Goal: Task Accomplishment & Management: Manage account settings

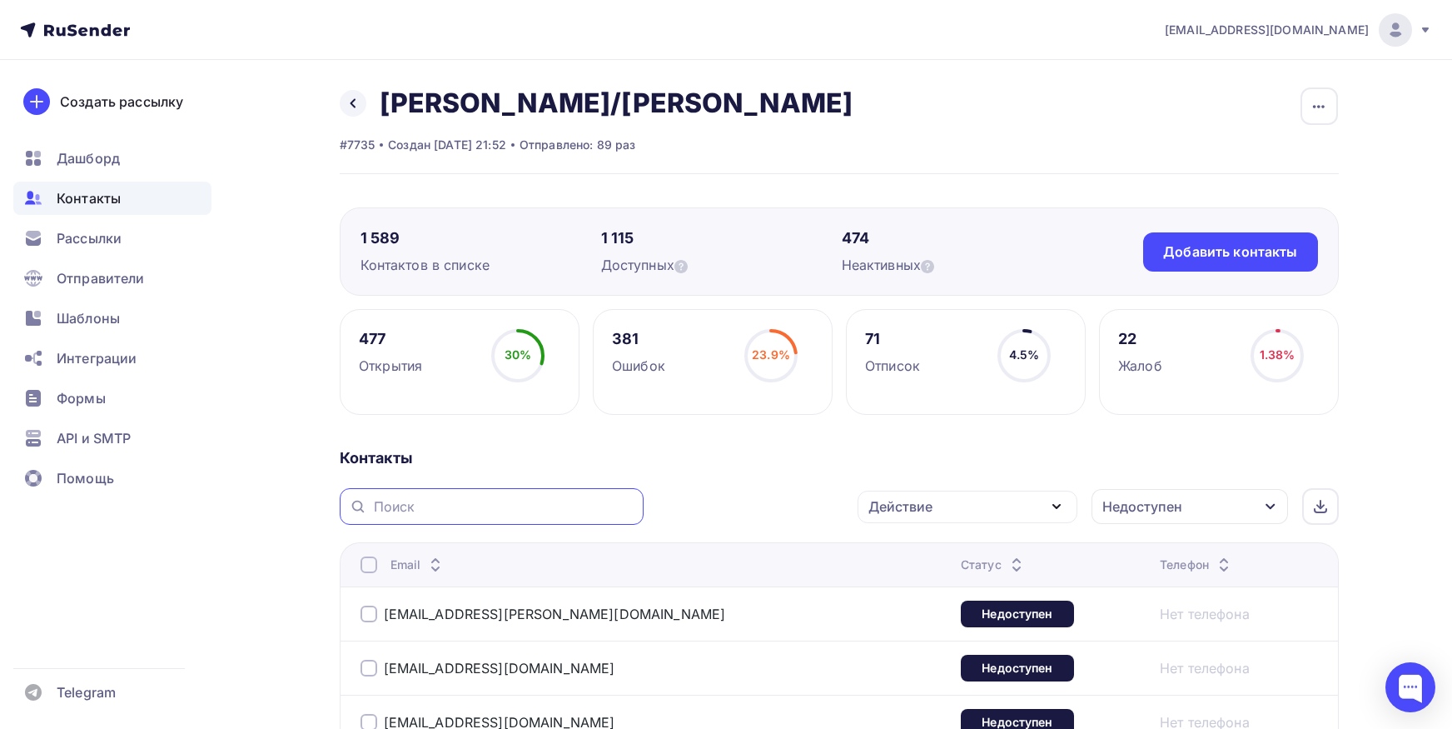
click at [555, 497] on input "text" at bounding box center [504, 506] width 260 height 18
paste input "[EMAIL_ADDRESS][DOMAIN_NAME]"
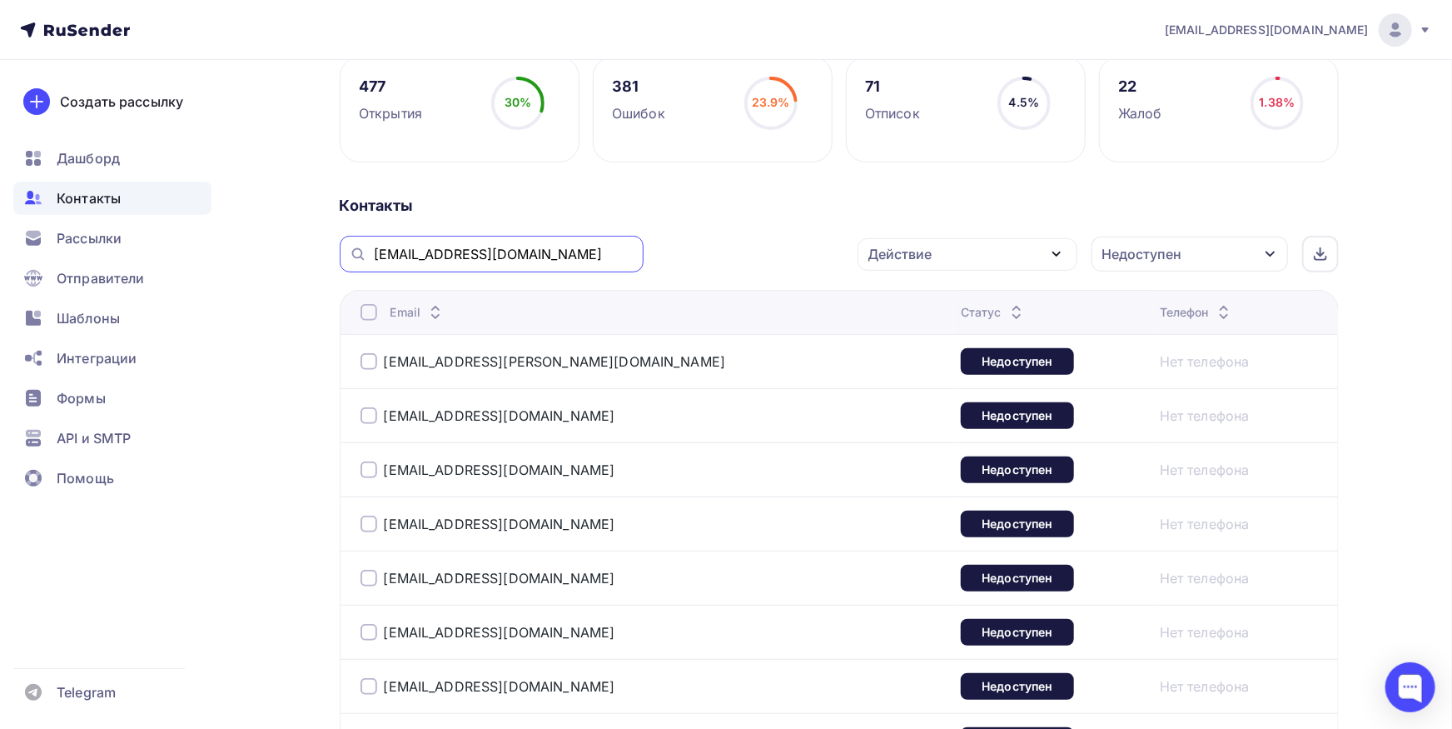
type input "[EMAIL_ADDRESS][DOMAIN_NAME]"
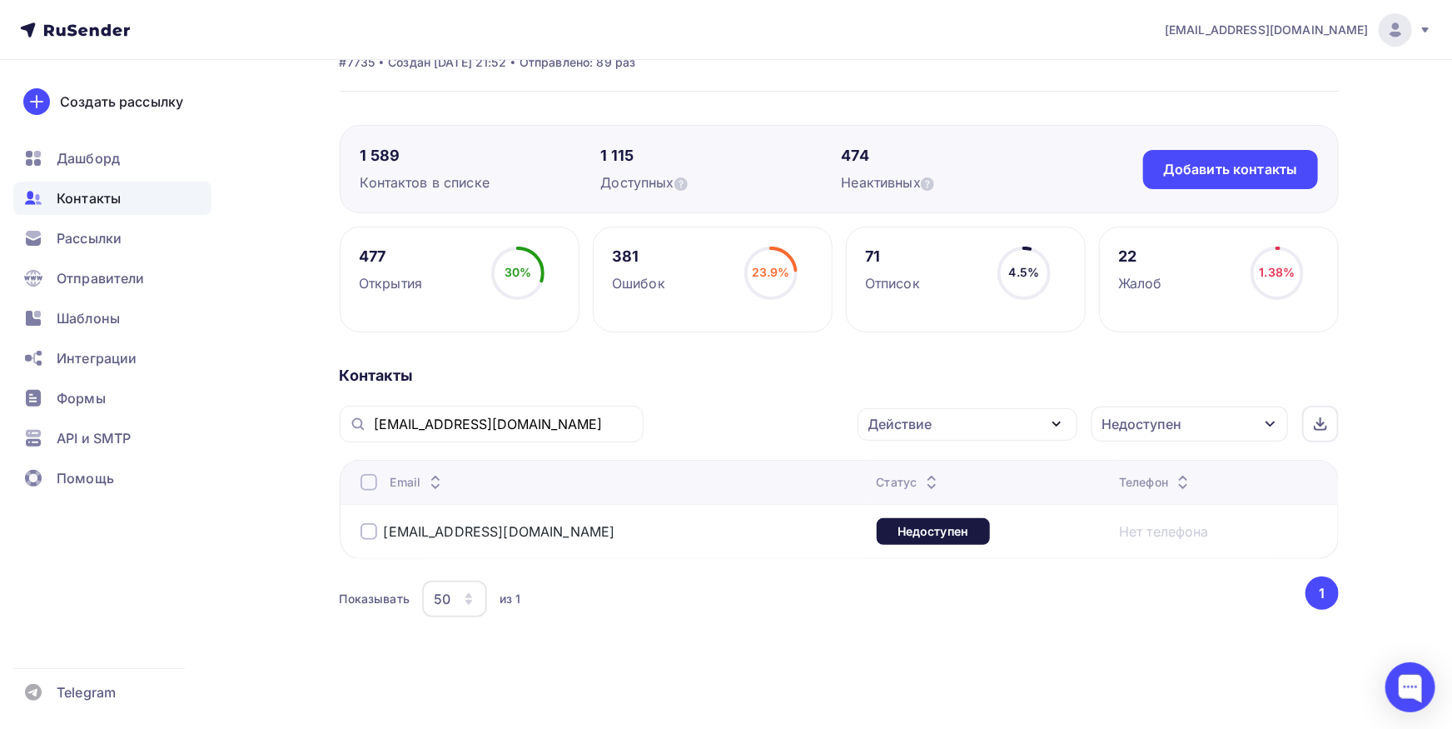
scroll to position [82, 0]
click at [124, 191] on div "Контакты" at bounding box center [112, 198] width 198 height 33
click at [144, 192] on div "Контакты" at bounding box center [112, 198] width 198 height 33
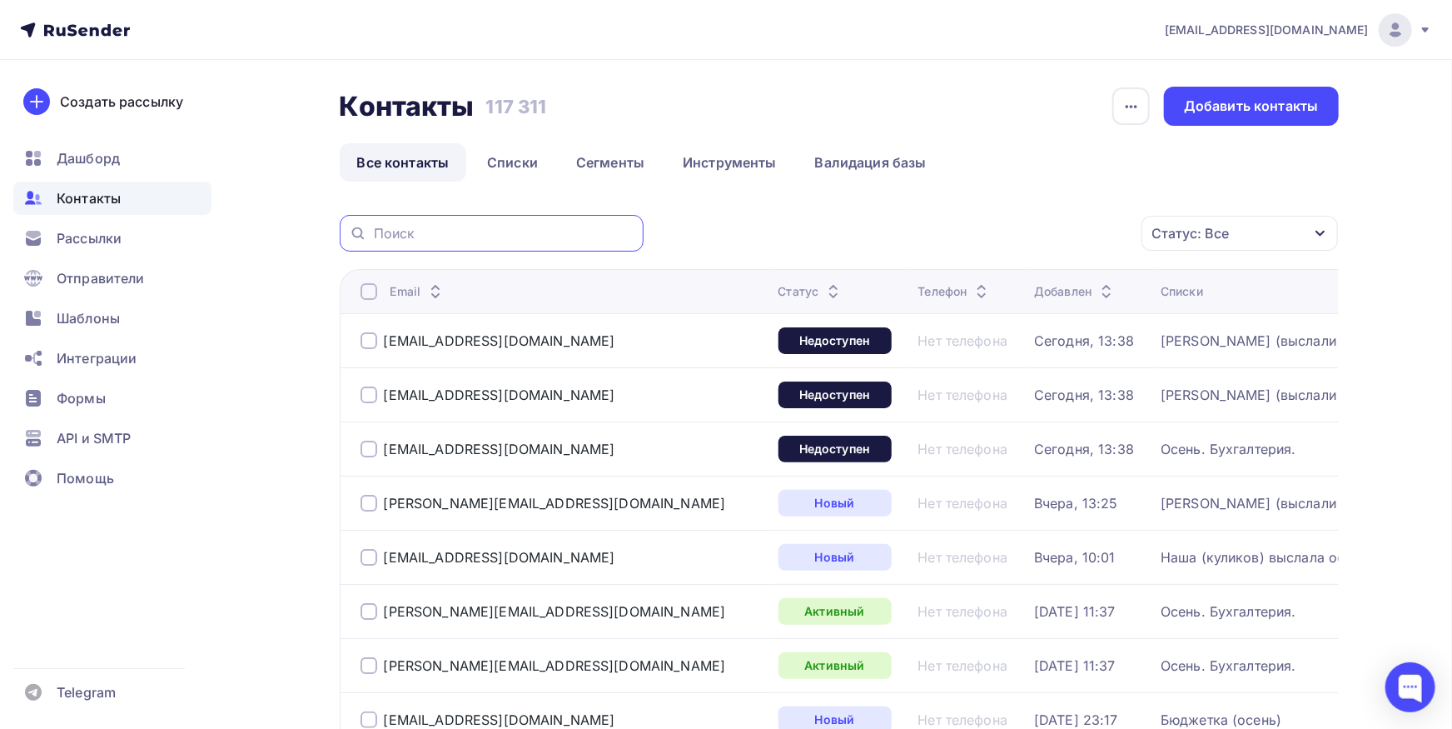
click at [455, 227] on input "text" at bounding box center [504, 233] width 260 height 18
paste input "[EMAIL_ADDRESS][DOMAIN_NAME]"
type input "[EMAIL_ADDRESS][DOMAIN_NAME]"
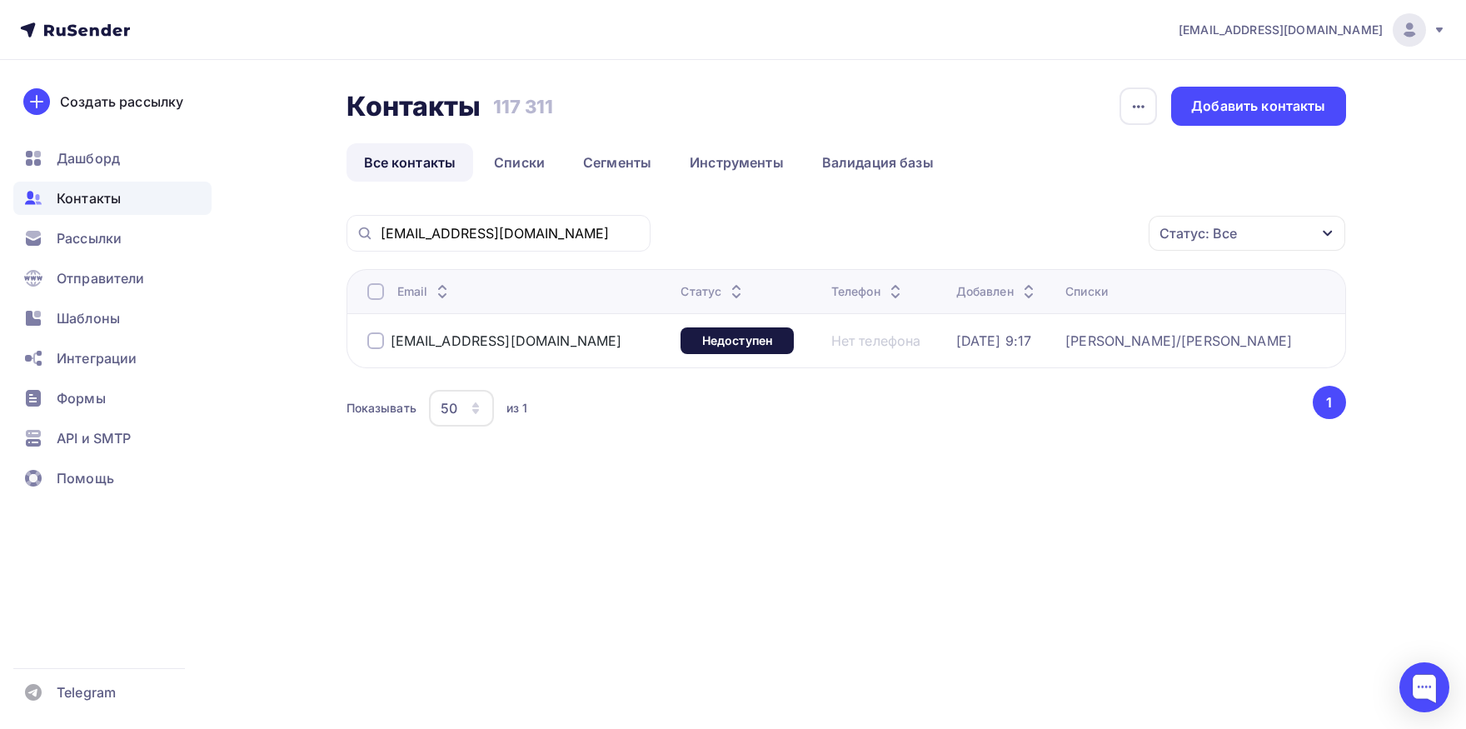
click at [376, 297] on div at bounding box center [375, 291] width 17 height 17
click at [970, 243] on div "Действие" at bounding box center [957, 233] width 64 height 20
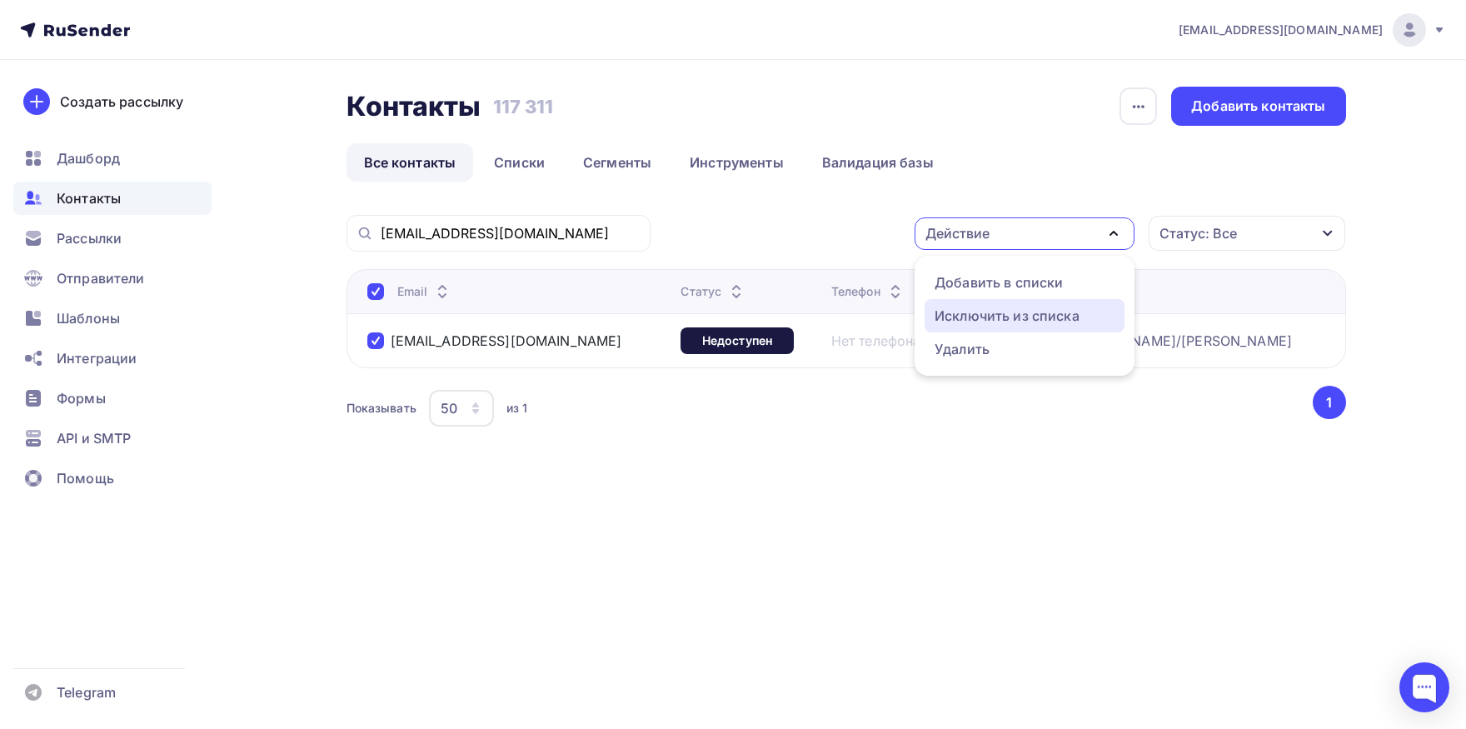
click at [953, 325] on div "Исключить из списка" at bounding box center [1006, 316] width 145 height 20
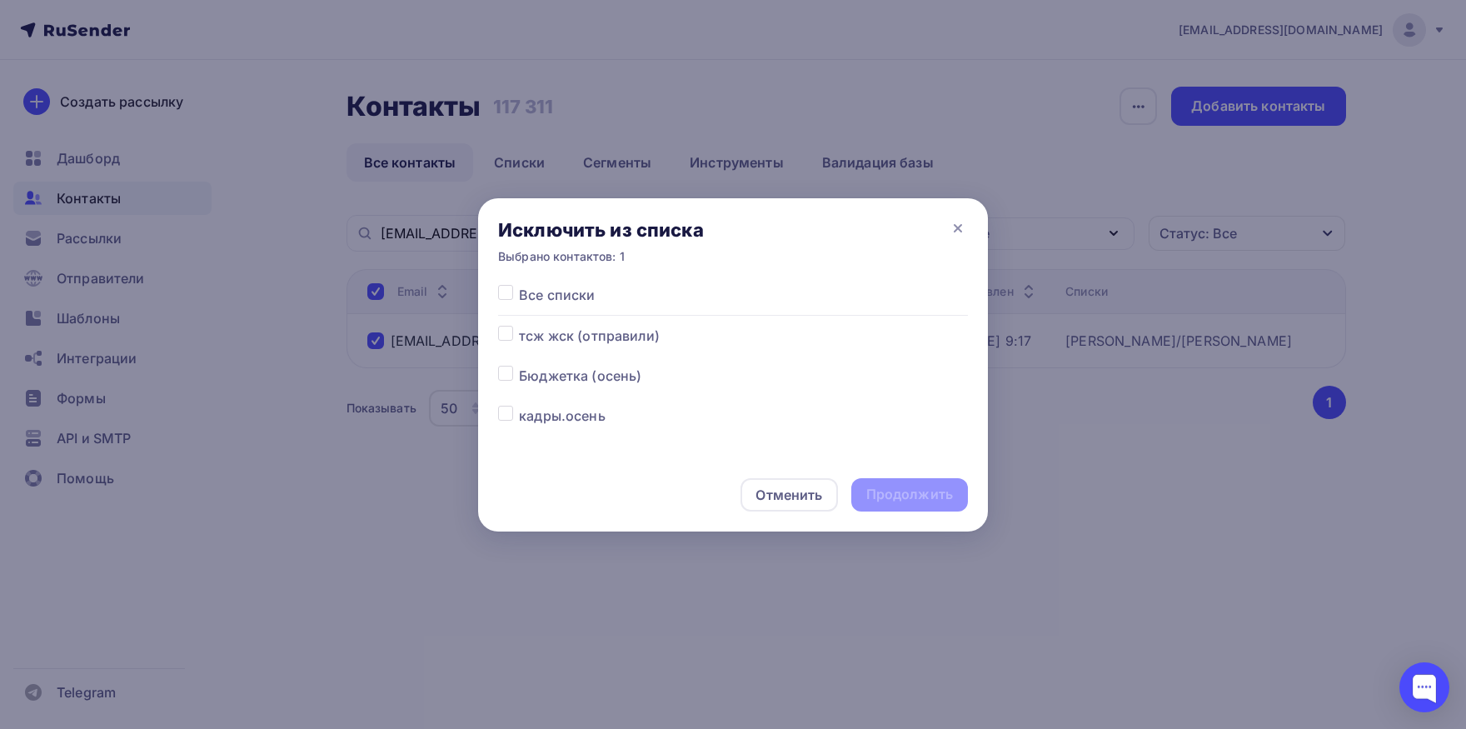
click at [500, 302] on div at bounding box center [508, 295] width 21 height 20
click at [519, 285] on label at bounding box center [519, 285] width 0 height 0
click at [501, 294] on input "checkbox" at bounding box center [505, 292] width 15 height 15
checkbox input "true"
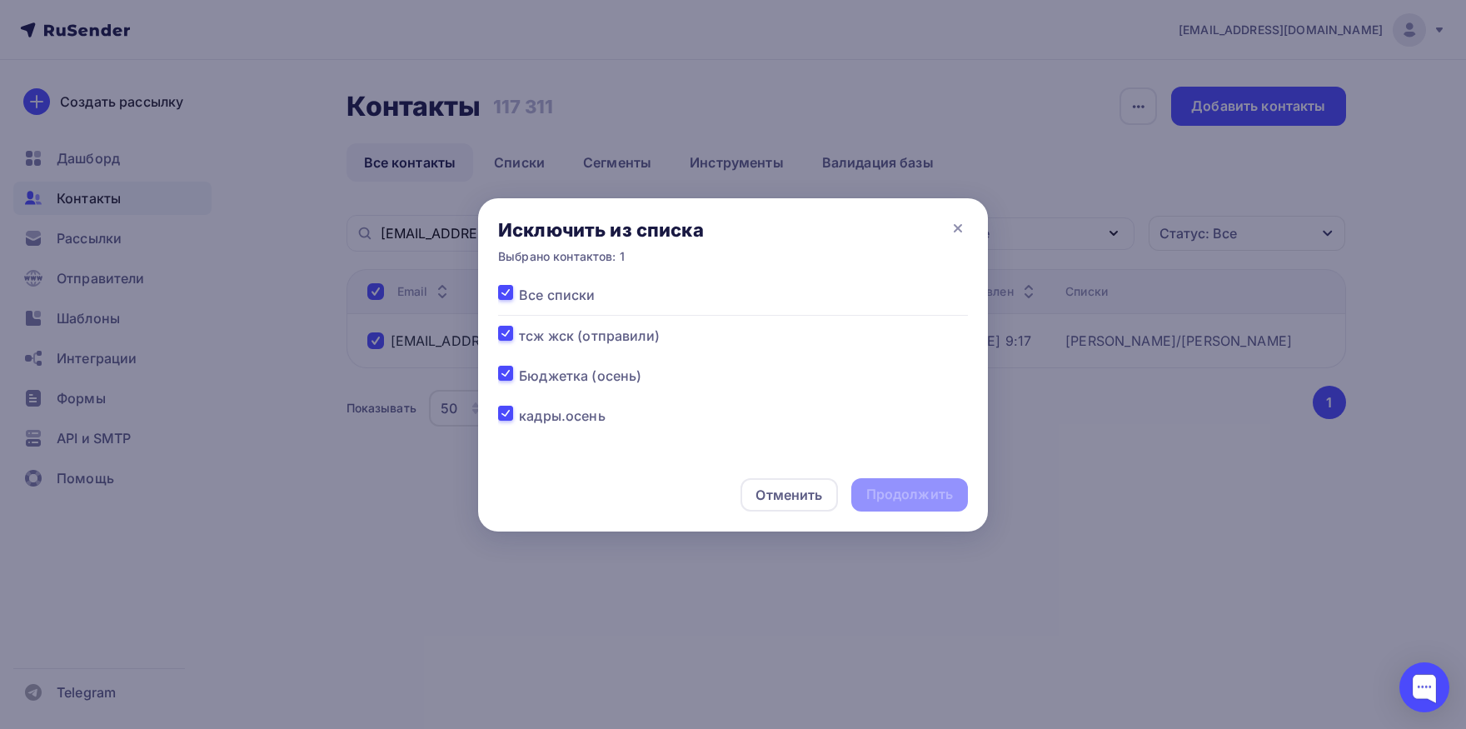
checkbox input "true"
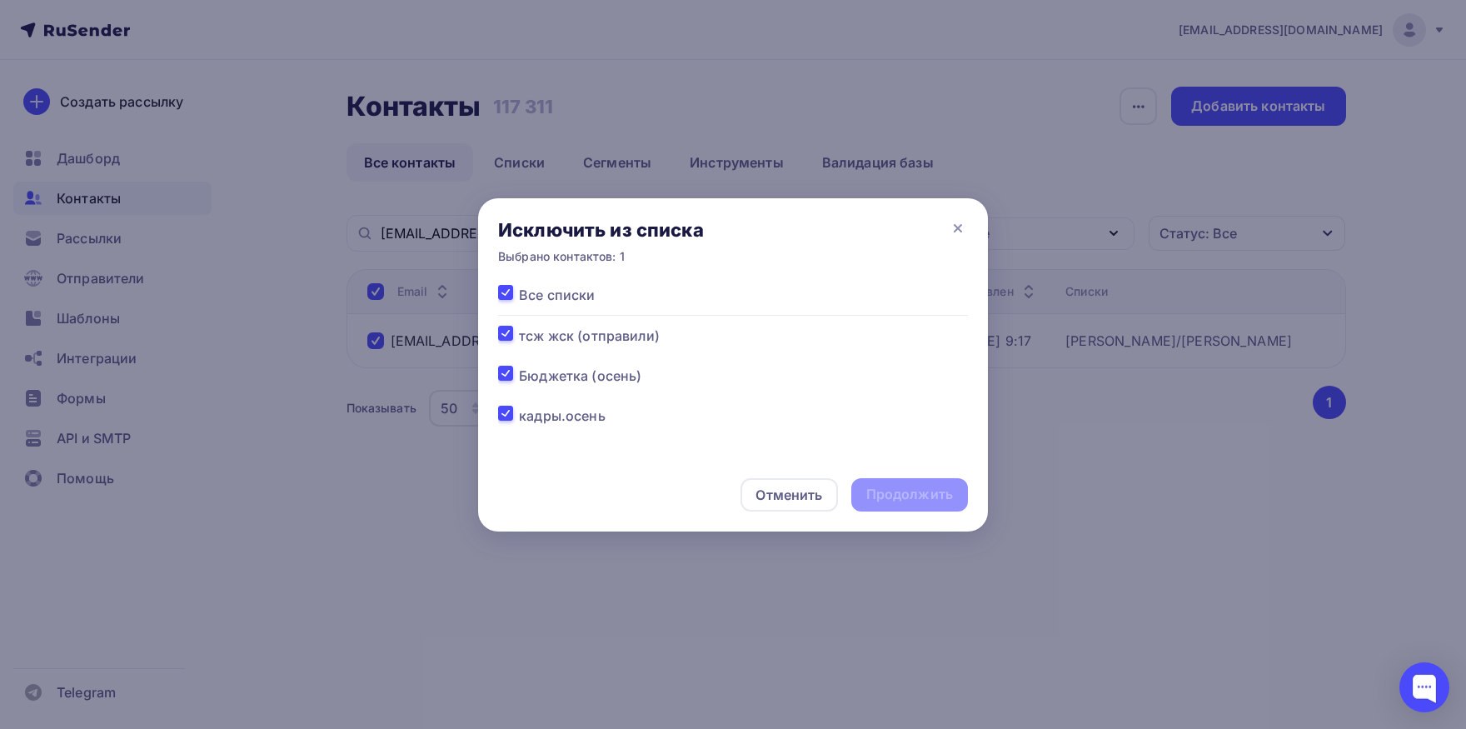
checkbox input "true"
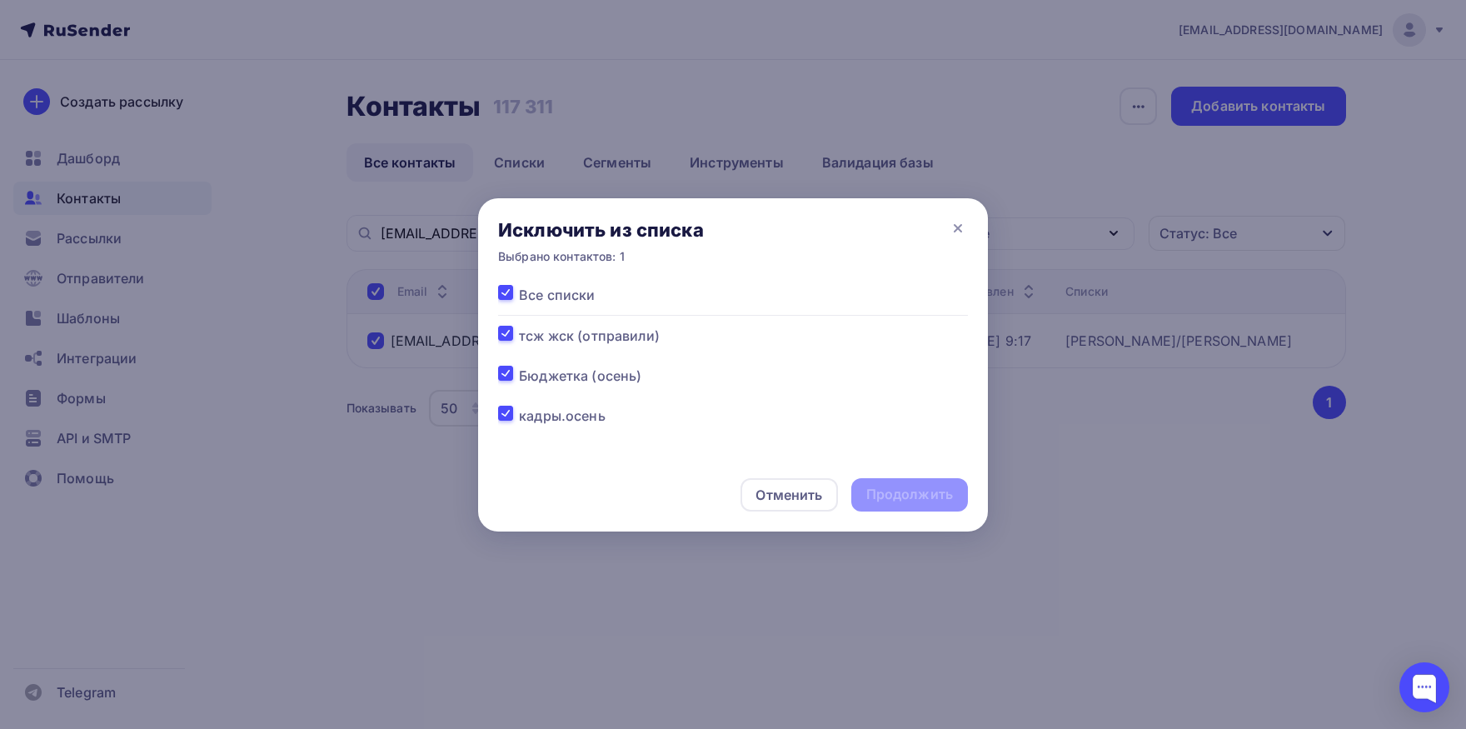
checkbox input "true"
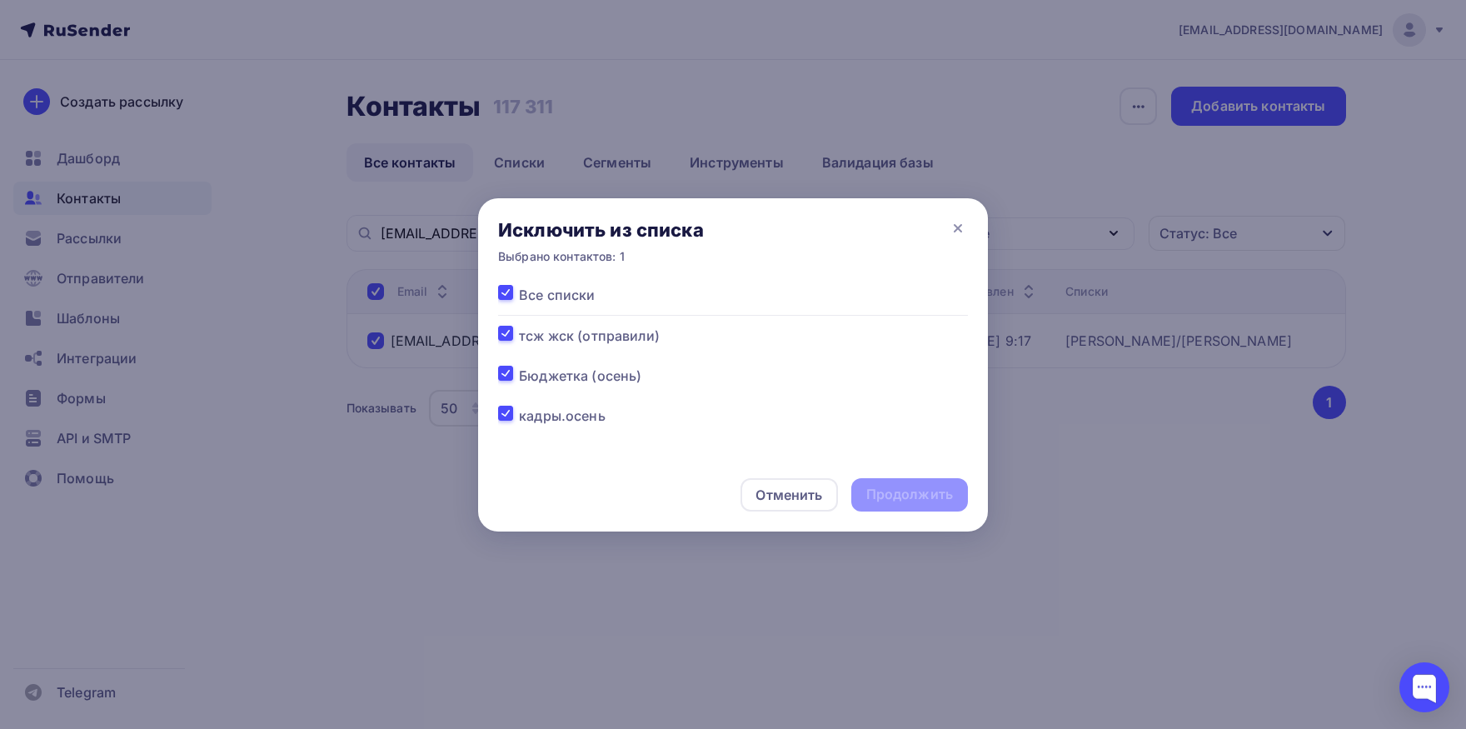
checkbox input "true"
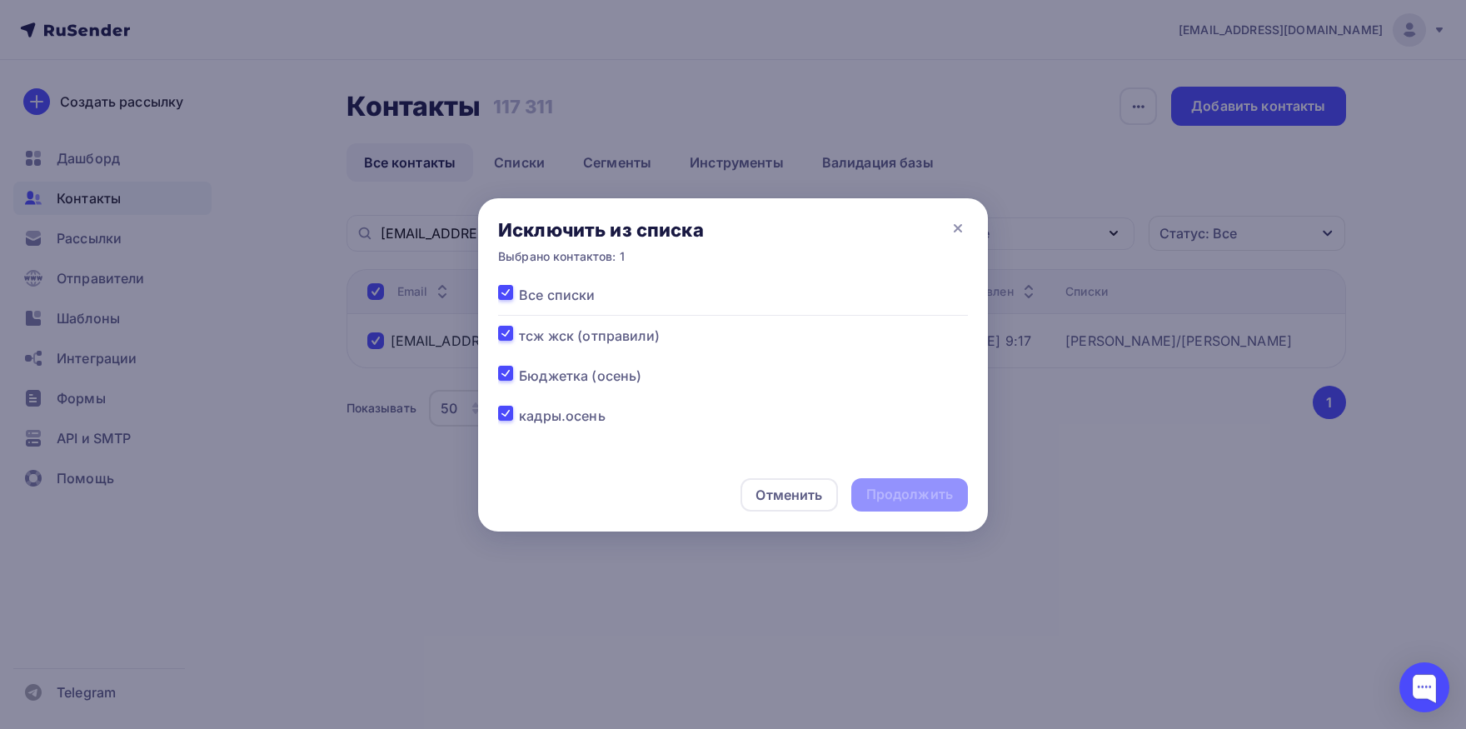
checkbox input "true"
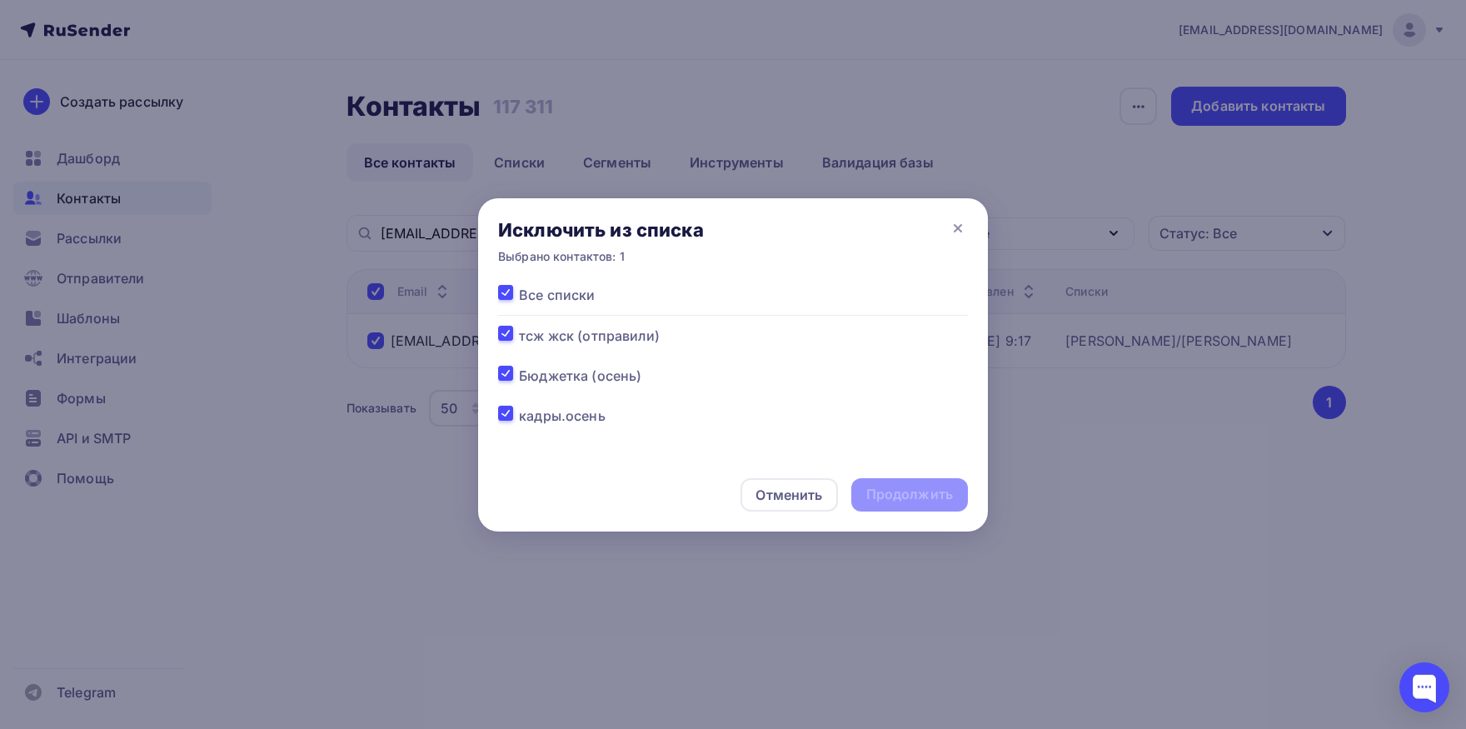
checkbox input "true"
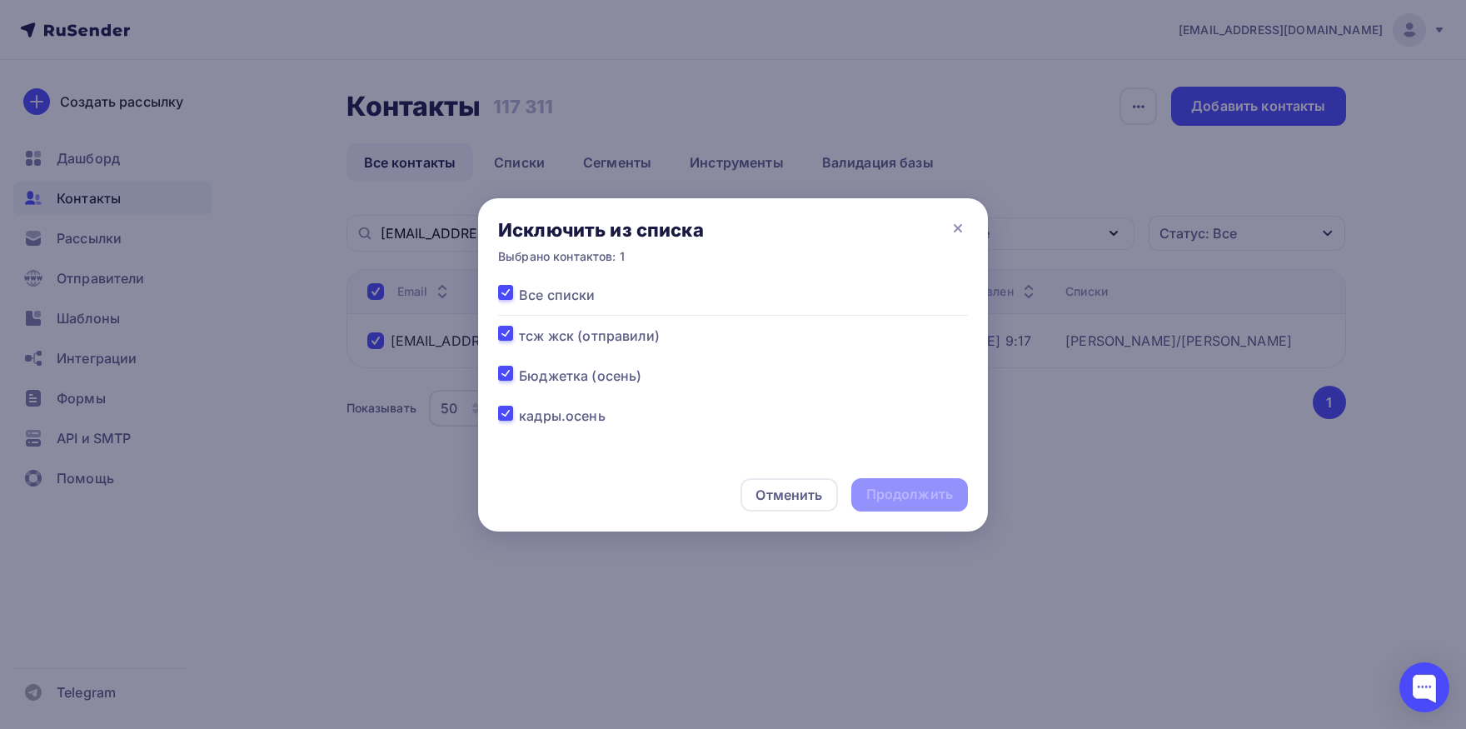
checkbox input "true"
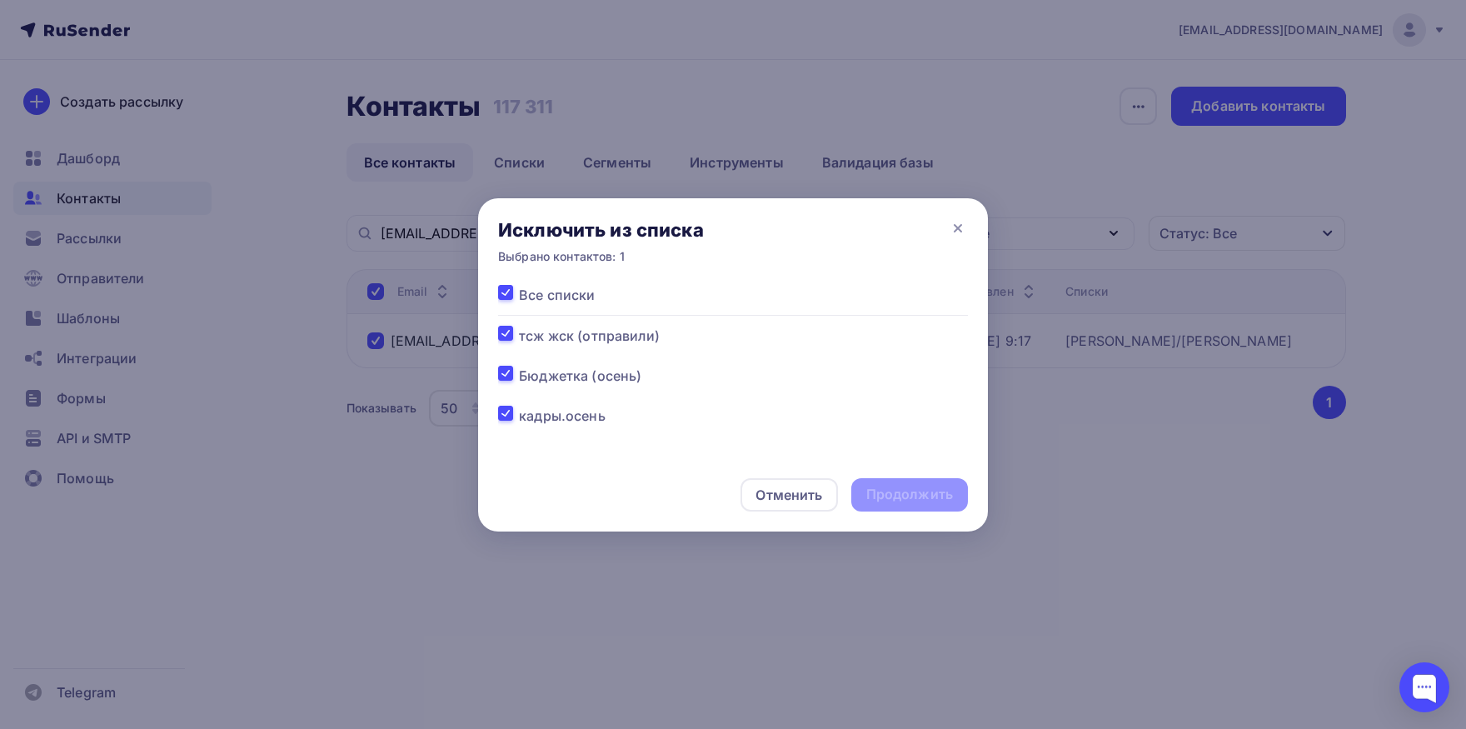
checkbox input "true"
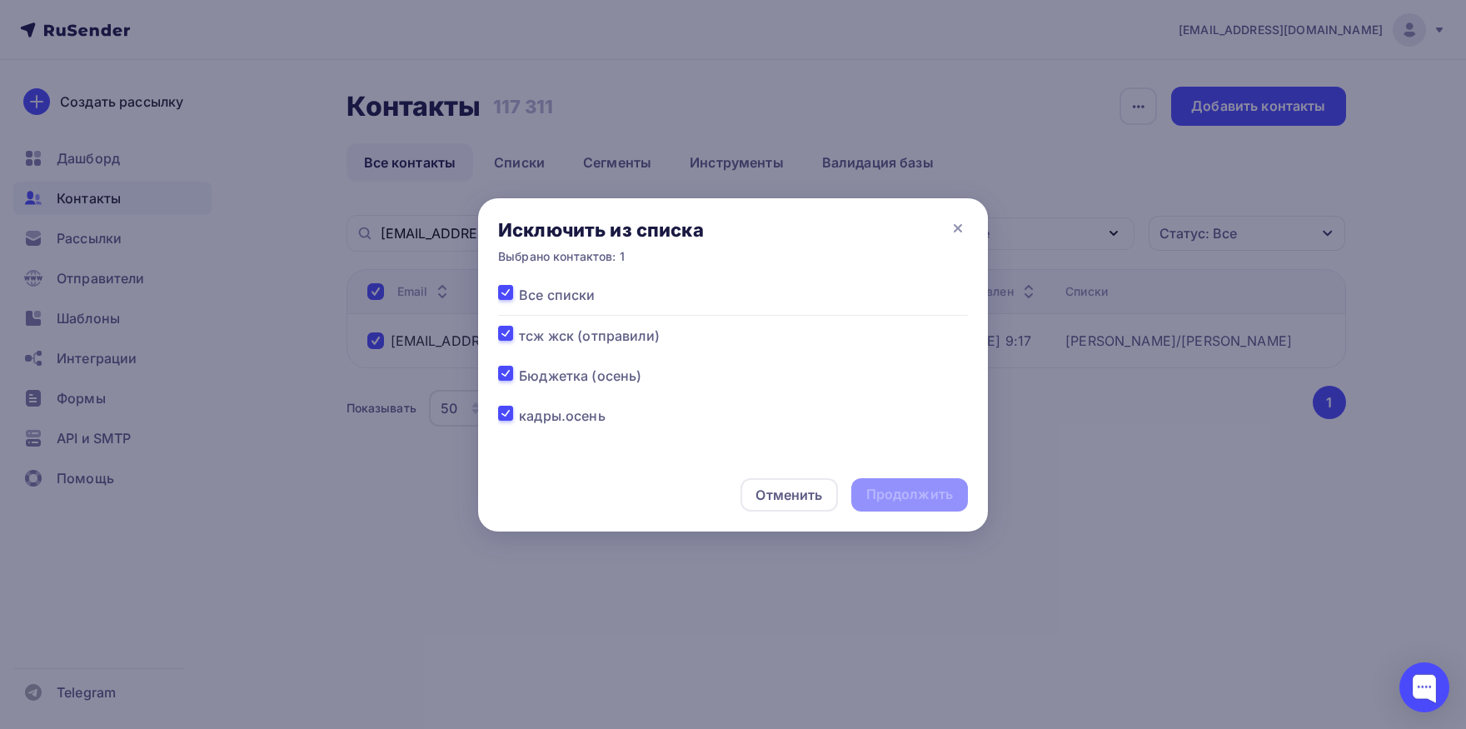
checkbox input "true"
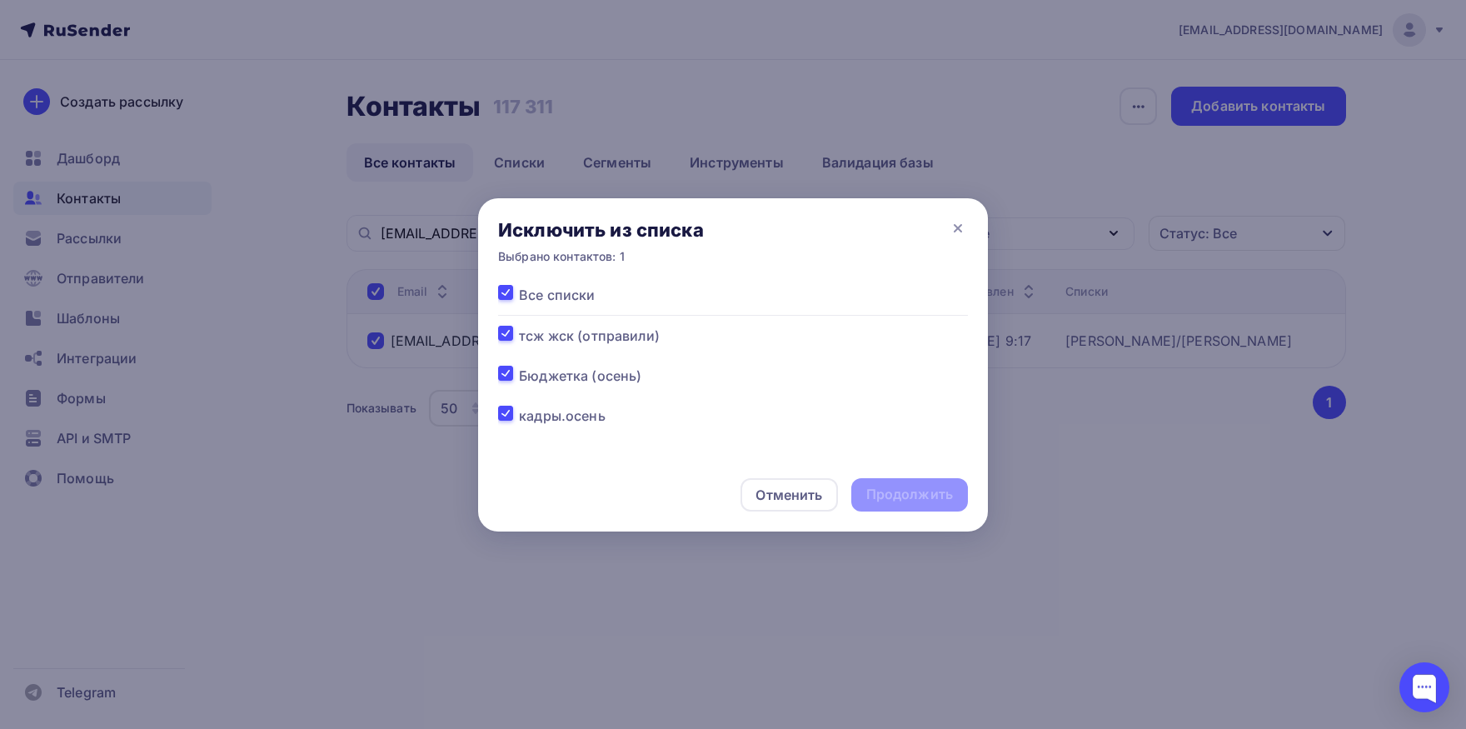
checkbox input "true"
click at [906, 494] on div "Продолжить" at bounding box center [909, 494] width 87 height 19
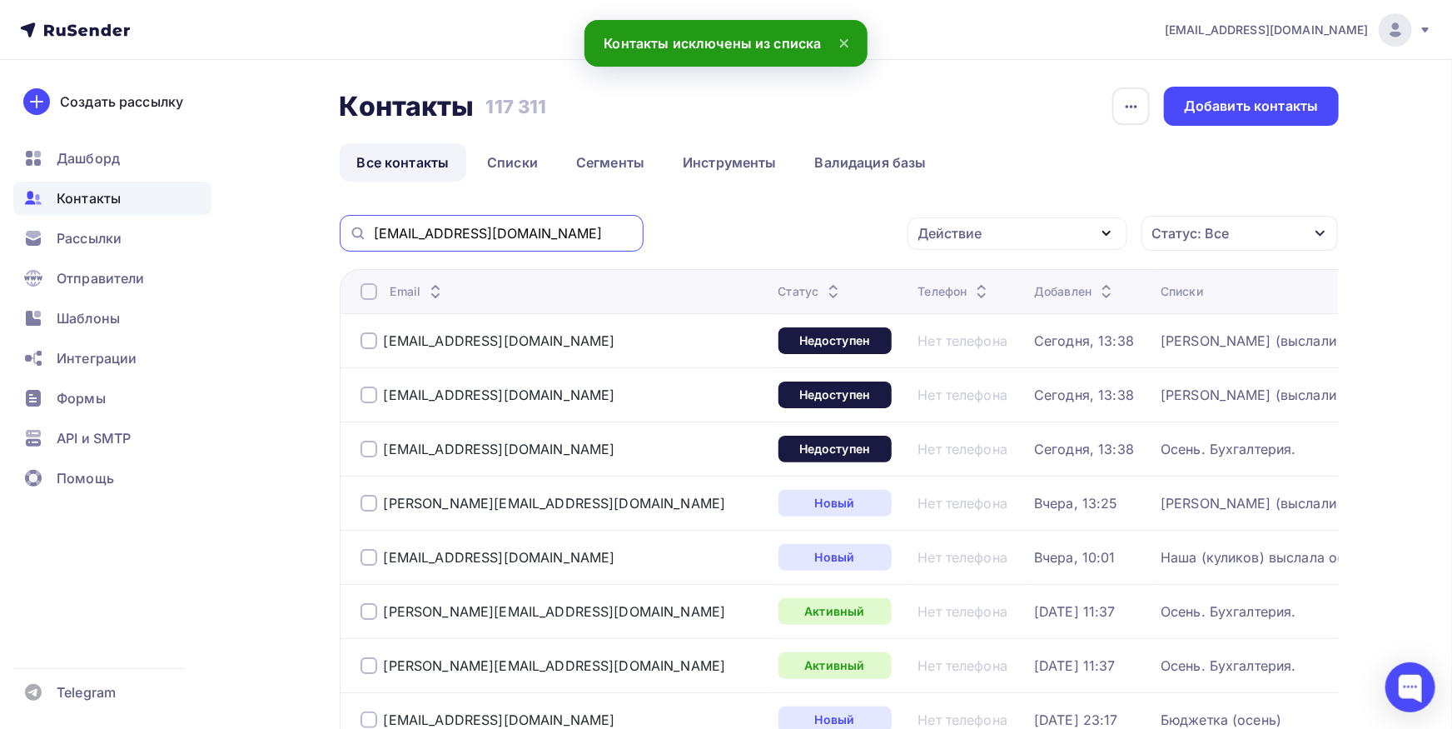
click at [530, 231] on input "[EMAIL_ADDRESS][DOMAIN_NAME]" at bounding box center [504, 233] width 260 height 18
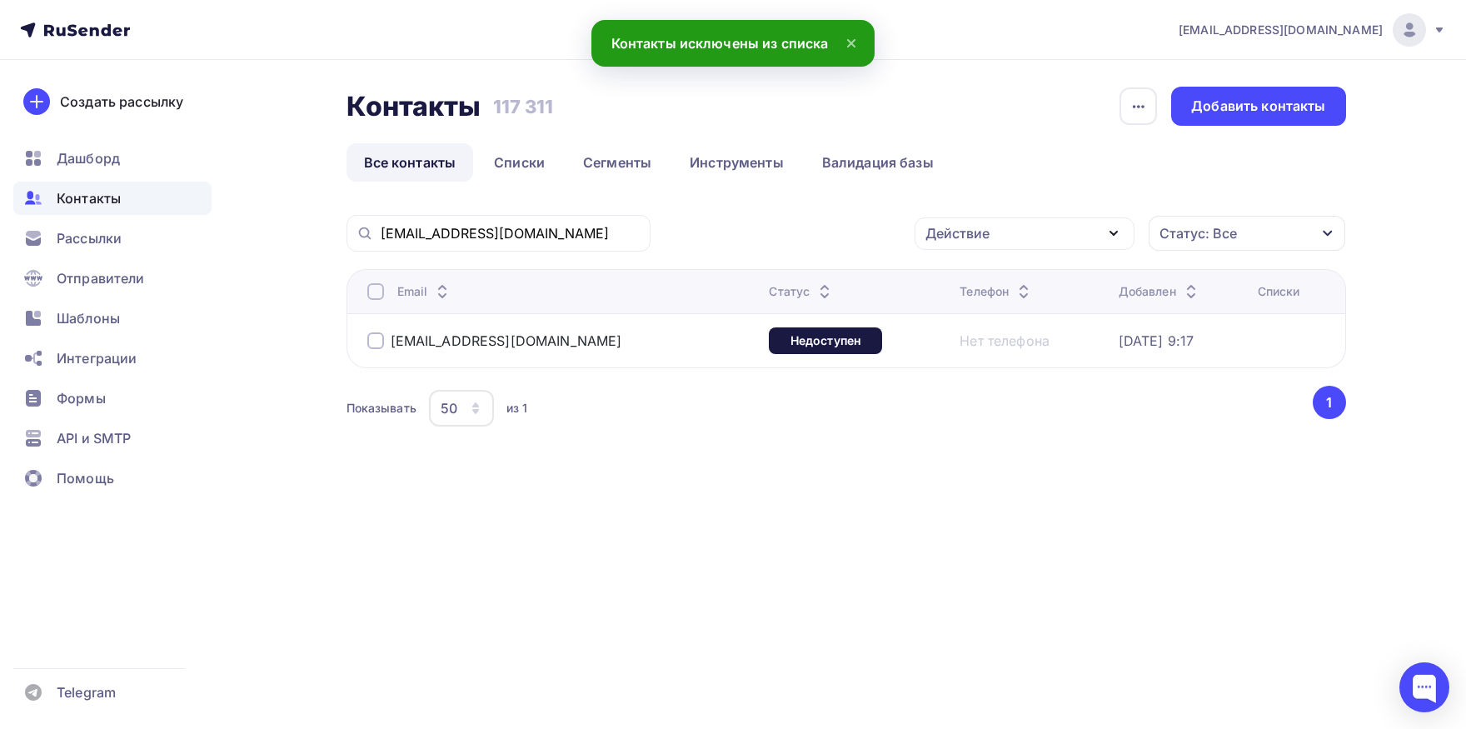
drag, startPoint x: 391, startPoint y: 285, endPoint x: 382, endPoint y: 295, distance: 13.0
click at [386, 289] on div "Email" at bounding box center [561, 291] width 389 height 17
click at [379, 297] on div at bounding box center [375, 291] width 17 height 17
drag, startPoint x: 1032, startPoint y: 232, endPoint x: 1018, endPoint y: 261, distance: 32.0
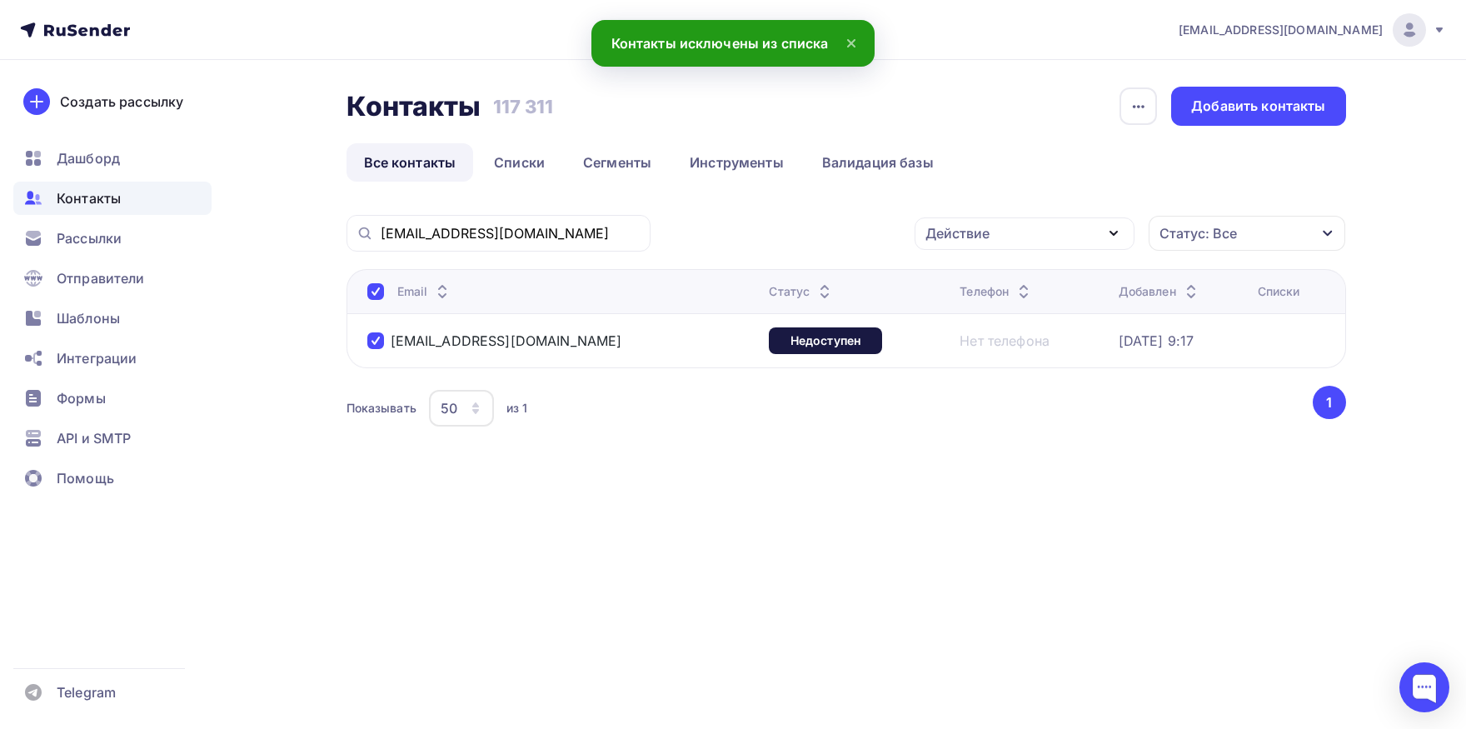
click at [1031, 233] on div "Действие" at bounding box center [1024, 233] width 220 height 32
click at [1013, 278] on div "Добавить в списки" at bounding box center [998, 282] width 128 height 20
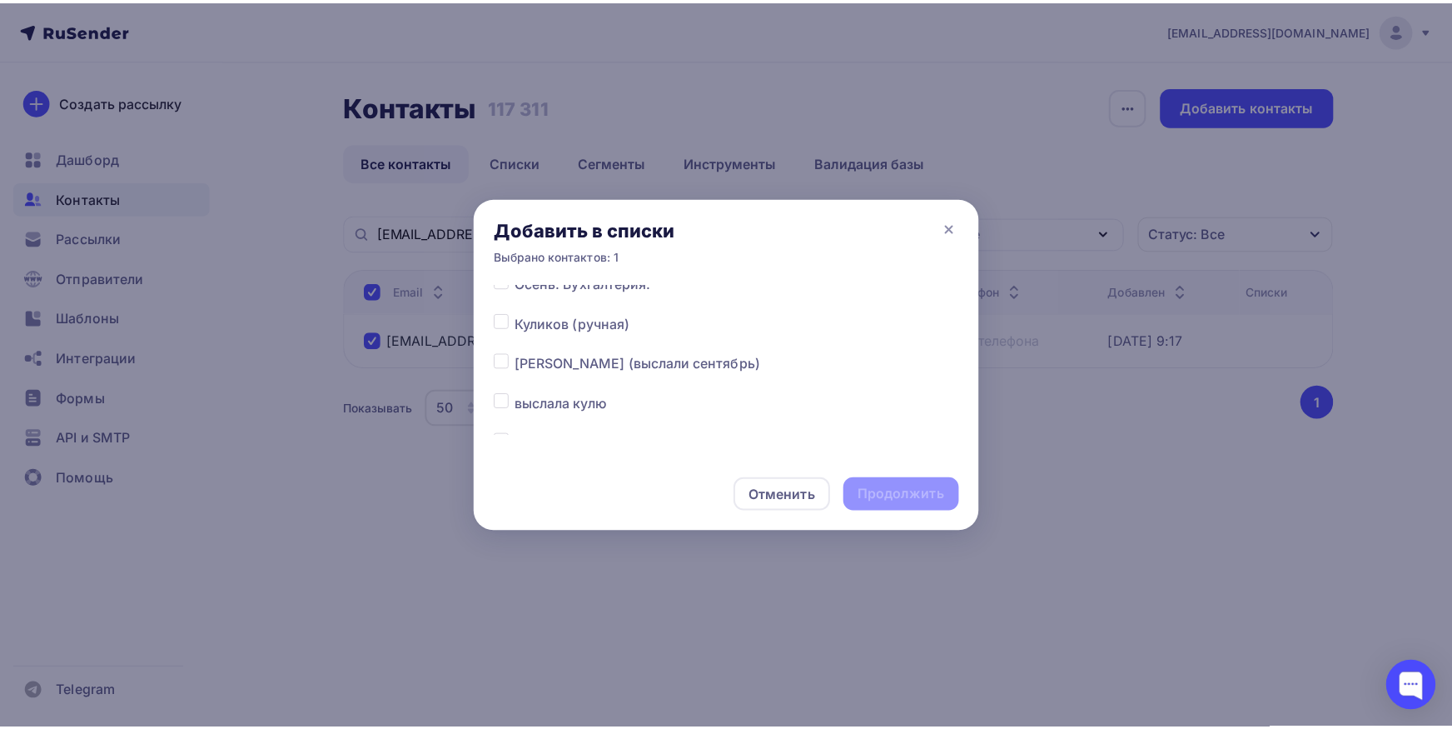
scroll to position [261, 0]
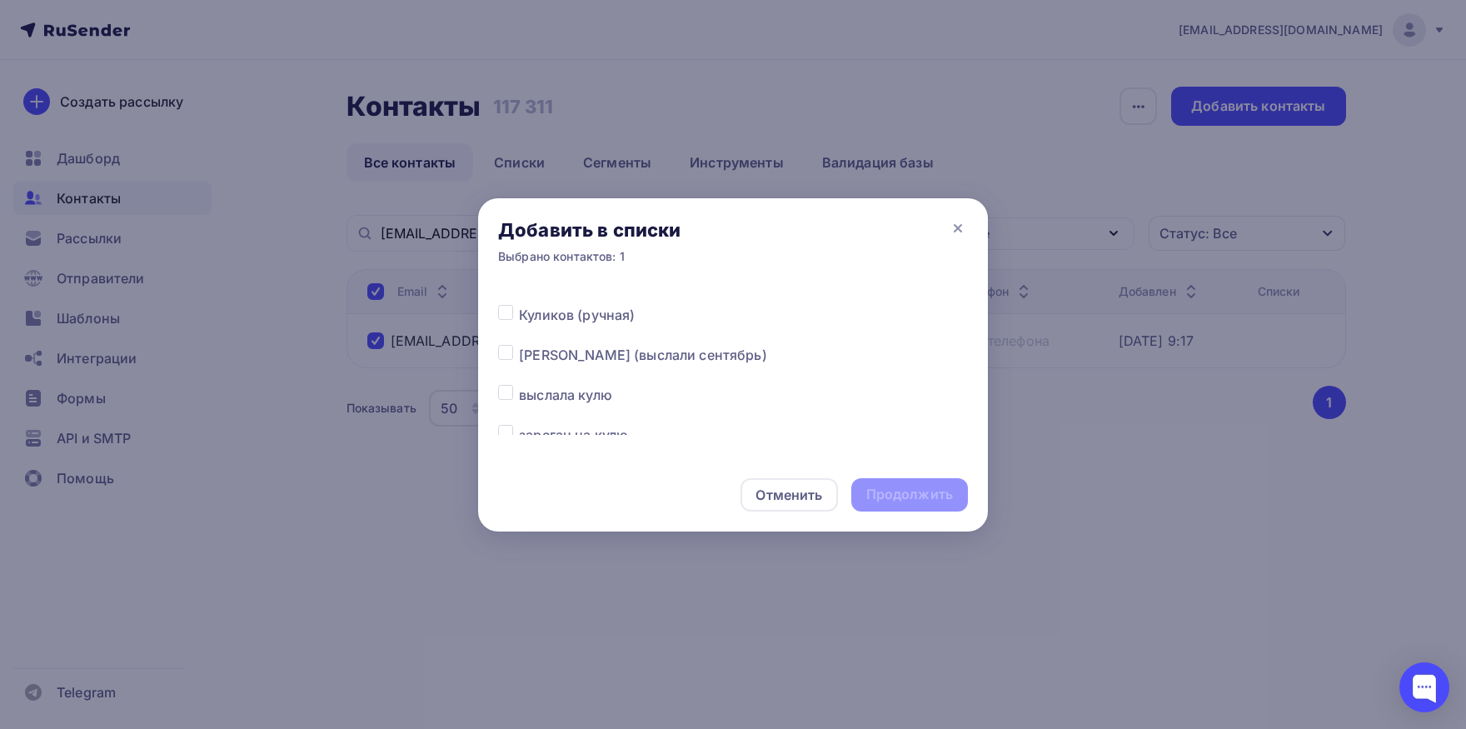
click at [515, 355] on div at bounding box center [508, 355] width 21 height 20
click at [519, 345] on label at bounding box center [519, 345] width 0 height 0
click at [506, 356] on input "checkbox" at bounding box center [505, 352] width 15 height 15
checkbox input "true"
click at [894, 490] on div "Продолжить" at bounding box center [909, 494] width 87 height 19
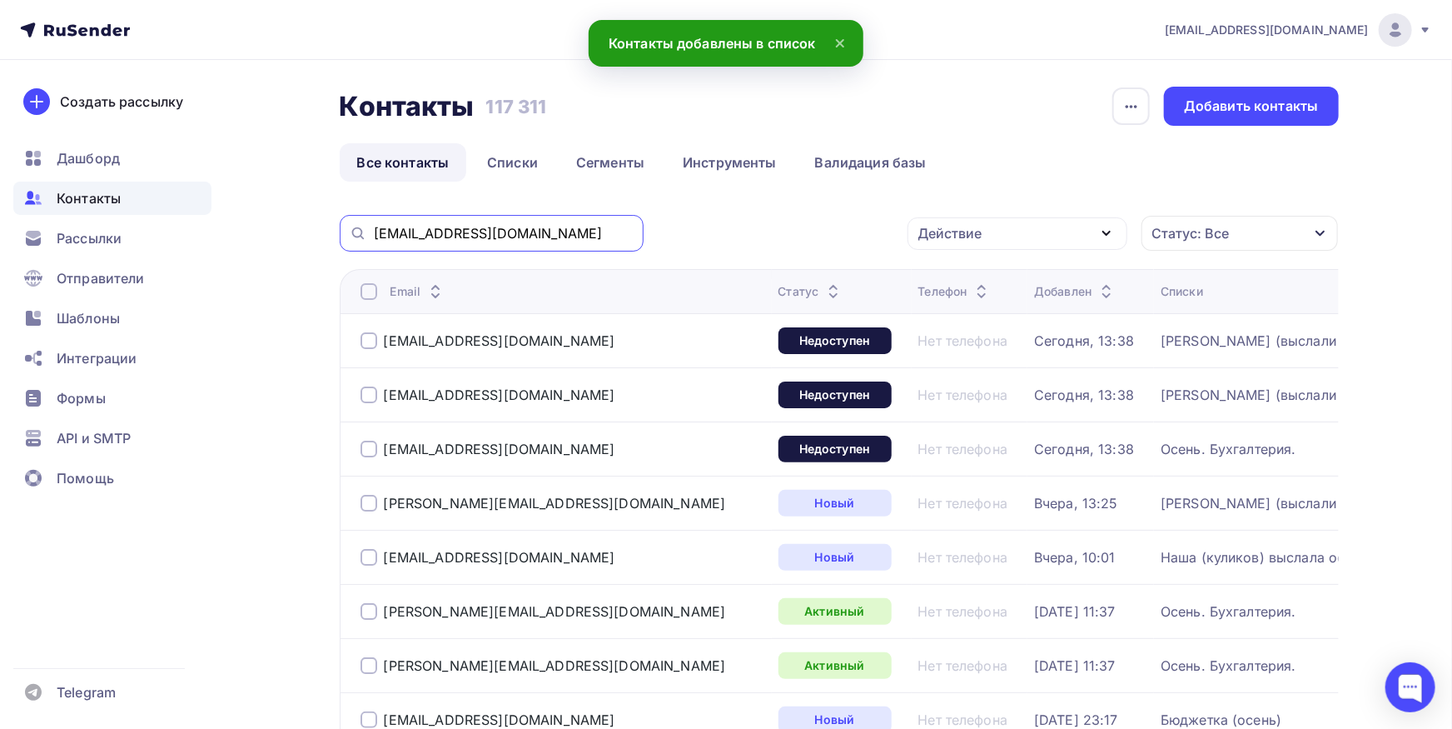
click at [540, 234] on input "[EMAIL_ADDRESS][DOMAIN_NAME]" at bounding box center [504, 233] width 260 height 18
paste input "iglenchinaov@aostng"
type input "[EMAIL_ADDRESS][DOMAIN_NAME]"
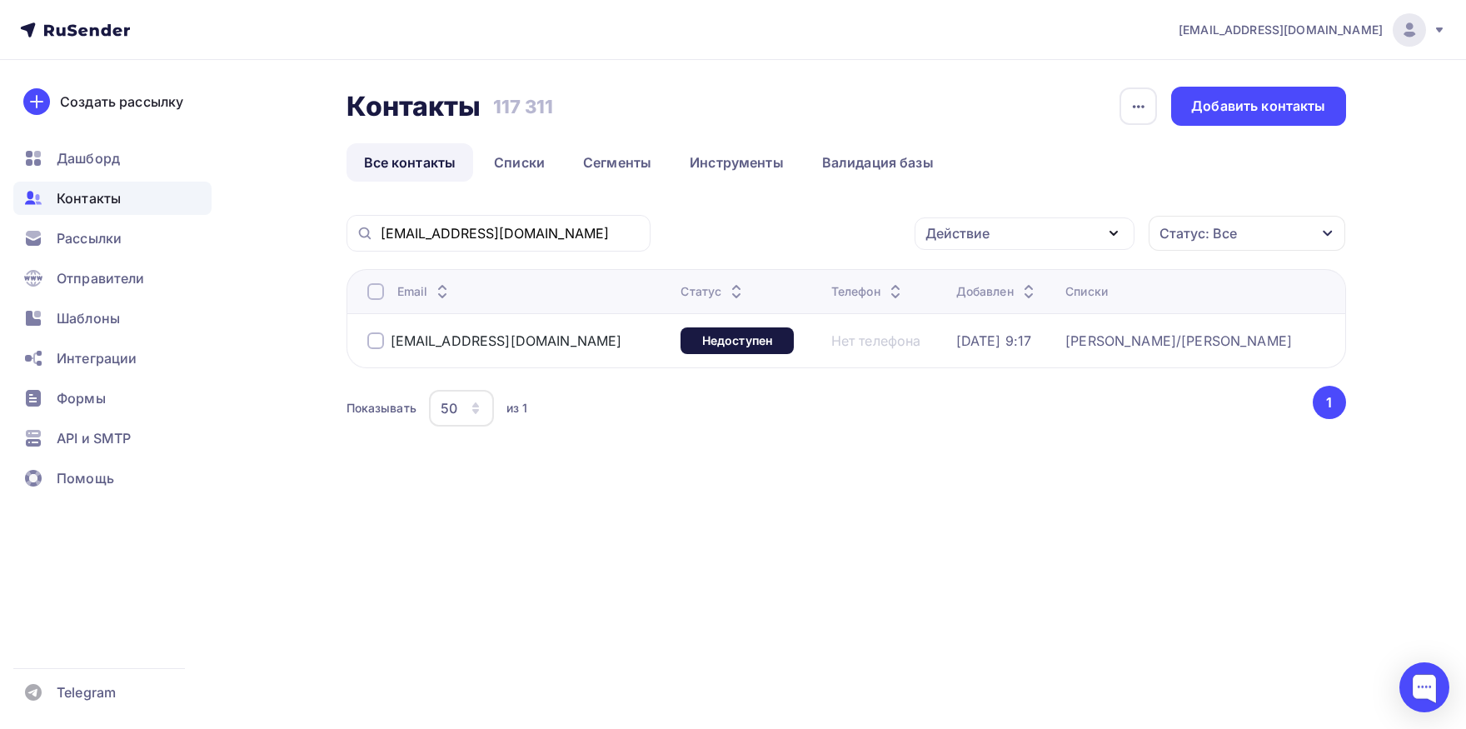
click at [381, 290] on div at bounding box center [375, 291] width 17 height 17
click at [996, 232] on div "Действие" at bounding box center [1024, 233] width 220 height 32
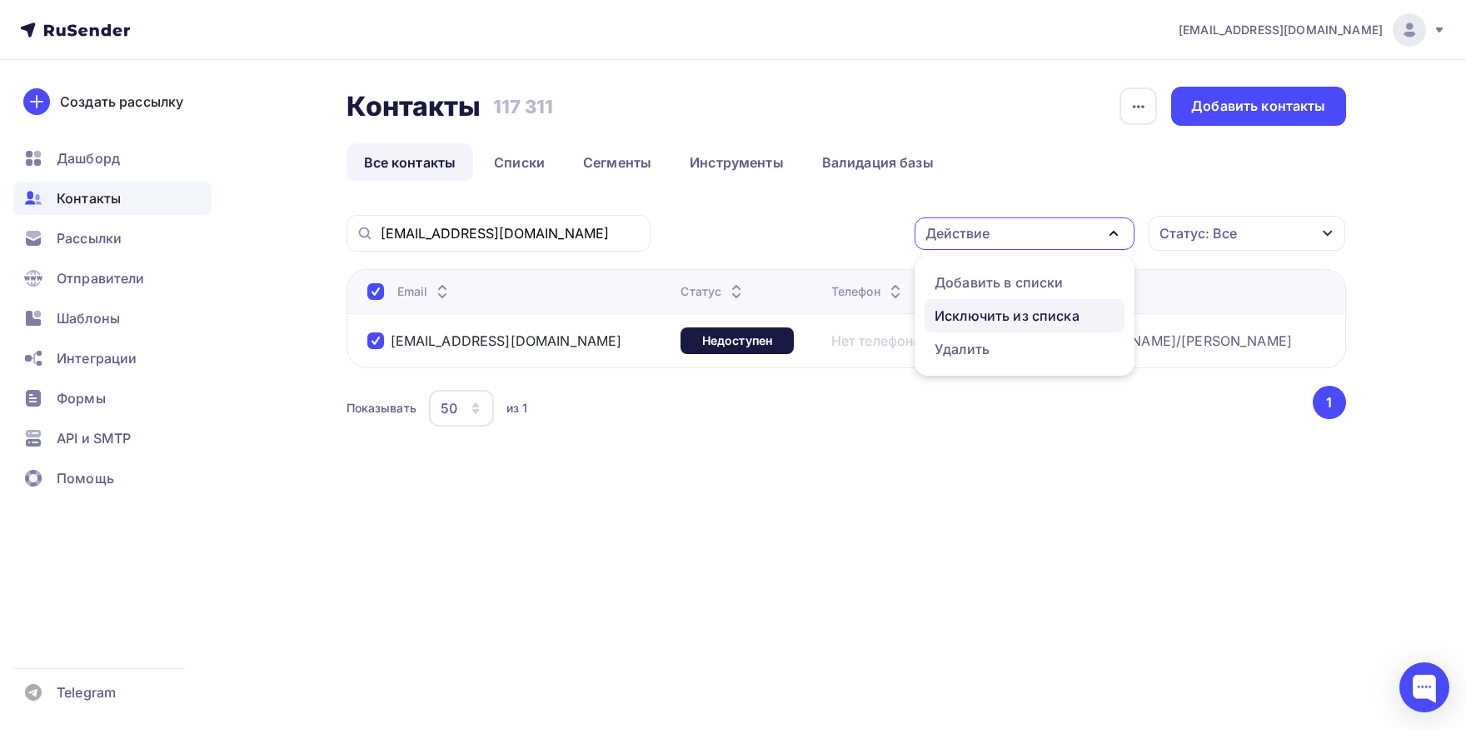
click at [981, 321] on div "Исключить из списка" at bounding box center [1006, 316] width 145 height 20
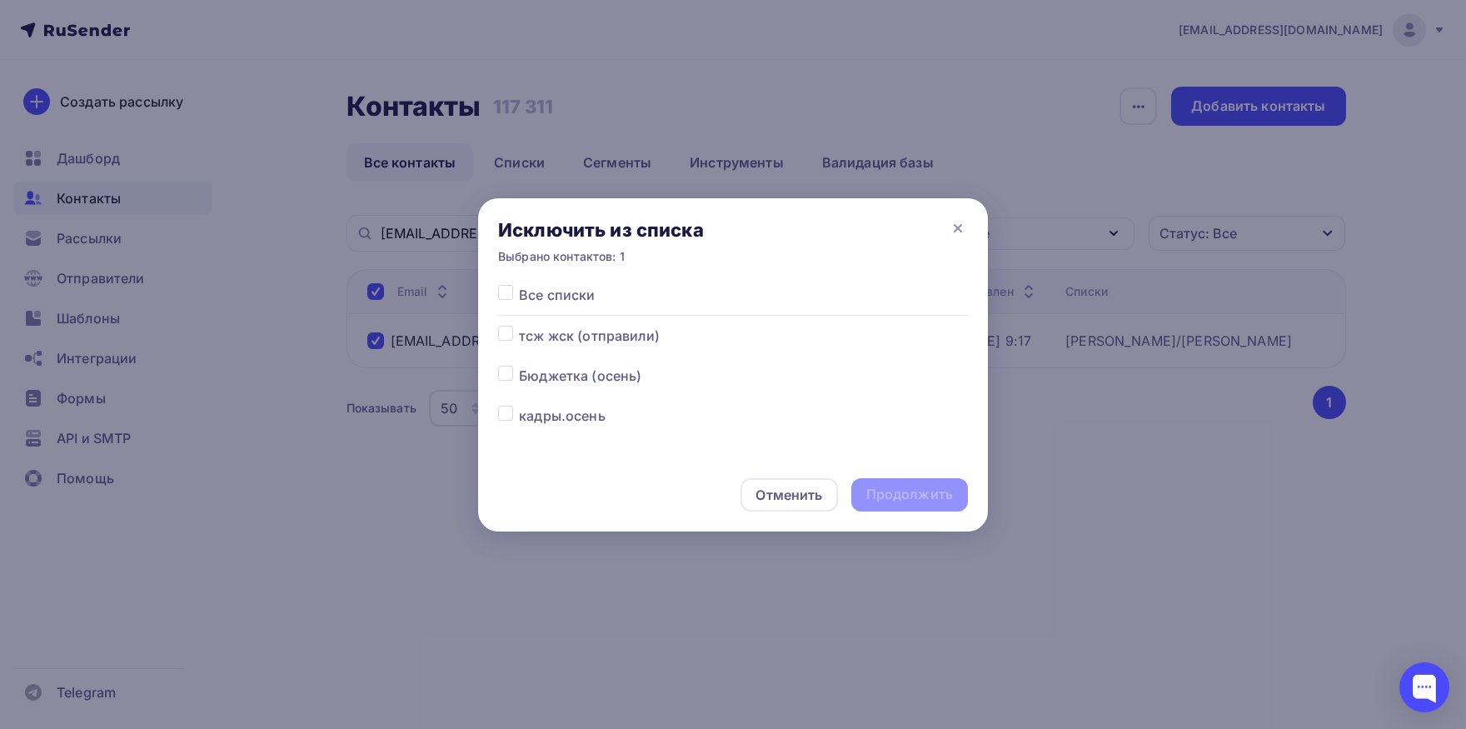
click at [519, 285] on label at bounding box center [519, 285] width 0 height 0
click at [502, 300] on input "checkbox" at bounding box center [505, 292] width 15 height 15
checkbox input "true"
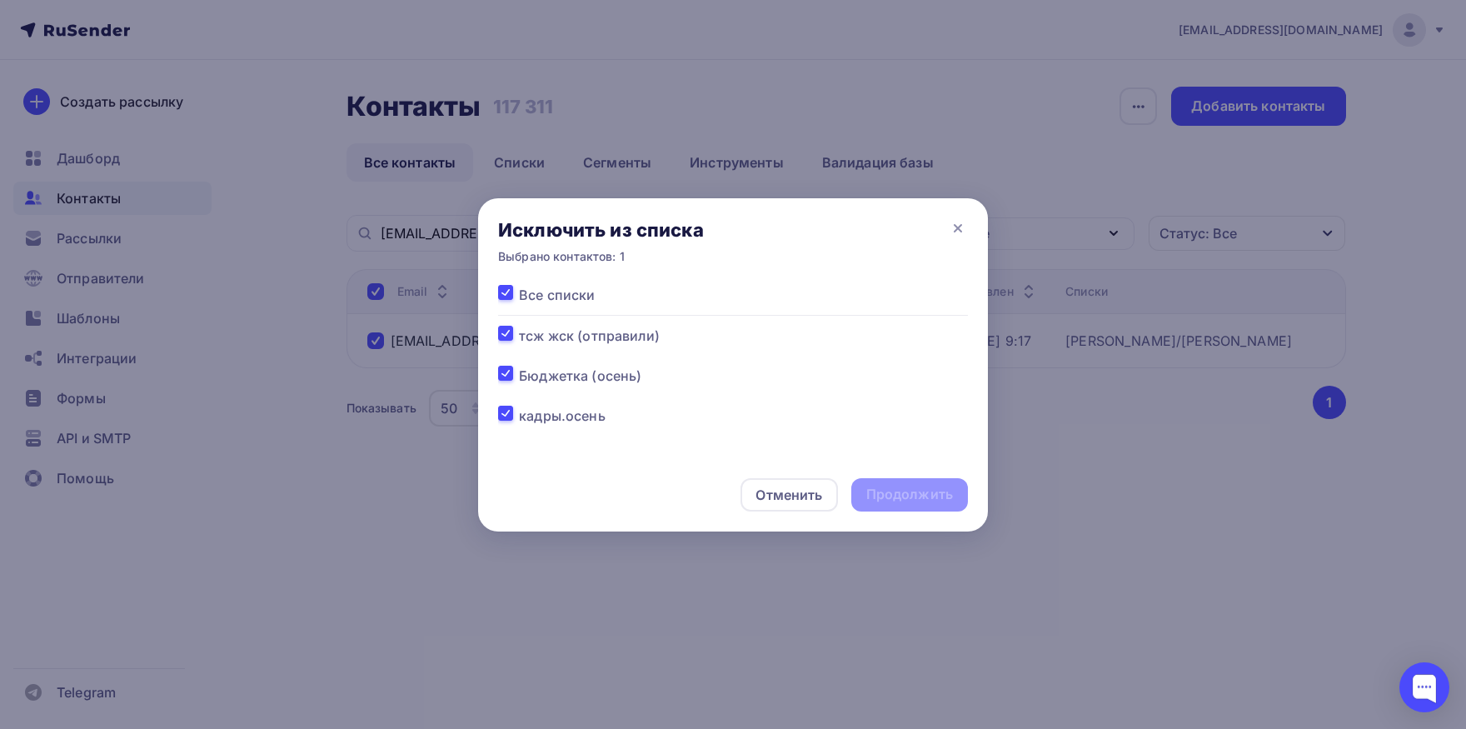
checkbox input "true"
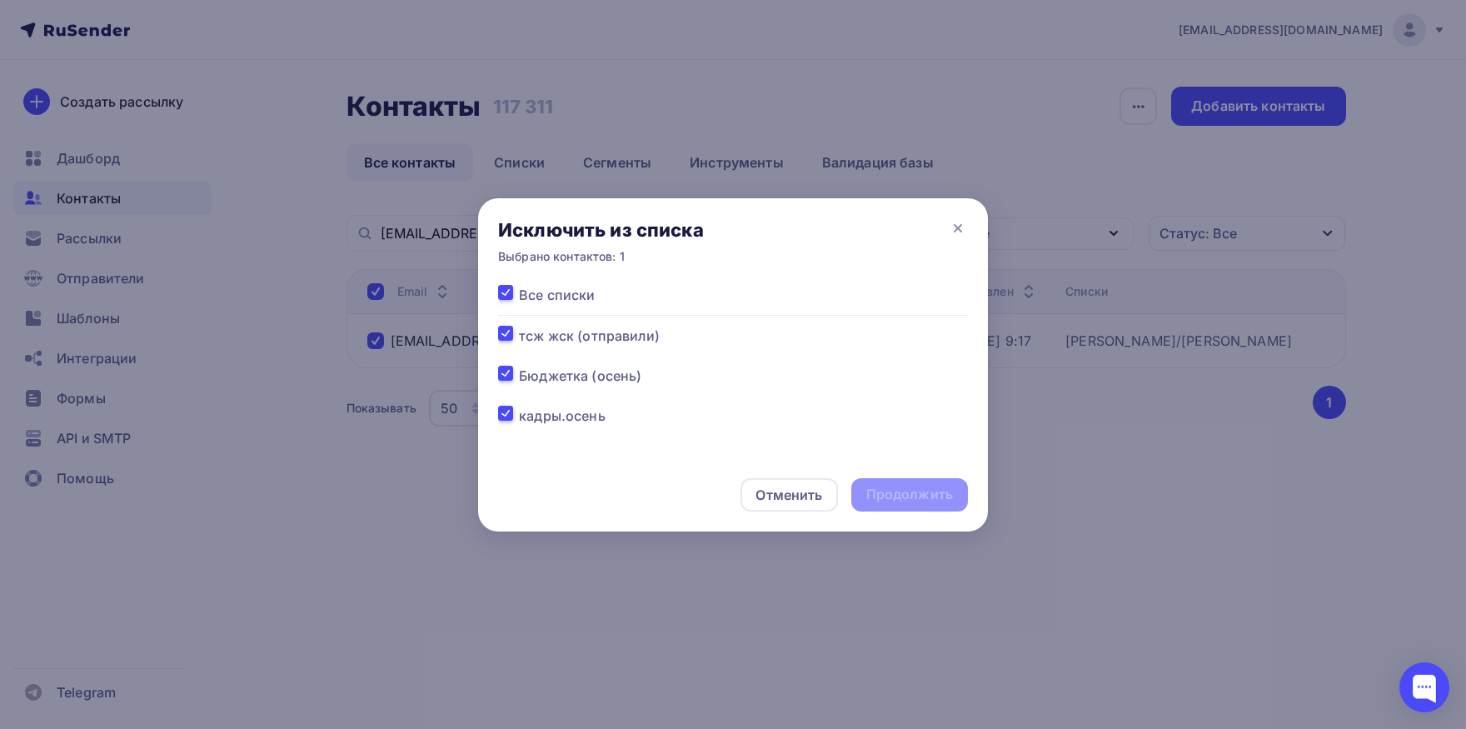
checkbox input "true"
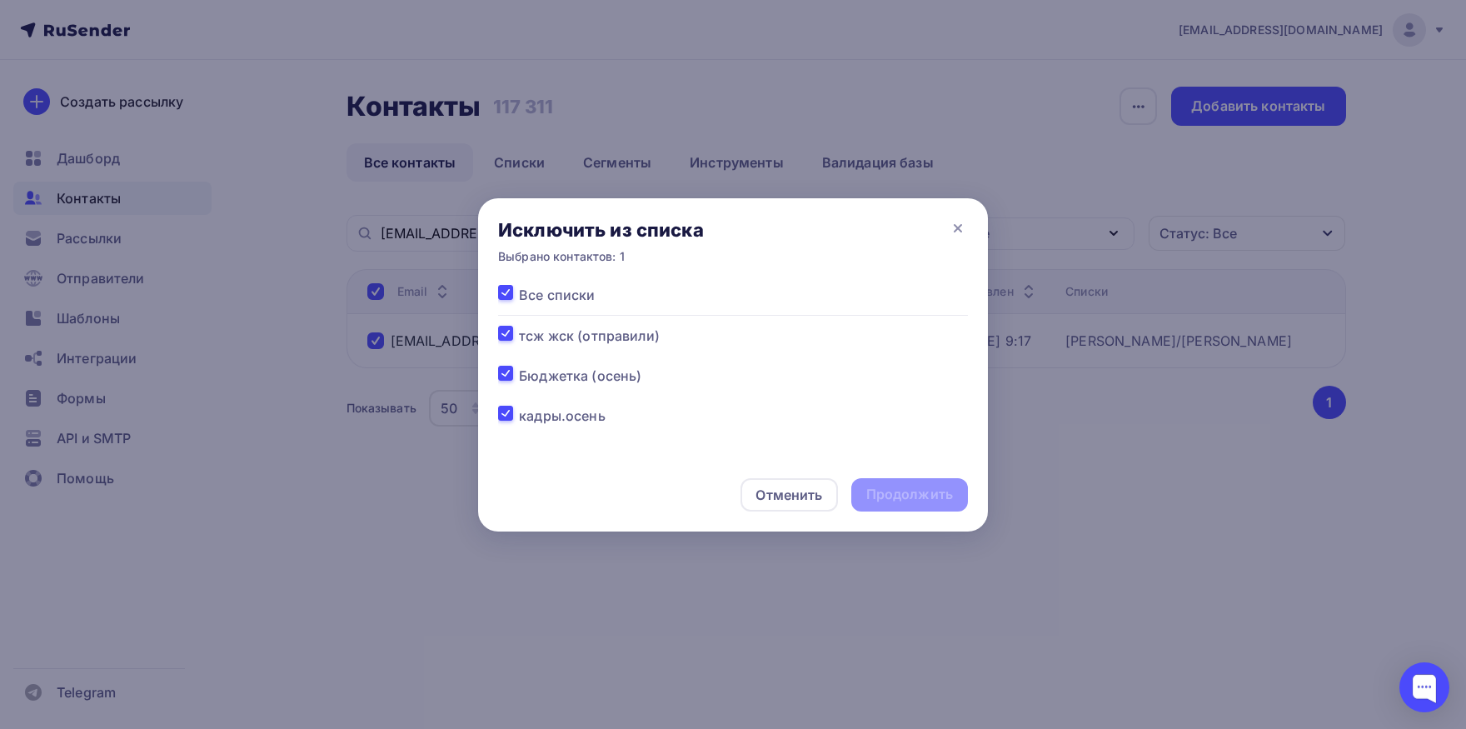
checkbox input "true"
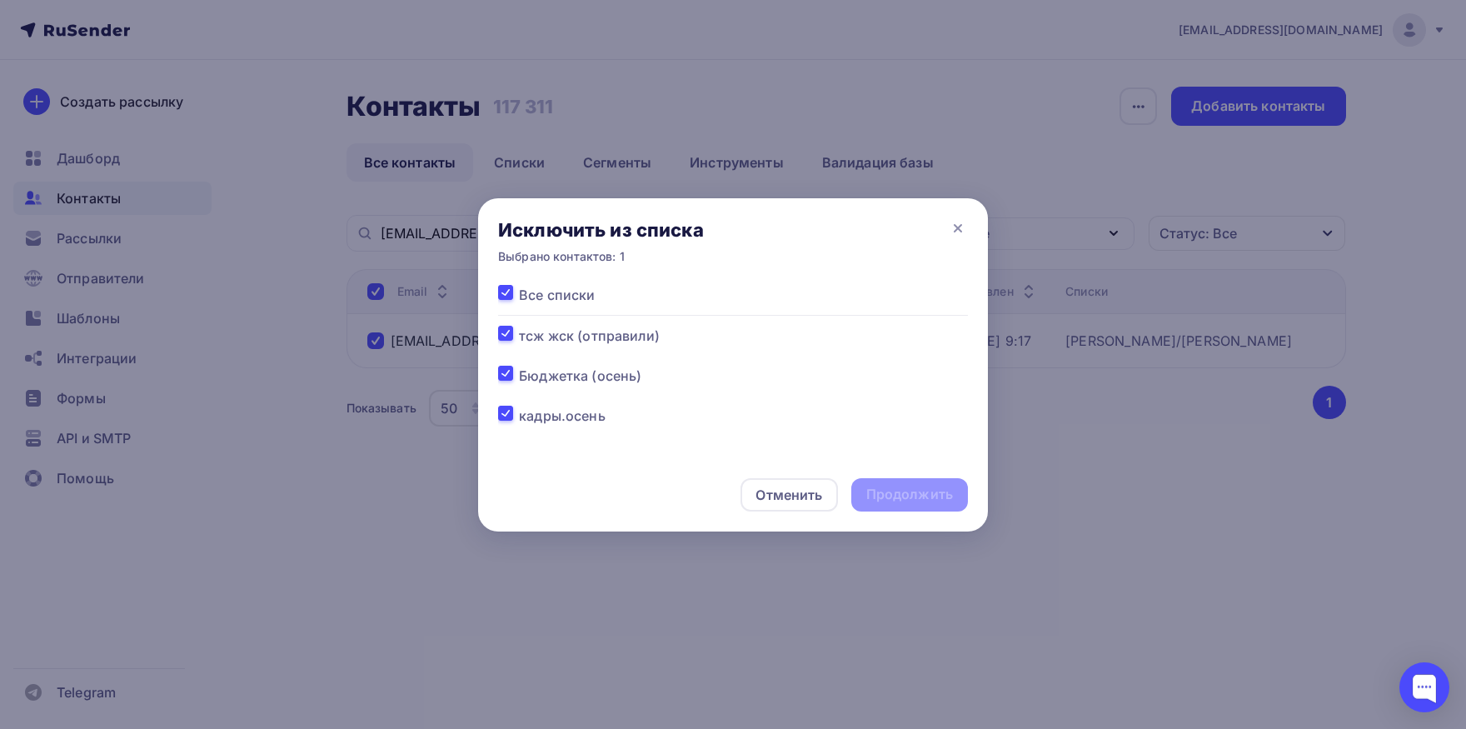
checkbox input "true"
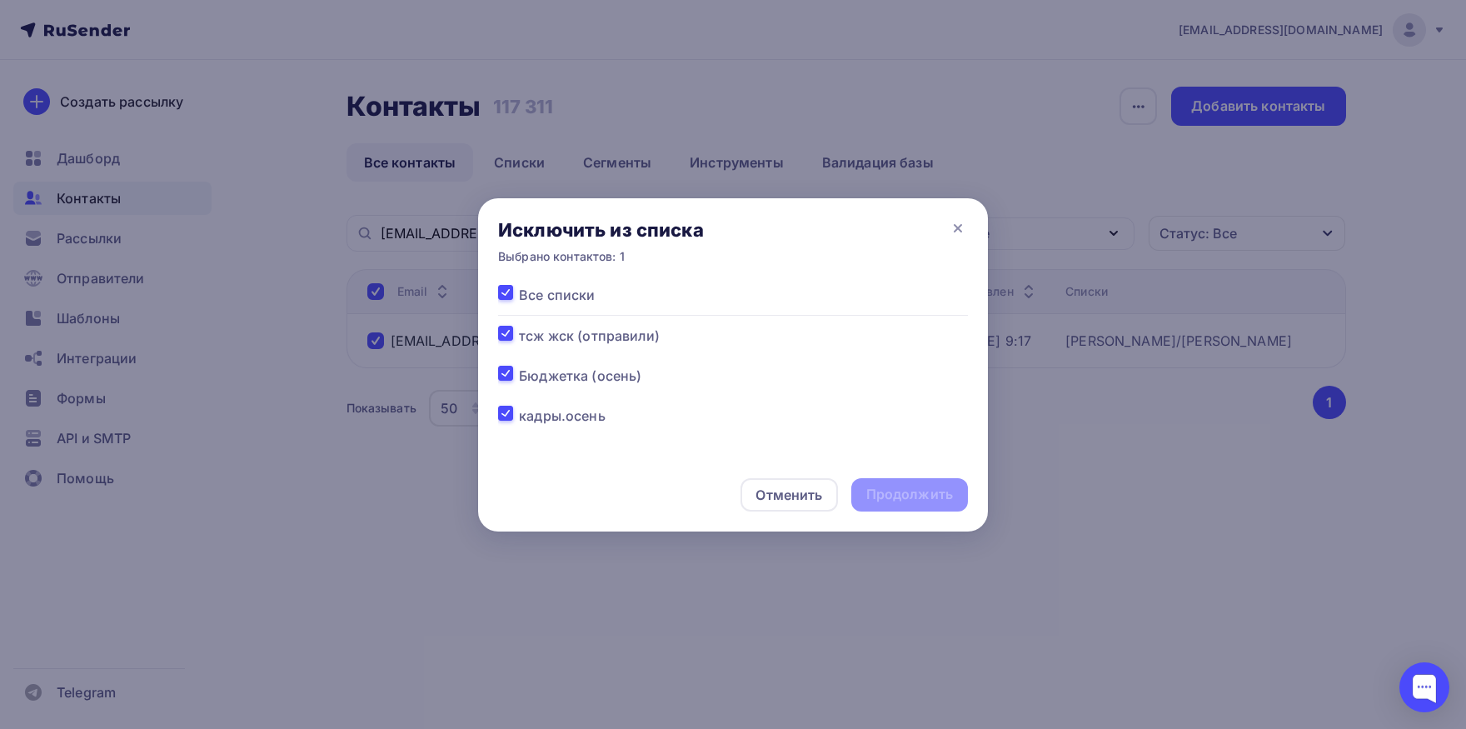
checkbox input "true"
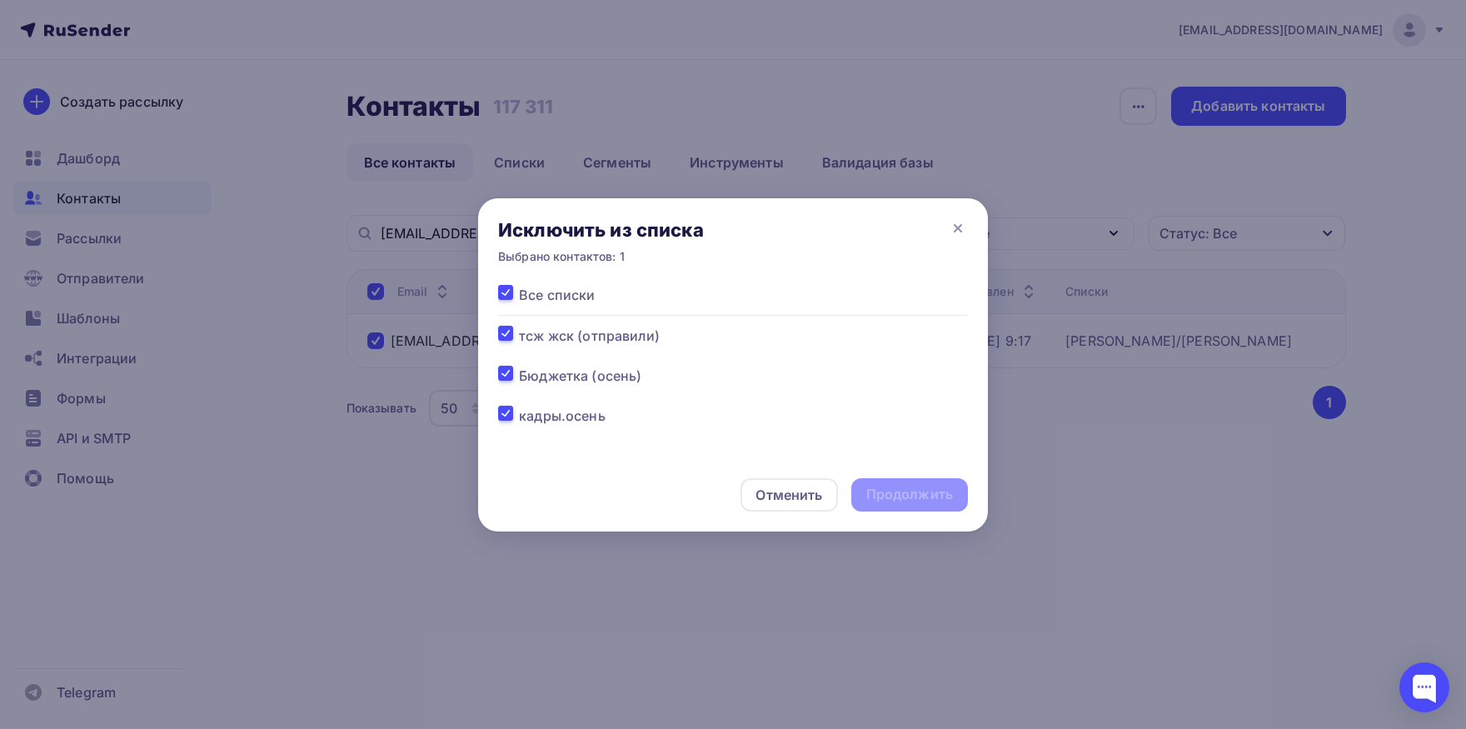
checkbox input "true"
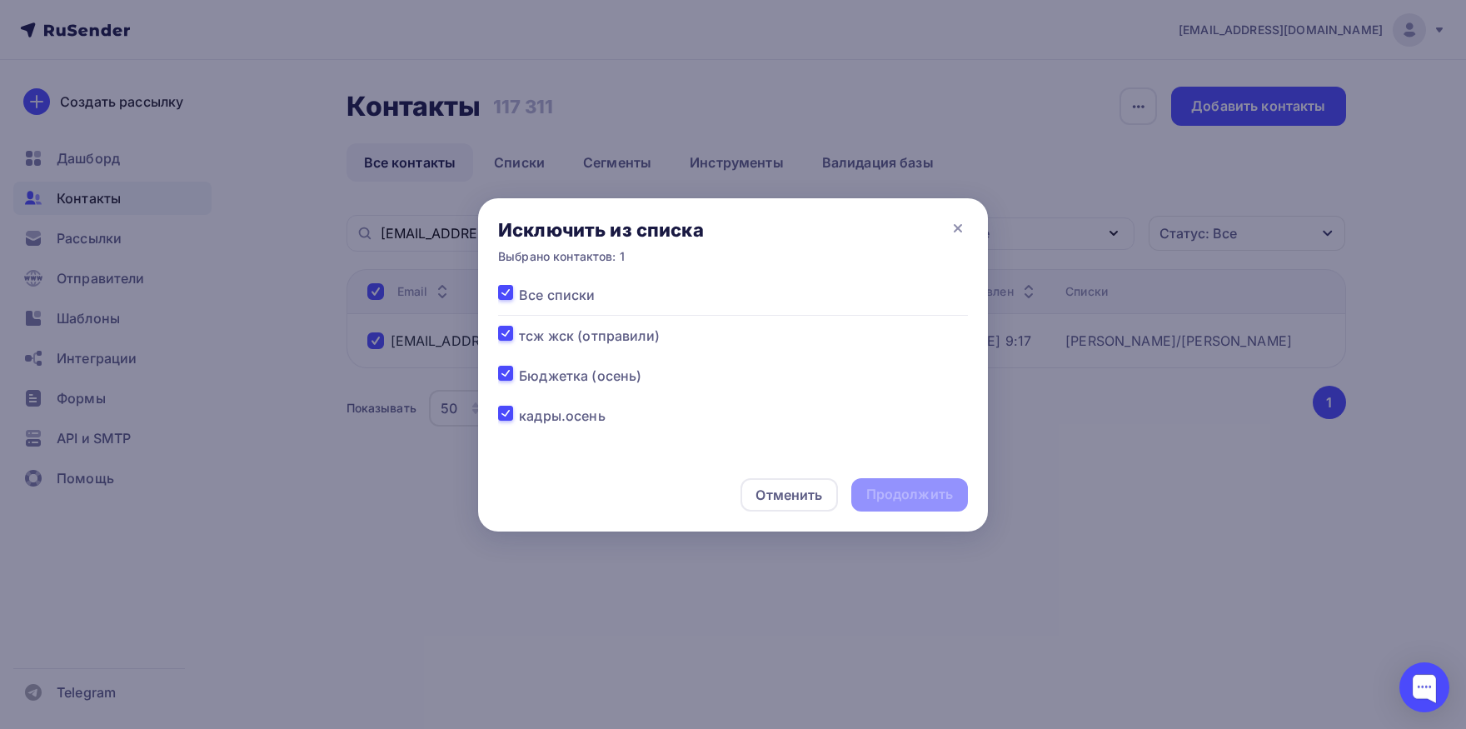
checkbox input "true"
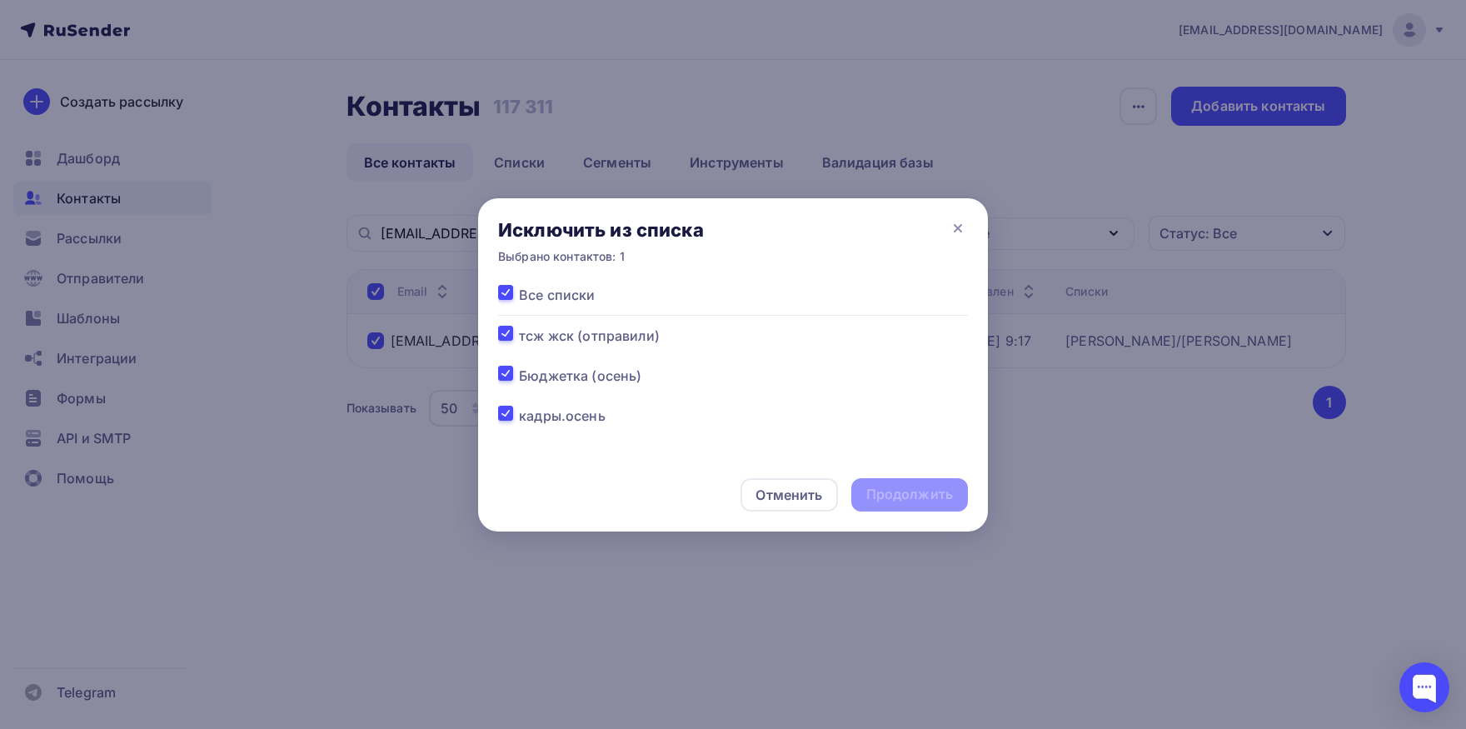
checkbox input "true"
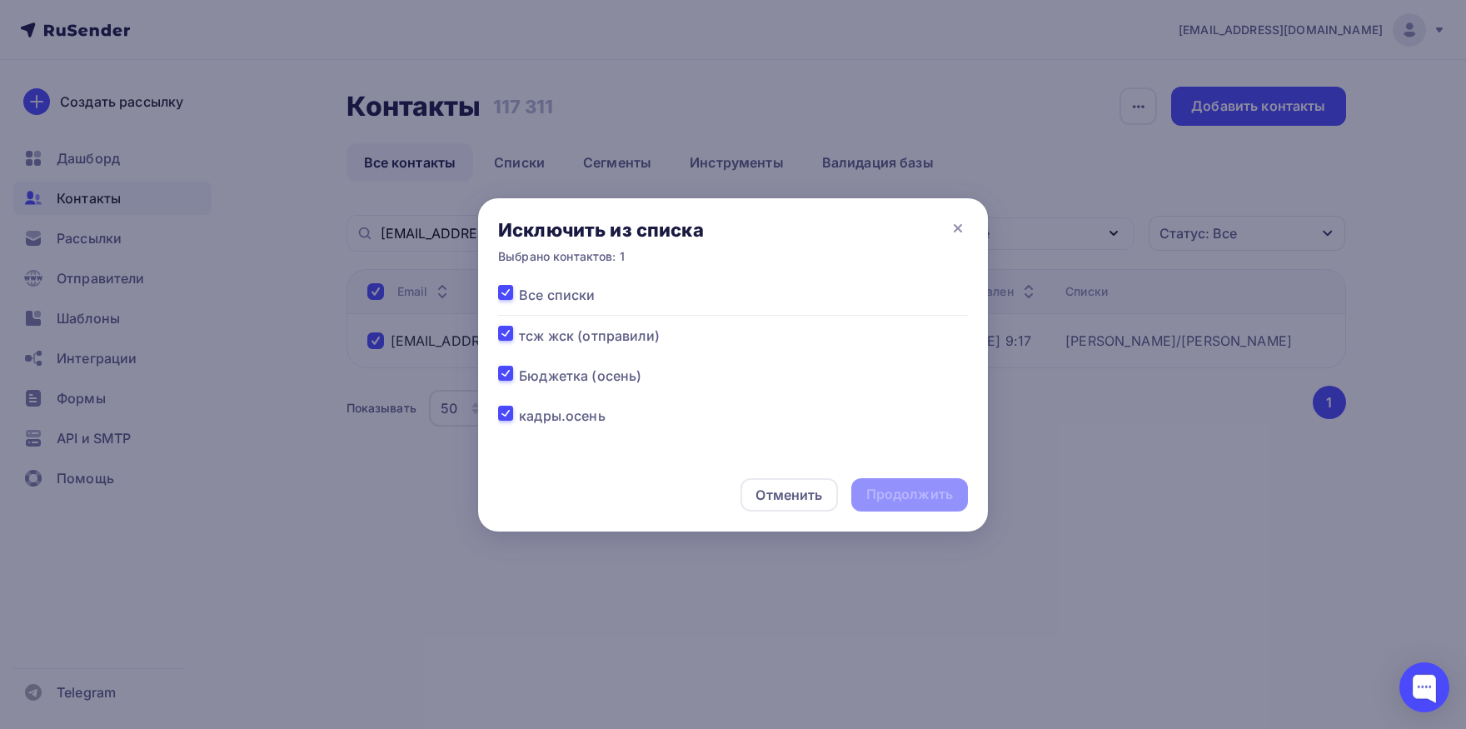
checkbox input "true"
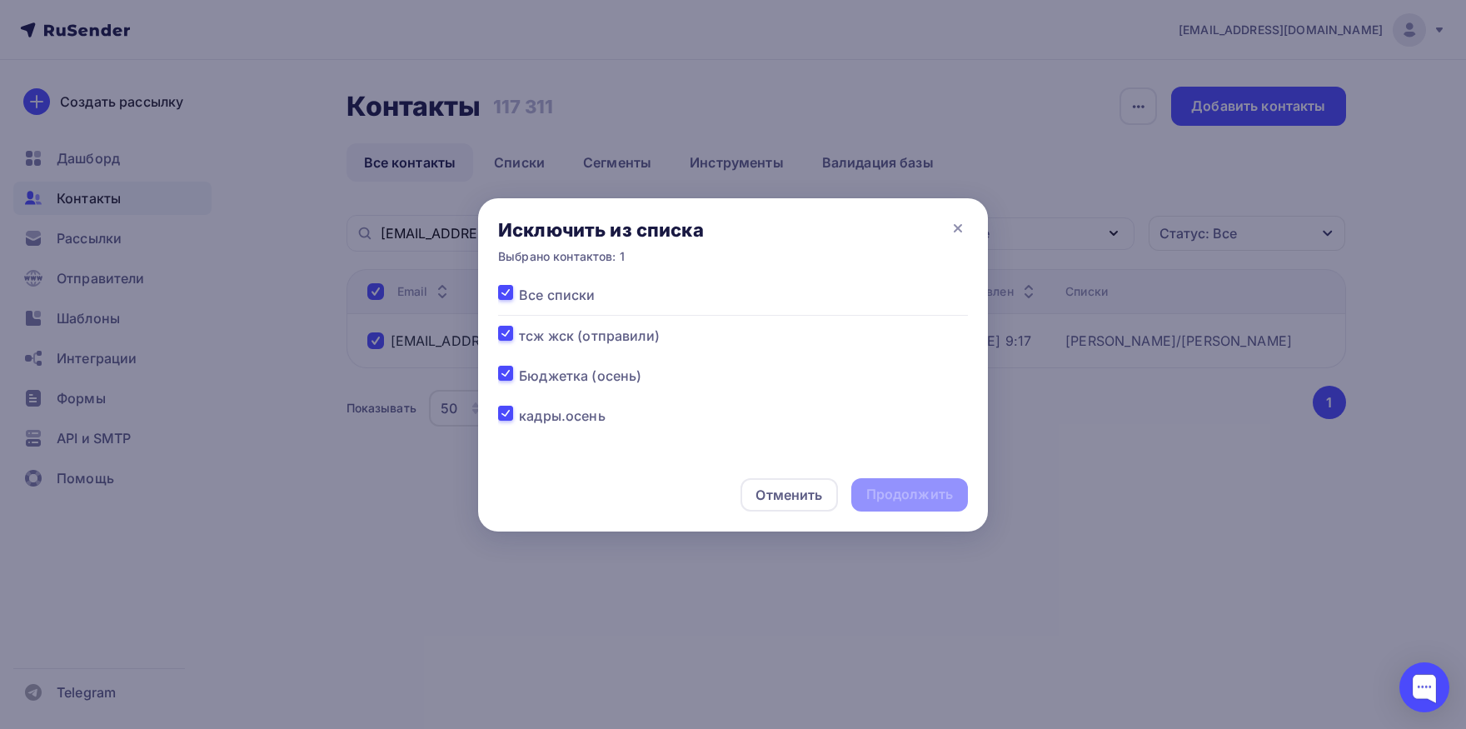
checkbox input "true"
click at [884, 487] on div "Продолжить" at bounding box center [909, 494] width 87 height 19
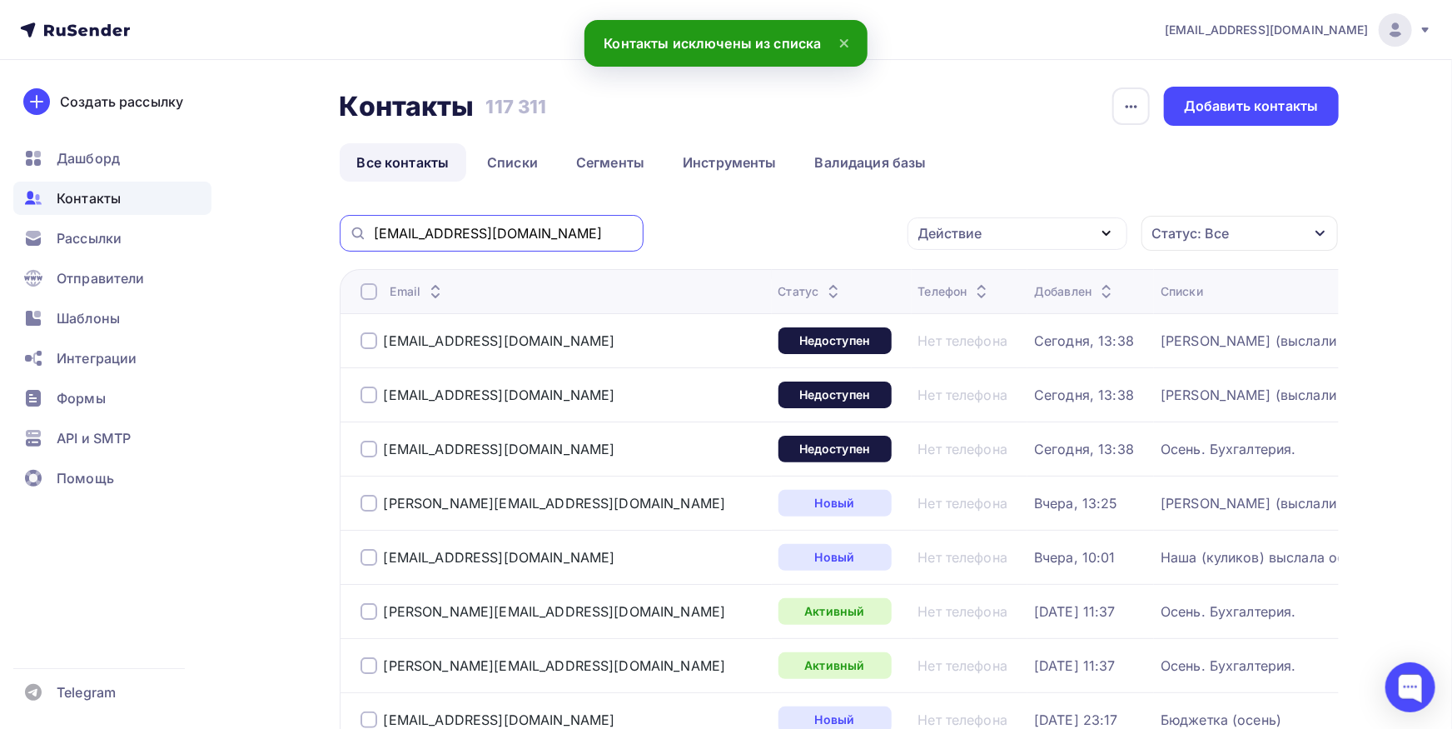
click at [580, 242] on input "[EMAIL_ADDRESS][DOMAIN_NAME]" at bounding box center [504, 233] width 260 height 18
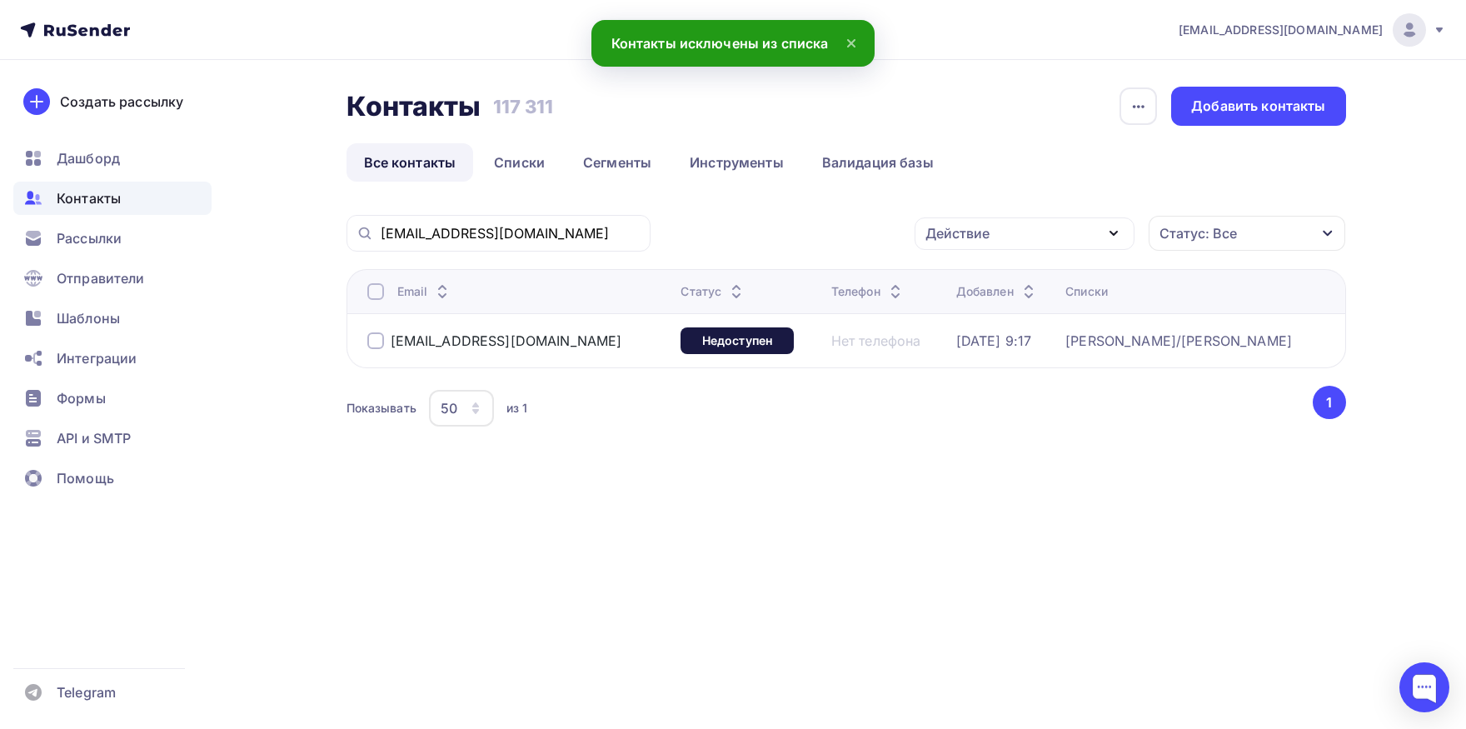
click at [384, 289] on div "Email" at bounding box center [517, 291] width 301 height 17
click at [378, 291] on div at bounding box center [375, 291] width 17 height 17
click at [1054, 241] on div "Действие" at bounding box center [1024, 233] width 220 height 32
click at [1033, 278] on div "Добавить в списки" at bounding box center [998, 282] width 128 height 20
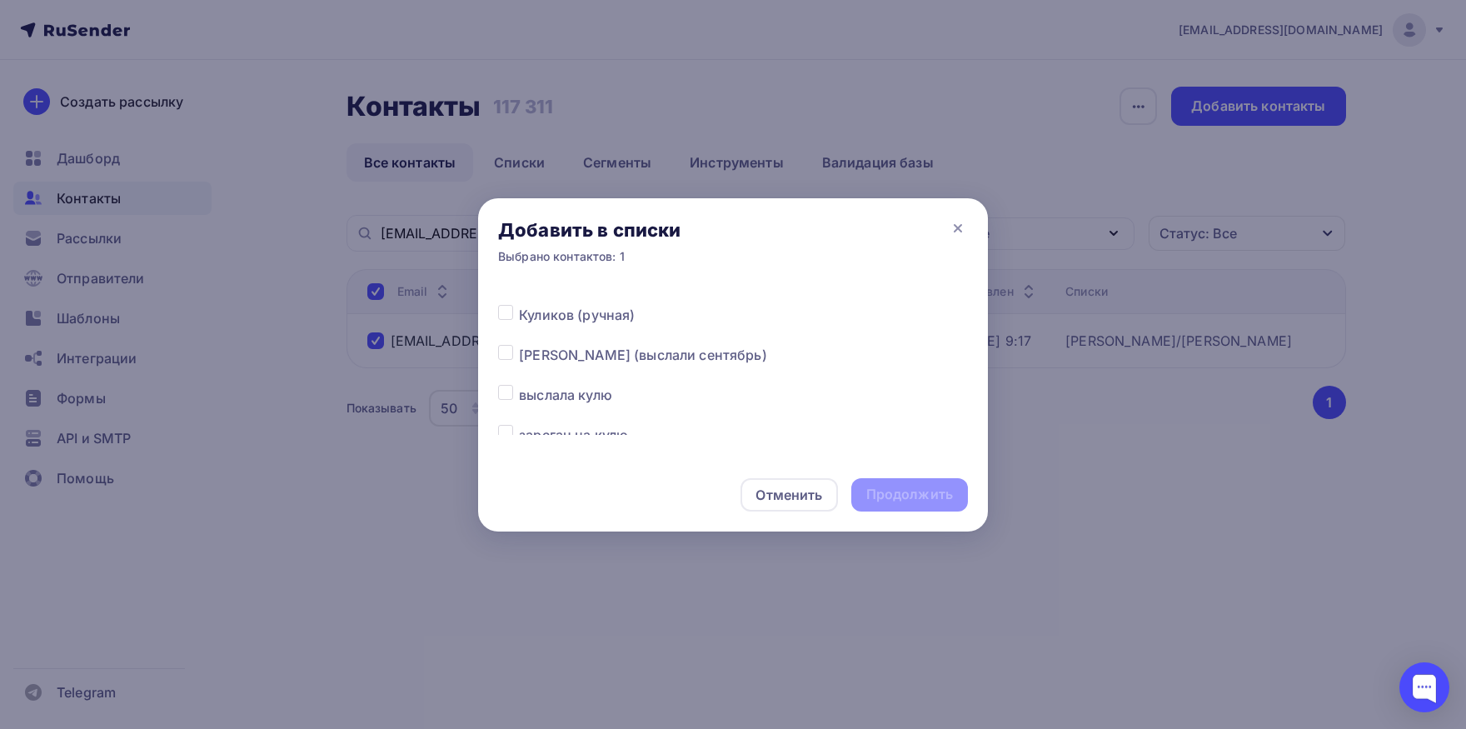
click at [519, 345] on label at bounding box center [519, 345] width 0 height 0
click at [511, 360] on input "checkbox" at bounding box center [505, 352] width 15 height 15
checkbox input "true"
click at [904, 500] on div "Продолжить" at bounding box center [909, 494] width 87 height 19
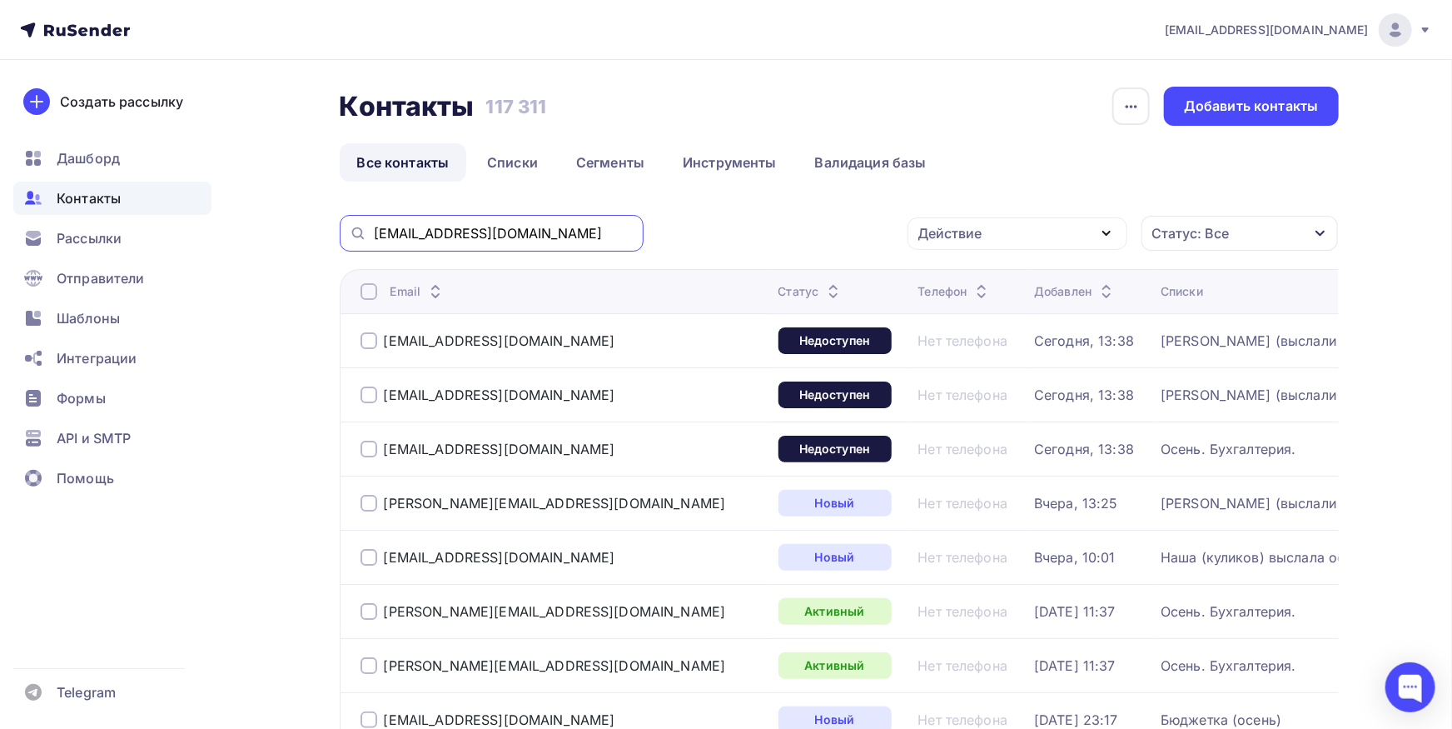
click at [555, 231] on input "[EMAIL_ADDRESS][DOMAIN_NAME]" at bounding box center [504, 233] width 260 height 18
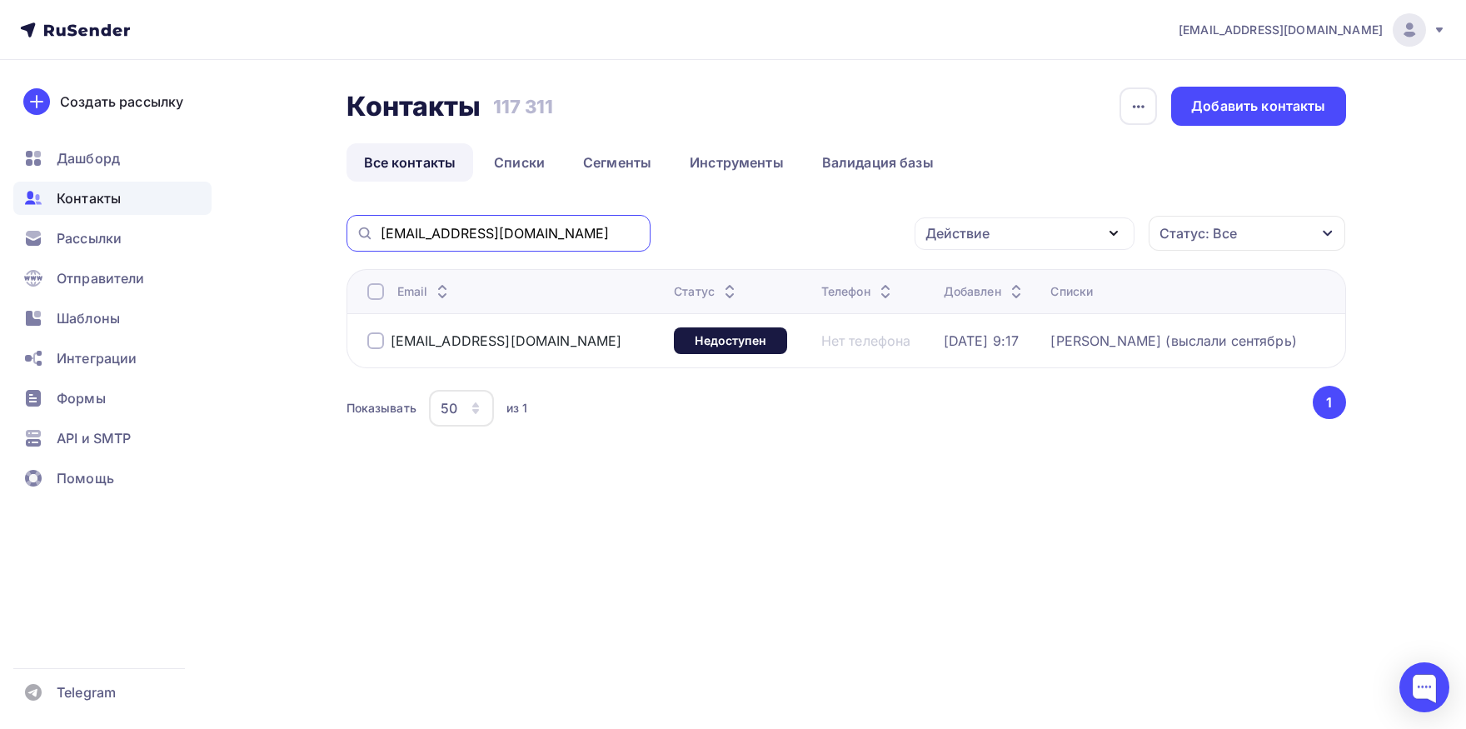
click at [580, 231] on input "[EMAIL_ADDRESS][DOMAIN_NAME]" at bounding box center [511, 233] width 260 height 18
paste input "natenkotm@guzhkh"
type input "[EMAIL_ADDRESS][DOMAIN_NAME]"
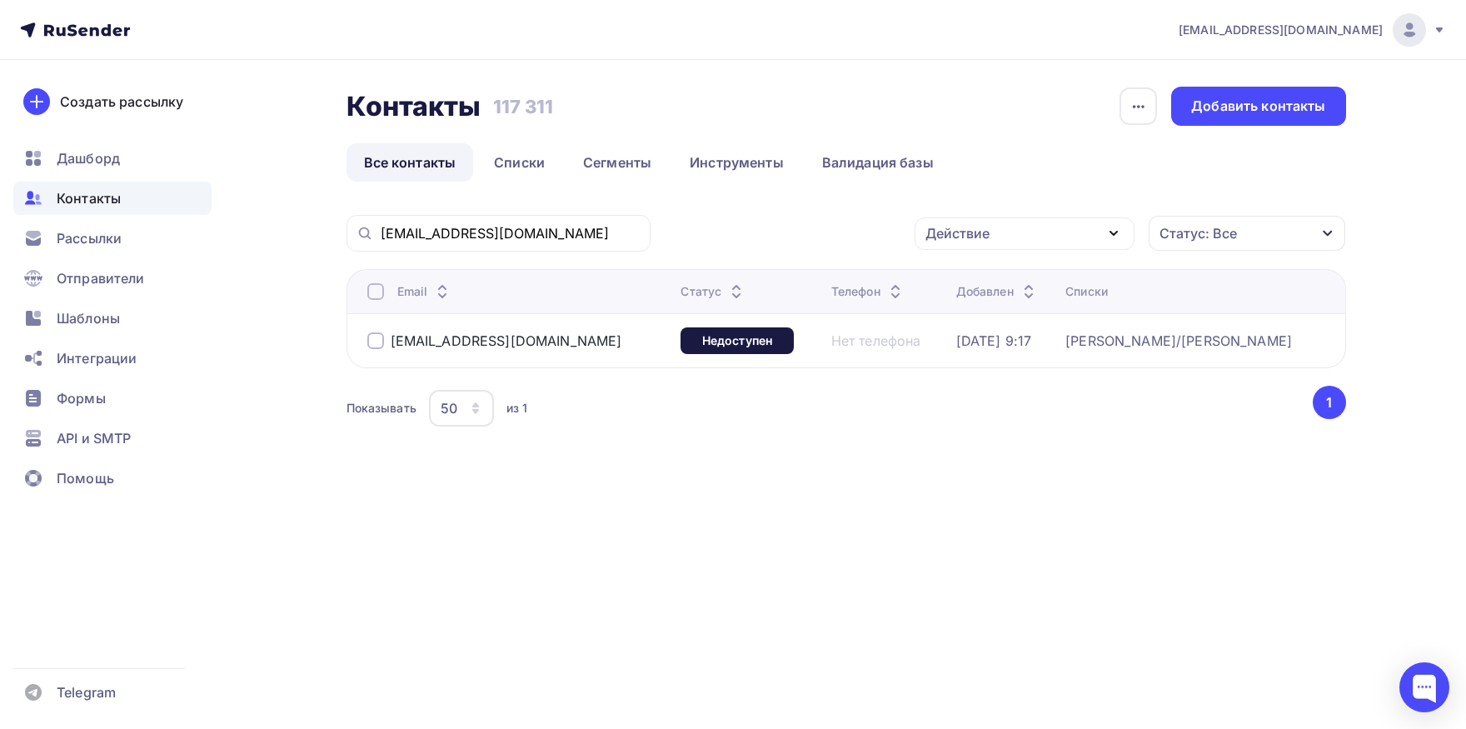
click at [376, 289] on div at bounding box center [375, 291] width 17 height 17
click at [371, 291] on div at bounding box center [375, 291] width 17 height 17
click at [974, 241] on div "Действие" at bounding box center [957, 233] width 64 height 20
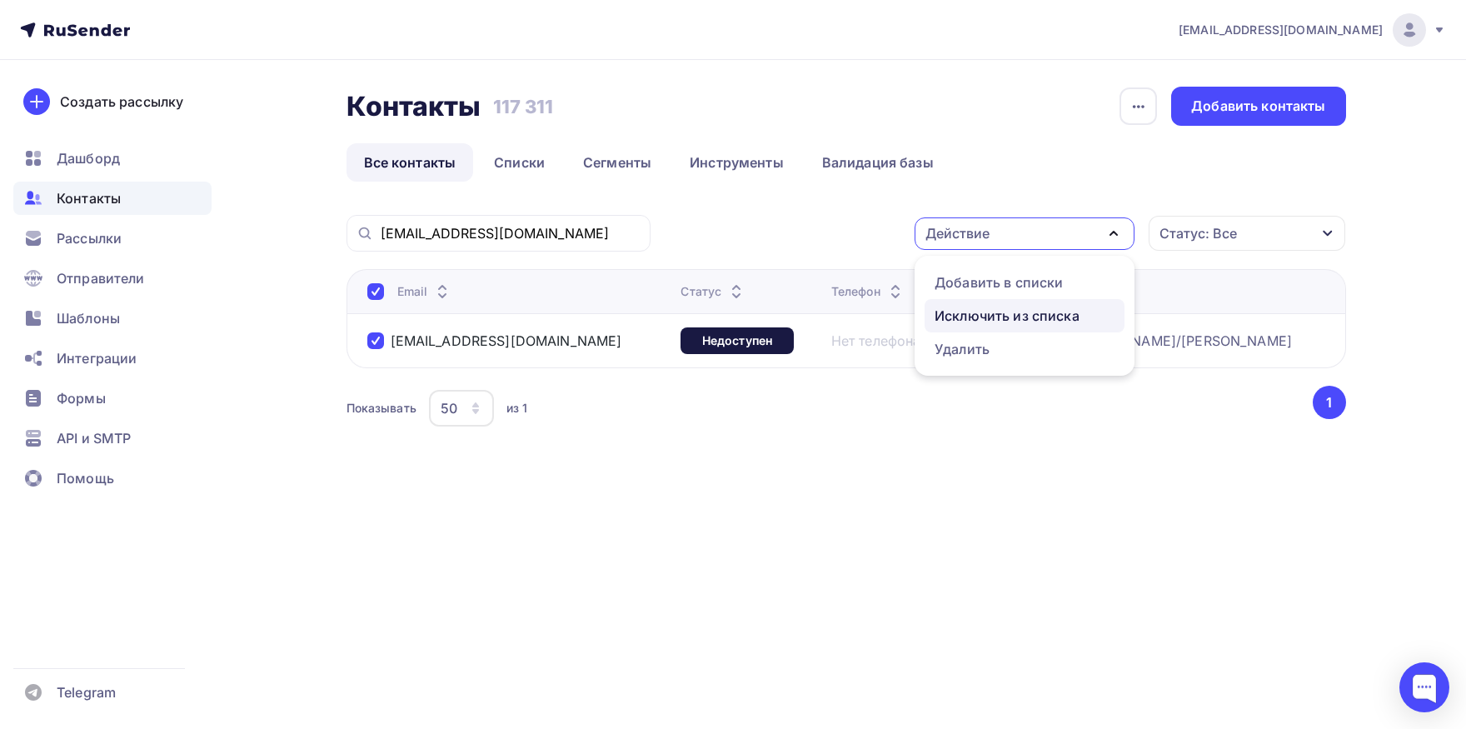
click at [966, 312] on div "Исключить из списка" at bounding box center [1006, 316] width 145 height 20
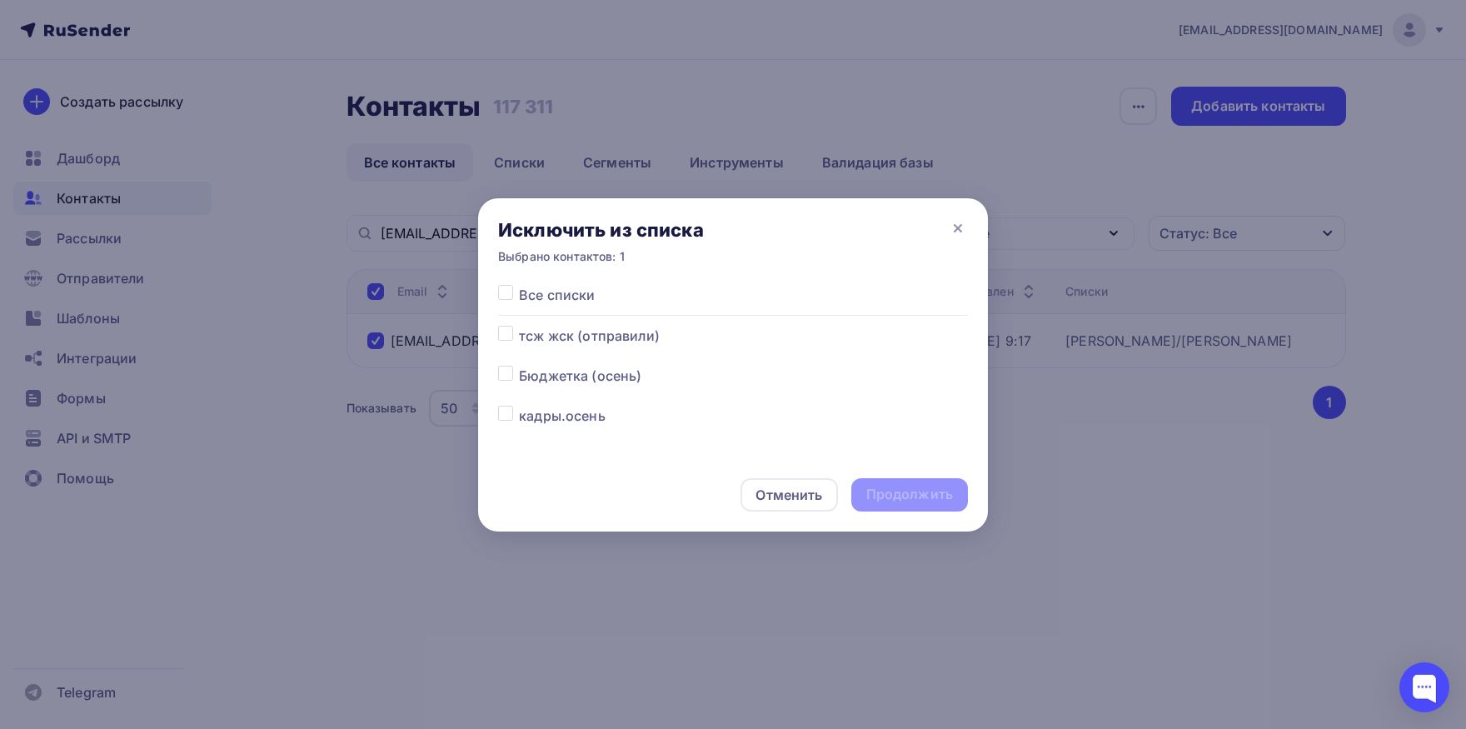
click at [519, 285] on label at bounding box center [519, 285] width 0 height 0
click at [502, 293] on input "checkbox" at bounding box center [505, 292] width 15 height 15
checkbox input "true"
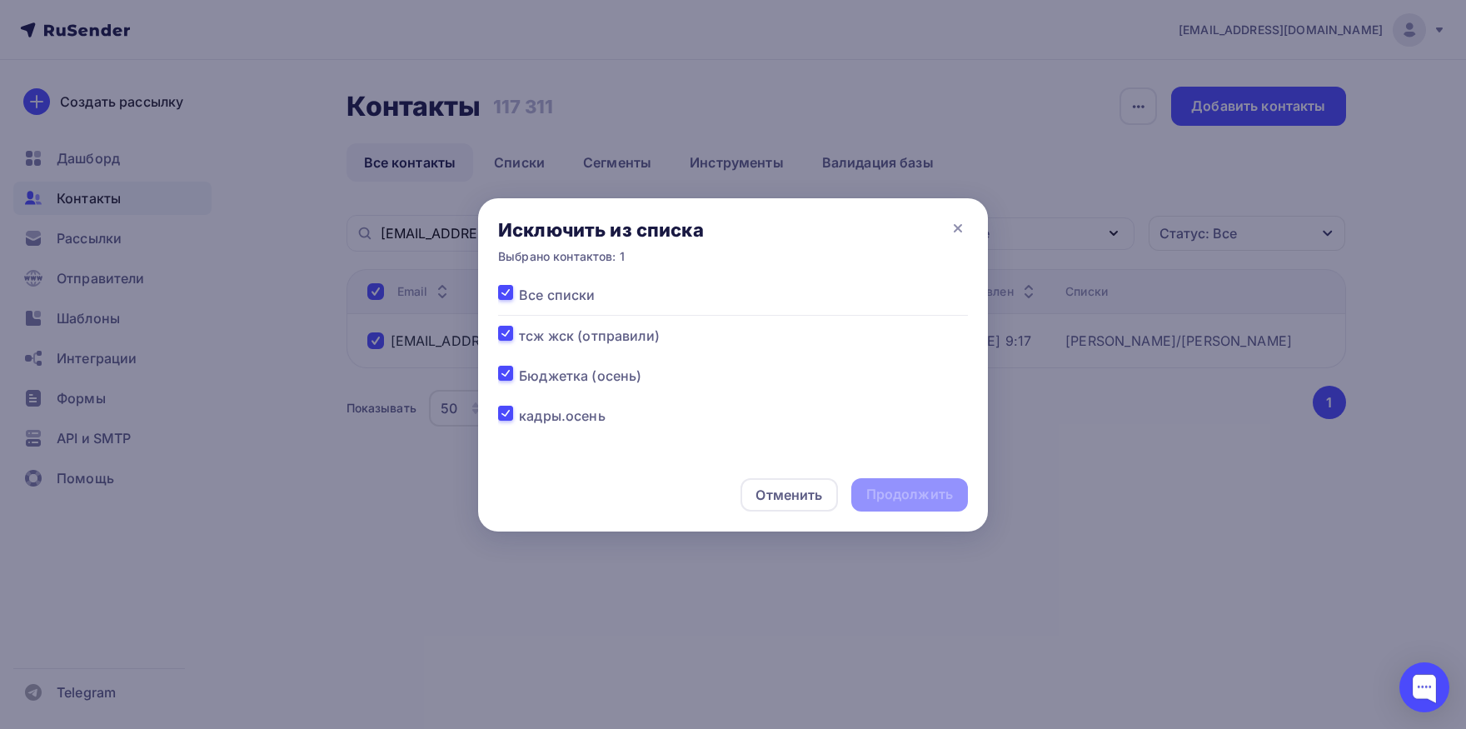
checkbox input "true"
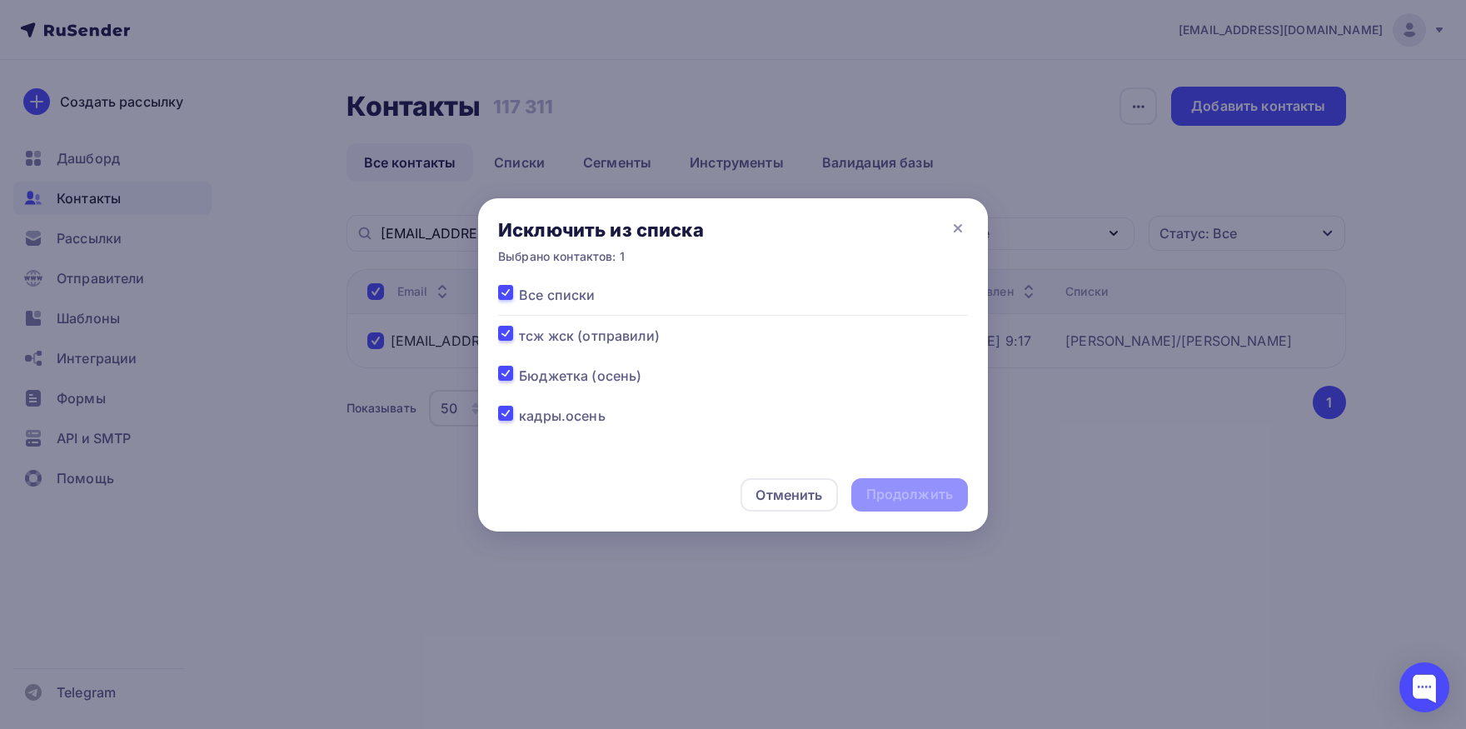
checkbox input "true"
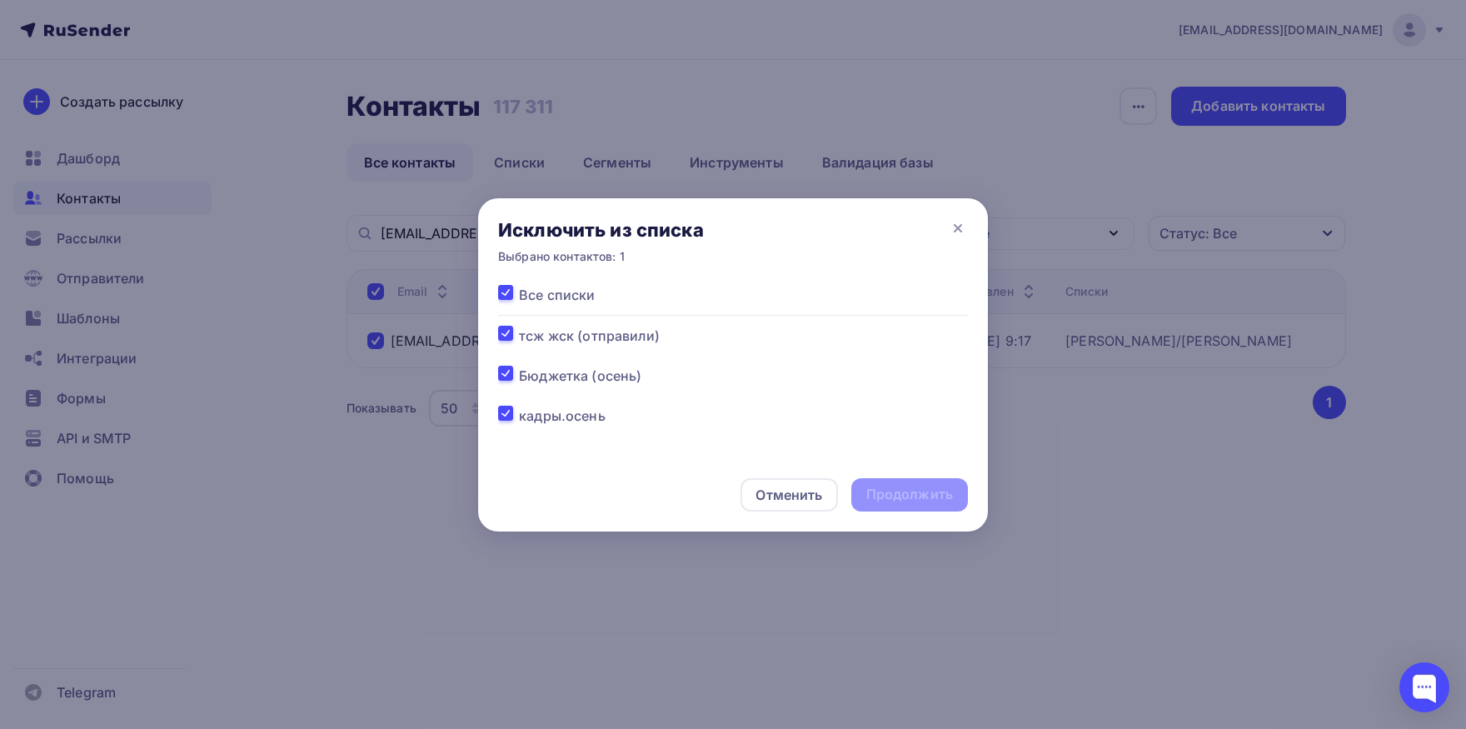
checkbox input "true"
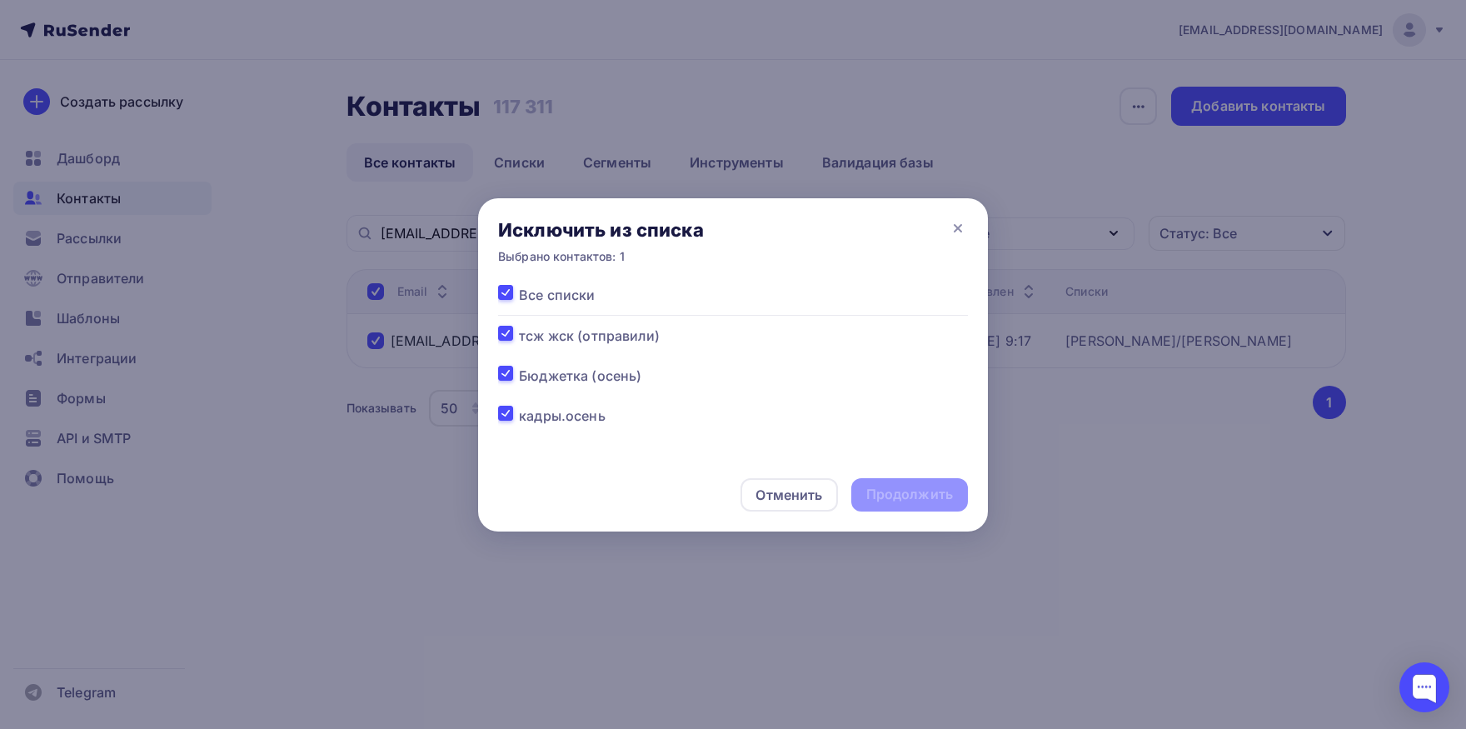
checkbox input "true"
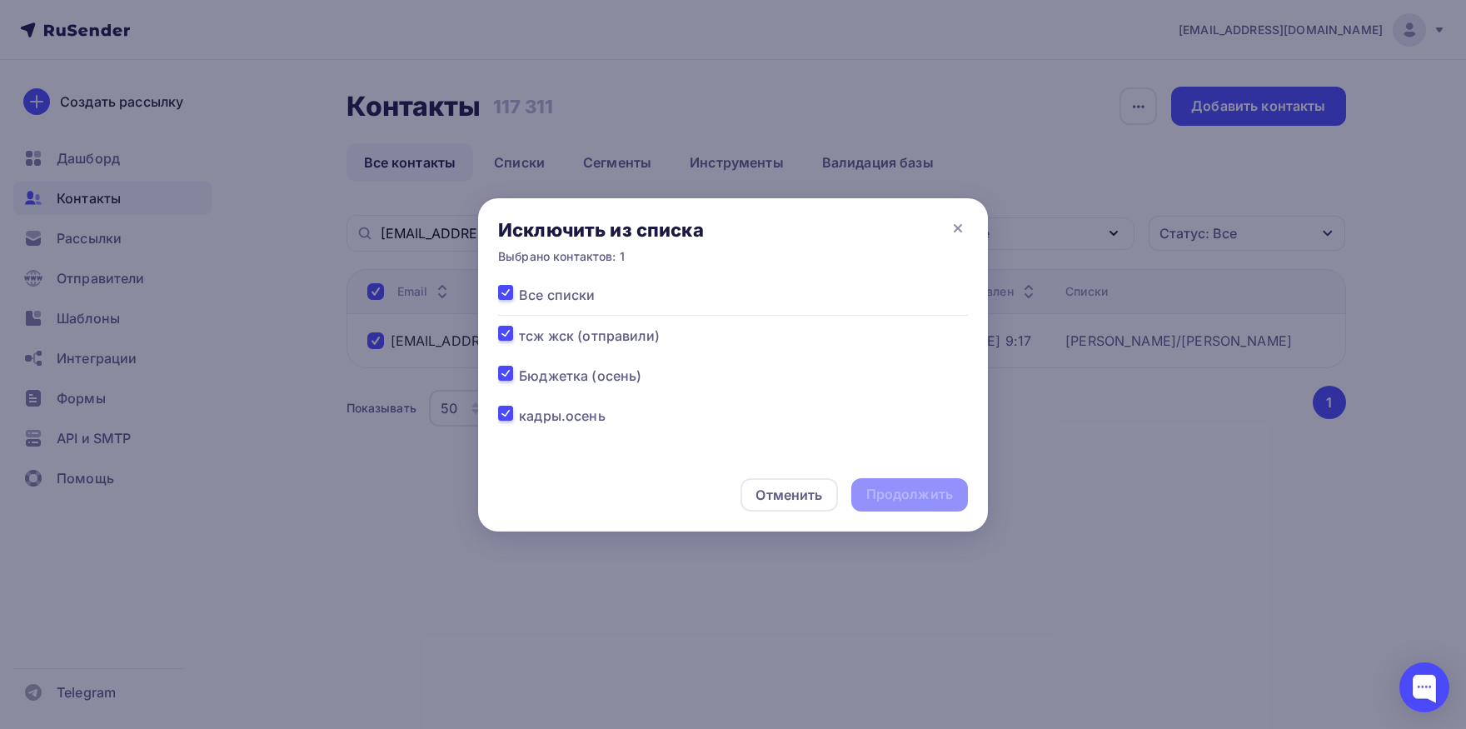
checkbox input "true"
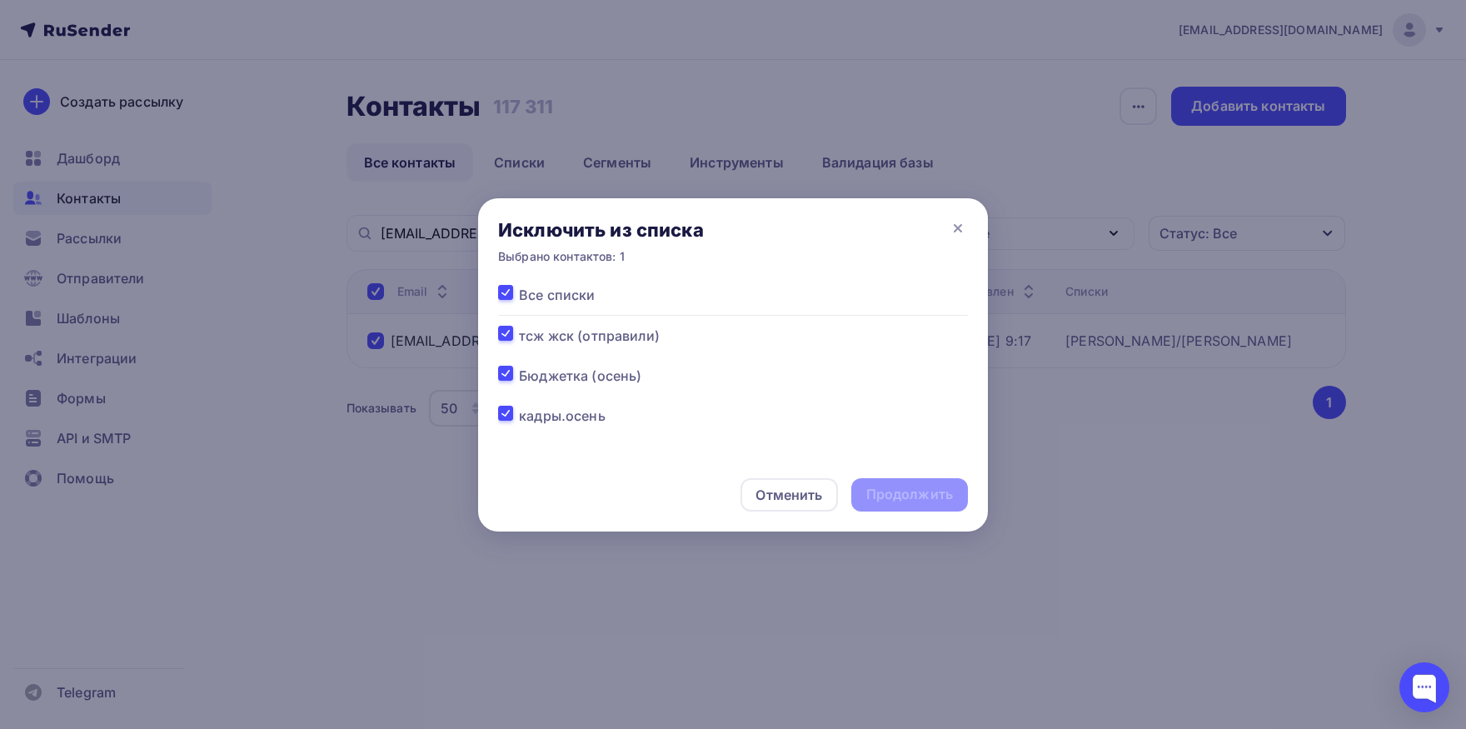
checkbox input "true"
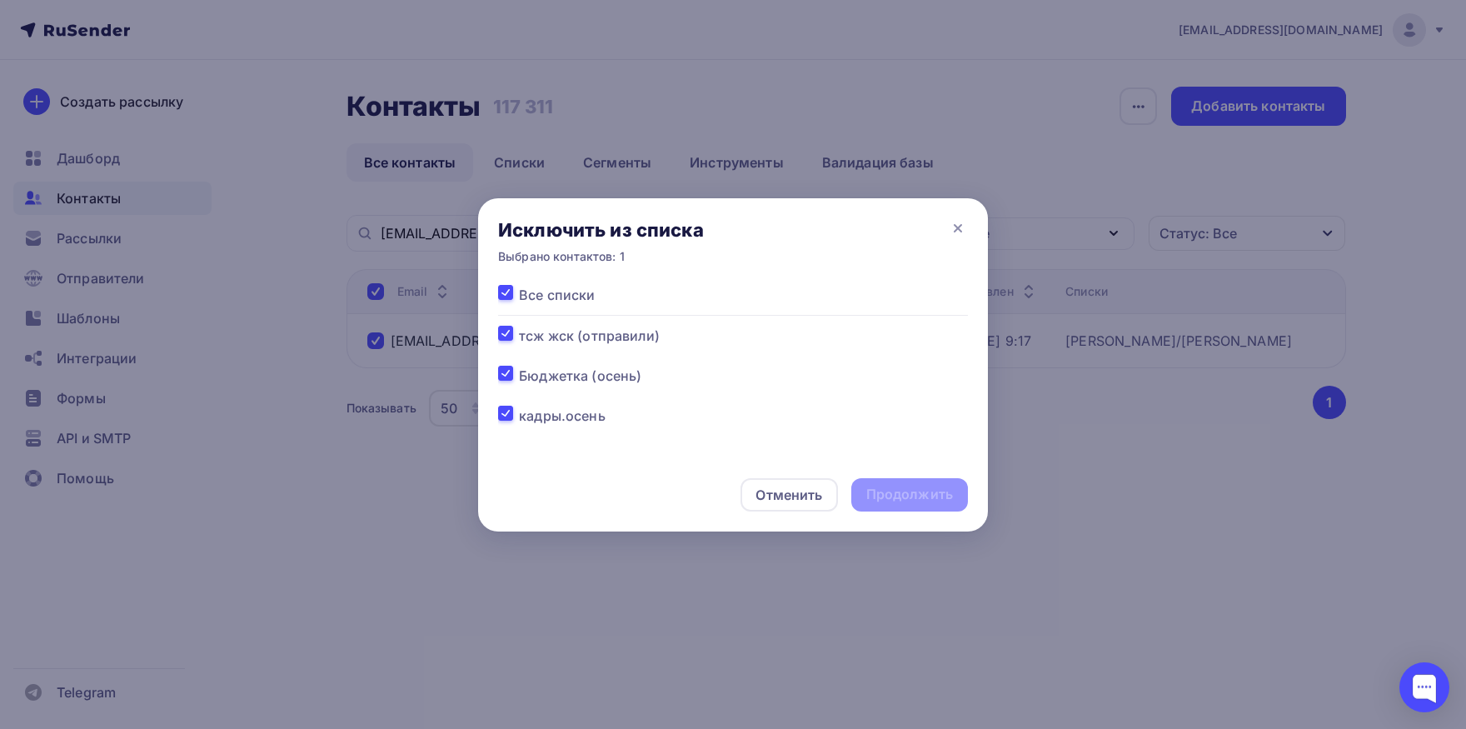
checkbox input "true"
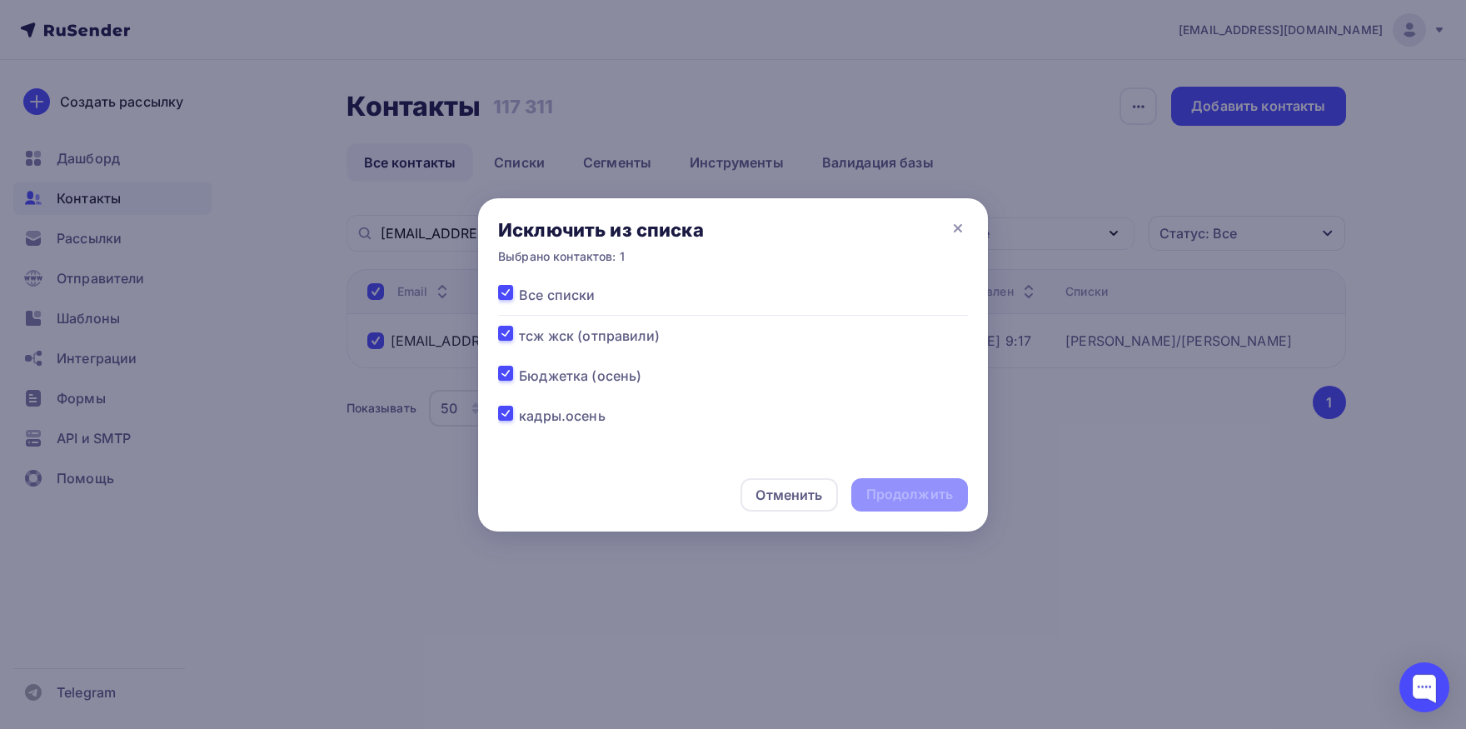
checkbox input "true"
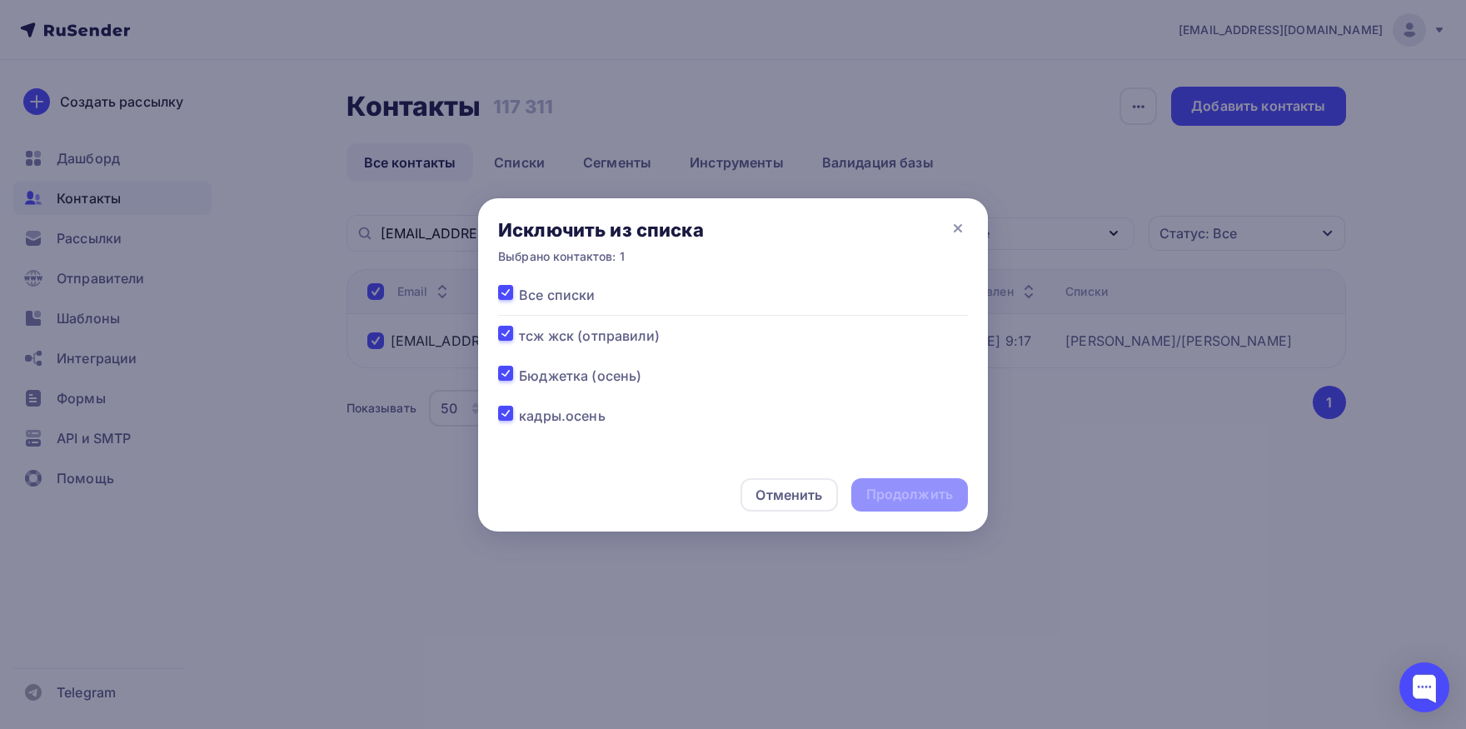
checkbox input "true"
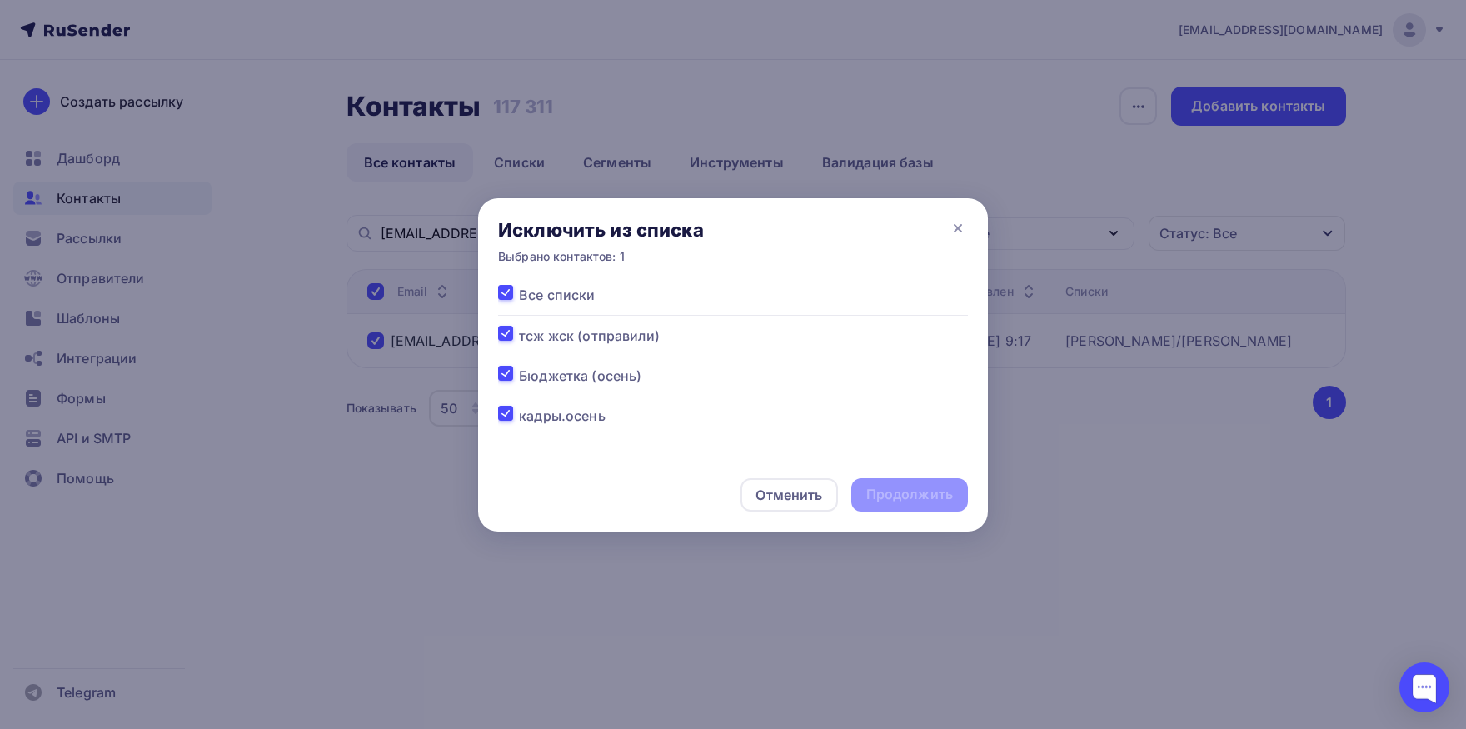
checkbox input "true"
click at [912, 502] on div "Продолжить" at bounding box center [909, 494] width 87 height 19
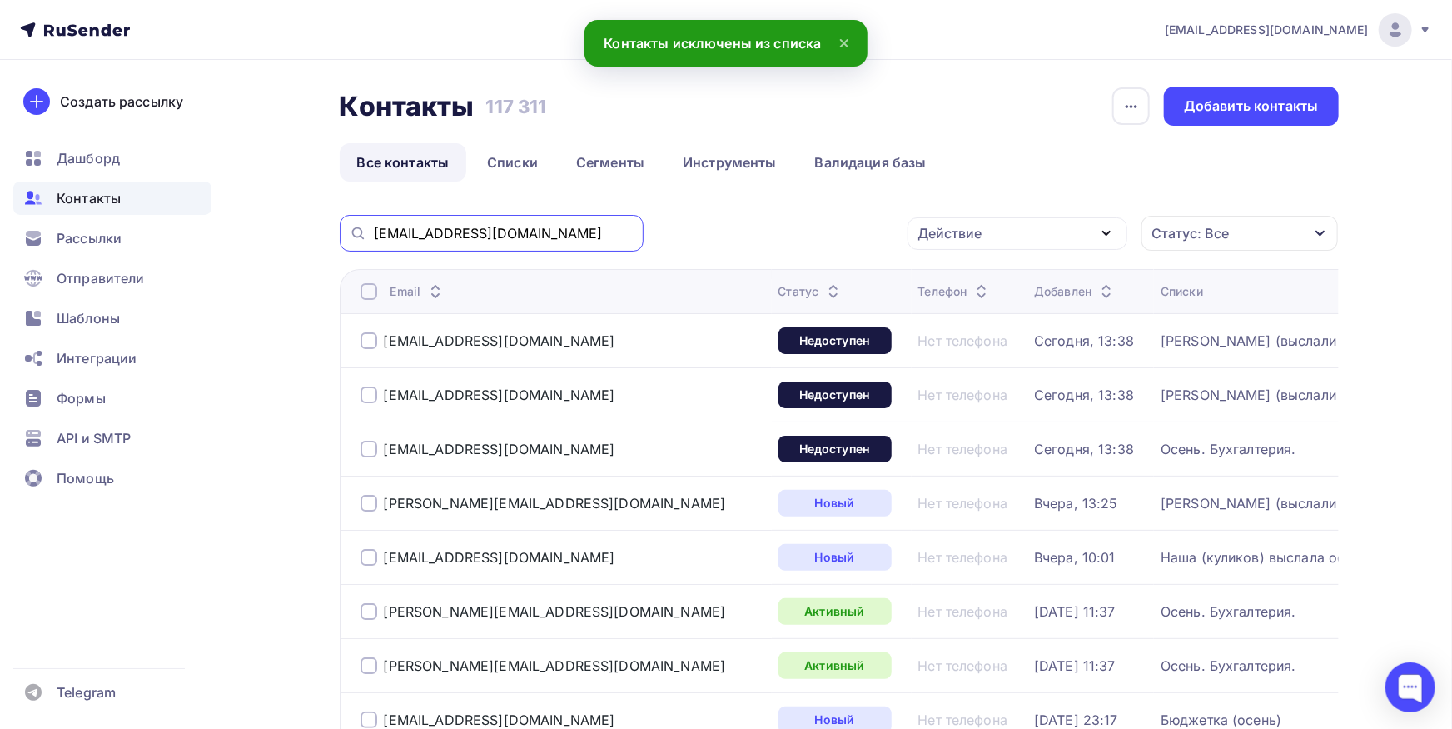
click at [569, 234] on input "[EMAIL_ADDRESS][DOMAIN_NAME]" at bounding box center [504, 233] width 260 height 18
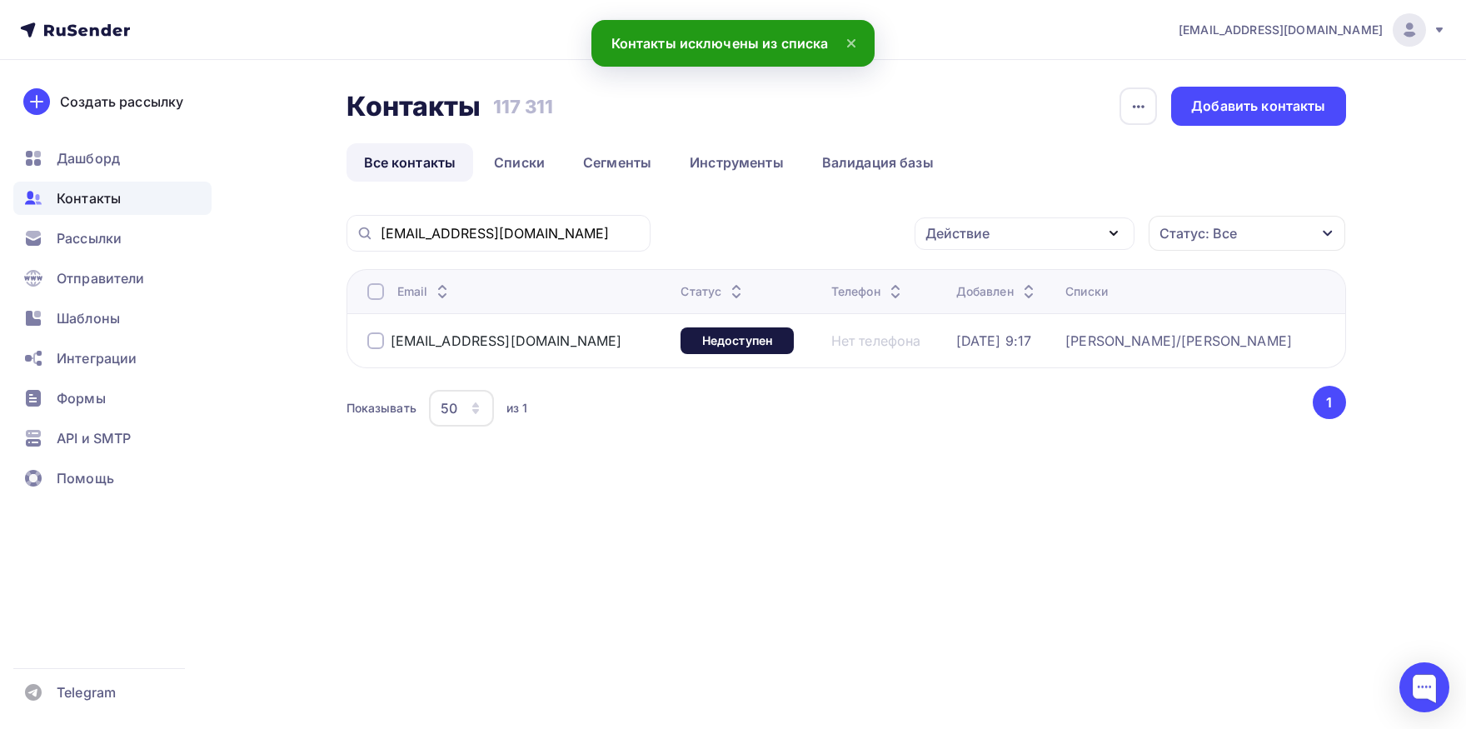
click at [371, 289] on div at bounding box center [375, 291] width 17 height 17
click at [1003, 225] on div "Действие" at bounding box center [1024, 233] width 220 height 32
click at [972, 281] on div "Добавить в списки" at bounding box center [998, 282] width 128 height 20
click at [980, 287] on div "Все списки тсж жск (отправили) [PERSON_NAME] (осень) кадры.осень Наша (куликов)…" at bounding box center [733, 371] width 510 height 173
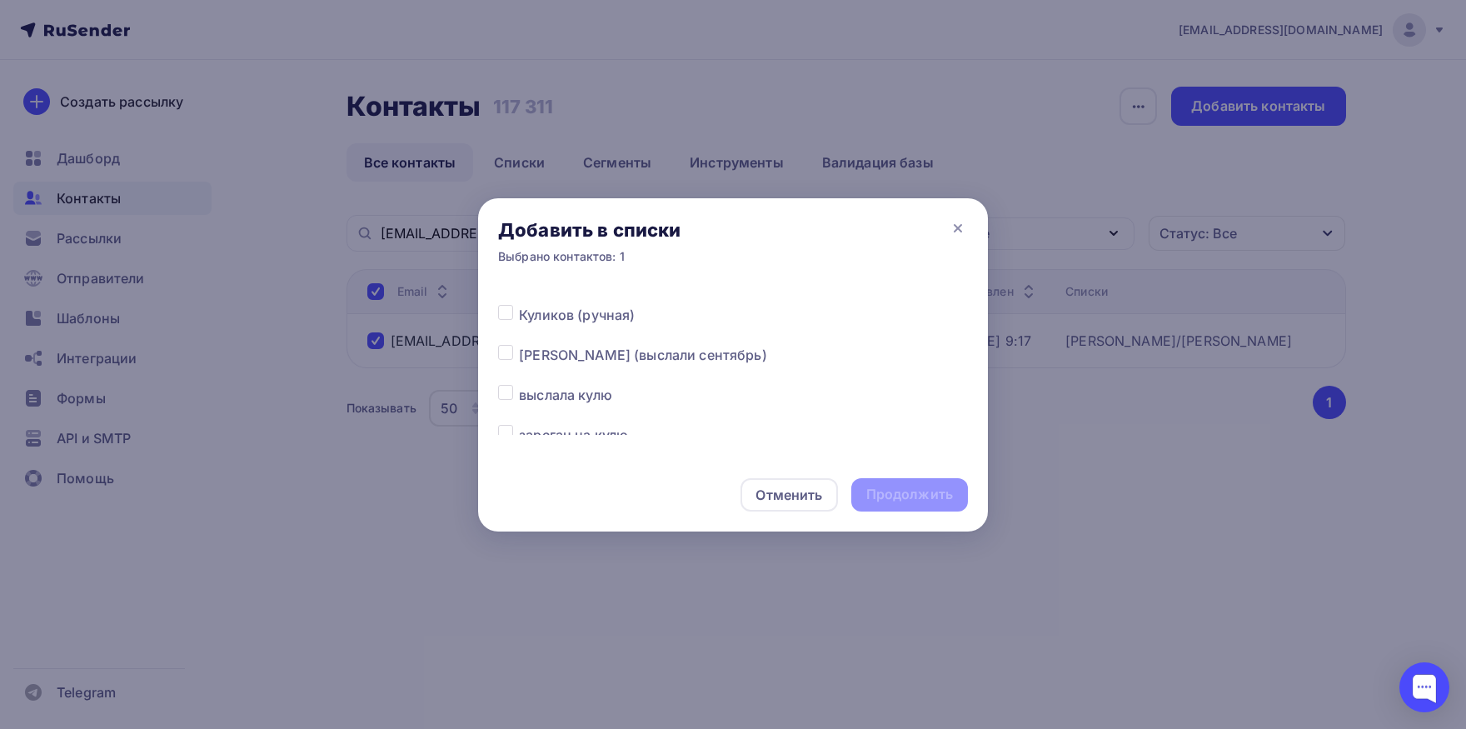
click at [519, 345] on label at bounding box center [519, 345] width 0 height 0
click at [509, 355] on input "checkbox" at bounding box center [505, 352] width 15 height 15
checkbox input "true"
click at [913, 497] on div "Продолжить" at bounding box center [909, 494] width 87 height 19
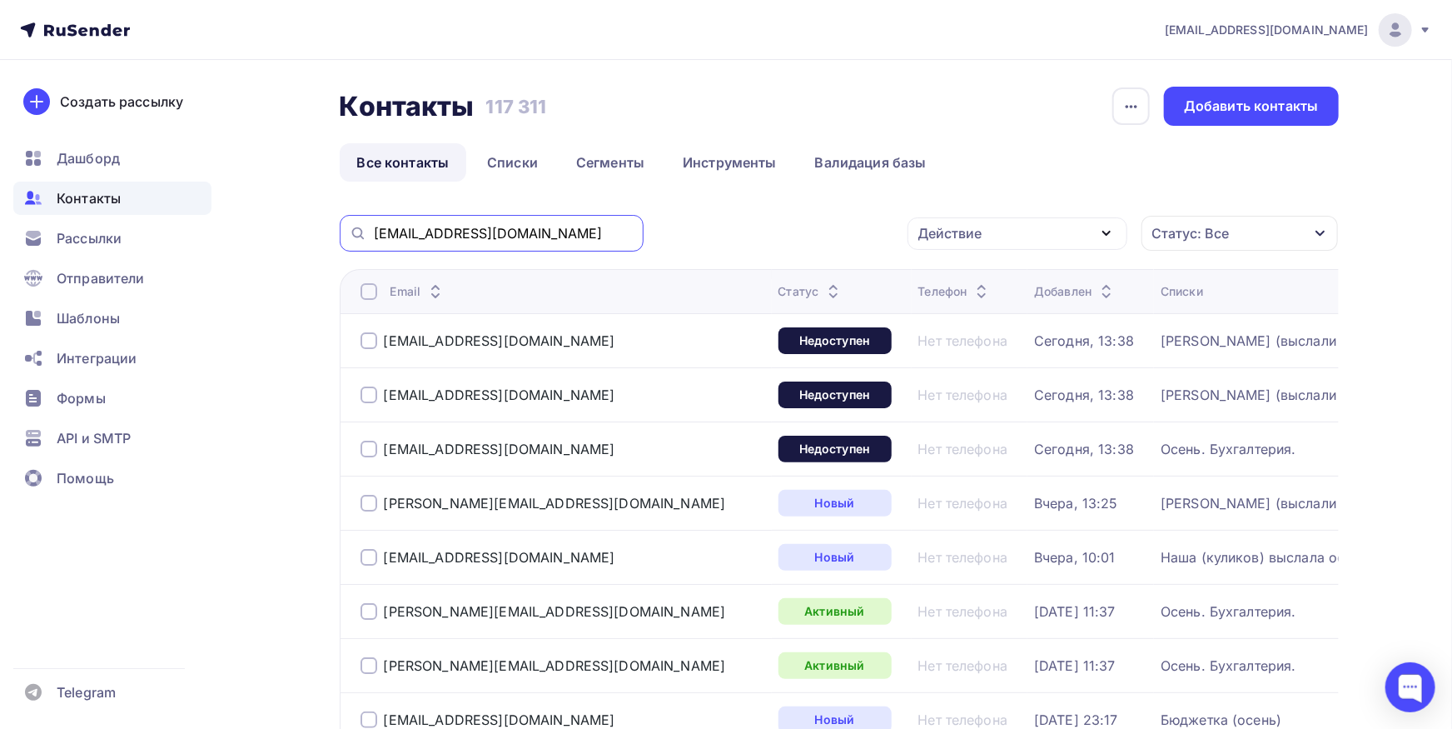
click at [577, 231] on input "[EMAIL_ADDRESS][DOMAIN_NAME]" at bounding box center [504, 233] width 260 height 18
click at [577, 230] on input "[EMAIL_ADDRESS][DOMAIN_NAME]" at bounding box center [504, 233] width 260 height 18
paste input "[EMAIL_ADDRESS]"
type input "[EMAIL_ADDRESS][DOMAIN_NAME]"
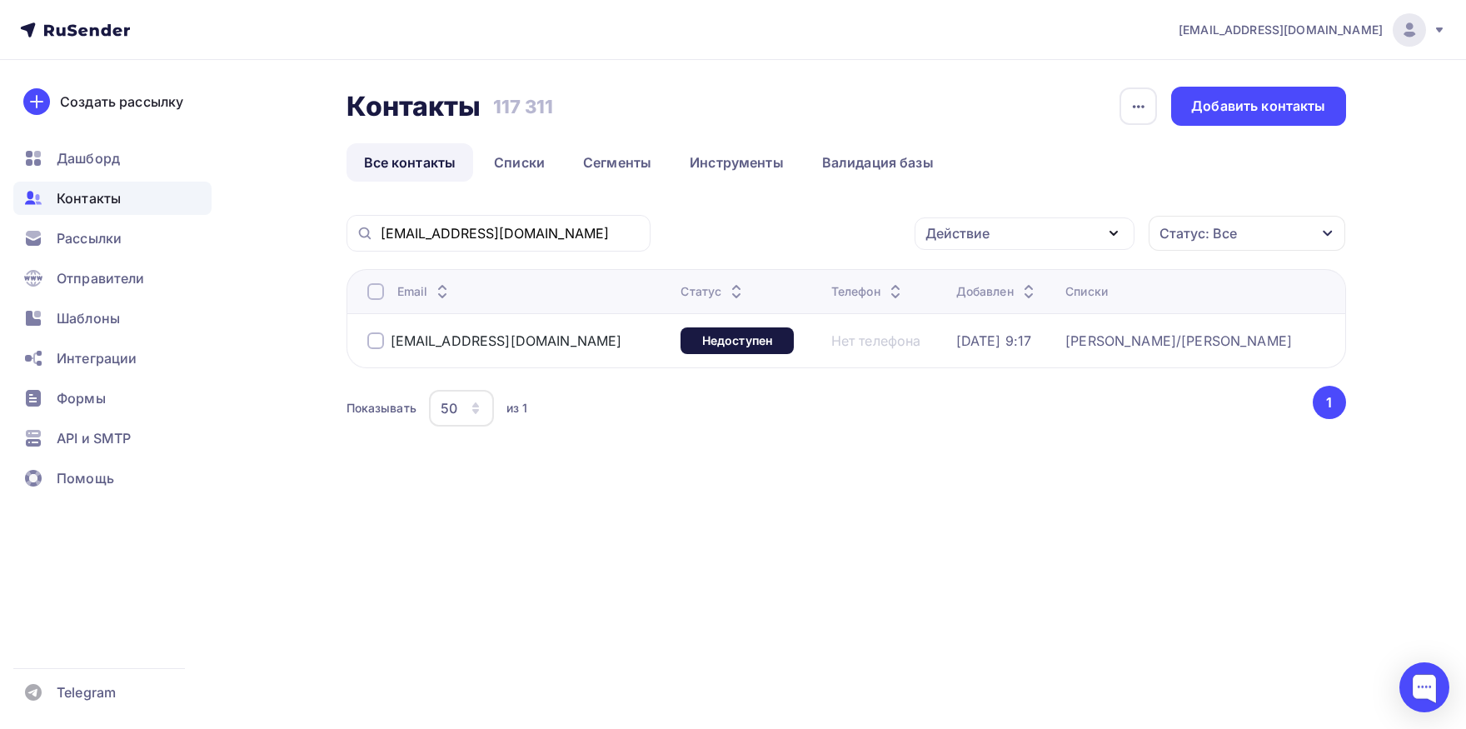
click at [380, 291] on div at bounding box center [375, 291] width 17 height 17
click at [1040, 249] on div "Действие" at bounding box center [1024, 233] width 220 height 32
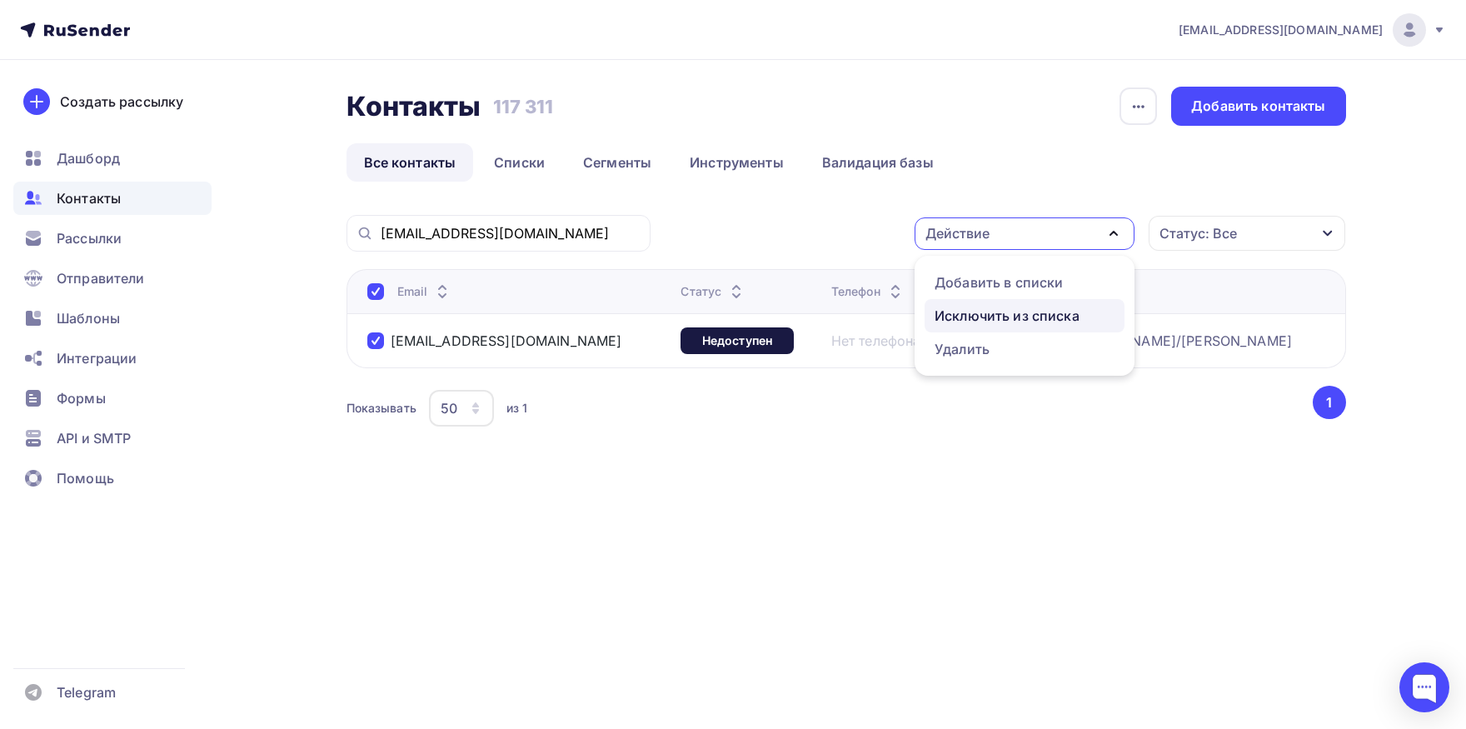
click at [1013, 321] on div "Исключить из списка" at bounding box center [1006, 316] width 145 height 20
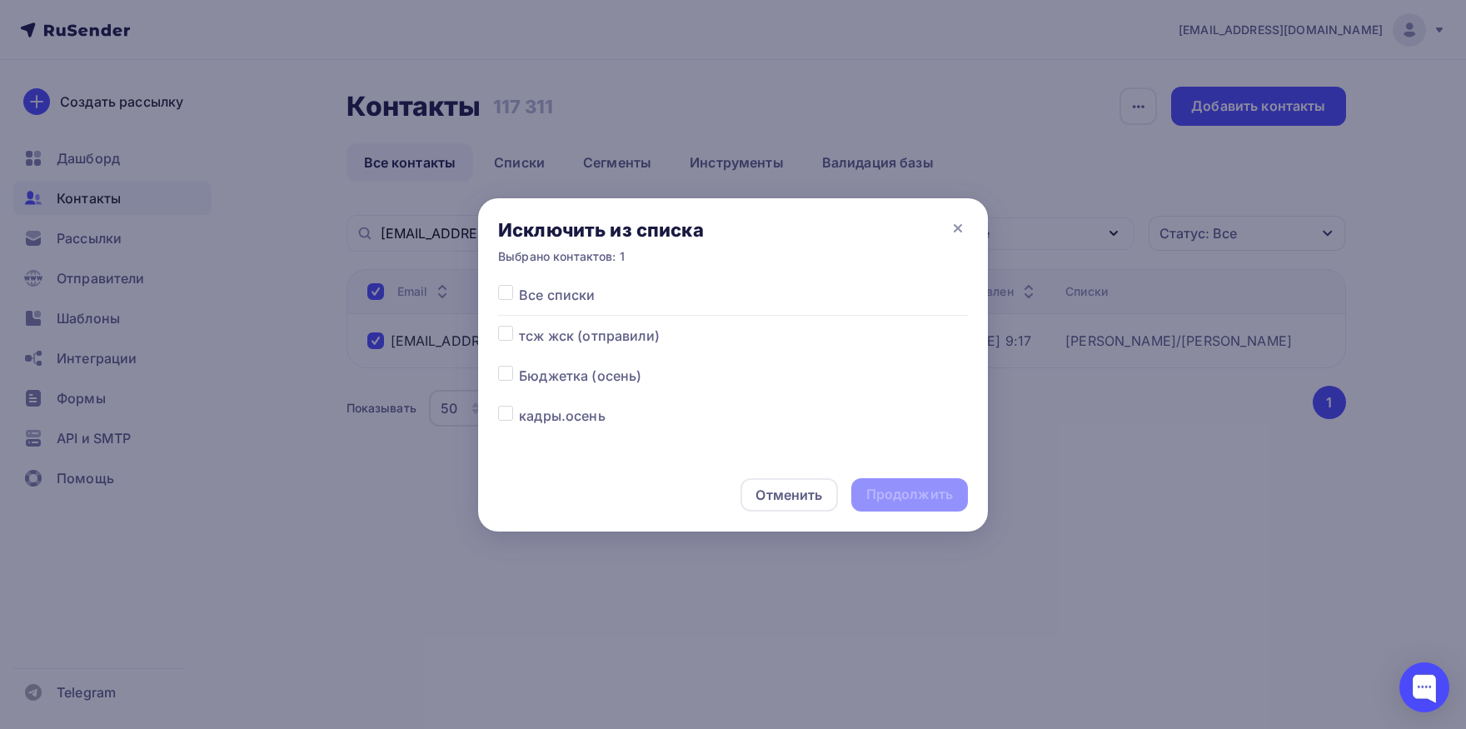
click at [519, 285] on label at bounding box center [519, 285] width 0 height 0
click at [507, 298] on input "checkbox" at bounding box center [505, 292] width 15 height 15
checkbox input "true"
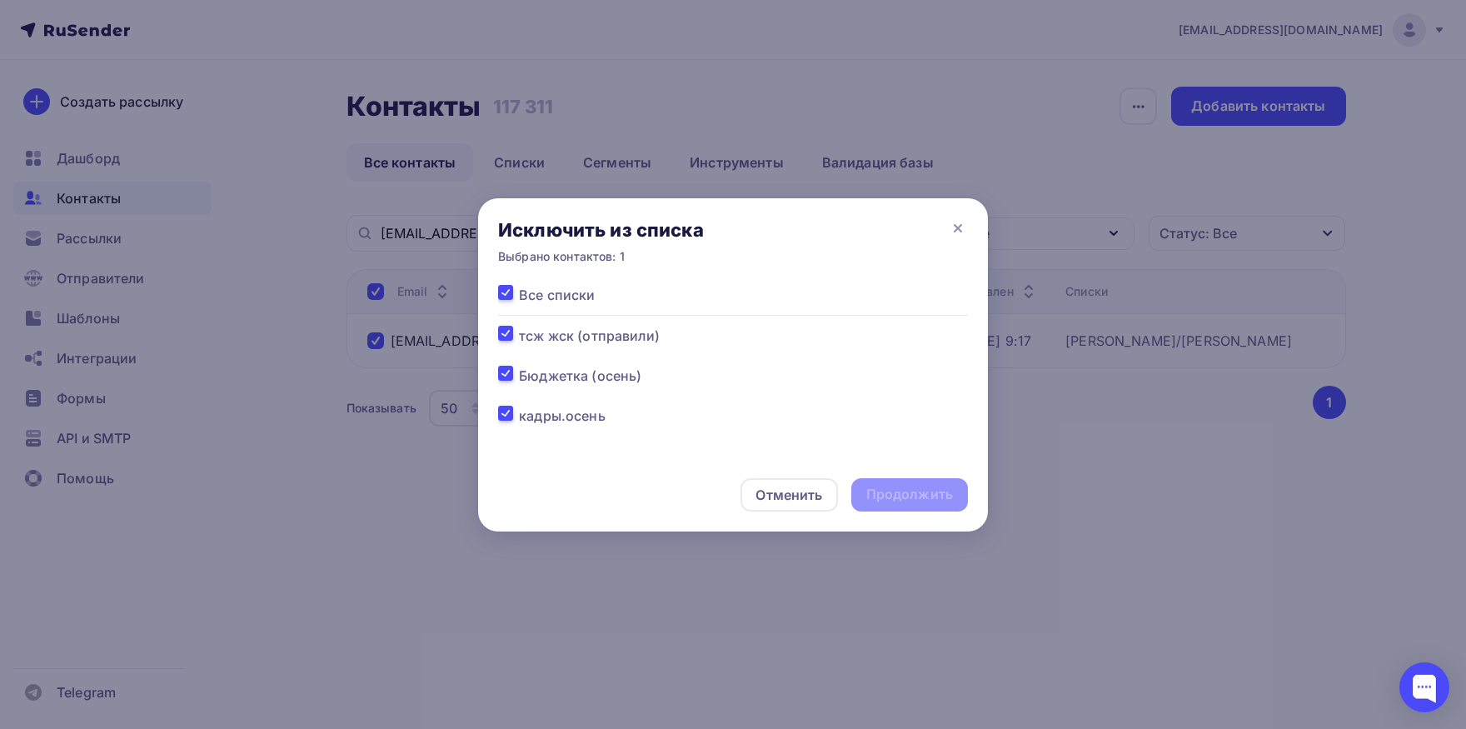
checkbox input "true"
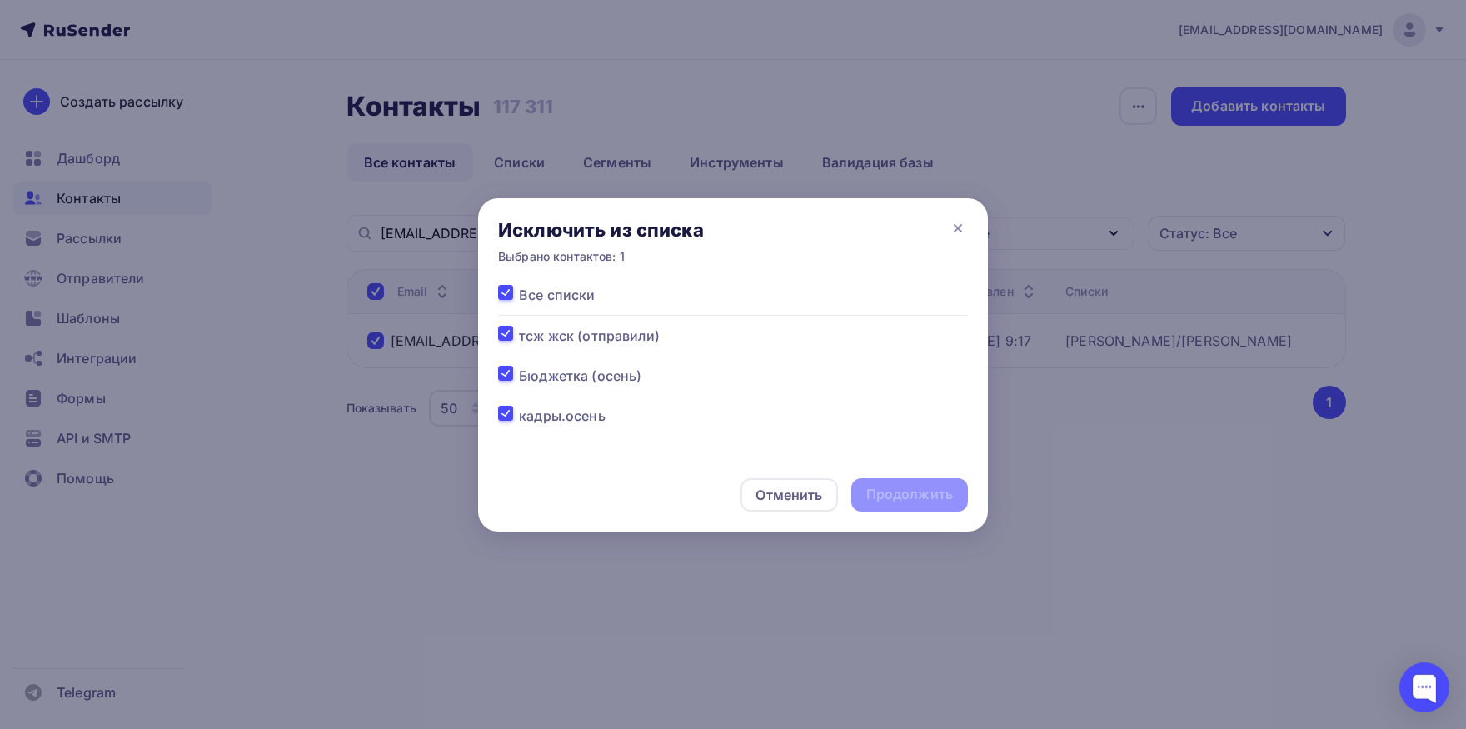
checkbox input "true"
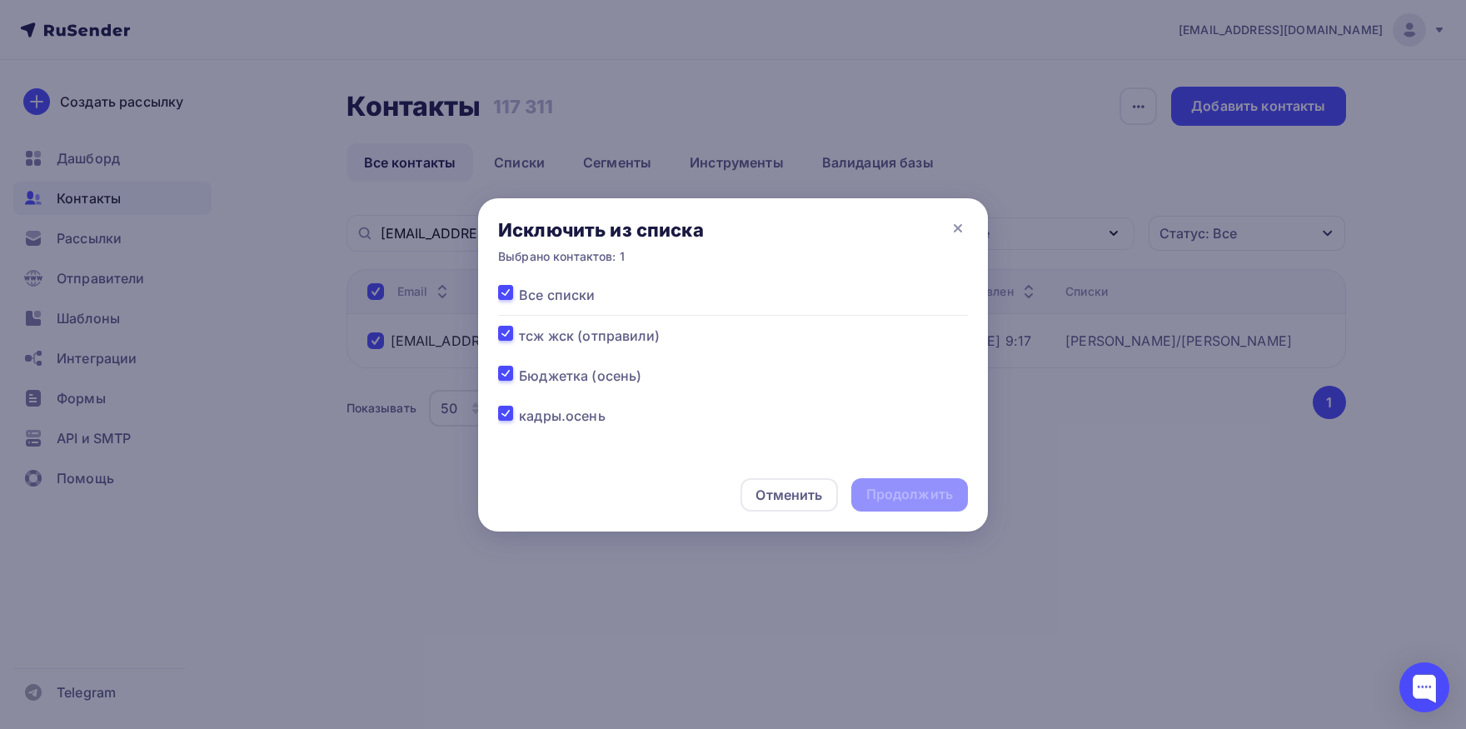
checkbox input "true"
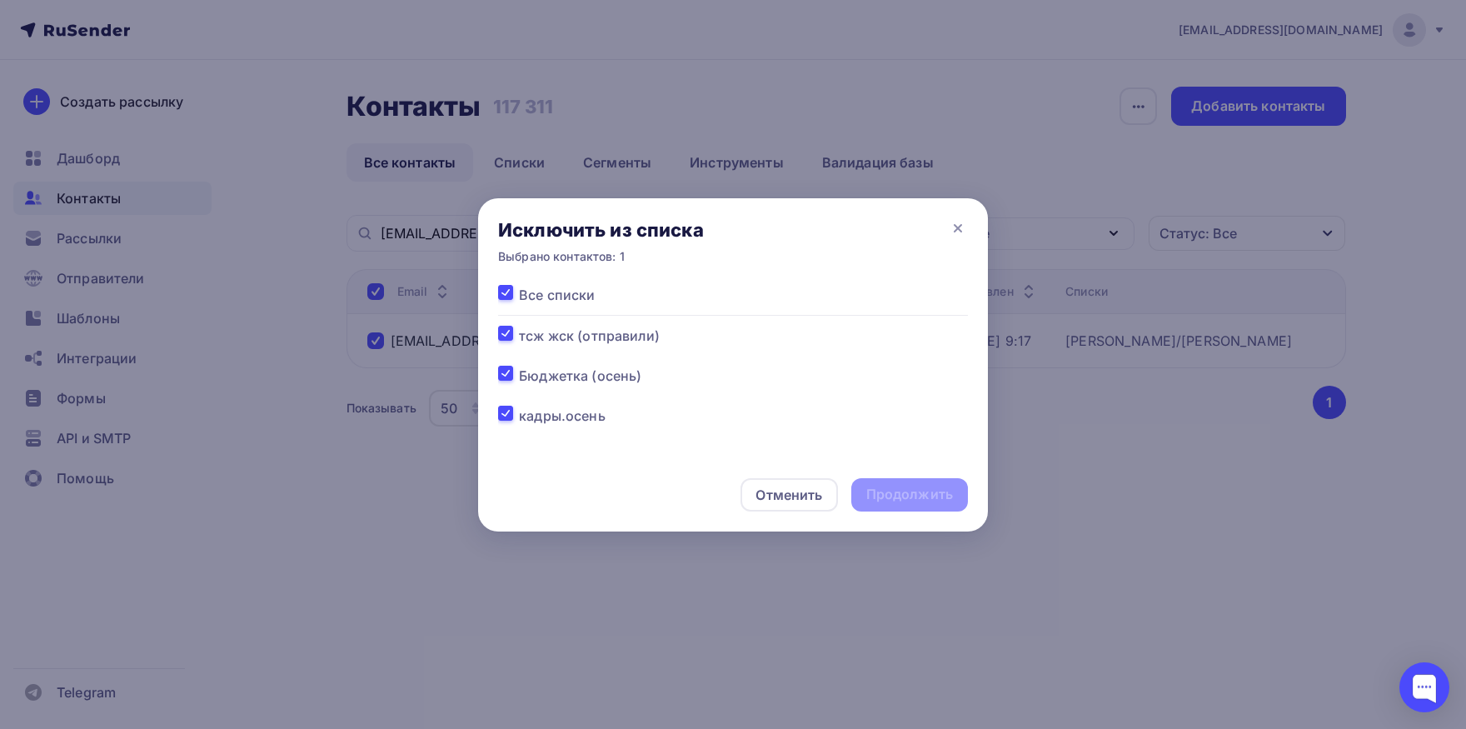
checkbox input "true"
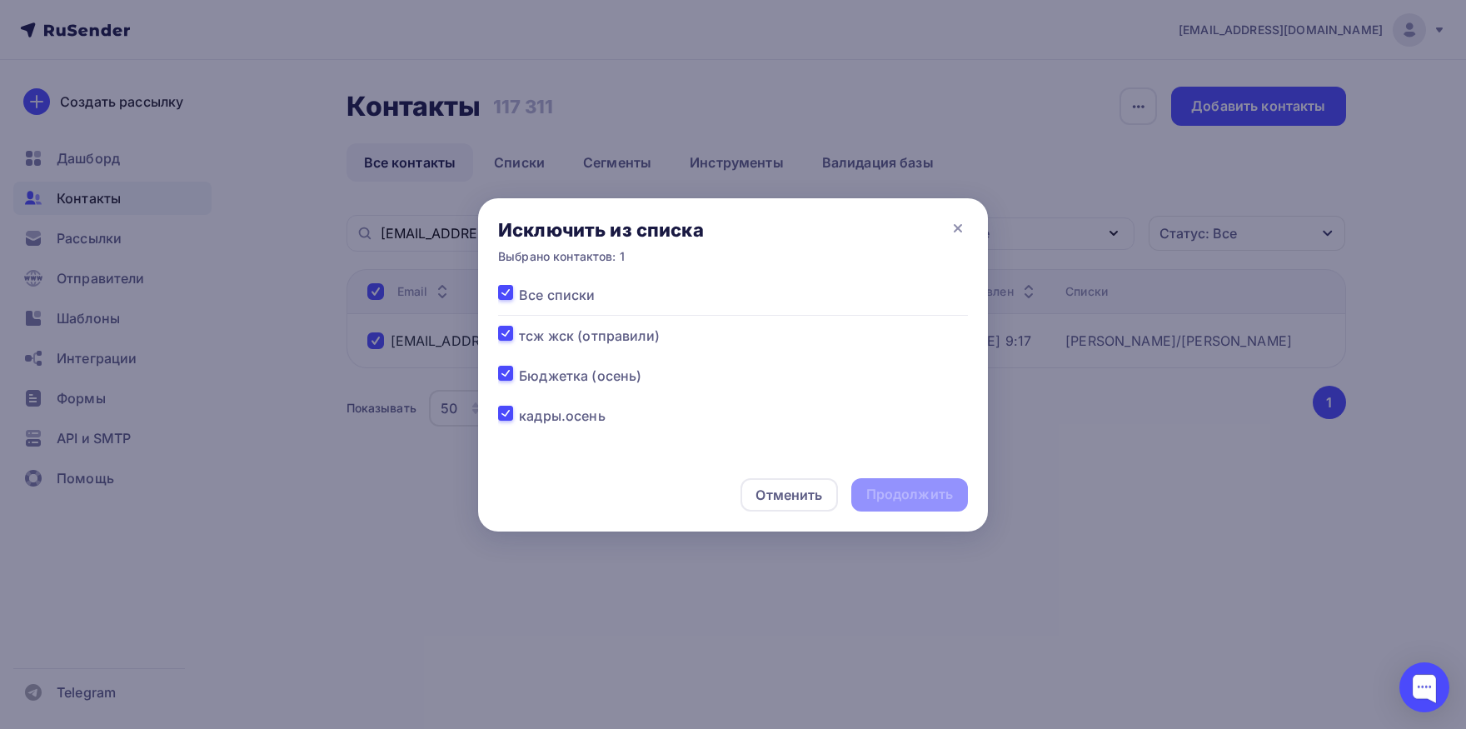
checkbox input "true"
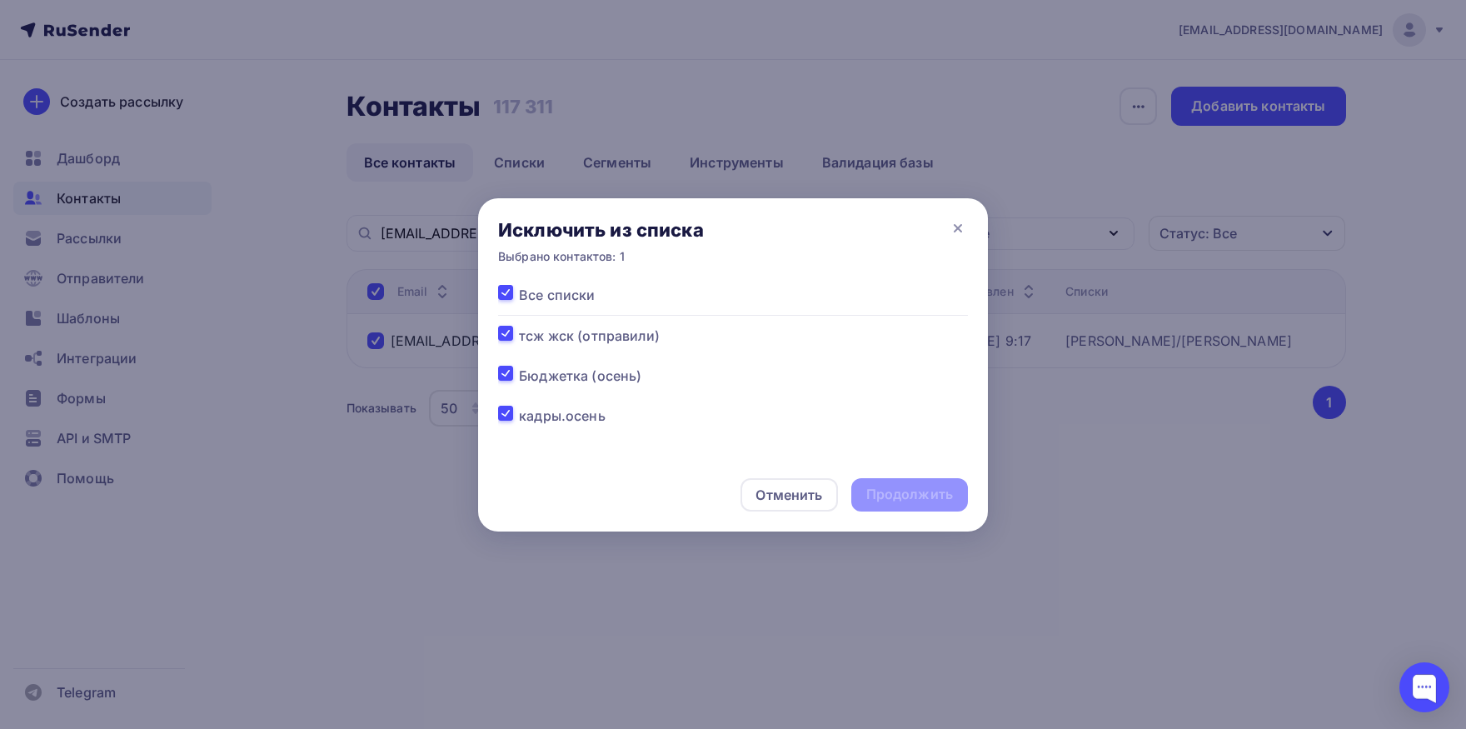
checkbox input "true"
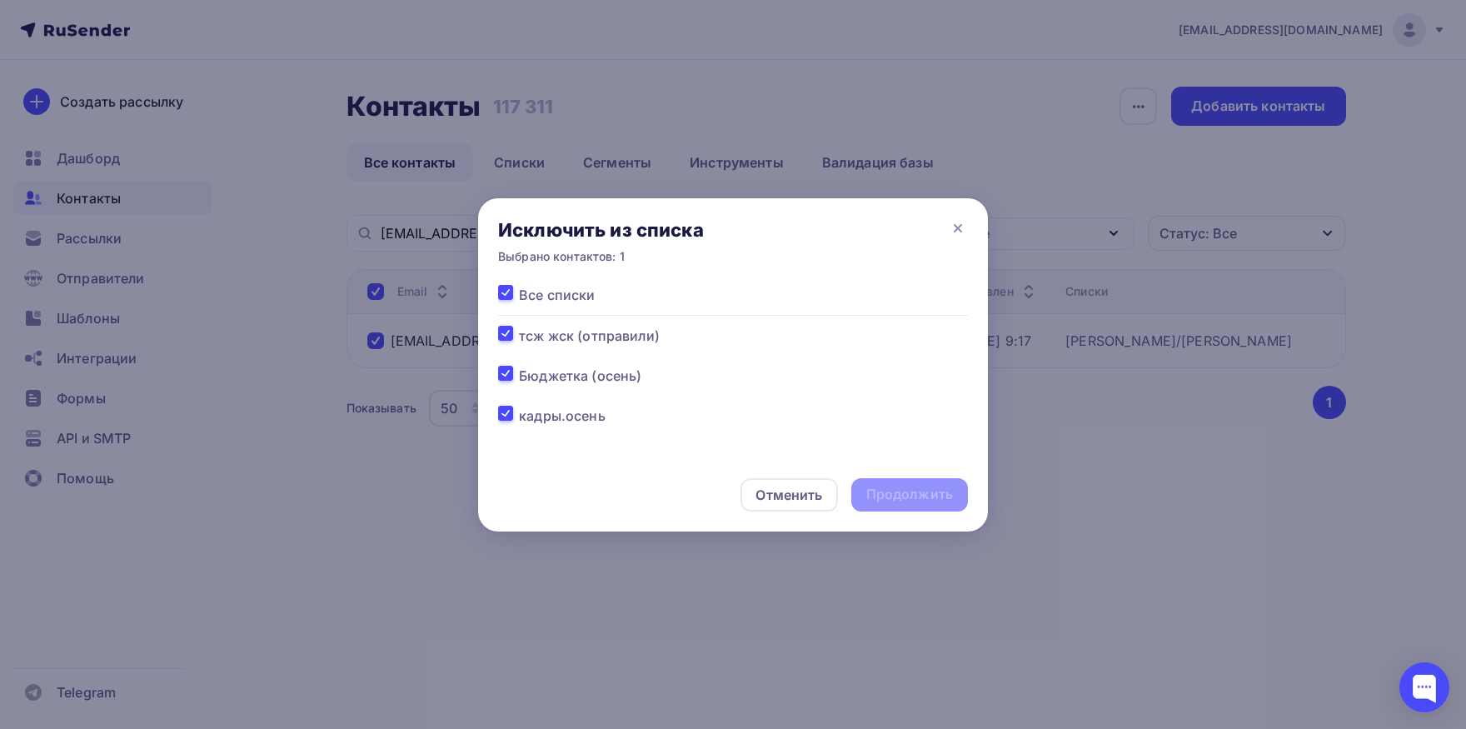
checkbox input "true"
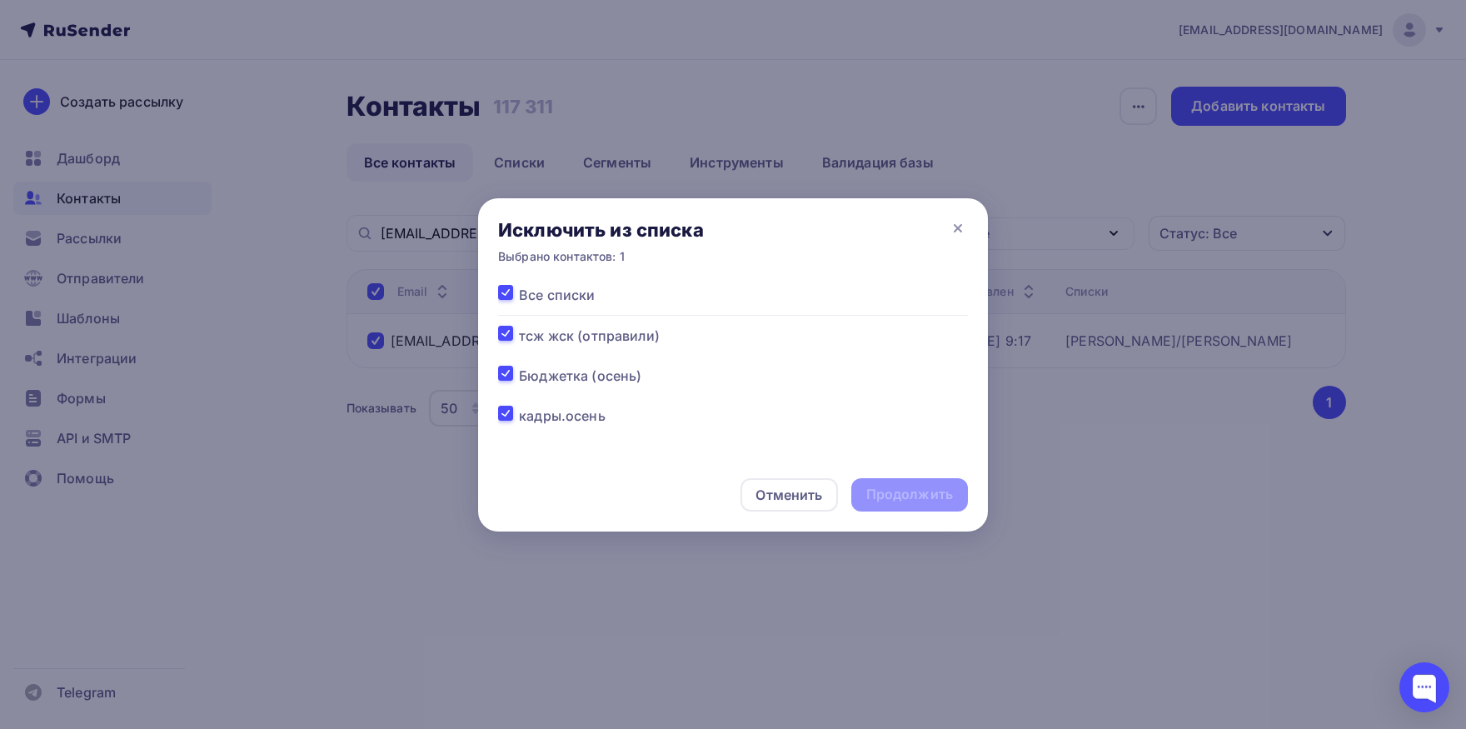
checkbox input "true"
click at [891, 508] on div "Продолжить" at bounding box center [909, 494] width 117 height 33
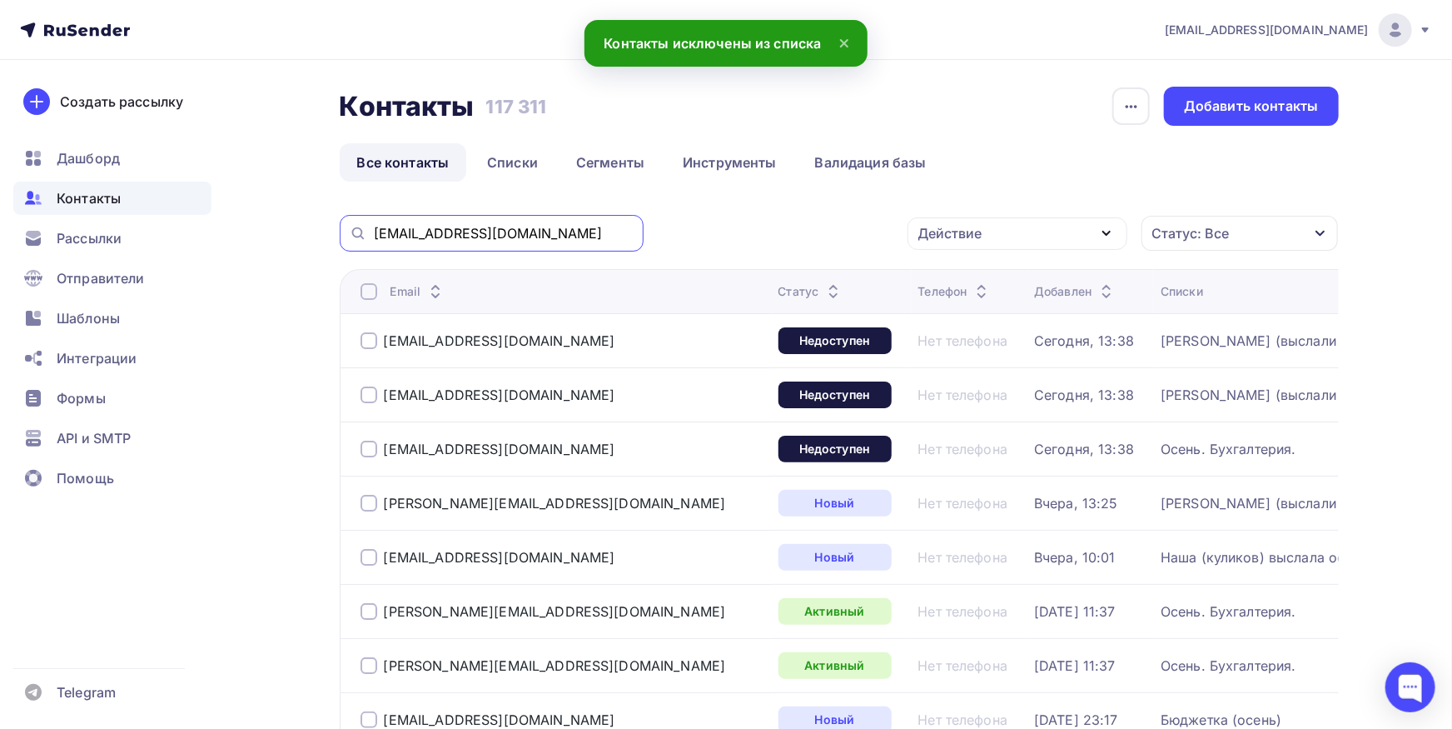
click at [523, 227] on input "[EMAIL_ADDRESS][DOMAIN_NAME]" at bounding box center [504, 233] width 260 height 18
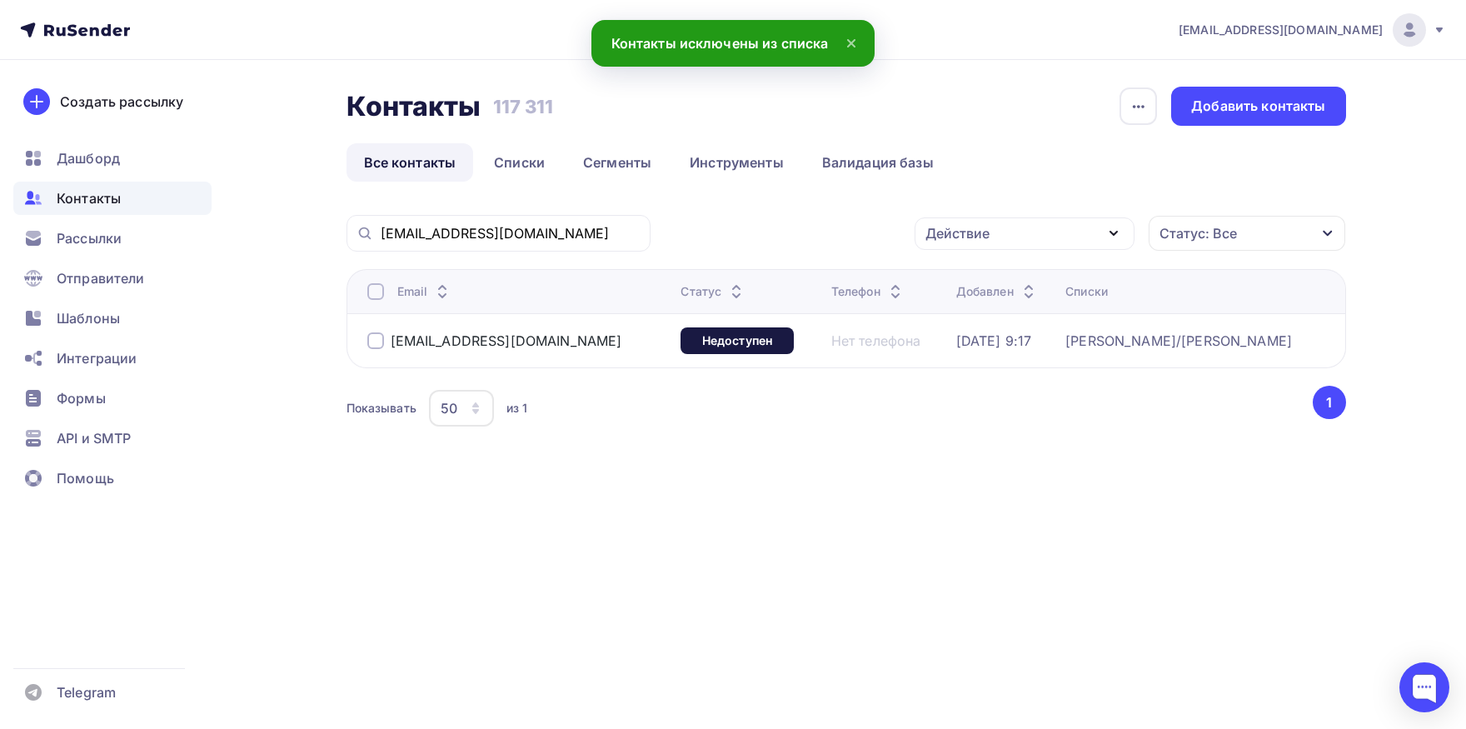
click at [371, 292] on div at bounding box center [375, 291] width 17 height 17
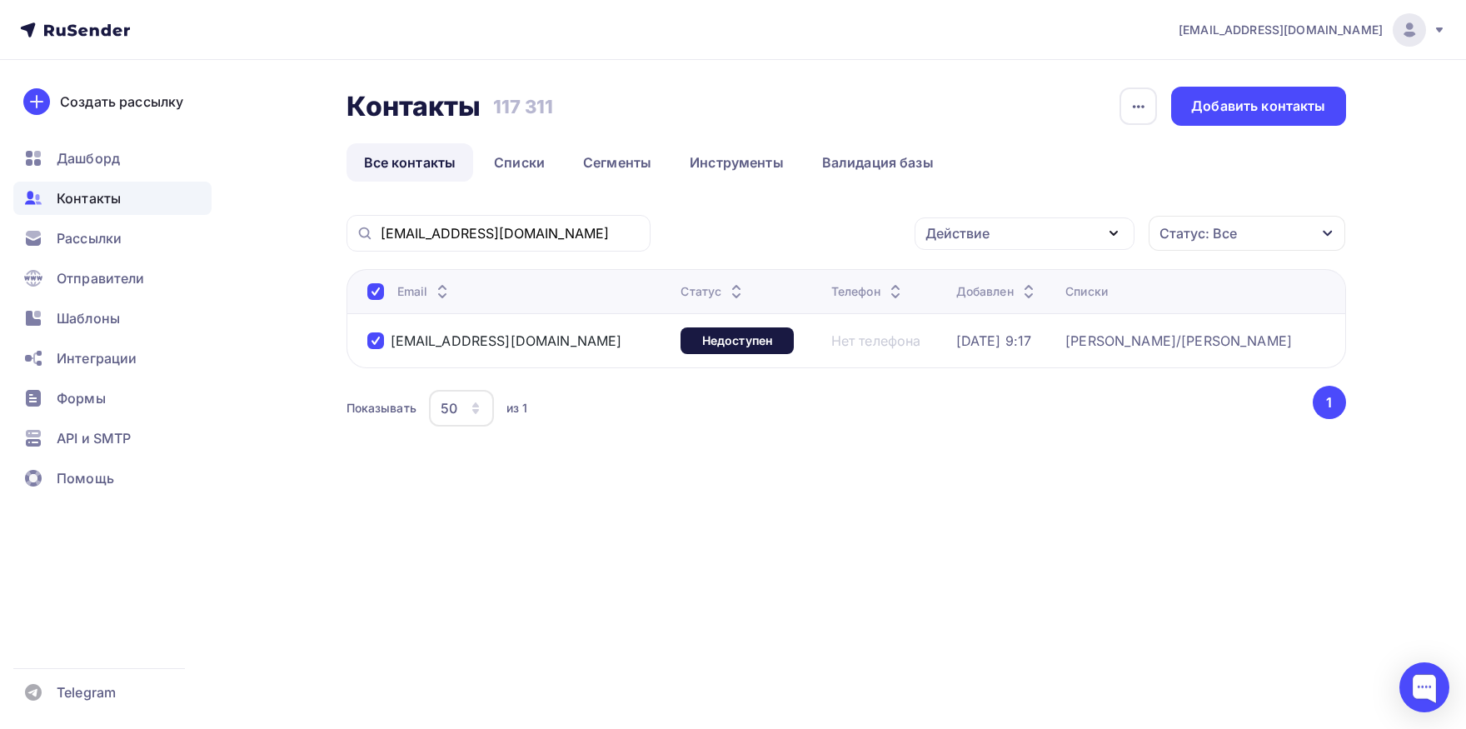
click at [946, 236] on div "Действие" at bounding box center [957, 233] width 64 height 20
click at [967, 281] on div "Добавить в списки" at bounding box center [998, 282] width 128 height 20
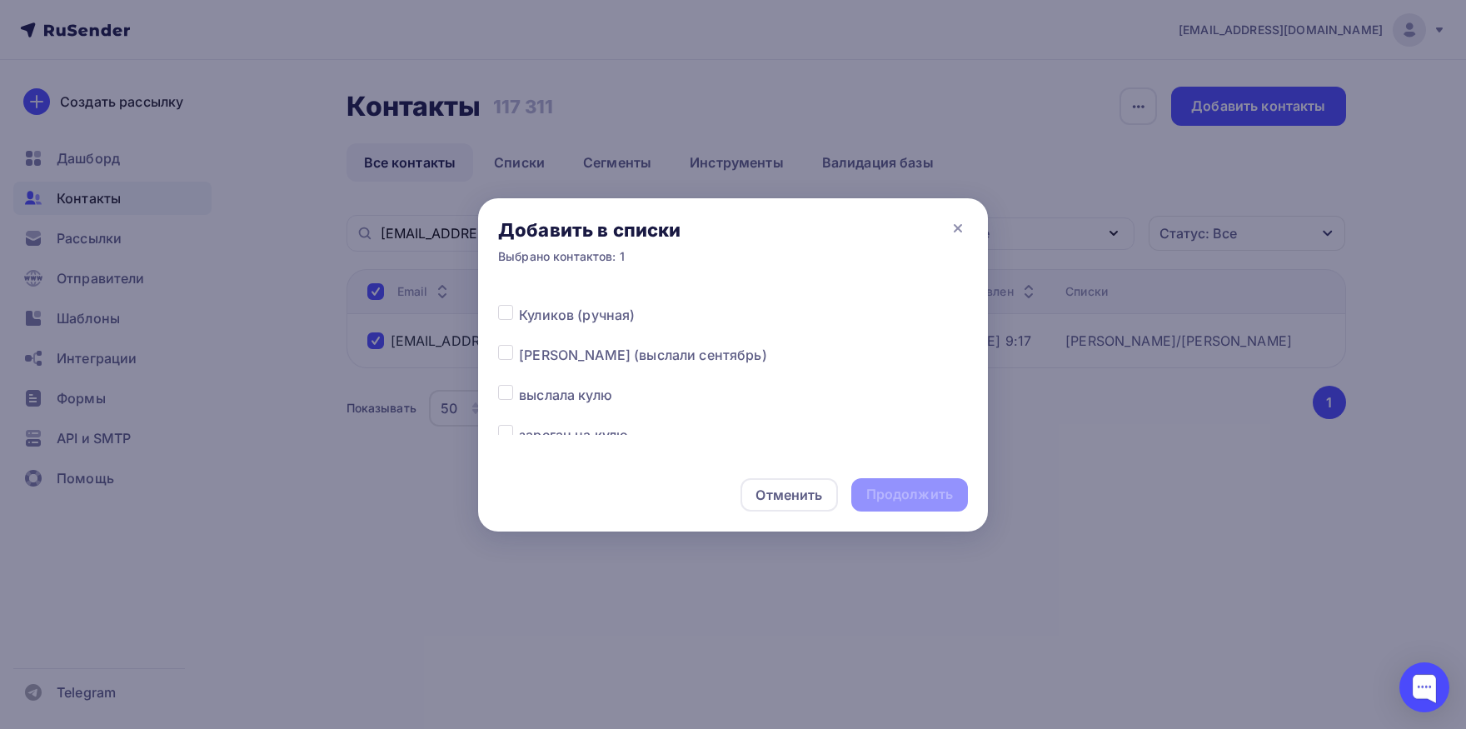
click at [519, 345] on label at bounding box center [519, 345] width 0 height 0
click at [502, 353] on input "checkbox" at bounding box center [505, 352] width 15 height 15
click at [905, 479] on div "Продолжить" at bounding box center [909, 494] width 117 height 33
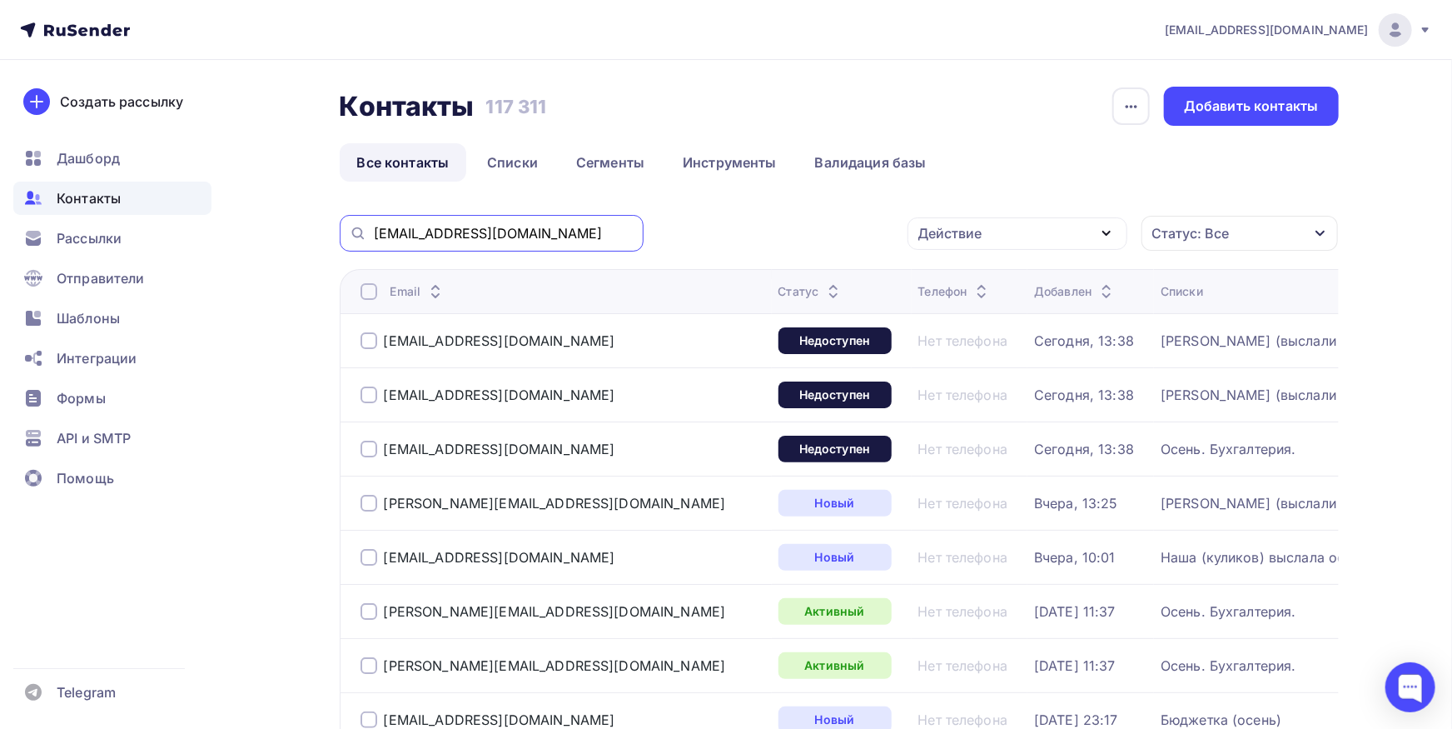
click at [583, 233] on input "[EMAIL_ADDRESS][DOMAIN_NAME]" at bounding box center [504, 233] width 260 height 18
paste input "[EMAIL_ADDRESS][DOMAIN_NAME]"
click at [583, 233] on input "[EMAIL_ADDRESS][DOMAIN_NAME]" at bounding box center [504, 233] width 260 height 18
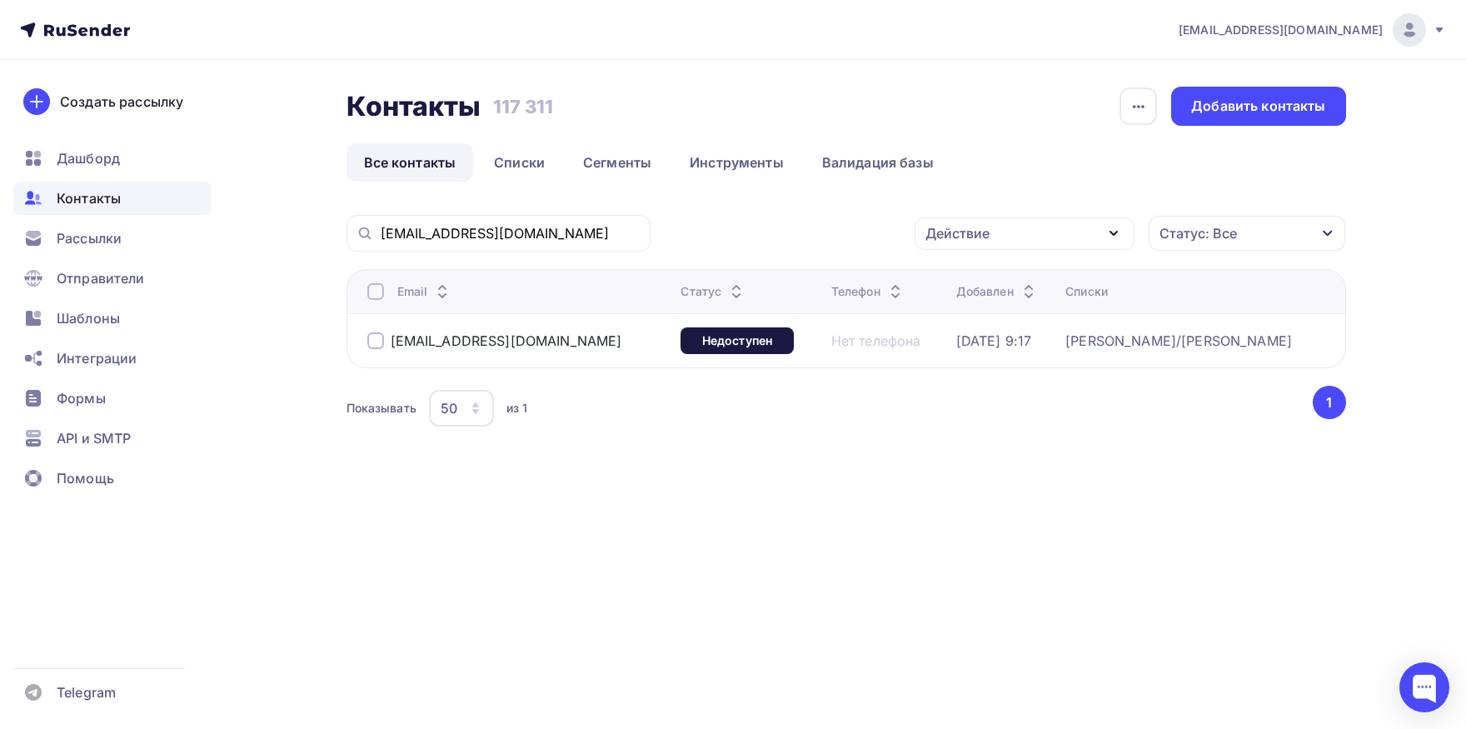
click at [373, 294] on div at bounding box center [375, 291] width 17 height 17
click at [998, 236] on div "Действие" at bounding box center [1024, 233] width 220 height 32
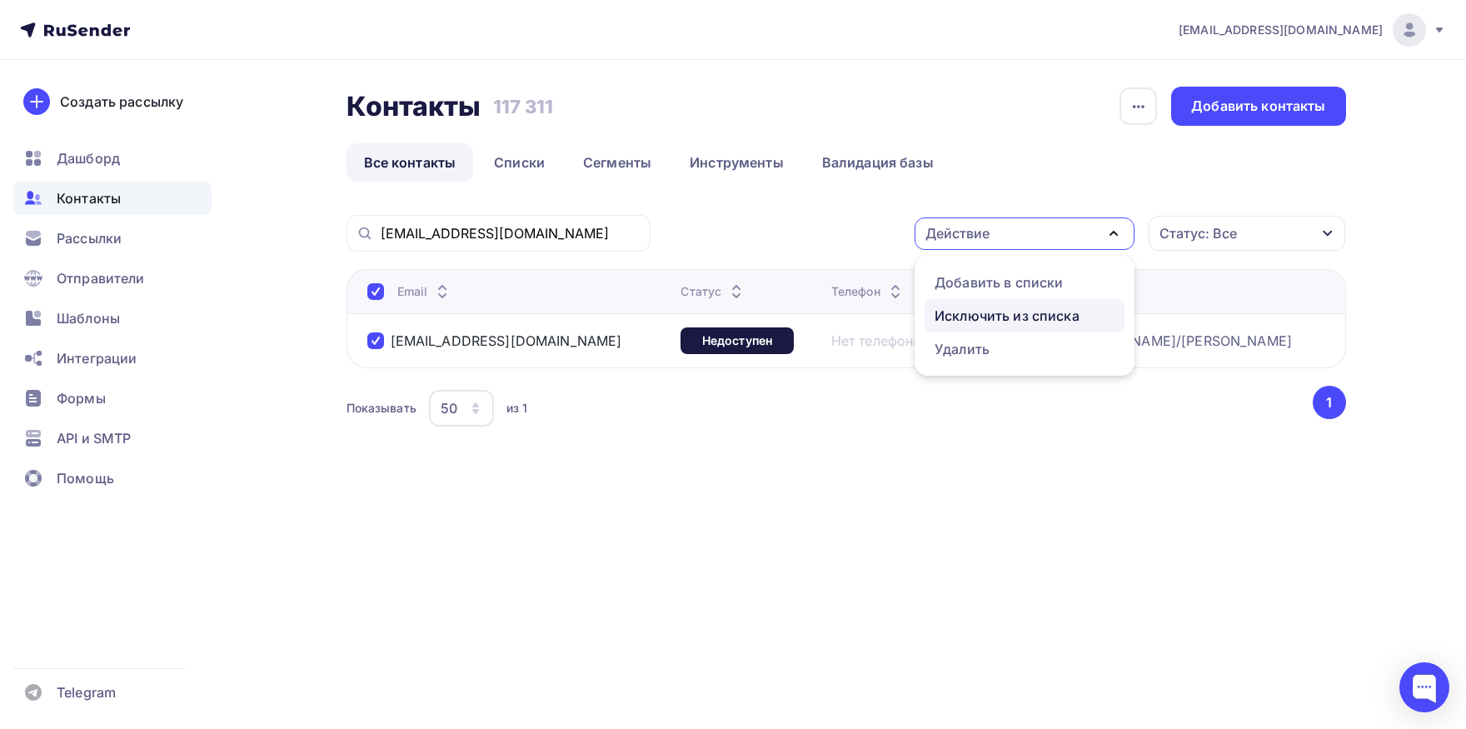
click at [956, 314] on div "Исключить из списка" at bounding box center [1006, 316] width 145 height 20
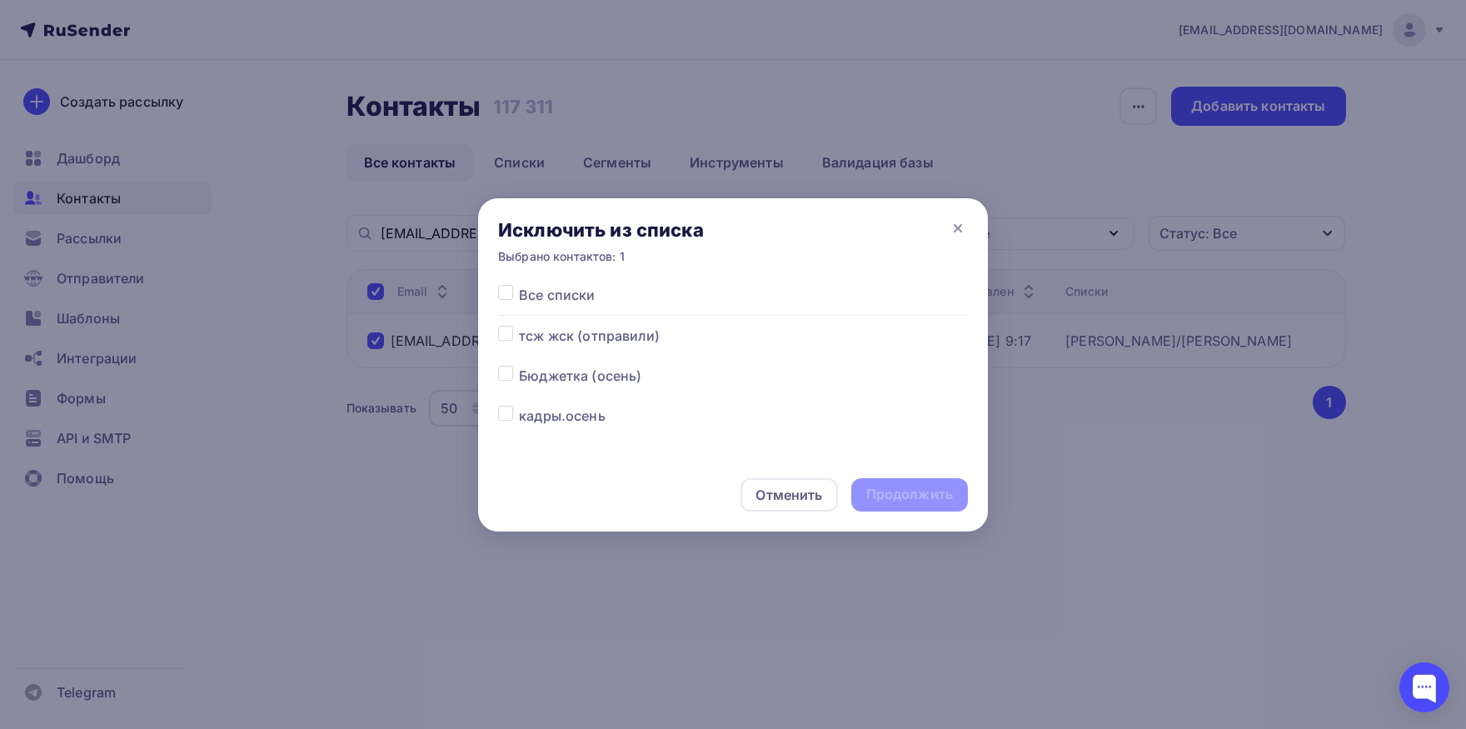
click at [519, 285] on label at bounding box center [519, 285] width 0 height 0
click at [508, 296] on input "checkbox" at bounding box center [505, 292] width 15 height 15
drag, startPoint x: 888, startPoint y: 499, endPoint x: 868, endPoint y: 475, distance: 30.7
click at [888, 497] on div "Продолжить" at bounding box center [909, 494] width 87 height 19
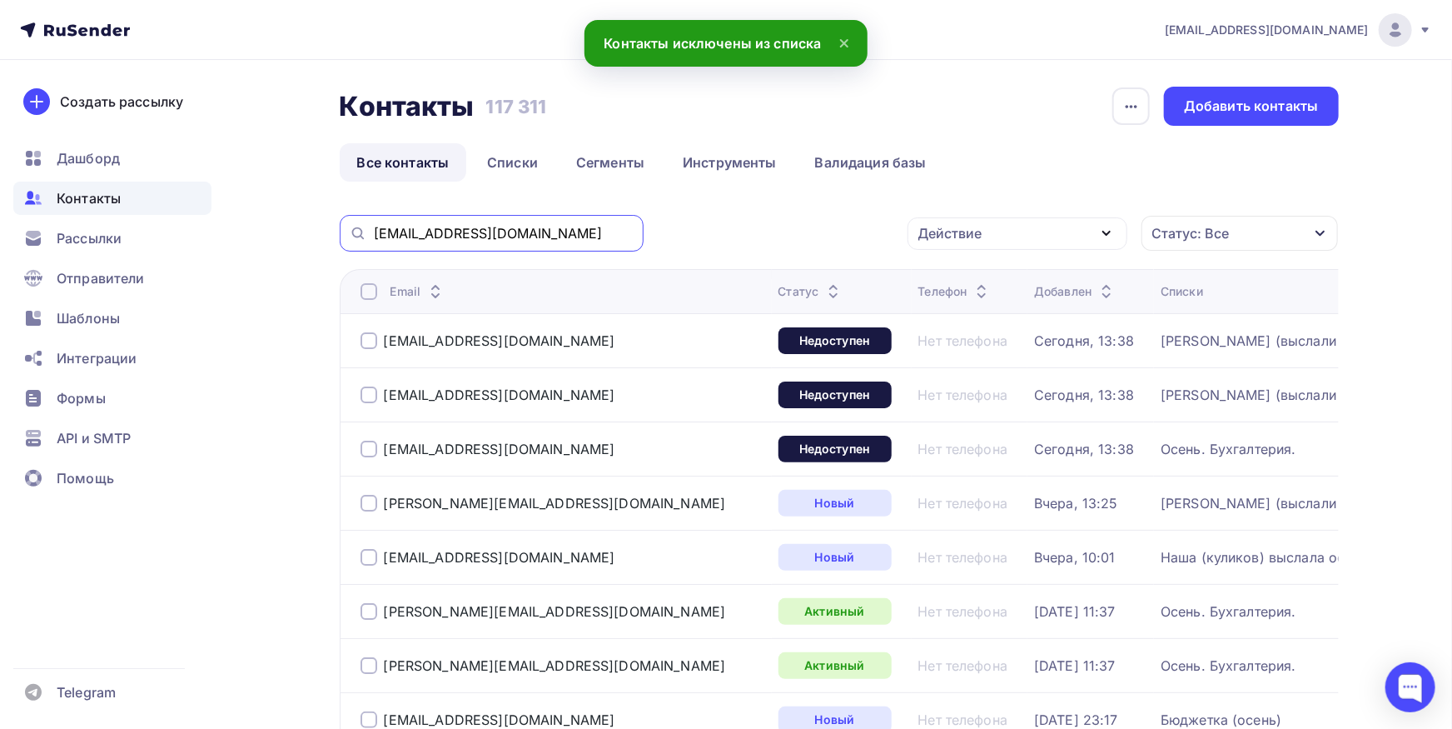
click at [554, 237] on input "[EMAIL_ADDRESS][DOMAIN_NAME]" at bounding box center [504, 233] width 260 height 18
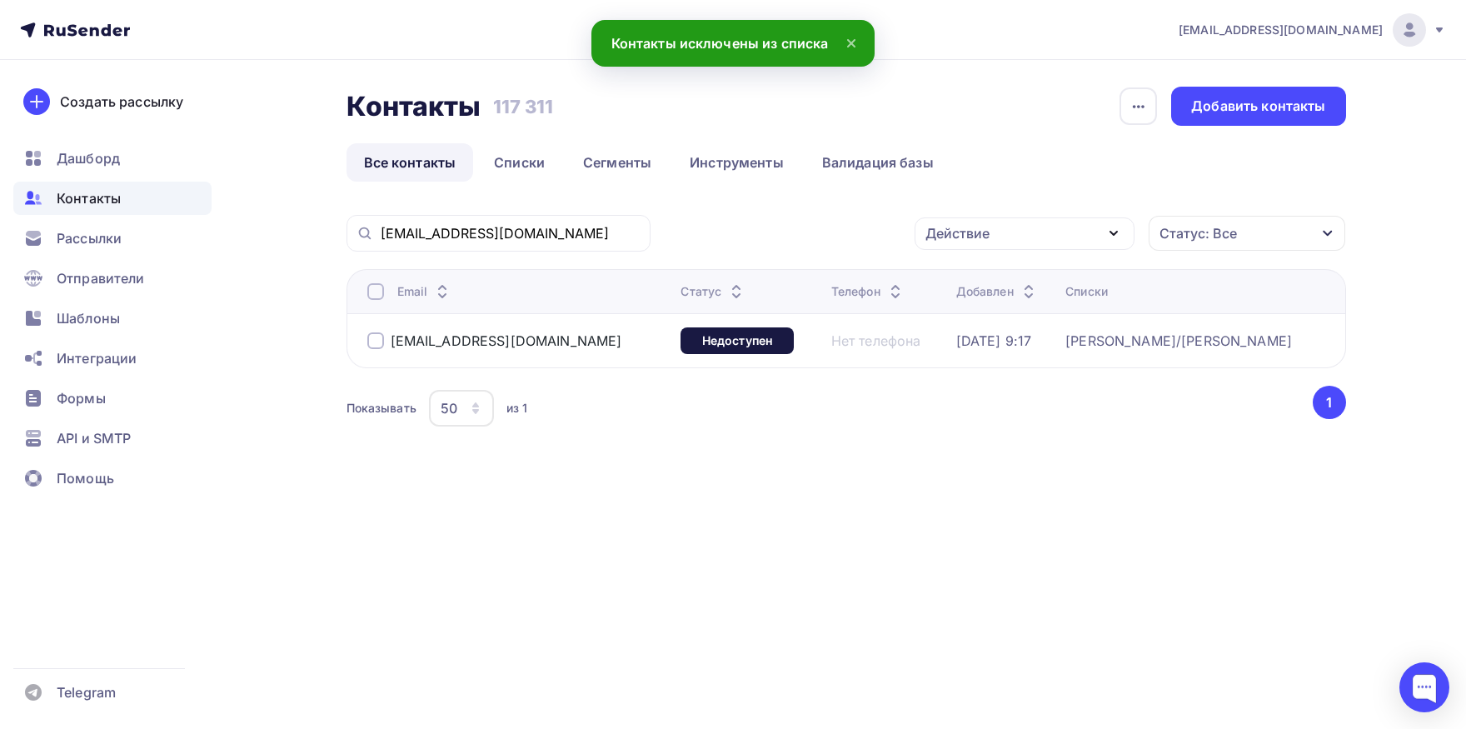
click at [375, 291] on div at bounding box center [375, 291] width 17 height 17
click at [1033, 247] on div "Действие" at bounding box center [1024, 233] width 220 height 32
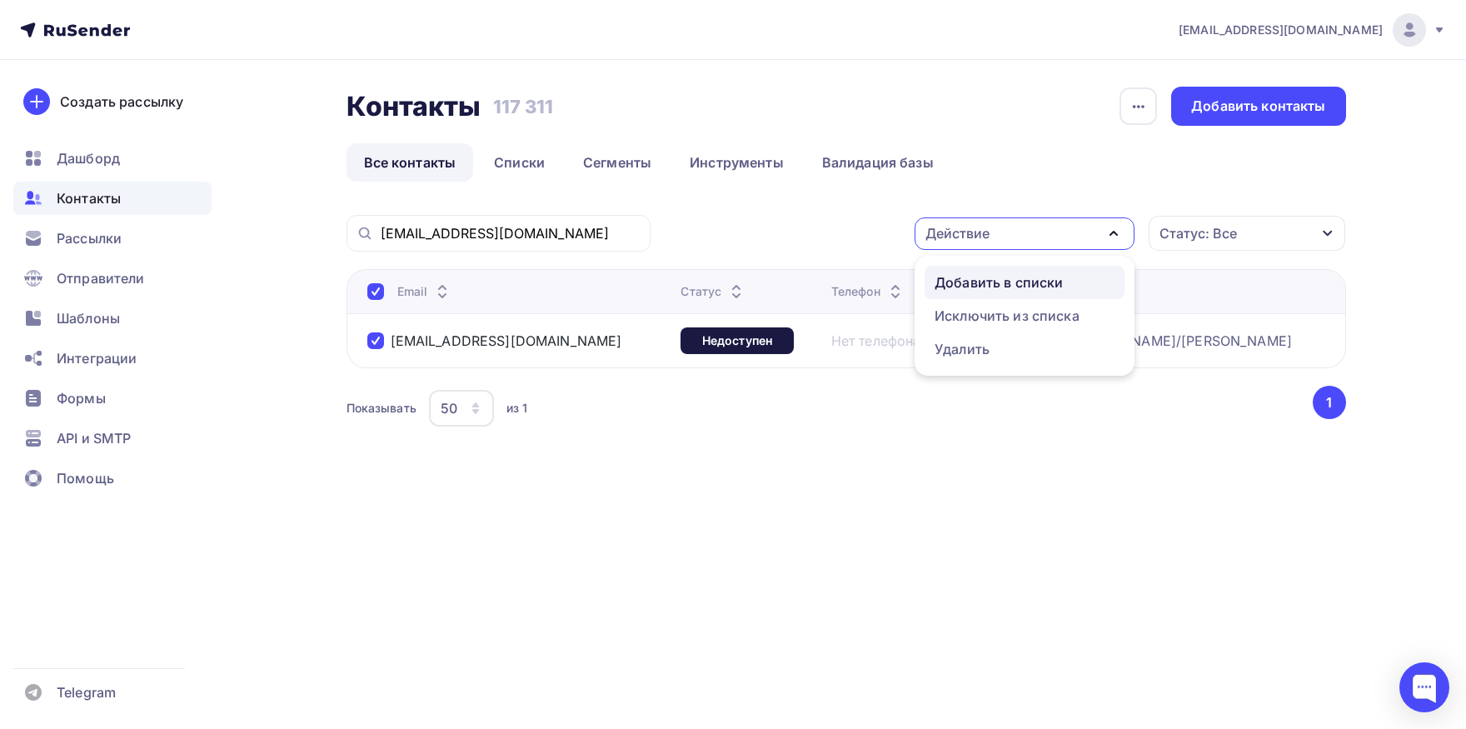
click at [951, 286] on div "Добавить в списки" at bounding box center [998, 282] width 128 height 20
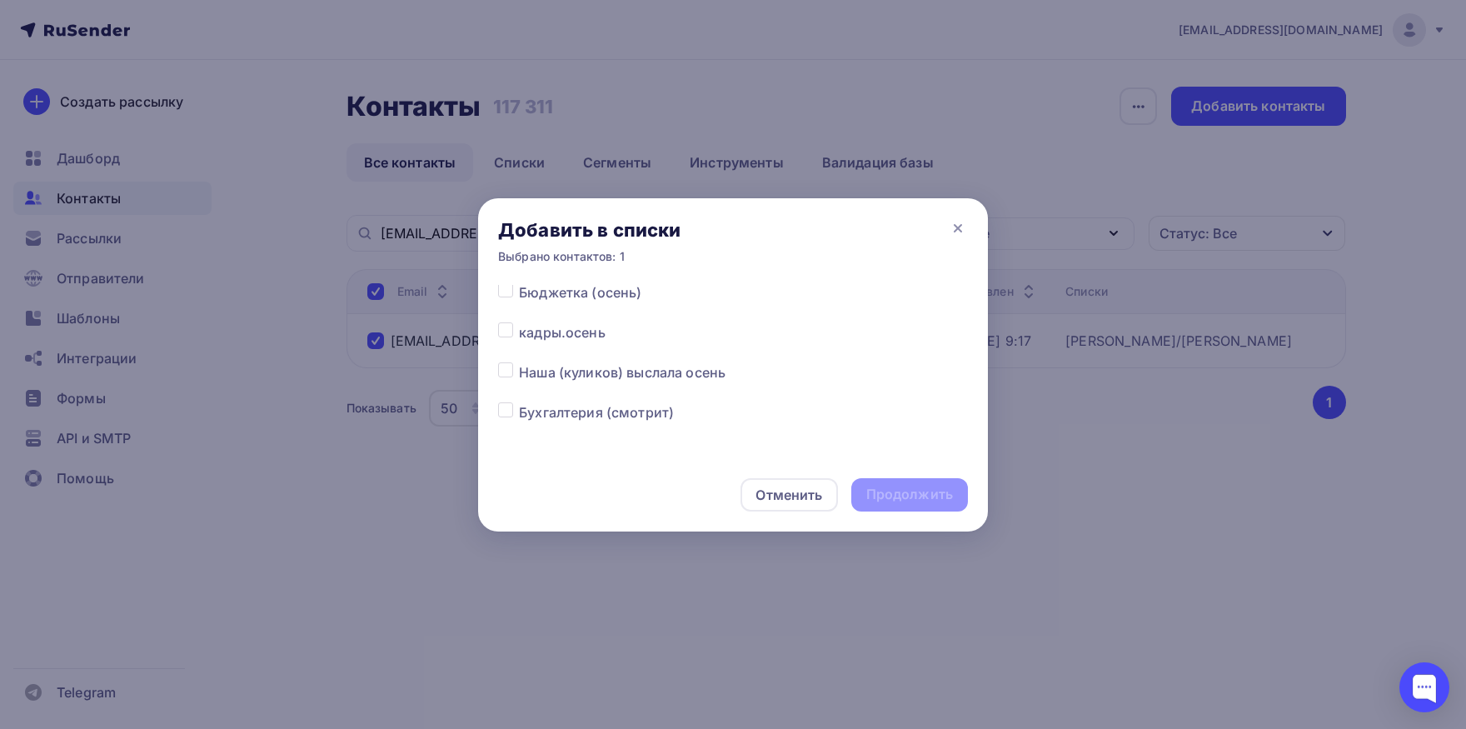
scroll to position [87, 0]
click at [519, 359] on label at bounding box center [519, 359] width 0 height 0
click at [503, 371] on input "checkbox" at bounding box center [505, 366] width 15 height 15
click at [519, 359] on label at bounding box center [519, 359] width 0 height 0
click at [508, 367] on input "checkbox" at bounding box center [505, 366] width 15 height 15
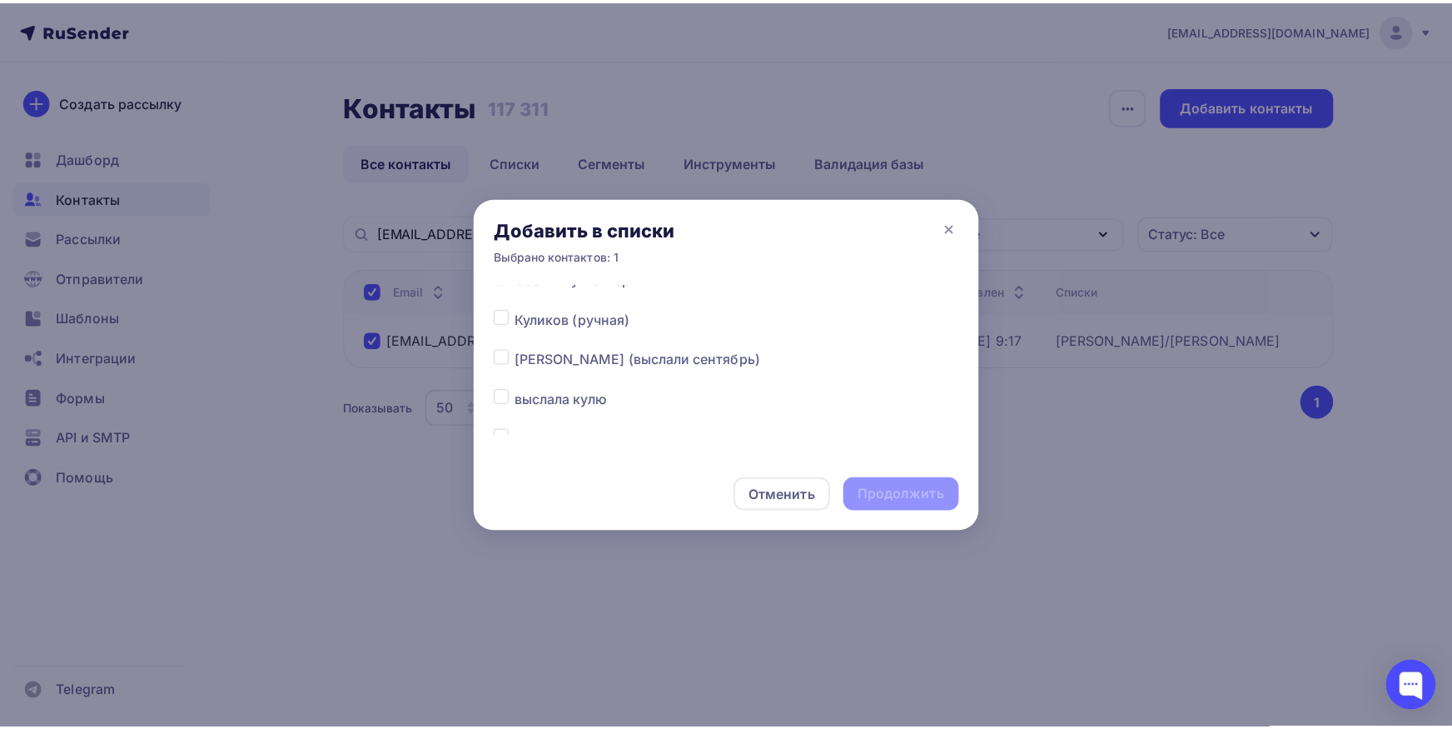
scroll to position [261, 0]
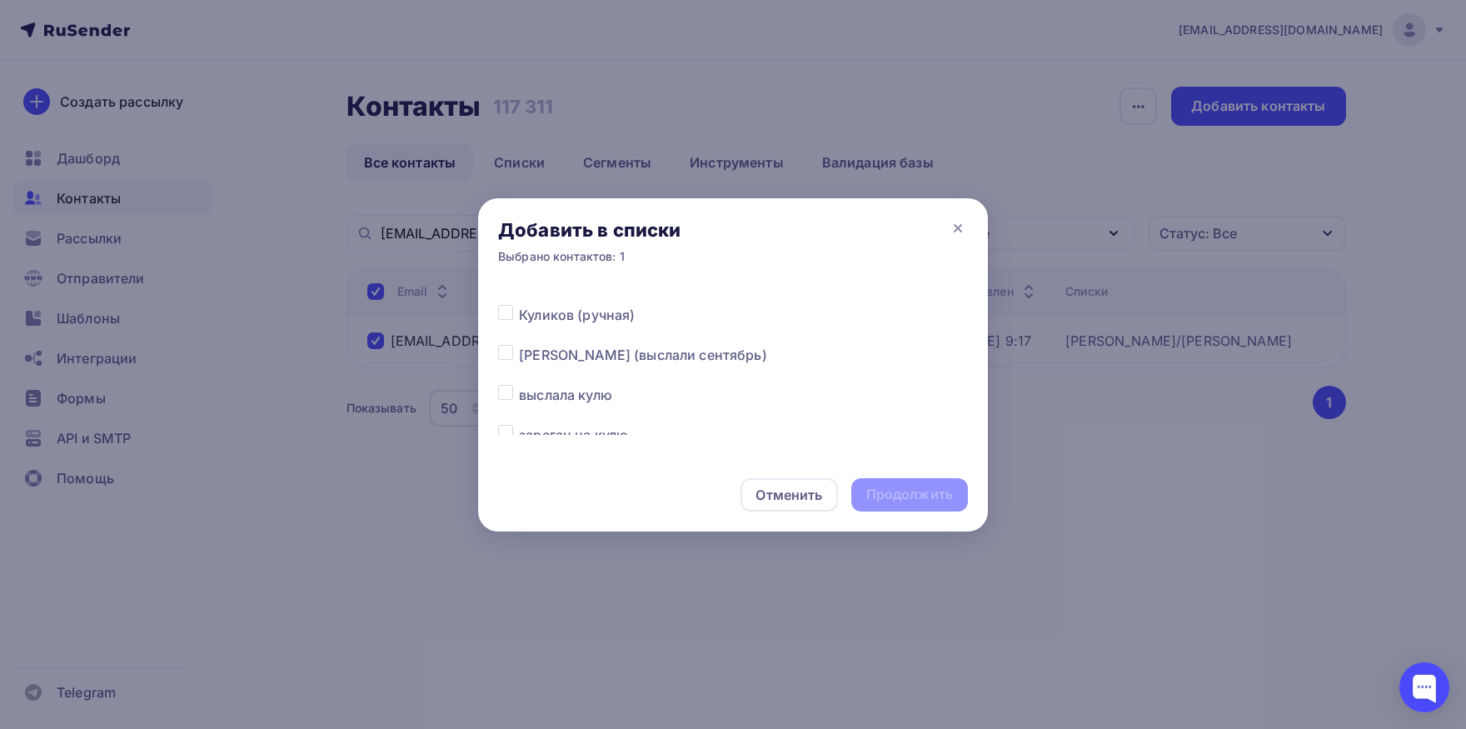
click at [519, 345] on label at bounding box center [519, 345] width 0 height 0
click at [500, 351] on input "checkbox" at bounding box center [505, 352] width 15 height 15
click at [887, 486] on div "Продолжить" at bounding box center [909, 494] width 87 height 19
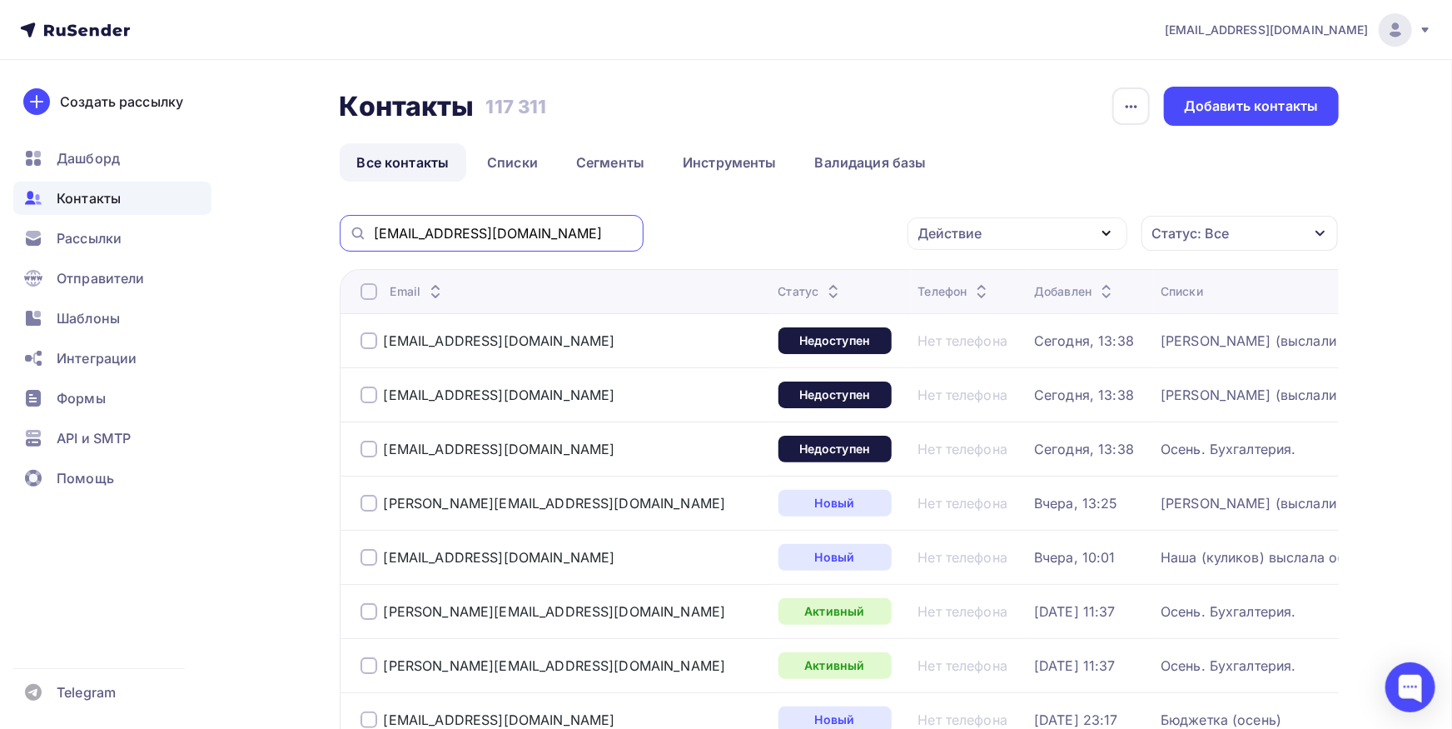
click at [564, 233] on input "[EMAIL_ADDRESS][DOMAIN_NAME]" at bounding box center [504, 233] width 260 height 18
paste input "klimishina@sfdrussia"
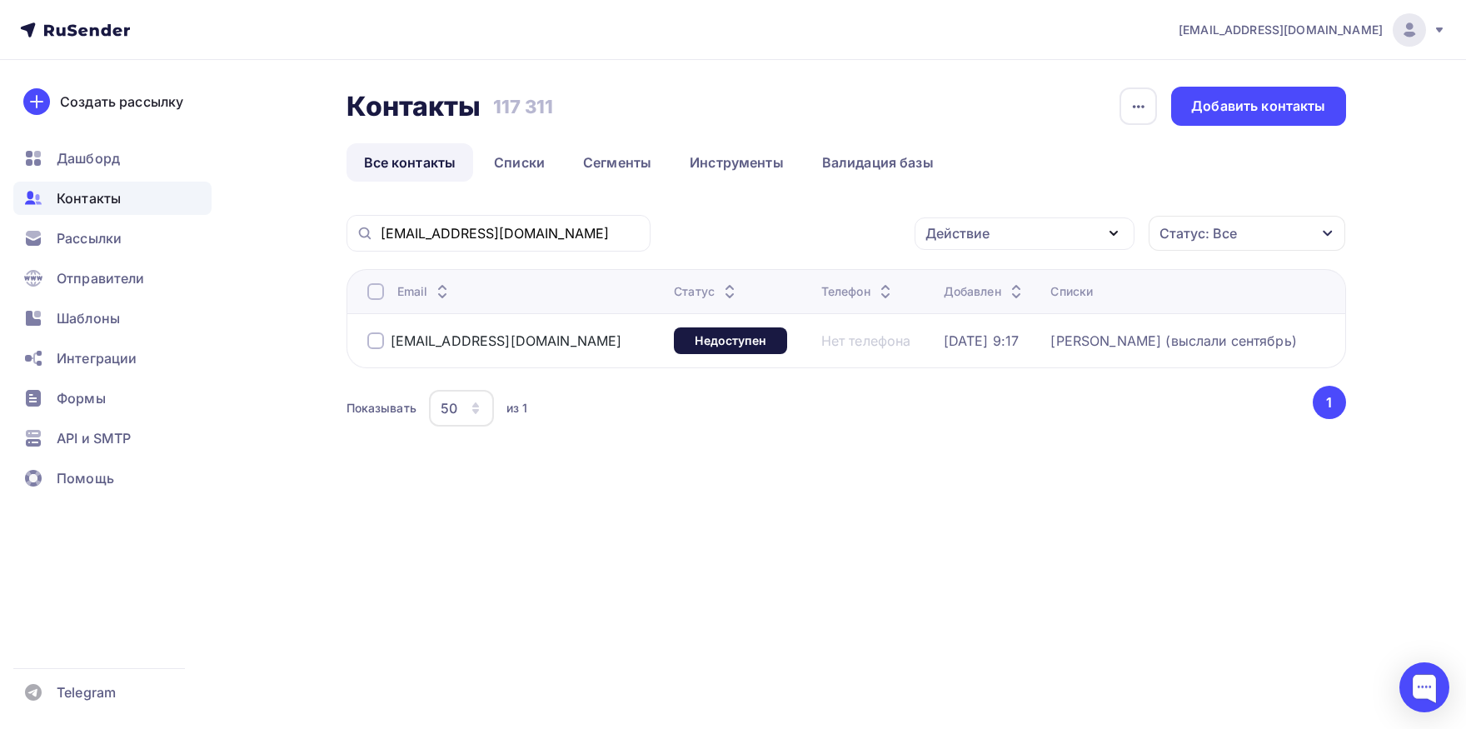
click at [381, 286] on div at bounding box center [375, 291] width 17 height 17
click at [981, 226] on div "Действие" at bounding box center [957, 233] width 64 height 20
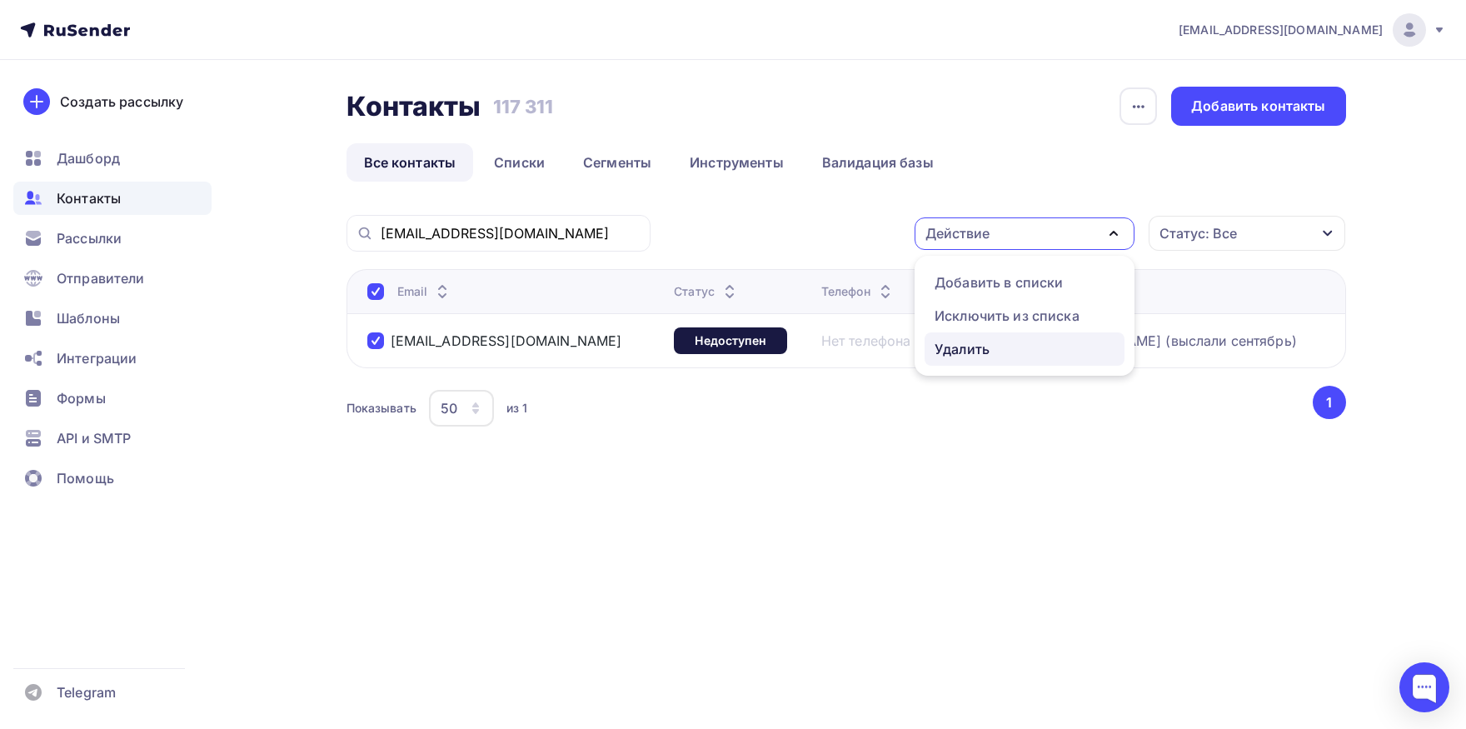
click at [982, 354] on div "Удалить" at bounding box center [961, 349] width 55 height 20
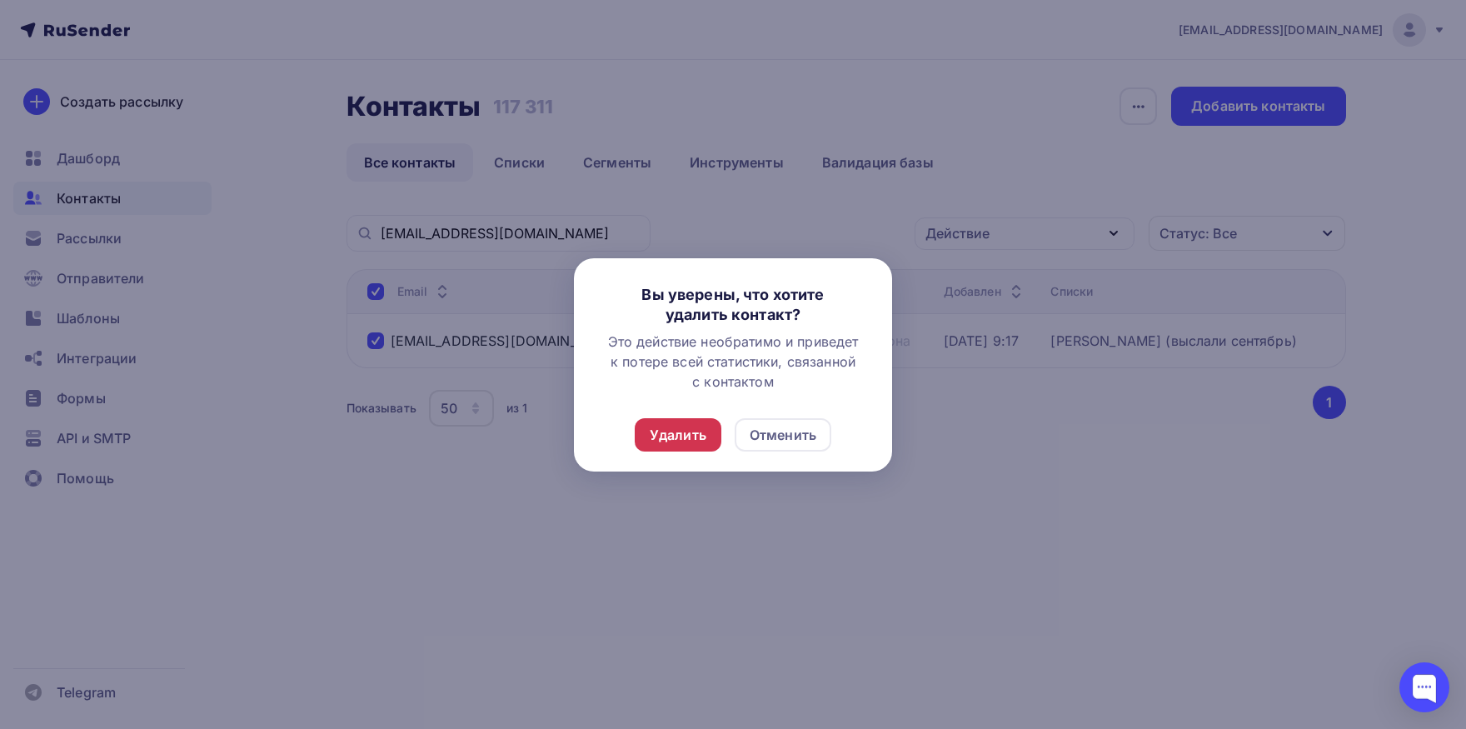
click at [655, 430] on div "Удалить" at bounding box center [678, 435] width 57 height 20
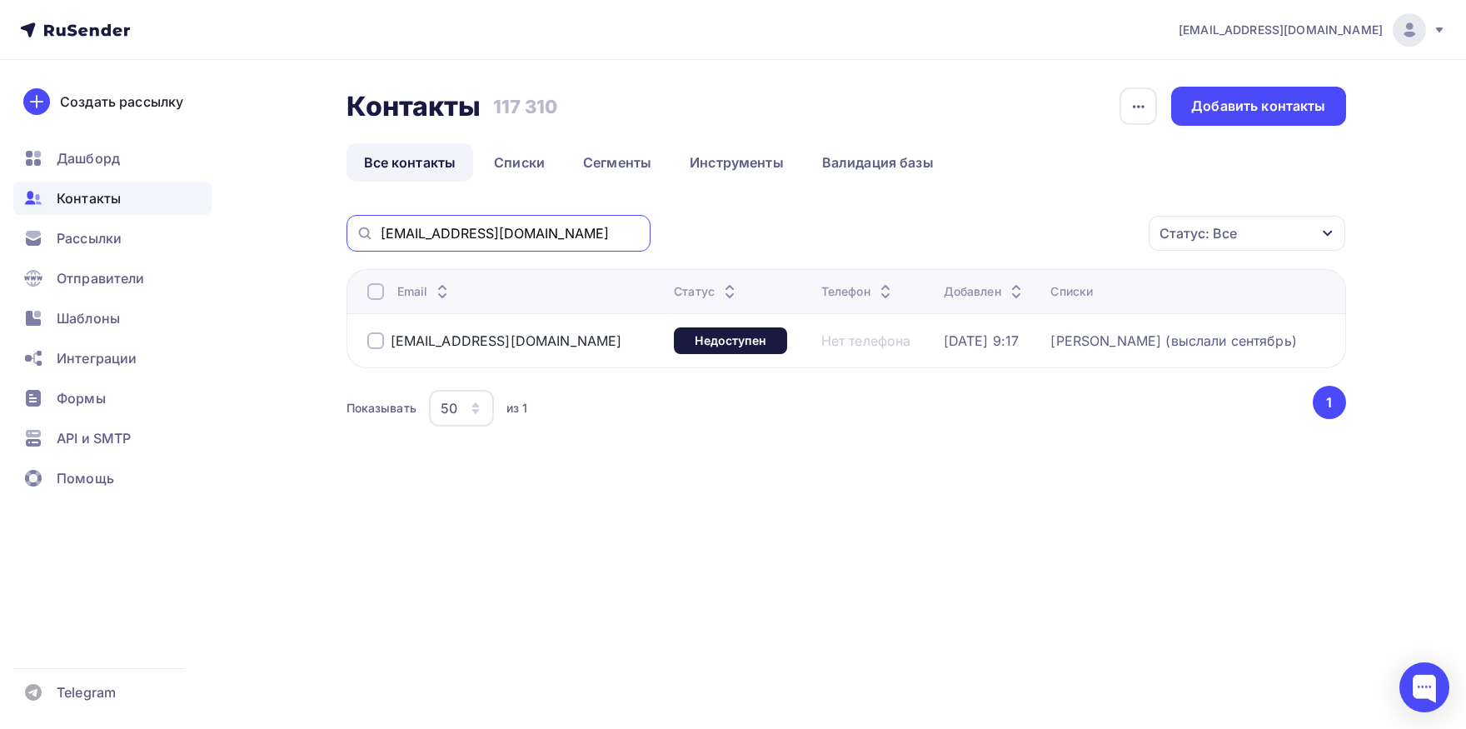
click at [579, 235] on input "[EMAIL_ADDRESS][DOMAIN_NAME]" at bounding box center [511, 233] width 260 height 18
paste input "beliaevabv@ckti"
click at [381, 295] on div at bounding box center [375, 291] width 17 height 17
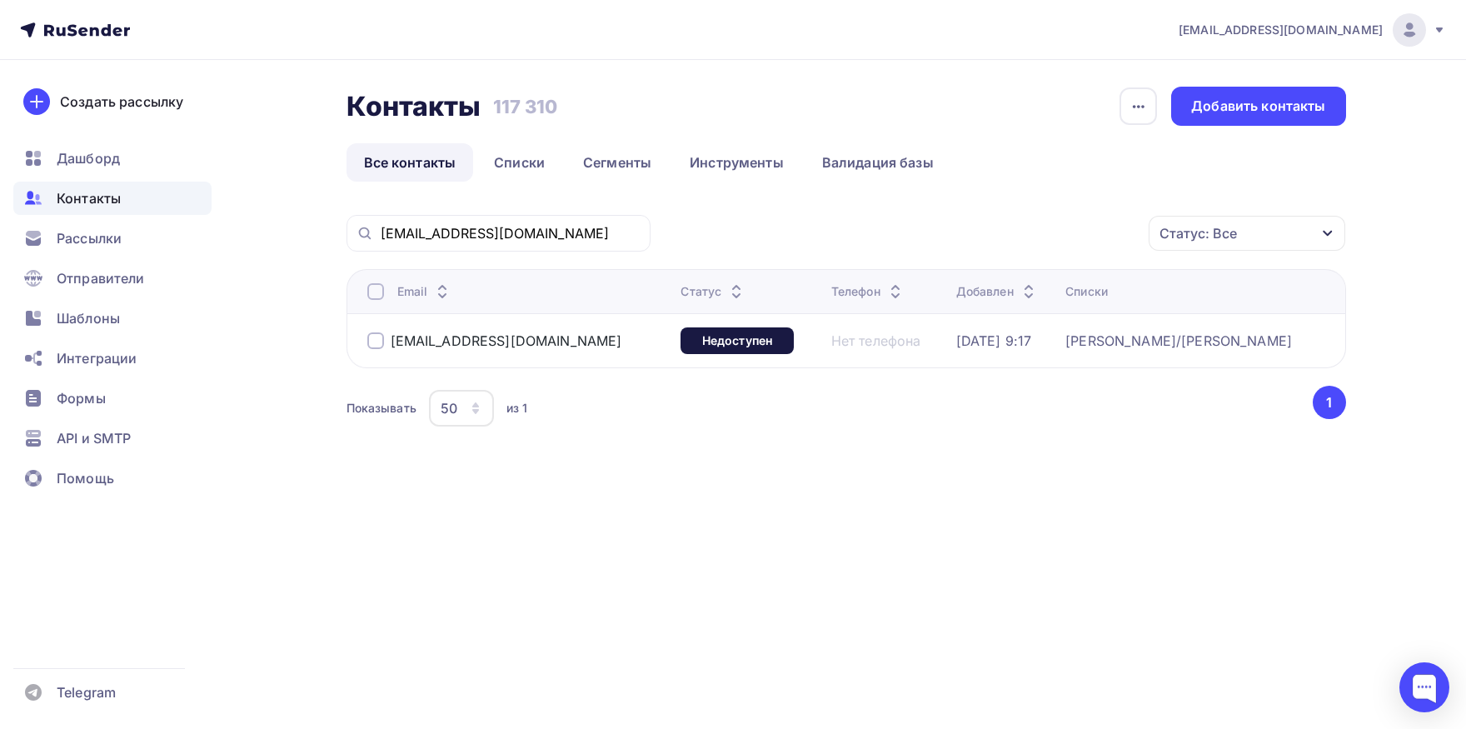
click at [381, 295] on div at bounding box center [375, 291] width 17 height 17
click at [1021, 232] on div "Действие" at bounding box center [1024, 233] width 220 height 32
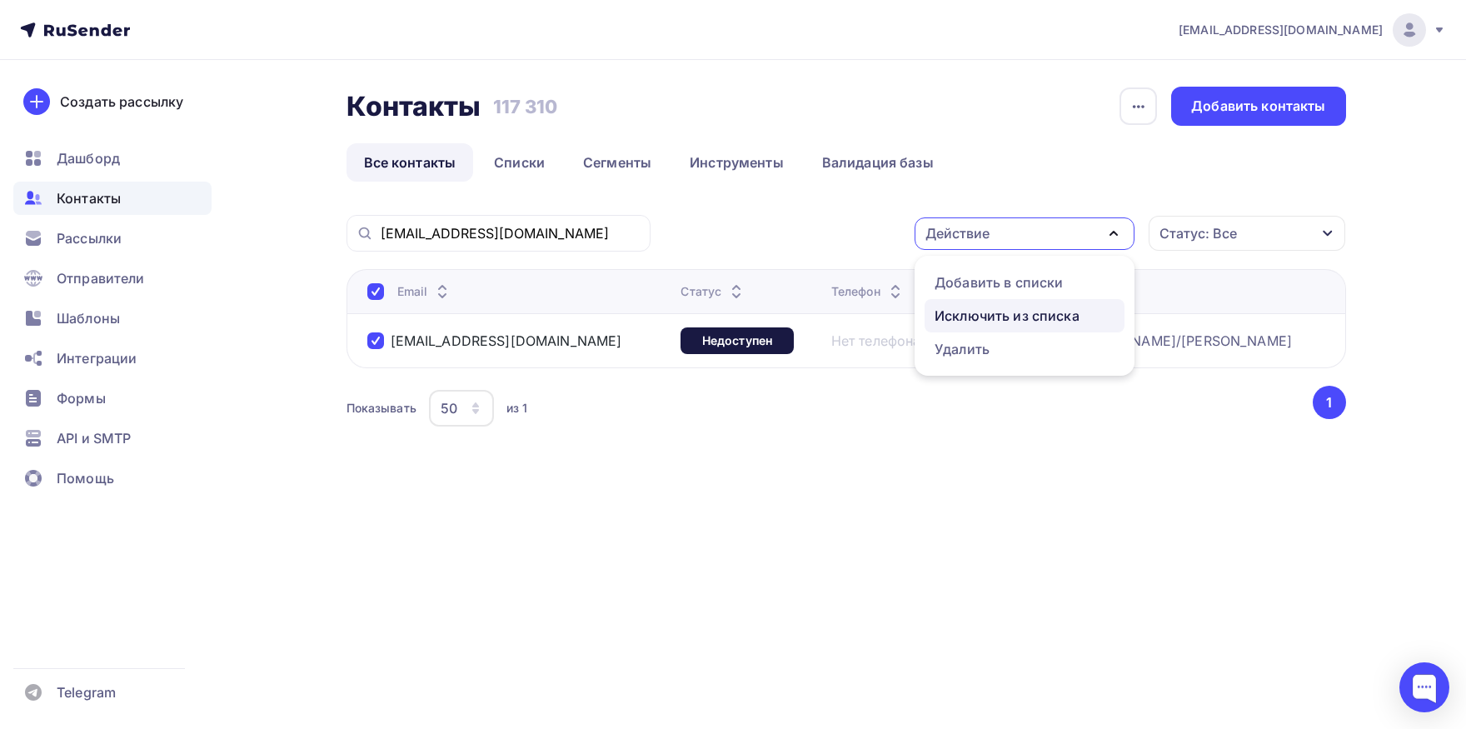
click at [991, 311] on div "Исключить из списка" at bounding box center [1006, 316] width 145 height 20
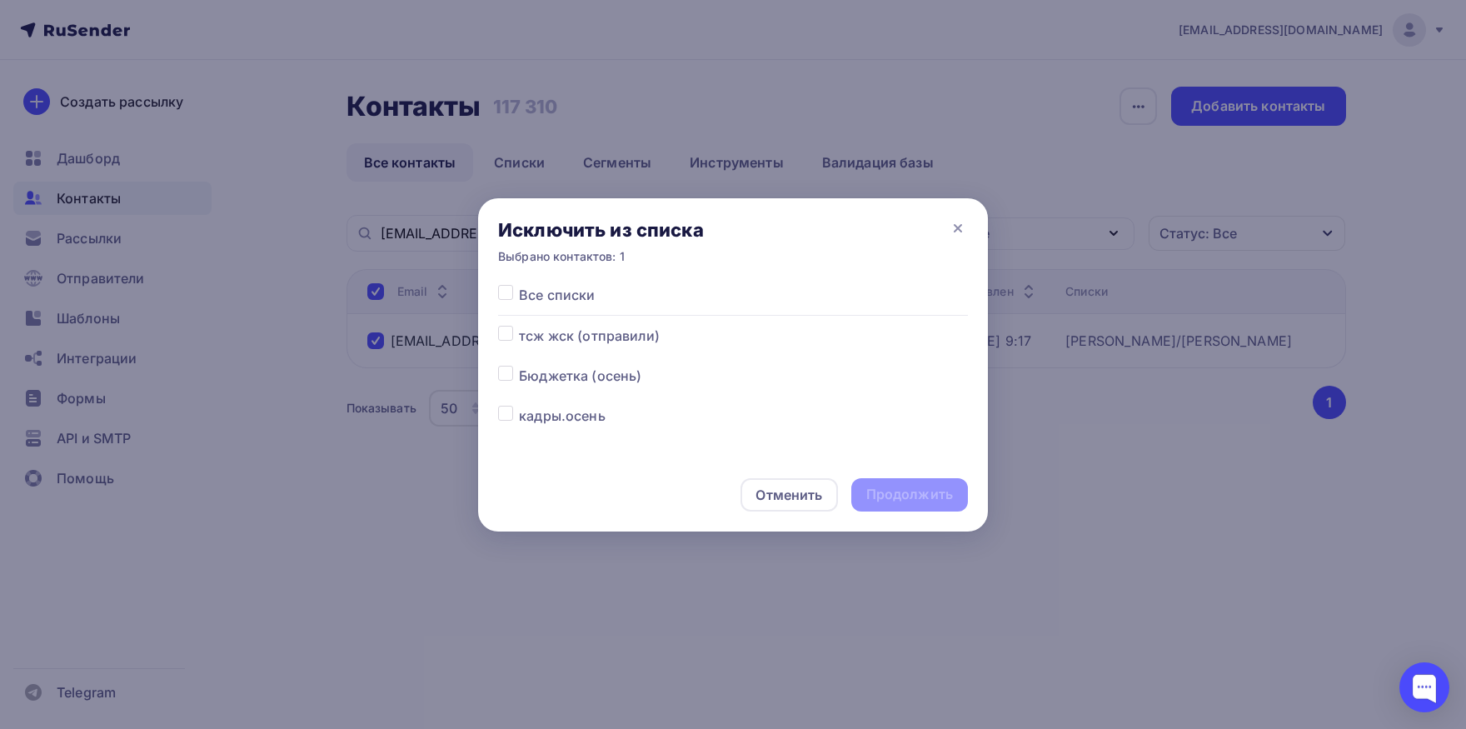
drag, startPoint x: 509, startPoint y: 293, endPoint x: 516, endPoint y: 303, distance: 12.5
click at [519, 285] on label at bounding box center [519, 285] width 0 height 0
click at [507, 290] on input "checkbox" at bounding box center [505, 292] width 15 height 15
click at [902, 490] on div "Продолжить" at bounding box center [909, 494] width 87 height 19
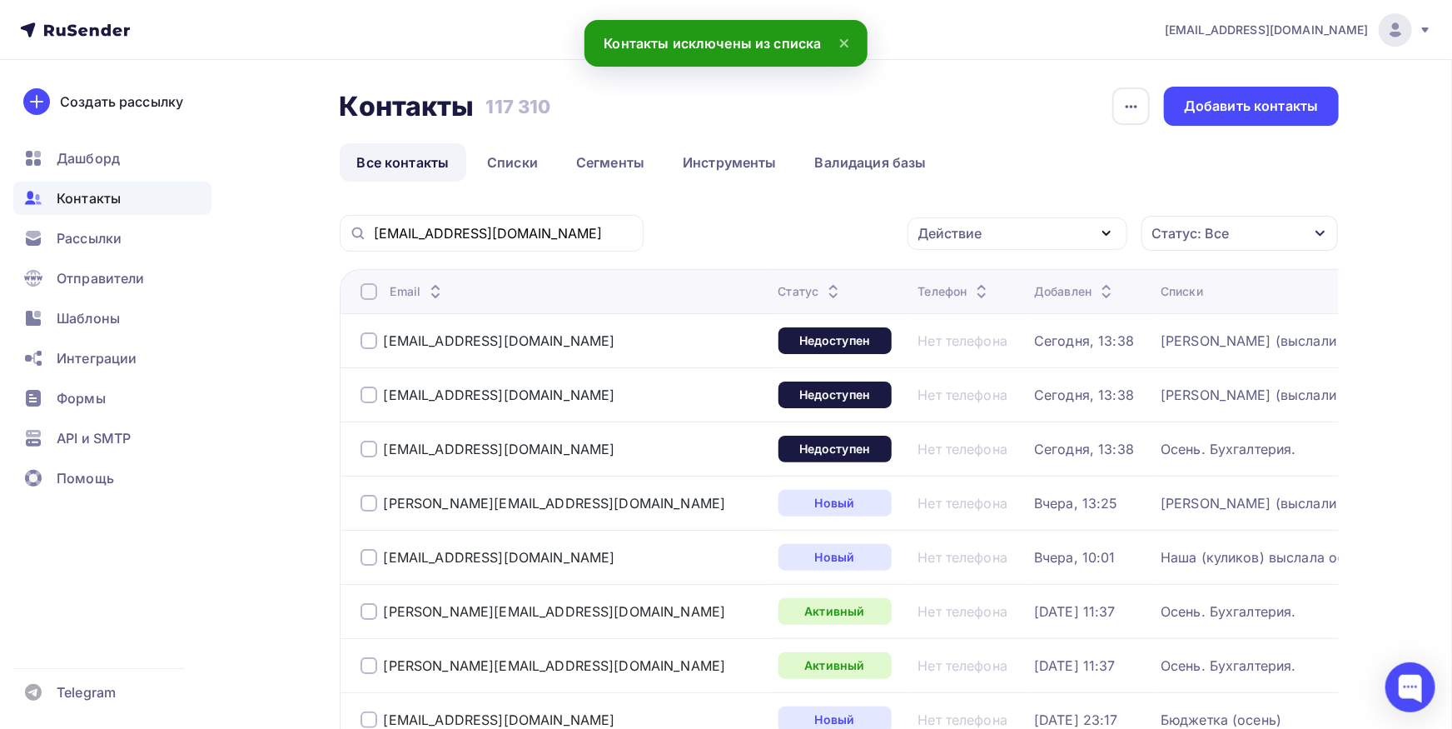
click at [553, 225] on div "[EMAIL_ADDRESS][DOMAIN_NAME]" at bounding box center [492, 233] width 304 height 37
click at [550, 234] on input "[EMAIL_ADDRESS][DOMAIN_NAME]" at bounding box center [504, 233] width 260 height 18
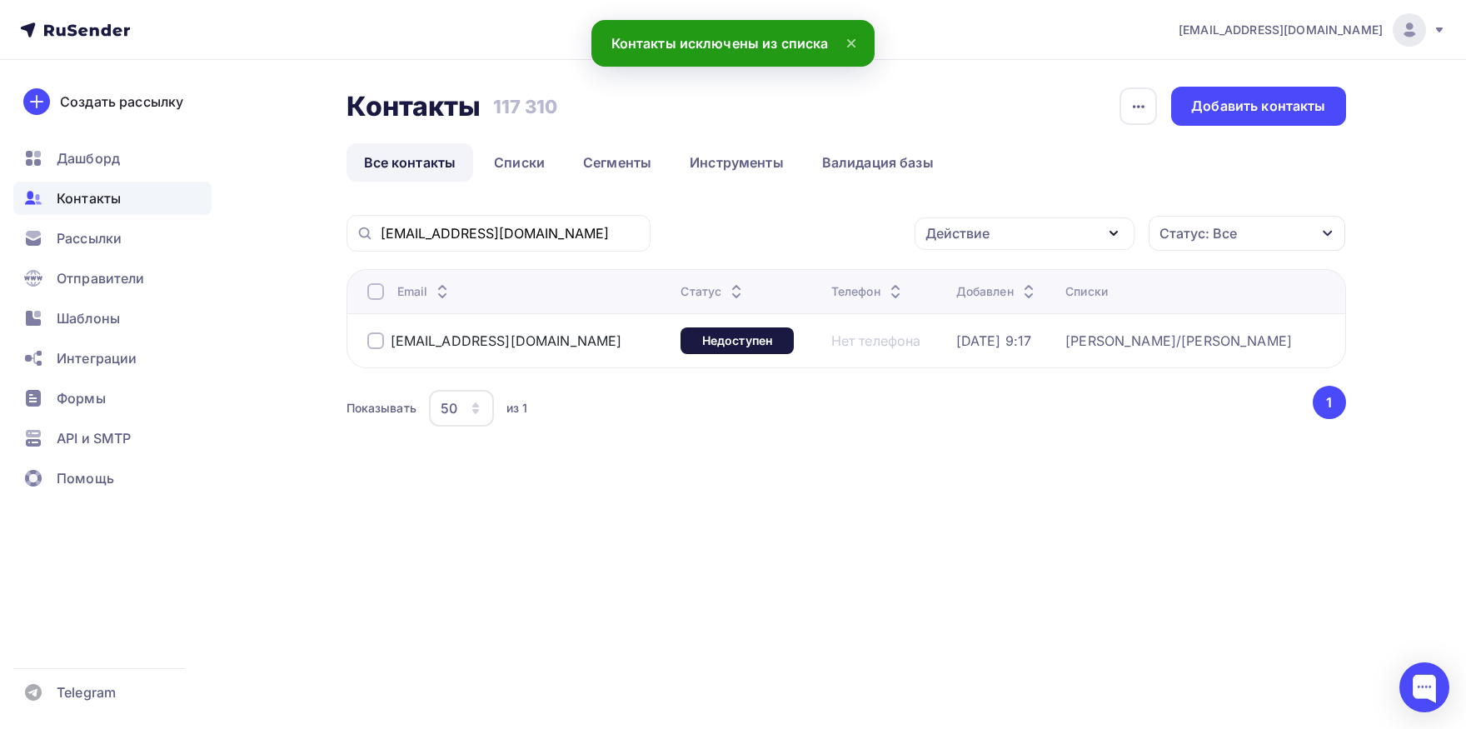
click at [376, 288] on div at bounding box center [375, 291] width 17 height 17
drag, startPoint x: 958, startPoint y: 233, endPoint x: 958, endPoint y: 298, distance: 65.0
click at [958, 237] on div "Действие" at bounding box center [957, 233] width 64 height 20
click at [958, 289] on div "Добавить в списки" at bounding box center [998, 282] width 128 height 20
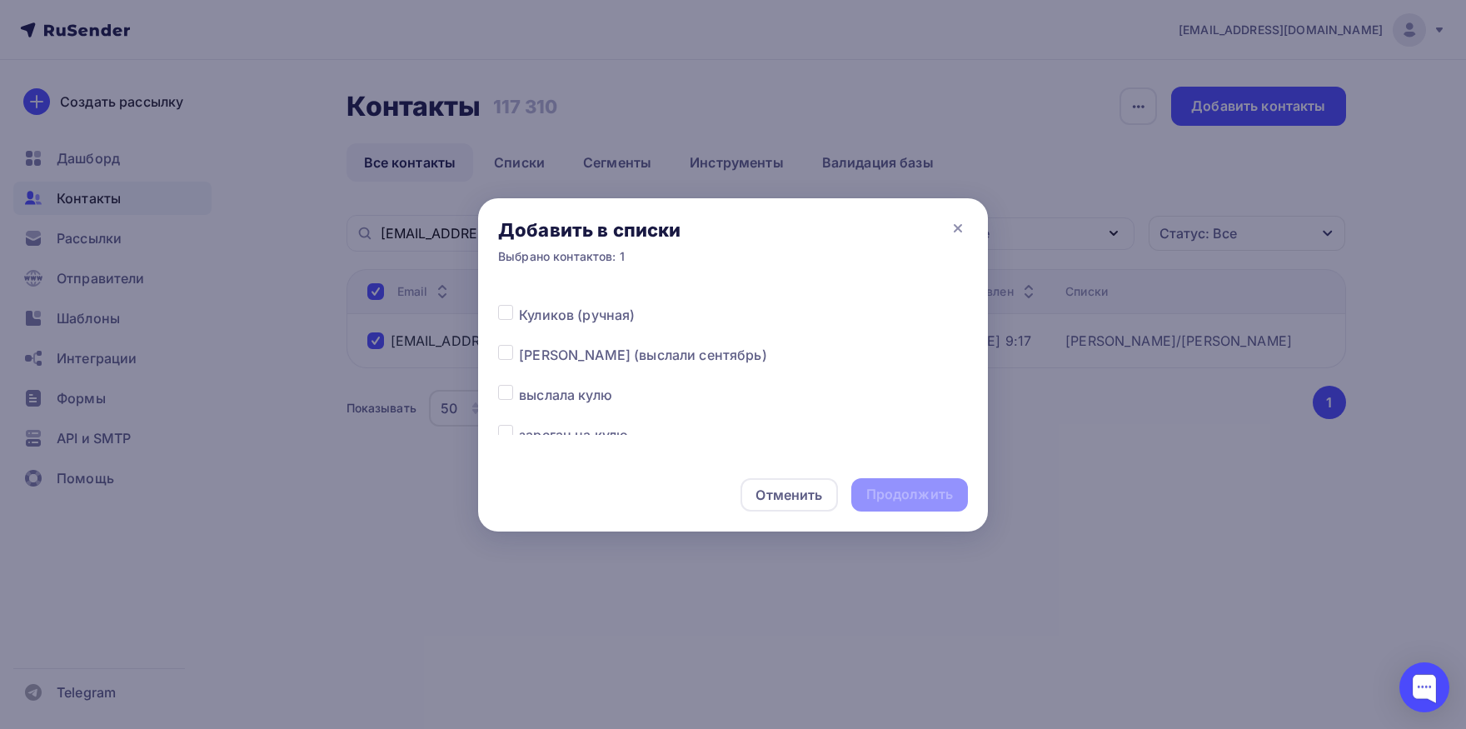
click at [519, 345] on label at bounding box center [519, 345] width 0 height 0
click at [512, 353] on input "checkbox" at bounding box center [505, 352] width 15 height 15
click at [893, 500] on div "Продолжить" at bounding box center [909, 494] width 87 height 19
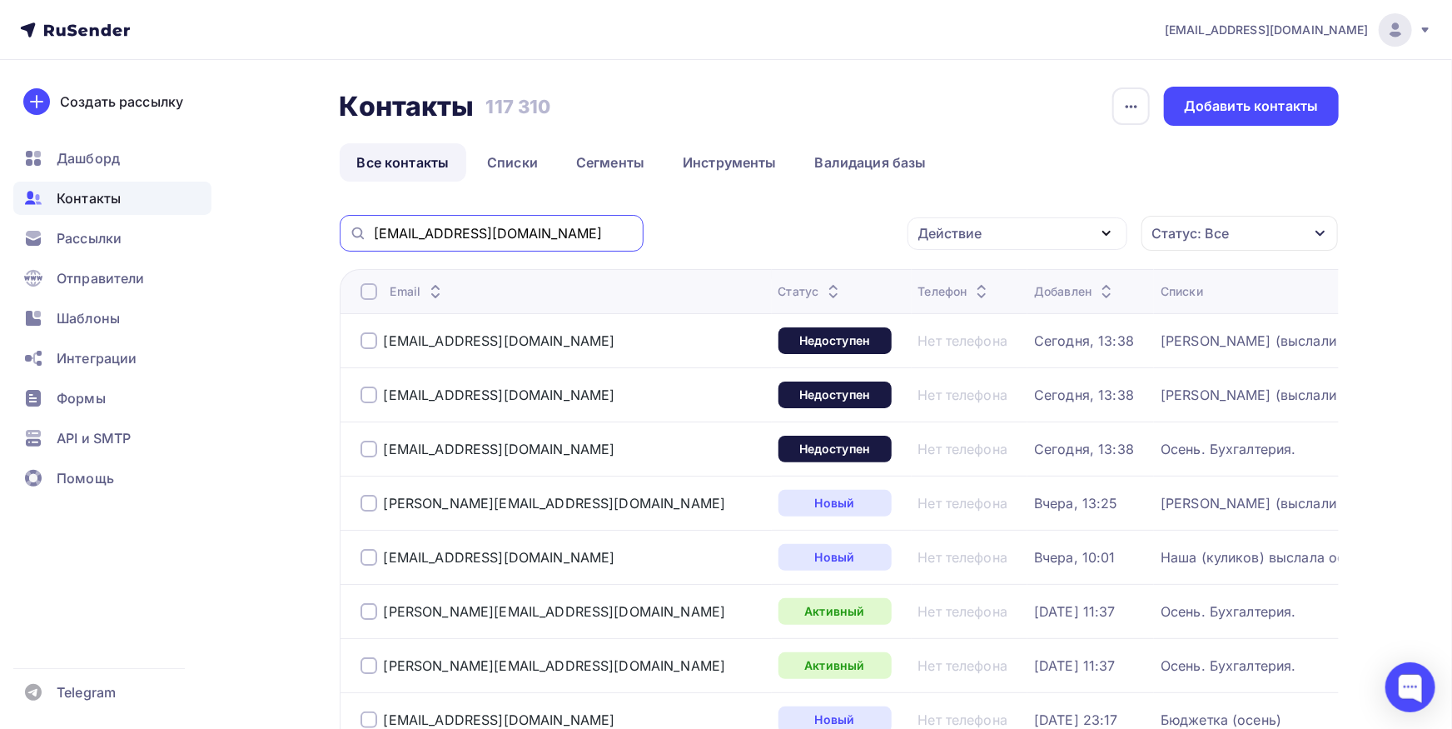
click at [520, 235] on input "[EMAIL_ADDRESS][DOMAIN_NAME]" at bounding box center [504, 233] width 260 height 18
paste input "aulina@slmug"
click at [520, 235] on input "[EMAIL_ADDRESS][DOMAIN_NAME]" at bounding box center [504, 233] width 260 height 18
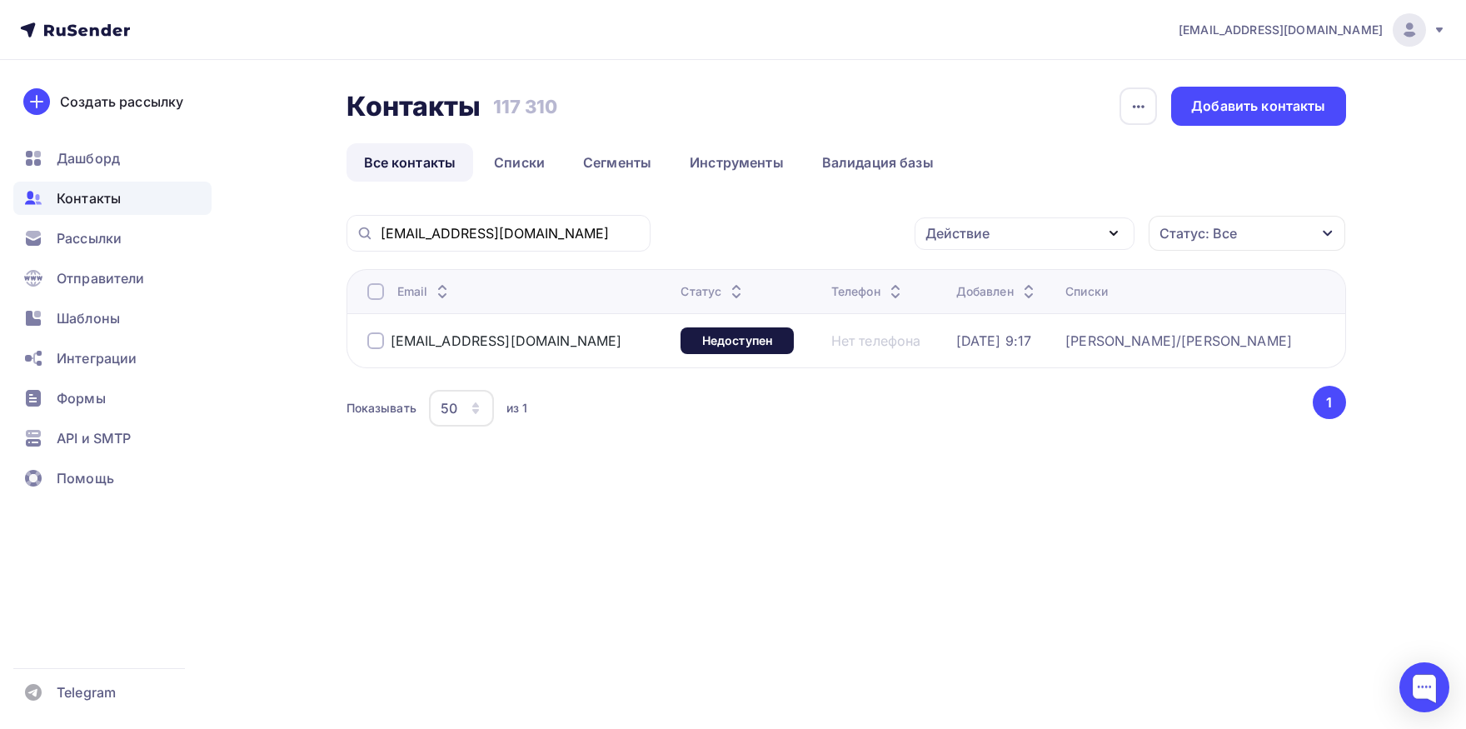
click at [376, 292] on div at bounding box center [375, 291] width 17 height 17
click at [1052, 242] on div "Действие" at bounding box center [1024, 233] width 220 height 32
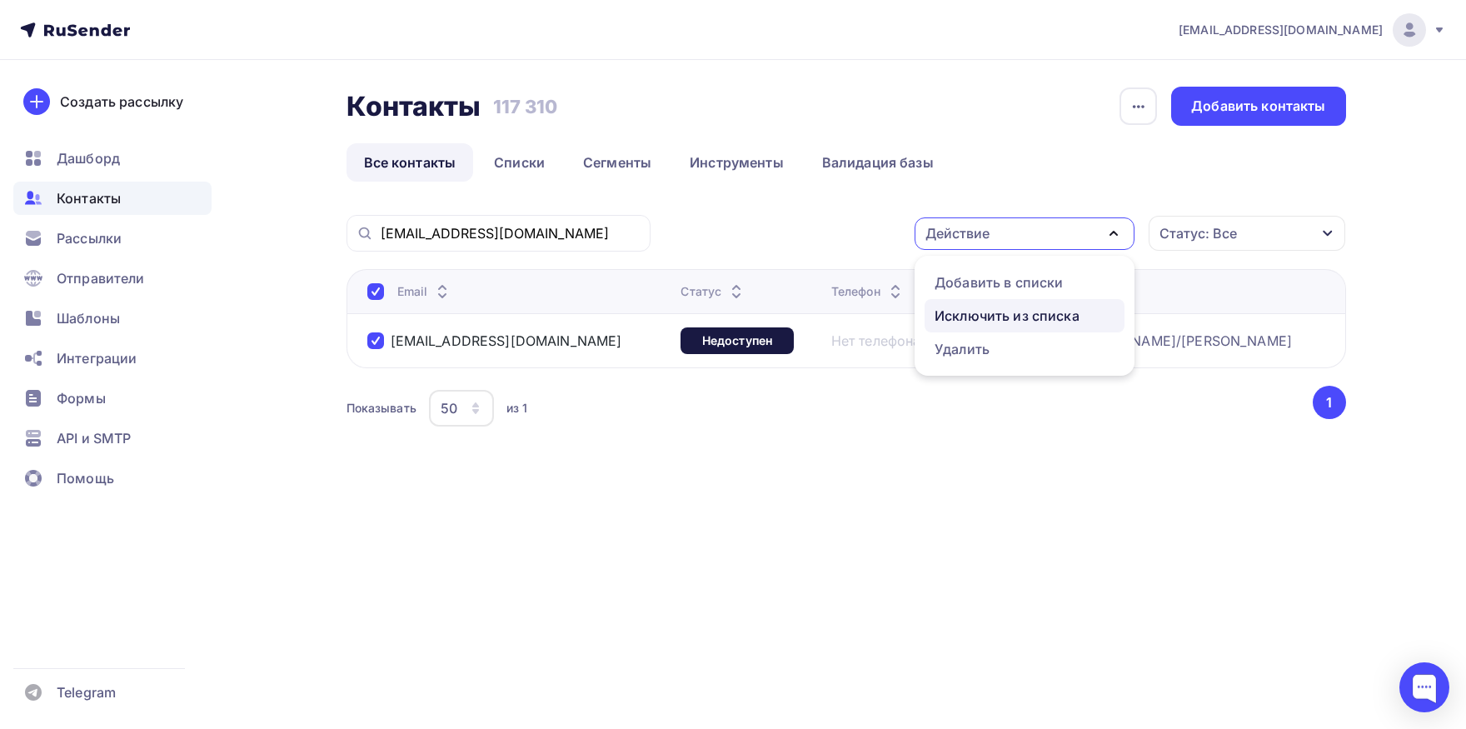
drag, startPoint x: 1000, startPoint y: 316, endPoint x: 986, endPoint y: 321, distance: 14.8
click at [999, 316] on div "Исключить из списка" at bounding box center [1006, 316] width 145 height 20
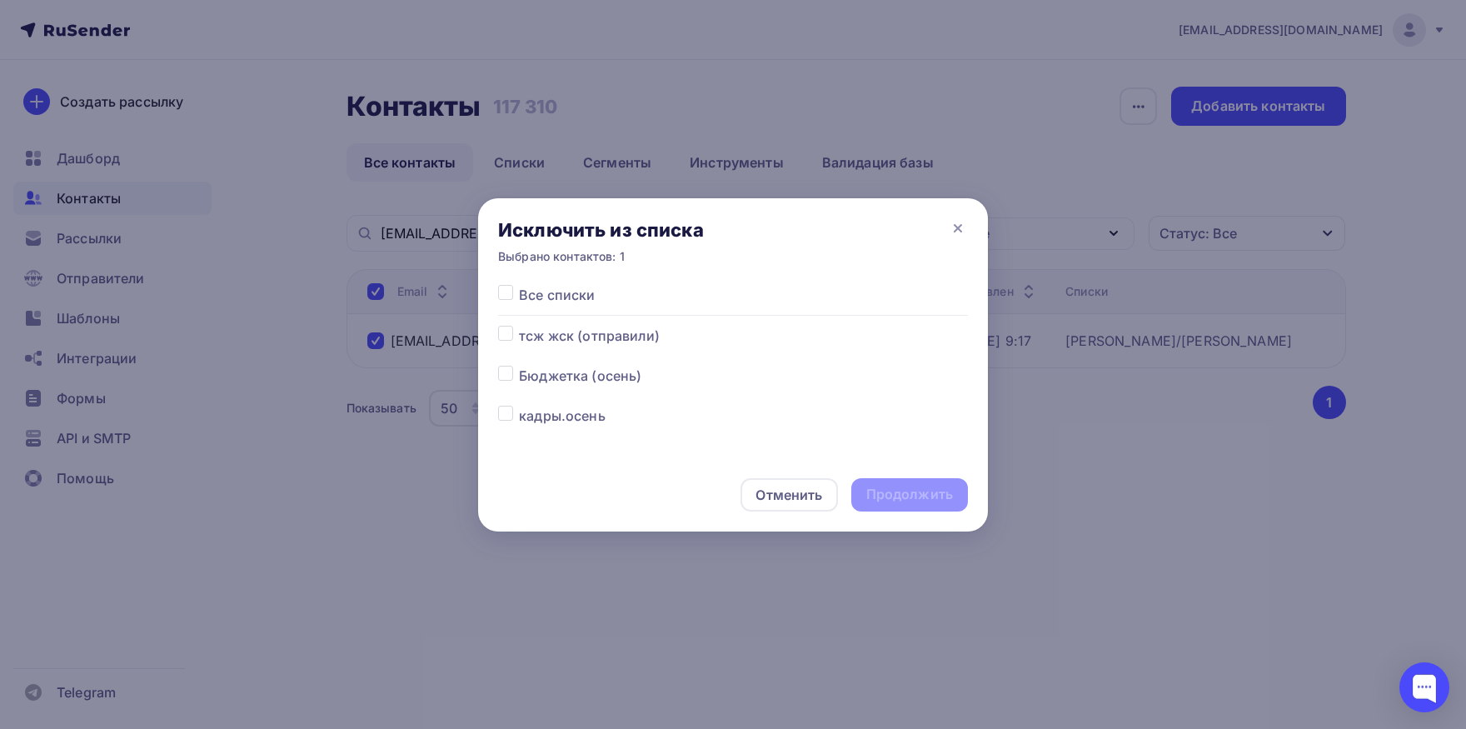
click at [519, 285] on label at bounding box center [519, 285] width 0 height 0
click at [500, 298] on input "checkbox" at bounding box center [505, 292] width 15 height 15
click at [934, 495] on div "Продолжить" at bounding box center [909, 494] width 87 height 19
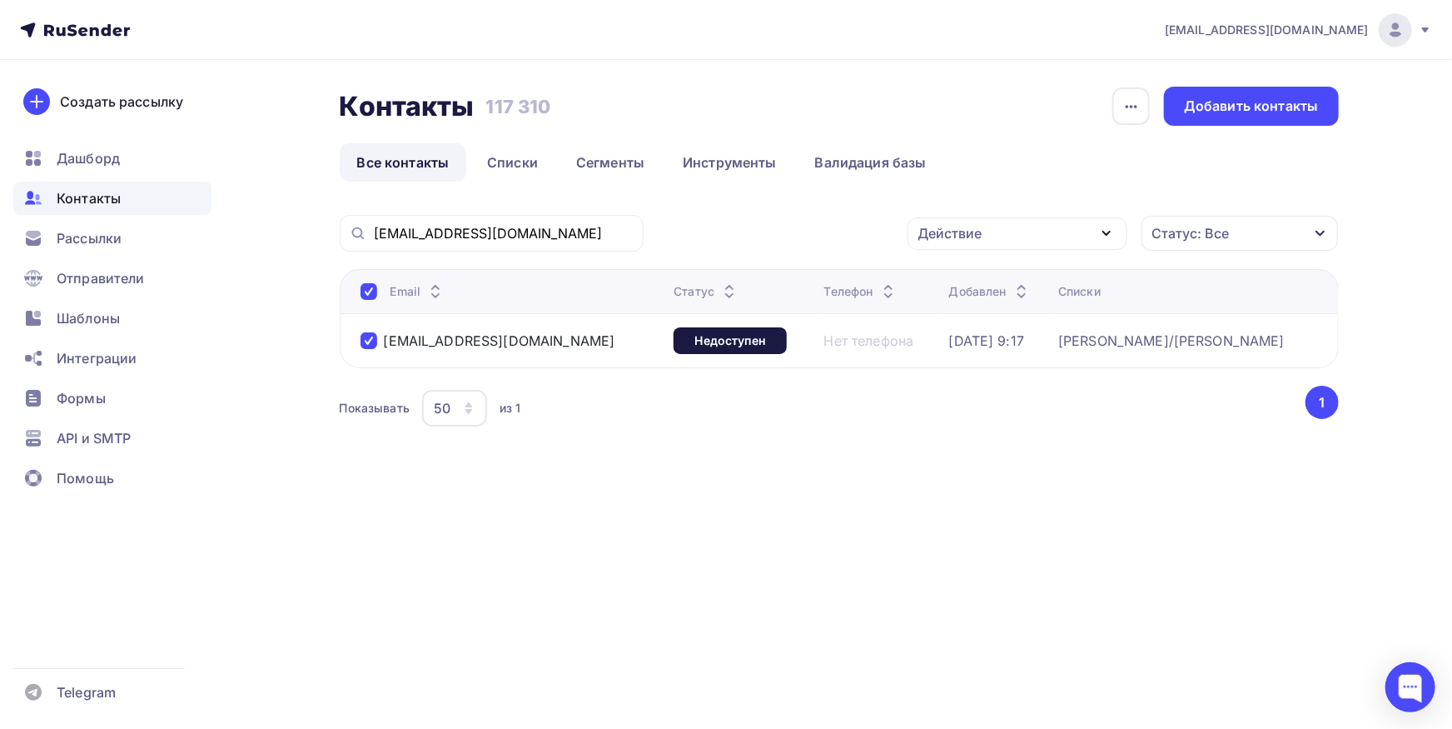
click at [0, 0] on div at bounding box center [0, 0] width 0 height 0
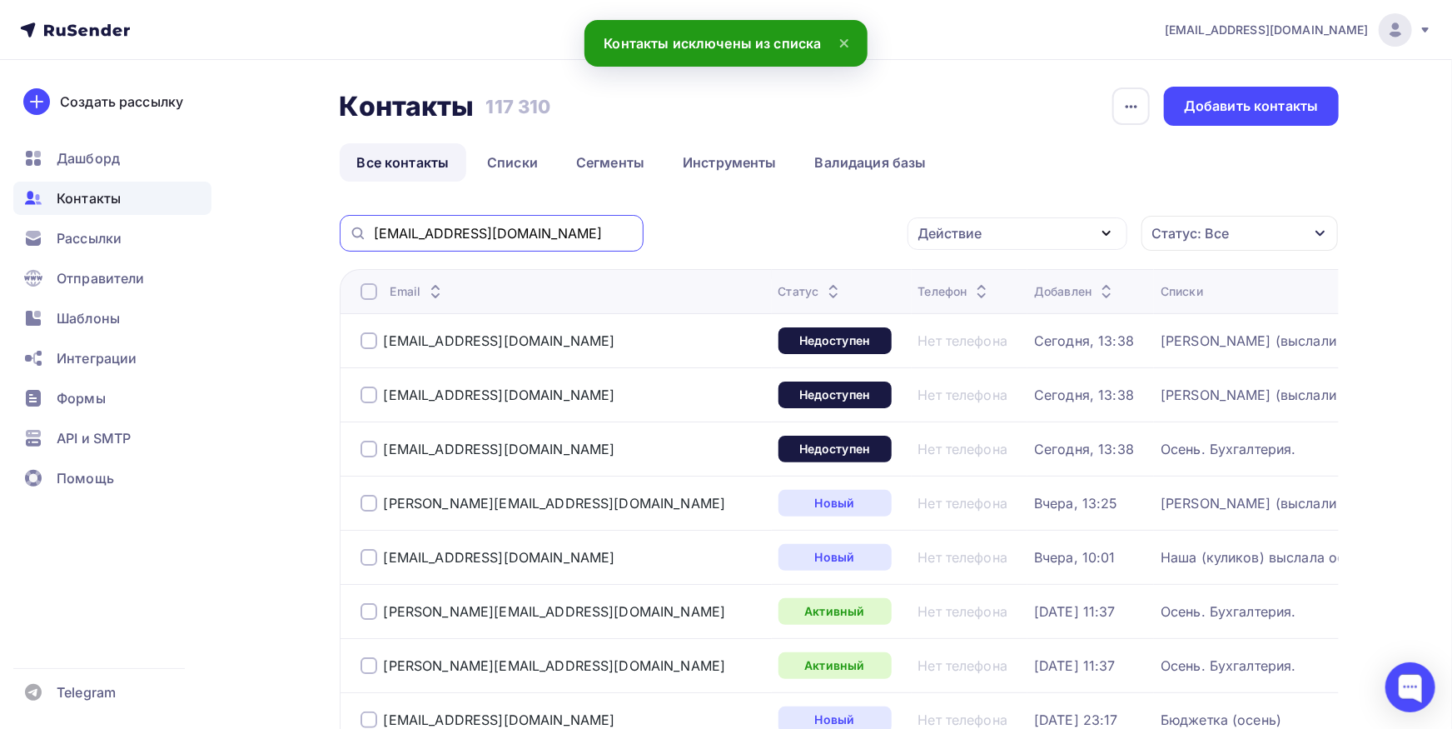
click at [537, 235] on input "[EMAIL_ADDRESS][DOMAIN_NAME]" at bounding box center [504, 233] width 260 height 18
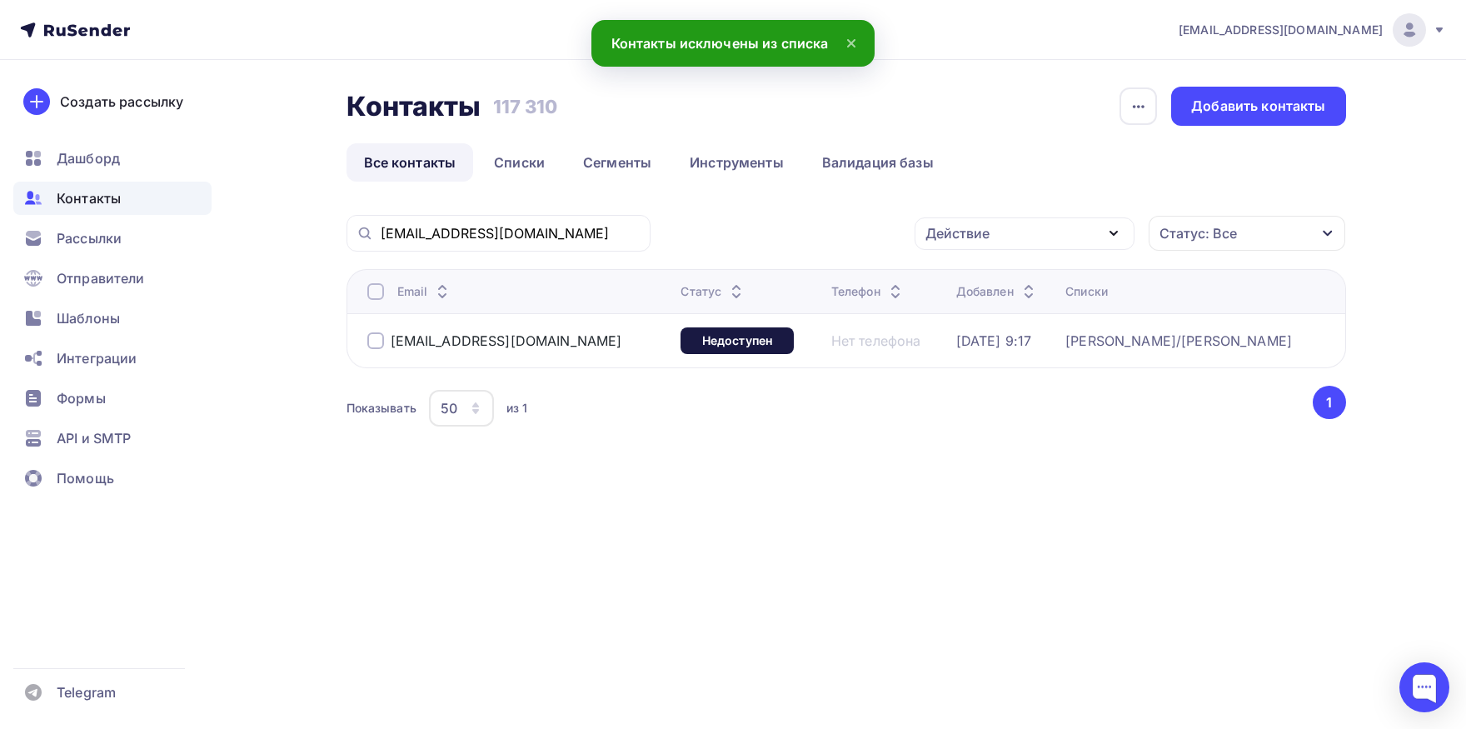
click at [373, 290] on div at bounding box center [375, 291] width 17 height 17
drag, startPoint x: 933, startPoint y: 235, endPoint x: 964, endPoint y: 313, distance: 84.4
click at [934, 235] on div "Действие" at bounding box center [957, 233] width 64 height 20
click at [970, 290] on div "Добавить в списки" at bounding box center [998, 282] width 128 height 20
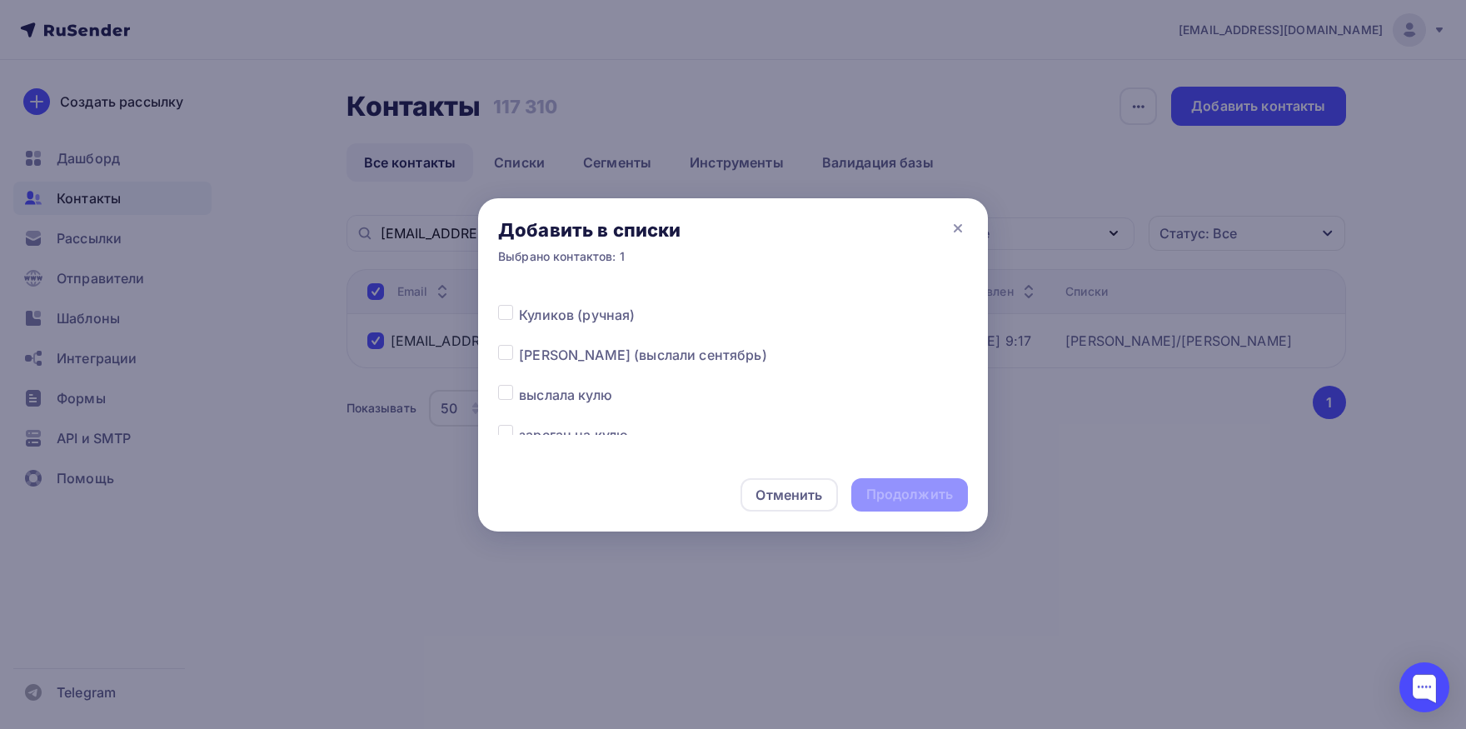
click at [519, 345] on label at bounding box center [519, 345] width 0 height 0
click at [511, 353] on input "checkbox" at bounding box center [505, 352] width 15 height 15
click at [923, 492] on div "Продолжить" at bounding box center [909, 494] width 87 height 19
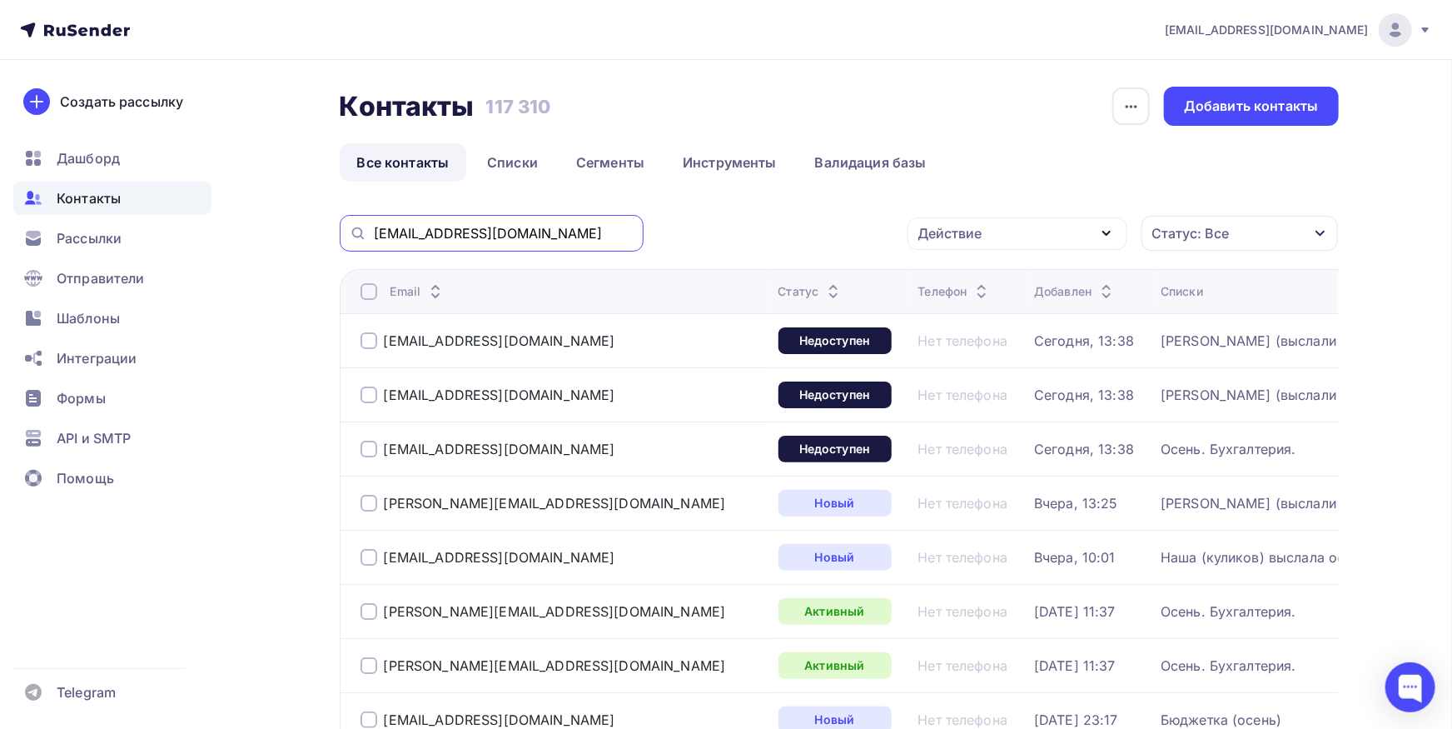
click at [572, 238] on input "[EMAIL_ADDRESS][DOMAIN_NAME]" at bounding box center [504, 233] width 260 height 18
paste input "[EMAIL_ADDRESS][DOMAIN_NAME]"
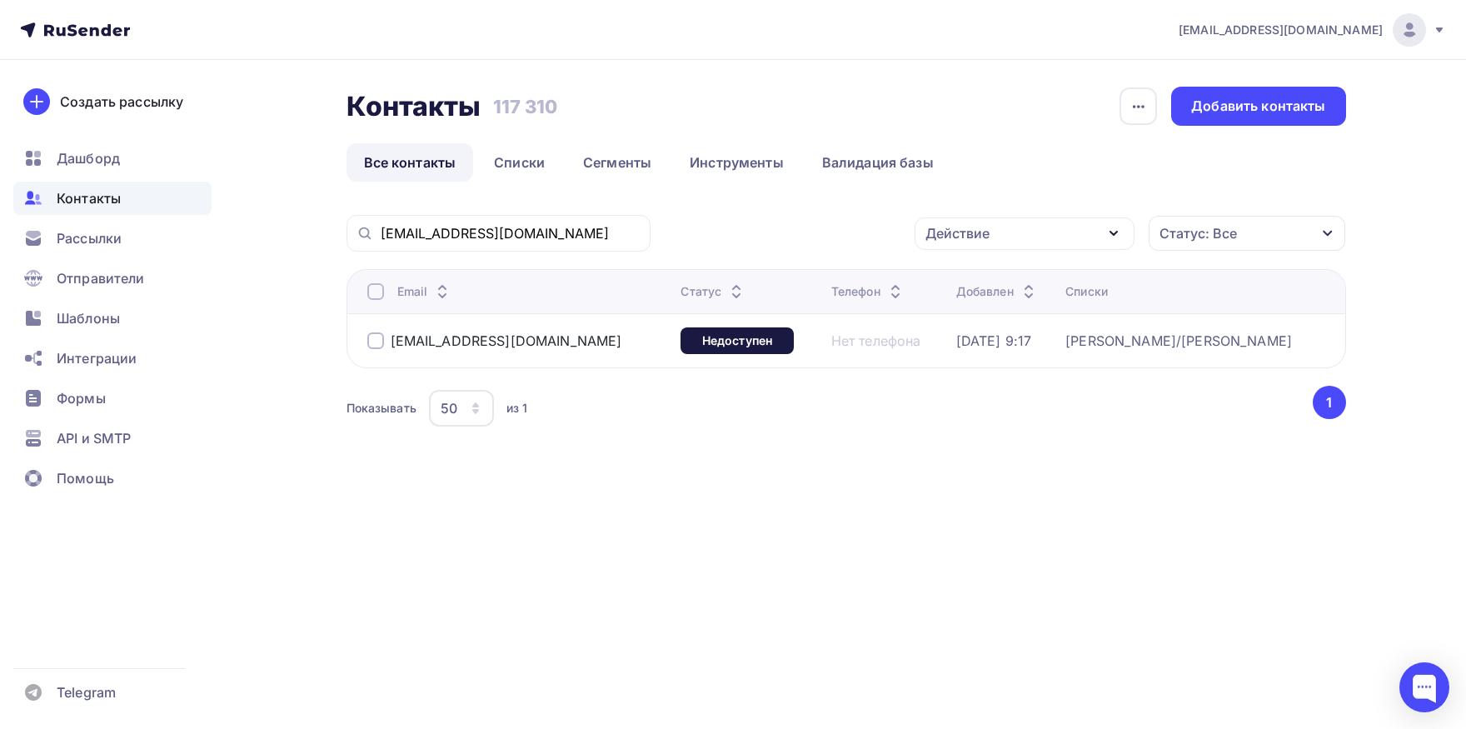
click at [373, 286] on div at bounding box center [375, 291] width 17 height 17
click at [988, 238] on div "Действие" at bounding box center [957, 233] width 64 height 20
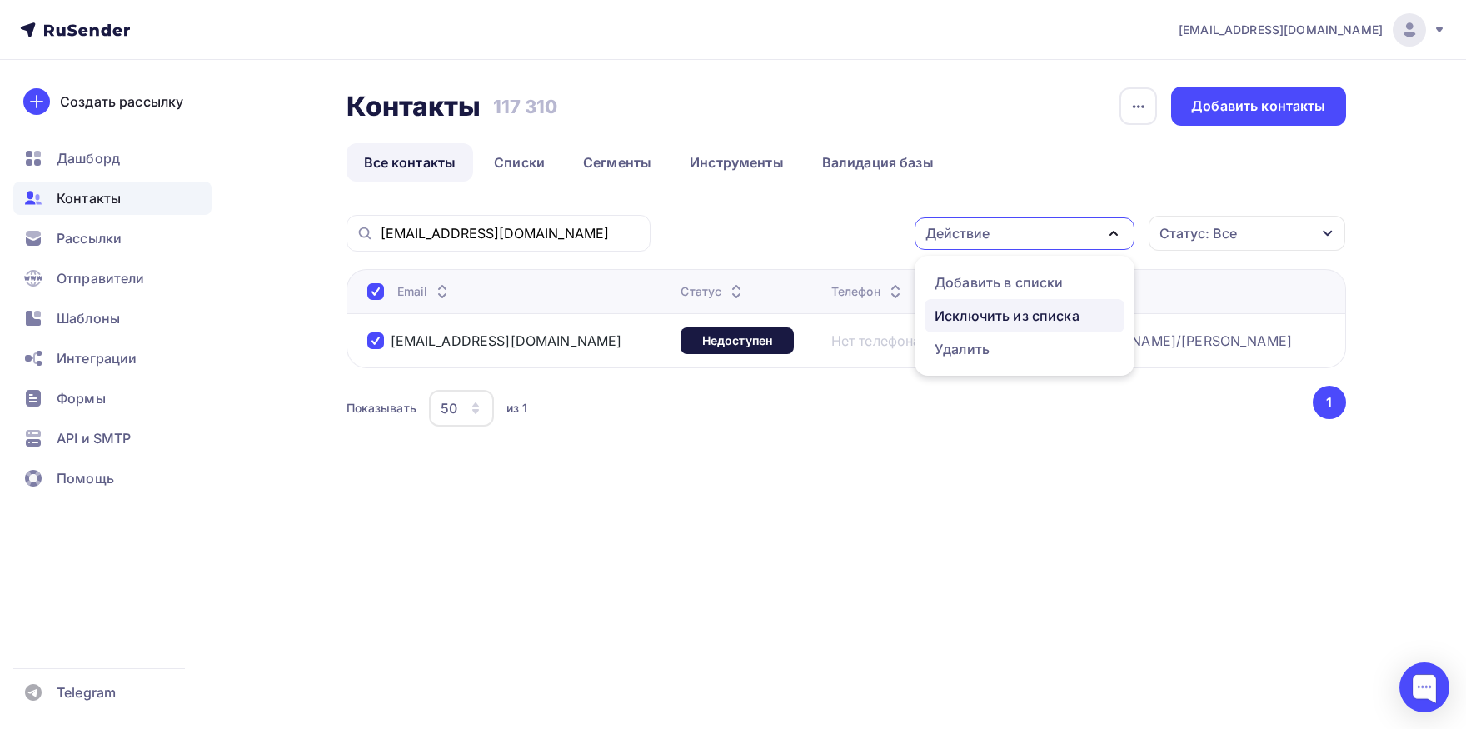
click at [973, 316] on div "Исключить из списка" at bounding box center [1006, 316] width 145 height 20
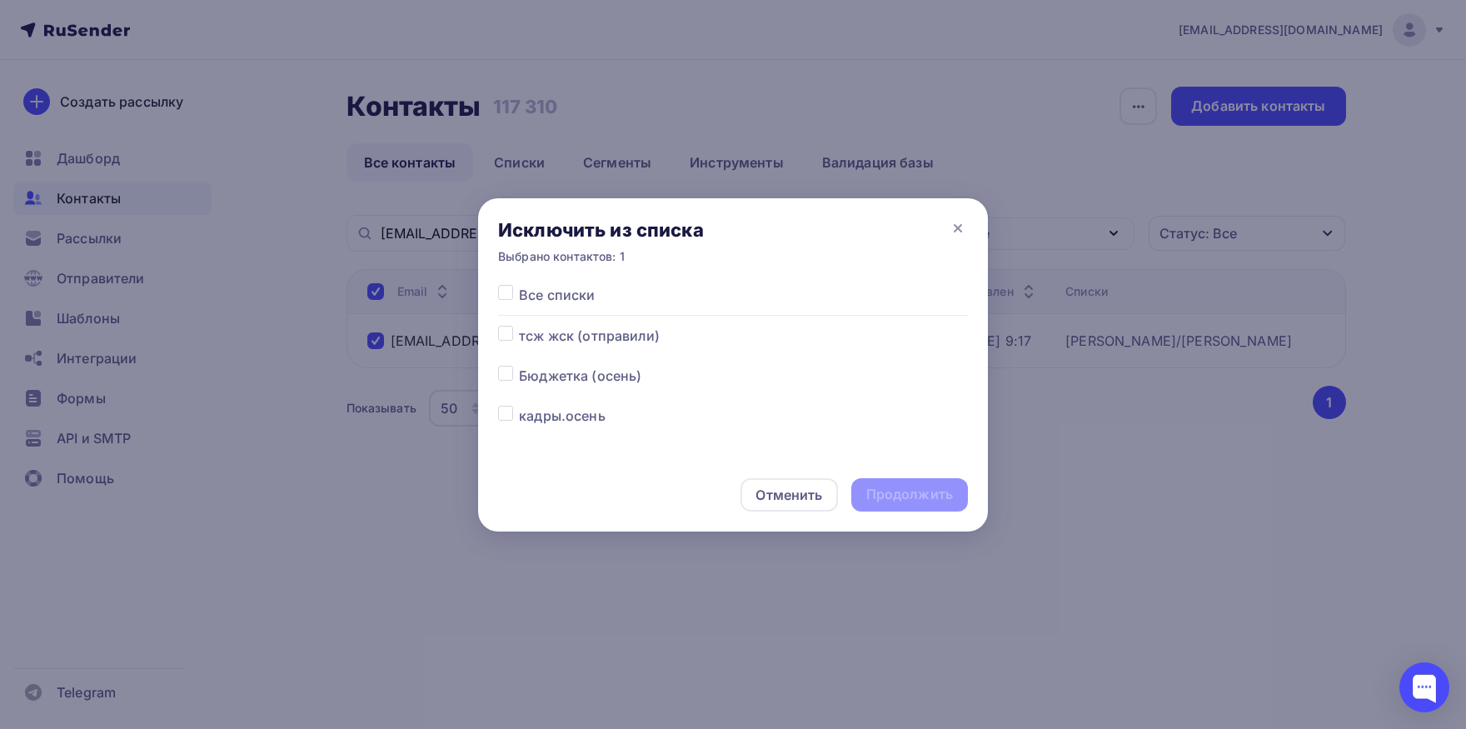
drag, startPoint x: 510, startPoint y: 298, endPoint x: 535, endPoint y: 313, distance: 29.1
click at [519, 285] on label at bounding box center [519, 285] width 0 height 0
click at [510, 298] on input "checkbox" at bounding box center [505, 292] width 15 height 15
click at [897, 493] on div "Продолжить" at bounding box center [909, 494] width 87 height 19
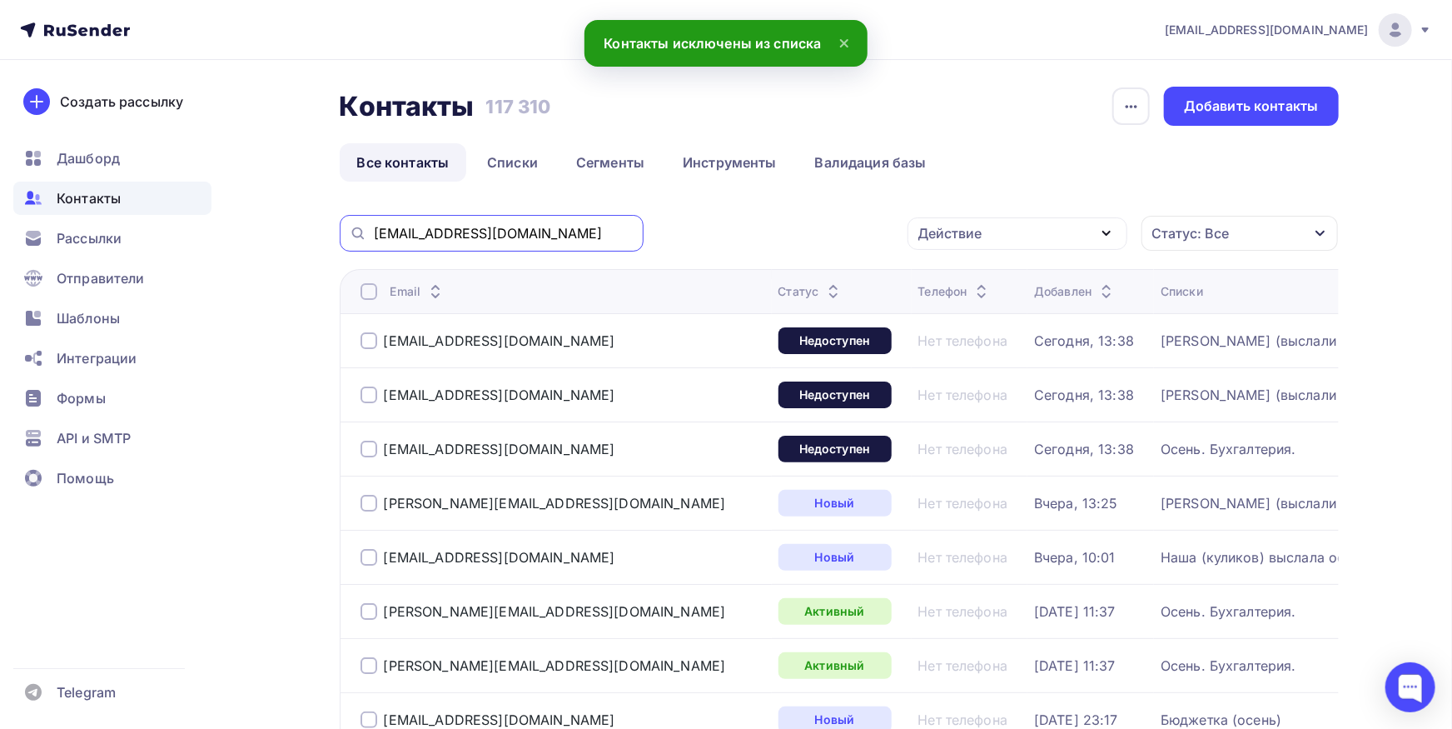
click at [600, 237] on input "[EMAIL_ADDRESS][DOMAIN_NAME]" at bounding box center [504, 233] width 260 height 18
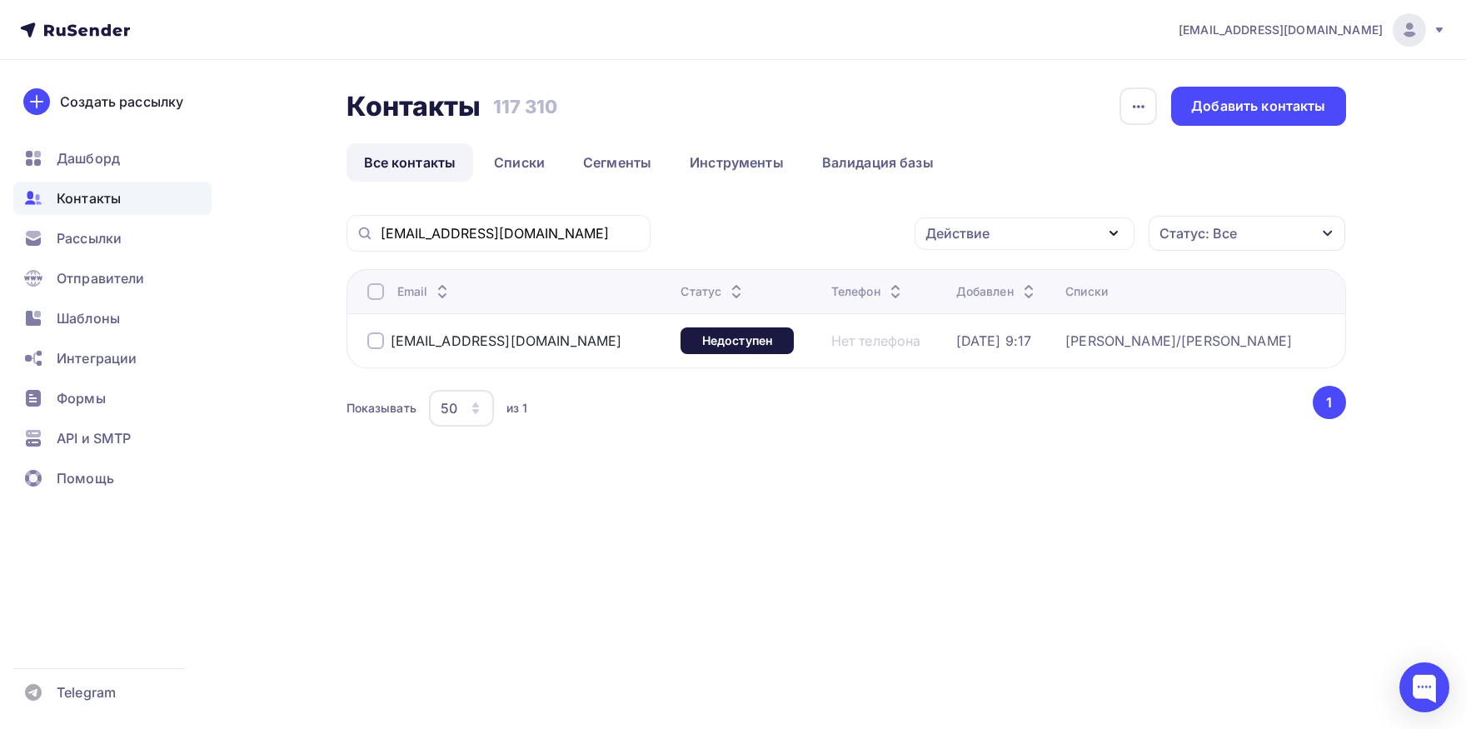
click at [366, 284] on th "Email" at bounding box center [510, 291] width 328 height 44
click at [368, 287] on div at bounding box center [375, 291] width 17 height 17
click at [371, 289] on div at bounding box center [375, 291] width 17 height 17
click at [983, 234] on div "Действие" at bounding box center [957, 233] width 64 height 20
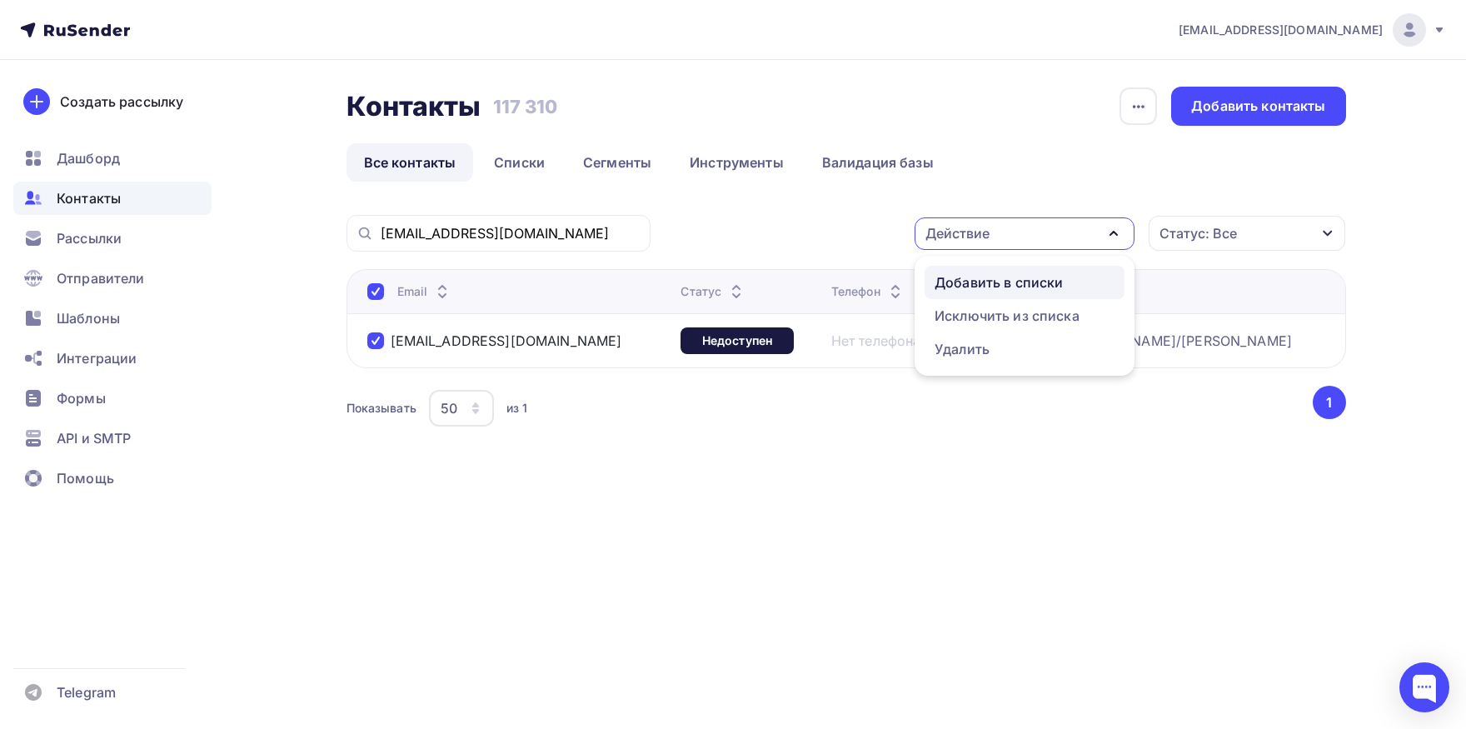
click at [974, 281] on div "Добавить в списки" at bounding box center [998, 282] width 128 height 20
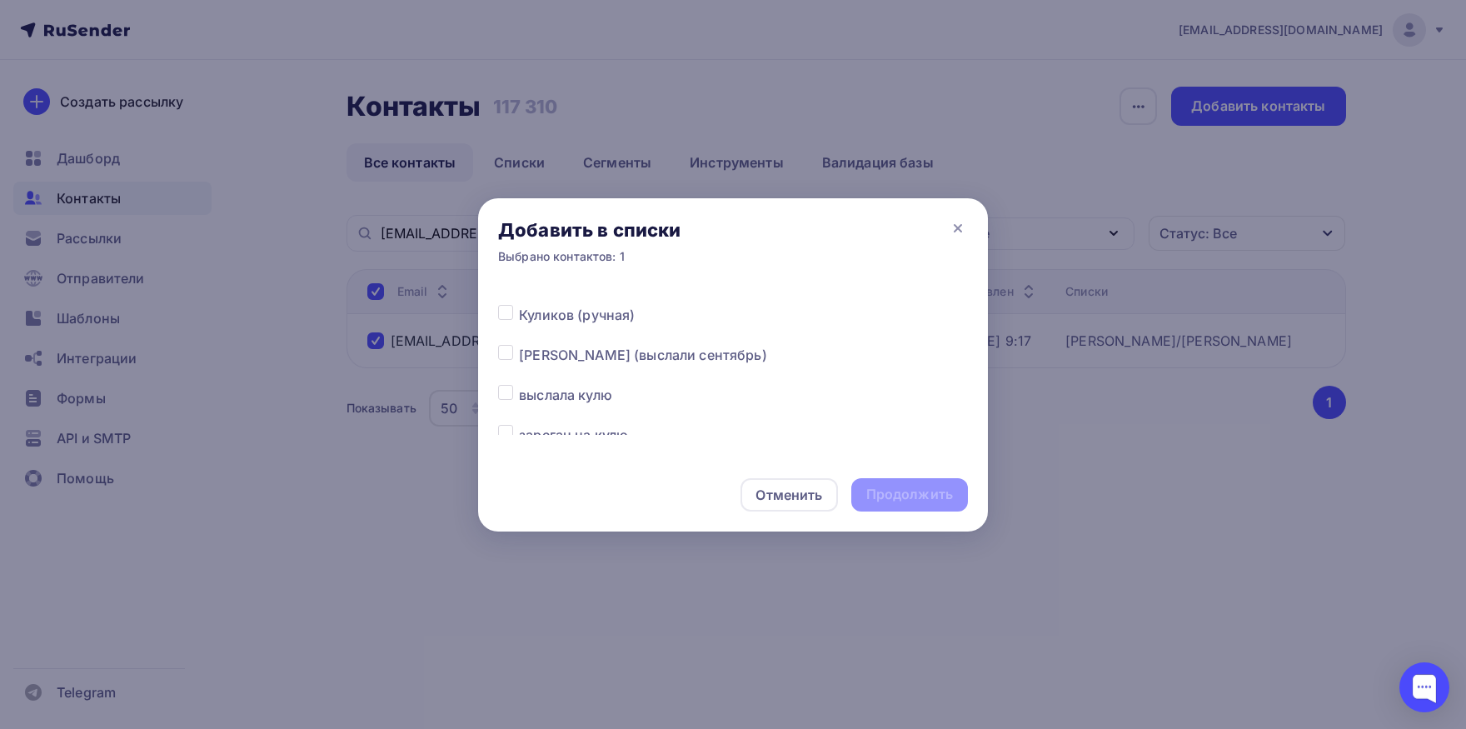
drag, startPoint x: 503, startPoint y: 351, endPoint x: 844, endPoint y: 466, distance: 360.2
click at [519, 345] on label at bounding box center [519, 345] width 0 height 0
click at [503, 352] on input "checkbox" at bounding box center [505, 352] width 15 height 15
click at [933, 487] on div "Продолжить" at bounding box center [909, 494] width 87 height 19
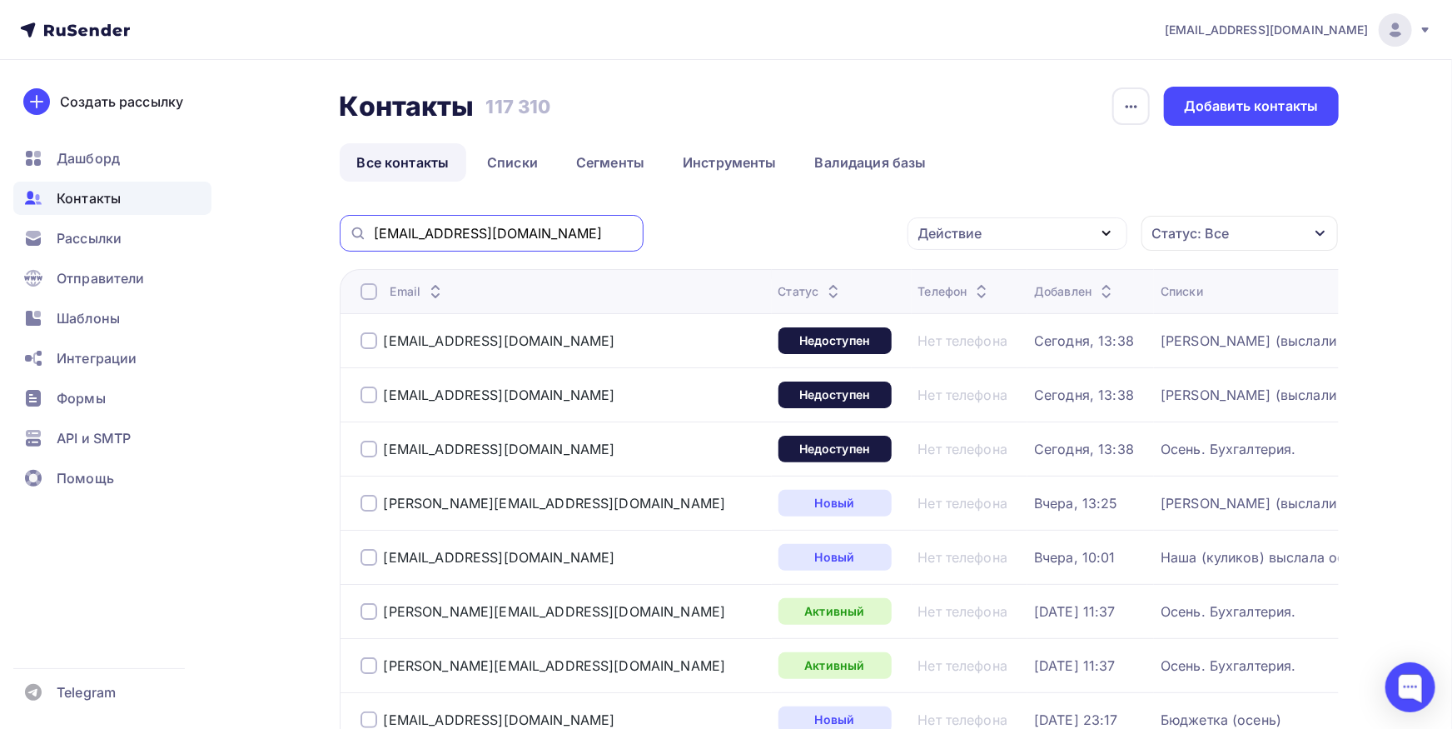
click at [573, 230] on input "[EMAIL_ADDRESS][DOMAIN_NAME]" at bounding box center [504, 233] width 260 height 18
paste input "[EMAIL_ADDRESS][DOMAIN_NAME]"
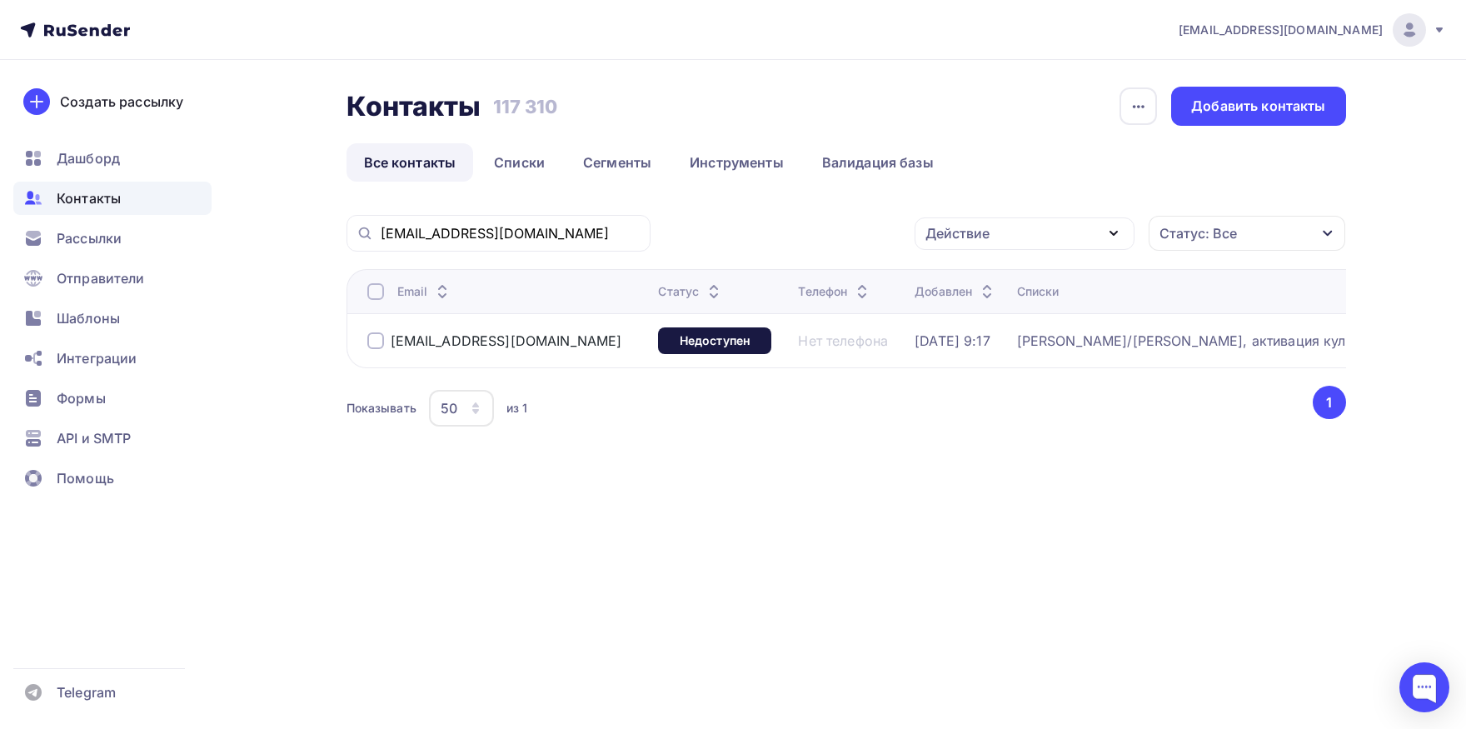
click at [376, 296] on div at bounding box center [375, 291] width 17 height 17
click at [1022, 252] on div "[EMAIL_ADDRESS][DOMAIN_NAME] Действие Добавить в списки Исключить из списка Уда…" at bounding box center [845, 343] width 999 height 256
click at [1013, 236] on div "Действие" at bounding box center [1024, 233] width 220 height 32
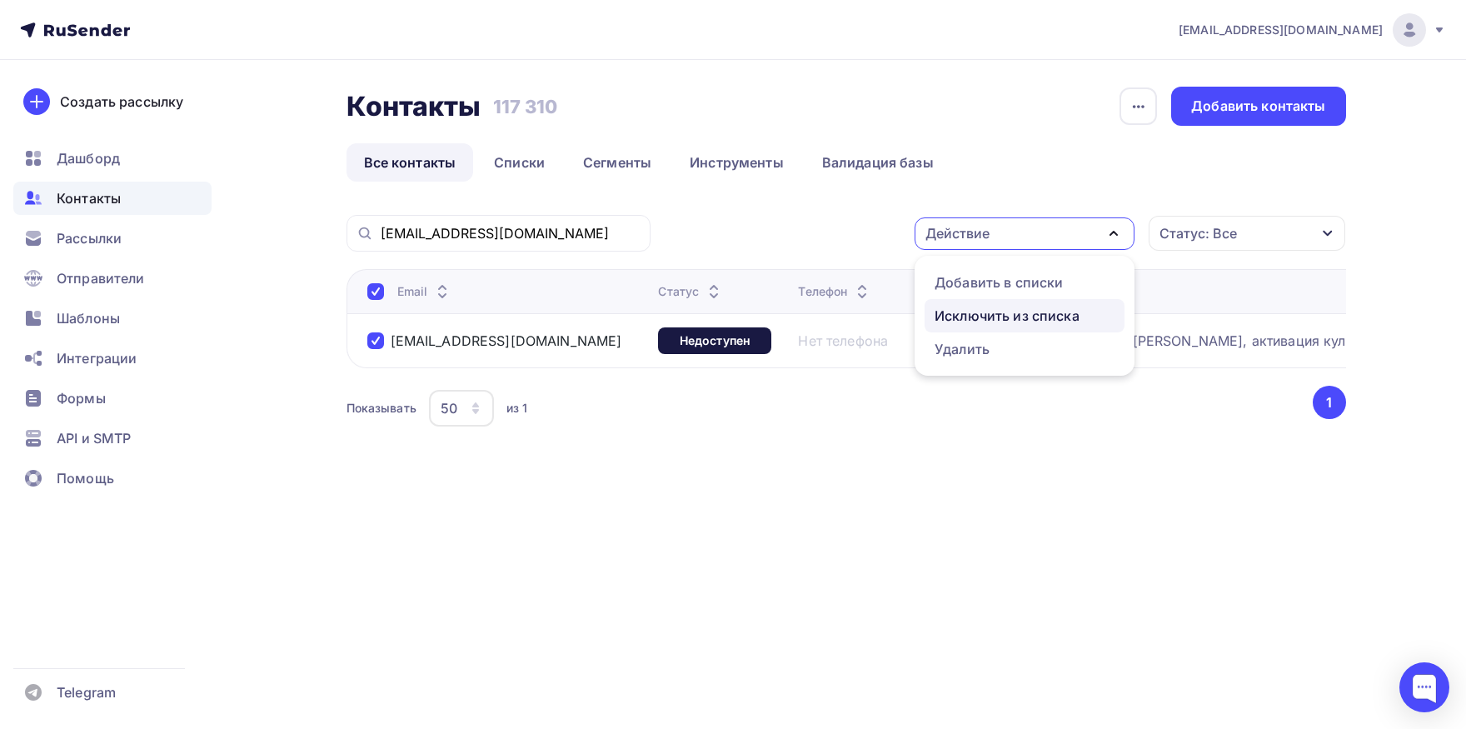
click at [986, 315] on div "Исключить из списка" at bounding box center [1006, 316] width 145 height 20
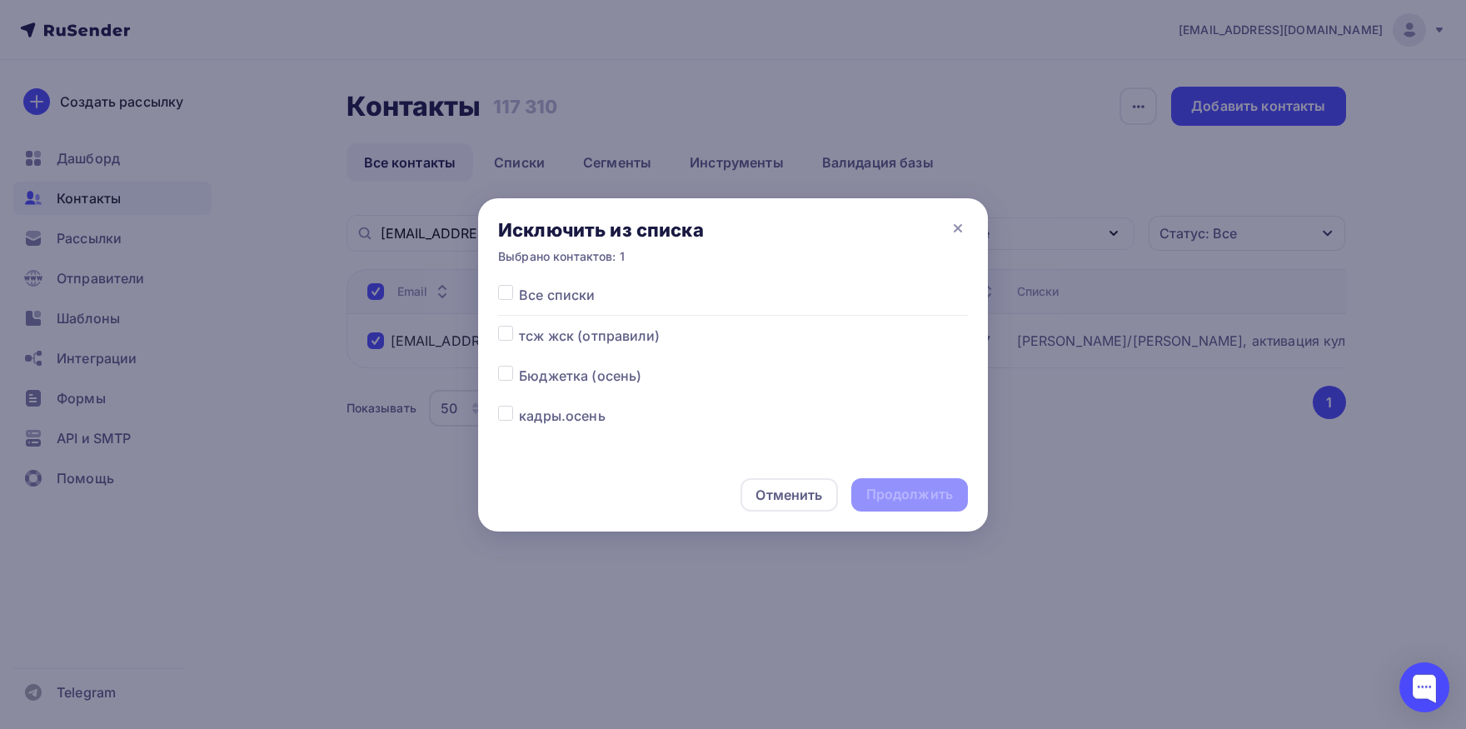
click at [519, 285] on label at bounding box center [519, 285] width 0 height 0
click at [501, 300] on input "checkbox" at bounding box center [505, 292] width 15 height 15
click at [907, 493] on div "Продолжить" at bounding box center [909, 494] width 87 height 19
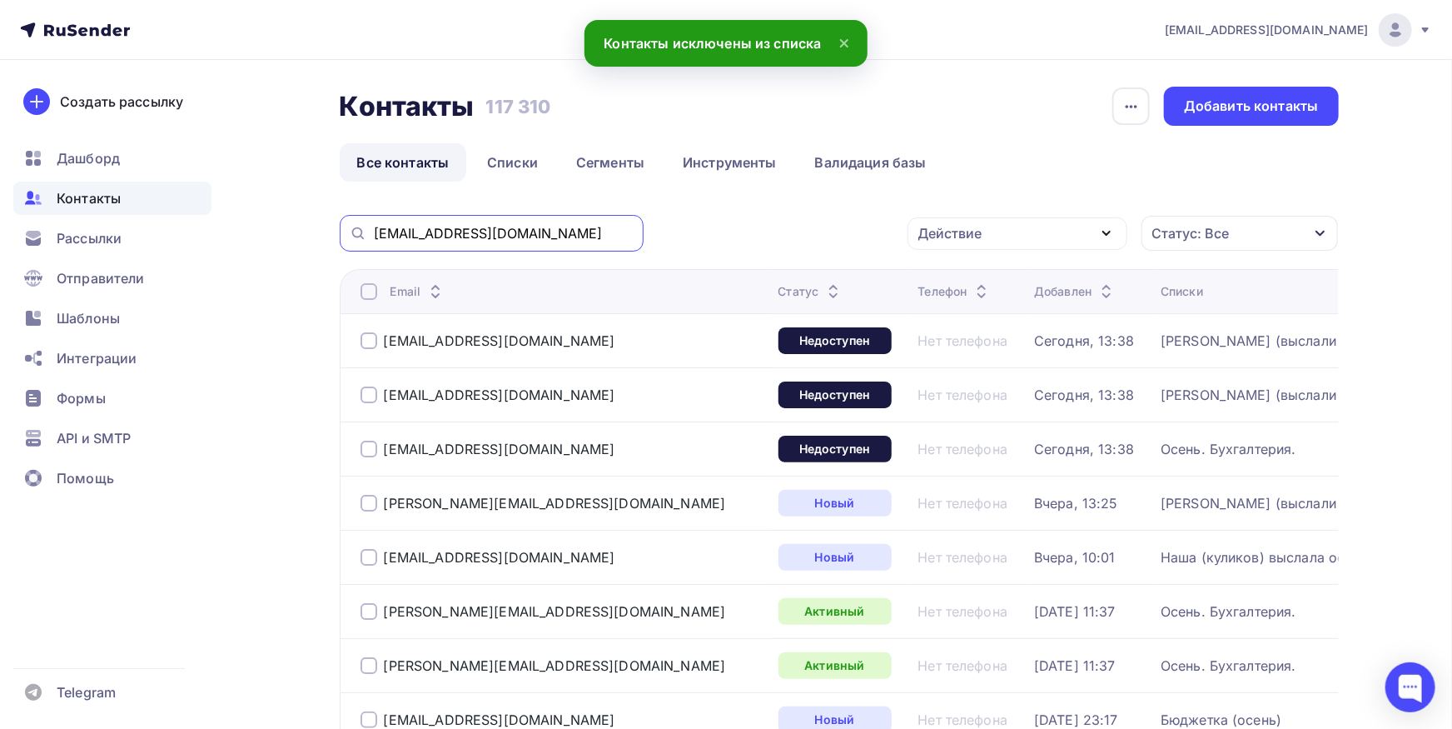
click at [555, 234] on input "[EMAIL_ADDRESS][DOMAIN_NAME]" at bounding box center [504, 233] width 260 height 18
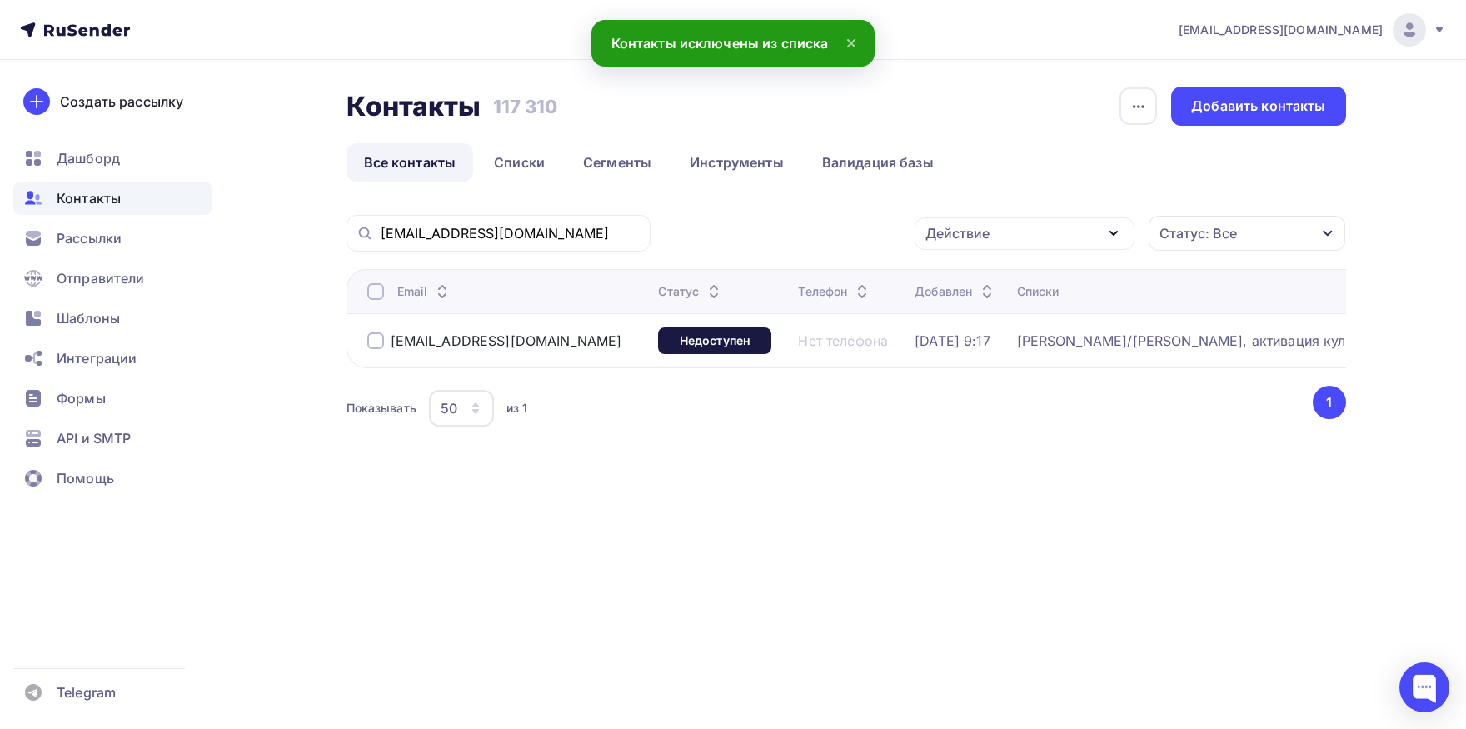
click at [369, 289] on div at bounding box center [375, 291] width 17 height 17
drag, startPoint x: 1006, startPoint y: 238, endPoint x: 997, endPoint y: 275, distance: 37.8
click at [1006, 239] on div "Действие" at bounding box center [1024, 233] width 220 height 32
click at [996, 276] on div "Добавить в списки" at bounding box center [998, 282] width 128 height 20
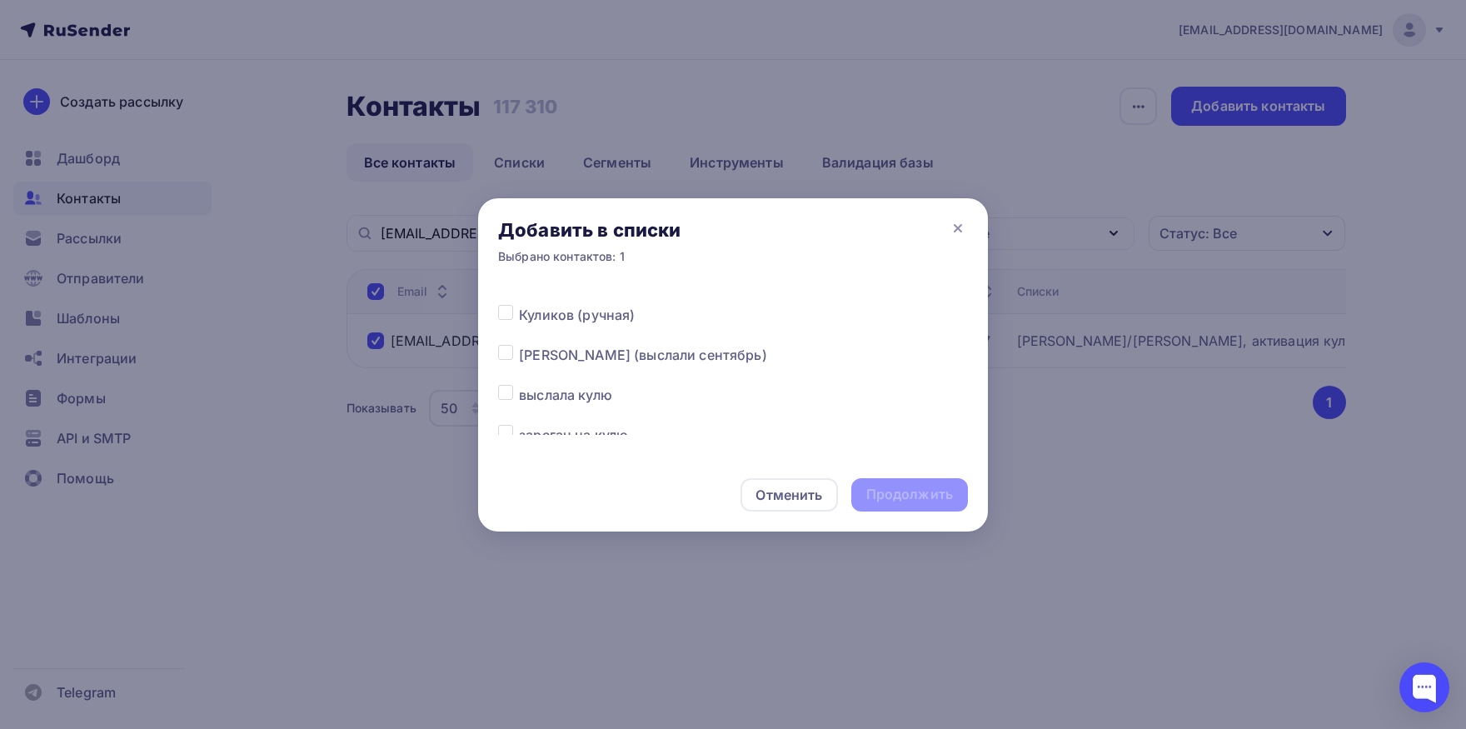
click at [508, 361] on div at bounding box center [508, 355] width 21 height 20
click at [519, 345] on label at bounding box center [519, 345] width 0 height 0
click at [504, 354] on input "checkbox" at bounding box center [505, 352] width 15 height 15
click at [891, 494] on div "Продолжить" at bounding box center [909, 494] width 87 height 19
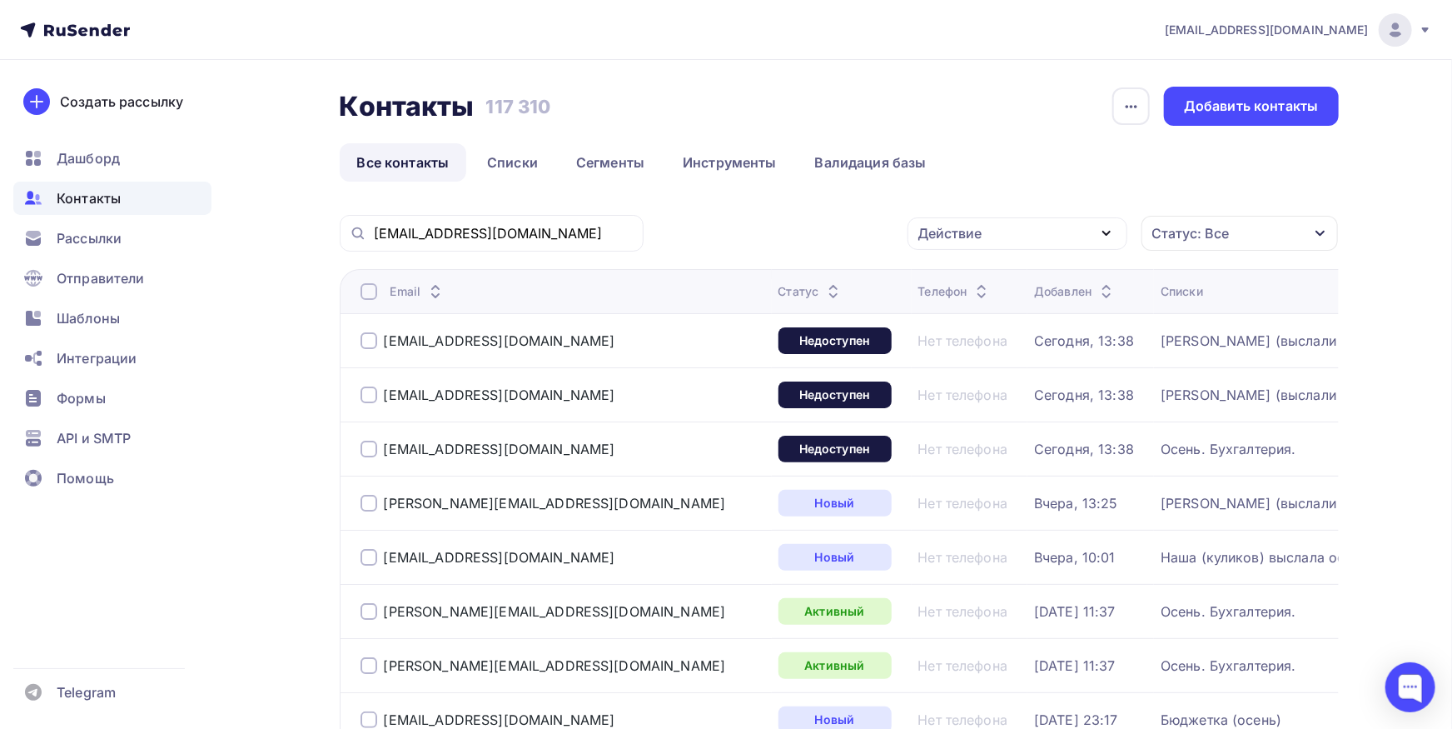
drag, startPoint x: 584, startPoint y: 217, endPoint x: 581, endPoint y: 231, distance: 14.4
click at [583, 217] on div "[EMAIL_ADDRESS][DOMAIN_NAME]" at bounding box center [492, 233] width 304 height 37
click at [581, 231] on input "[EMAIL_ADDRESS][DOMAIN_NAME]" at bounding box center [504, 233] width 260 height 18
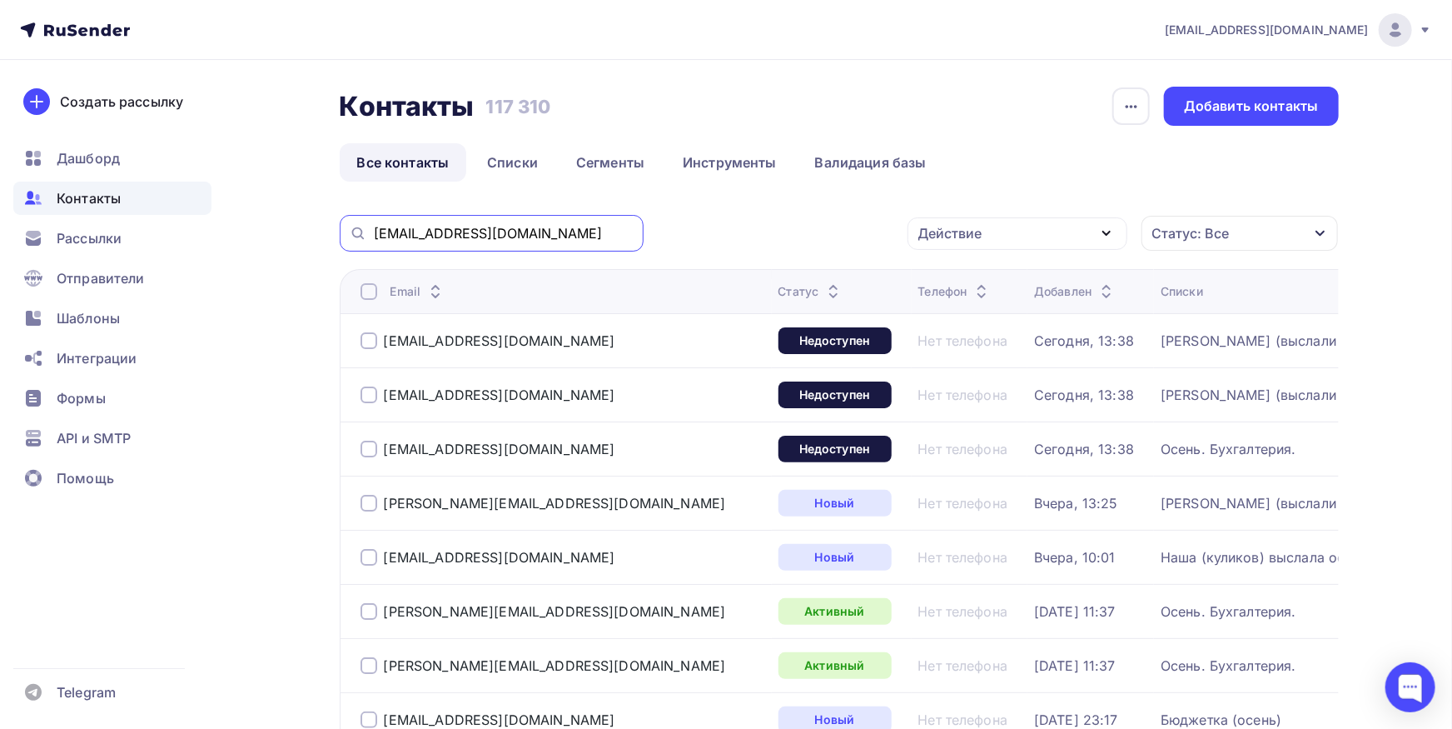
paste input "[EMAIL_ADDRESS][DOMAIN_NAME]"
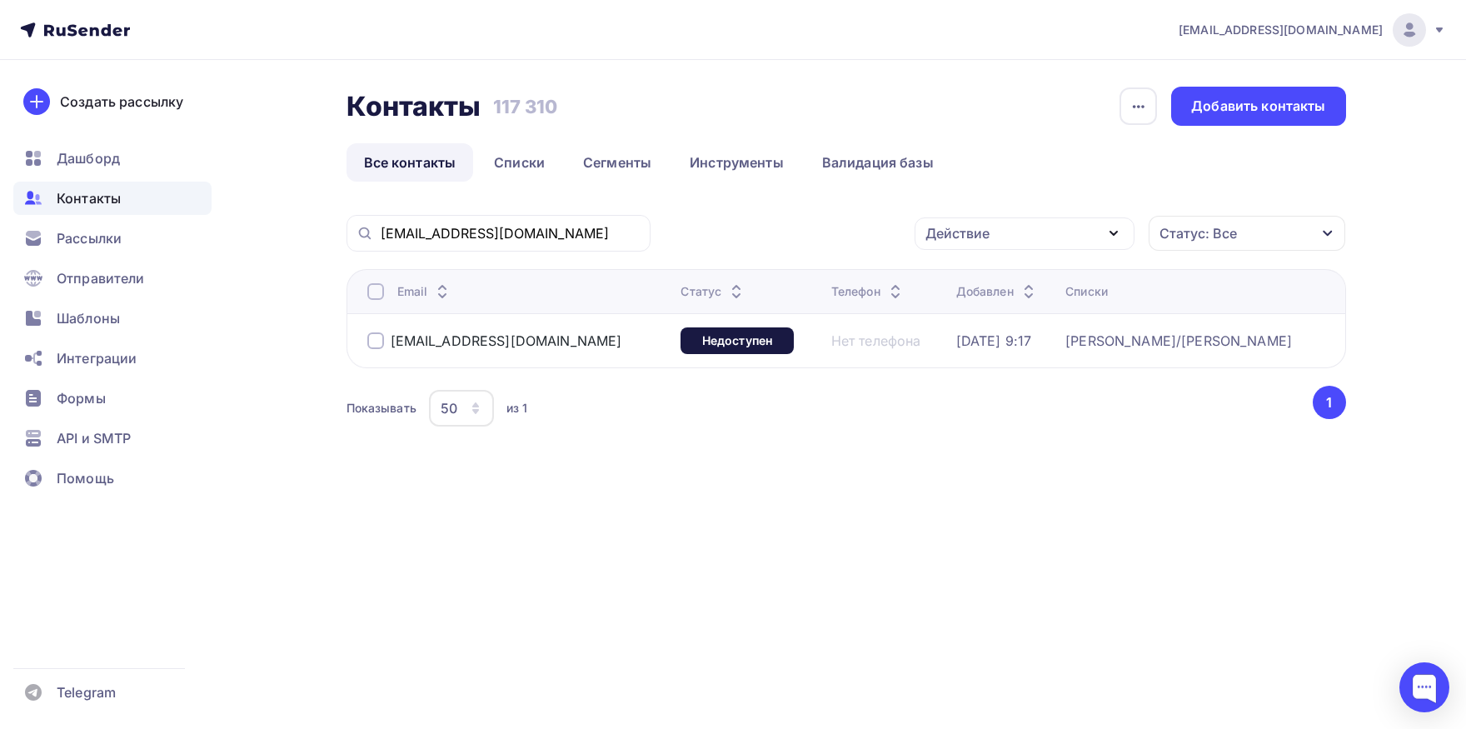
click at [378, 285] on div at bounding box center [375, 291] width 17 height 17
click at [985, 207] on div "Контакты Контакты 117 310 117 310 История импорта Добавить контакты Все контакт…" at bounding box center [845, 279] width 999 height 385
click at [985, 232] on div "Действие" at bounding box center [957, 233] width 64 height 20
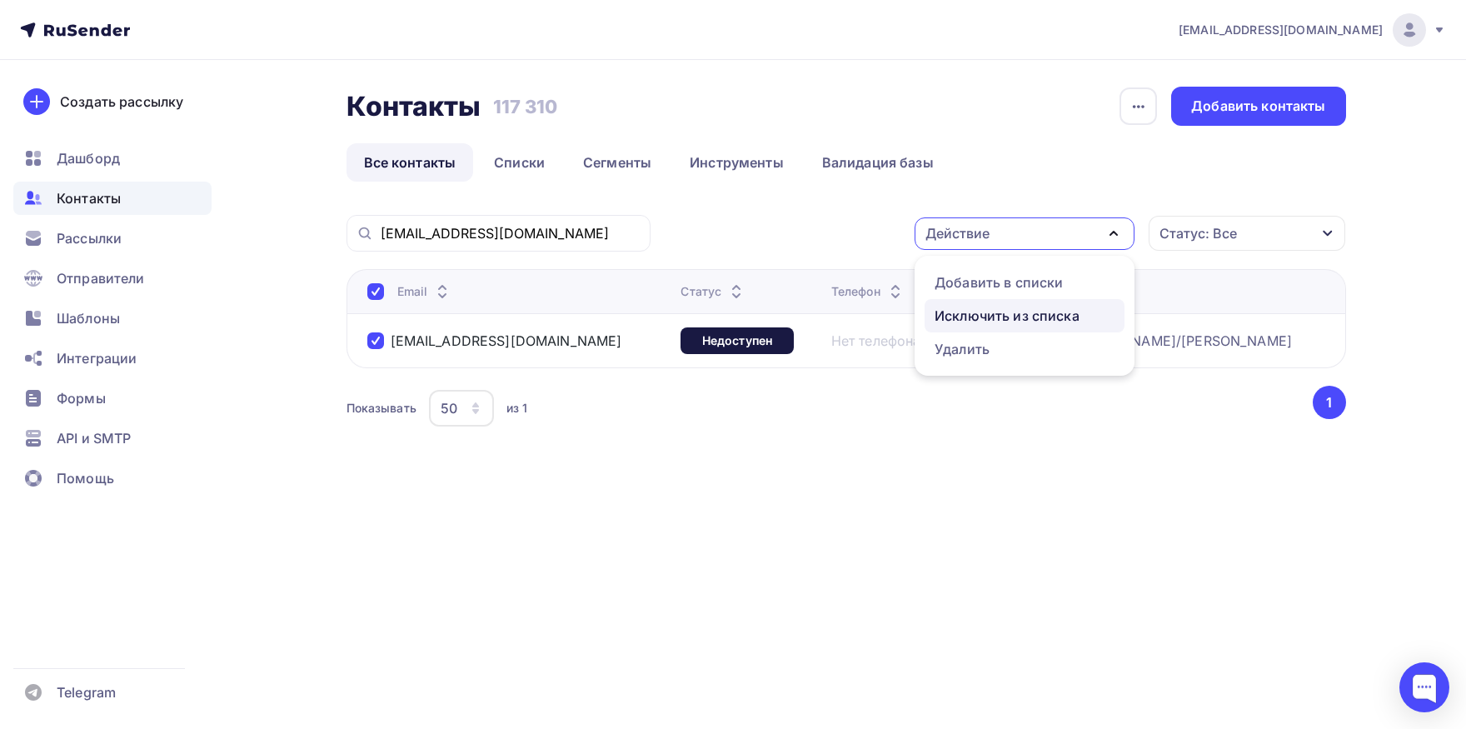
click at [967, 318] on div "Исключить из списка" at bounding box center [1006, 316] width 145 height 20
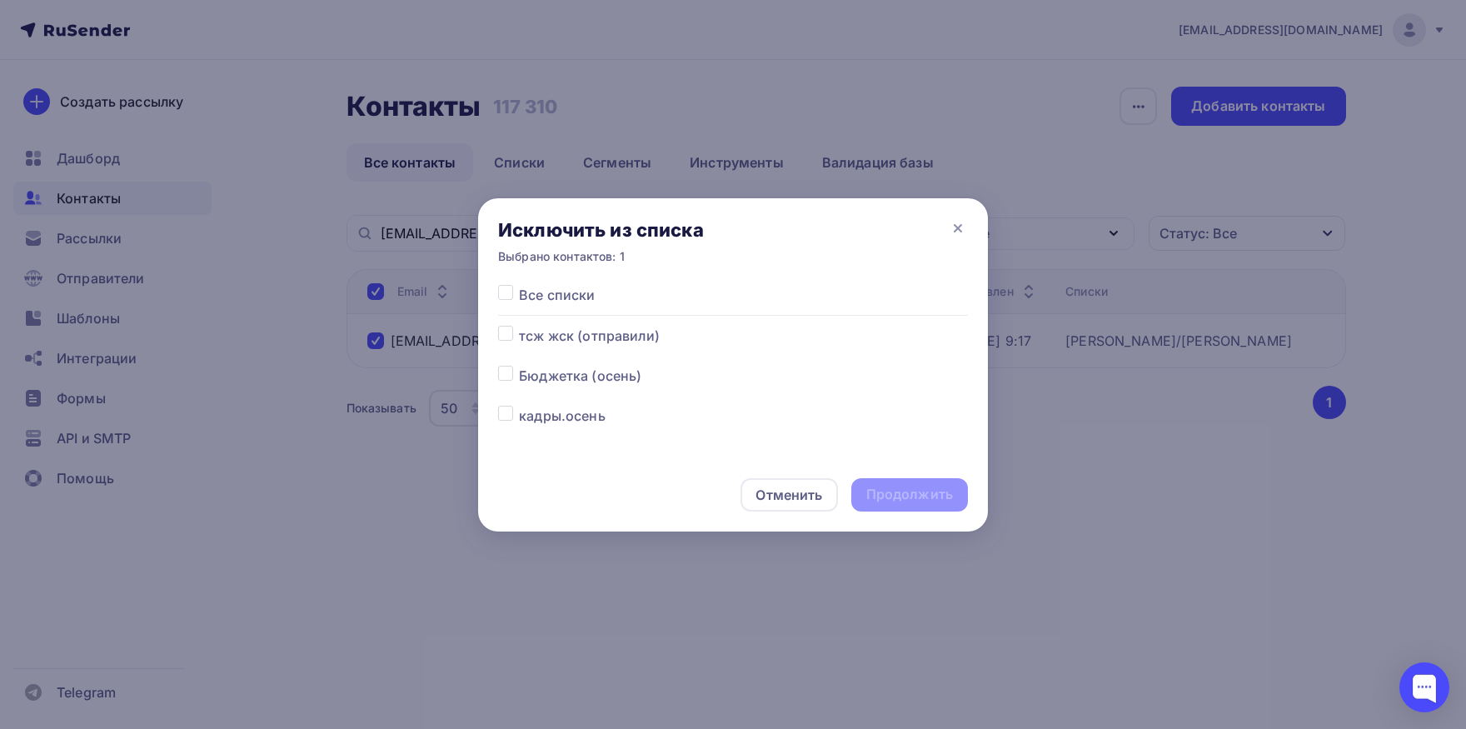
click at [519, 285] on label at bounding box center [519, 285] width 0 height 0
click at [500, 292] on input "checkbox" at bounding box center [505, 292] width 15 height 15
click at [875, 478] on div "Отменить Продолжить" at bounding box center [733, 494] width 510 height 73
click at [886, 500] on div "Продолжить" at bounding box center [909, 494] width 87 height 19
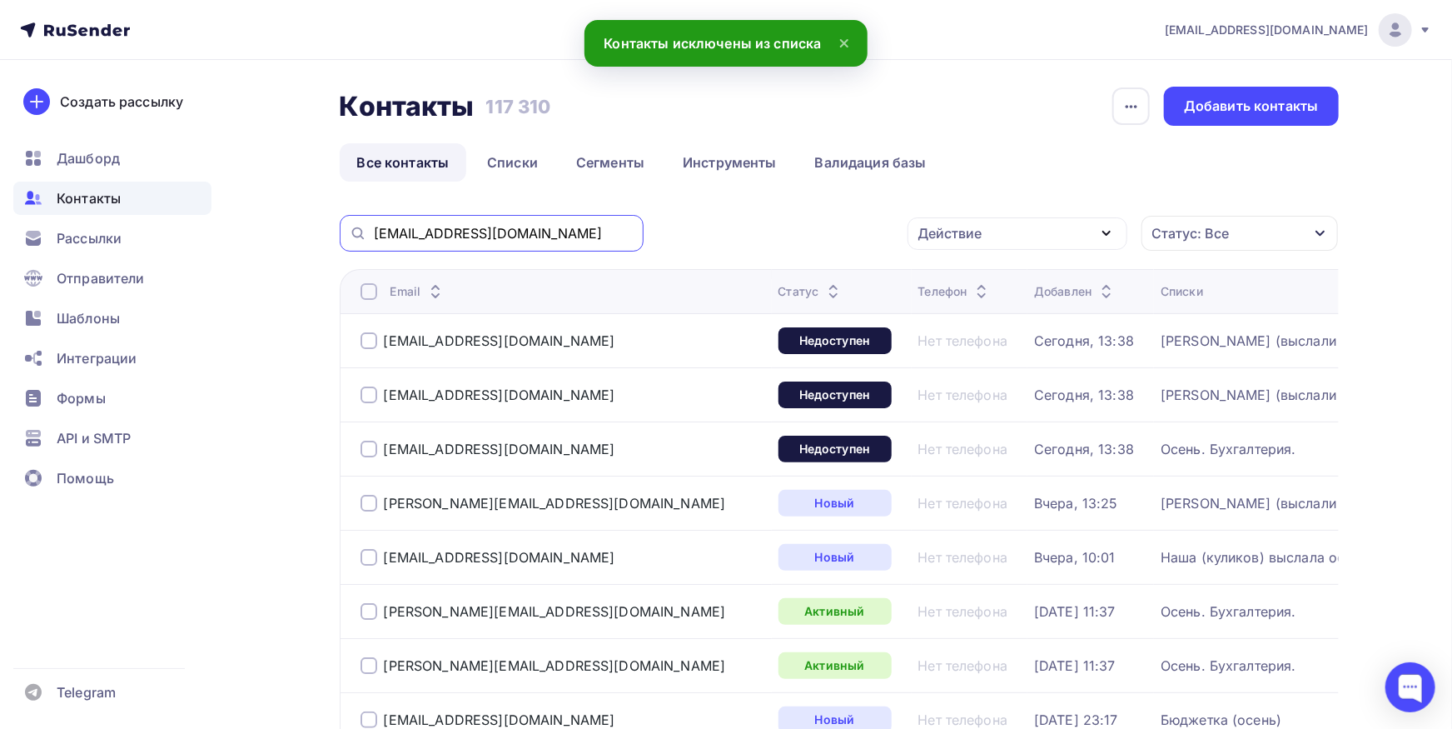
click at [592, 235] on input "[EMAIL_ADDRESS][DOMAIN_NAME]" at bounding box center [504, 233] width 260 height 18
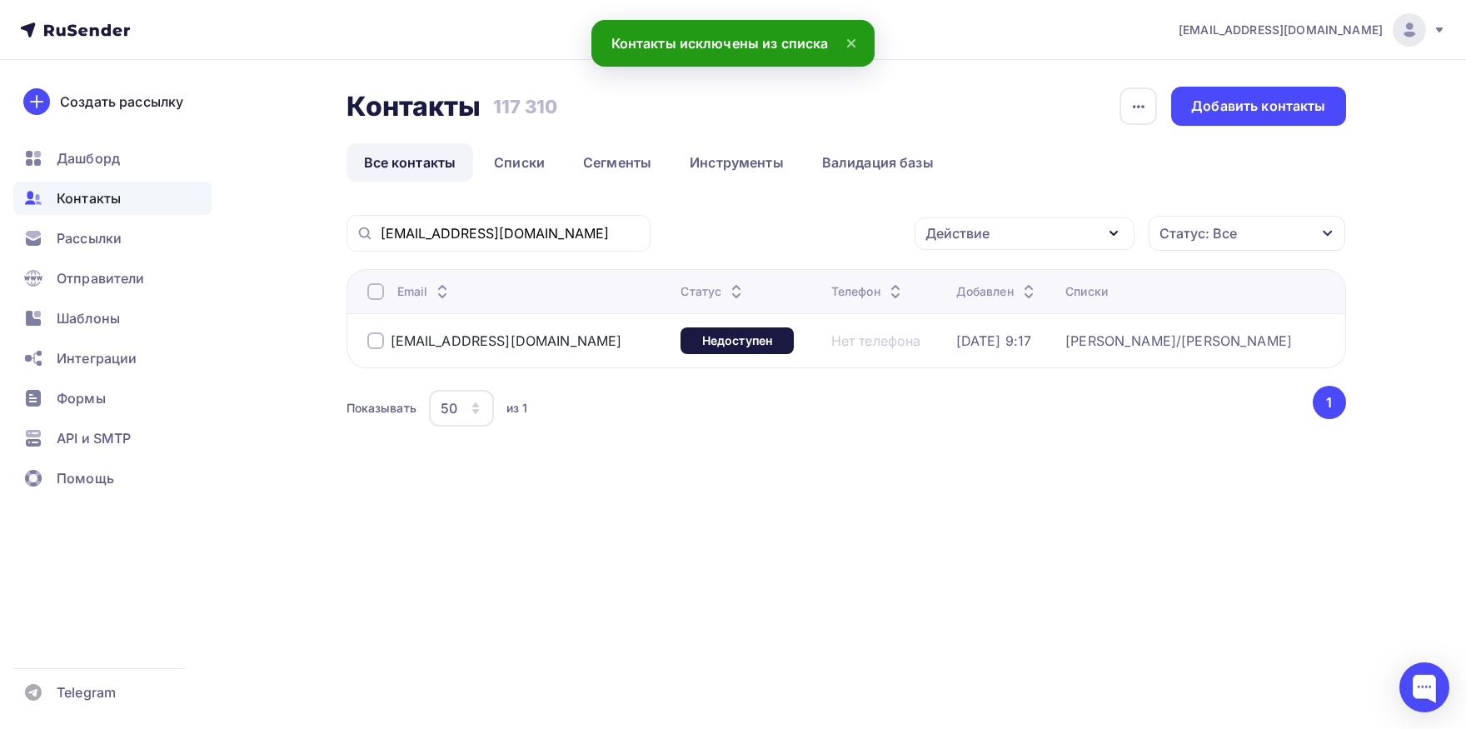
click at [378, 286] on div at bounding box center [375, 291] width 17 height 17
click at [967, 237] on div "Действие" at bounding box center [957, 233] width 64 height 20
click at [961, 272] on link "Добавить в списки" at bounding box center [1024, 282] width 200 height 33
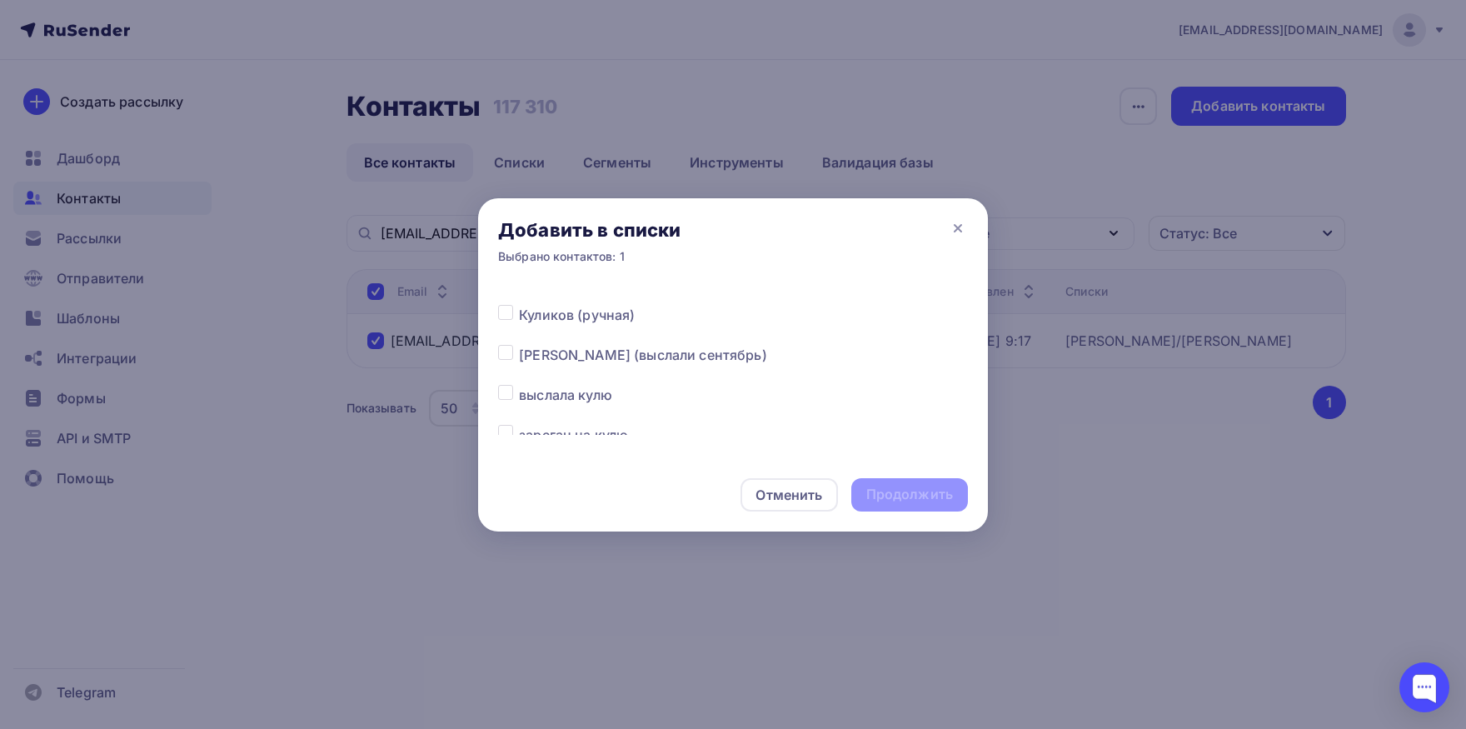
drag, startPoint x: 506, startPoint y: 354, endPoint x: 775, endPoint y: 443, distance: 283.3
click at [519, 345] on label at bounding box center [519, 345] width 0 height 0
click at [507, 355] on input "checkbox" at bounding box center [505, 352] width 15 height 15
click at [904, 494] on div "Продолжить" at bounding box center [909, 494] width 87 height 19
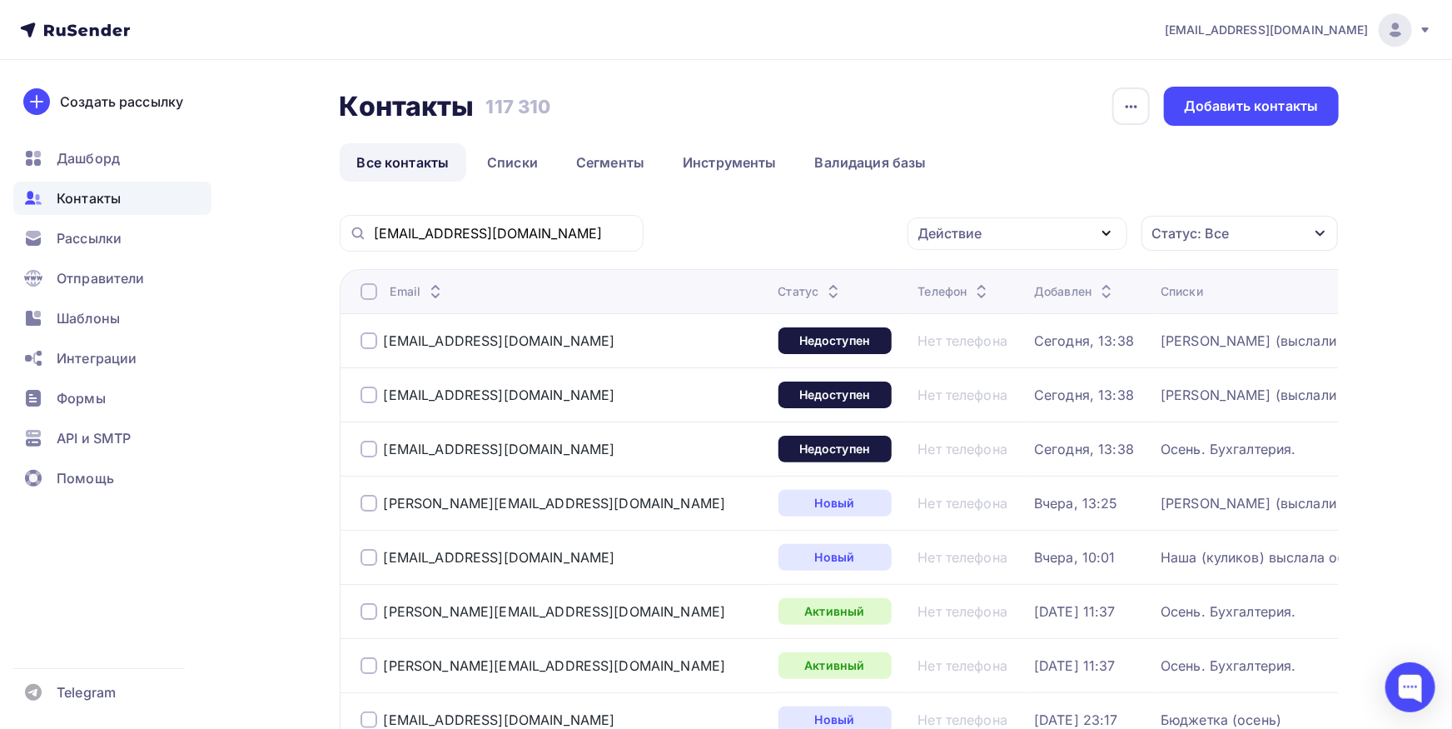
click at [485, 250] on div "[EMAIL_ADDRESS][DOMAIN_NAME]" at bounding box center [492, 233] width 304 height 37
click at [484, 233] on input "[EMAIL_ADDRESS][DOMAIN_NAME]" at bounding box center [504, 233] width 260 height 18
paste input "@[DOMAIN_NAME]"
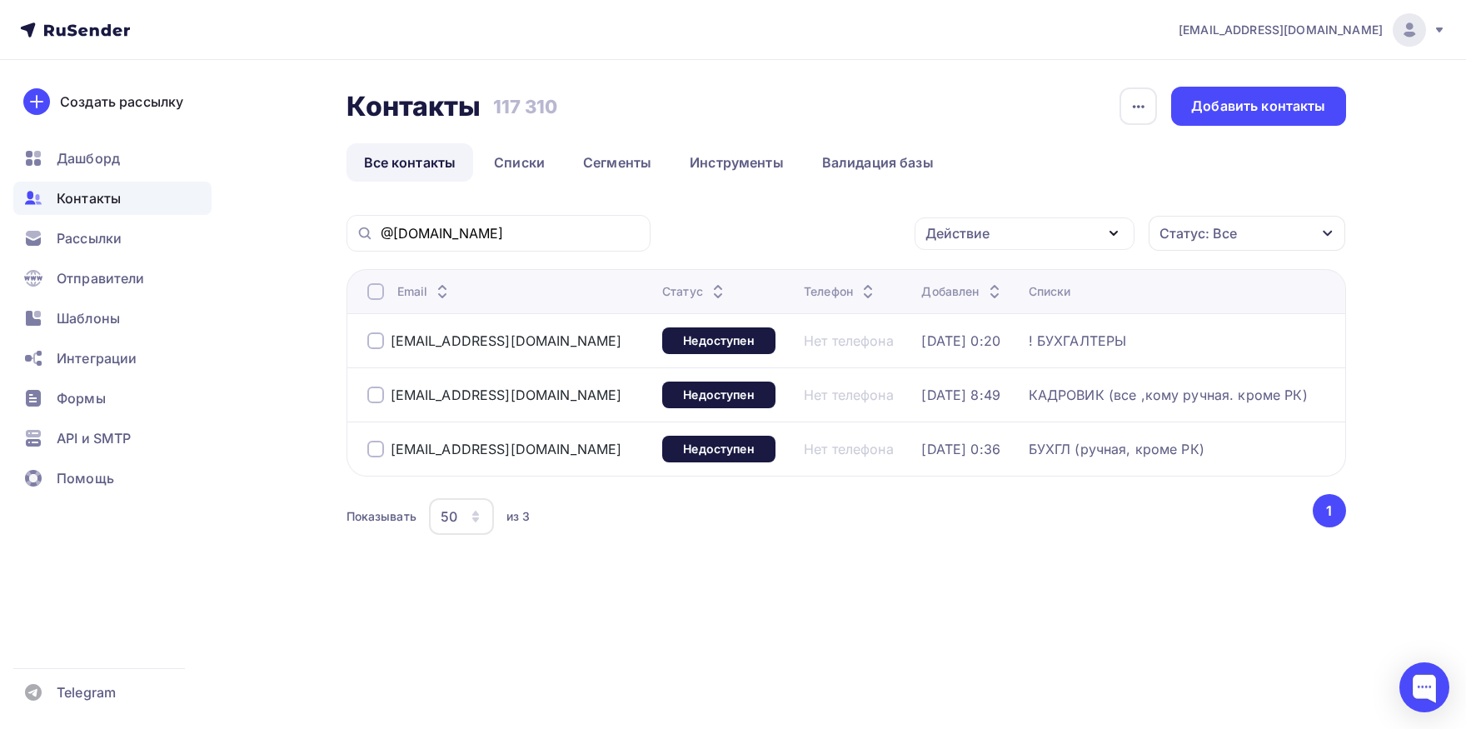
drag, startPoint x: 534, startPoint y: 451, endPoint x: 393, endPoint y: 456, distance: 140.9
click at [393, 456] on div "[EMAIL_ADDRESS][DOMAIN_NAME]" at bounding box center [507, 449] width 281 height 27
copy div "[EMAIL_ADDRESS][DOMAIN_NAME]"
drag, startPoint x: 506, startPoint y: 346, endPoint x: 375, endPoint y: 342, distance: 131.6
click at [375, 342] on div "[EMAIL_ADDRESS][DOMAIN_NAME]" at bounding box center [507, 340] width 281 height 27
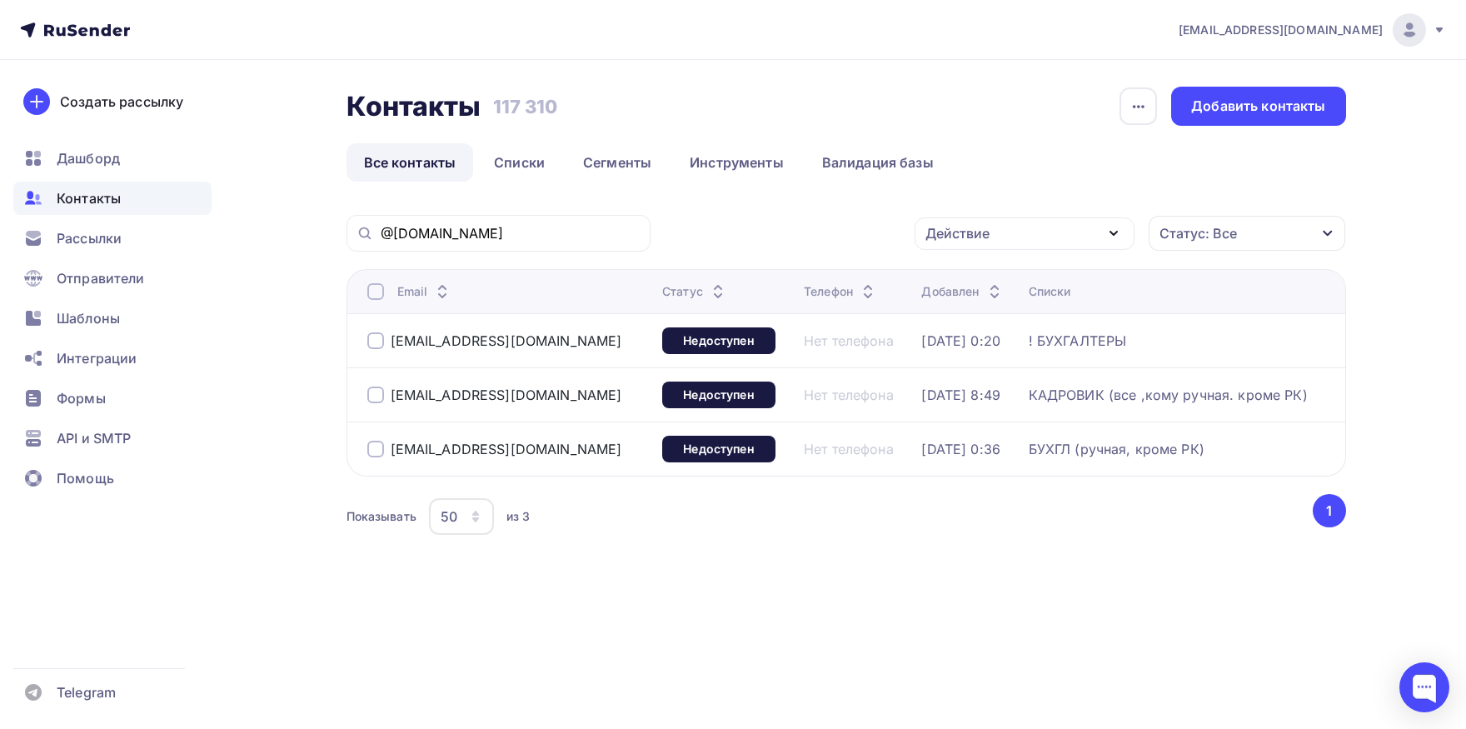
copy div "[EMAIL_ADDRESS][DOMAIN_NAME]"
click at [376, 286] on div at bounding box center [375, 291] width 17 height 17
click at [968, 227] on div "Действие" at bounding box center [957, 233] width 64 height 20
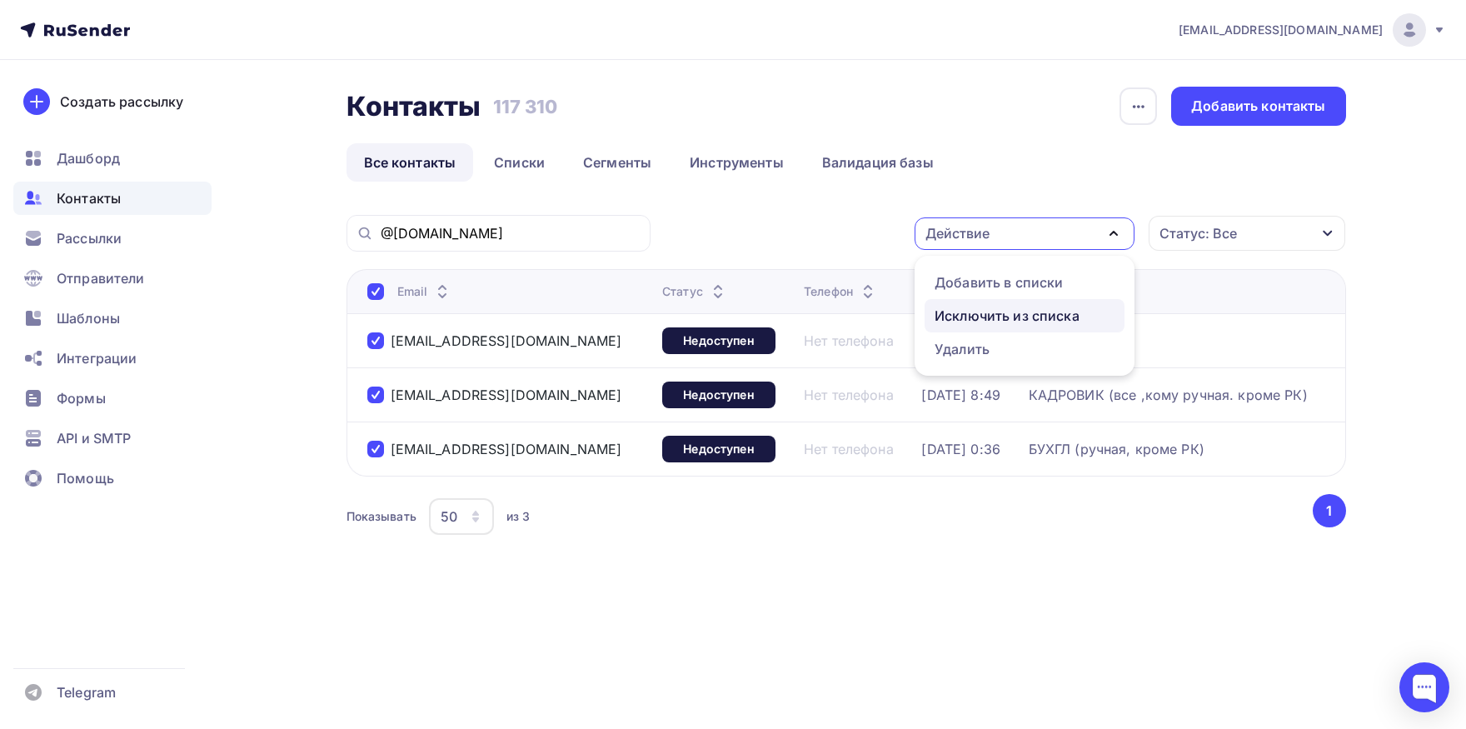
click at [983, 326] on link "Исключить из списка" at bounding box center [1024, 315] width 200 height 33
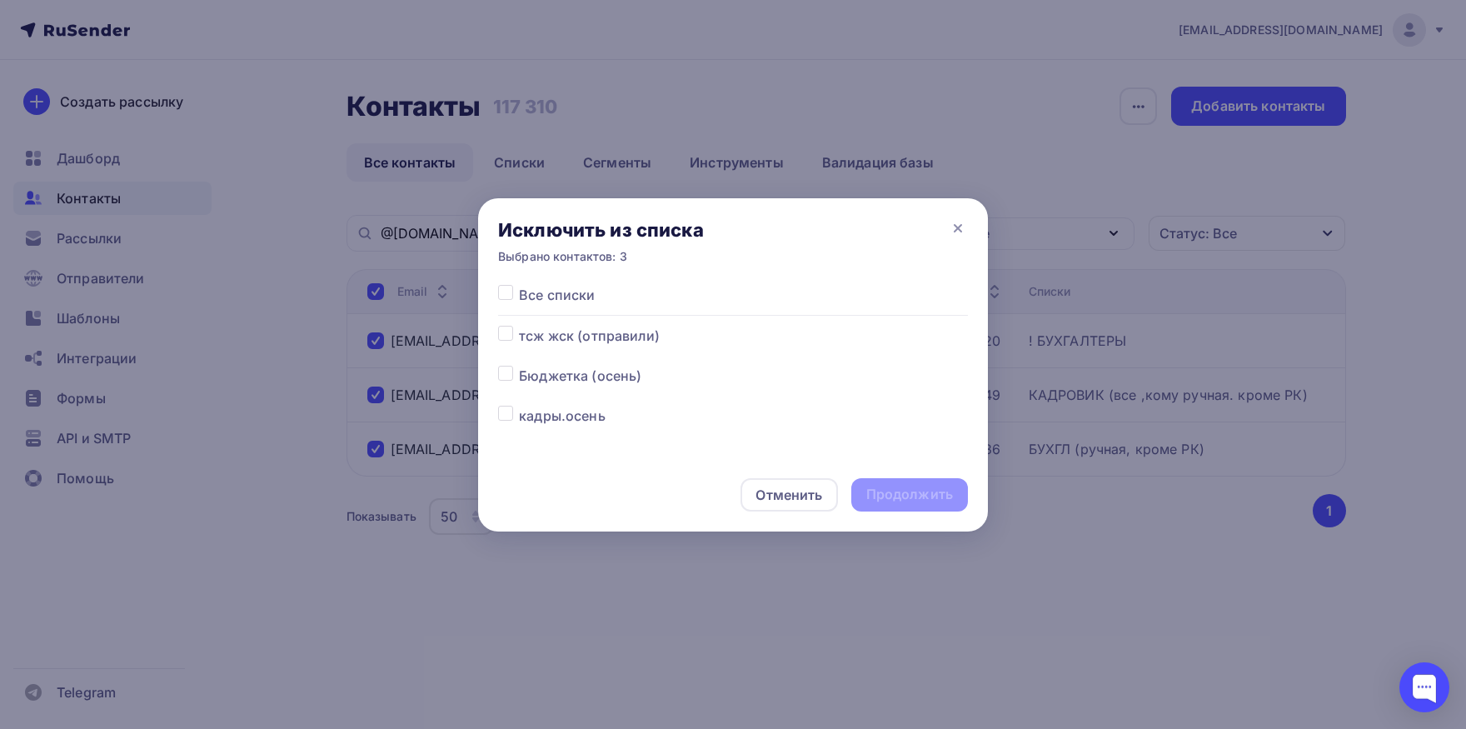
click at [519, 285] on label at bounding box center [519, 285] width 0 height 0
click at [507, 291] on input "checkbox" at bounding box center [505, 292] width 15 height 15
click at [892, 485] on div "Продолжить" at bounding box center [909, 494] width 117 height 33
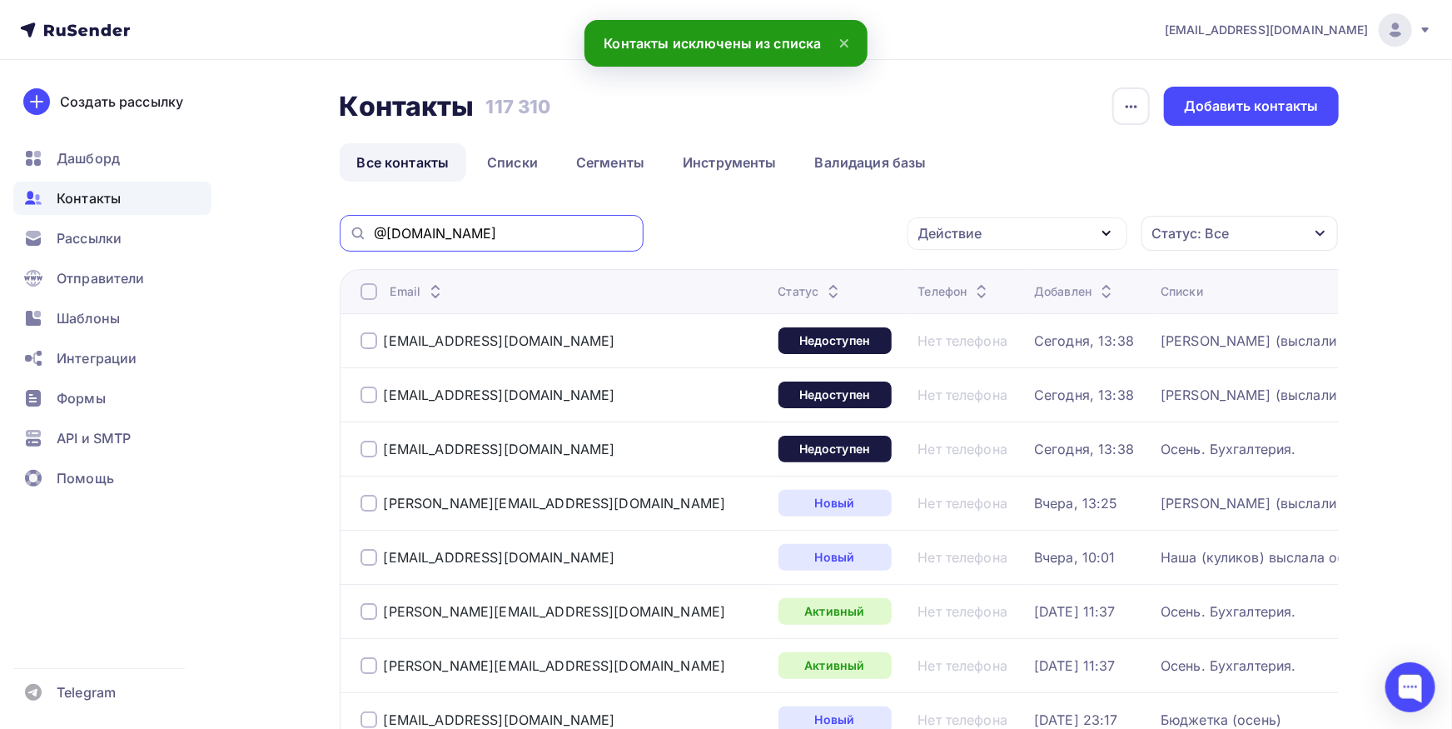
click at [562, 234] on input "@[DOMAIN_NAME]" at bounding box center [504, 233] width 260 height 18
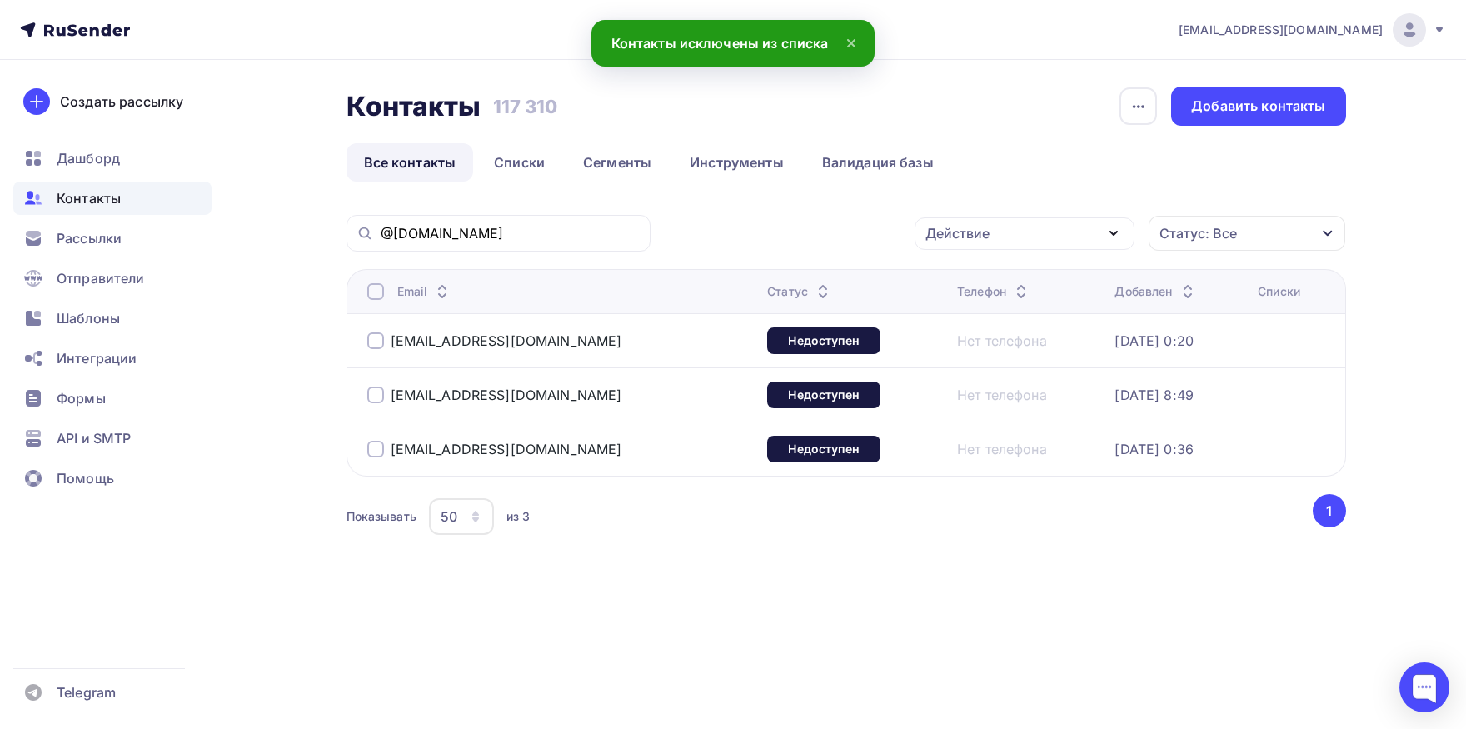
click at [373, 300] on th "Email" at bounding box center [553, 291] width 415 height 44
click at [374, 298] on div at bounding box center [375, 291] width 17 height 17
click at [376, 395] on div at bounding box center [375, 394] width 17 height 17
click at [1013, 239] on div "Действие" at bounding box center [1024, 233] width 220 height 32
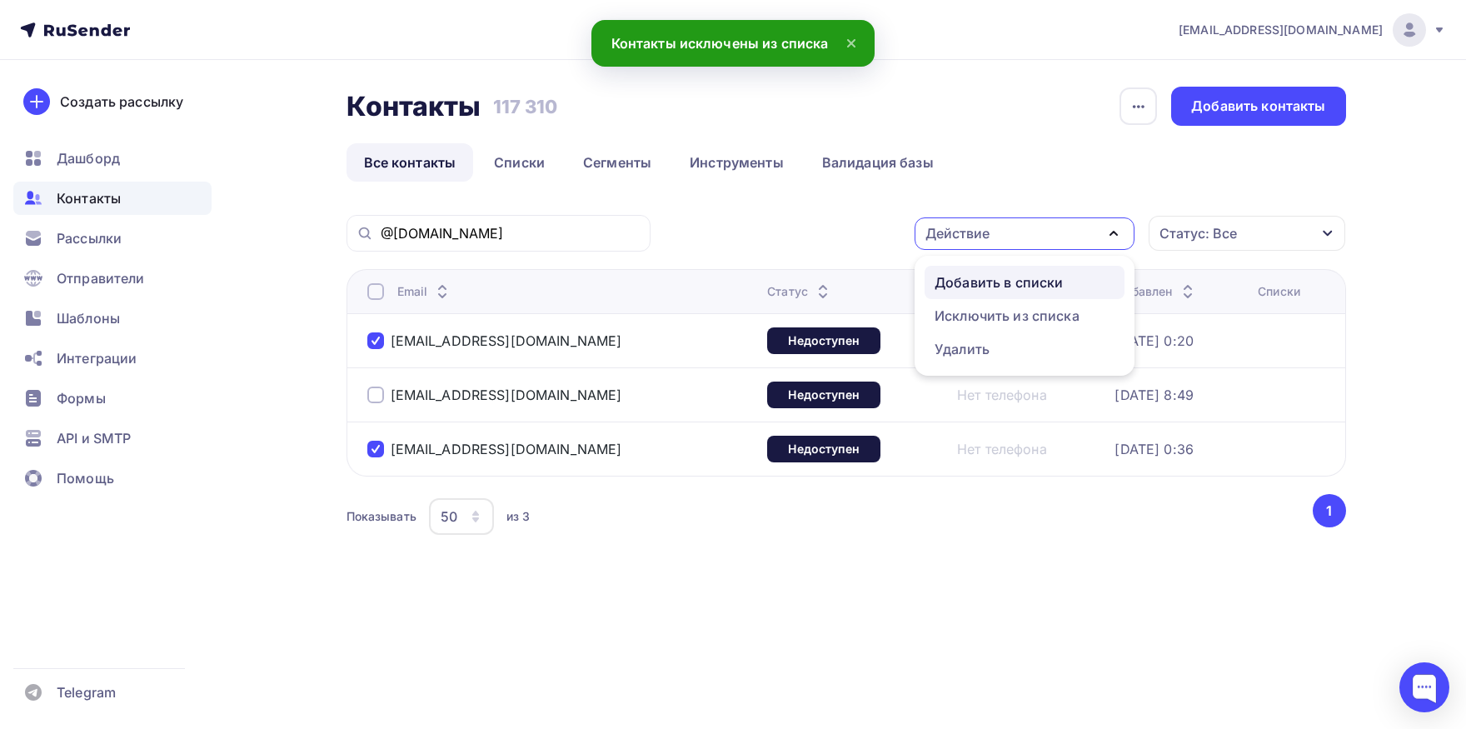
click at [998, 281] on div "Добавить в списки" at bounding box center [998, 282] width 128 height 20
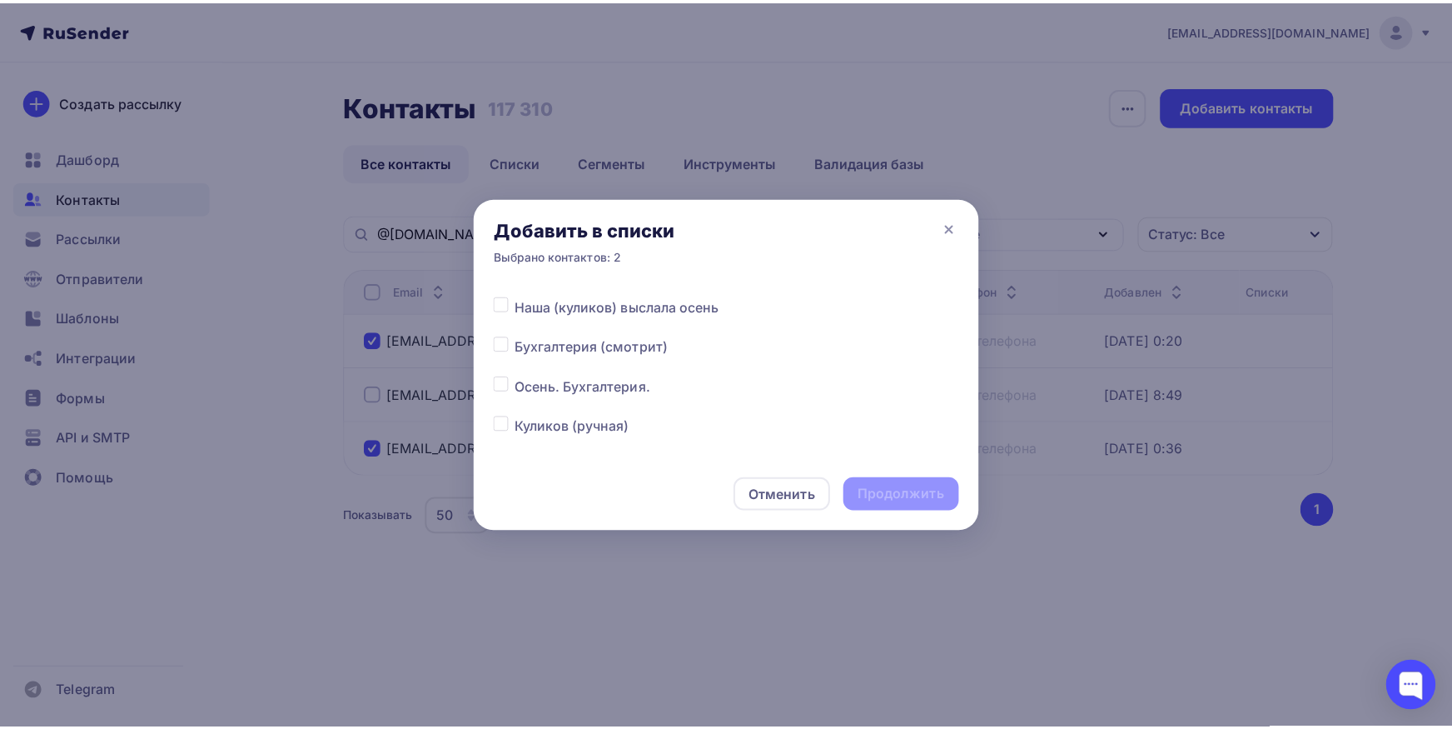
scroll to position [174, 0]
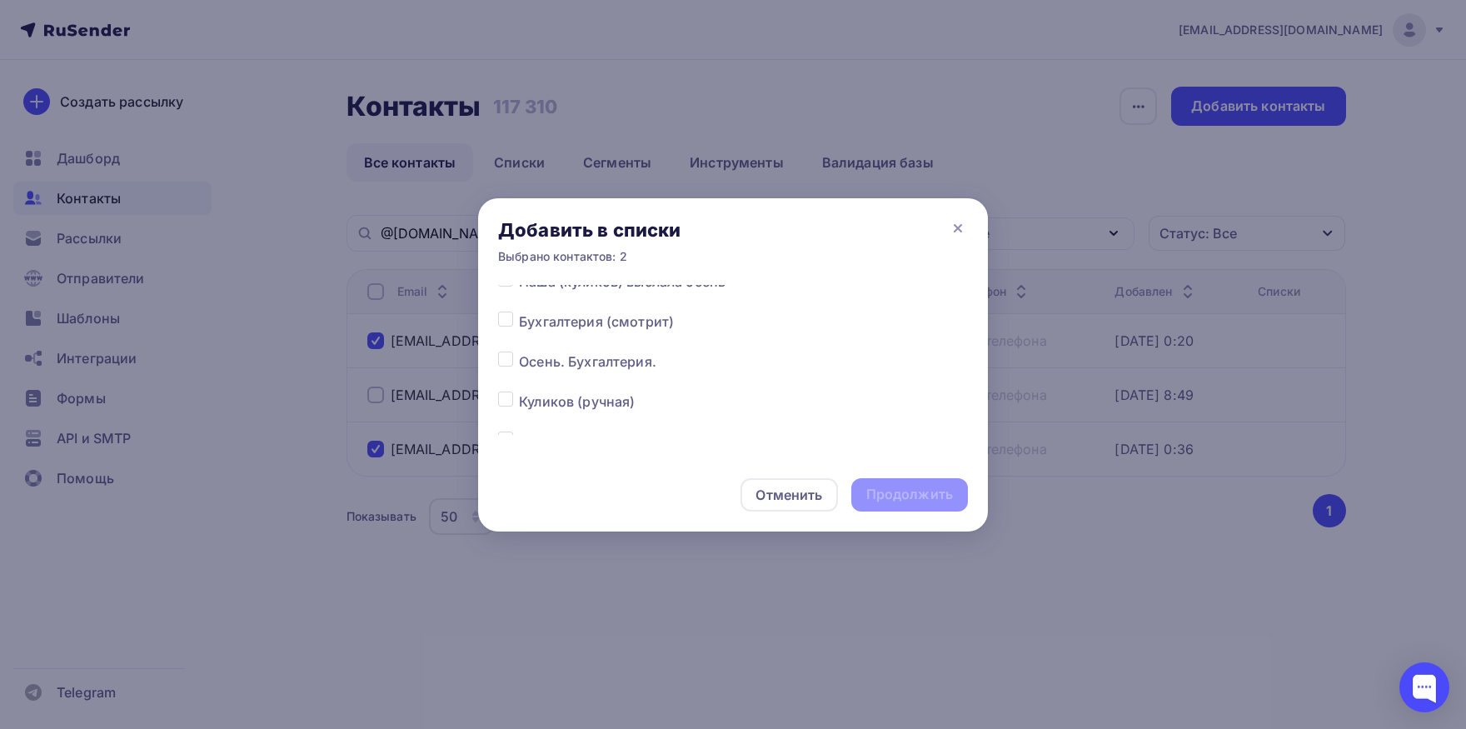
click at [519, 351] on label at bounding box center [519, 351] width 0 height 0
click at [505, 363] on input "checkbox" at bounding box center [505, 358] width 15 height 15
click at [898, 486] on div "Продолжить" at bounding box center [909, 494] width 87 height 19
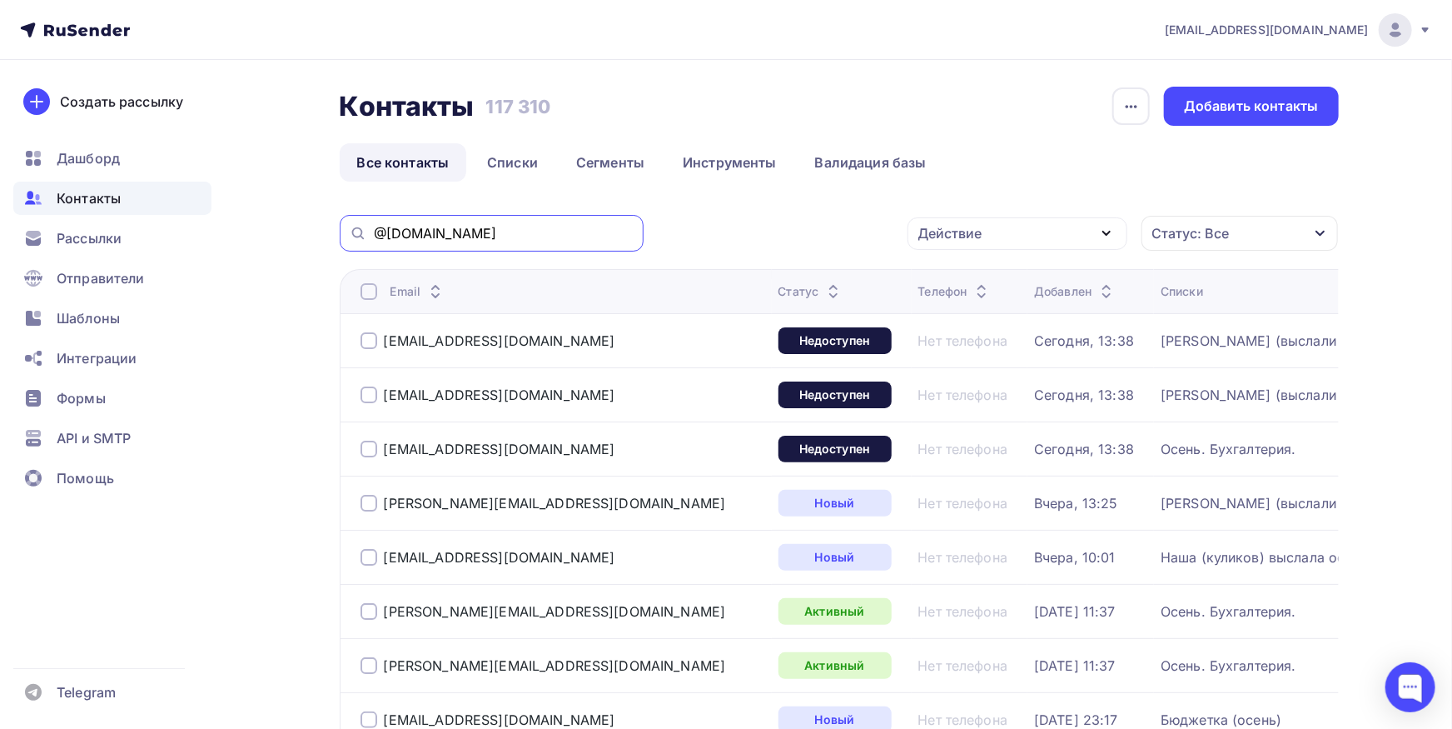
click at [488, 226] on input "@[DOMAIN_NAME]" at bounding box center [504, 233] width 260 height 18
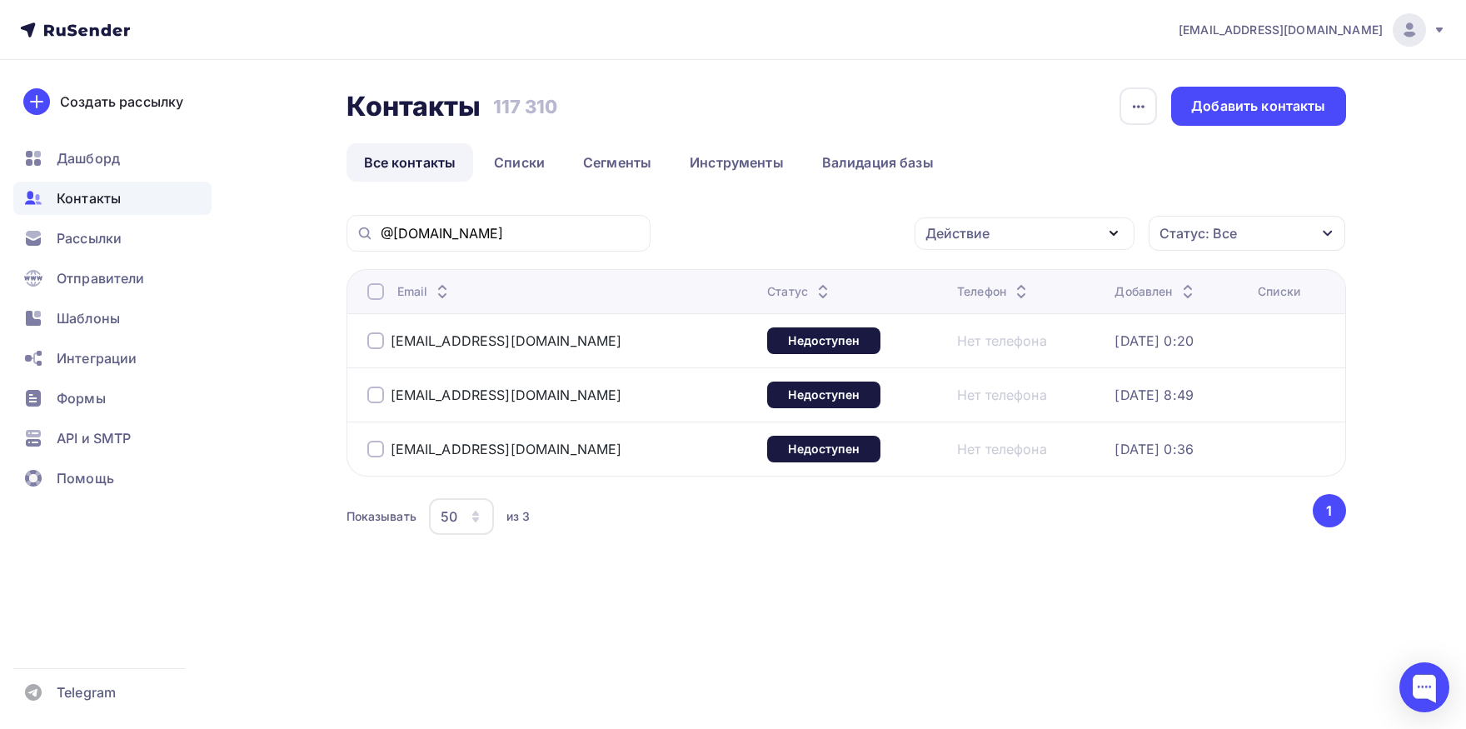
click at [375, 389] on div at bounding box center [375, 394] width 17 height 17
drag, startPoint x: 1022, startPoint y: 223, endPoint x: 989, endPoint y: 282, distance: 67.5
click at [1022, 222] on div "Действие" at bounding box center [1024, 233] width 220 height 32
click at [978, 279] on div "Добавить в списки" at bounding box center [998, 282] width 128 height 20
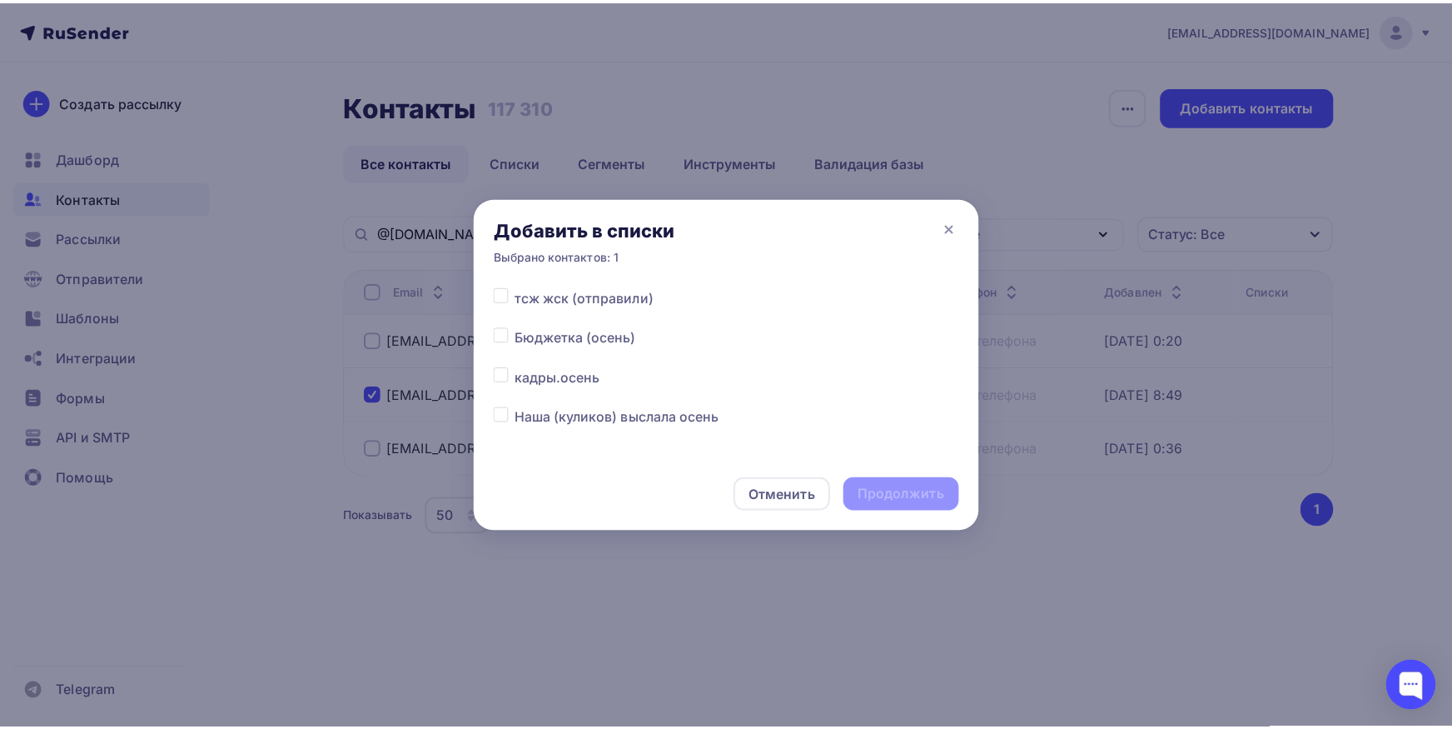
scroll to position [87, 0]
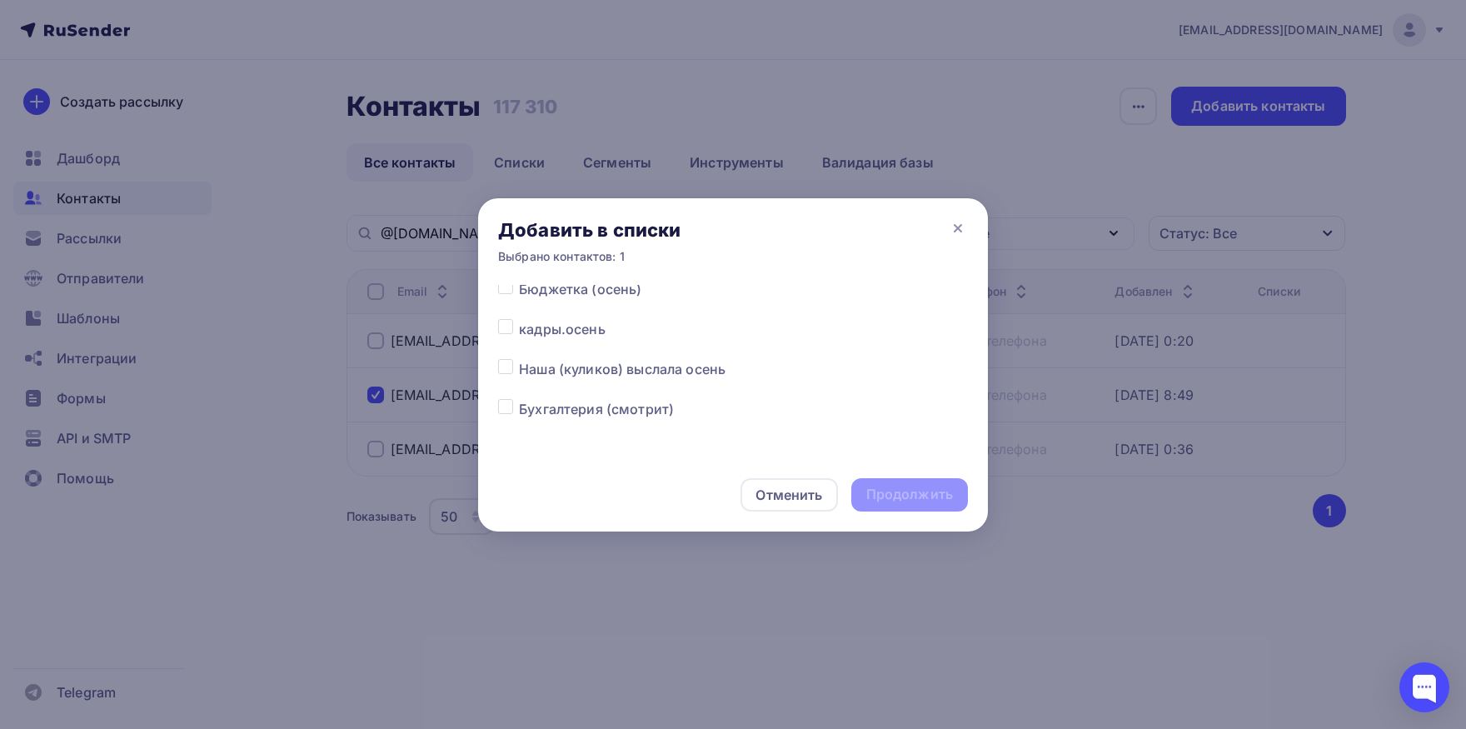
click at [504, 336] on div at bounding box center [508, 329] width 21 height 20
click at [519, 319] on label at bounding box center [519, 319] width 0 height 0
click at [504, 334] on input "checkbox" at bounding box center [505, 326] width 15 height 15
click at [916, 495] on div "Продолжить" at bounding box center [909, 494] width 87 height 19
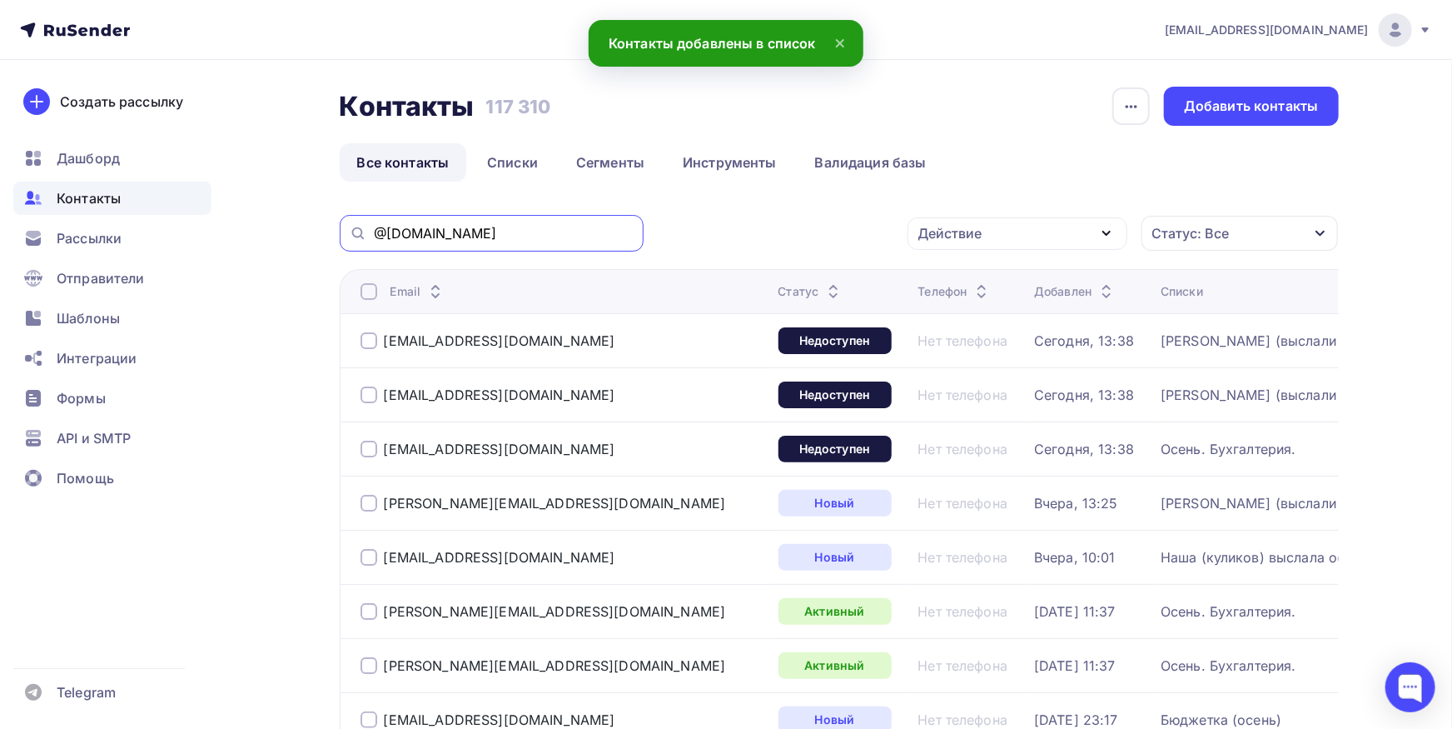
click at [555, 236] on input "@[DOMAIN_NAME]" at bounding box center [504, 233] width 260 height 18
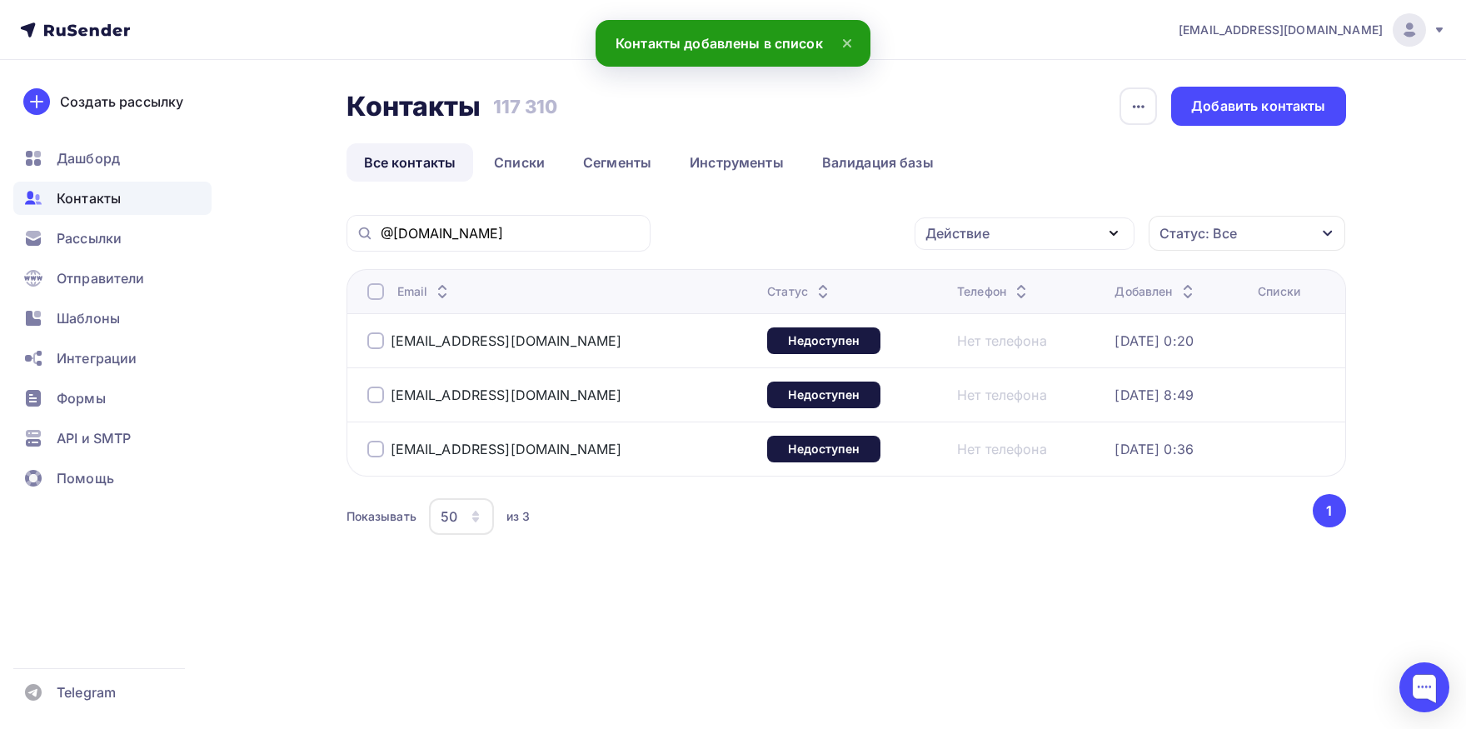
drag, startPoint x: 353, startPoint y: 386, endPoint x: 387, endPoint y: 391, distance: 34.5
click at [346, 386] on div "Email Статус Телефон Добавлен Списки [EMAIL_ADDRESS][DOMAIN_NAME] Недоступен Не…" at bounding box center [845, 372] width 999 height 207
copy div "[EMAIL_ADDRESS][DOMAIN_NAME]"
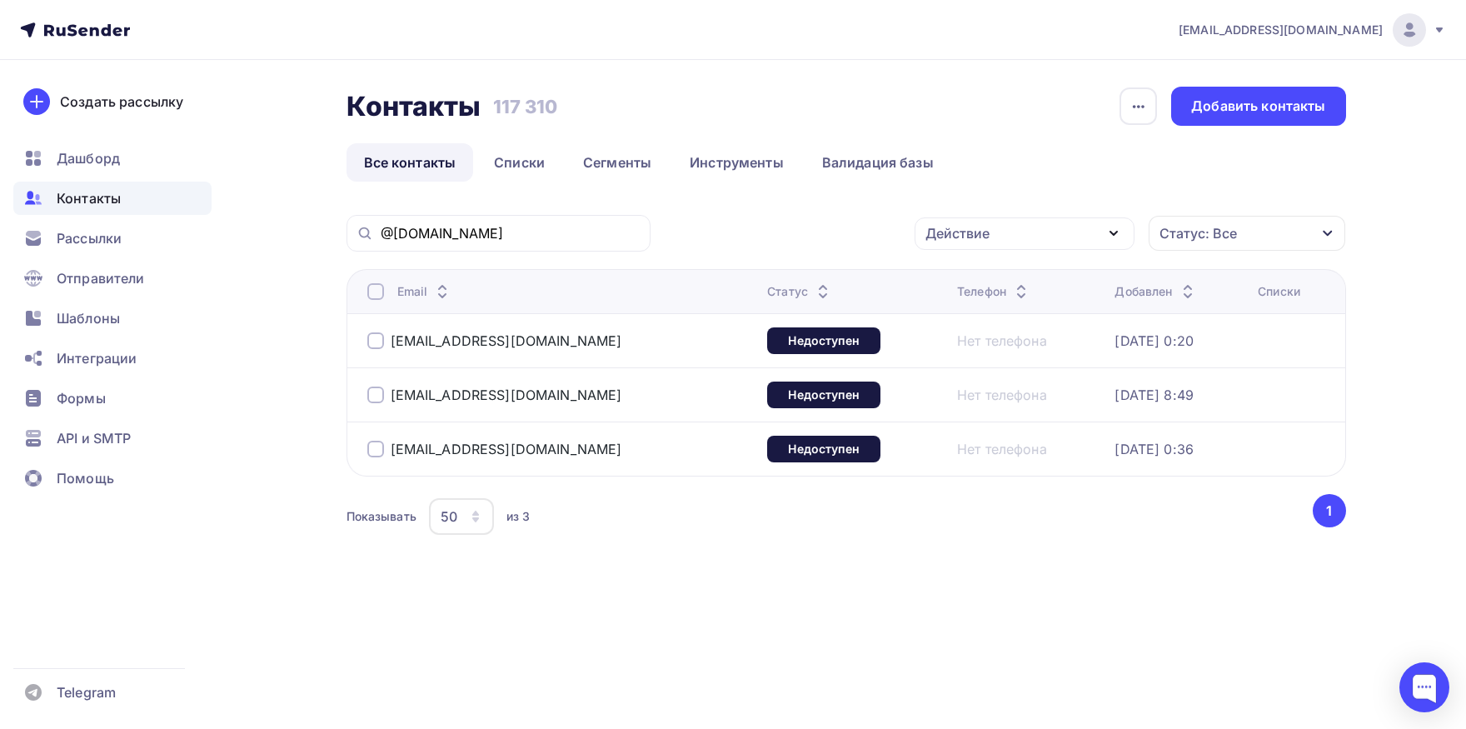
copy div "[EMAIL_ADDRESS][DOMAIN_NAME]"
click at [500, 231] on input "@[DOMAIN_NAME]" at bounding box center [511, 233] width 260 height 18
click at [500, 236] on input "@[DOMAIN_NAME]" at bounding box center [511, 233] width 260 height 18
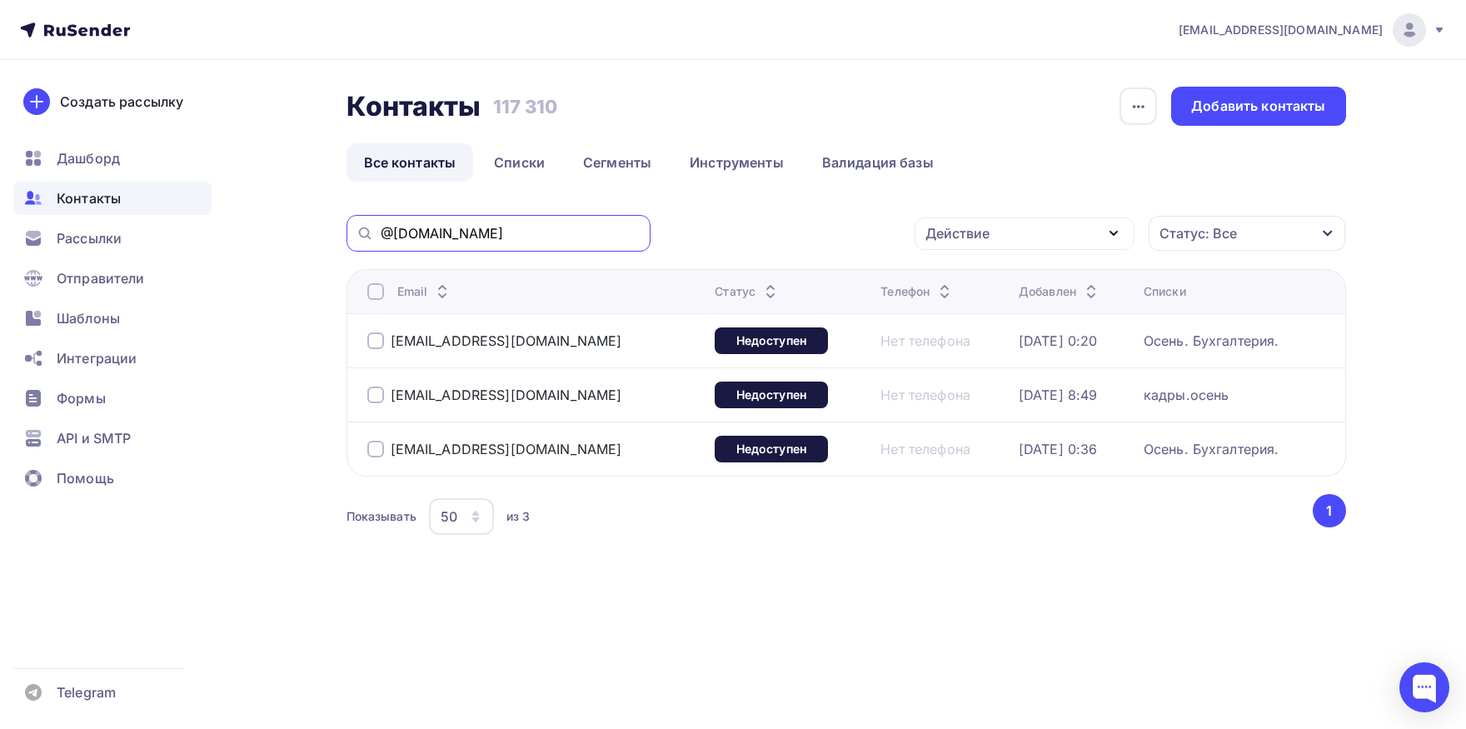
click at [555, 225] on input "@[DOMAIN_NAME]" at bounding box center [511, 233] width 260 height 18
paste input "[DOMAIN_NAME]"
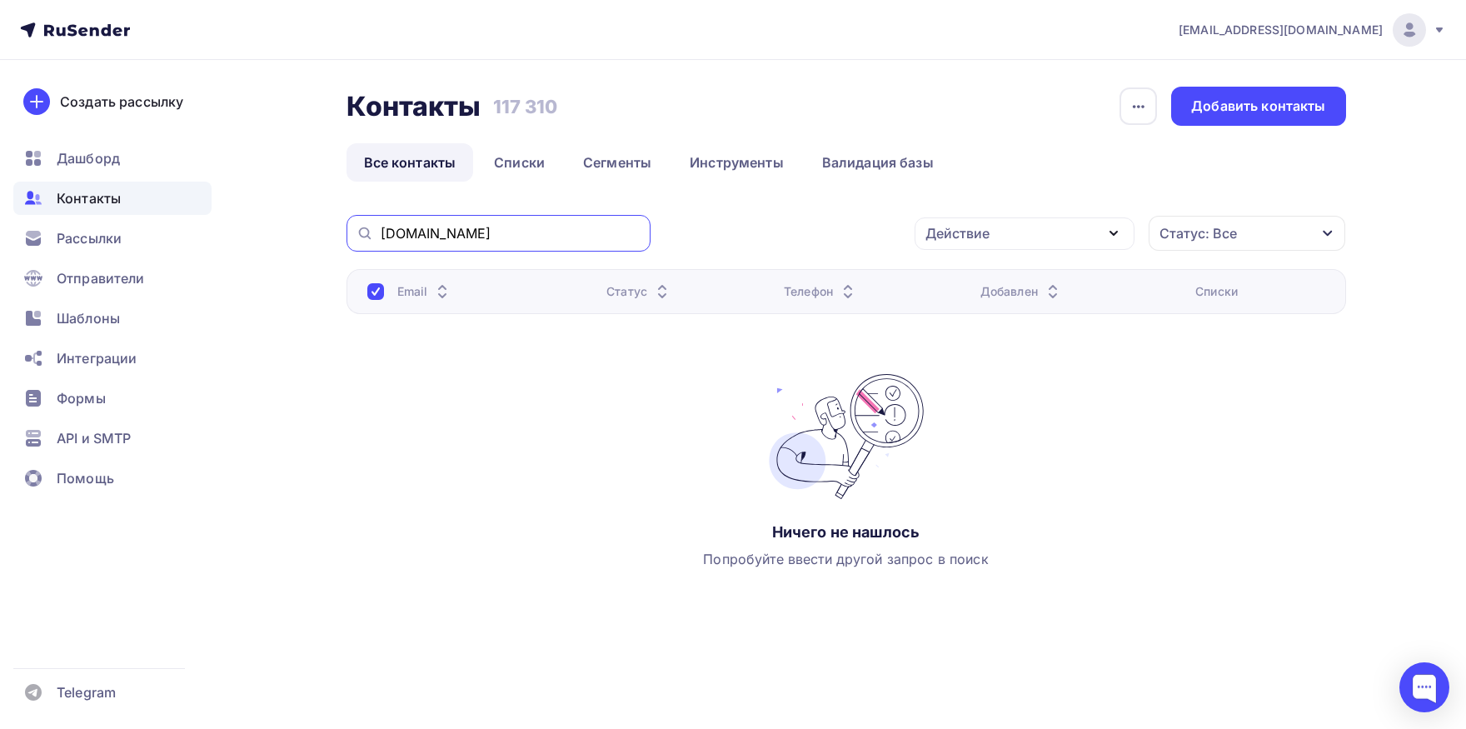
click at [570, 235] on input "[DOMAIN_NAME]" at bounding box center [511, 233] width 260 height 18
paste input "[EMAIL_ADDRESS][DOMAIN_NAME]"
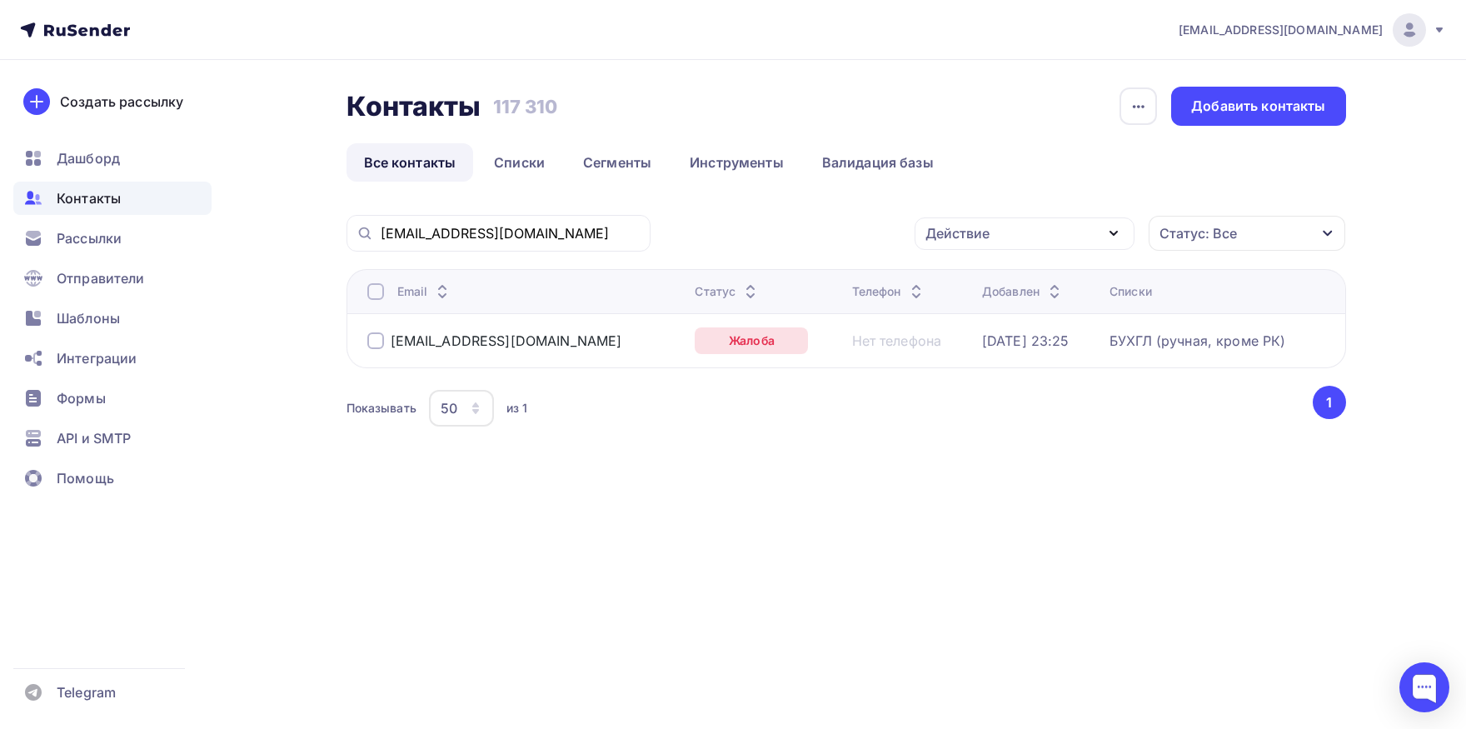
click at [375, 294] on div at bounding box center [375, 291] width 17 height 17
click at [1018, 236] on div "Действие" at bounding box center [1024, 233] width 220 height 32
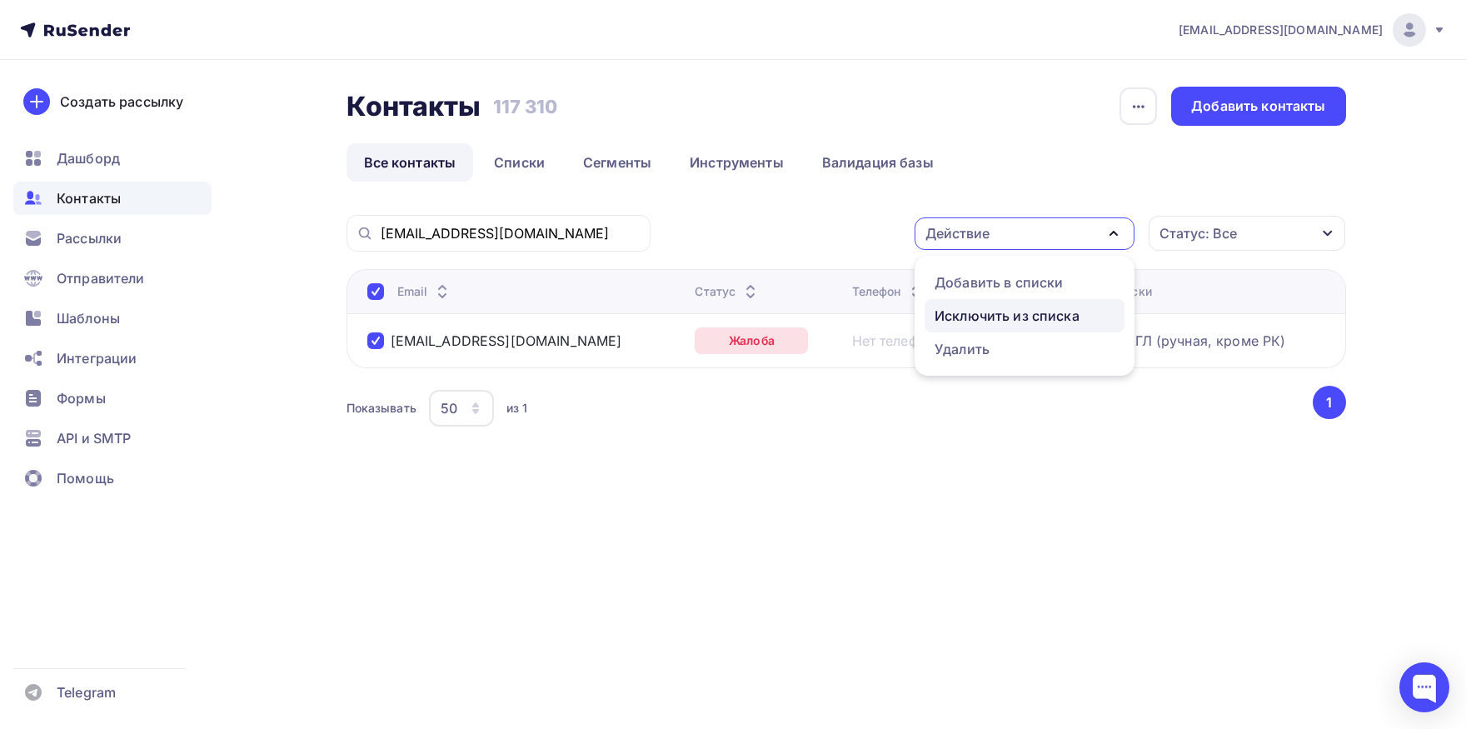
click at [998, 310] on div "Исключить из списка" at bounding box center [1006, 316] width 145 height 20
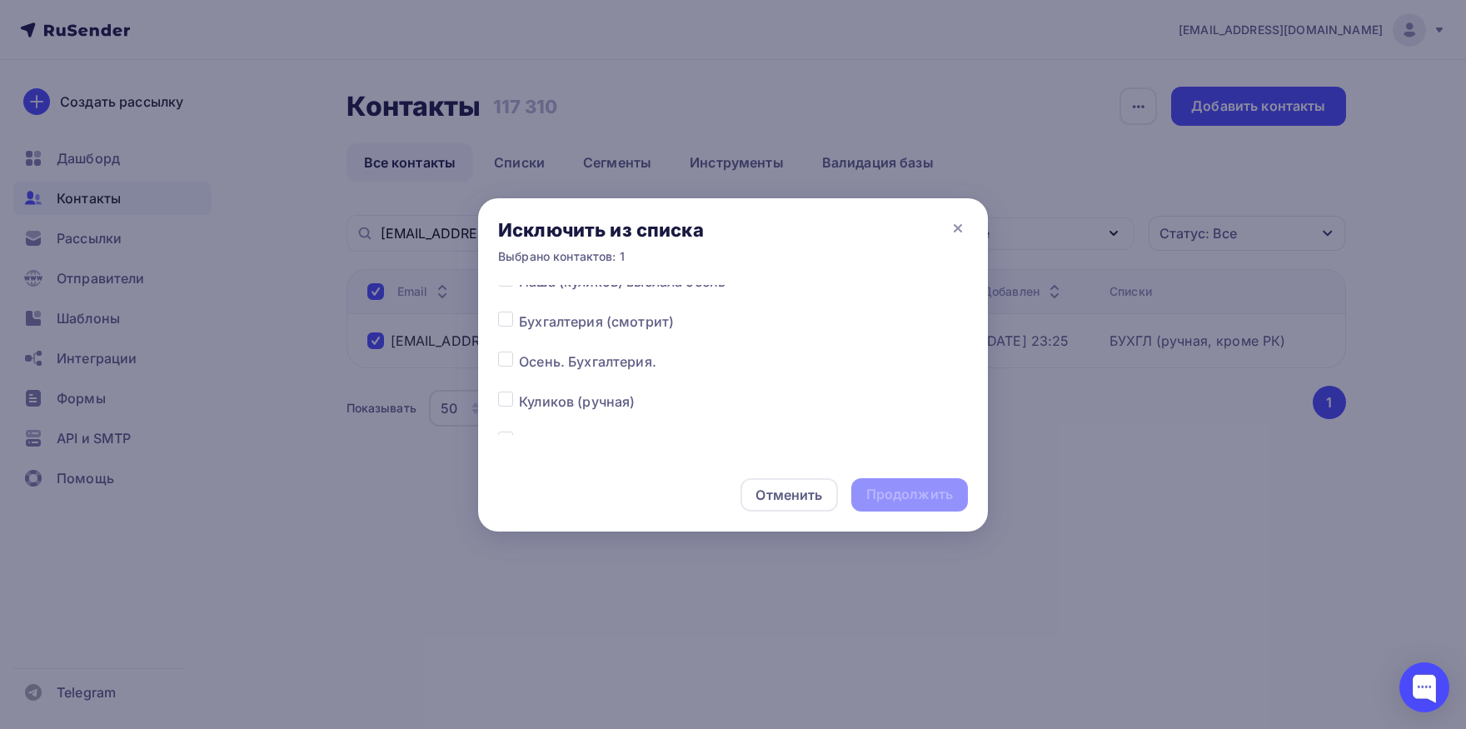
scroll to position [0, 0]
click at [519, 285] on label at bounding box center [519, 285] width 0 height 0
click at [505, 288] on input "checkbox" at bounding box center [505, 292] width 15 height 15
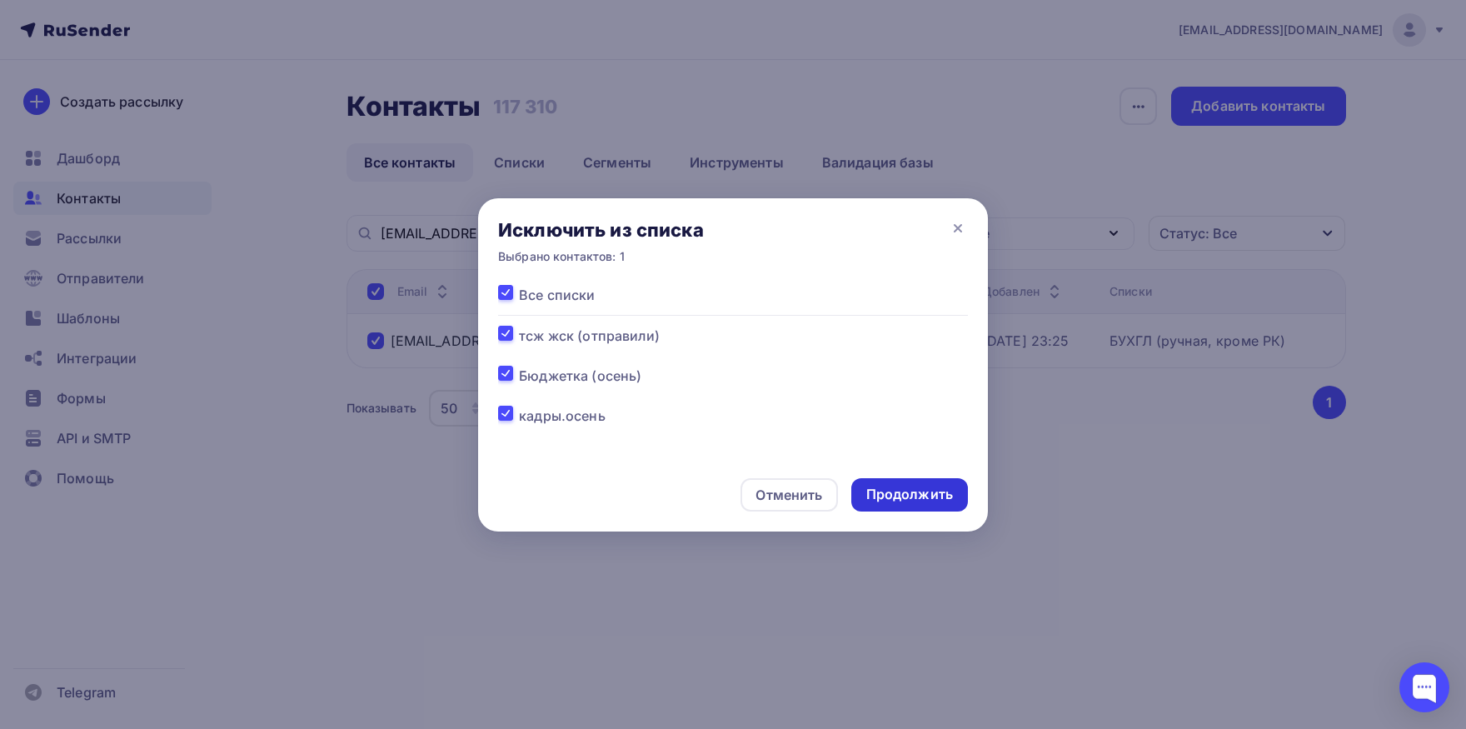
click at [930, 484] on div "Продолжить" at bounding box center [909, 494] width 117 height 33
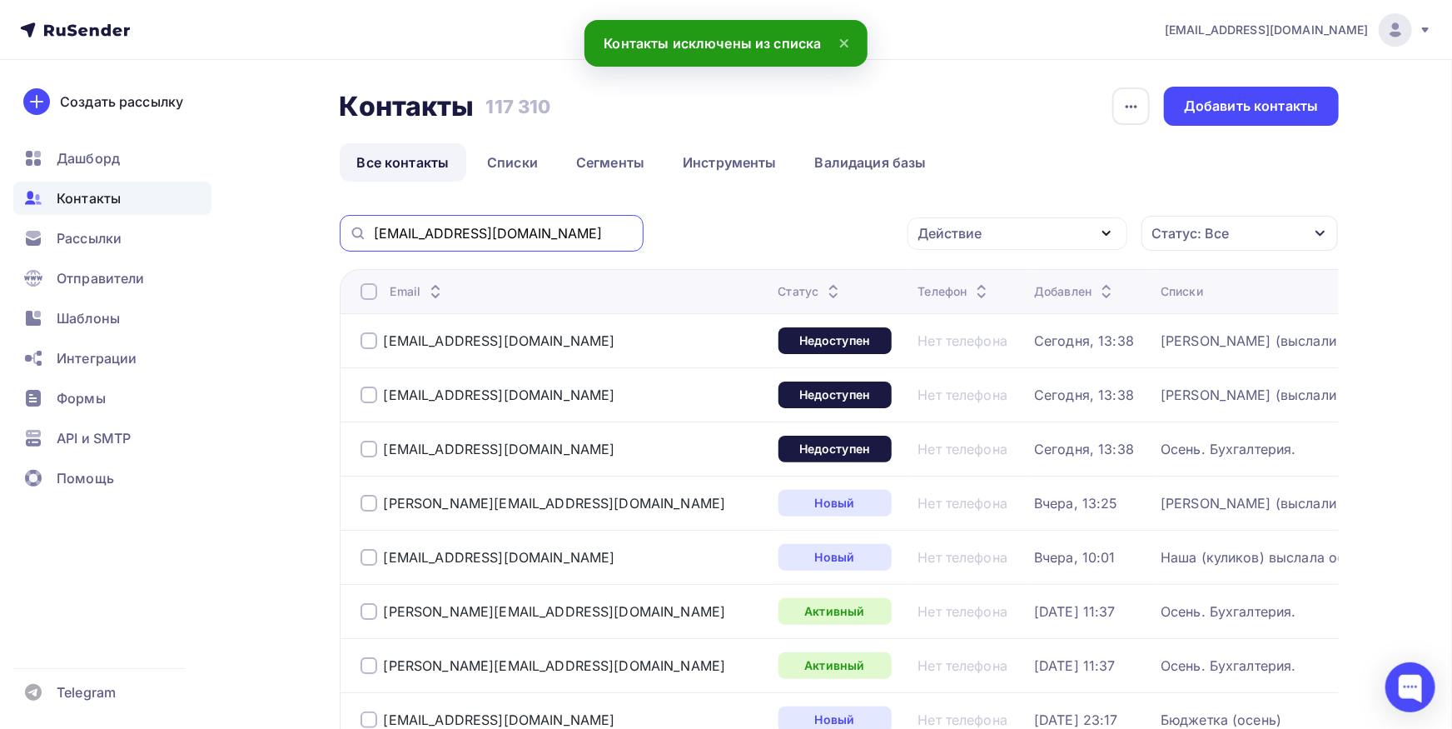
click at [625, 234] on input "[EMAIL_ADDRESS][DOMAIN_NAME]" at bounding box center [504, 233] width 260 height 18
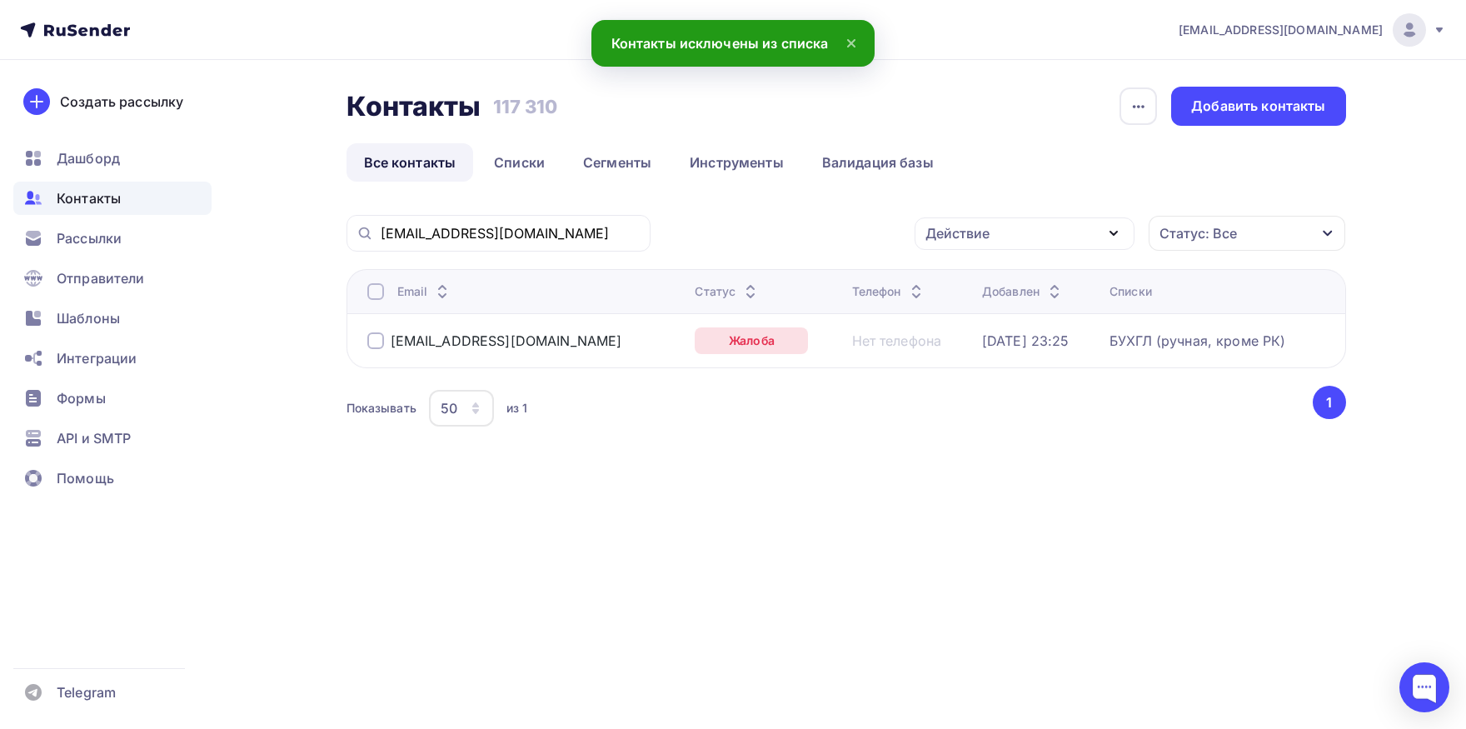
click at [372, 294] on div at bounding box center [375, 291] width 17 height 17
click at [928, 233] on div "Действие" at bounding box center [957, 233] width 64 height 20
click at [933, 289] on link "Добавить в списки" at bounding box center [1024, 282] width 200 height 33
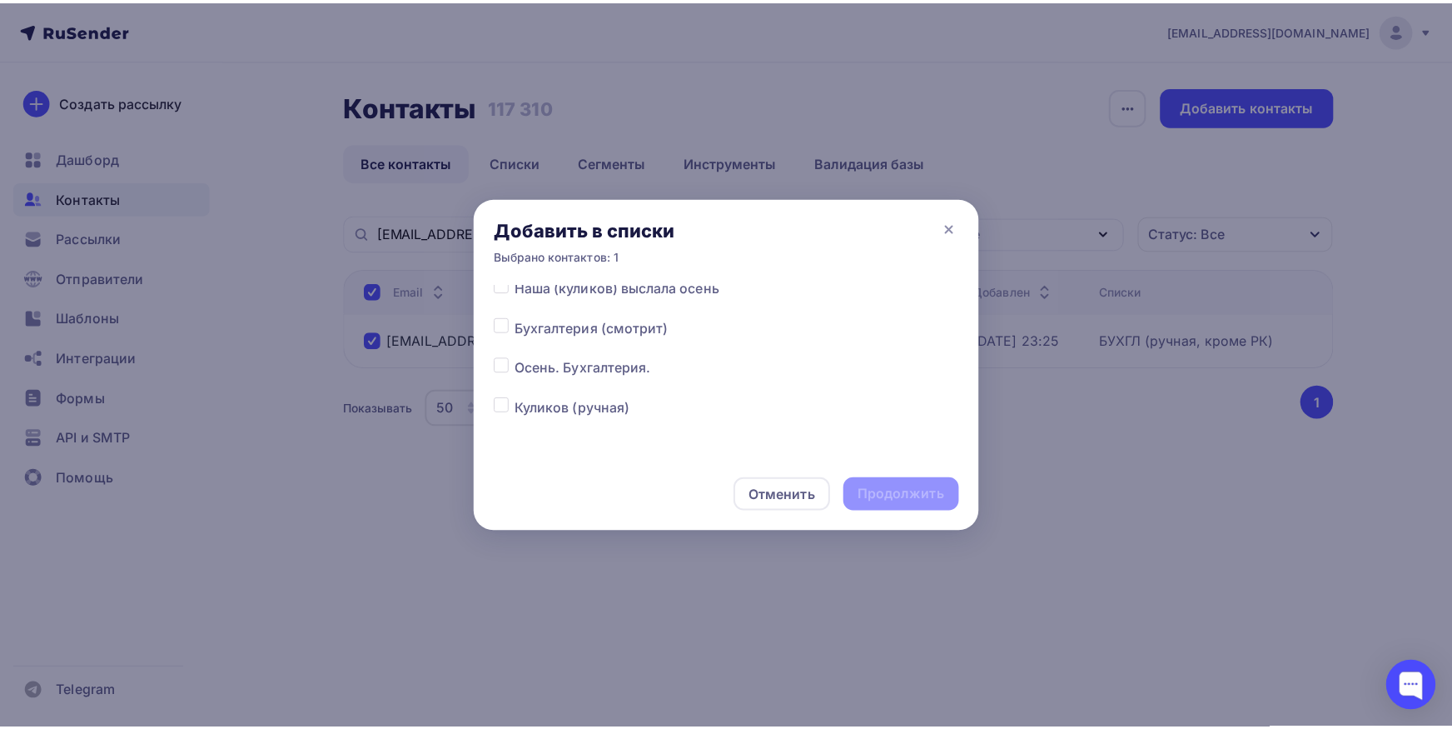
scroll to position [174, 0]
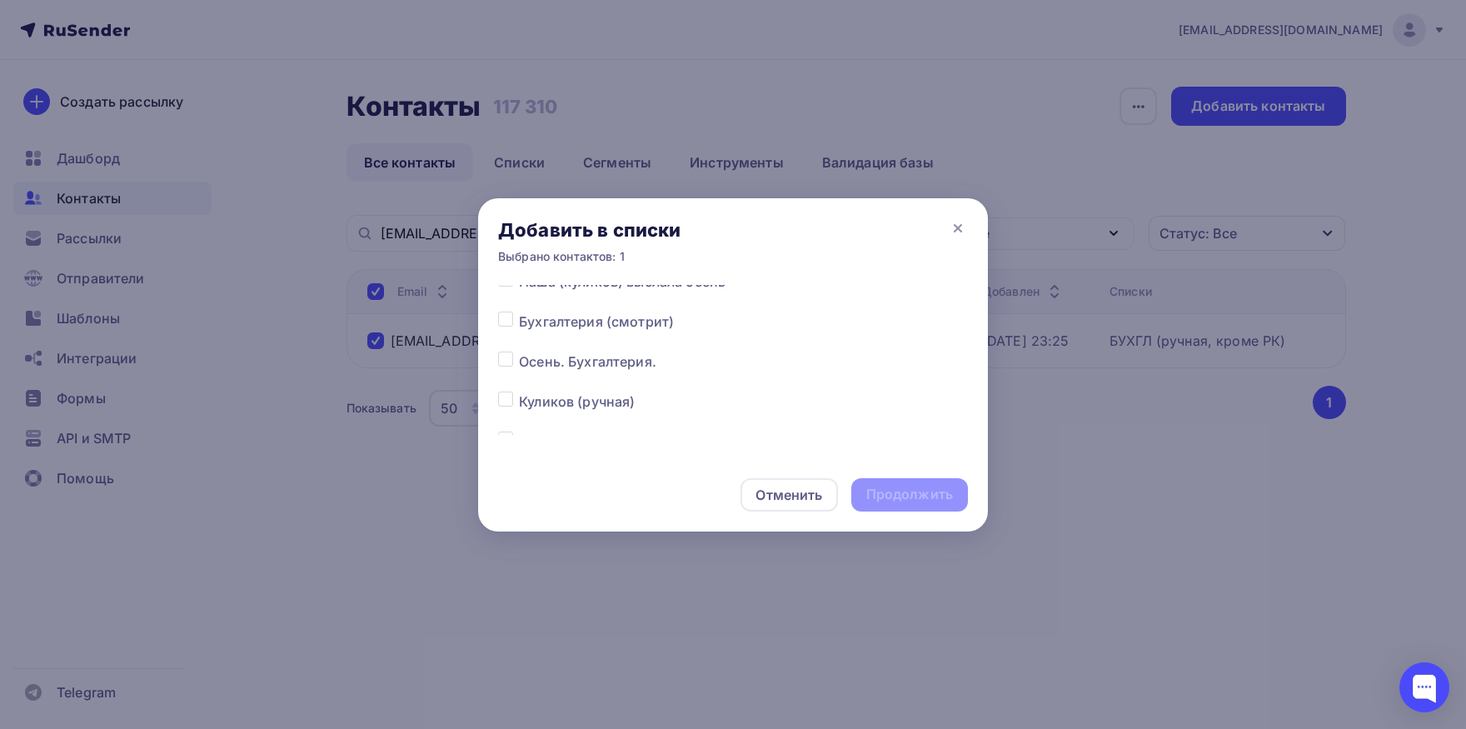
click at [519, 351] on label at bounding box center [519, 351] width 0 height 0
click at [507, 358] on input "checkbox" at bounding box center [505, 358] width 15 height 15
click at [918, 486] on div "Продолжить" at bounding box center [909, 494] width 87 height 19
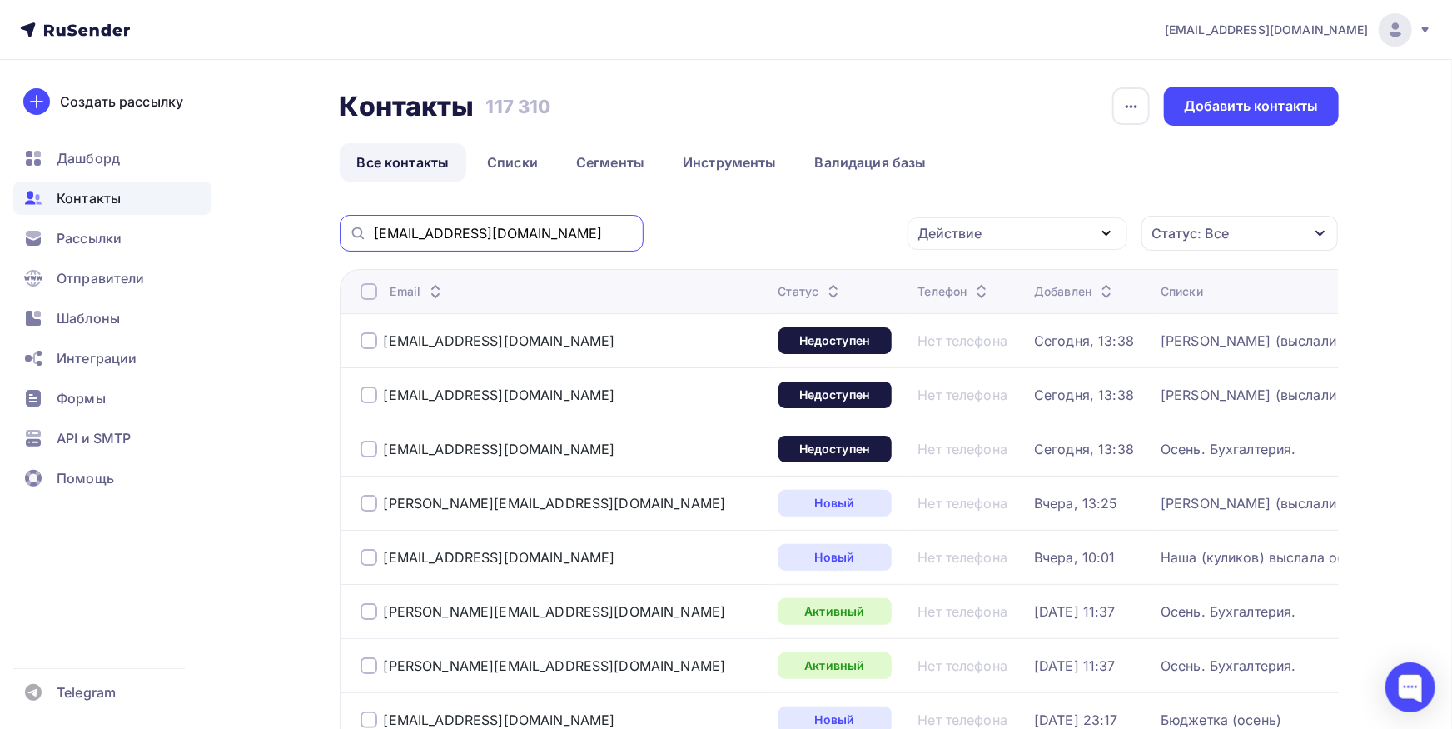
click at [595, 236] on input "[EMAIL_ADDRESS][DOMAIN_NAME]" at bounding box center [504, 233] width 260 height 18
paste input "traktorodeta"
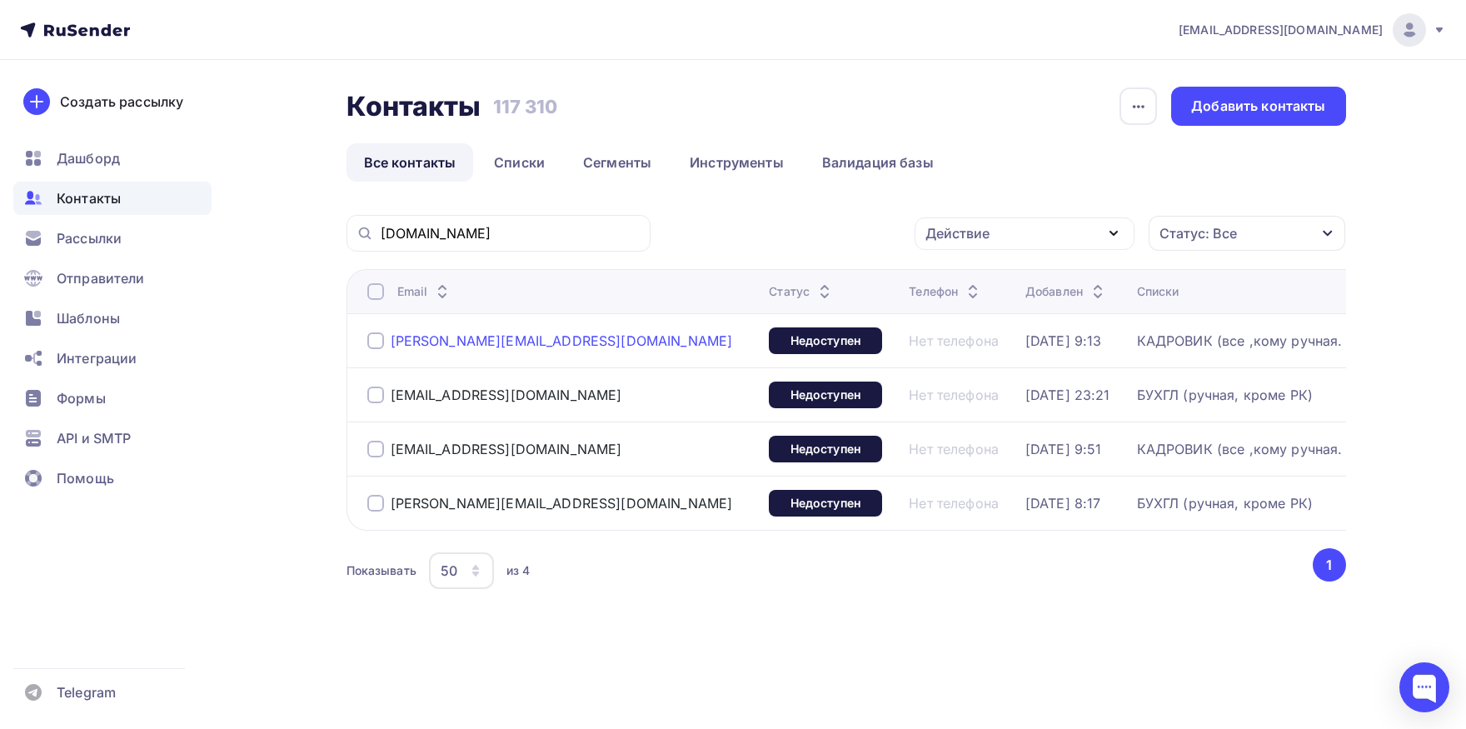
drag, startPoint x: 545, startPoint y: 343, endPoint x: 391, endPoint y: 347, distance: 154.1
click at [390, 346] on div "[PERSON_NAME][EMAIL_ADDRESS][DOMAIN_NAME]" at bounding box center [561, 340] width 389 height 27
copy div "[PERSON_NAME][EMAIL_ADDRESS][DOMAIN_NAME]"
click at [369, 344] on div at bounding box center [375, 340] width 17 height 17
drag, startPoint x: 552, startPoint y: 451, endPoint x: 390, endPoint y: 437, distance: 162.9
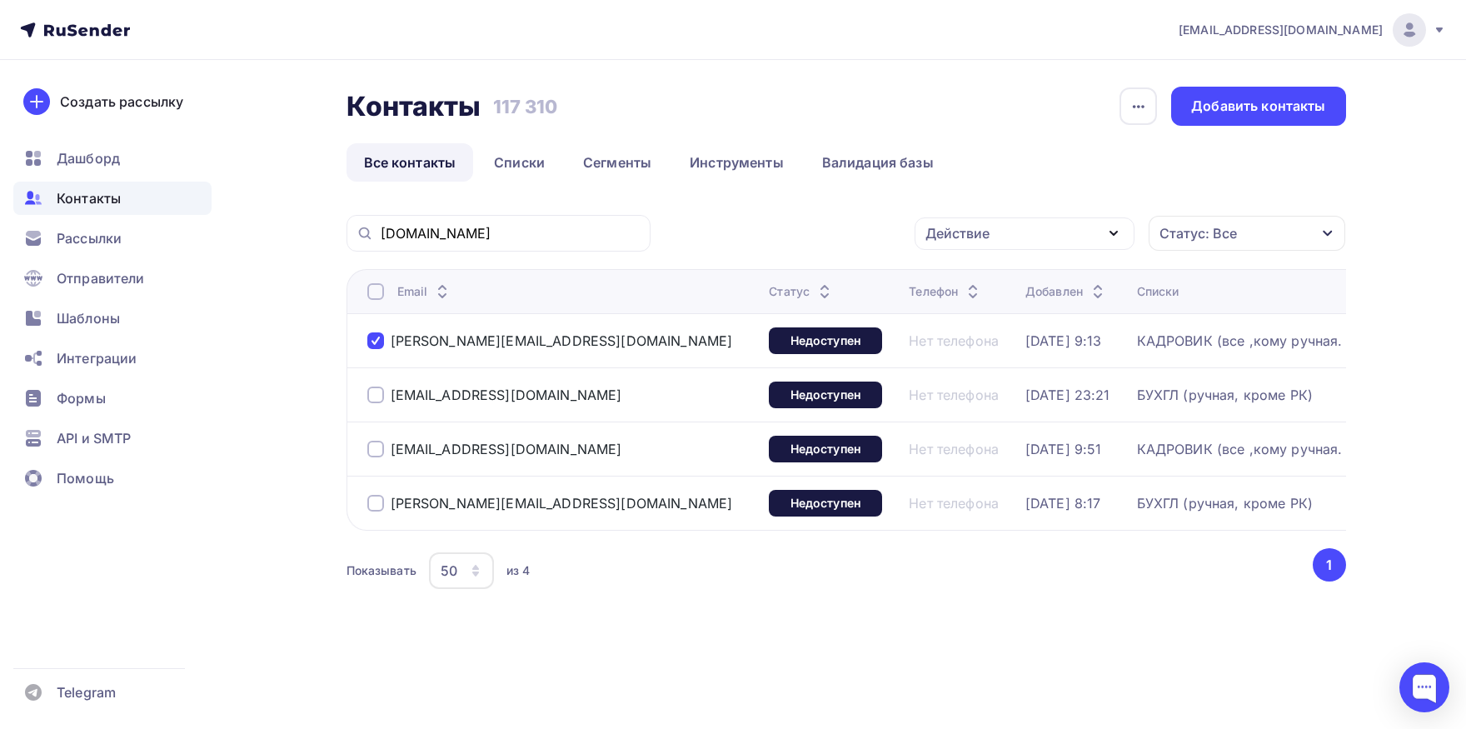
click at [390, 437] on div "[EMAIL_ADDRESS][DOMAIN_NAME]" at bounding box center [561, 449] width 389 height 27
copy div "[EMAIL_ADDRESS][DOMAIN_NAME]"
click at [376, 446] on div at bounding box center [375, 449] width 17 height 17
click at [963, 249] on div "Действие" at bounding box center [1024, 233] width 220 height 32
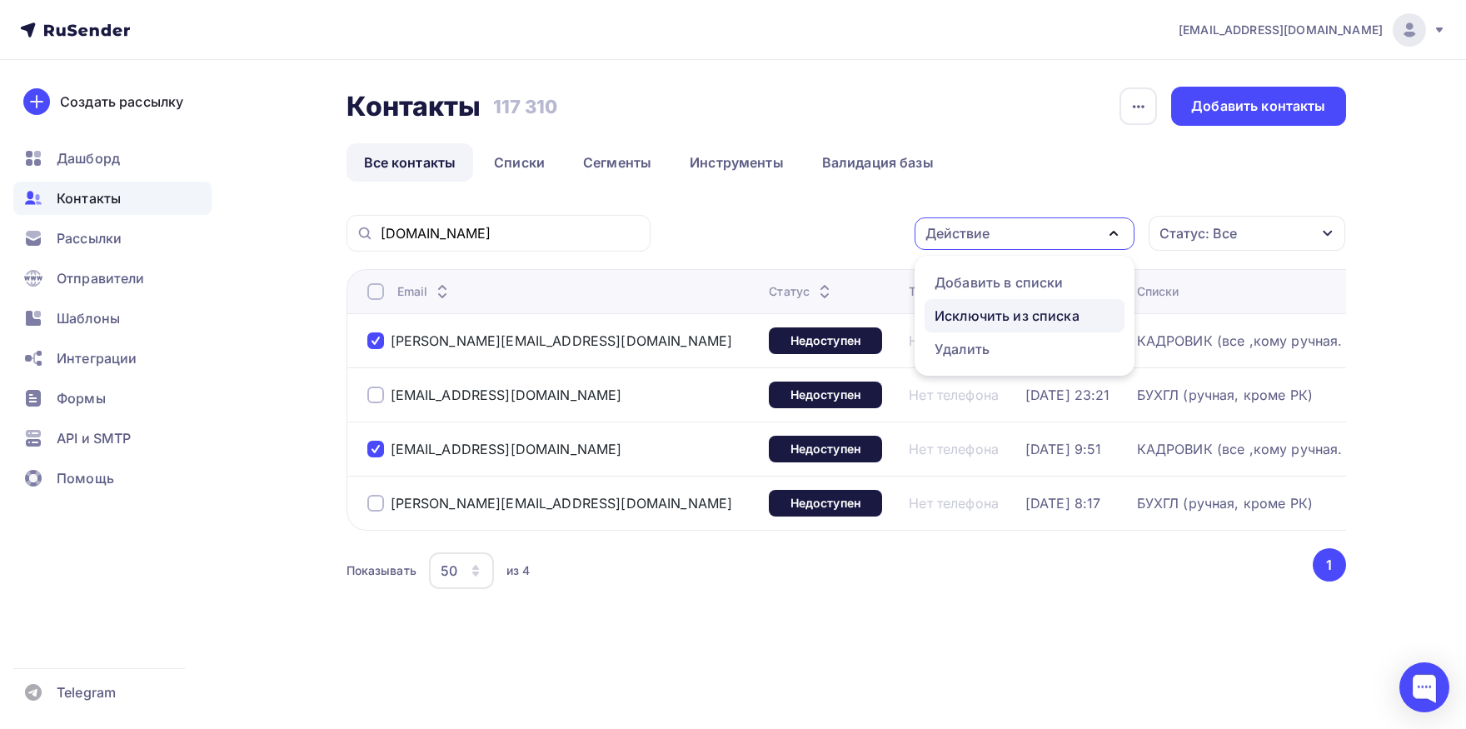
click at [963, 314] on div "Исключить из списка" at bounding box center [1006, 316] width 145 height 20
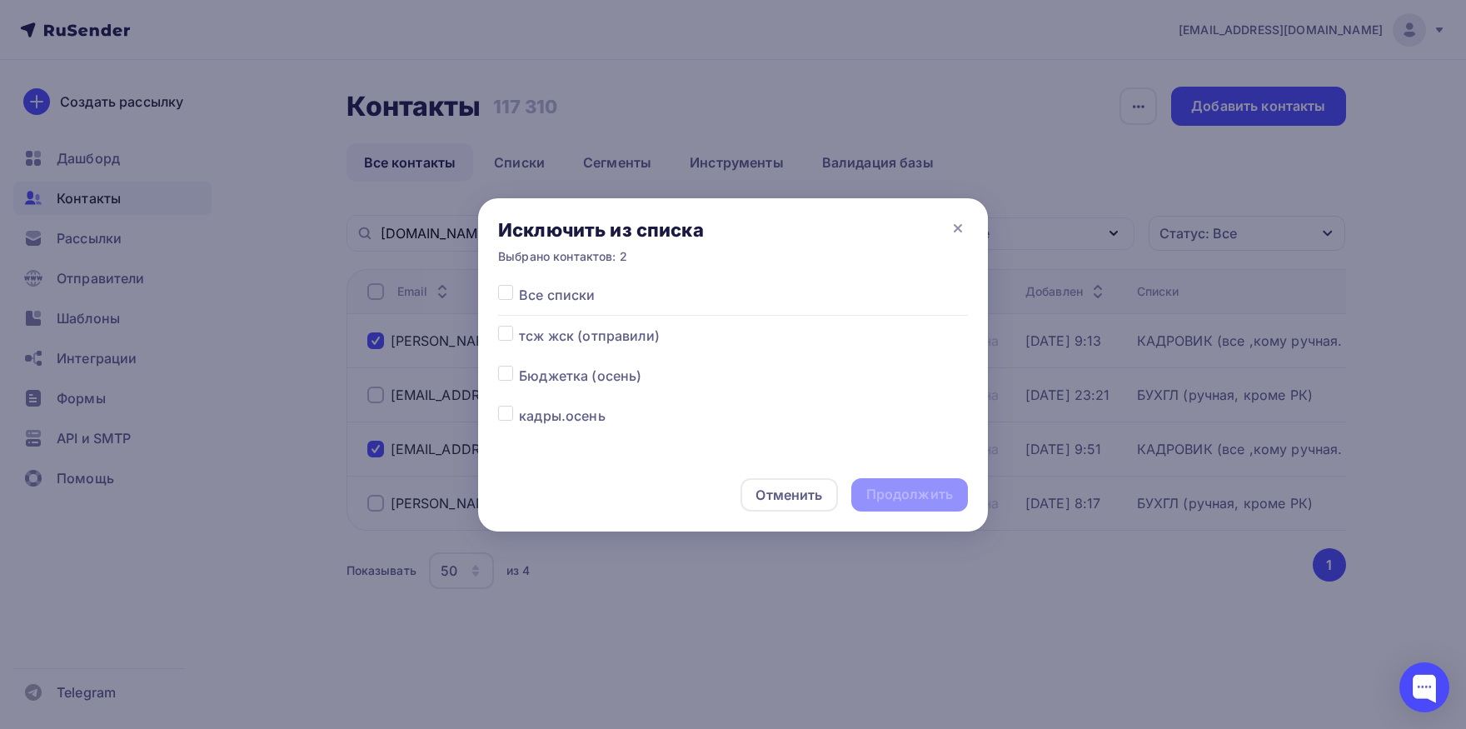
drag, startPoint x: 510, startPoint y: 294, endPoint x: 660, endPoint y: 347, distance: 159.1
click at [519, 285] on label at bounding box center [519, 285] width 0 height 0
click at [510, 297] on input "checkbox" at bounding box center [505, 292] width 15 height 15
click at [894, 490] on div "Продолжить" at bounding box center [909, 494] width 87 height 19
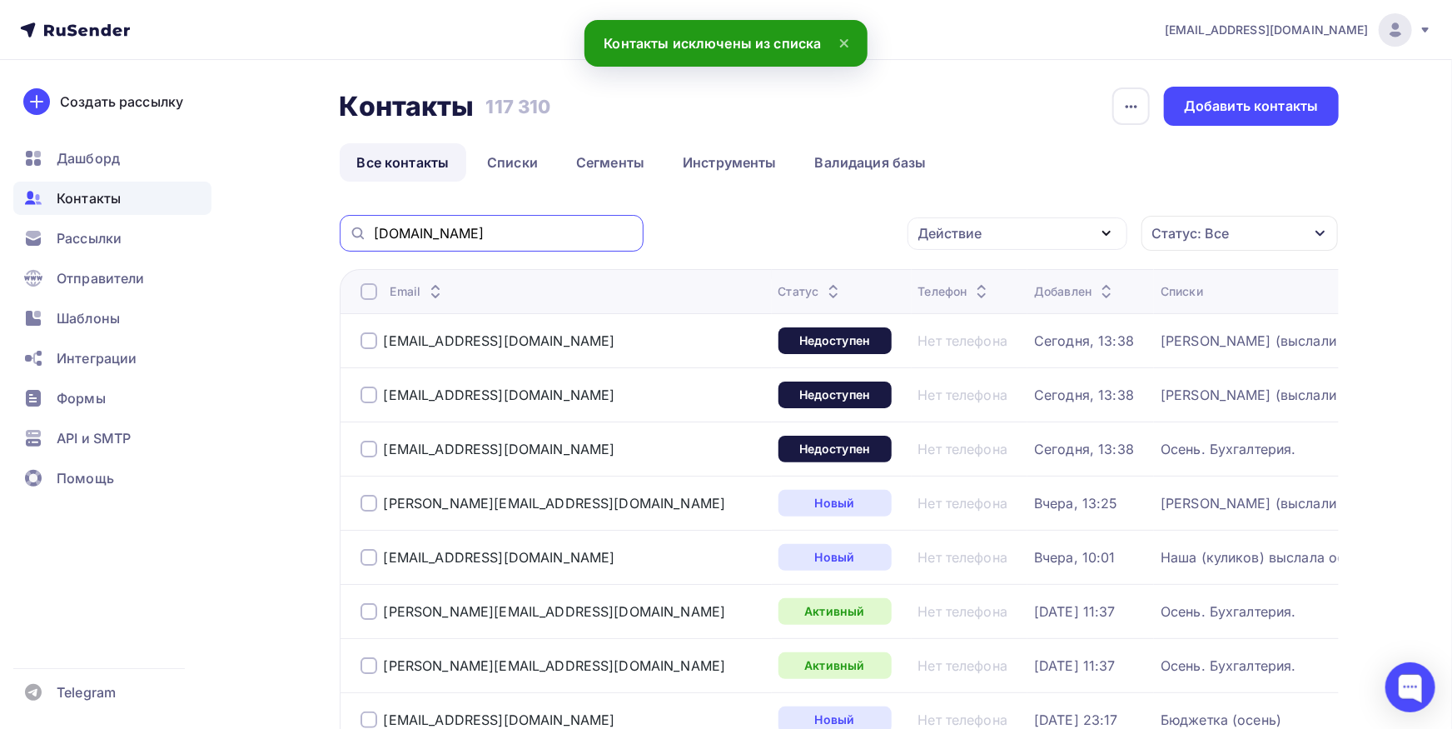
click at [618, 238] on input "[DOMAIN_NAME]" at bounding box center [504, 233] width 260 height 18
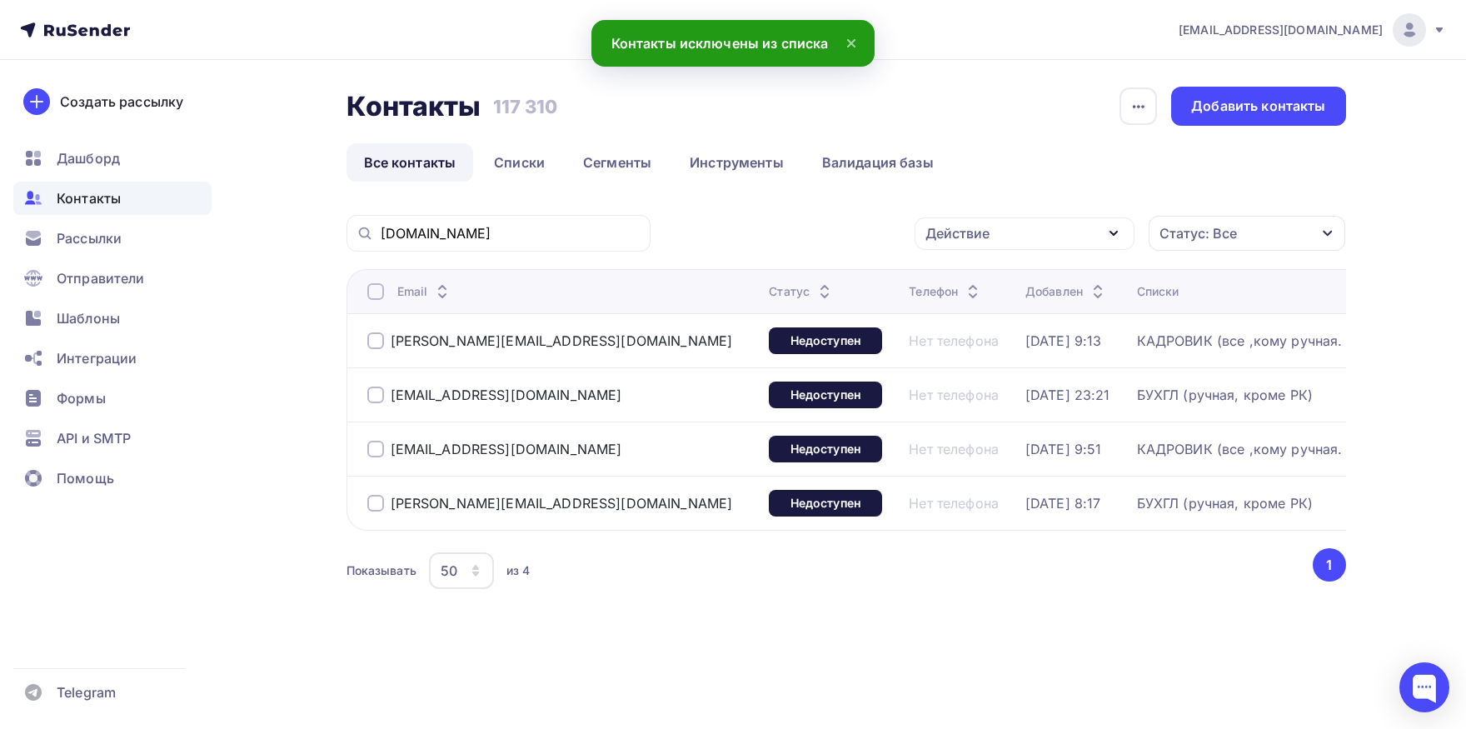
click at [381, 341] on div at bounding box center [375, 340] width 17 height 17
click at [370, 449] on div at bounding box center [375, 449] width 17 height 17
click at [958, 252] on div "[DOMAIN_NAME] Действие Добавить в списки Исключить из списка Удалить Статус: Вс…" at bounding box center [845, 424] width 999 height 419
click at [961, 248] on div "Действие" at bounding box center [1024, 233] width 220 height 32
click at [949, 288] on div "Добавить в списки" at bounding box center [998, 282] width 128 height 20
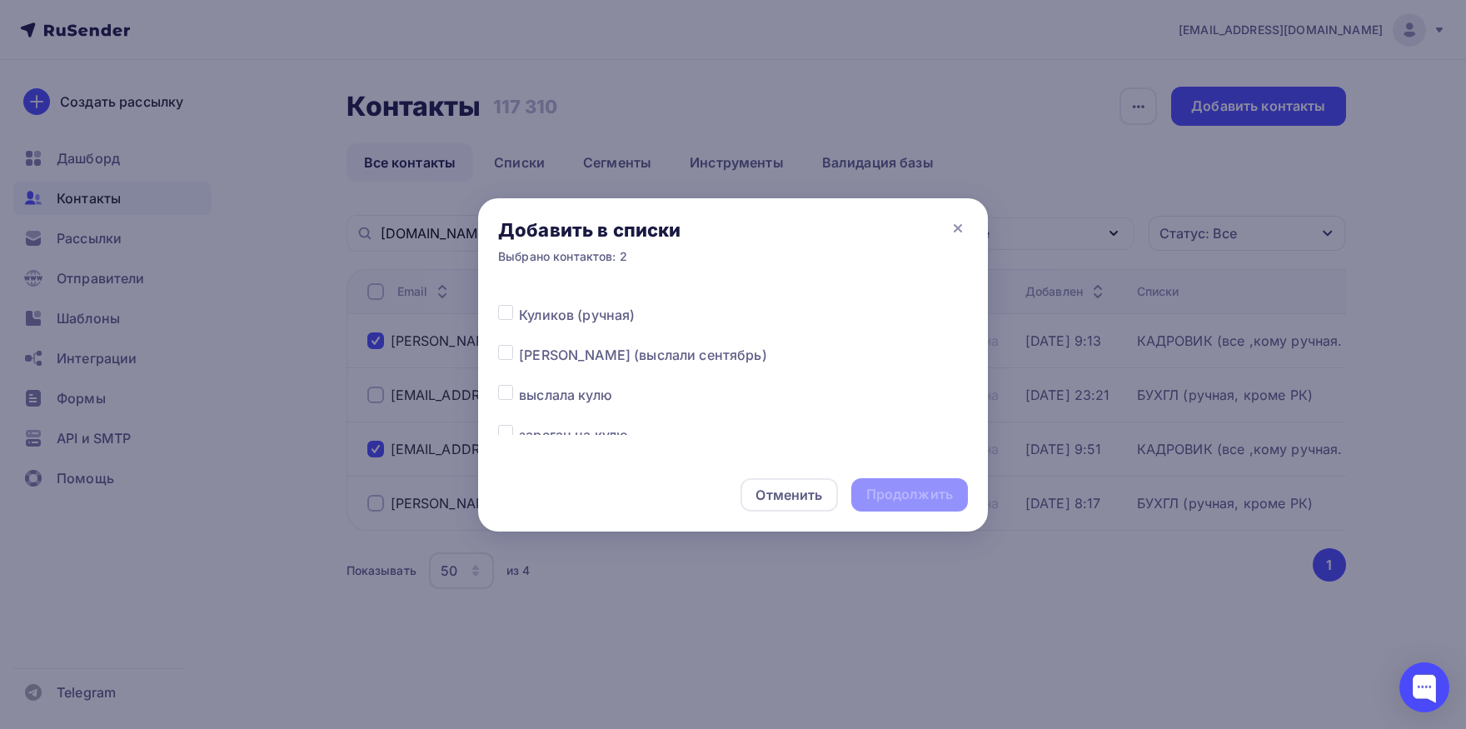
scroll to position [0, 0]
click at [519, 406] on label at bounding box center [519, 406] width 0 height 0
click at [505, 417] on input "checkbox" at bounding box center [505, 413] width 15 height 15
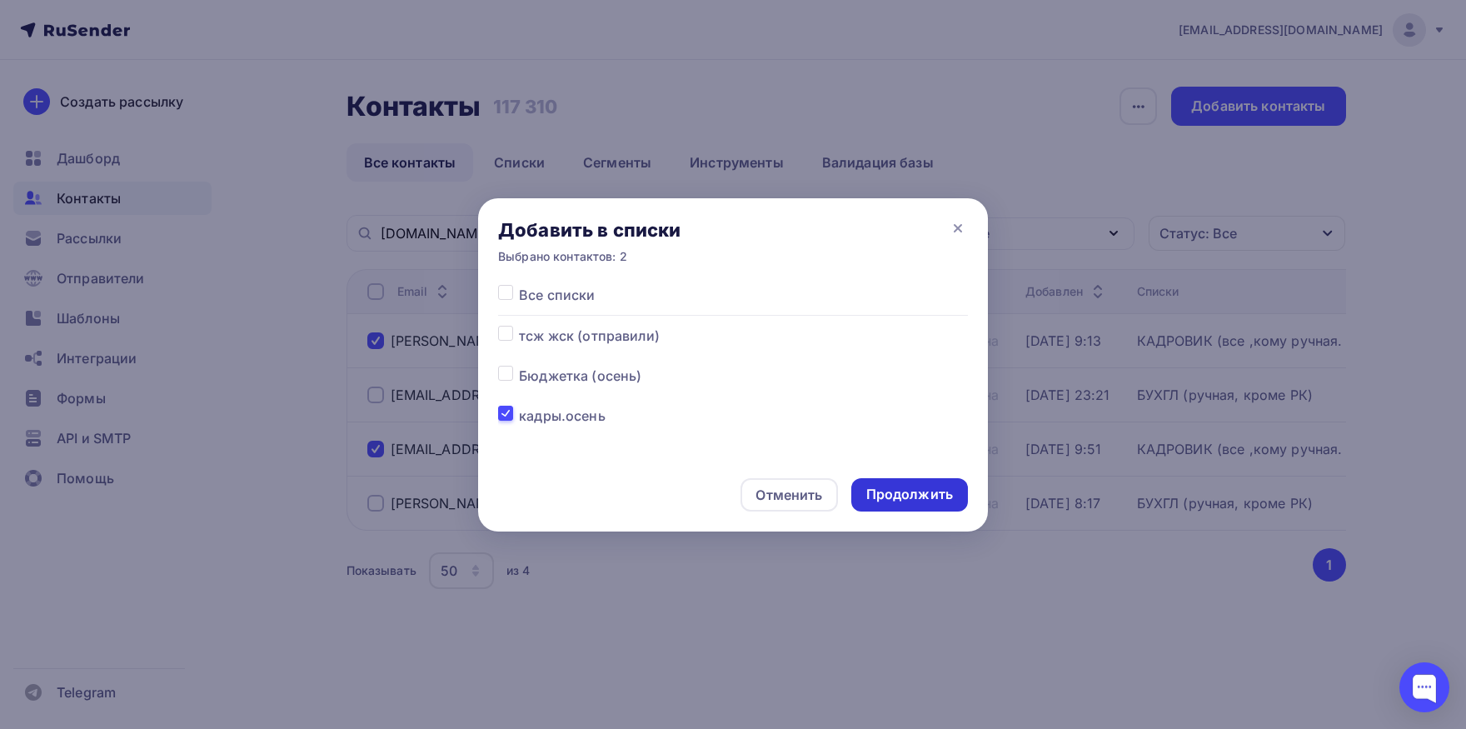
click at [899, 499] on div "Продолжить" at bounding box center [909, 494] width 87 height 19
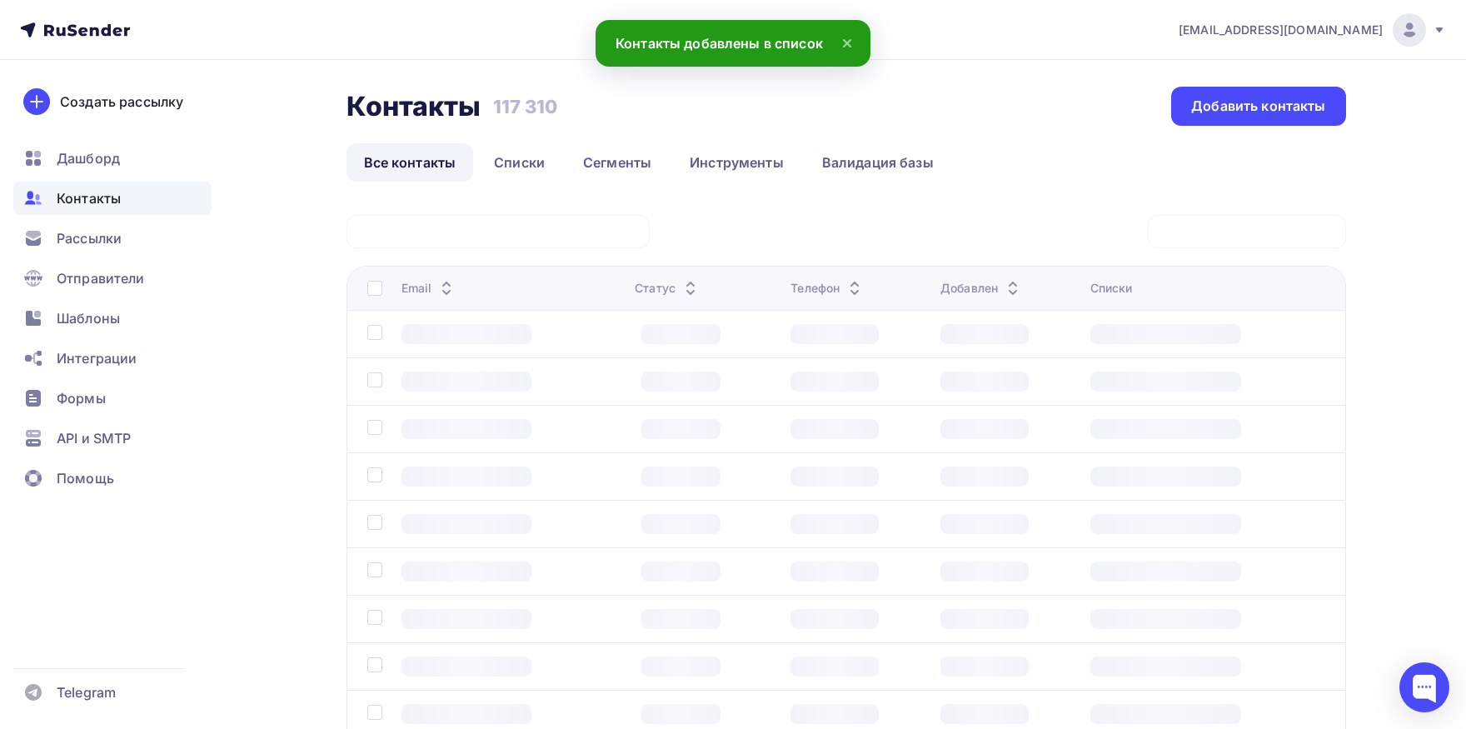
click at [557, 240] on div at bounding box center [497, 231] width 303 height 33
click at [557, 233] on div at bounding box center [497, 231] width 303 height 33
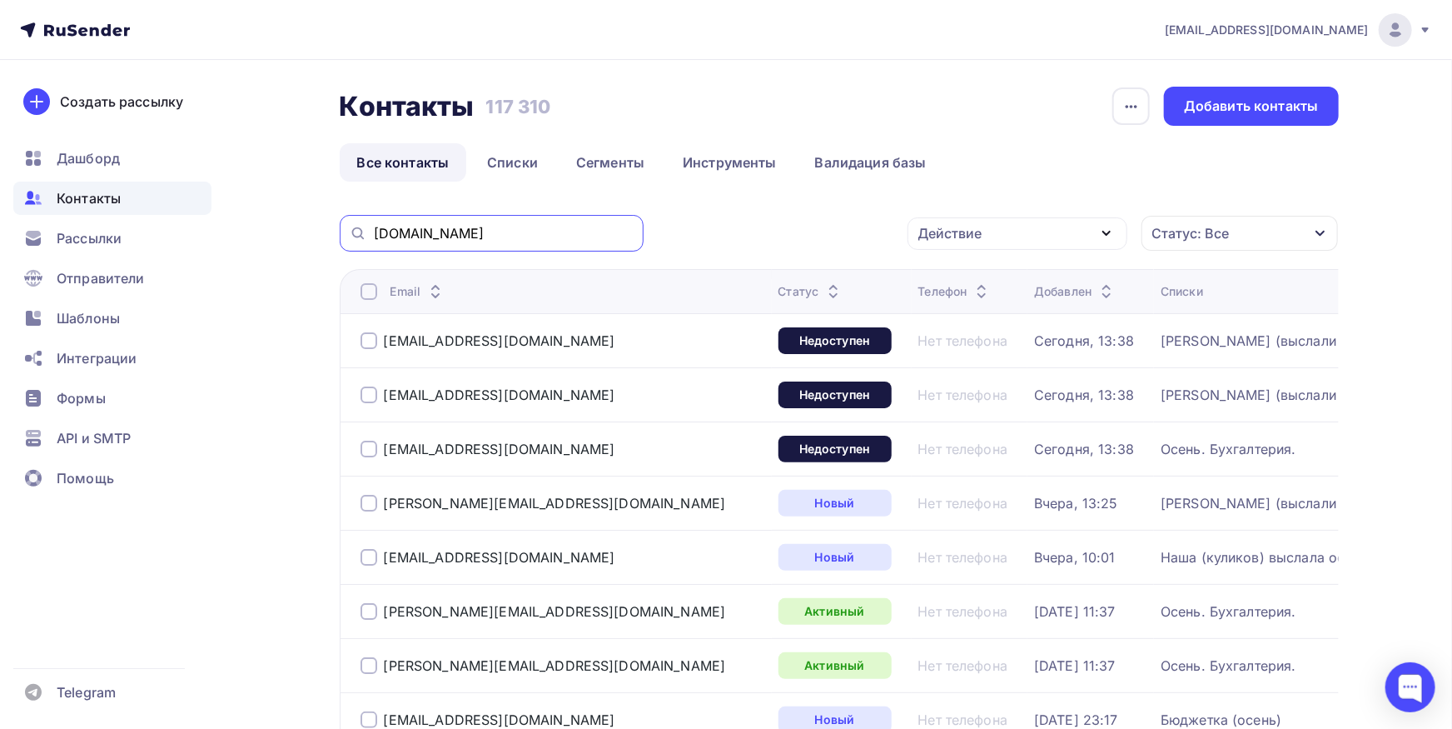
click at [575, 226] on input "[DOMAIN_NAME]" at bounding box center [504, 233] width 260 height 18
click at [567, 236] on input "[DOMAIN_NAME]" at bounding box center [504, 233] width 260 height 18
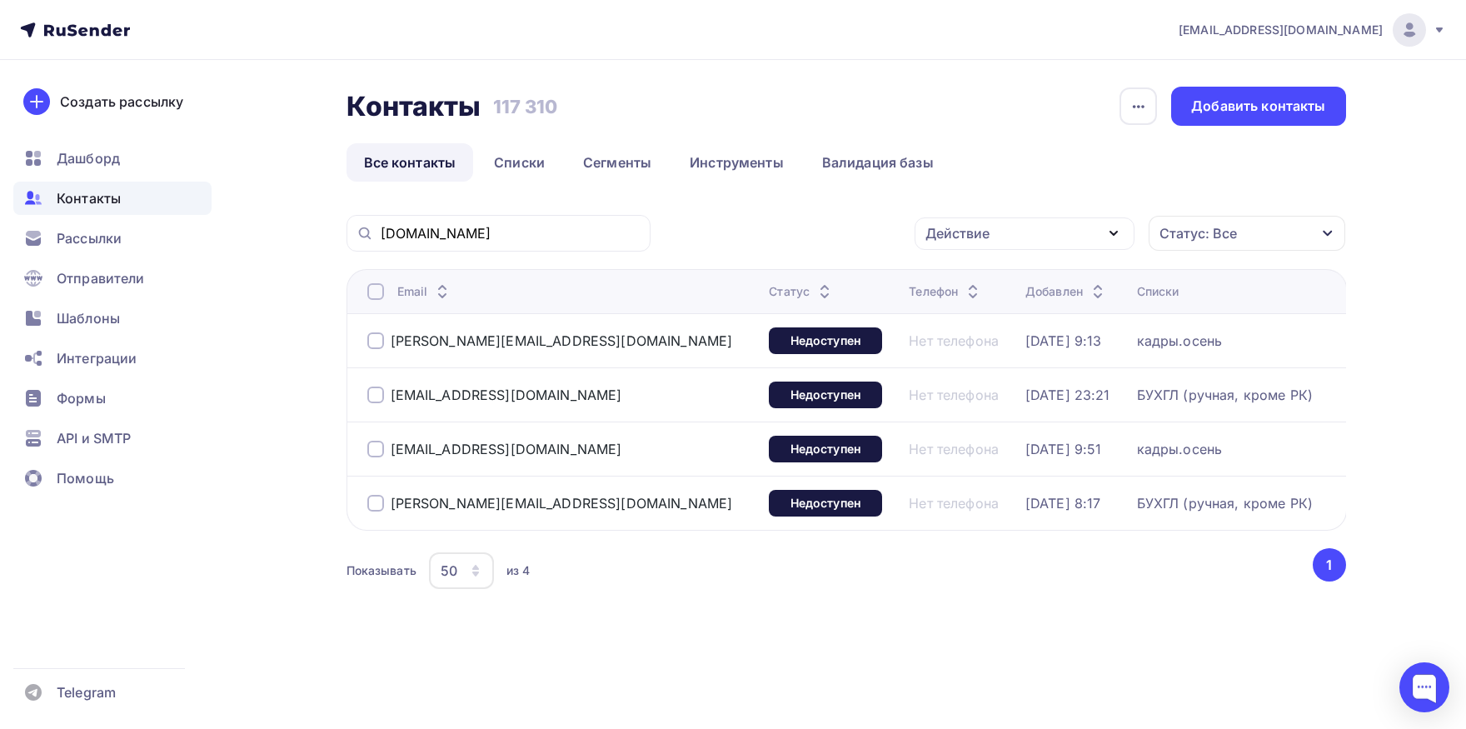
click at [375, 397] on div at bounding box center [375, 394] width 17 height 17
click at [375, 505] on div at bounding box center [375, 503] width 17 height 17
click at [374, 505] on div at bounding box center [375, 503] width 17 height 17
click at [983, 236] on div "Действие" at bounding box center [957, 233] width 64 height 20
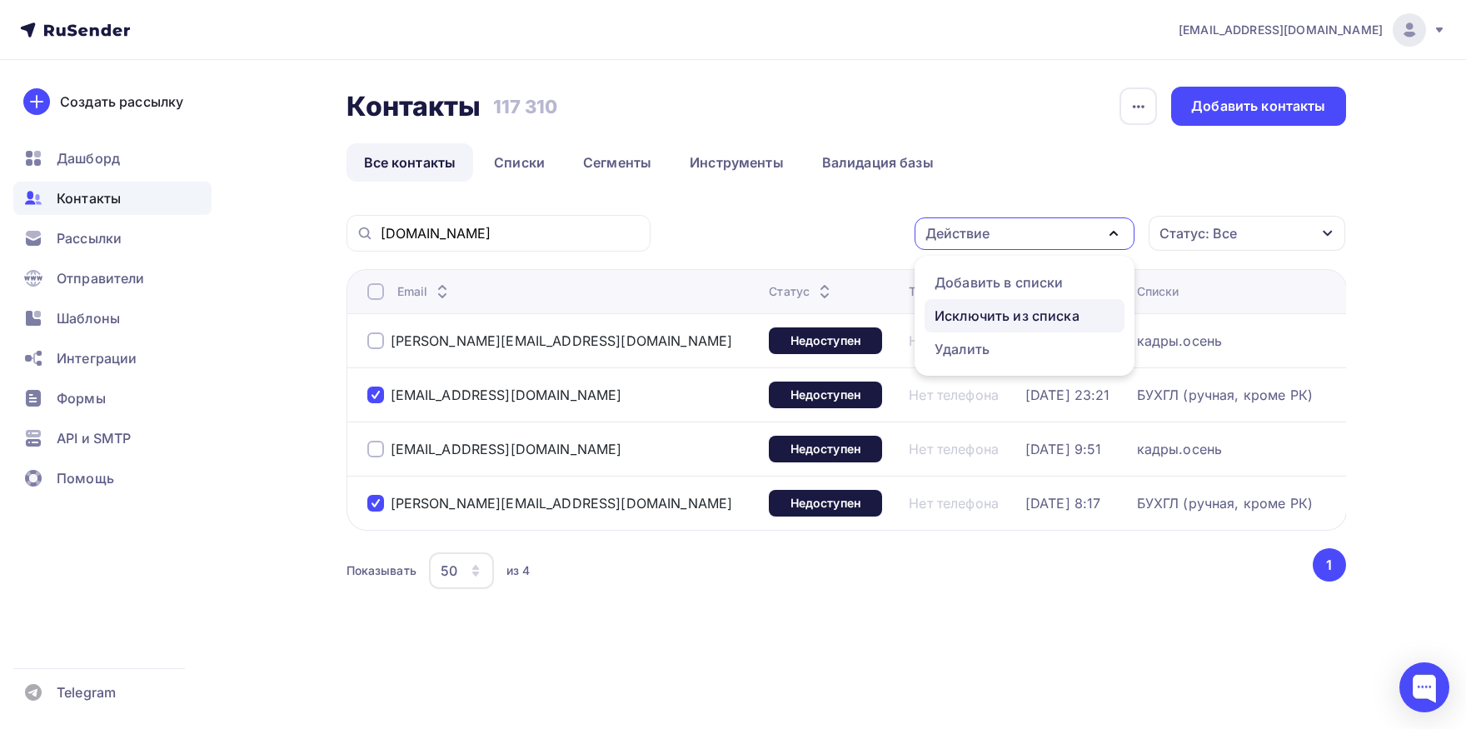
click at [989, 309] on div "Исключить из списка" at bounding box center [1006, 316] width 145 height 20
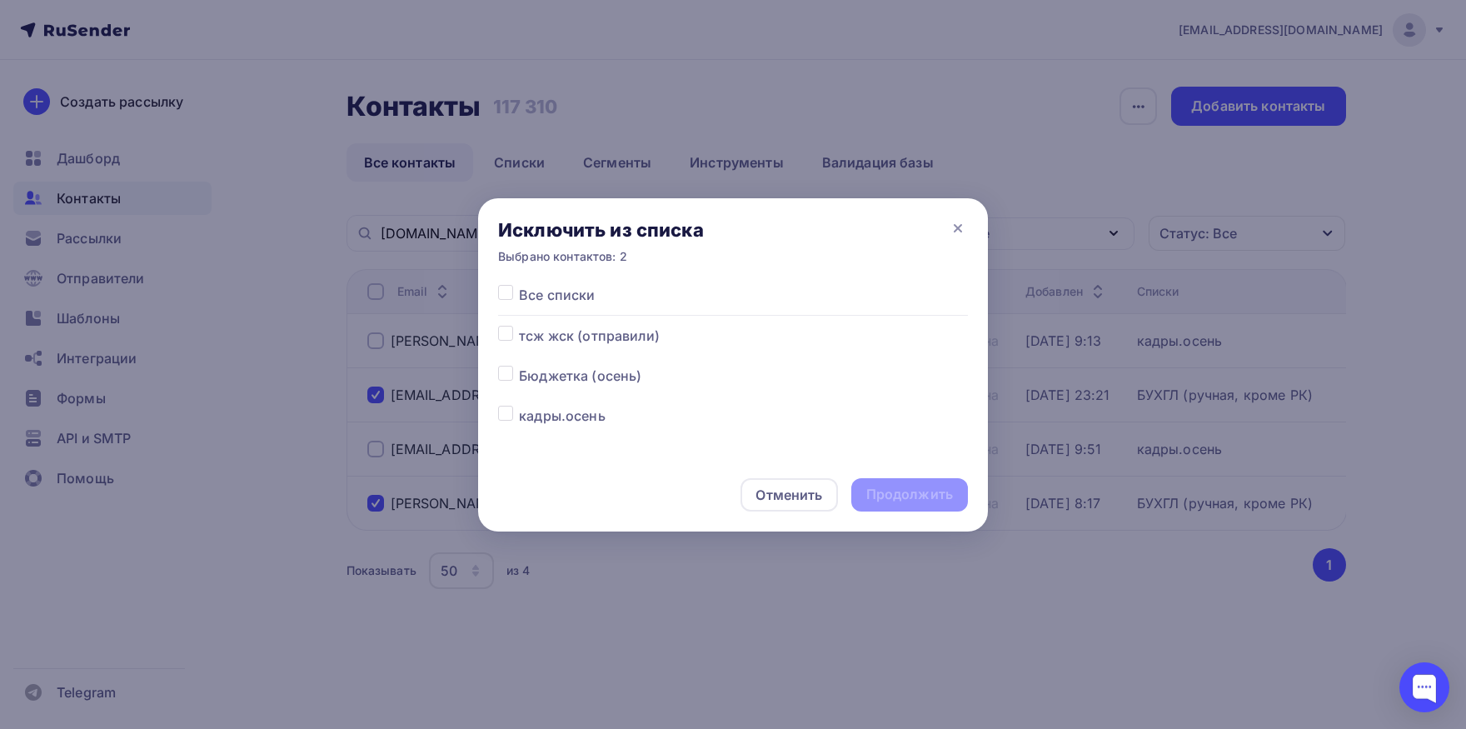
click at [519, 285] on label at bounding box center [519, 285] width 0 height 0
click at [504, 289] on input "checkbox" at bounding box center [505, 292] width 15 height 15
click at [914, 492] on div "Продолжить" at bounding box center [909, 494] width 87 height 19
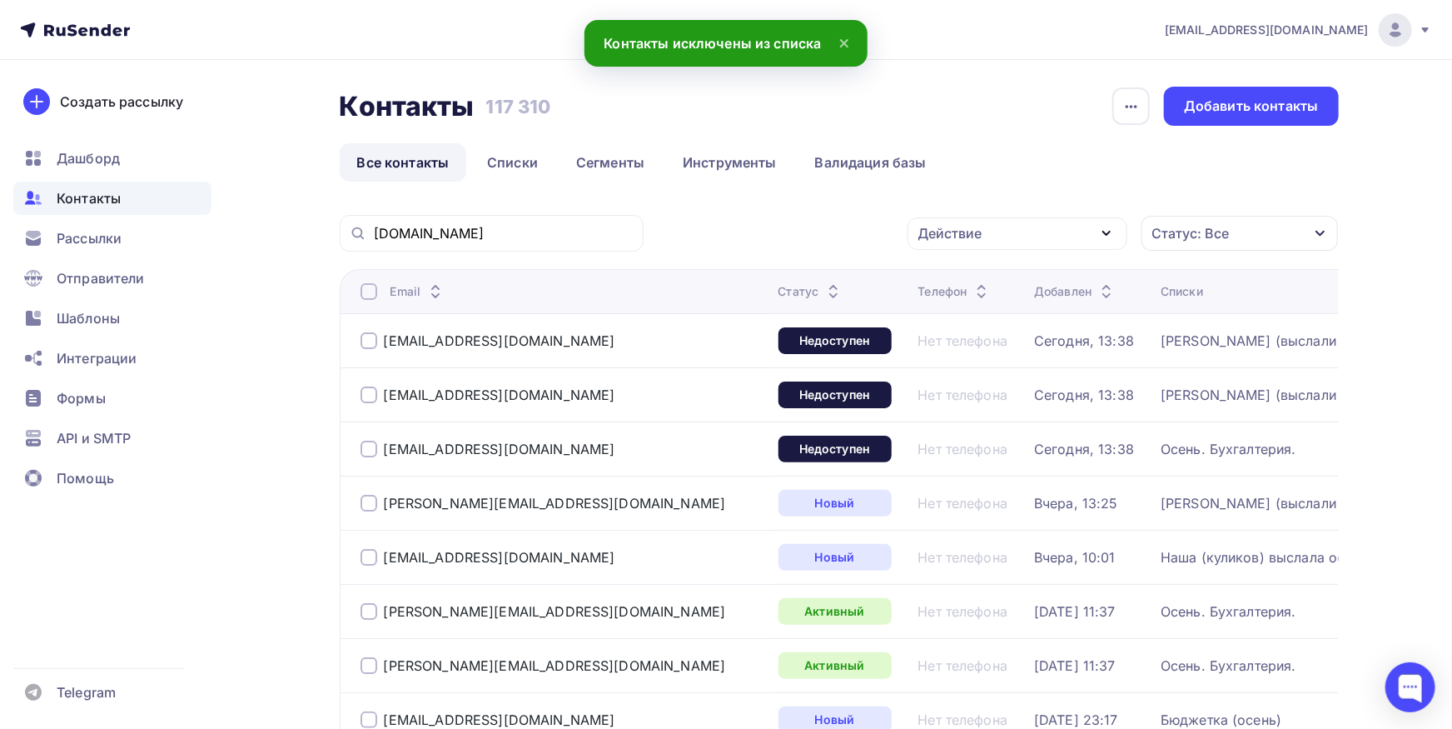
drag, startPoint x: 582, startPoint y: 218, endPoint x: 580, endPoint y: 227, distance: 9.3
click at [582, 220] on div "[DOMAIN_NAME]" at bounding box center [492, 233] width 304 height 37
click at [572, 243] on div "[DOMAIN_NAME]" at bounding box center [492, 233] width 304 height 37
click at [572, 234] on input "[DOMAIN_NAME]" at bounding box center [504, 233] width 260 height 18
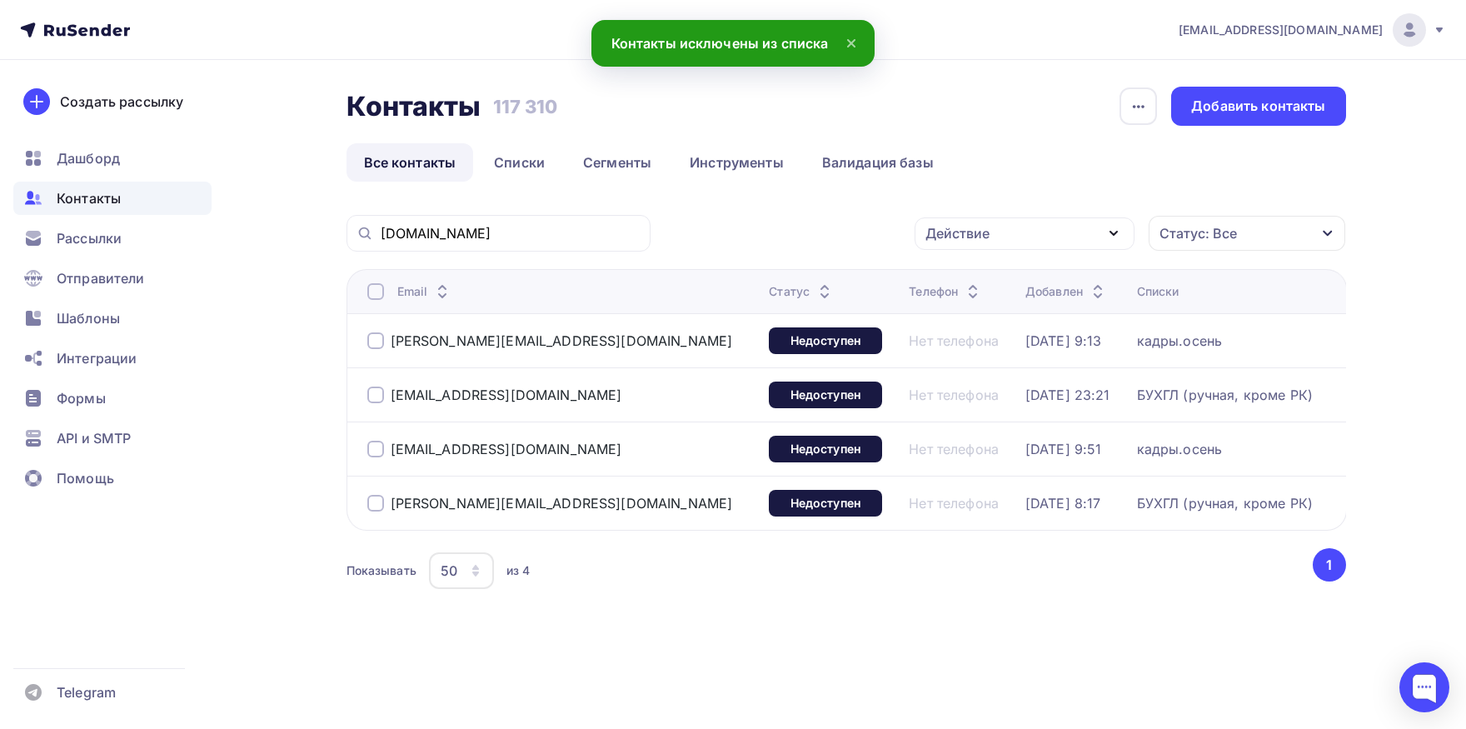
click at [371, 396] on div at bounding box center [375, 394] width 17 height 17
click at [371, 504] on div at bounding box center [375, 503] width 17 height 17
drag, startPoint x: 1006, startPoint y: 241, endPoint x: 987, endPoint y: 286, distance: 49.6
click at [1006, 243] on div "Действие" at bounding box center [1024, 233] width 220 height 32
click at [986, 288] on div "Добавить в списки" at bounding box center [998, 282] width 128 height 20
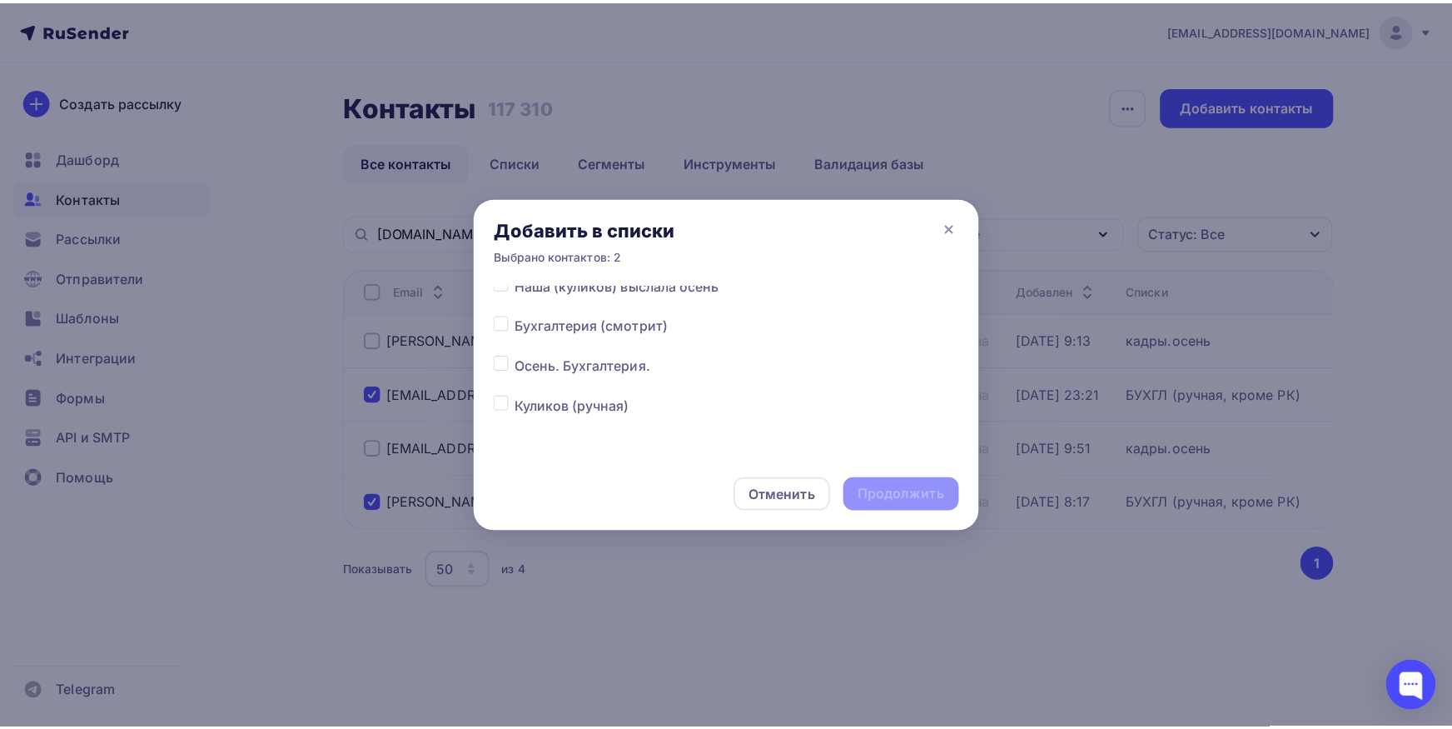
scroll to position [174, 0]
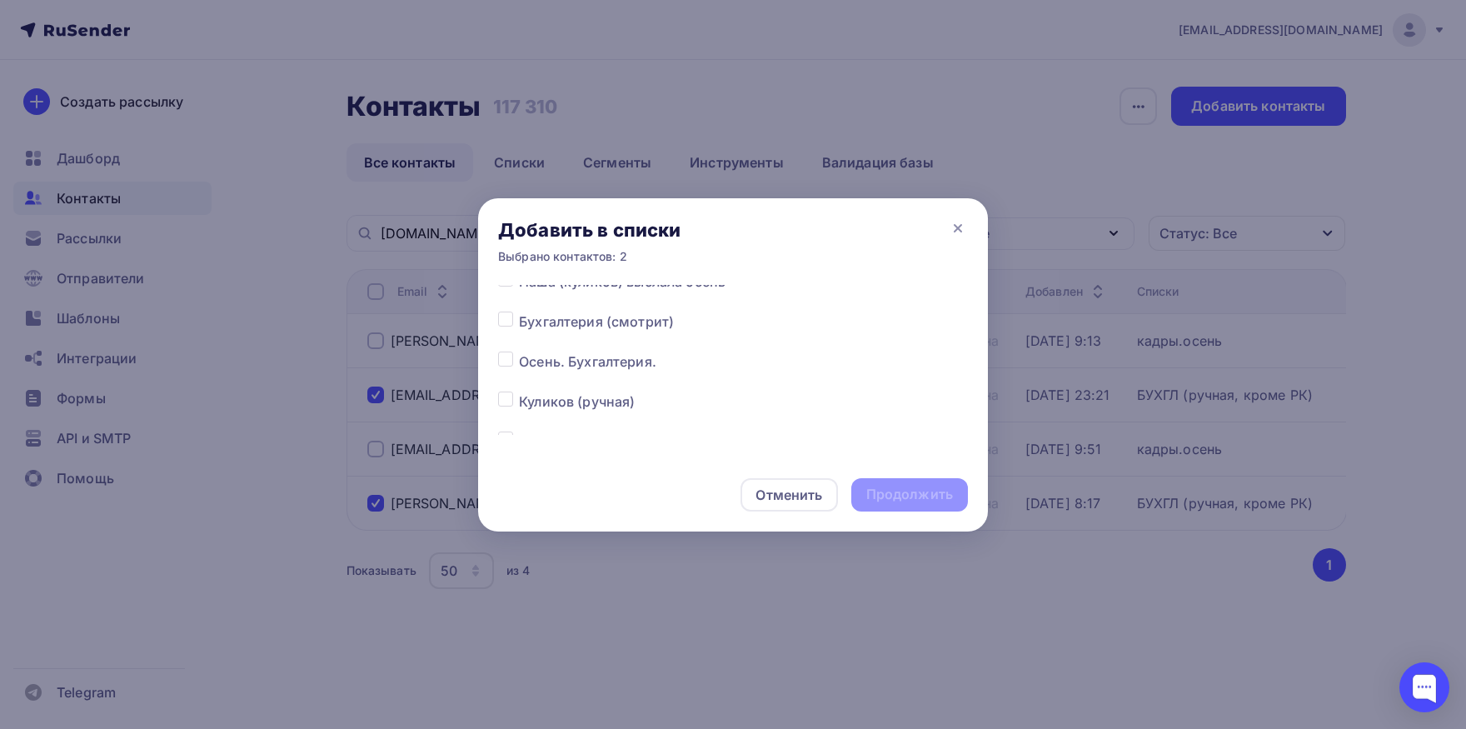
drag, startPoint x: 501, startPoint y: 359, endPoint x: 628, endPoint y: 400, distance: 133.0
click at [519, 351] on label at bounding box center [519, 351] width 0 height 0
click at [502, 359] on input "checkbox" at bounding box center [505, 358] width 15 height 15
click at [892, 496] on div "Продолжить" at bounding box center [909, 494] width 87 height 19
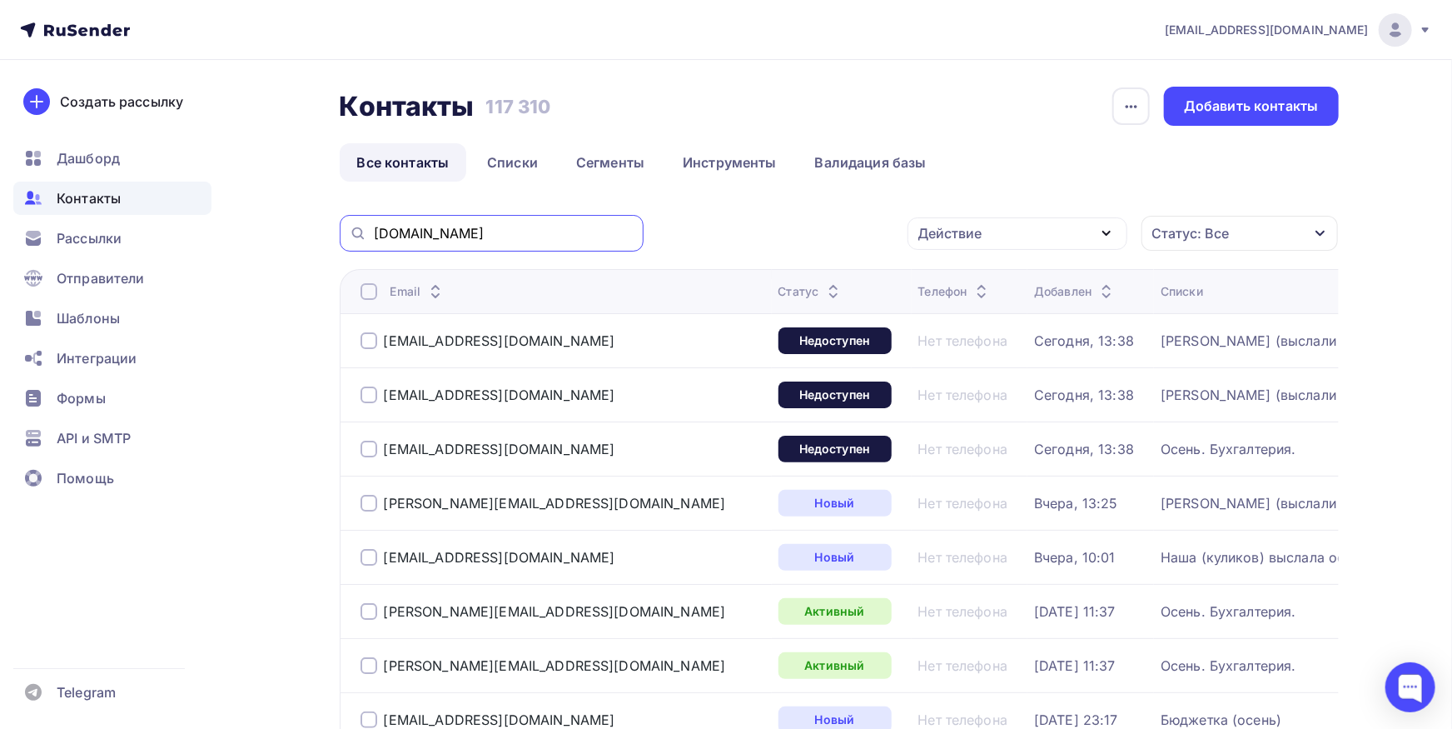
click at [555, 240] on input "[DOMAIN_NAME]" at bounding box center [504, 233] width 260 height 18
paste input "@spbrealty"
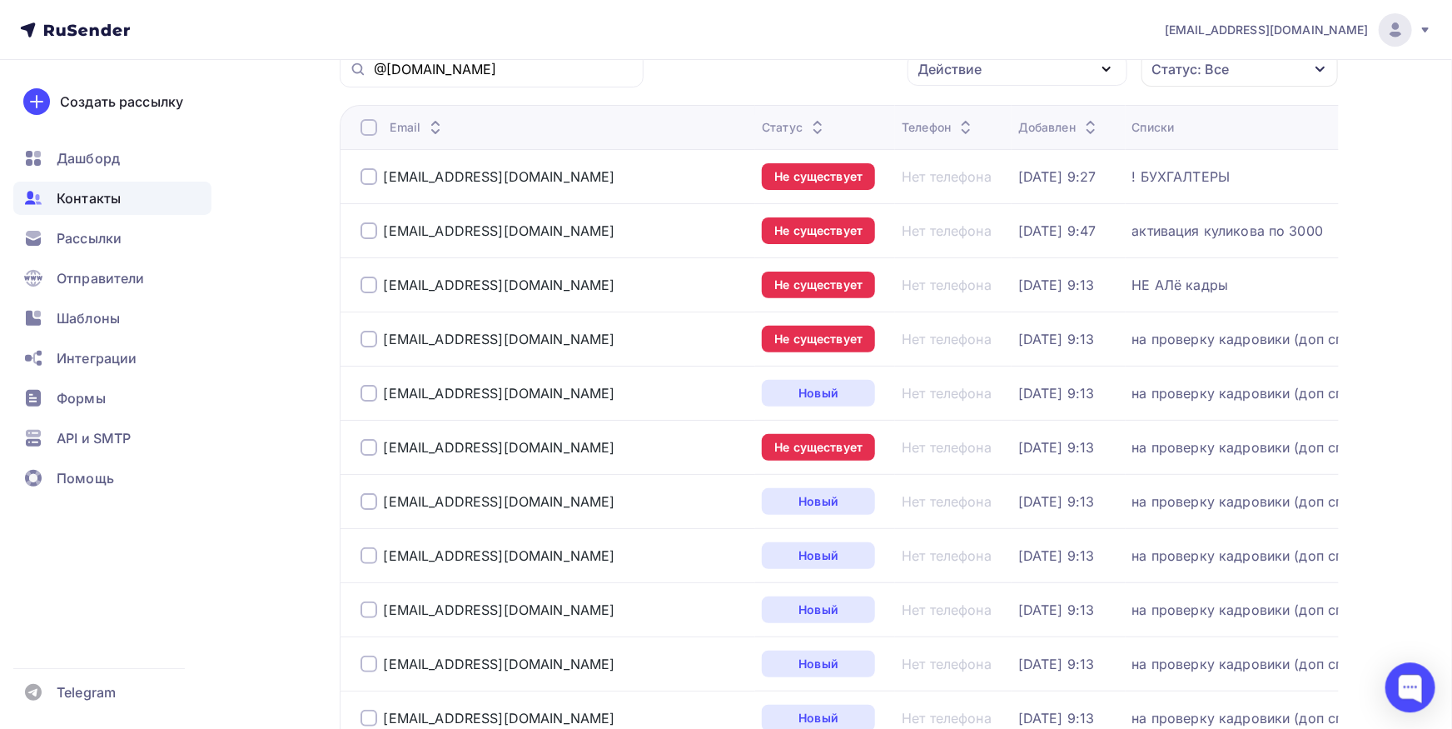
scroll to position [183, 0]
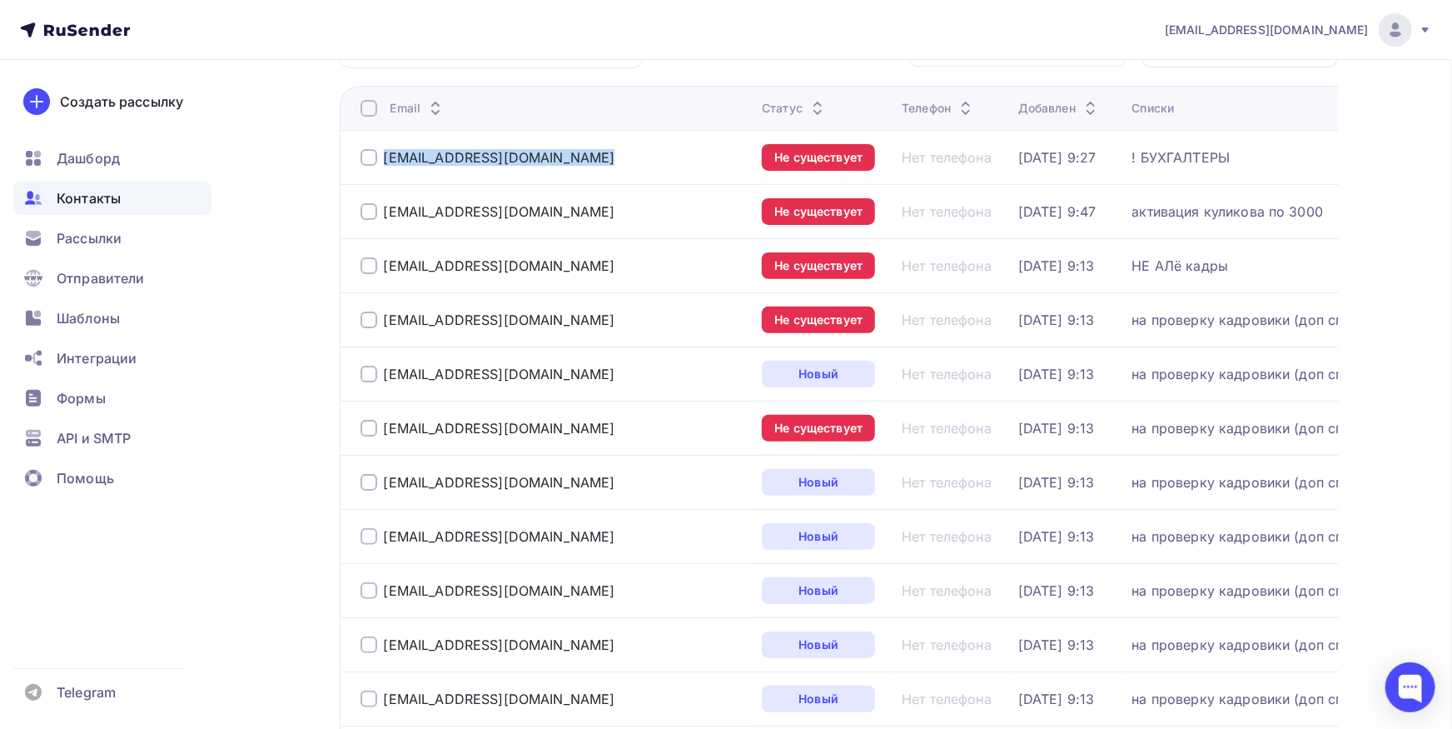
drag, startPoint x: 570, startPoint y: 160, endPoint x: 376, endPoint y: 157, distance: 194.0
click at [376, 157] on div "[EMAIL_ADDRESS][DOMAIN_NAME]" at bounding box center [555, 157] width 389 height 27
copy div "[EMAIL_ADDRESS][DOMAIN_NAME]"
click at [371, 167] on div "[EMAIL_ADDRESS][DOMAIN_NAME]" at bounding box center [555, 157] width 389 height 27
click at [367, 161] on div at bounding box center [369, 157] width 17 height 17
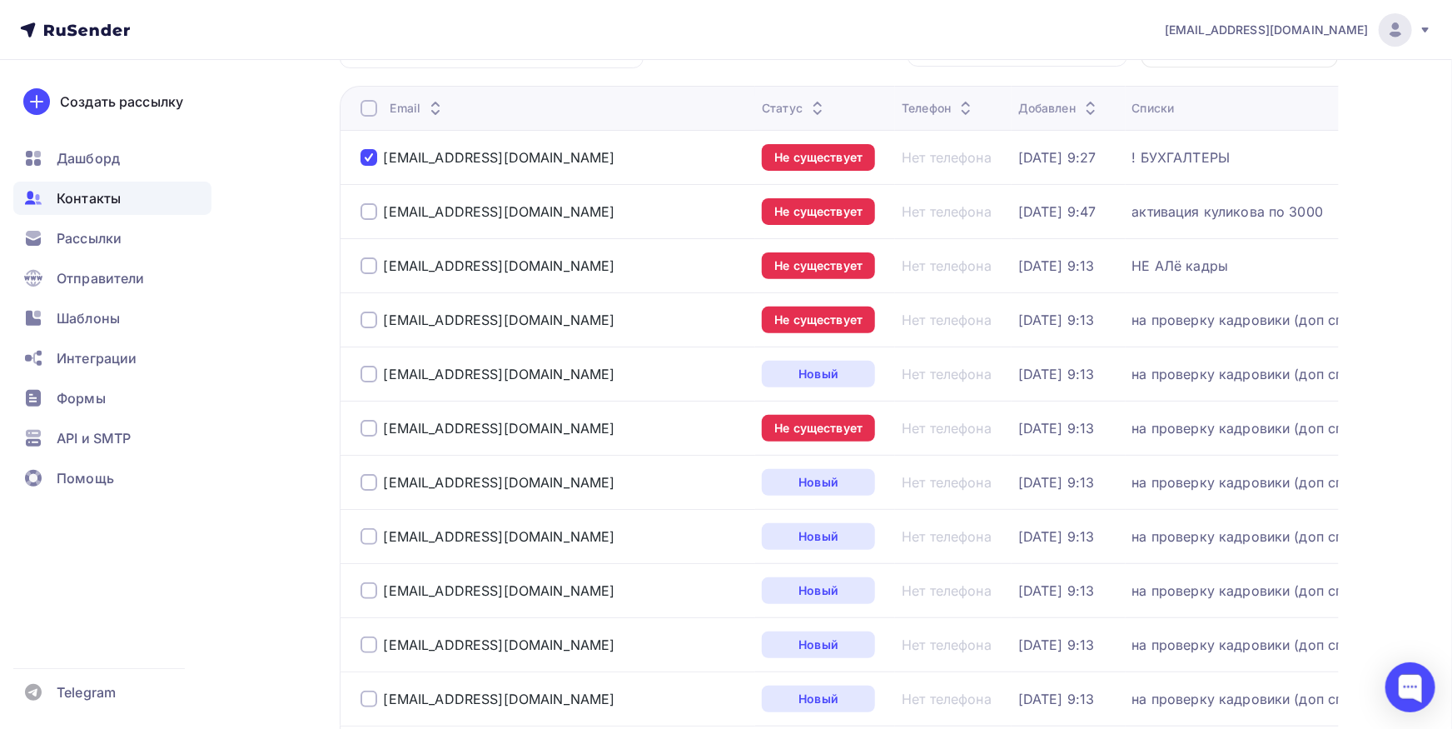
click at [367, 209] on div at bounding box center [369, 211] width 17 height 17
drag, startPoint x: 542, startPoint y: 212, endPoint x: 381, endPoint y: 214, distance: 161.6
click at [381, 214] on div "[EMAIL_ADDRESS][DOMAIN_NAME]" at bounding box center [555, 211] width 389 height 27
copy div "[EMAIL_ADDRESS][DOMAIN_NAME]"
drag, startPoint x: 403, startPoint y: 266, endPoint x: 381, endPoint y: 266, distance: 22.5
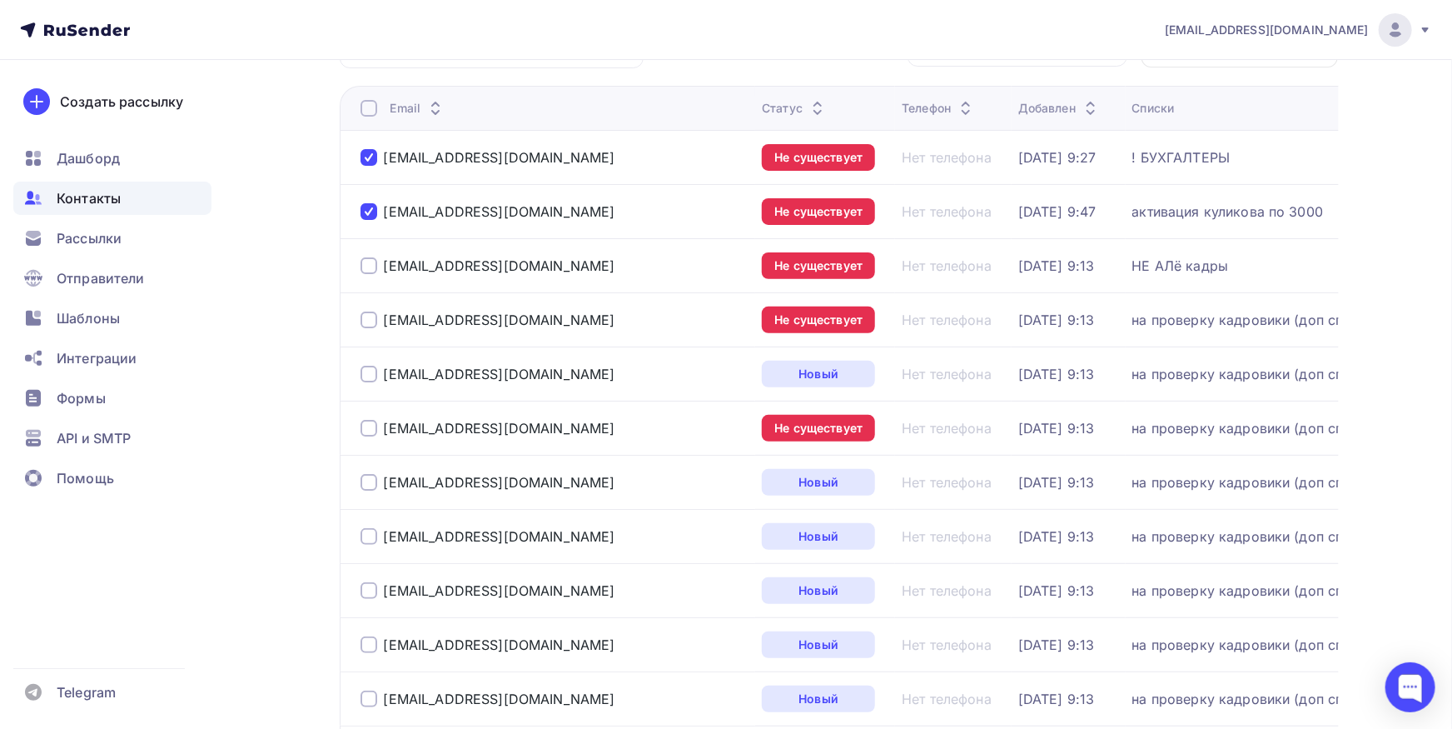
click at [381, 266] on div "[EMAIL_ADDRESS][DOMAIN_NAME]" at bounding box center [555, 265] width 389 height 27
copy div "[EMAIL_ADDRESS][DOMAIN_NAME]"
drag, startPoint x: 554, startPoint y: 319, endPoint x: 399, endPoint y: 319, distance: 154.9
click at [399, 319] on div "[EMAIL_ADDRESS][DOMAIN_NAME]" at bounding box center [555, 319] width 389 height 27
drag, startPoint x: 515, startPoint y: 263, endPoint x: 381, endPoint y: 261, distance: 134.1
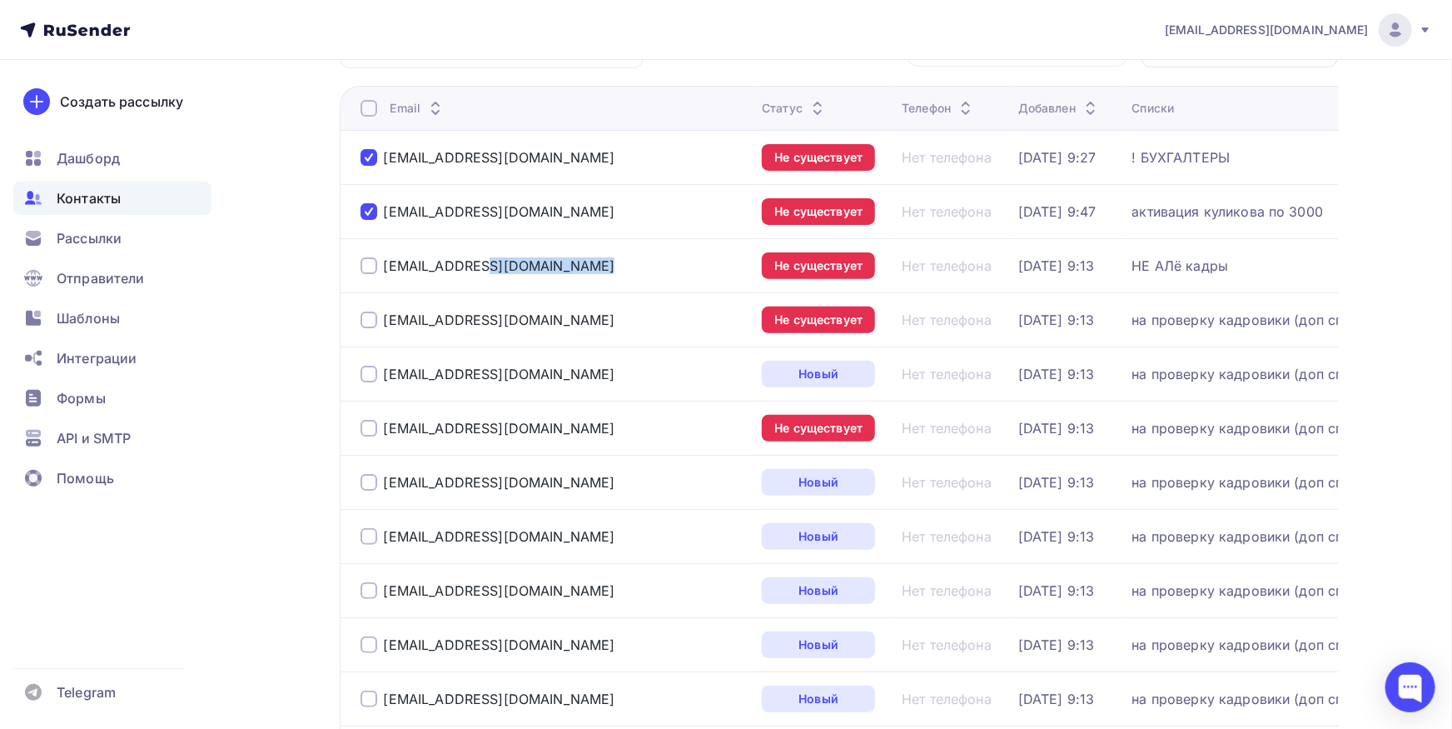
click at [381, 261] on div "[EMAIL_ADDRESS][DOMAIN_NAME]" at bounding box center [555, 265] width 389 height 27
copy div "[EMAIL_ADDRESS][DOMAIN_NAME]"
click at [366, 263] on div at bounding box center [369, 265] width 17 height 17
click at [371, 321] on div at bounding box center [369, 319] width 17 height 17
click at [366, 373] on div at bounding box center [369, 374] width 17 height 17
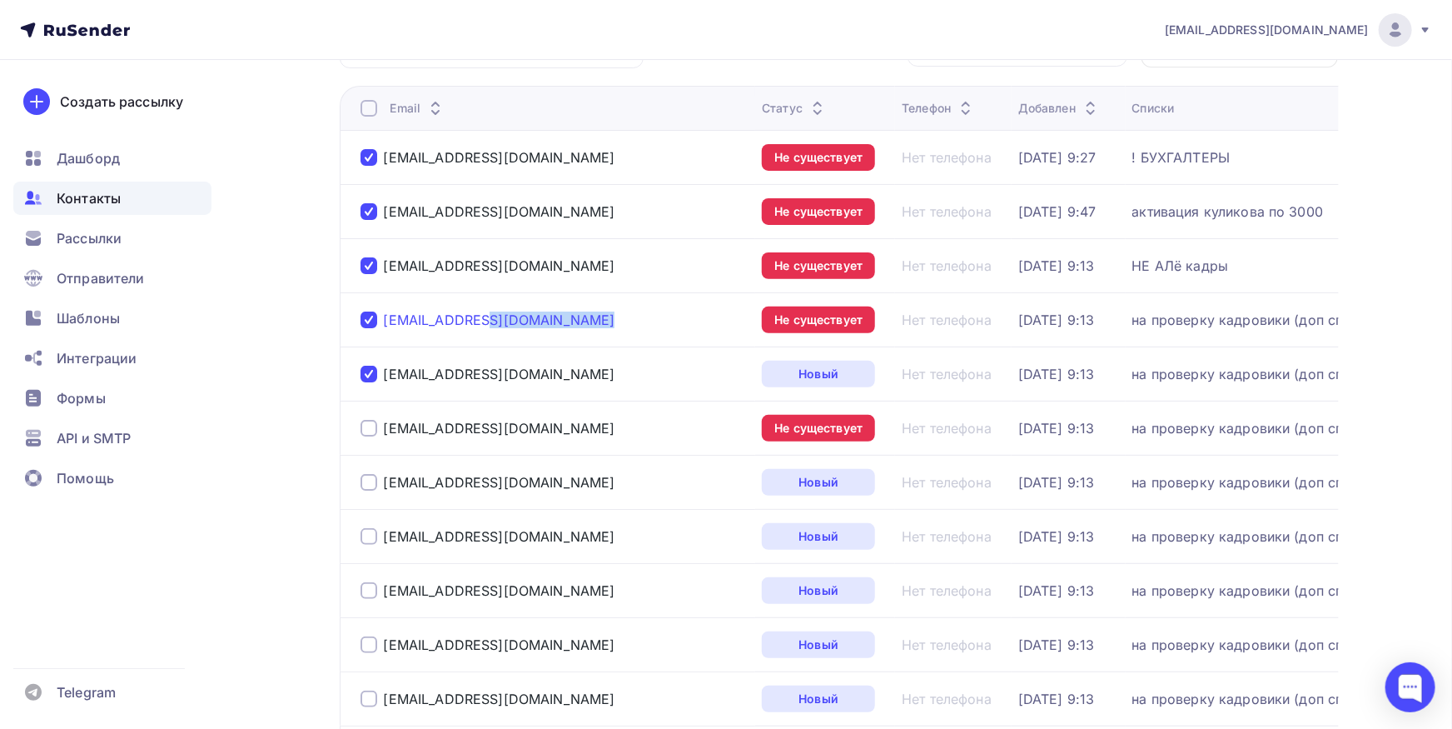
drag, startPoint x: 411, startPoint y: 316, endPoint x: 384, endPoint y: 316, distance: 27.5
click at [384, 316] on div "[EMAIL_ADDRESS][DOMAIN_NAME]" at bounding box center [555, 319] width 389 height 27
click at [372, 357] on td "[EMAIL_ADDRESS][DOMAIN_NAME]" at bounding box center [548, 373] width 416 height 54
click at [371, 205] on div at bounding box center [369, 211] width 17 height 17
click at [368, 153] on div at bounding box center [369, 157] width 17 height 17
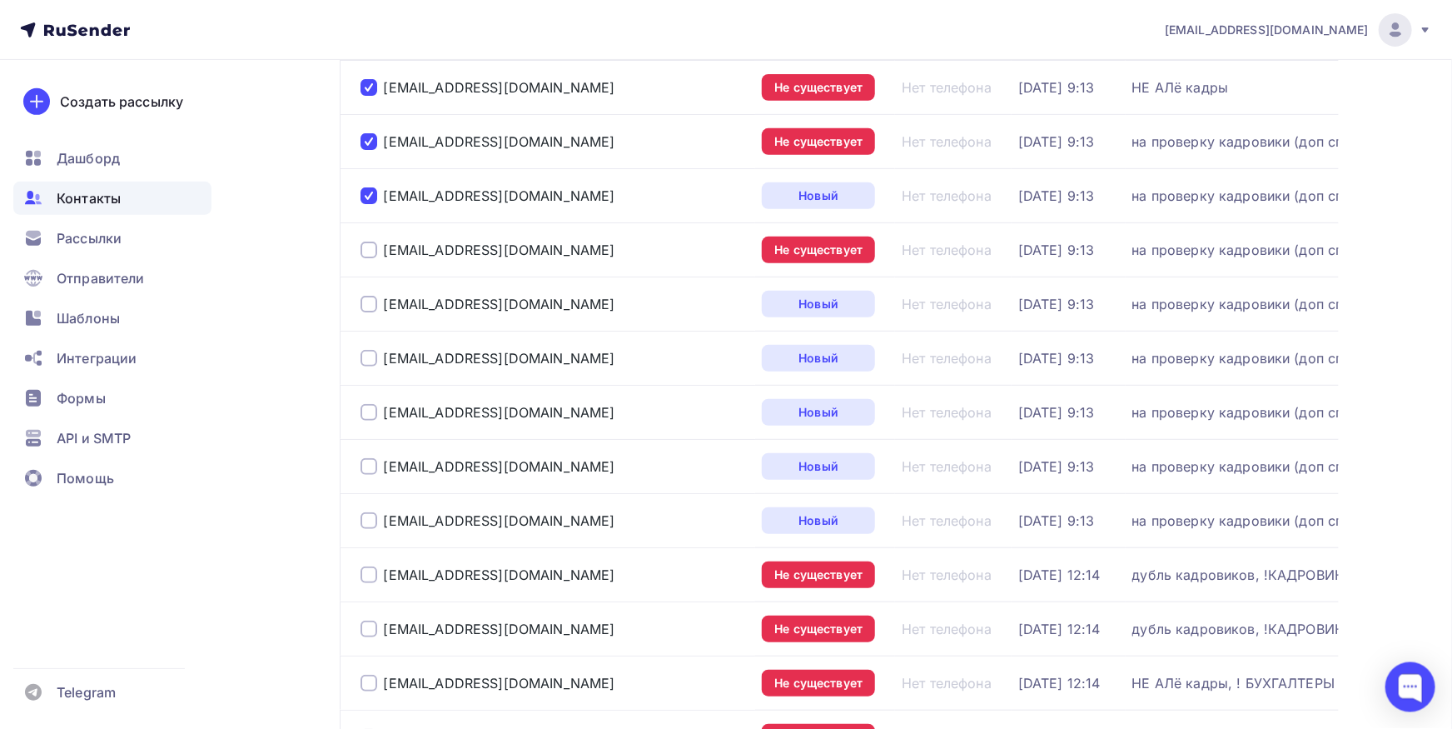
scroll to position [366, 0]
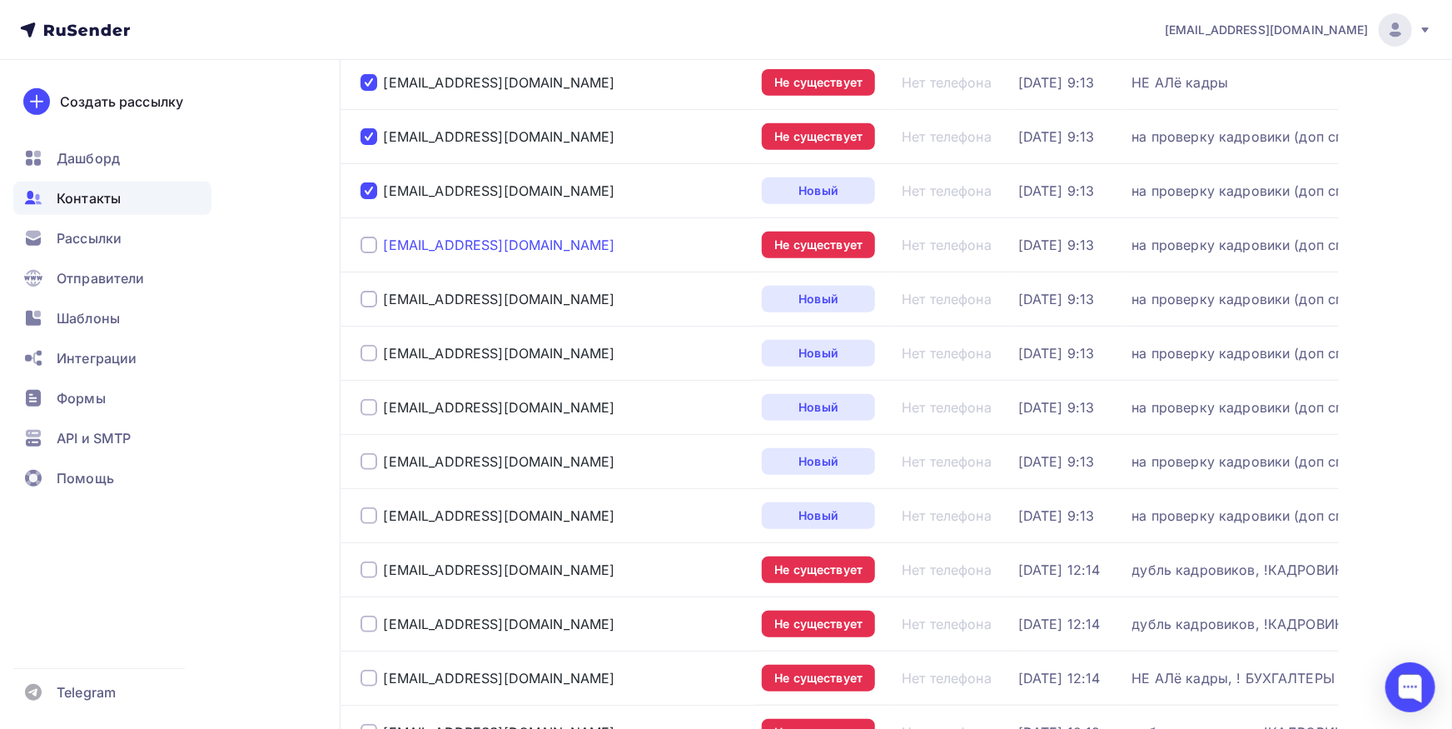
drag, startPoint x: 502, startPoint y: 240, endPoint x: 384, endPoint y: 240, distance: 118.2
click at [384, 240] on div "[EMAIL_ADDRESS][DOMAIN_NAME]" at bounding box center [555, 244] width 389 height 27
click at [370, 238] on div at bounding box center [369, 244] width 17 height 17
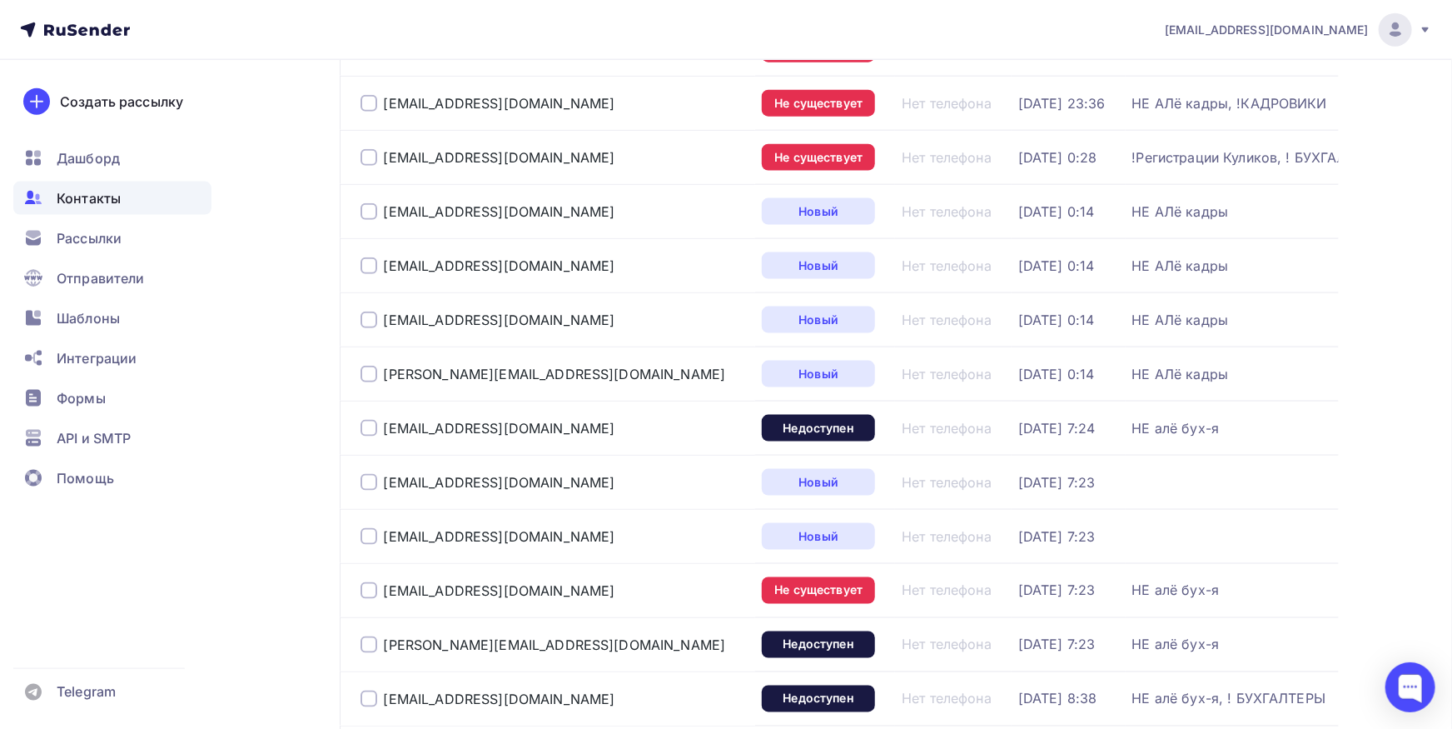
scroll to position [1147, 0]
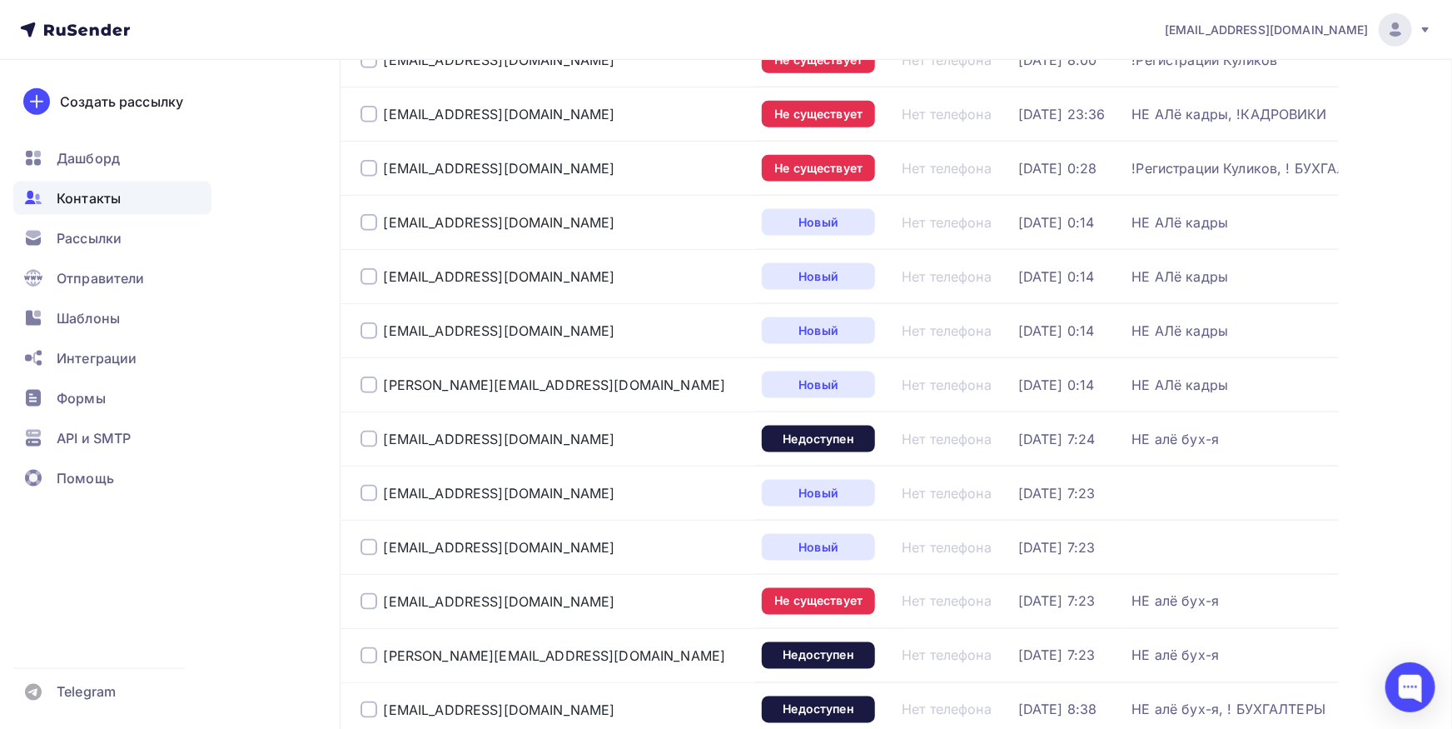
click at [367, 380] on div at bounding box center [369, 384] width 17 height 17
click at [366, 331] on div at bounding box center [369, 330] width 17 height 17
click at [366, 275] on div at bounding box center [369, 276] width 17 height 17
drag, startPoint x: 567, startPoint y: 329, endPoint x: 303, endPoint y: 322, distance: 264.1
click at [340, 322] on div "Email Статус Телефон Добавлен Списки [EMAIL_ADDRESS][DOMAIN_NAME] Не существует…" at bounding box center [839, 64] width 999 height 1885
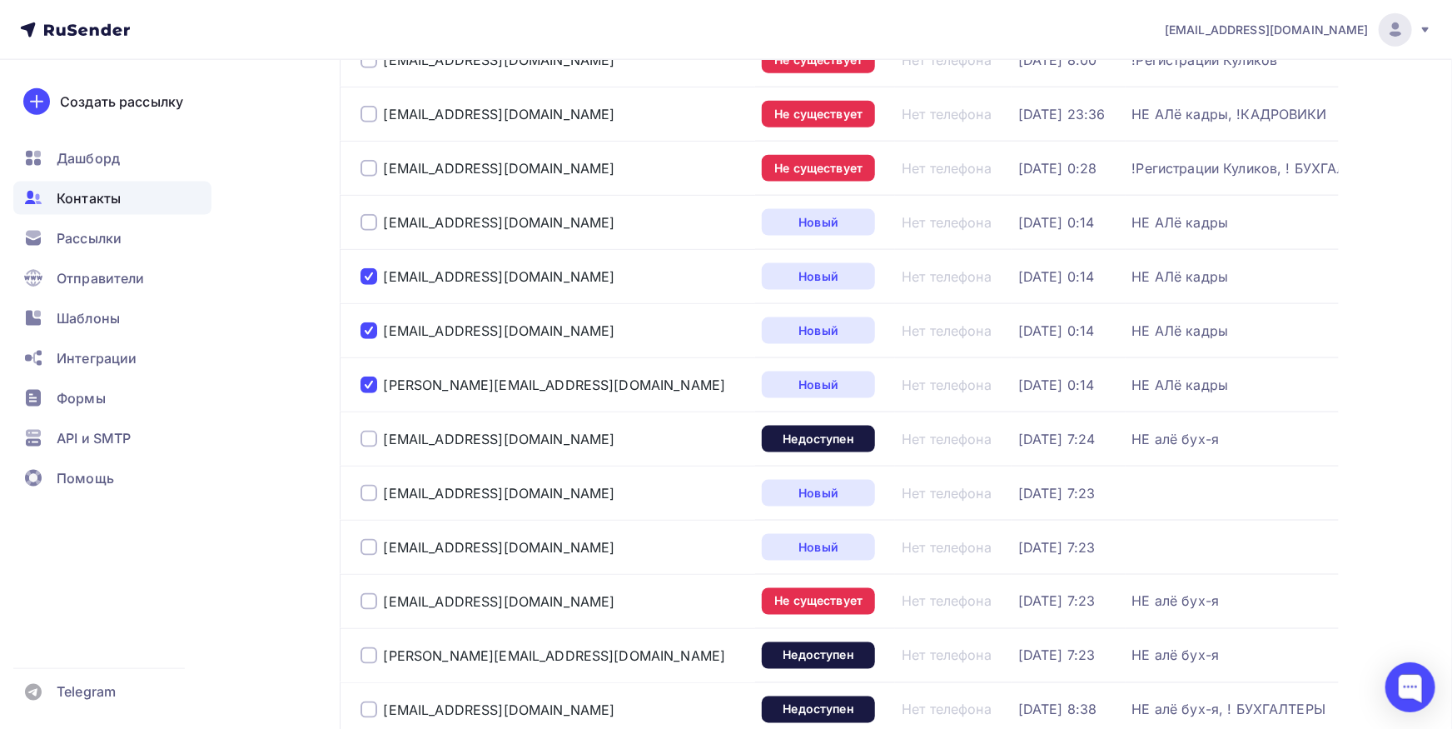
click at [554, 376] on div "[PERSON_NAME][EMAIL_ADDRESS][DOMAIN_NAME]" at bounding box center [555, 384] width 389 height 27
drag, startPoint x: 398, startPoint y: 379, endPoint x: 381, endPoint y: 379, distance: 16.7
click at [381, 379] on div "[PERSON_NAME][EMAIL_ADDRESS][DOMAIN_NAME]" at bounding box center [555, 384] width 389 height 27
drag, startPoint x: 565, startPoint y: 271, endPoint x: 390, endPoint y: 271, distance: 175.7
click at [390, 271] on div "[EMAIL_ADDRESS][DOMAIN_NAME]" at bounding box center [555, 276] width 389 height 27
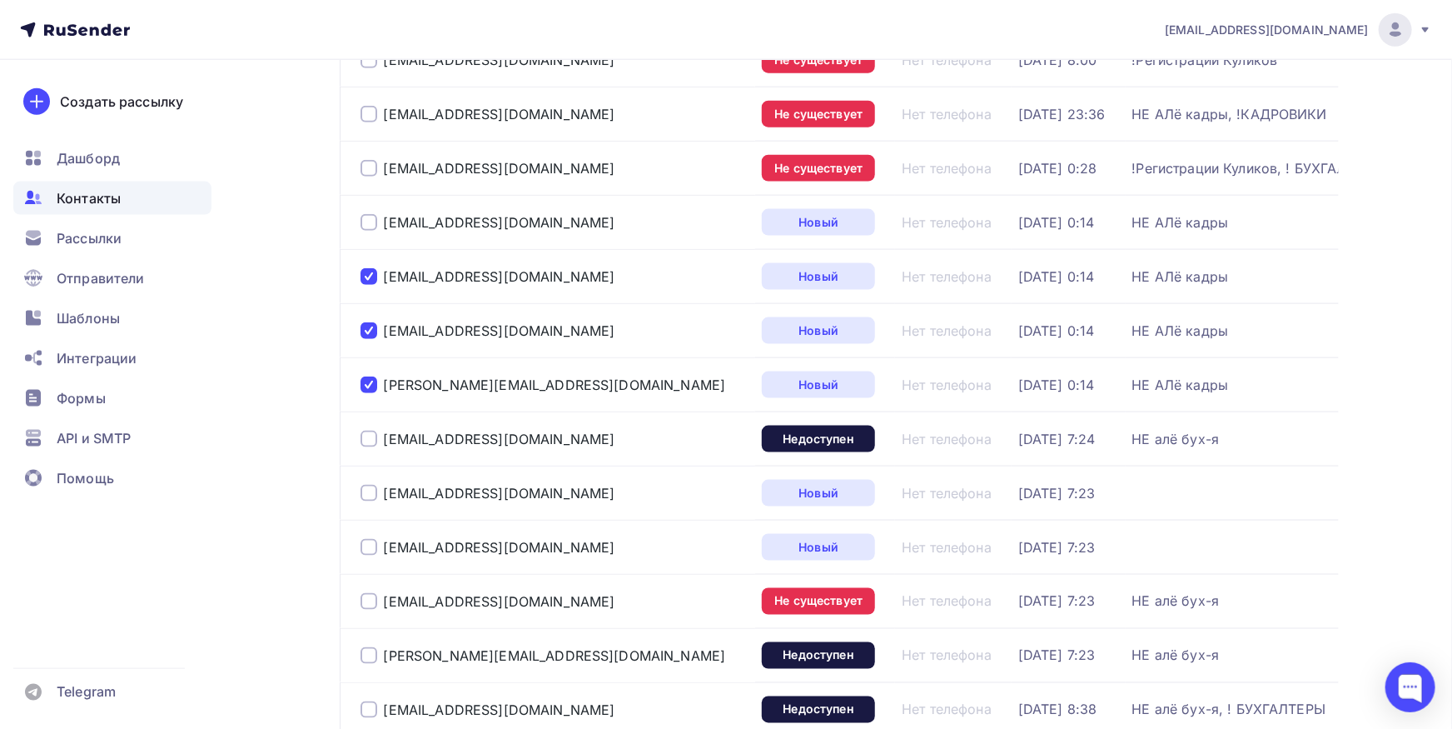
click at [576, 272] on div "[EMAIL_ADDRESS][DOMAIN_NAME]" at bounding box center [555, 276] width 389 height 27
click at [371, 222] on div at bounding box center [369, 222] width 17 height 17
click at [383, 223] on div "[EMAIL_ADDRESS][DOMAIN_NAME]" at bounding box center [555, 222] width 389 height 27
click at [568, 266] on div "[EMAIL_ADDRESS][DOMAIN_NAME]" at bounding box center [555, 276] width 389 height 27
drag, startPoint x: 575, startPoint y: 273, endPoint x: 416, endPoint y: 273, distance: 159.1
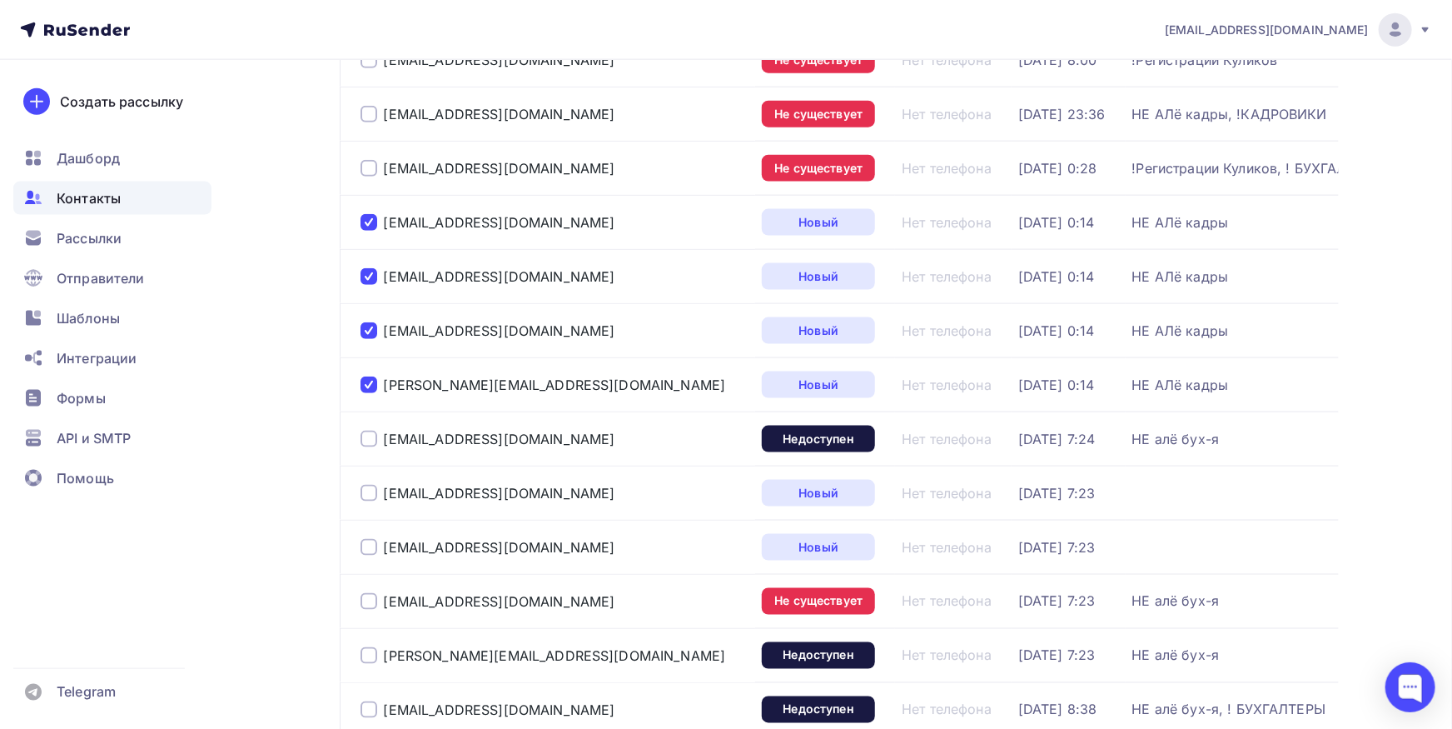
click at [416, 273] on div "[EMAIL_ADDRESS][DOMAIN_NAME]" at bounding box center [555, 276] width 389 height 27
drag, startPoint x: 595, startPoint y: 277, endPoint x: 399, endPoint y: 271, distance: 195.8
click at [595, 276] on td "[EMAIL_ADDRESS][DOMAIN_NAME]" at bounding box center [548, 276] width 416 height 54
drag, startPoint x: 399, startPoint y: 271, endPoint x: 387, endPoint y: 271, distance: 11.7
click at [387, 271] on div "[EMAIL_ADDRESS][DOMAIN_NAME]" at bounding box center [555, 276] width 389 height 27
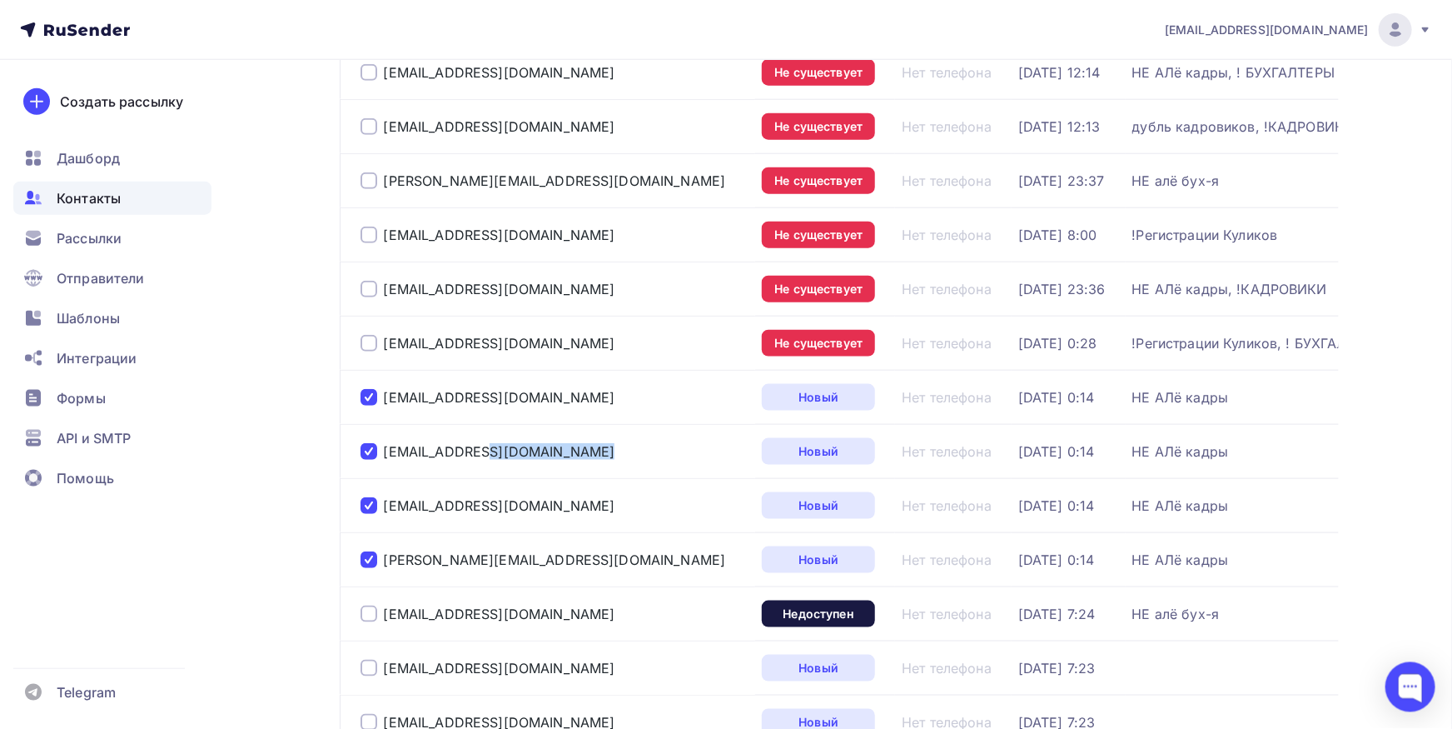
scroll to position [963, 0]
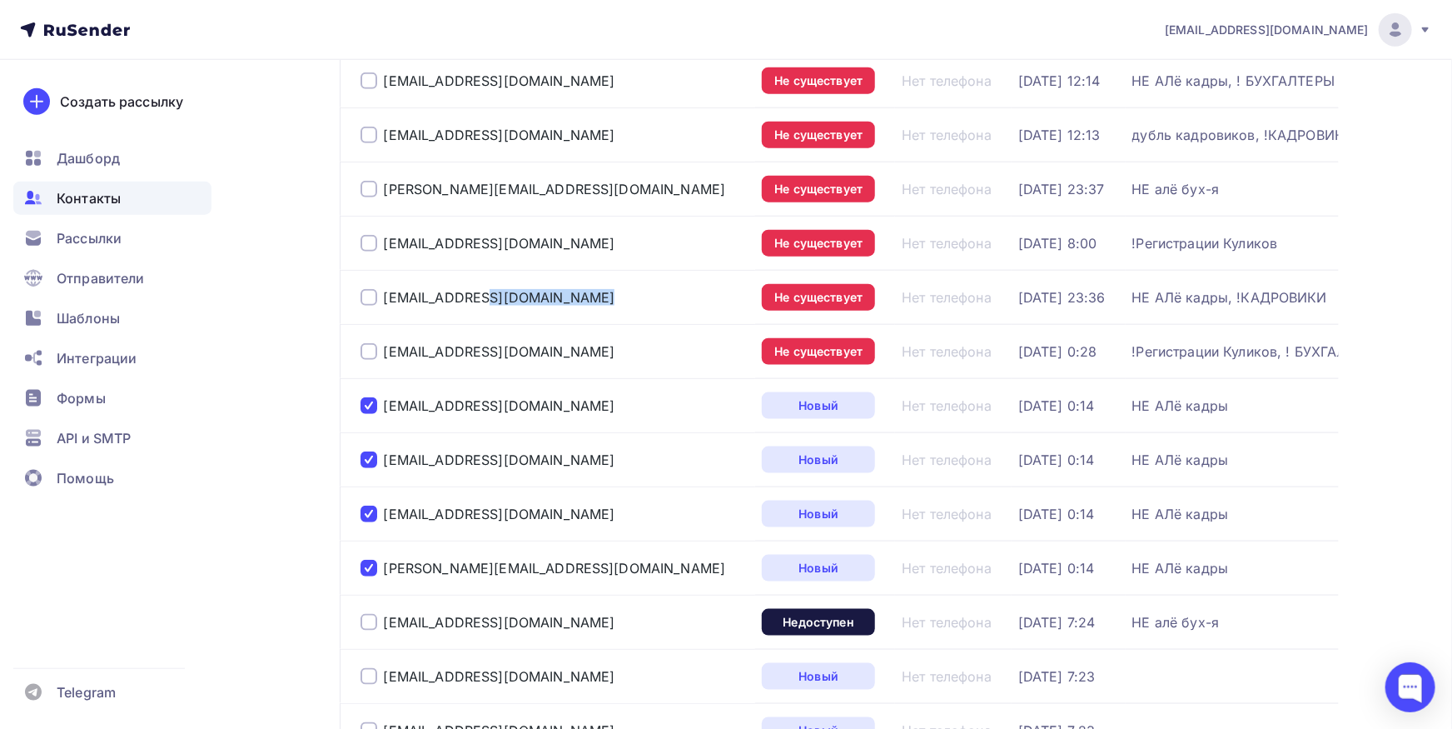
drag, startPoint x: 561, startPoint y: 288, endPoint x: 381, endPoint y: 288, distance: 179.9
click at [381, 288] on div "[EMAIL_ADDRESS][DOMAIN_NAME]" at bounding box center [555, 297] width 389 height 27
click at [366, 293] on div at bounding box center [369, 297] width 17 height 17
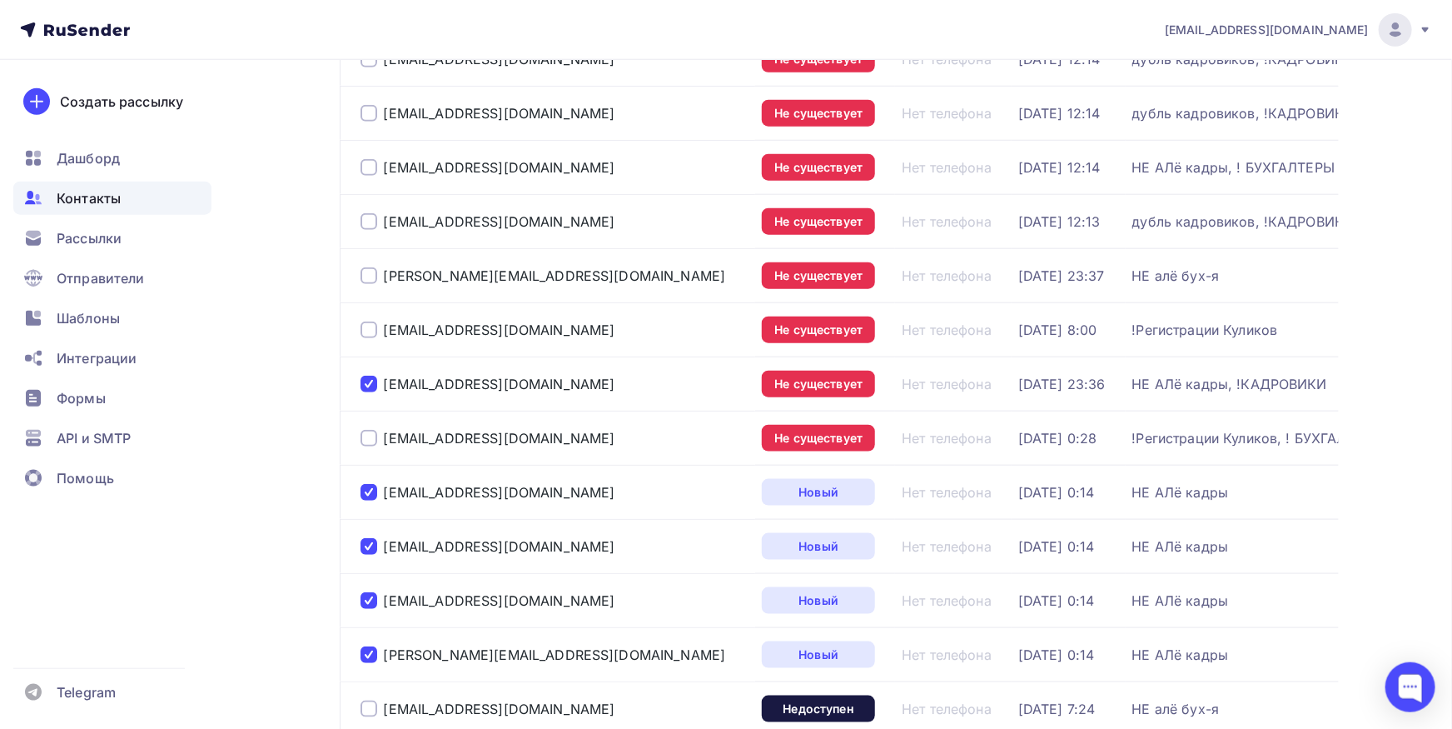
scroll to position [872, 0]
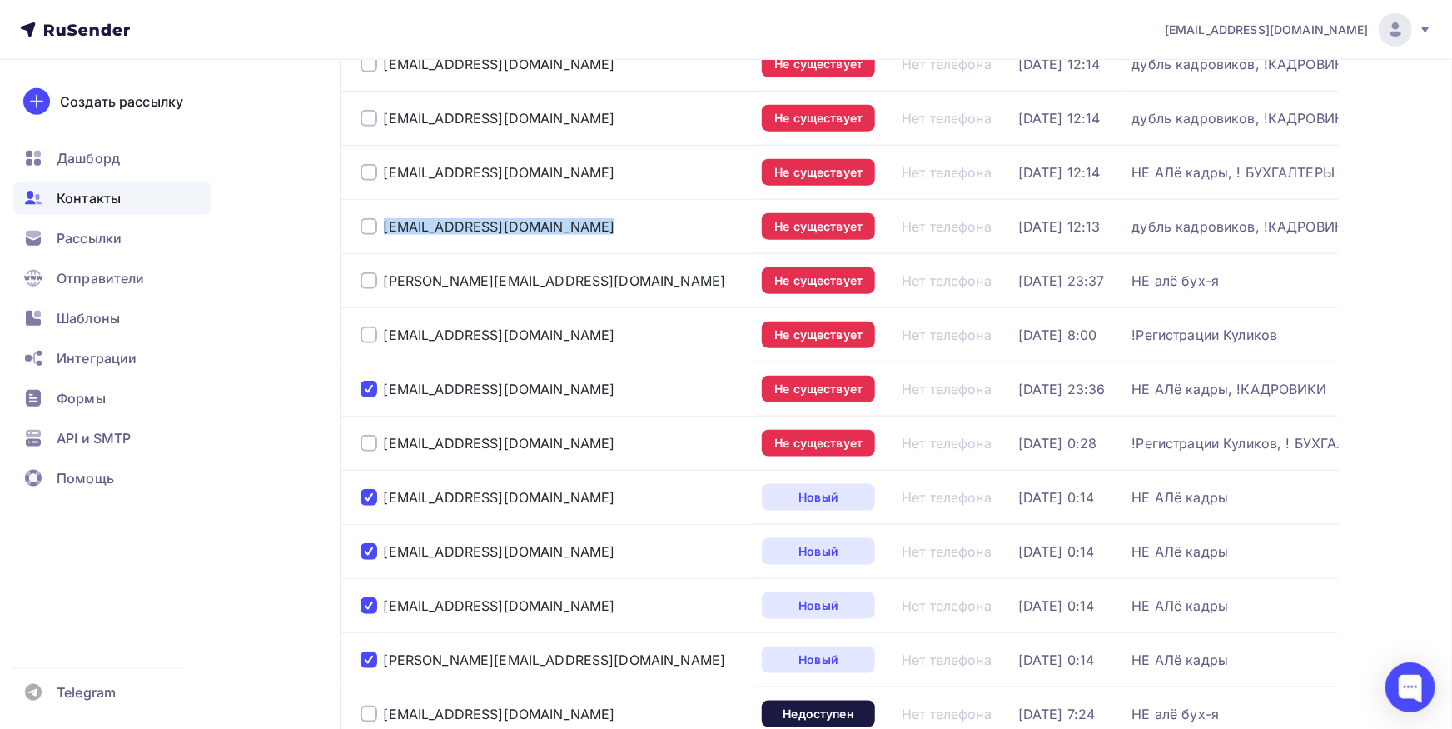
click at [359, 226] on td "[EMAIL_ADDRESS][DOMAIN_NAME]" at bounding box center [548, 226] width 416 height 54
click at [366, 229] on div at bounding box center [369, 226] width 17 height 17
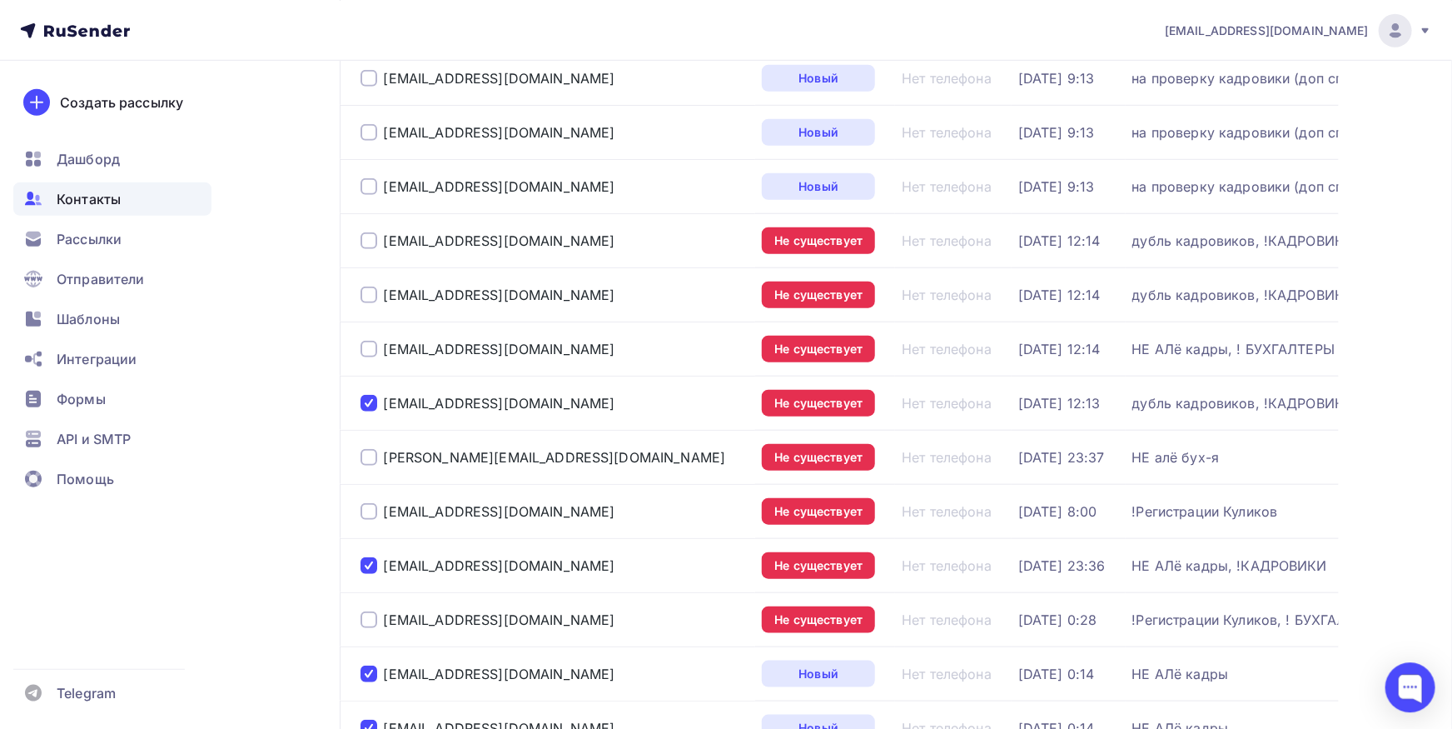
scroll to position [689, 0]
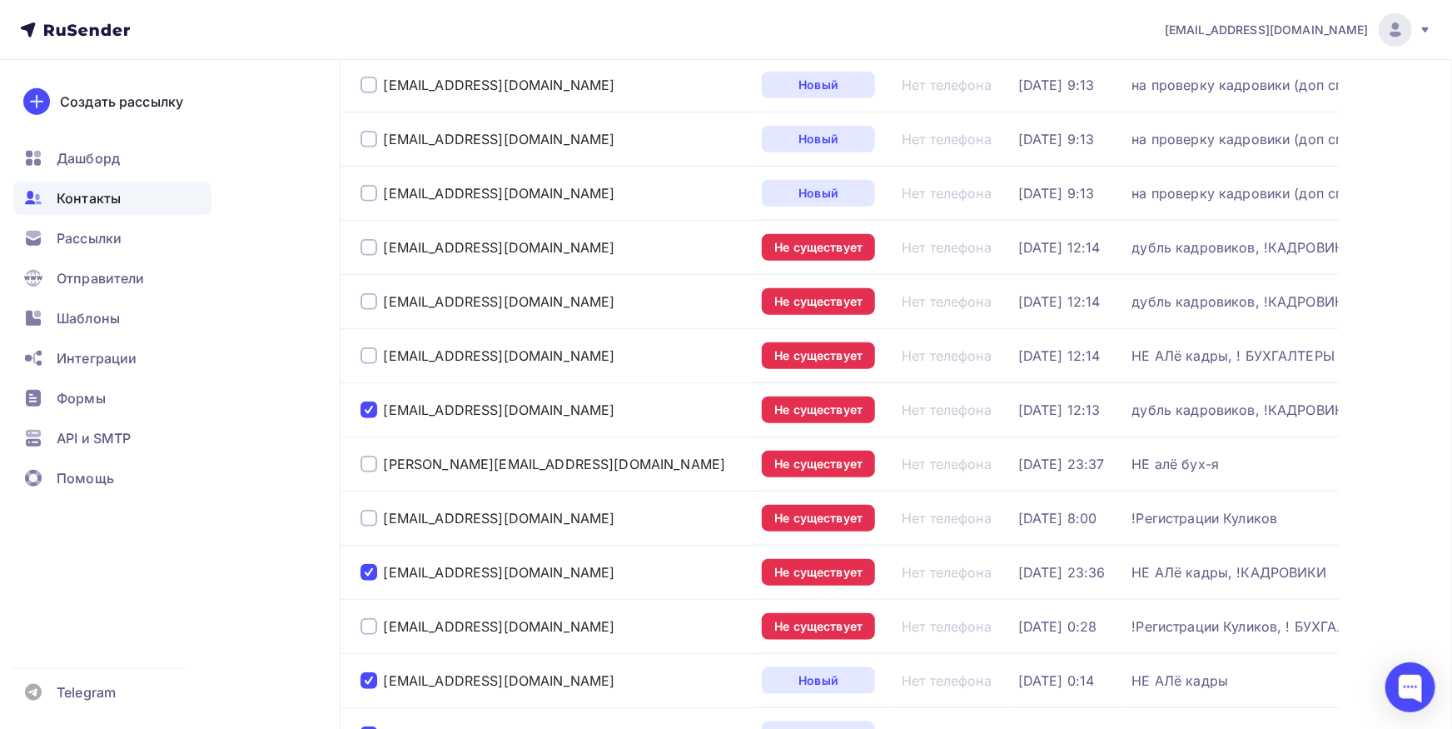
click at [383, 316] on td "[EMAIL_ADDRESS][DOMAIN_NAME]" at bounding box center [548, 301] width 416 height 54
click at [367, 299] on div at bounding box center [369, 301] width 17 height 17
drag, startPoint x: 543, startPoint y: 247, endPoint x: 382, endPoint y: 249, distance: 160.7
click at [382, 249] on div "[EMAIL_ADDRESS][DOMAIN_NAME]" at bounding box center [555, 247] width 389 height 27
click at [362, 362] on div "[EMAIL_ADDRESS][DOMAIN_NAME]" at bounding box center [555, 355] width 389 height 27
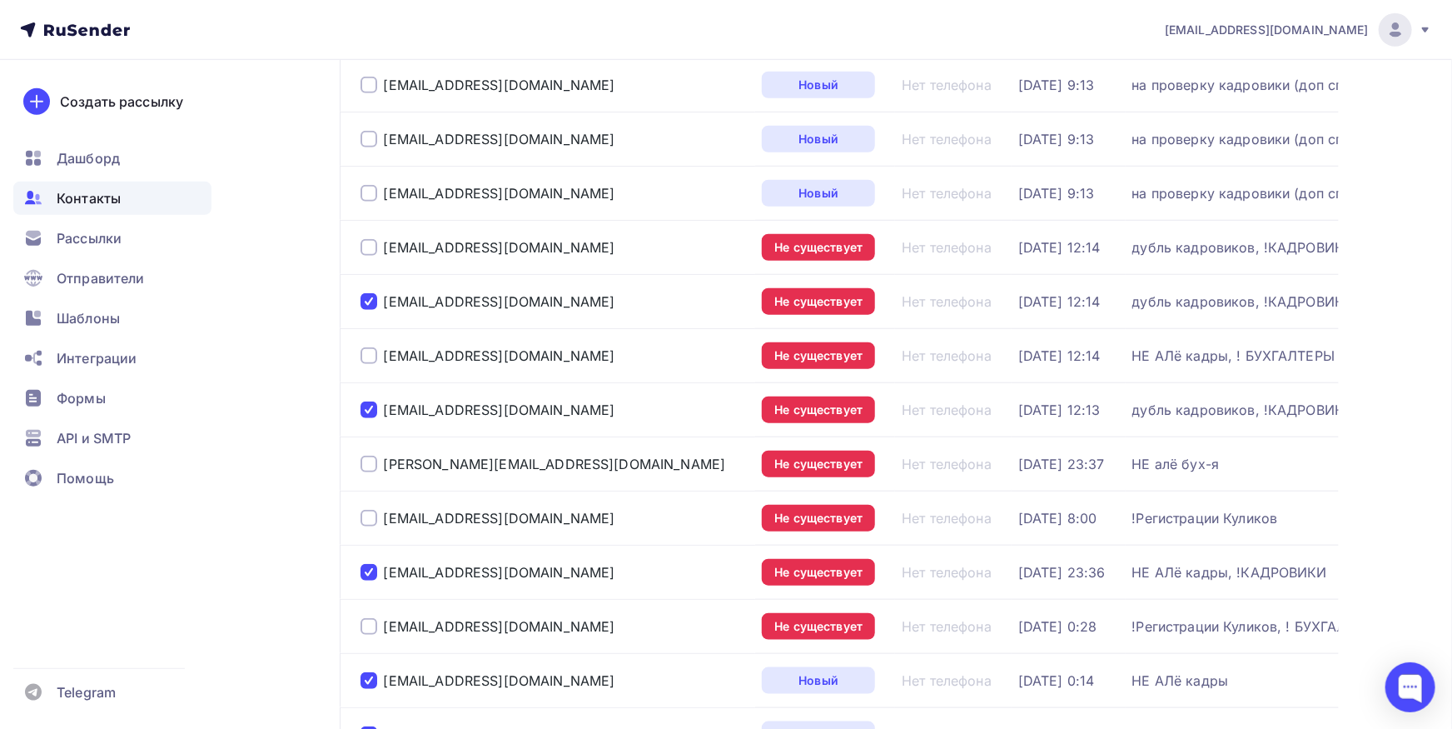
click at [368, 362] on div at bounding box center [369, 355] width 17 height 17
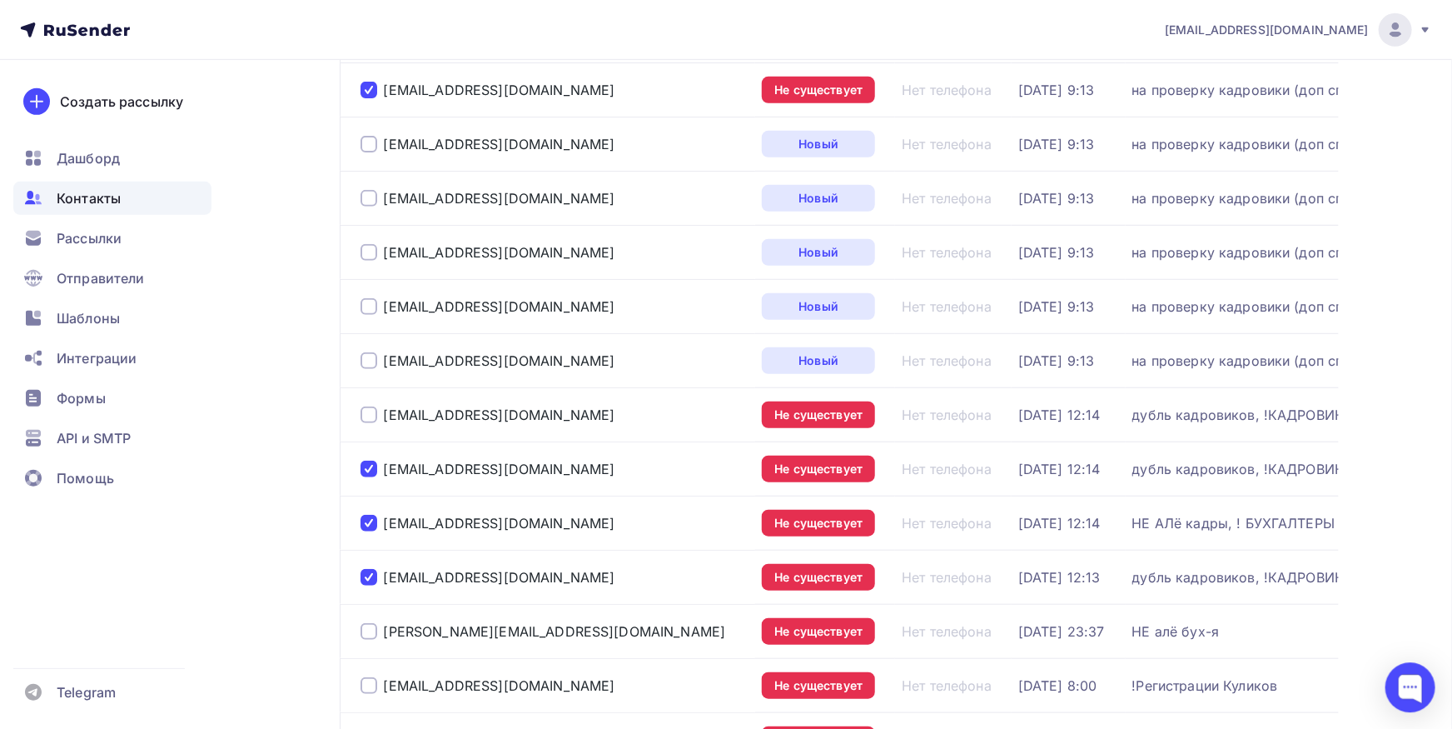
scroll to position [505, 0]
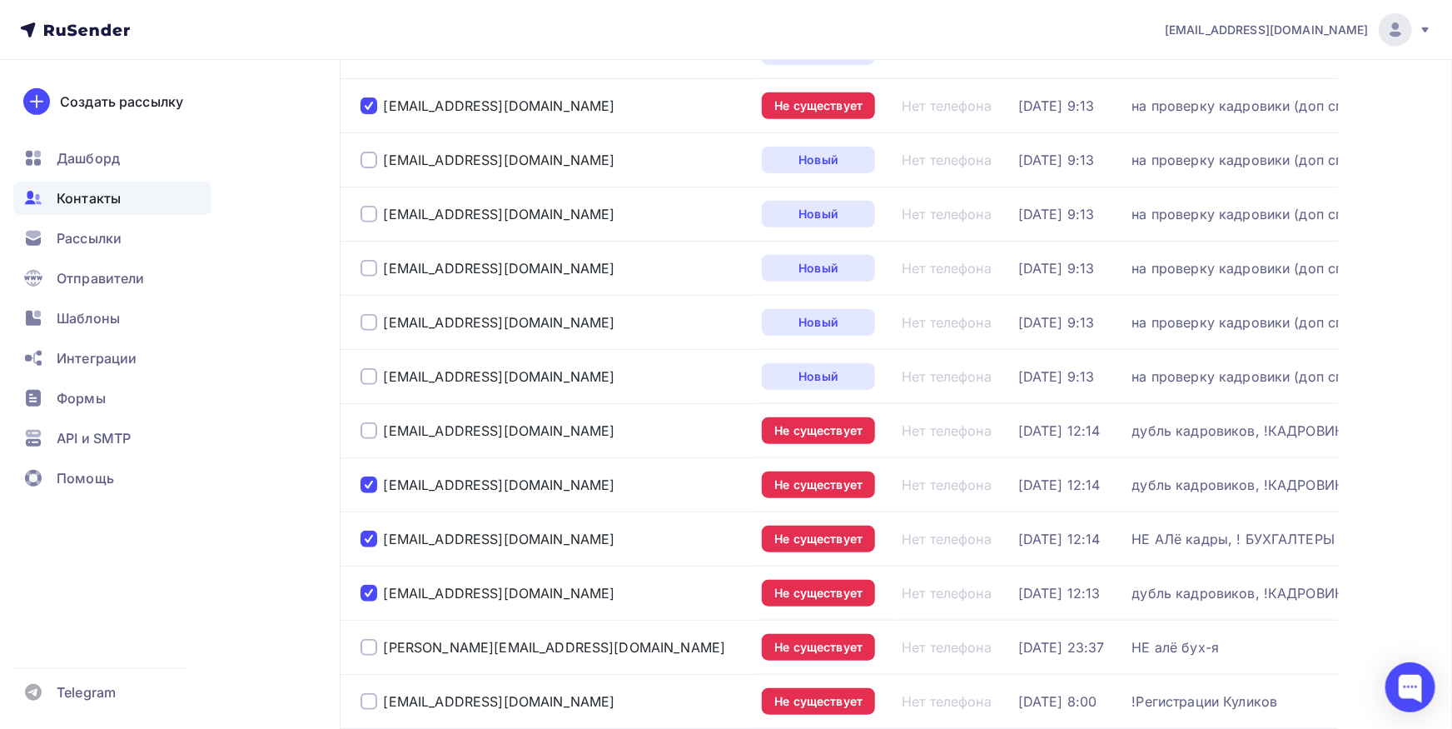
click at [367, 426] on div at bounding box center [369, 430] width 17 height 17
drag, startPoint x: 571, startPoint y: 161, endPoint x: 383, endPoint y: 161, distance: 188.2
click at [383, 161] on div "[EMAIL_ADDRESS][DOMAIN_NAME]" at bounding box center [555, 160] width 389 height 27
click at [366, 162] on div at bounding box center [369, 160] width 17 height 17
drag, startPoint x: 569, startPoint y: 207, endPoint x: 299, endPoint y: 208, distance: 269.8
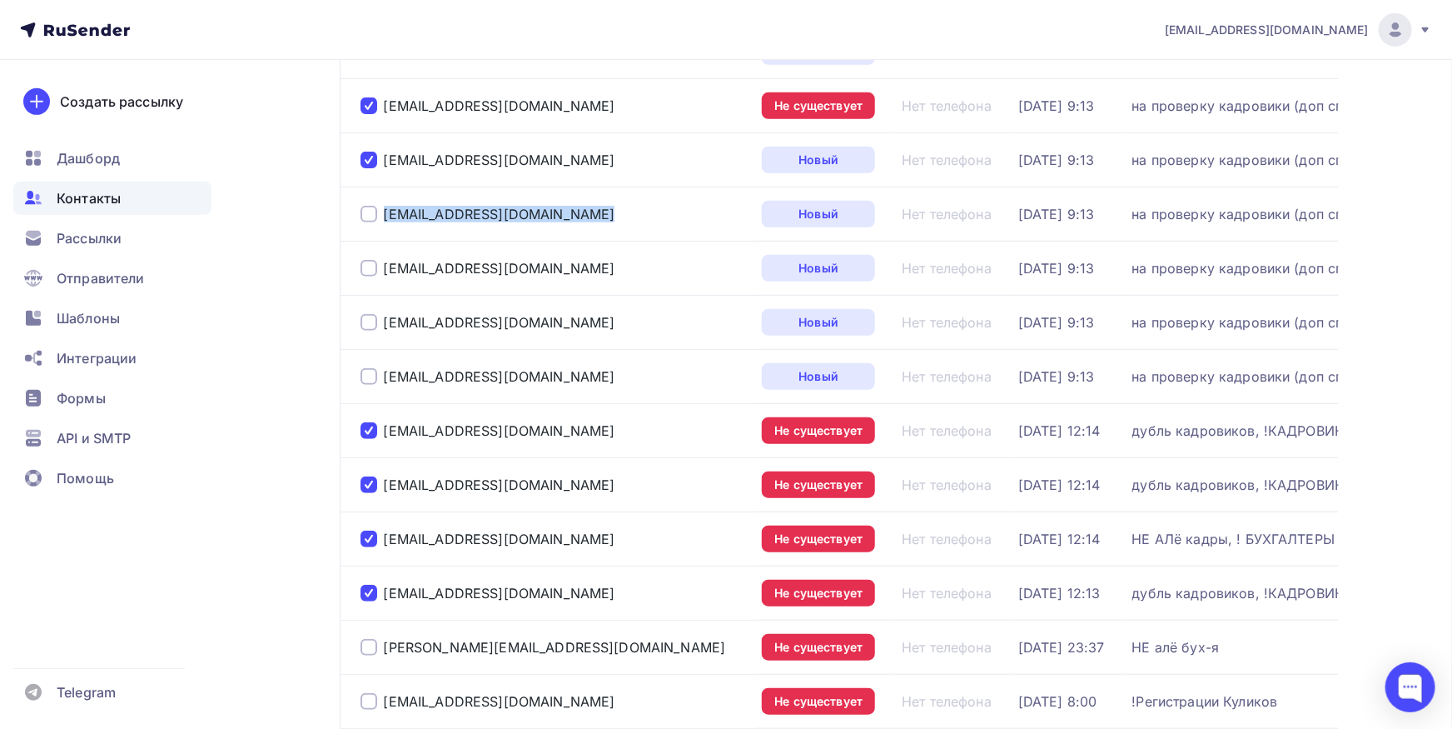
click at [340, 208] on div "Email Статус Телефон Добавлен Списки [EMAIL_ADDRESS][DOMAIN_NAME] Не существует…" at bounding box center [839, 706] width 999 height 1885
click at [371, 207] on div at bounding box center [369, 214] width 17 height 17
drag, startPoint x: 436, startPoint y: 269, endPoint x: 348, endPoint y: 269, distance: 88.3
click at [344, 269] on td "[EMAIL_ADDRESS][DOMAIN_NAME]" at bounding box center [548, 268] width 416 height 54
drag, startPoint x: 366, startPoint y: 267, endPoint x: 446, endPoint y: 304, distance: 88.7
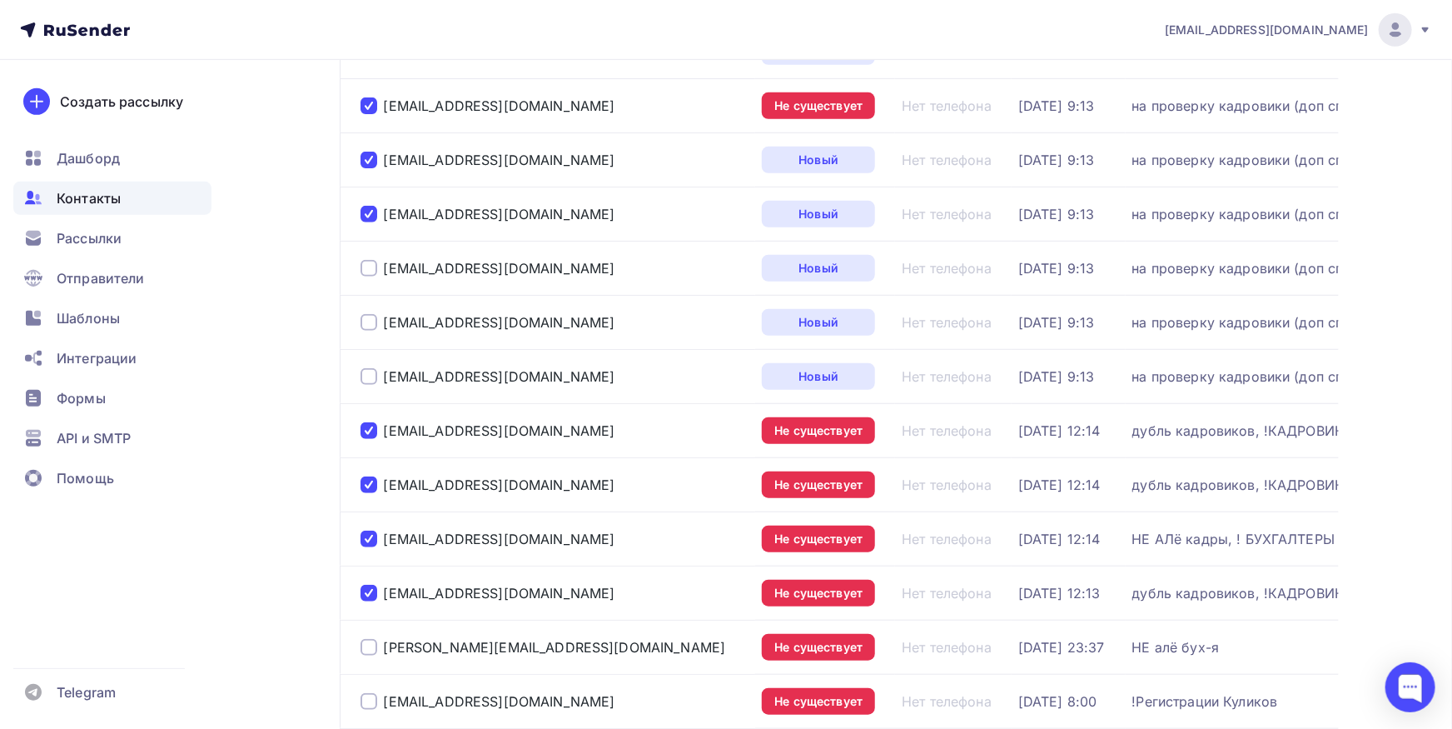
click at [366, 267] on div at bounding box center [369, 268] width 17 height 17
drag, startPoint x: 401, startPoint y: 326, endPoint x: 366, endPoint y: 326, distance: 35.8
click at [367, 326] on div "[EMAIL_ADDRESS][DOMAIN_NAME]" at bounding box center [555, 322] width 389 height 27
click at [368, 321] on div at bounding box center [369, 322] width 17 height 17
drag, startPoint x: 436, startPoint y: 376, endPoint x: 370, endPoint y: 374, distance: 65.8
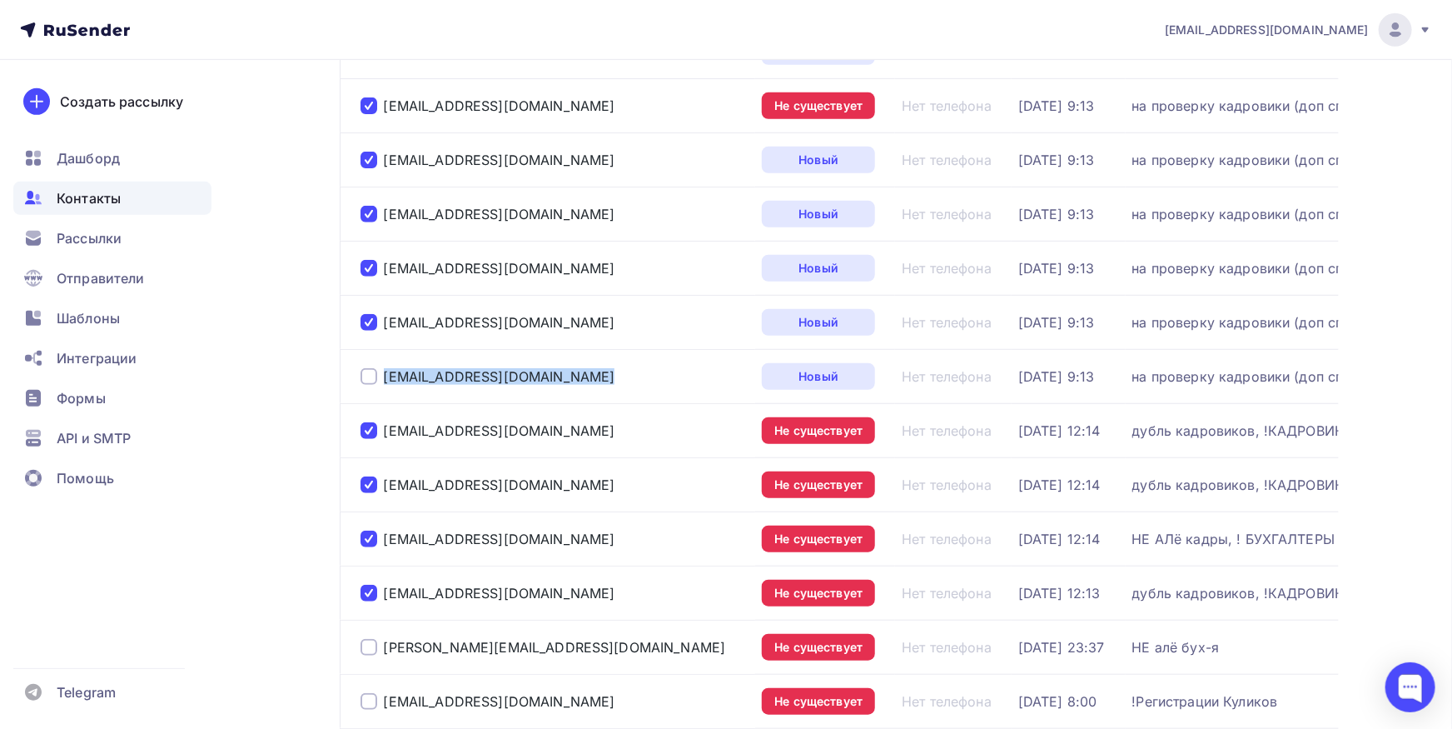
click at [370, 374] on div "[EMAIL_ADDRESS][DOMAIN_NAME]" at bounding box center [555, 376] width 389 height 27
click at [365, 377] on div at bounding box center [369, 376] width 17 height 17
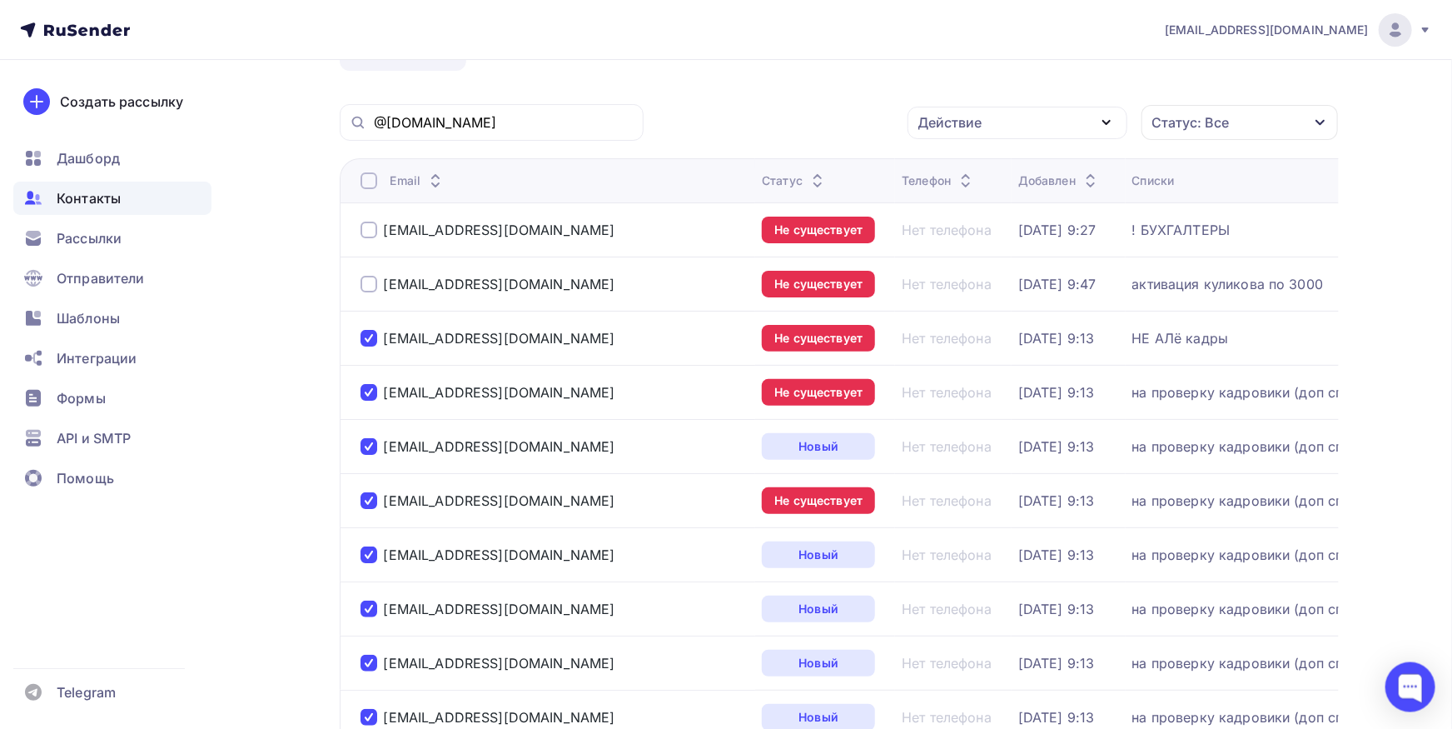
scroll to position [0, 0]
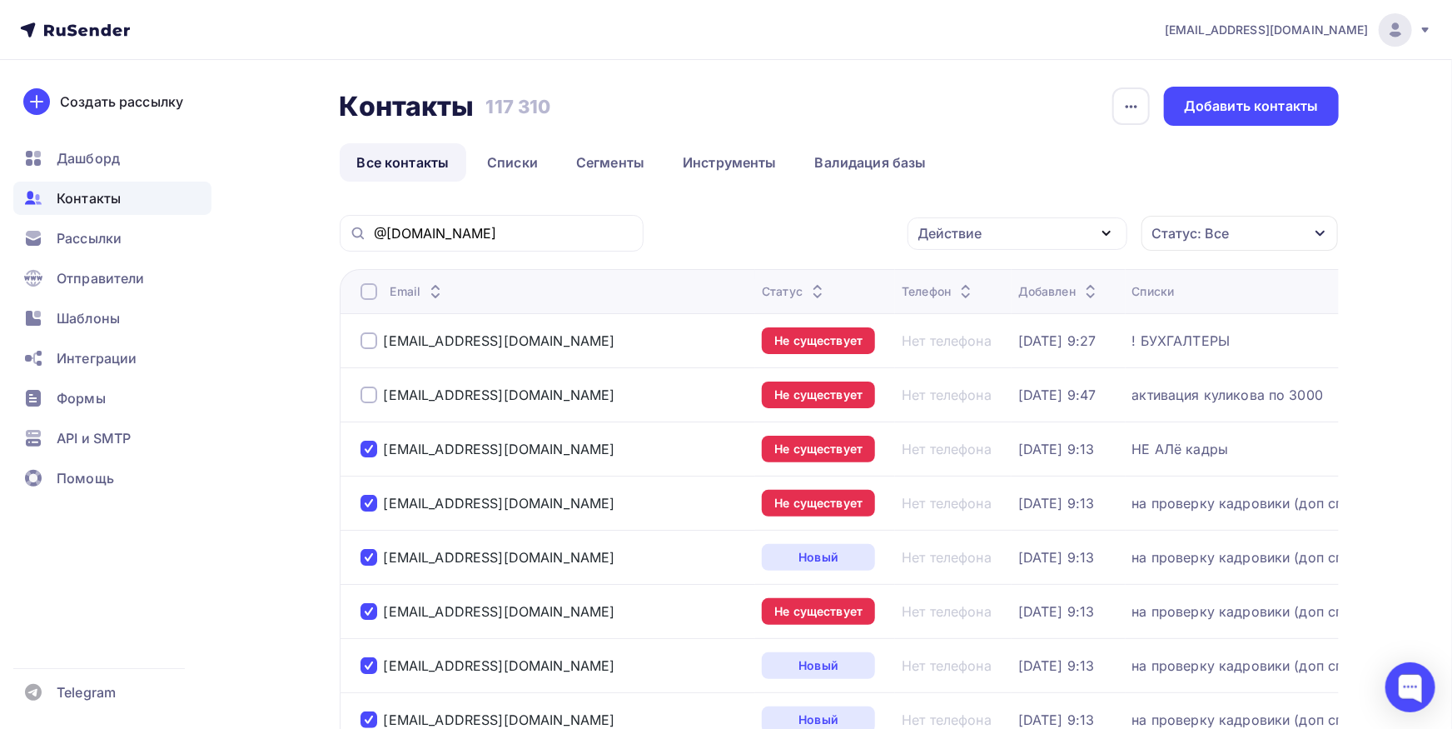
click at [940, 236] on div "Действие" at bounding box center [950, 233] width 64 height 20
click at [945, 326] on link "Исключить из списка" at bounding box center [1018, 315] width 200 height 33
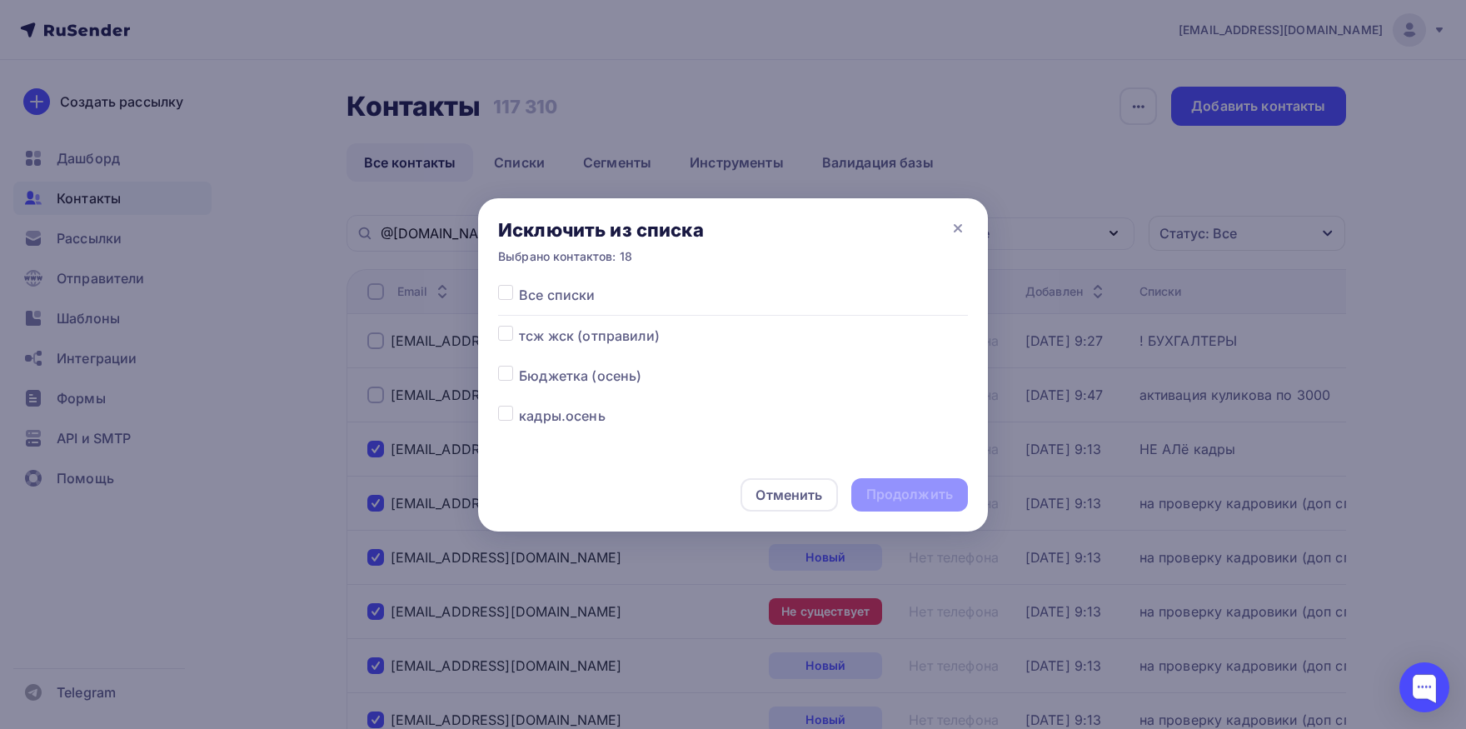
click at [519, 285] on label at bounding box center [519, 285] width 0 height 0
click at [505, 294] on input "checkbox" at bounding box center [505, 292] width 15 height 15
click at [903, 487] on div "Продолжить" at bounding box center [909, 494] width 87 height 19
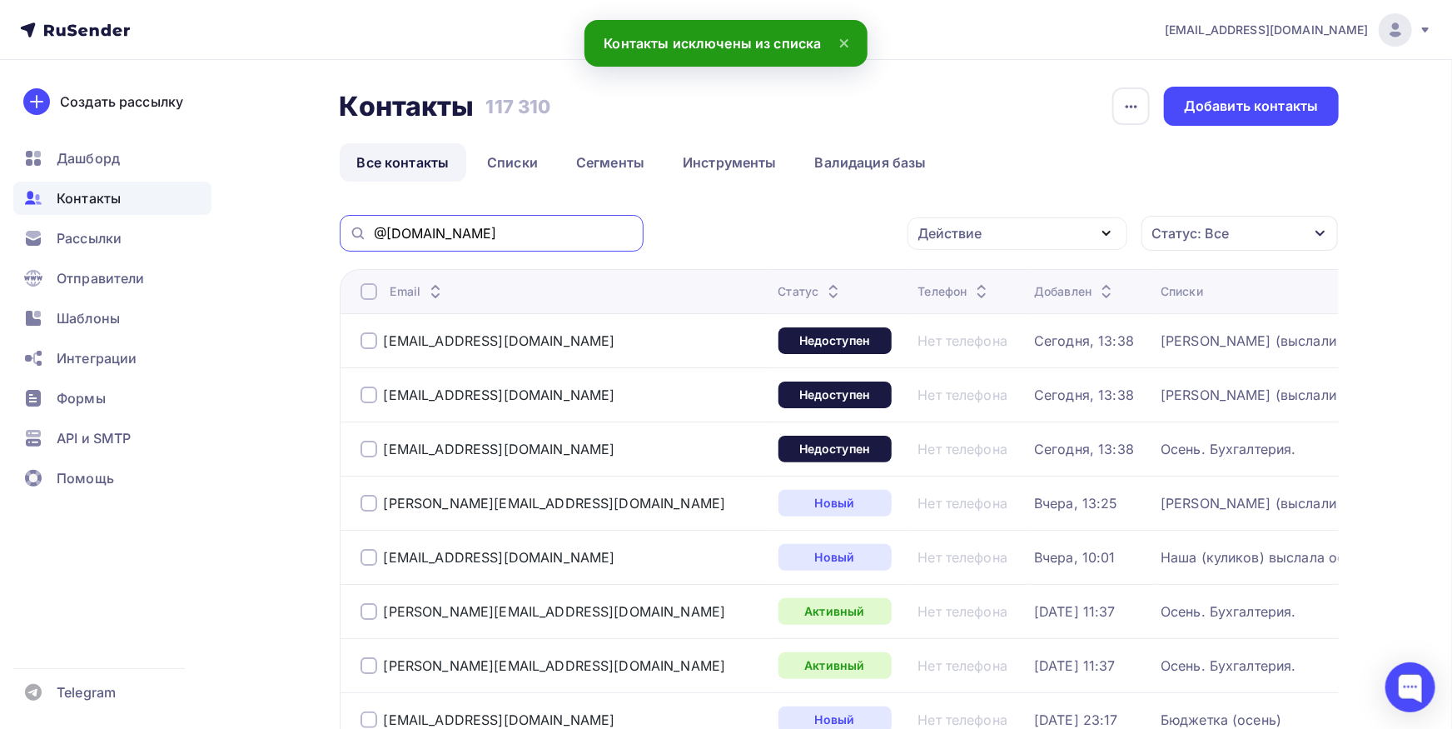
click at [561, 231] on input "@[DOMAIN_NAME]" at bounding box center [504, 233] width 260 height 18
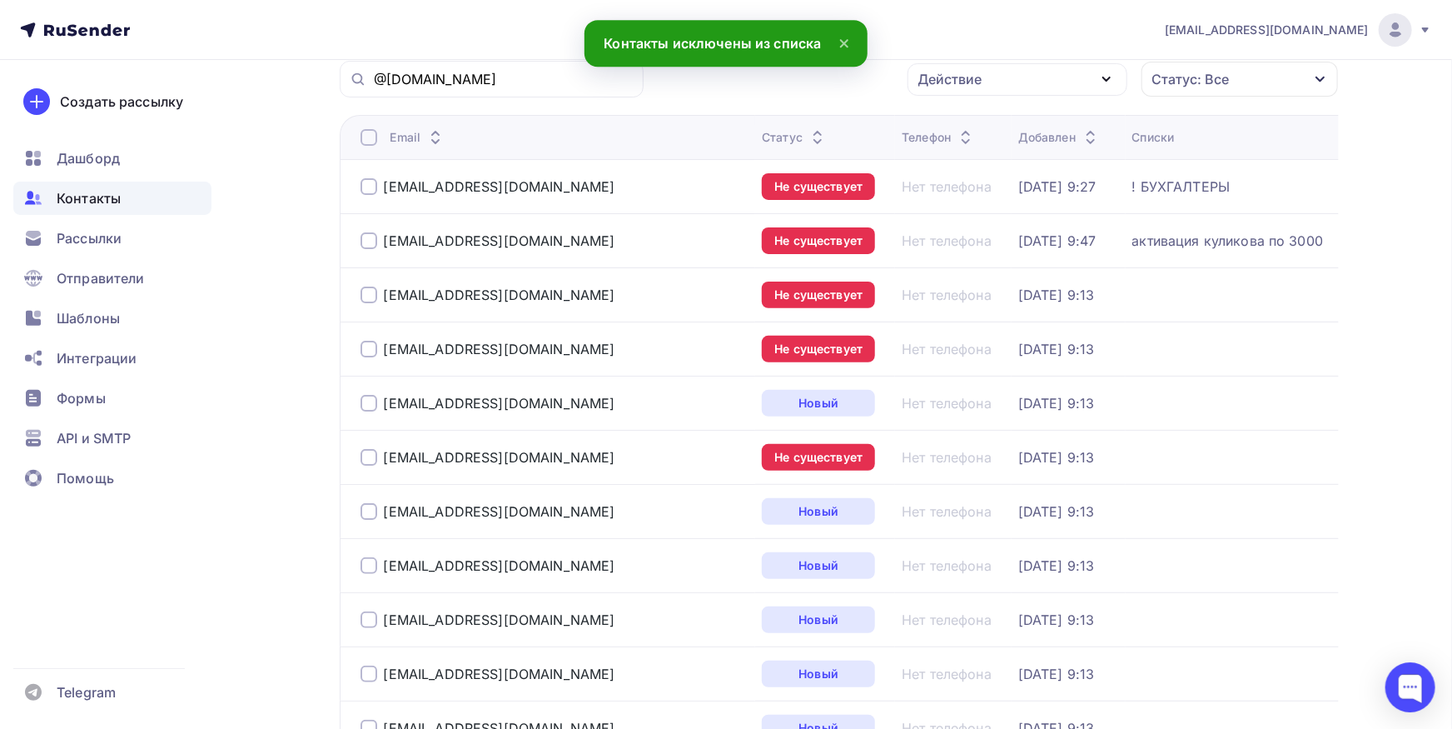
scroll to position [183, 0]
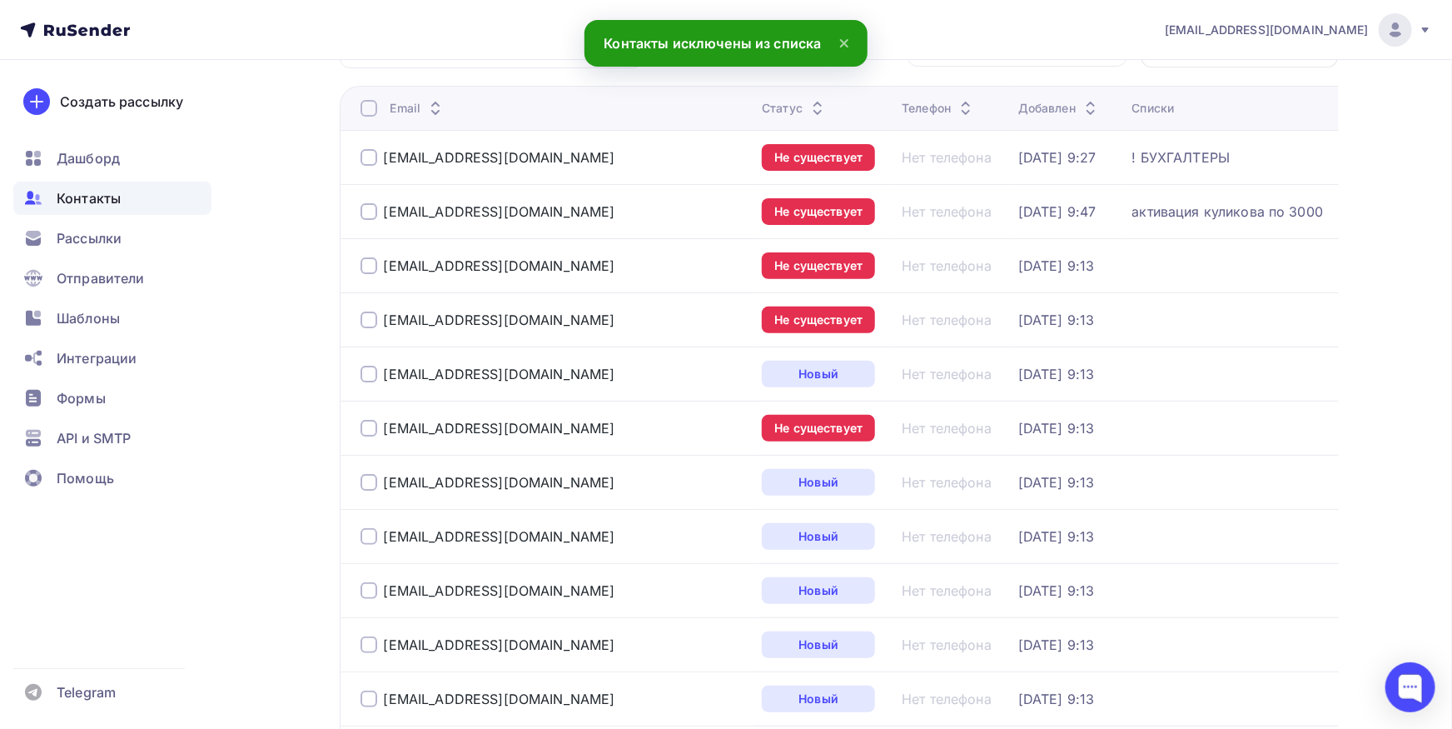
click at [371, 109] on div at bounding box center [369, 108] width 17 height 17
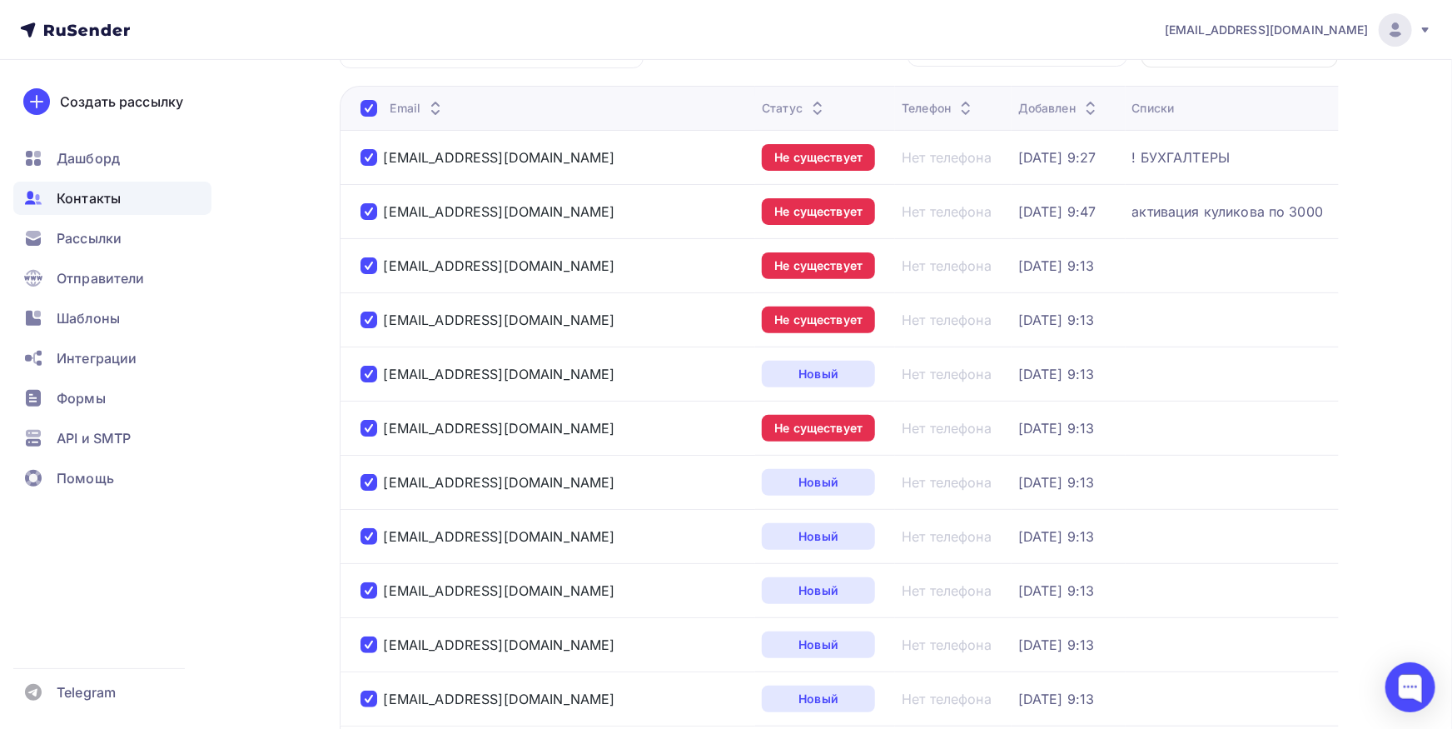
click at [371, 158] on div at bounding box center [369, 157] width 17 height 17
click at [370, 216] on div at bounding box center [369, 211] width 17 height 17
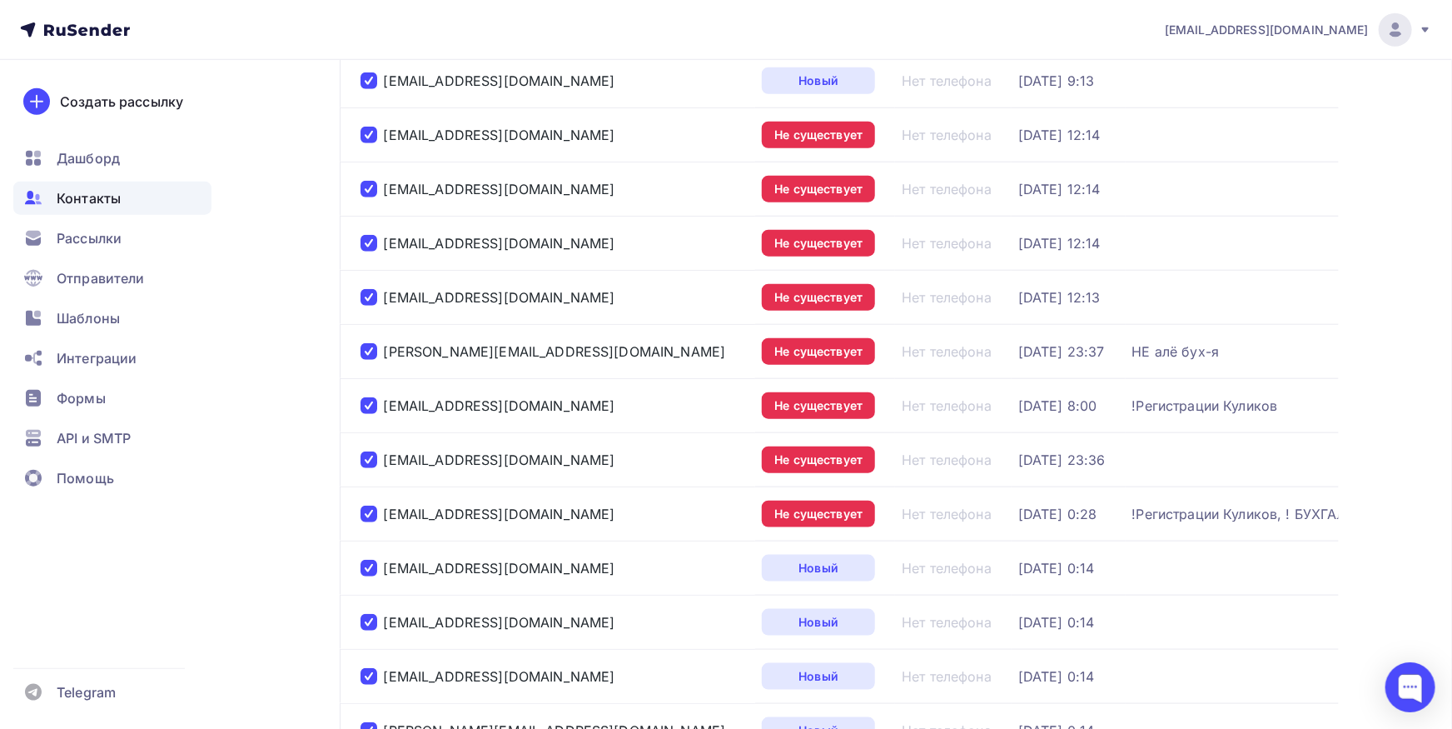
scroll to position [824, 0]
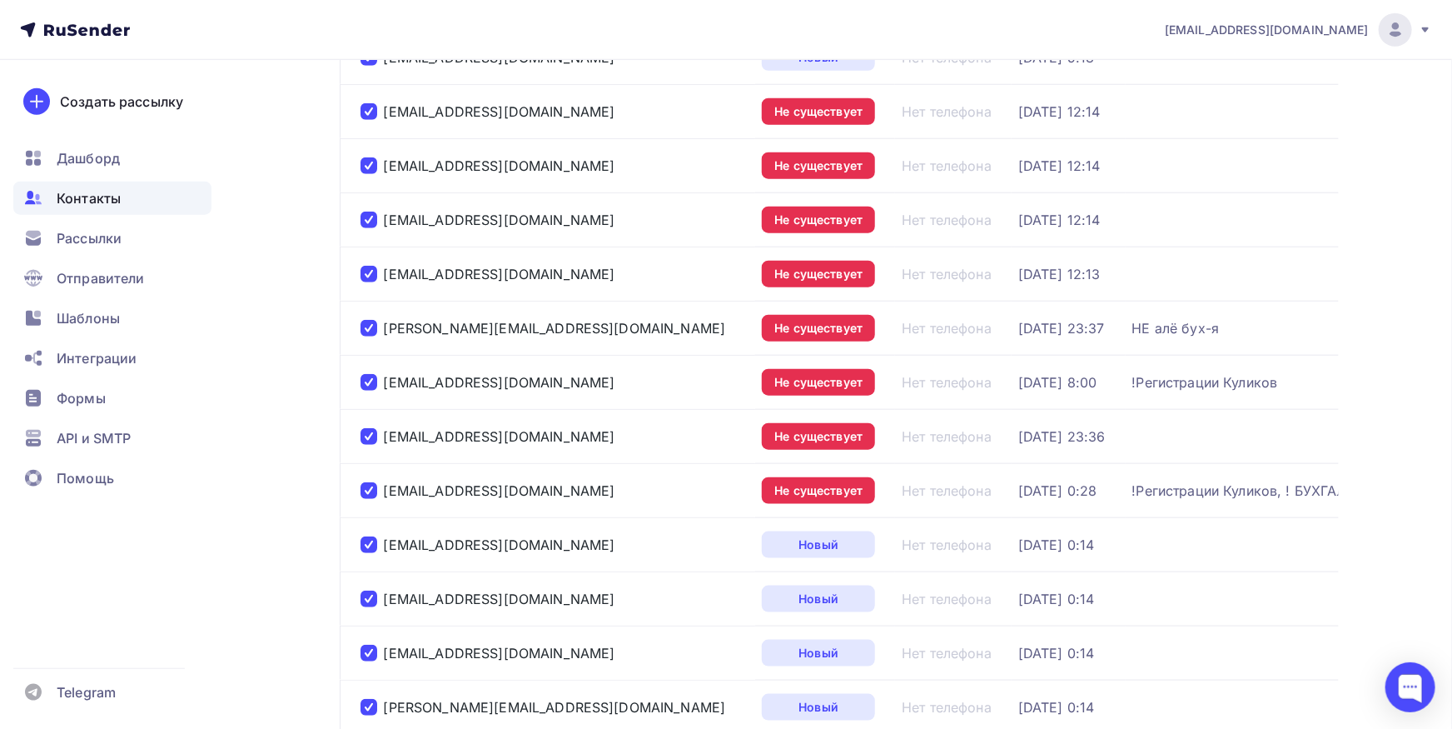
click at [371, 326] on div at bounding box center [369, 328] width 17 height 17
click at [370, 381] on div at bounding box center [369, 382] width 17 height 17
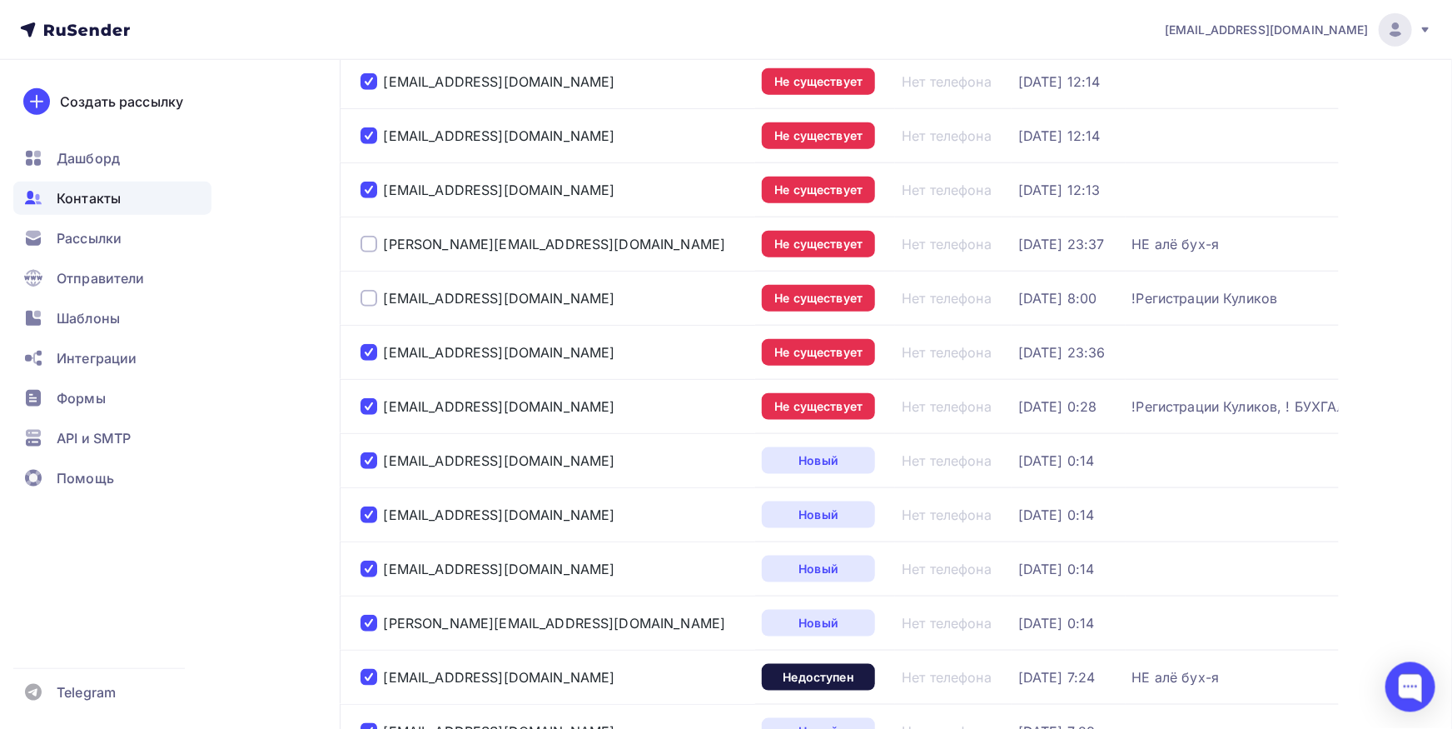
scroll to position [916, 0]
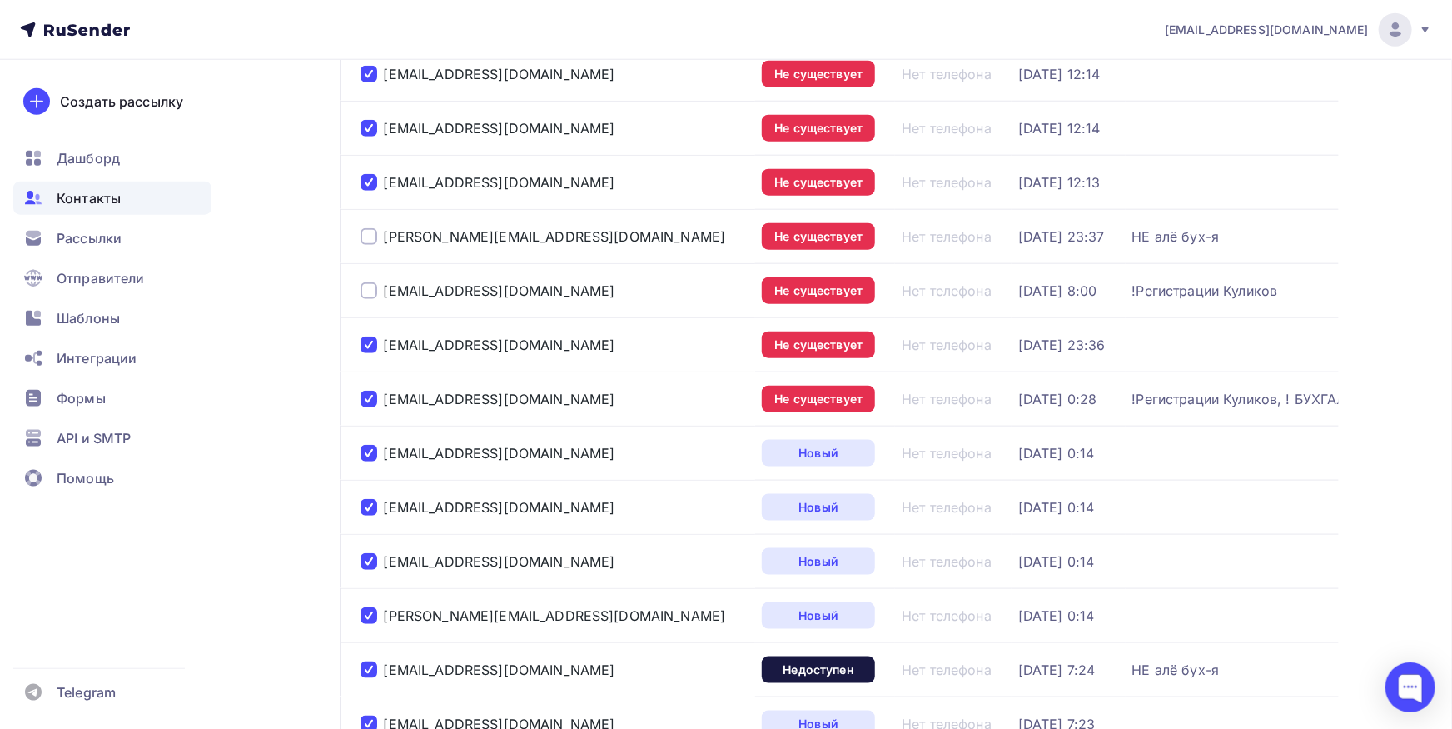
click at [370, 398] on div at bounding box center [369, 399] width 17 height 17
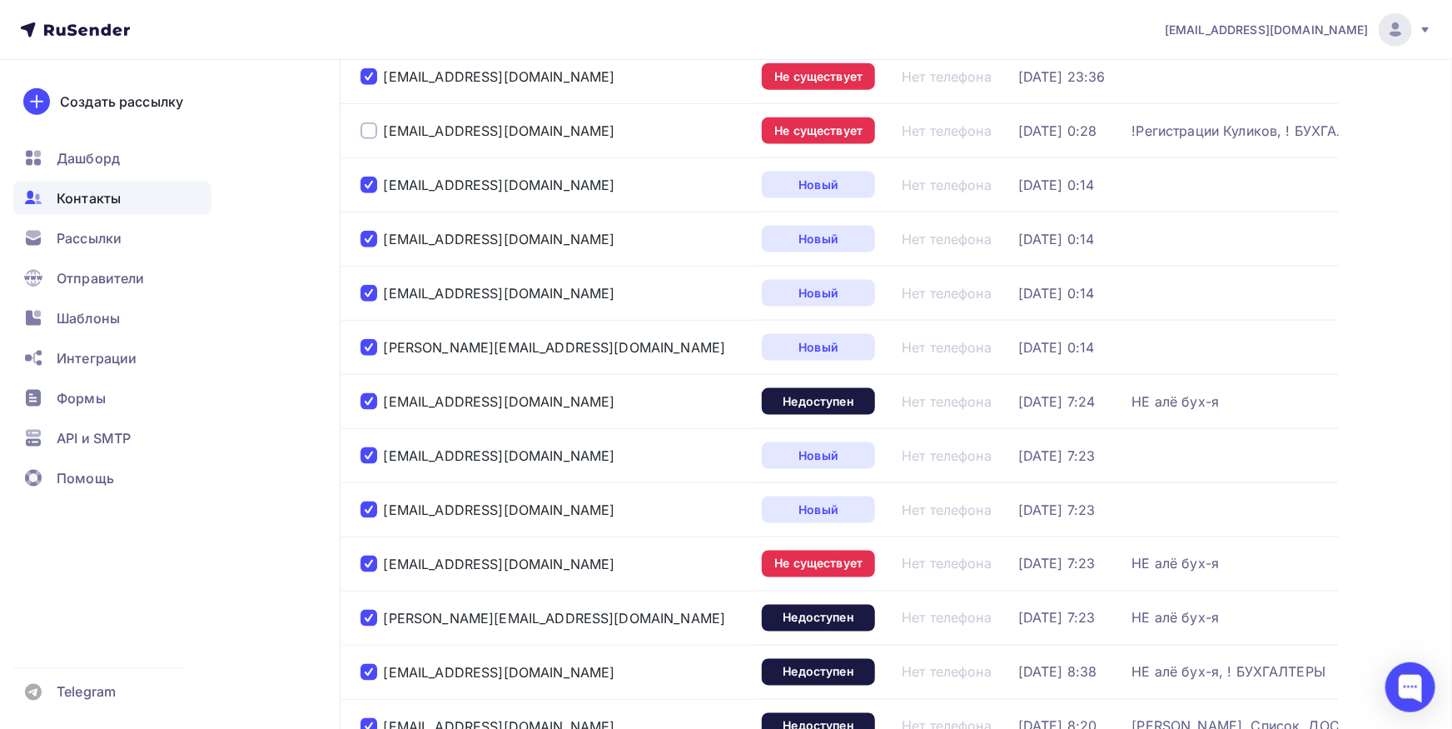
scroll to position [1191, 0]
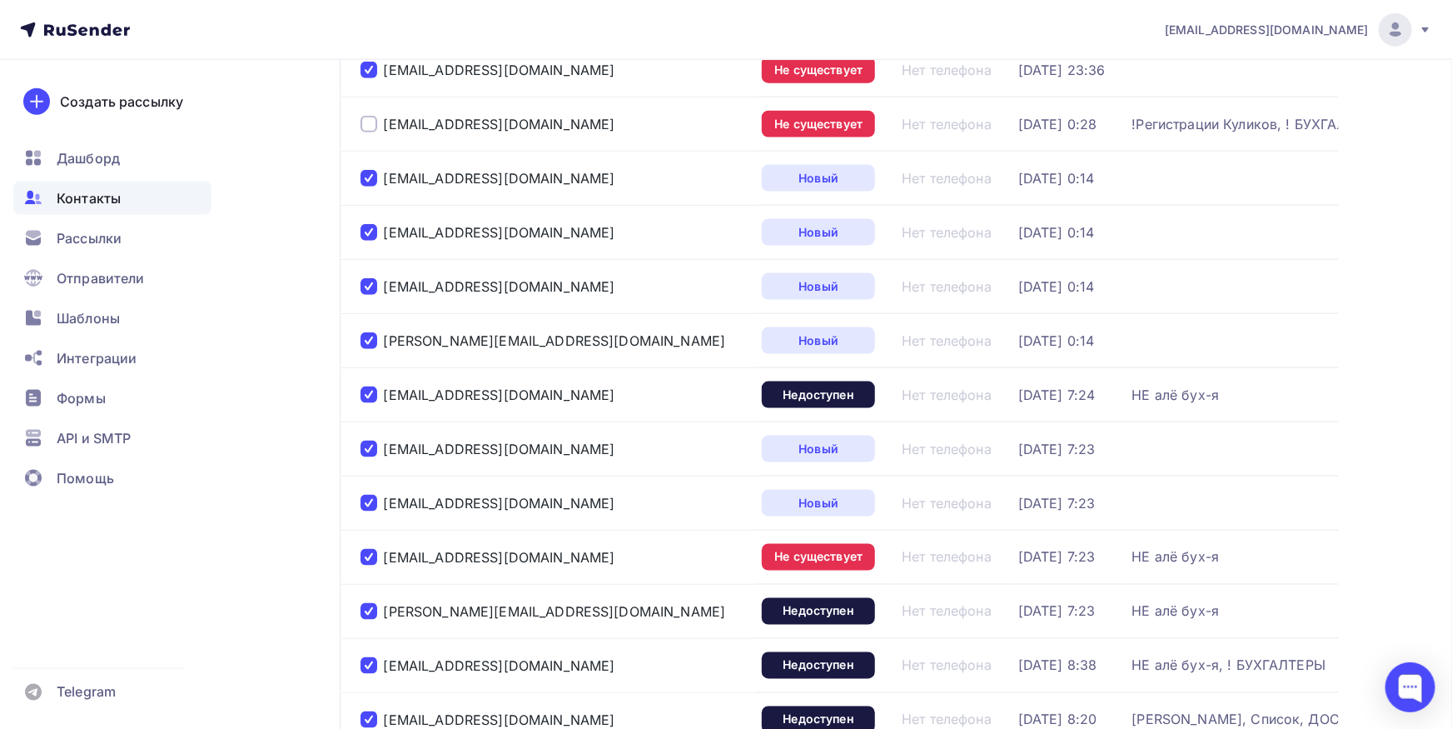
click at [362, 392] on div at bounding box center [369, 394] width 17 height 17
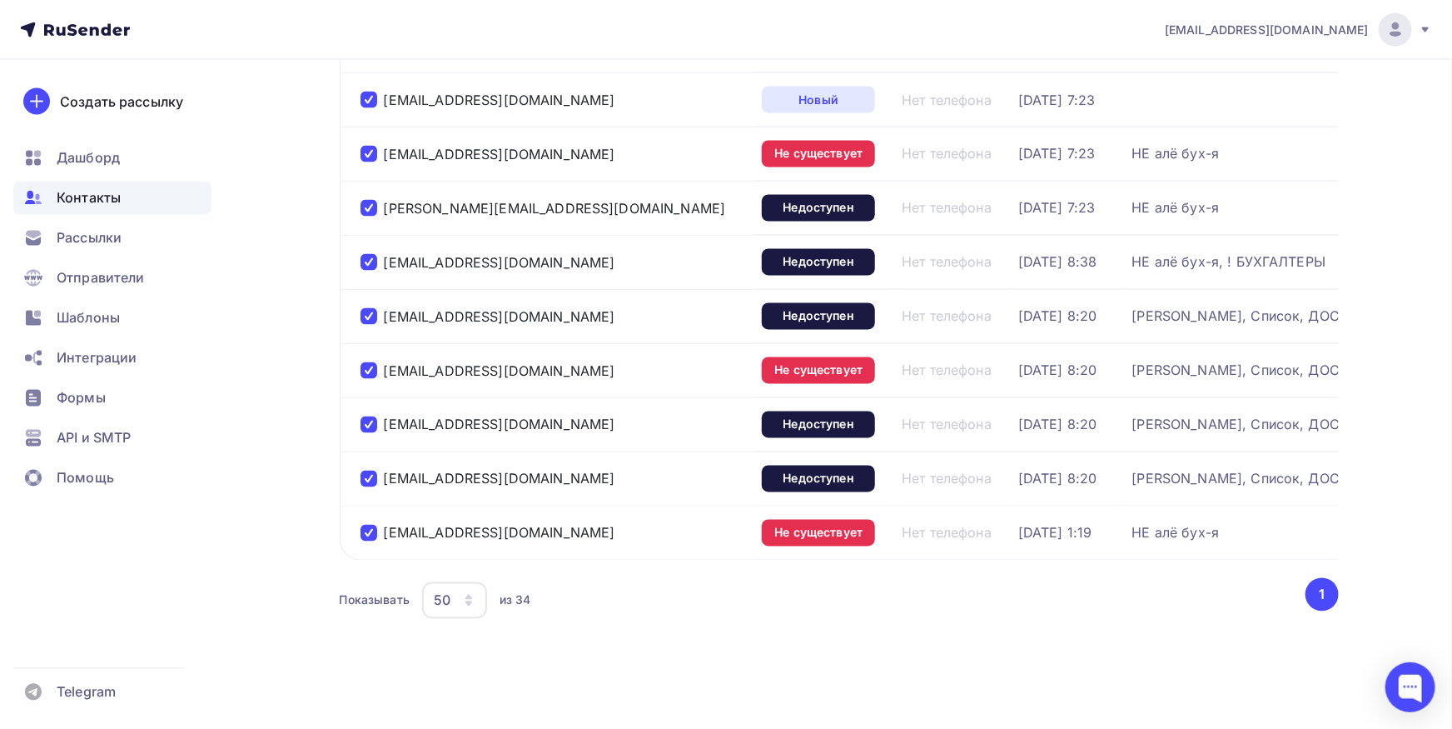
scroll to position [1605, 0]
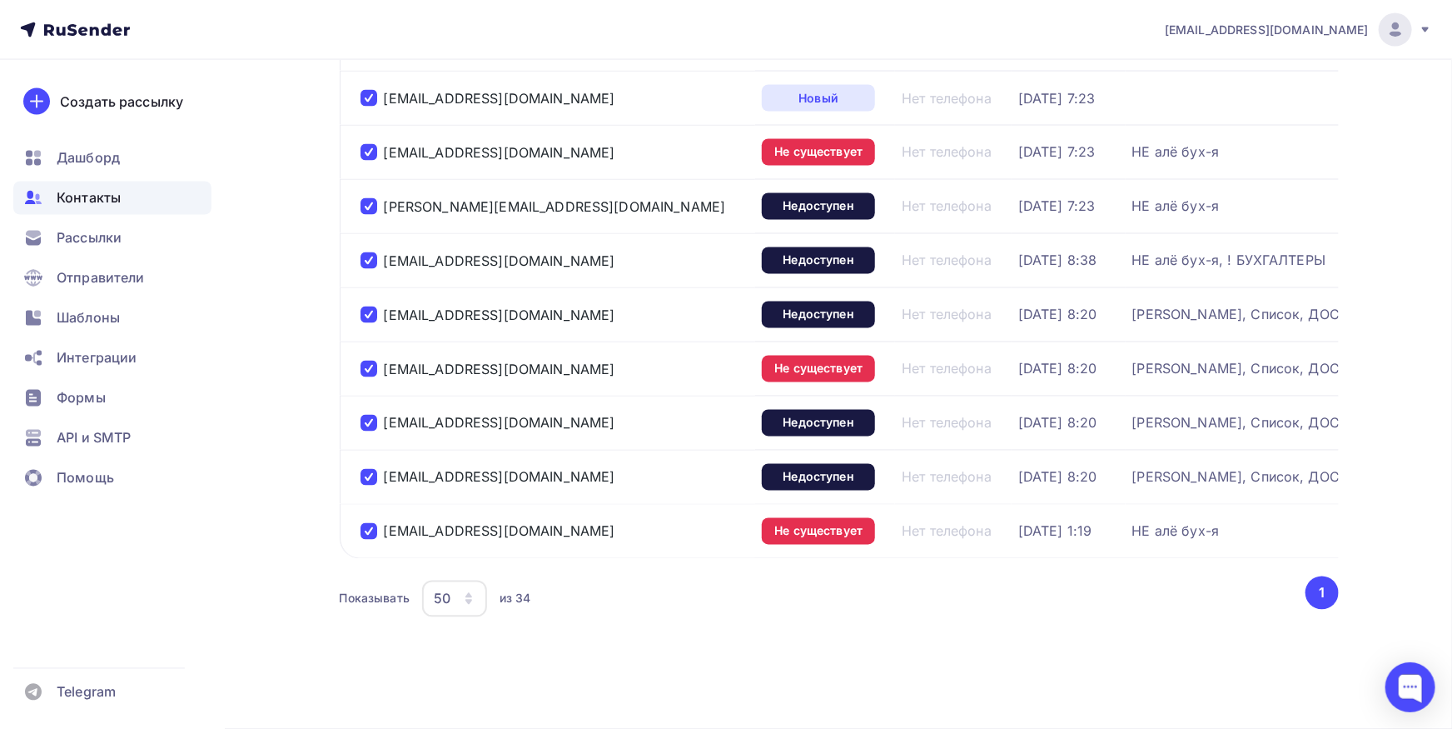
drag, startPoint x: 371, startPoint y: 137, endPoint x: 356, endPoint y: 201, distance: 65.0
click at [371, 144] on div at bounding box center [369, 152] width 17 height 17
click at [369, 198] on div at bounding box center [369, 206] width 17 height 17
click at [371, 252] on div at bounding box center [369, 260] width 17 height 17
click at [361, 306] on div at bounding box center [369, 314] width 17 height 17
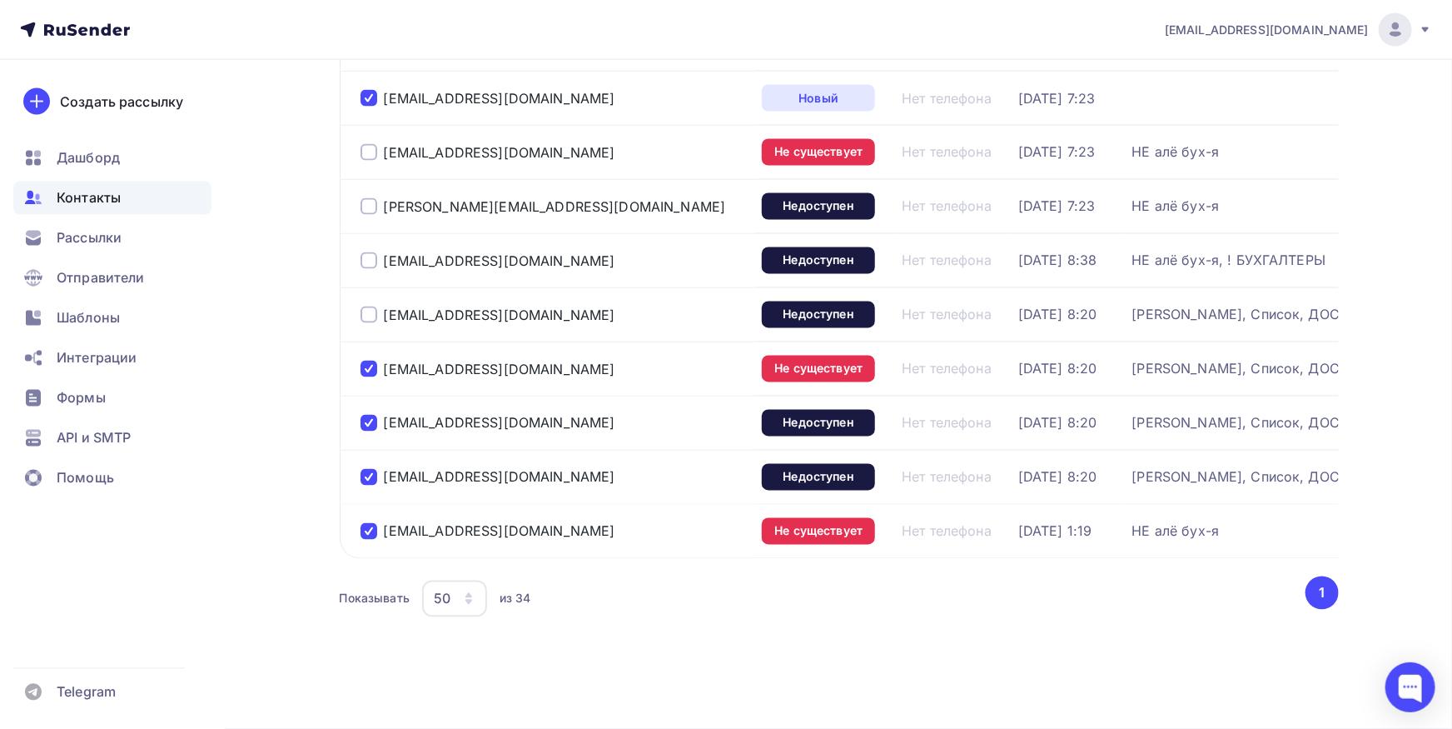
drag, startPoint x: 366, startPoint y: 515, endPoint x: 368, endPoint y: 441, distance: 75.0
click at [366, 523] on div at bounding box center [369, 531] width 17 height 17
click at [368, 450] on td "[EMAIL_ADDRESS][DOMAIN_NAME]" at bounding box center [548, 477] width 416 height 54
click at [371, 469] on div at bounding box center [369, 477] width 17 height 17
click at [370, 415] on div at bounding box center [369, 423] width 17 height 17
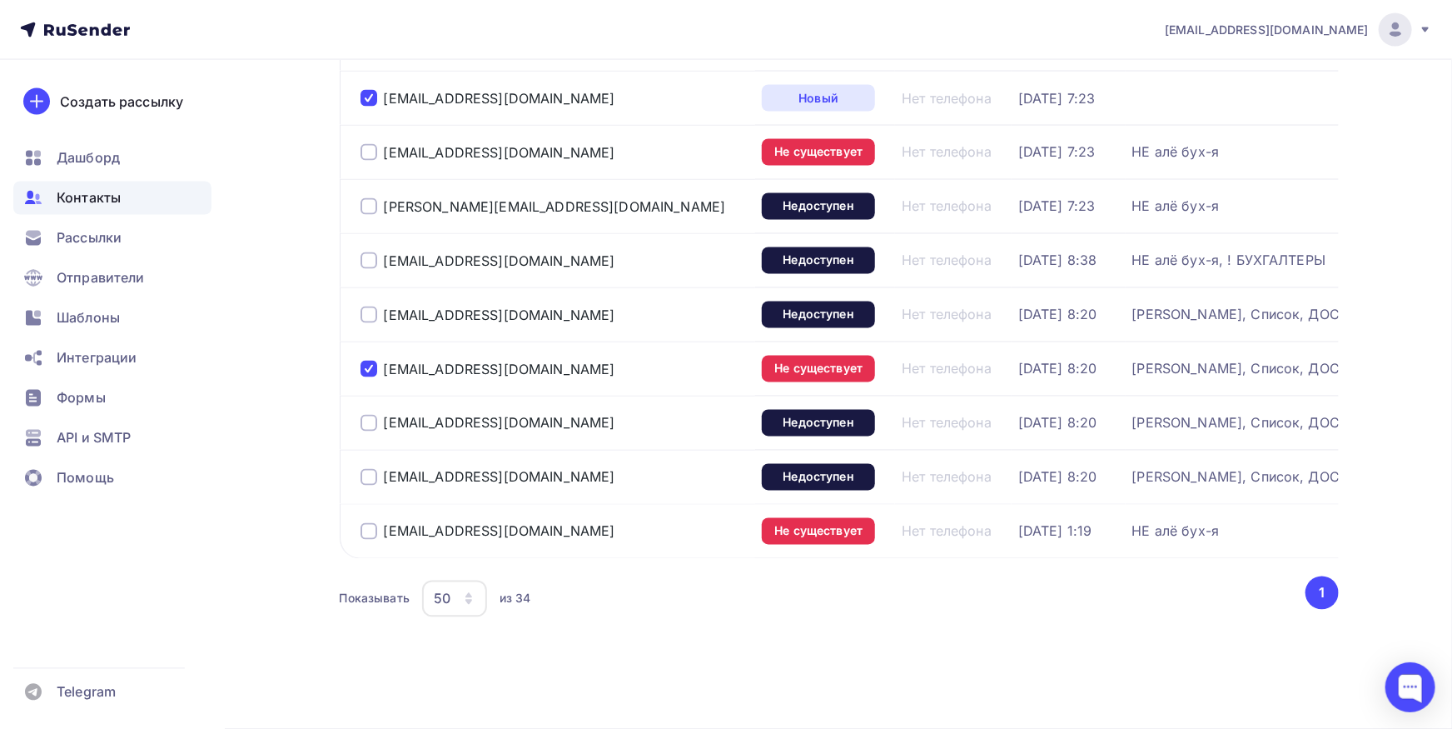
click at [374, 361] on div at bounding box center [369, 369] width 17 height 17
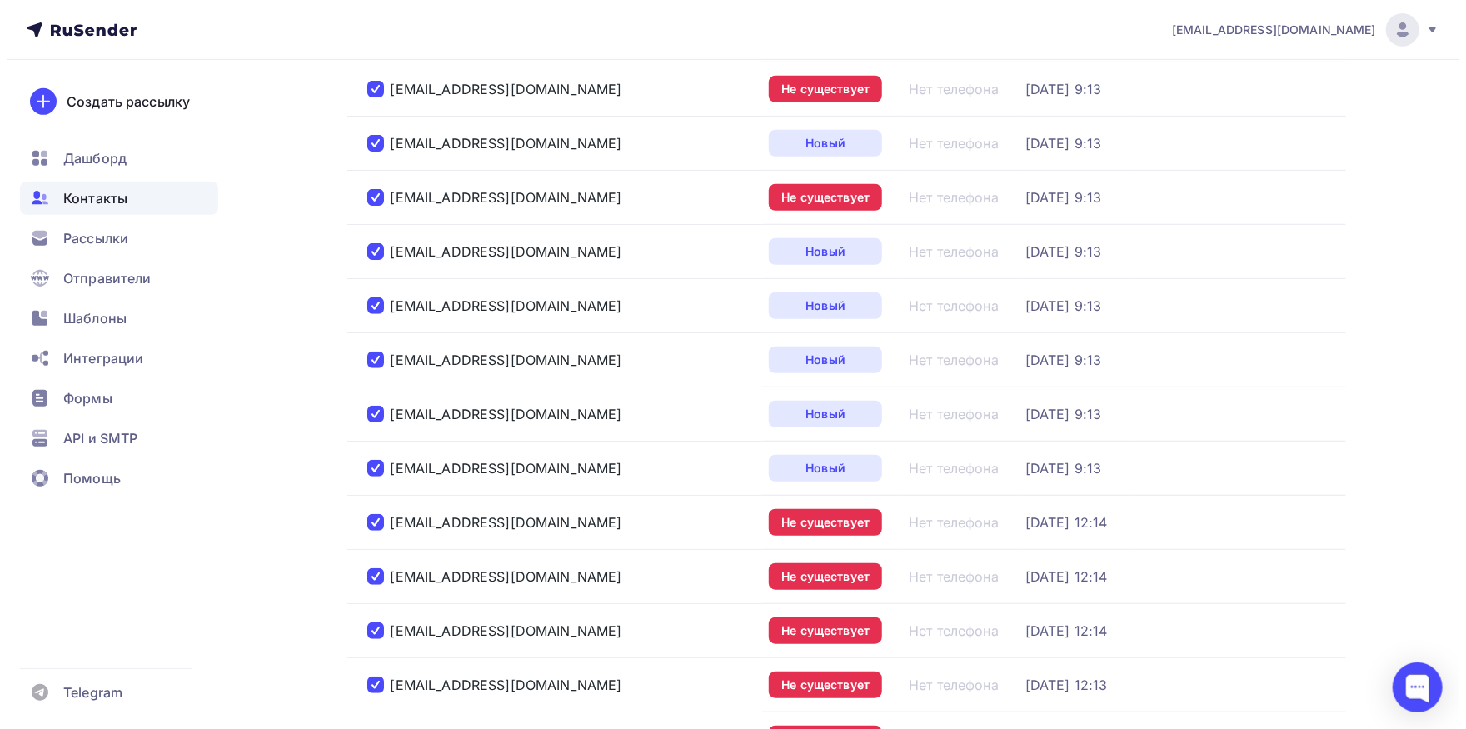
scroll to position [0, 0]
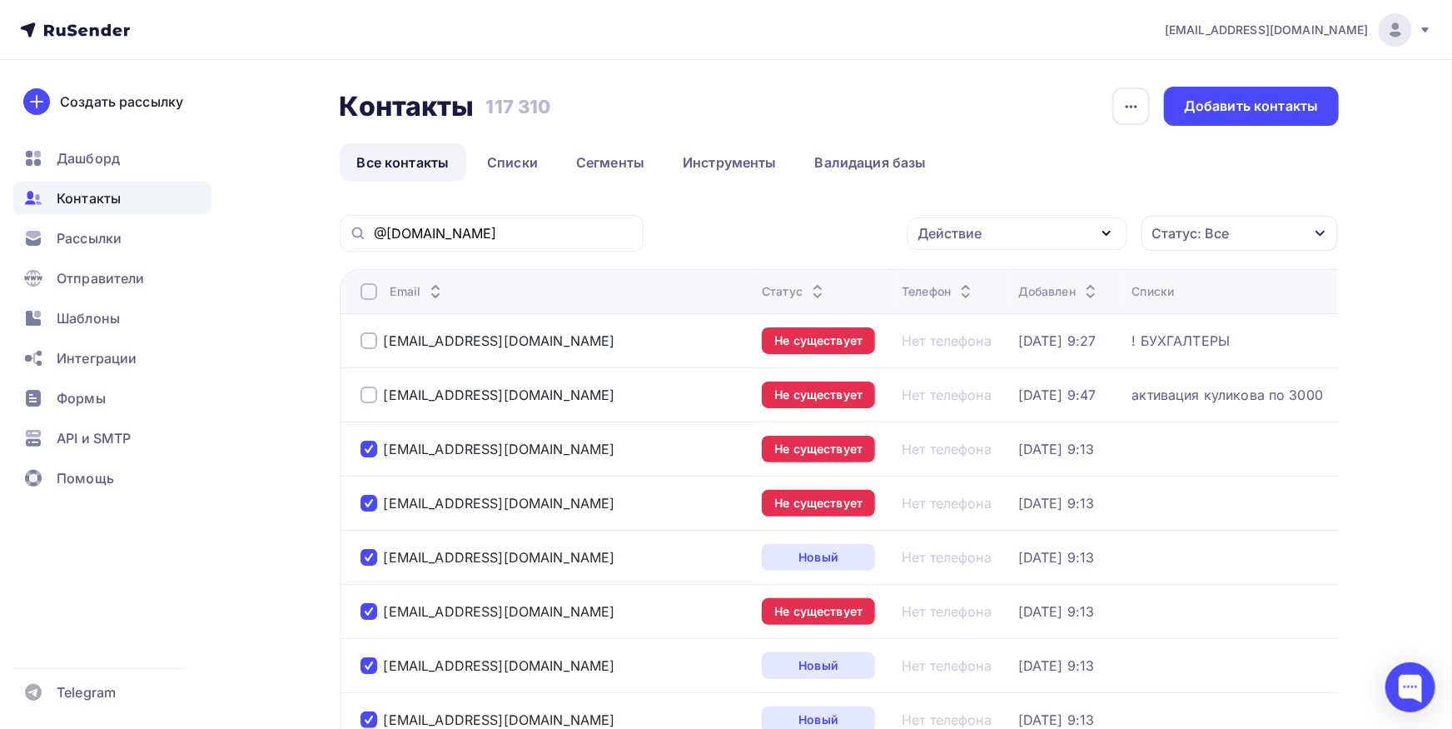
click at [1037, 234] on div "Действие" at bounding box center [1018, 233] width 220 height 32
click at [1021, 286] on div "Добавить в списки" at bounding box center [992, 282] width 128 height 20
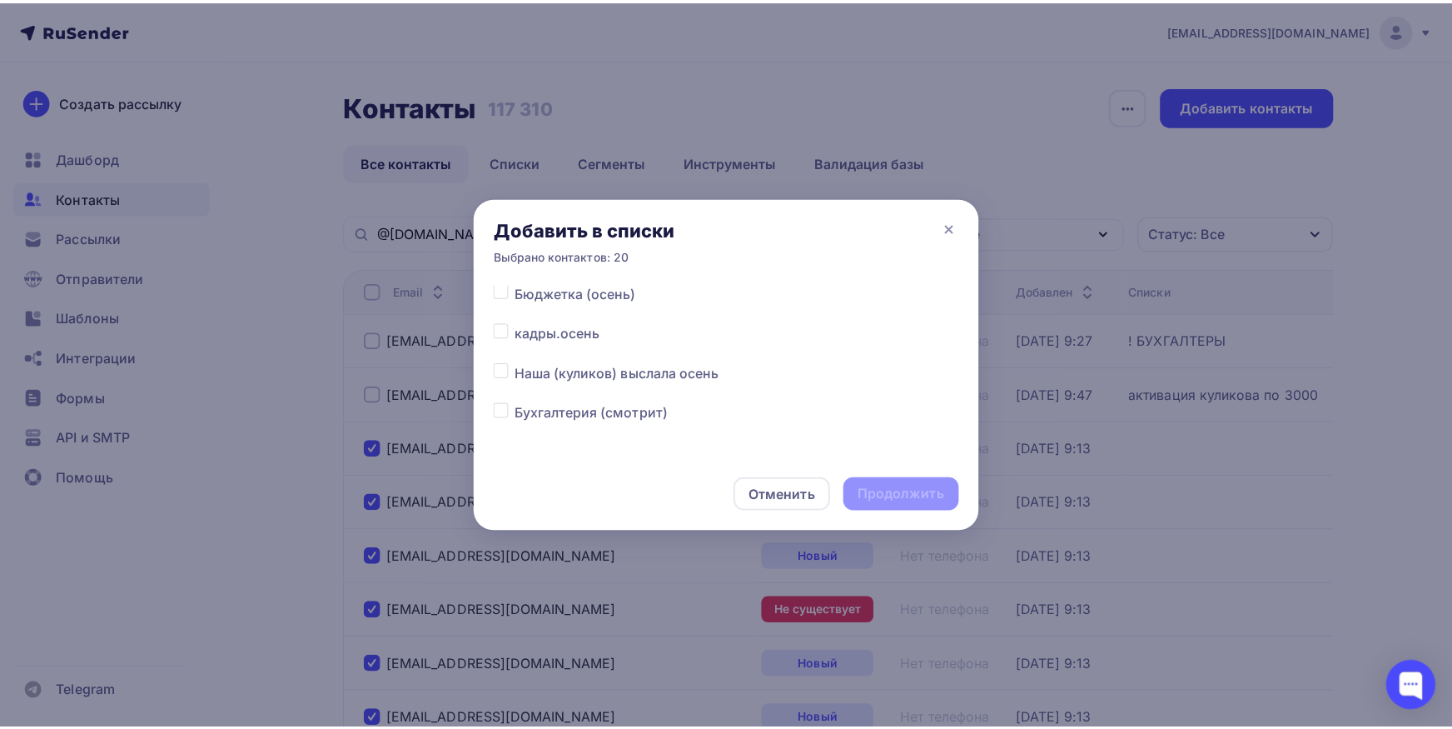
scroll to position [87, 0]
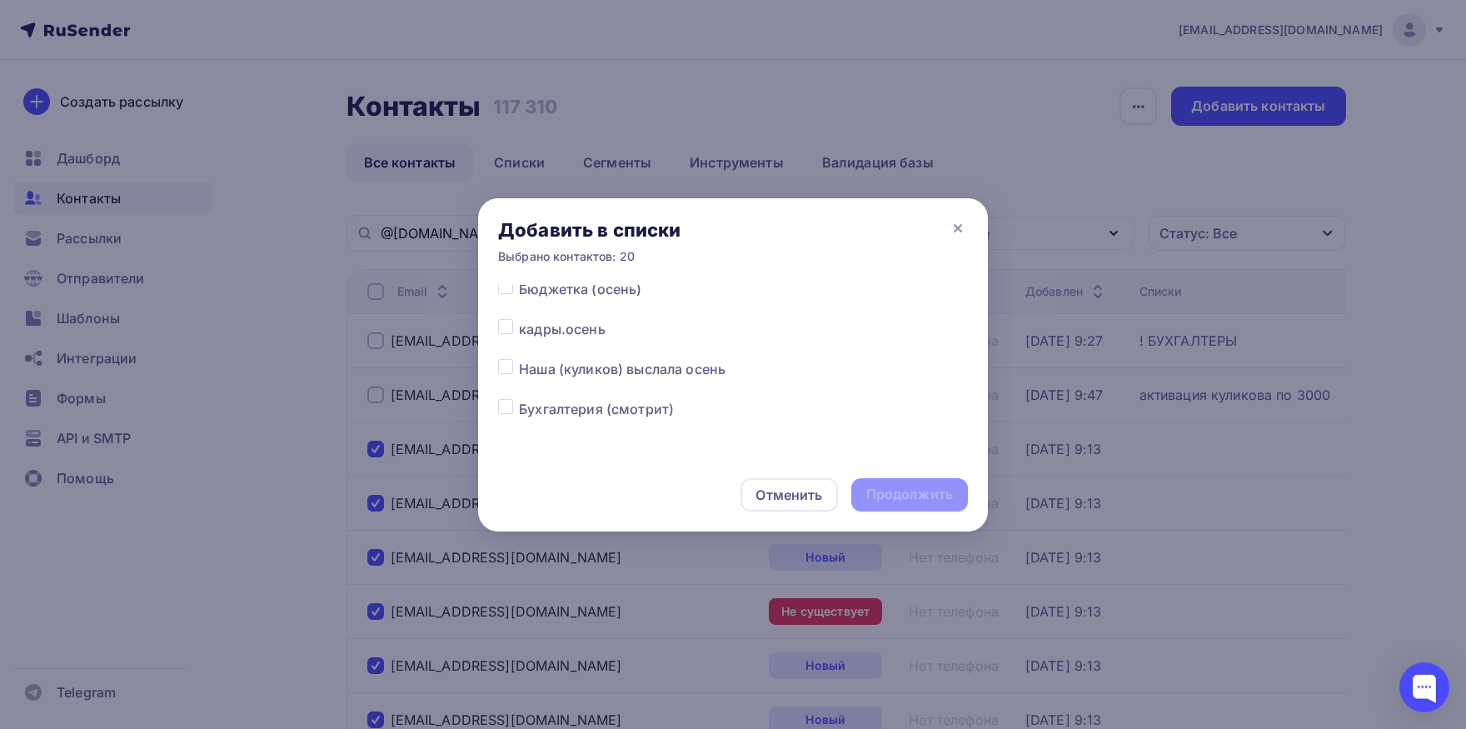
click at [519, 319] on label at bounding box center [519, 319] width 0 height 0
click at [499, 326] on input "checkbox" at bounding box center [505, 326] width 15 height 15
click at [913, 496] on div "Продолжить" at bounding box center [909, 494] width 87 height 19
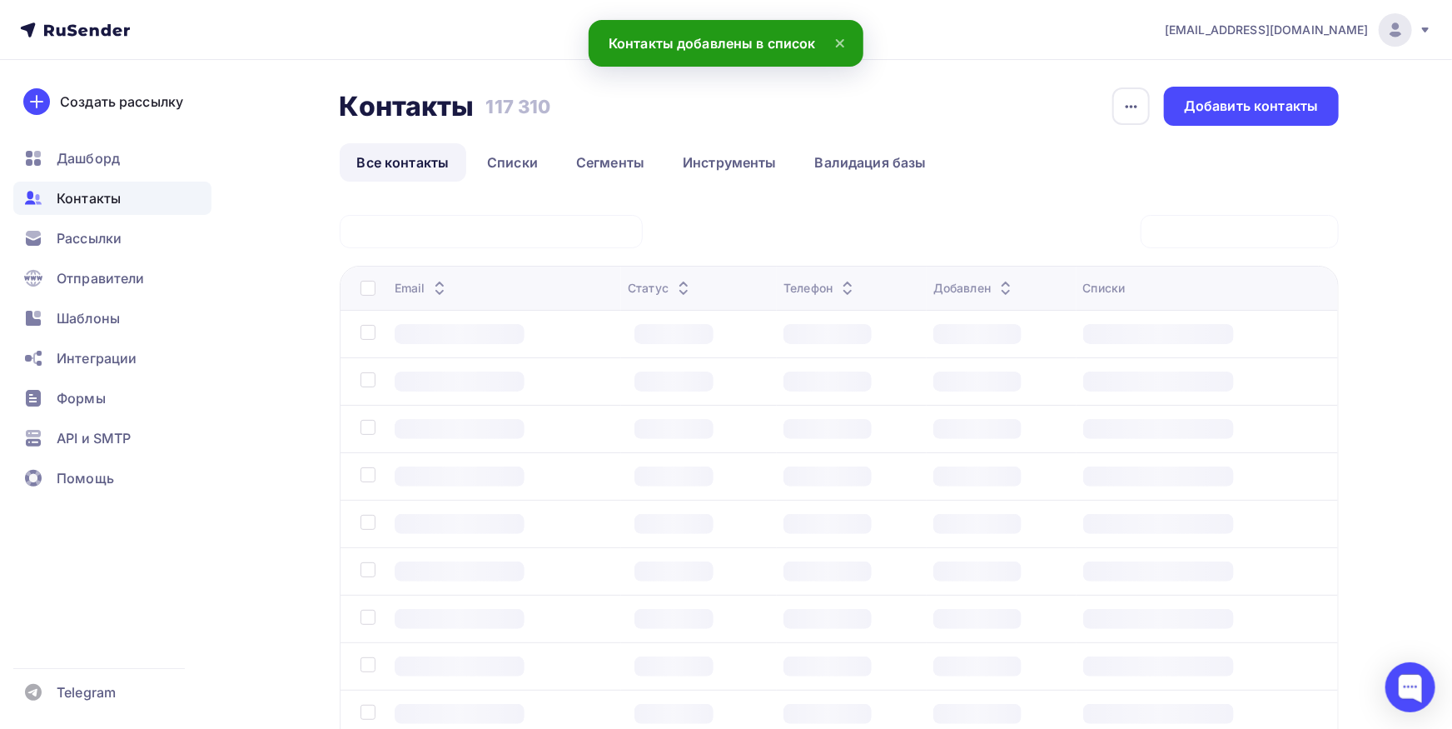
scroll to position [0, 0]
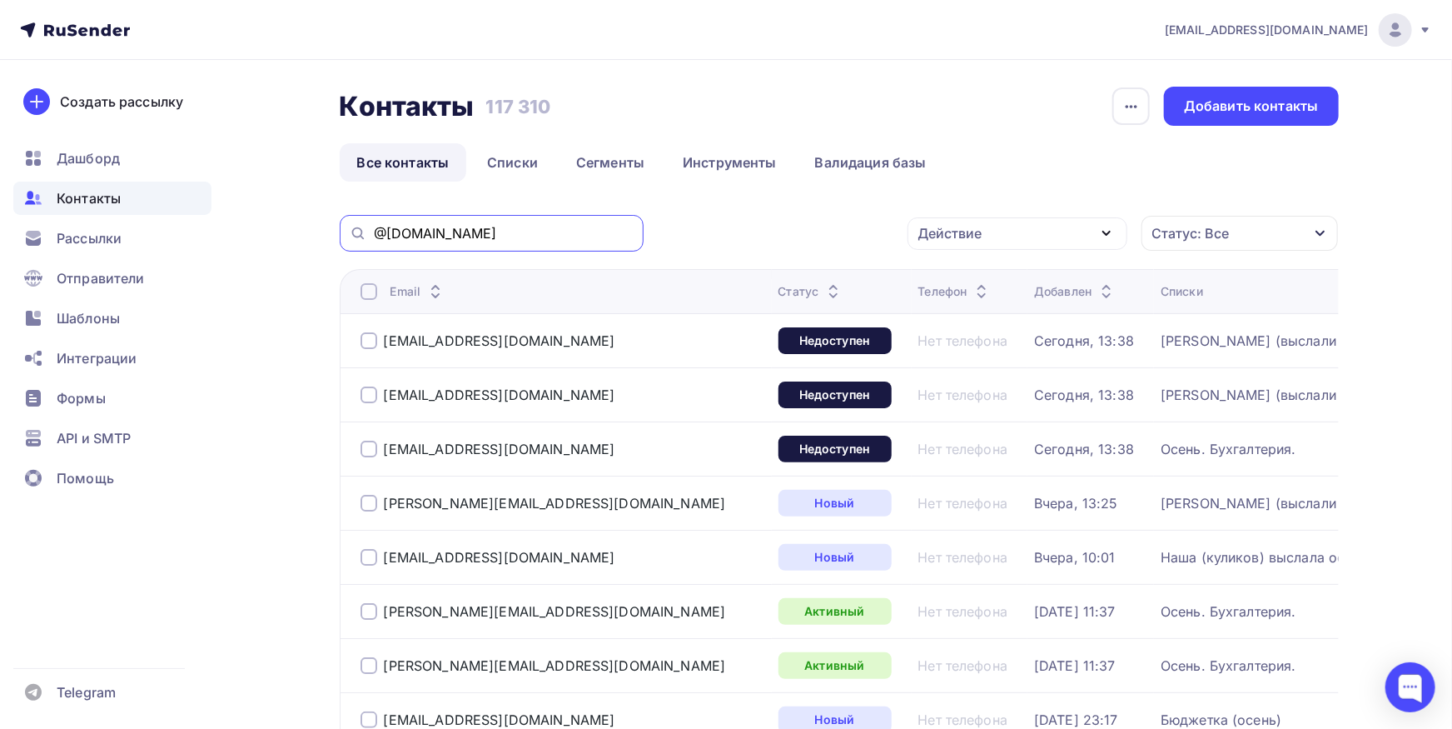
click at [507, 241] on input "@[DOMAIN_NAME]" at bounding box center [504, 233] width 260 height 18
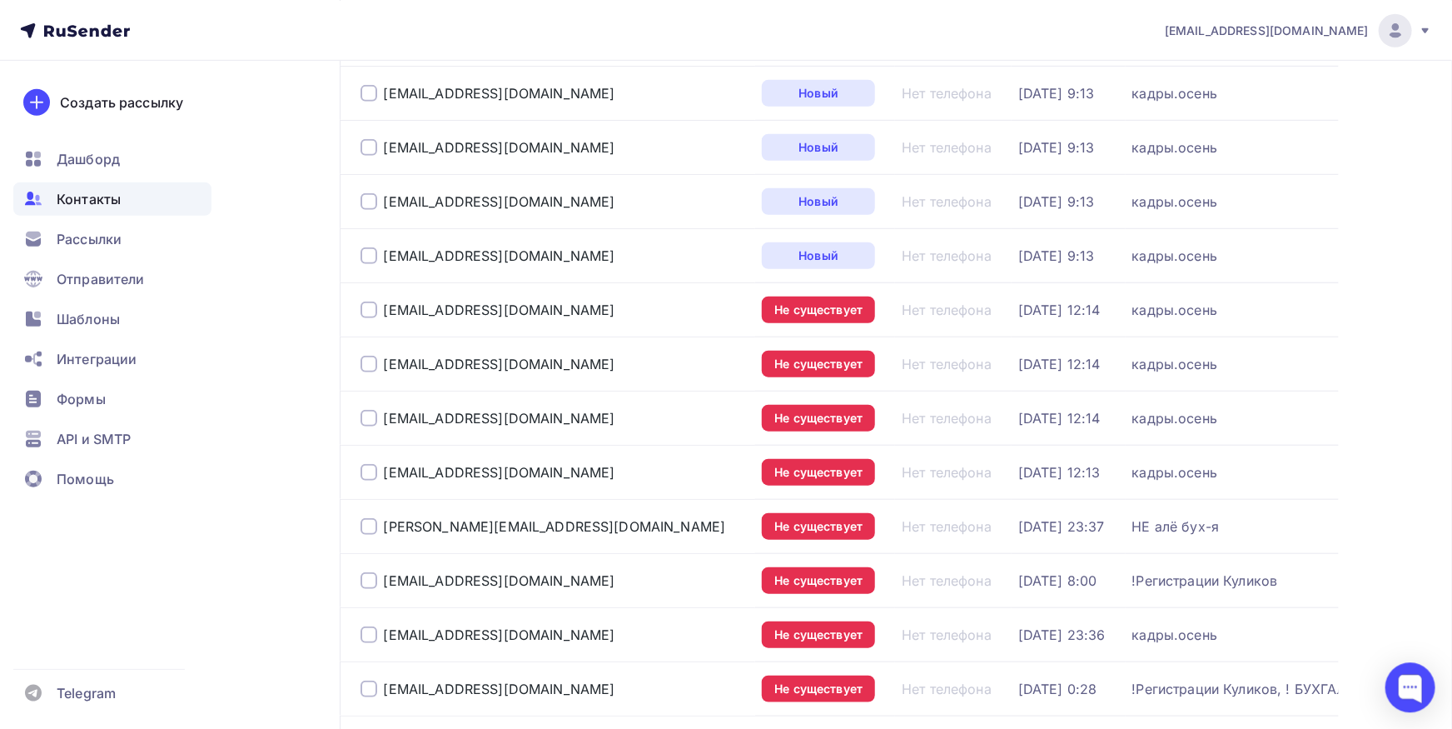
scroll to position [641, 0]
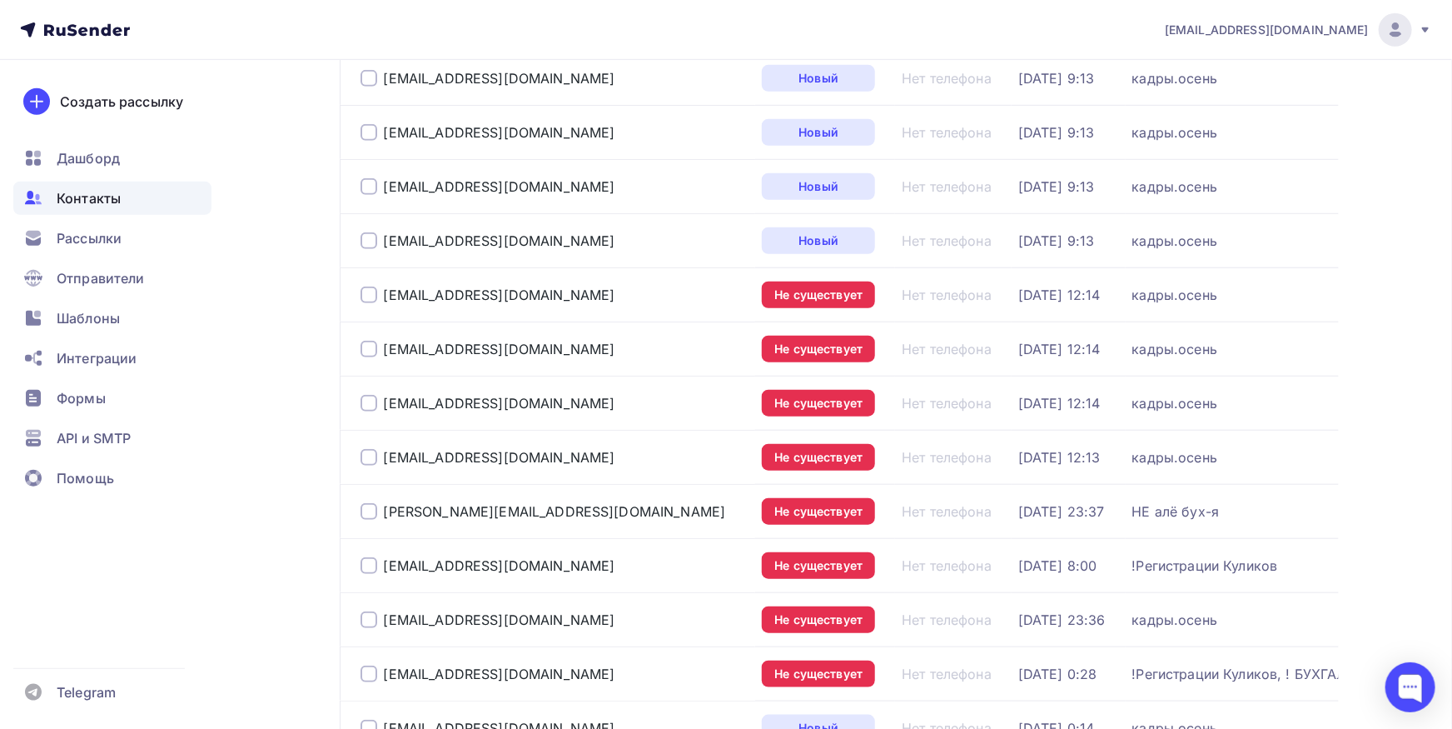
click at [367, 456] on div at bounding box center [369, 457] width 17 height 17
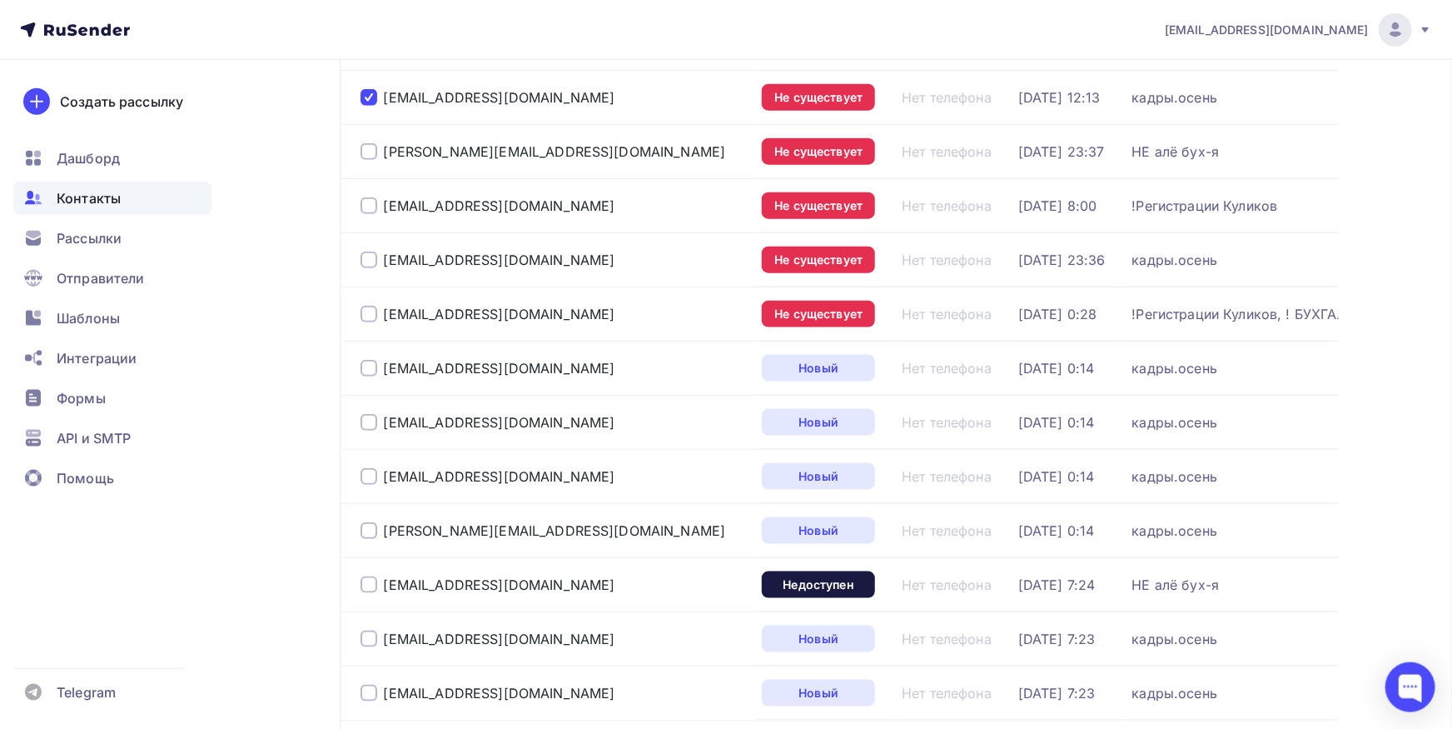
scroll to position [1008, 0]
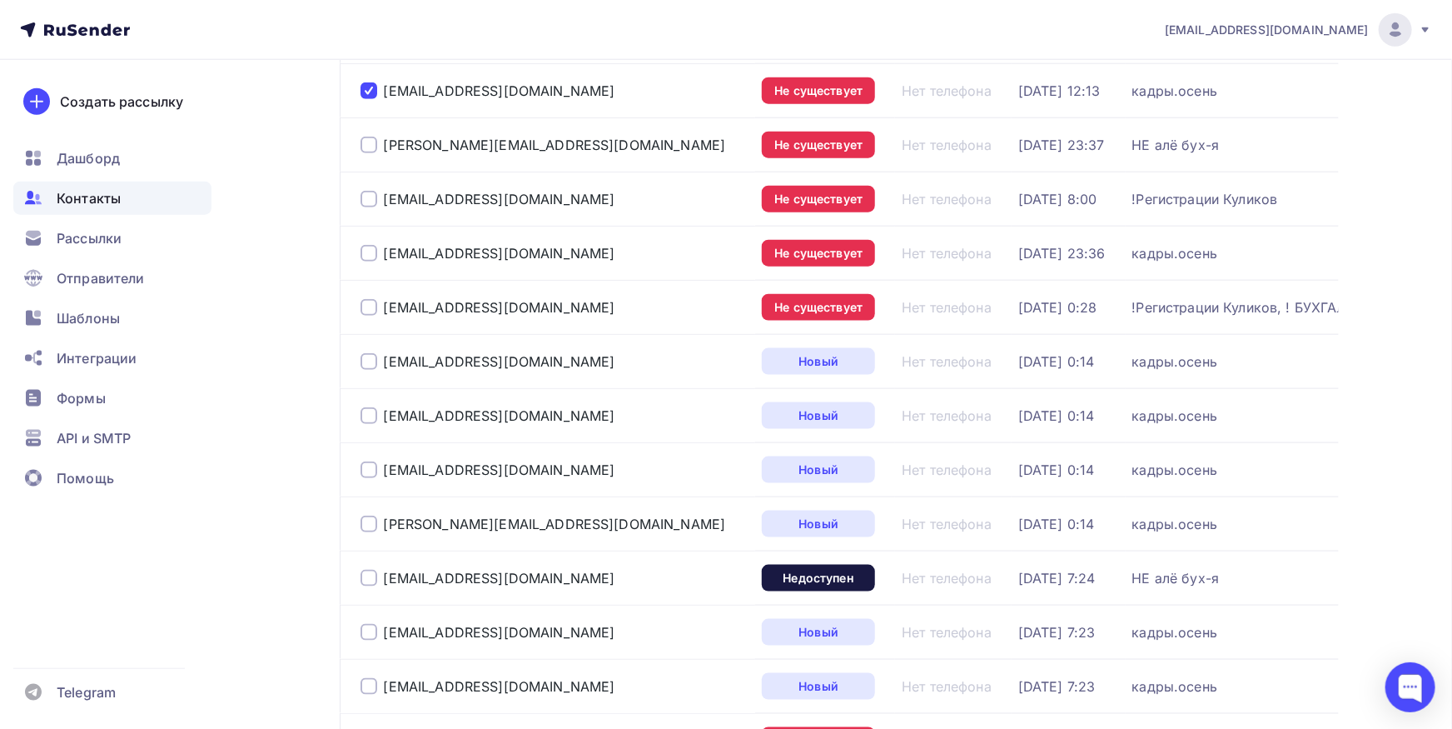
click at [368, 416] on div at bounding box center [369, 415] width 17 height 17
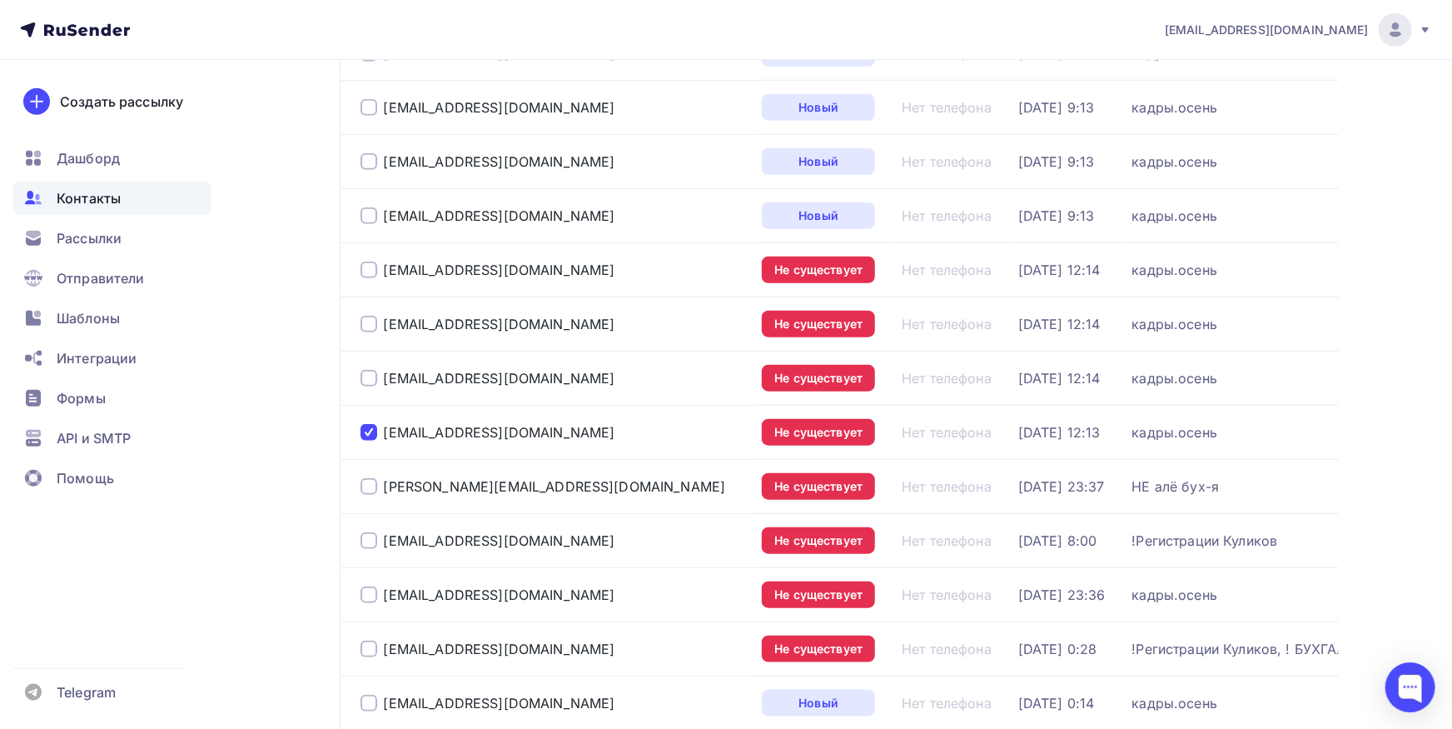
scroll to position [641, 0]
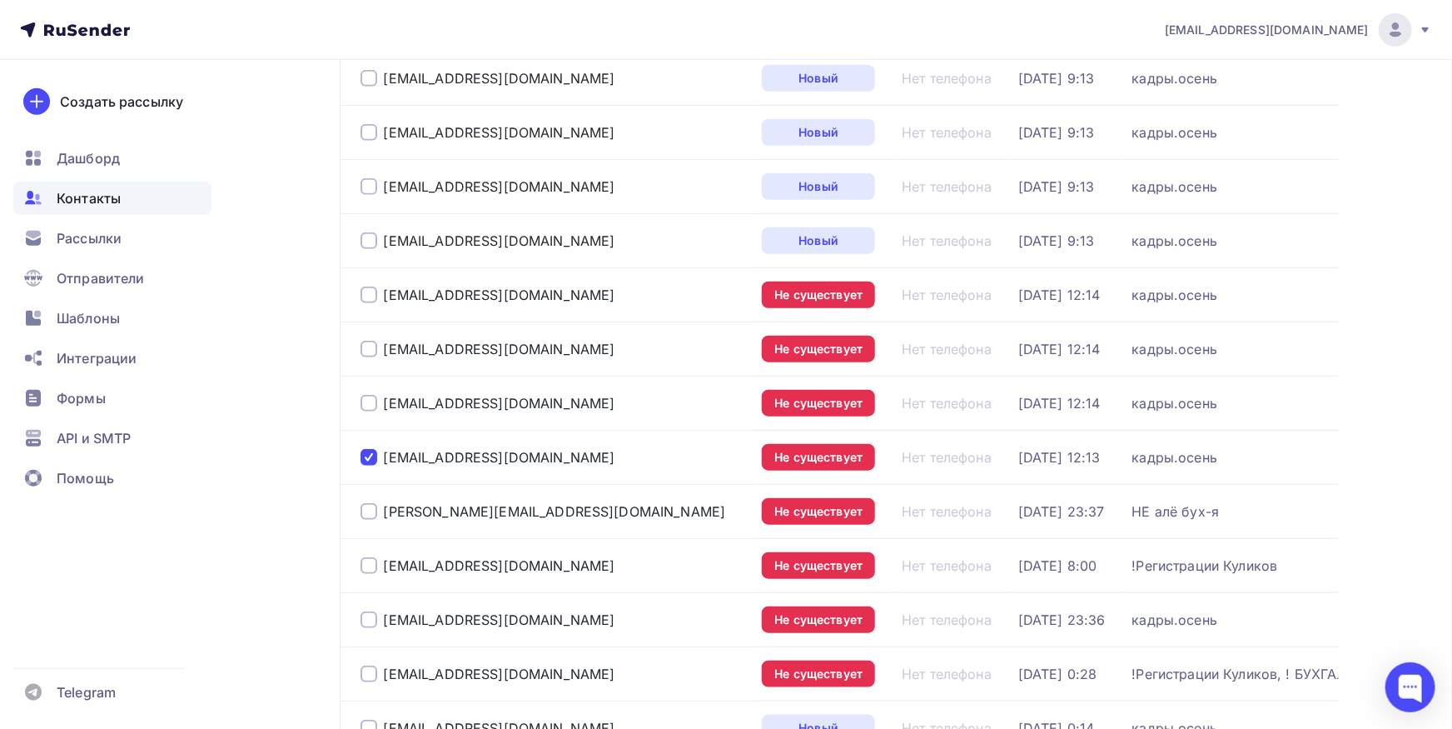
click at [368, 344] on div at bounding box center [369, 349] width 17 height 17
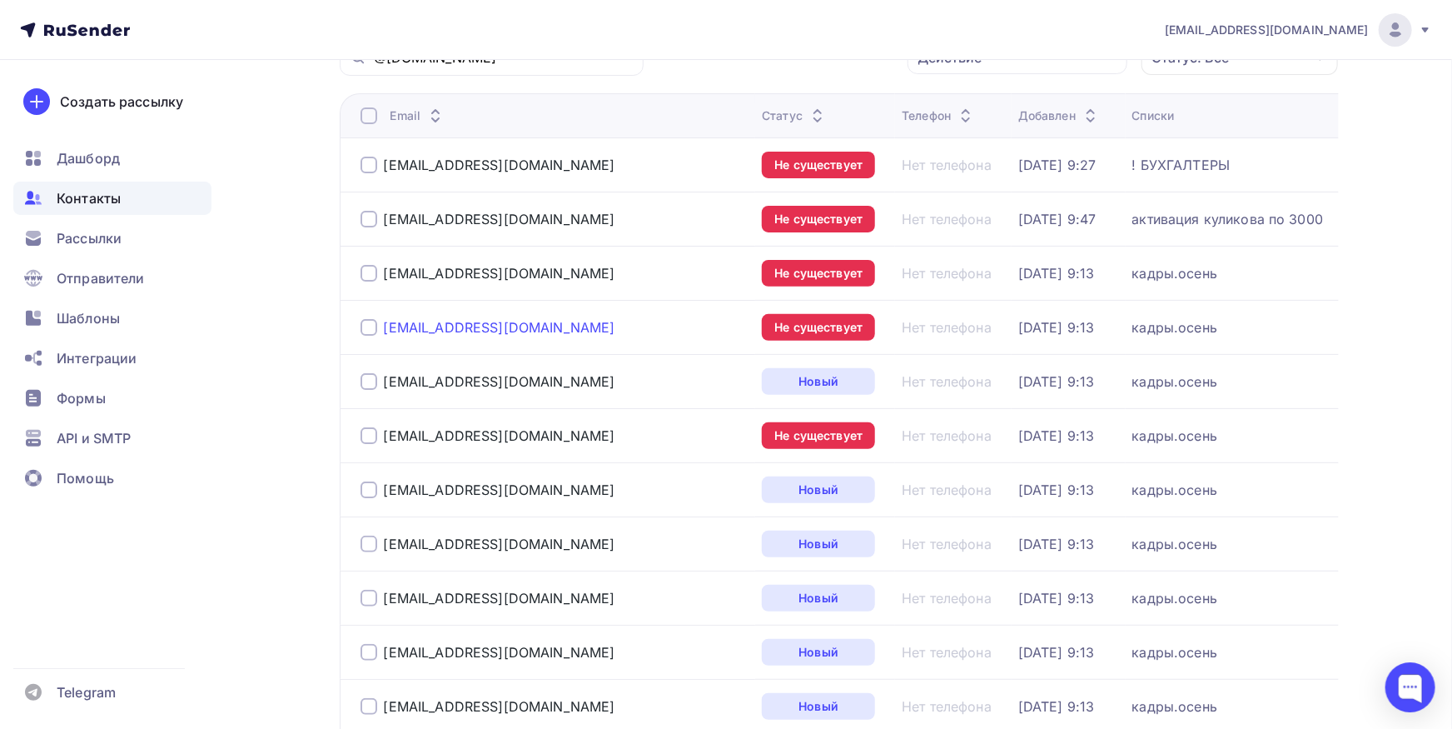
scroll to position [183, 0]
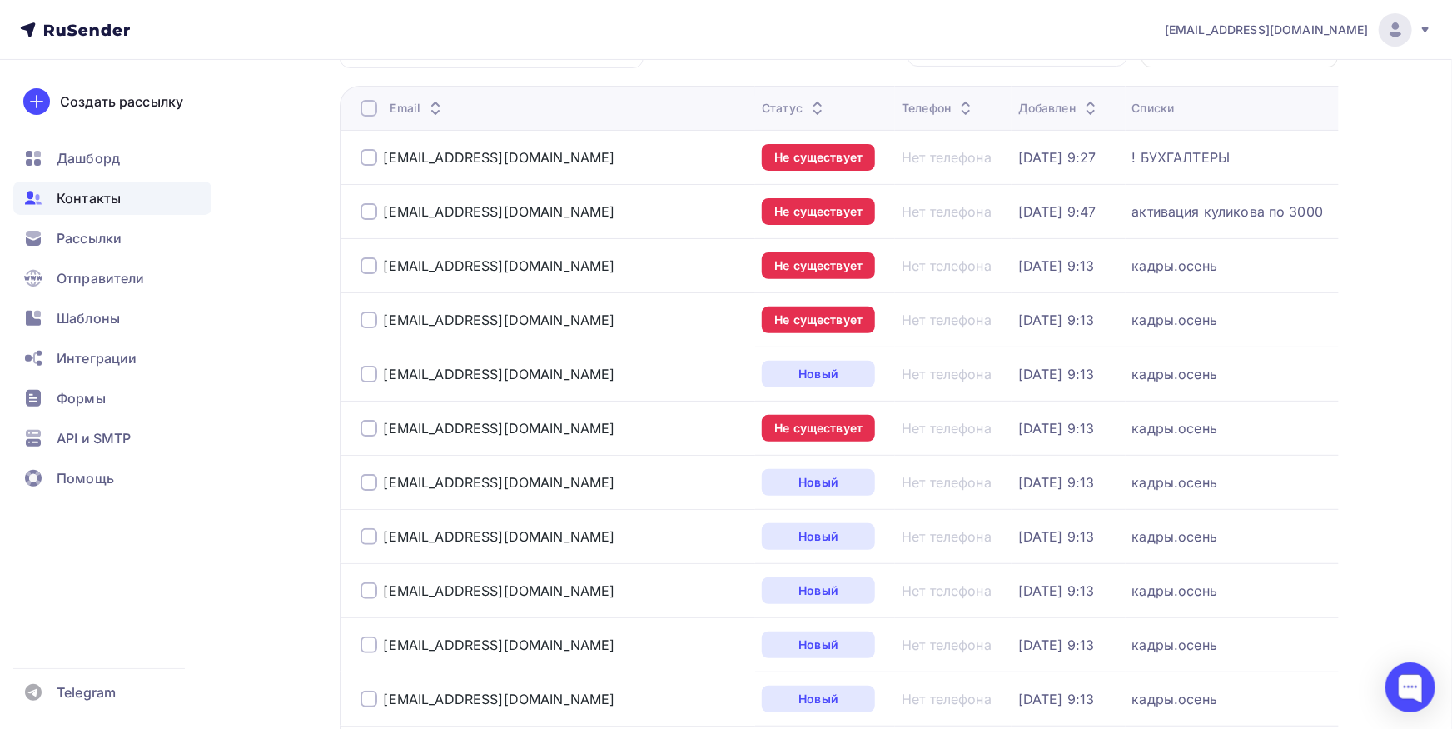
click at [371, 263] on div at bounding box center [369, 265] width 17 height 17
click at [365, 321] on div at bounding box center [369, 319] width 17 height 17
click at [368, 426] on div at bounding box center [369, 428] width 17 height 17
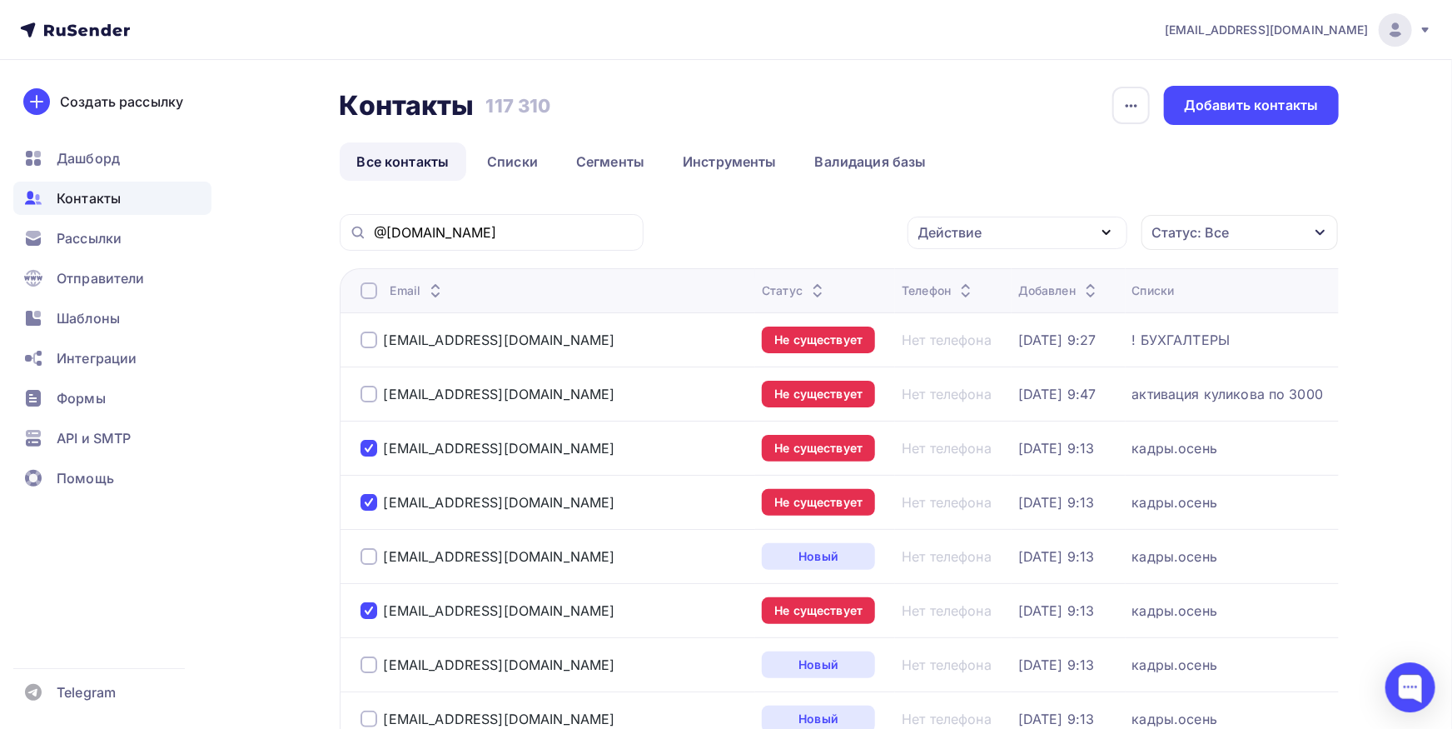
scroll to position [0, 0]
click at [937, 231] on div "Действие" at bounding box center [950, 233] width 64 height 20
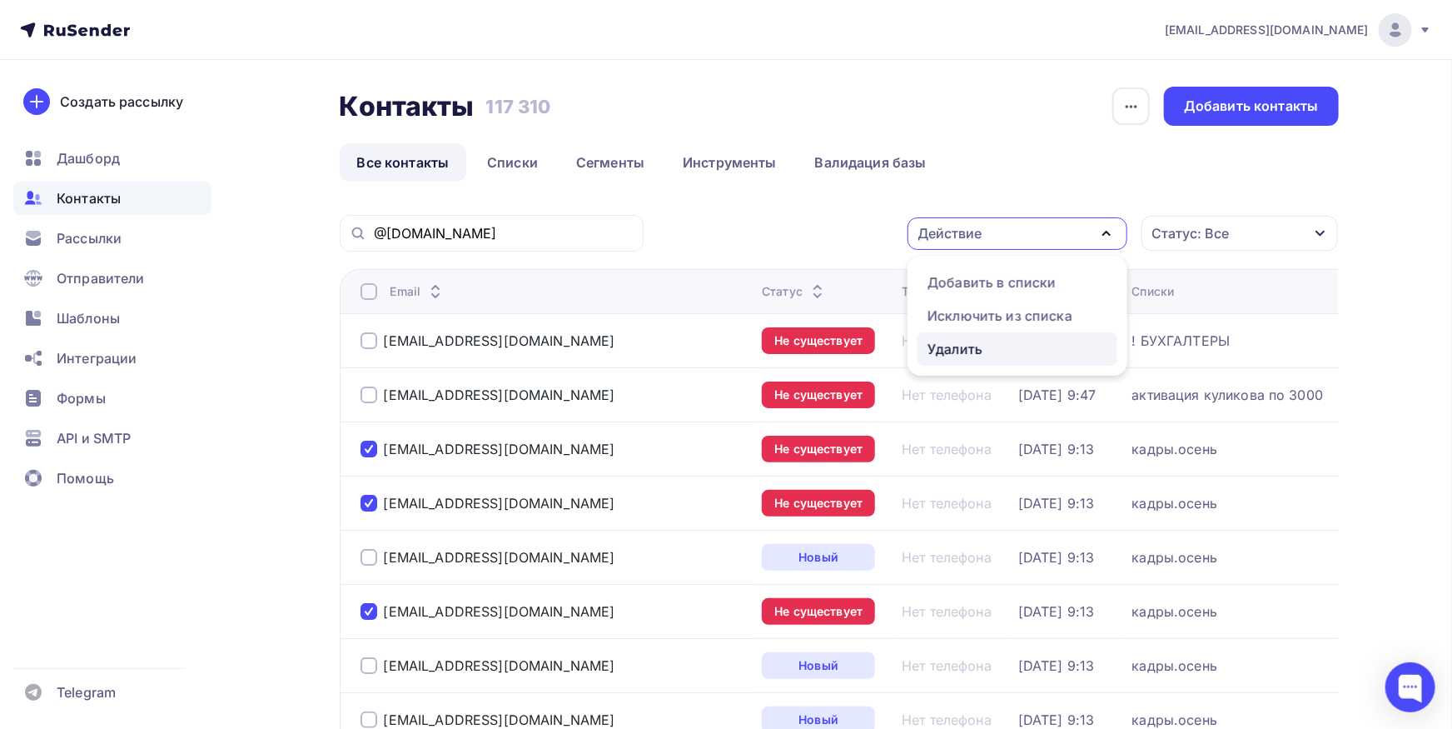
click at [954, 347] on div "Удалить" at bounding box center [955, 349] width 55 height 20
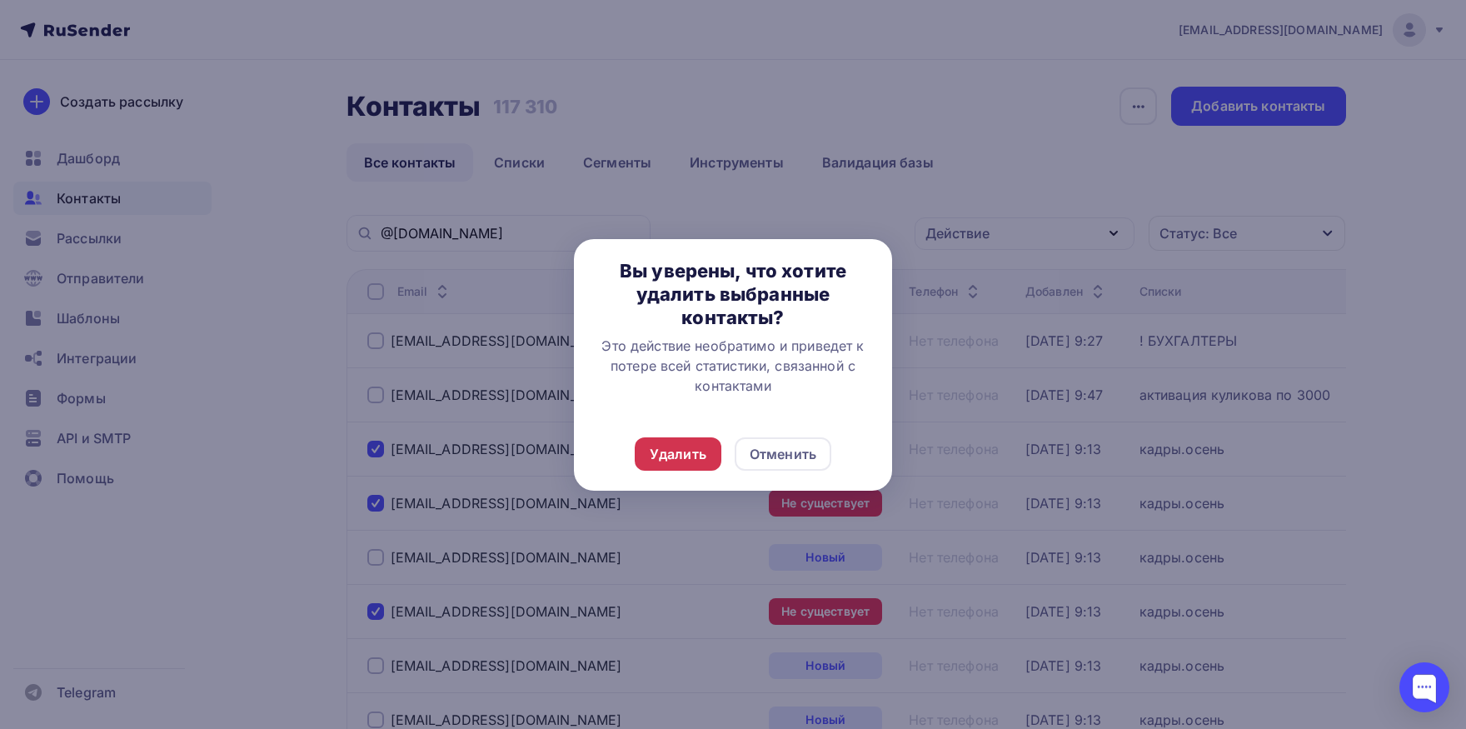
click at [675, 455] on div "Удалить" at bounding box center [678, 454] width 57 height 20
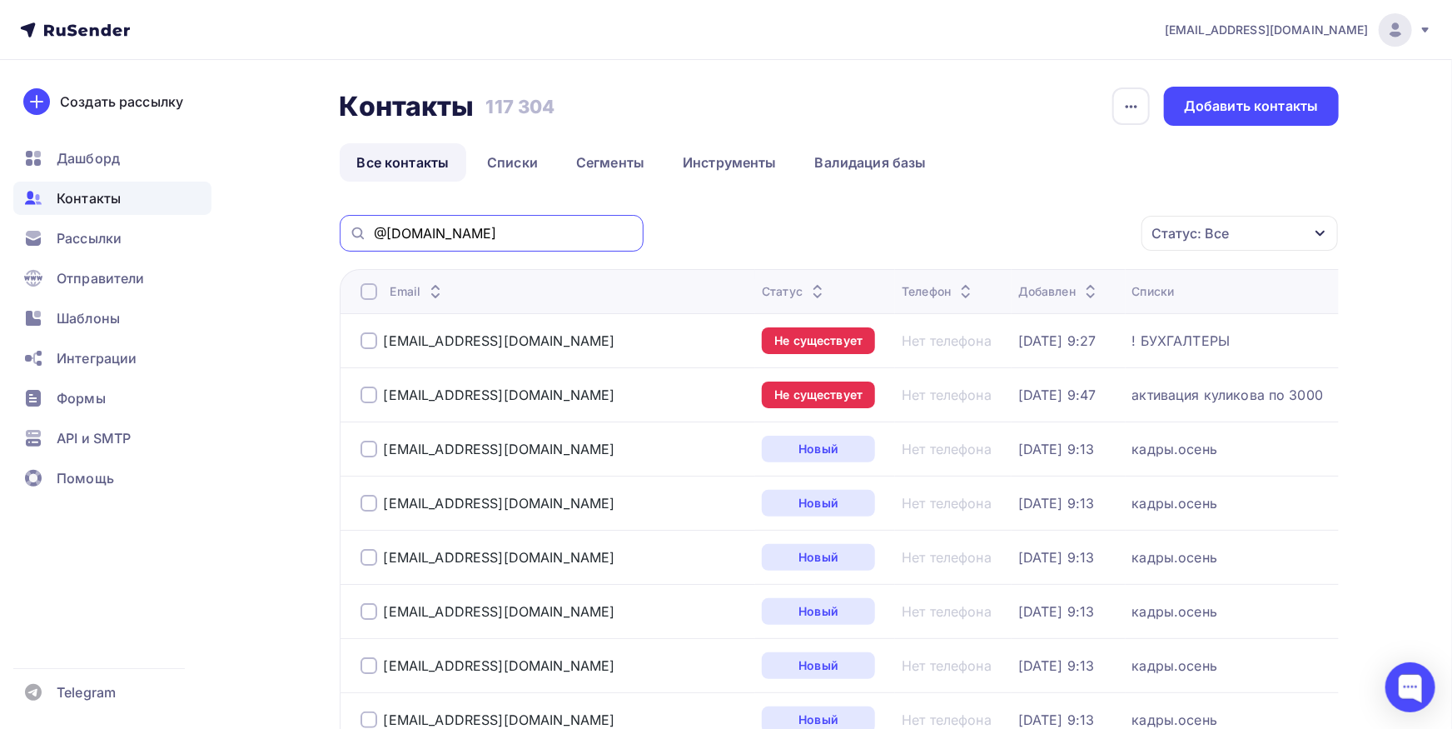
click at [534, 225] on input "@[DOMAIN_NAME]" at bounding box center [504, 233] width 260 height 18
click at [366, 346] on div at bounding box center [369, 340] width 17 height 17
click at [373, 391] on div at bounding box center [369, 394] width 17 height 17
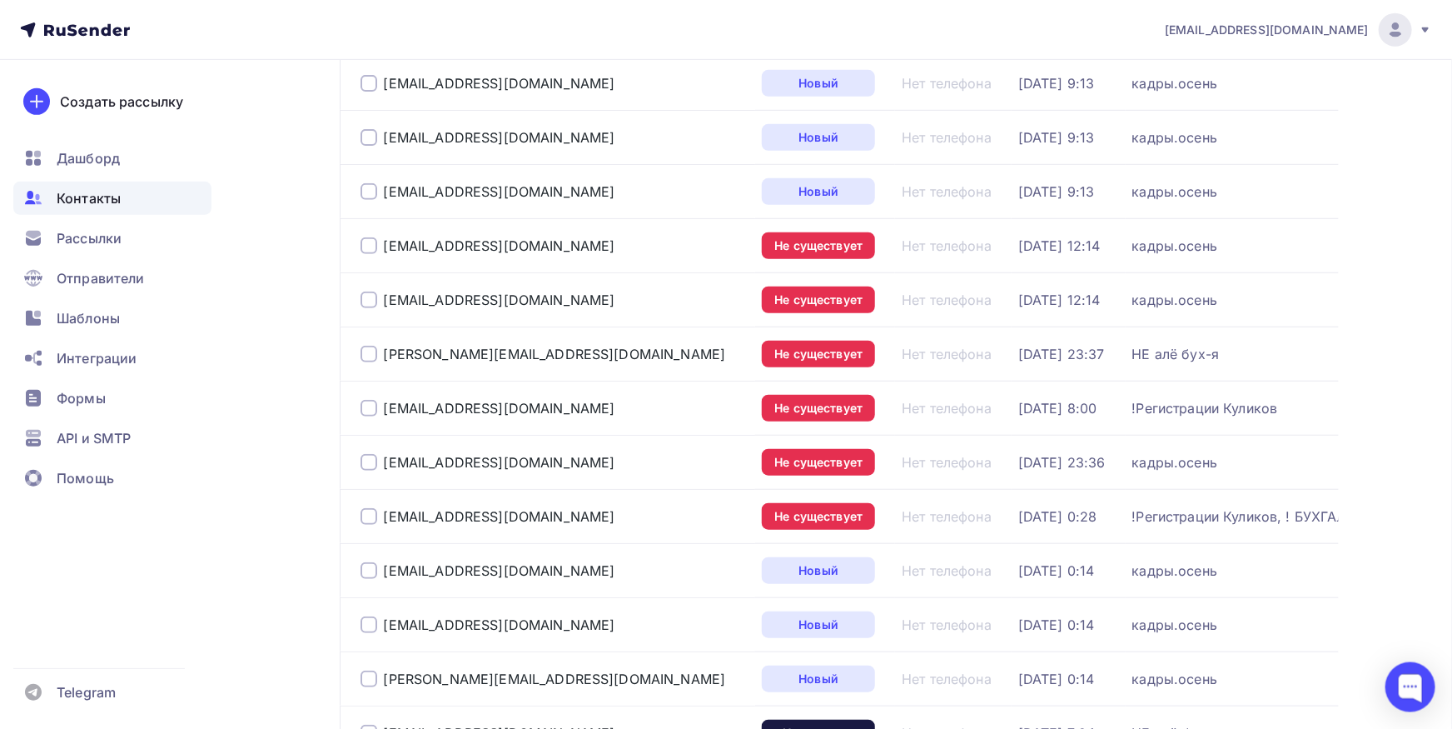
scroll to position [550, 0]
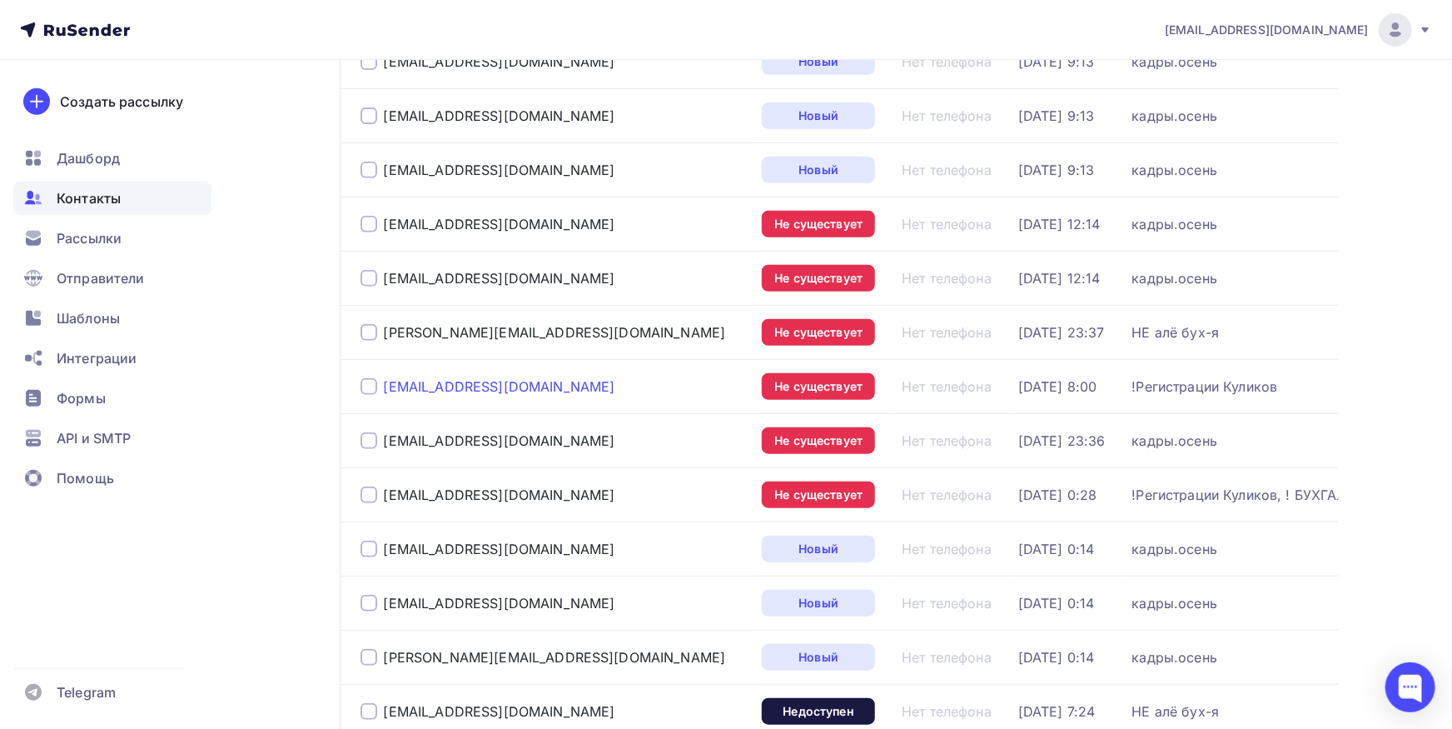
drag, startPoint x: 552, startPoint y: 382, endPoint x: 385, endPoint y: 384, distance: 167.4
click at [383, 381] on div "[EMAIL_ADDRESS][DOMAIN_NAME]" at bounding box center [555, 386] width 389 height 27
click at [376, 387] on div at bounding box center [369, 386] width 17 height 17
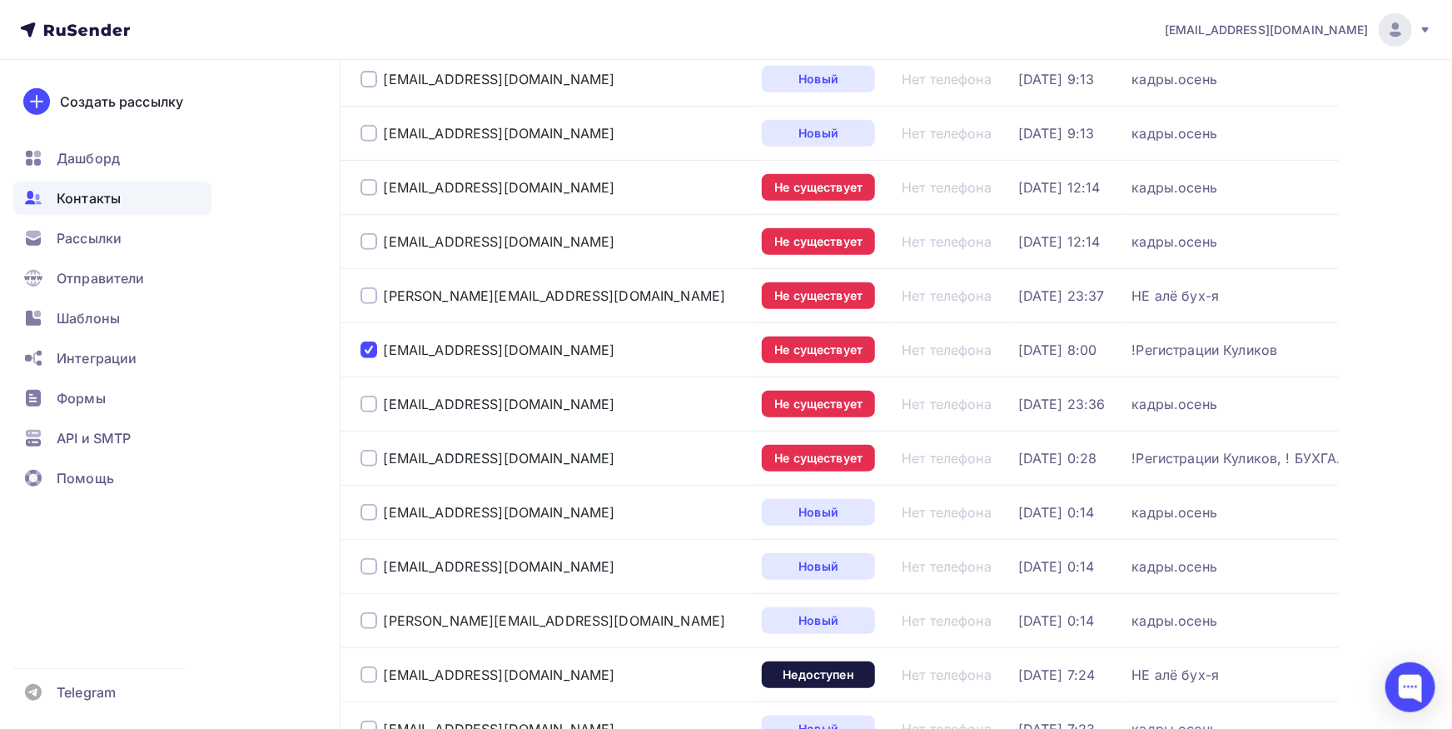
scroll to position [641, 0]
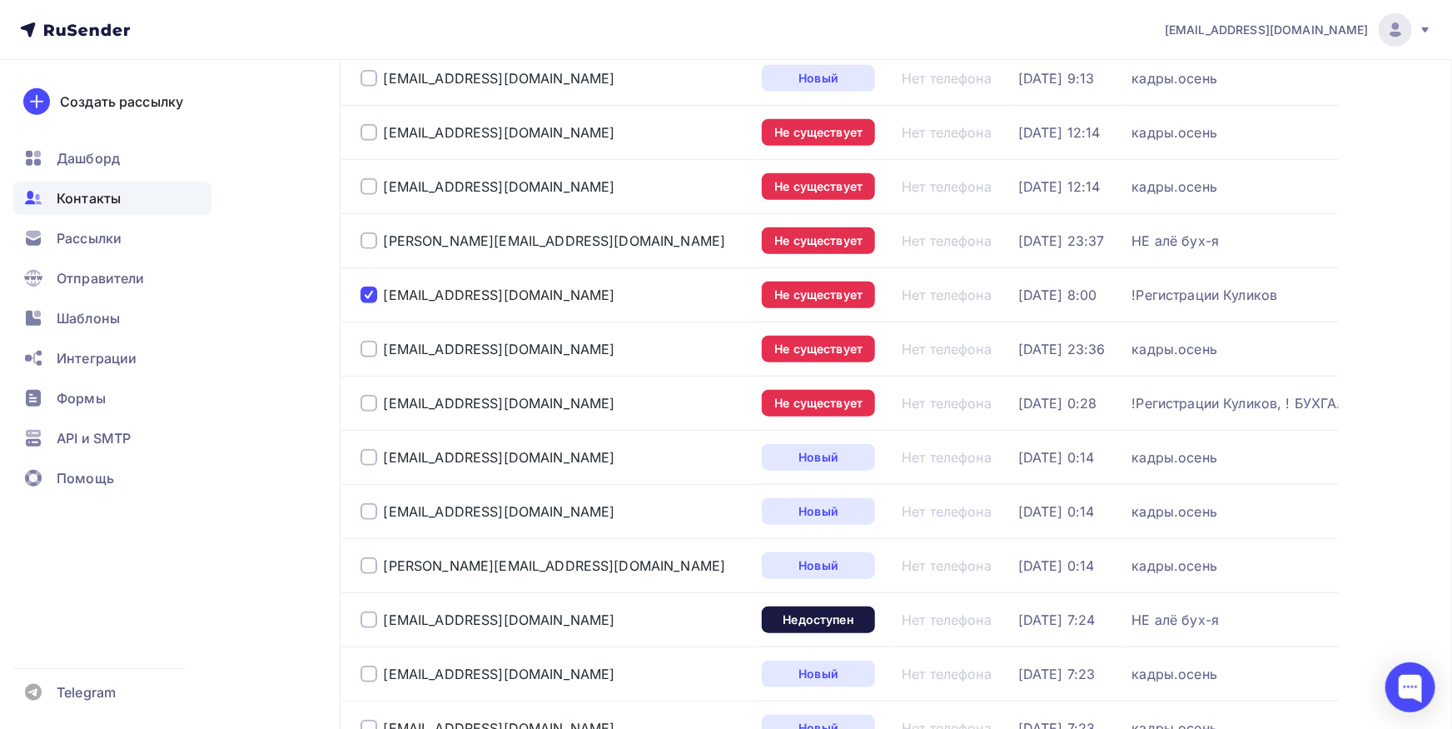
drag, startPoint x: 564, startPoint y: 287, endPoint x: 386, endPoint y: 302, distance: 178.0
click at [383, 296] on div "[EMAIL_ADDRESS][DOMAIN_NAME]" at bounding box center [555, 294] width 389 height 27
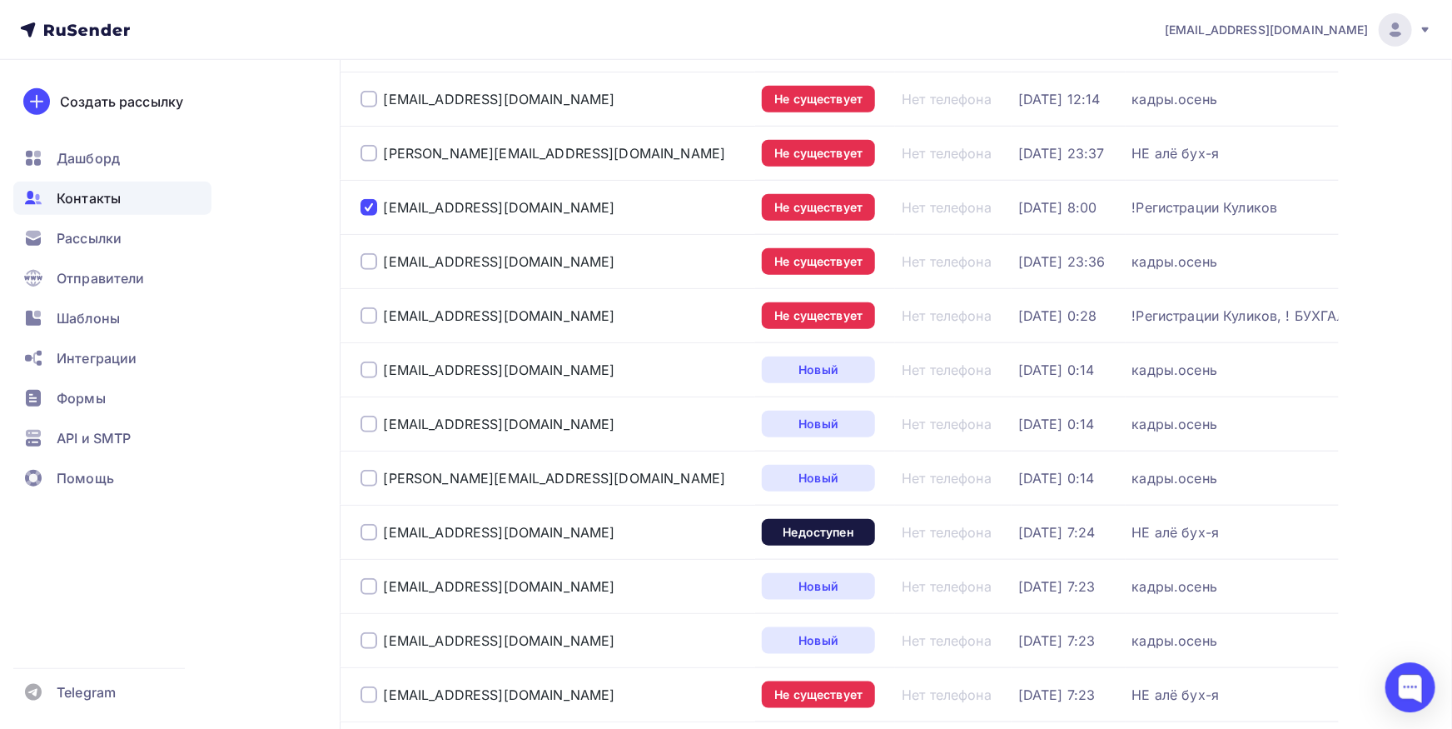
scroll to position [733, 0]
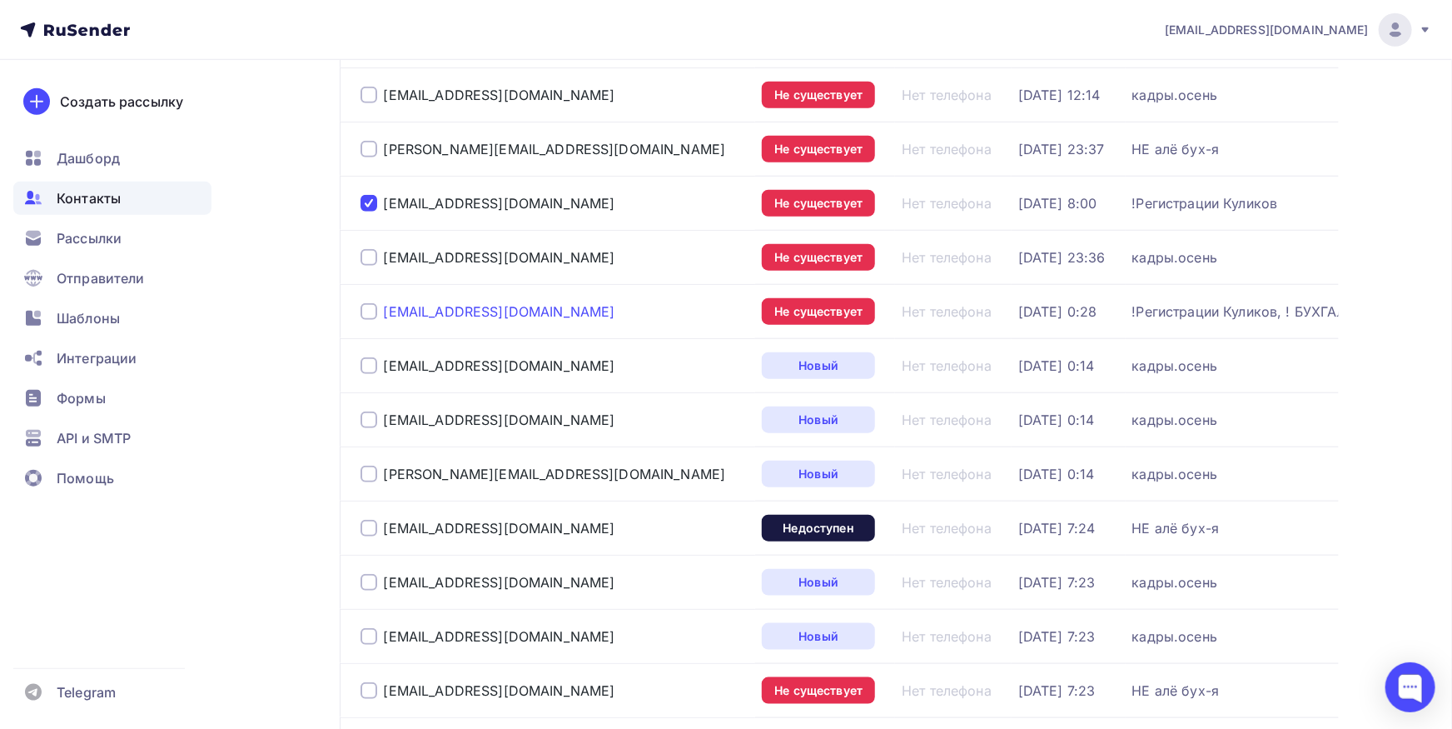
click at [381, 311] on div "[EMAIL_ADDRESS][DOMAIN_NAME]" at bounding box center [555, 311] width 389 height 27
click at [368, 307] on div at bounding box center [369, 311] width 17 height 17
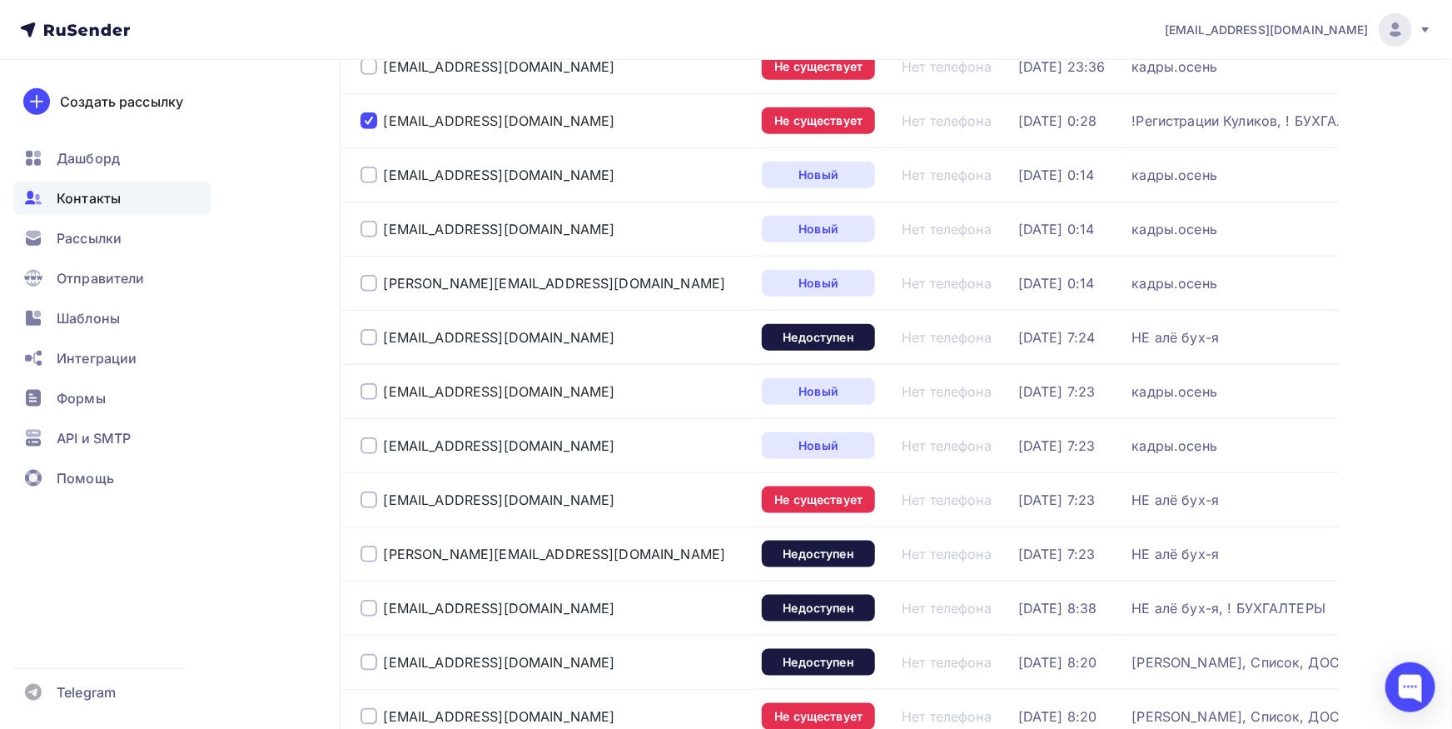
scroll to position [1008, 0]
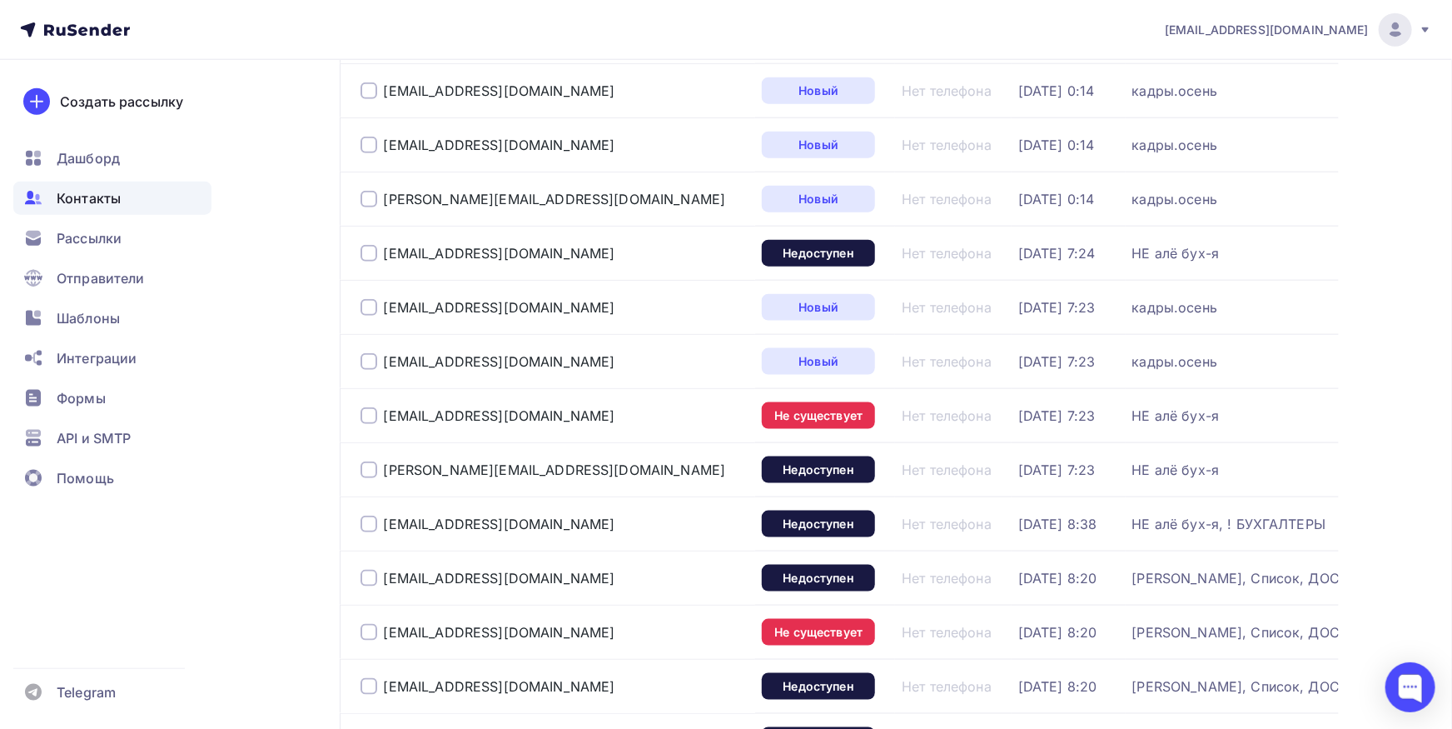
click at [371, 251] on div at bounding box center [369, 253] width 17 height 17
click at [363, 417] on div at bounding box center [369, 415] width 17 height 17
drag, startPoint x: 579, startPoint y: 253, endPoint x: 381, endPoint y: 253, distance: 197.4
click at [381, 253] on div "[EMAIL_ADDRESS][DOMAIN_NAME]" at bounding box center [555, 253] width 389 height 27
drag, startPoint x: 572, startPoint y: 411, endPoint x: 356, endPoint y: 404, distance: 215.8
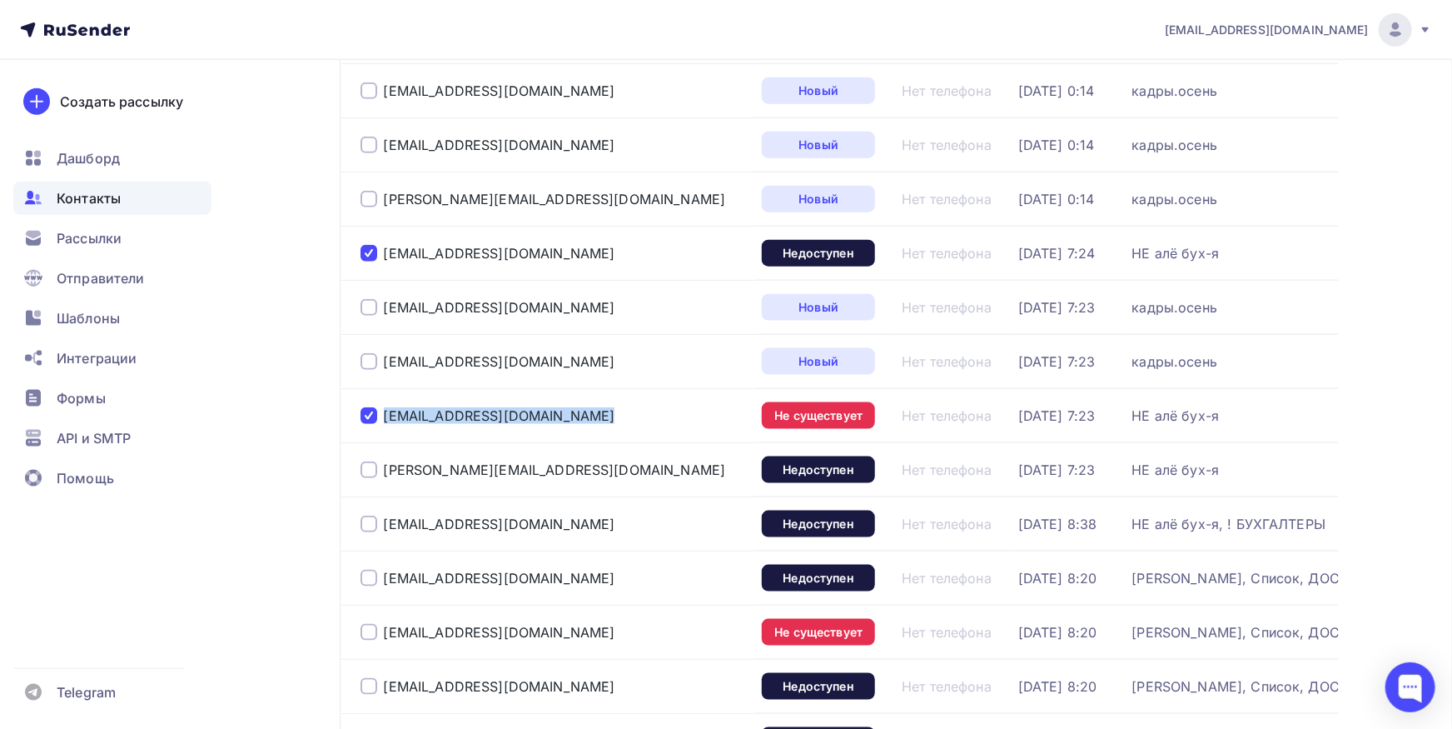
click at [356, 404] on td "[EMAIL_ADDRESS][DOMAIN_NAME]" at bounding box center [548, 415] width 416 height 54
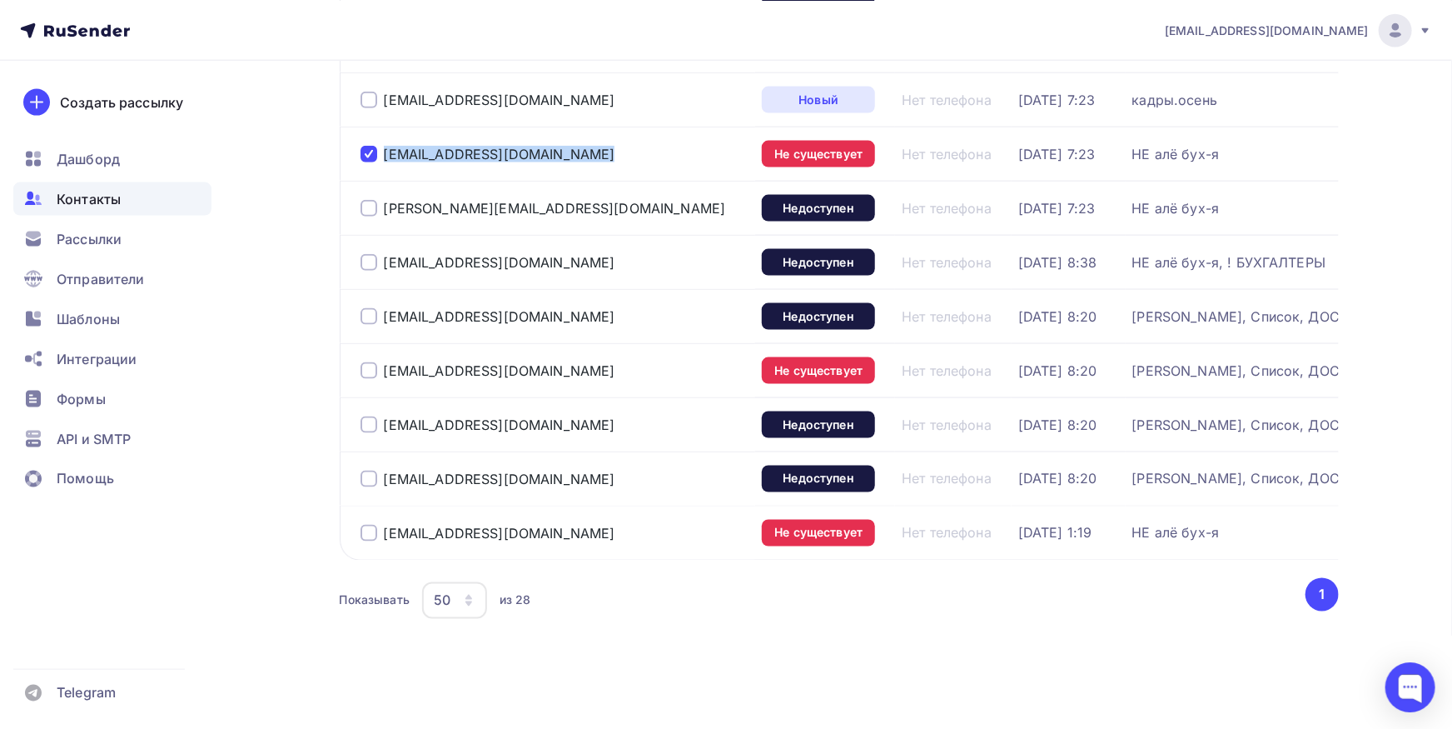
scroll to position [1281, 0]
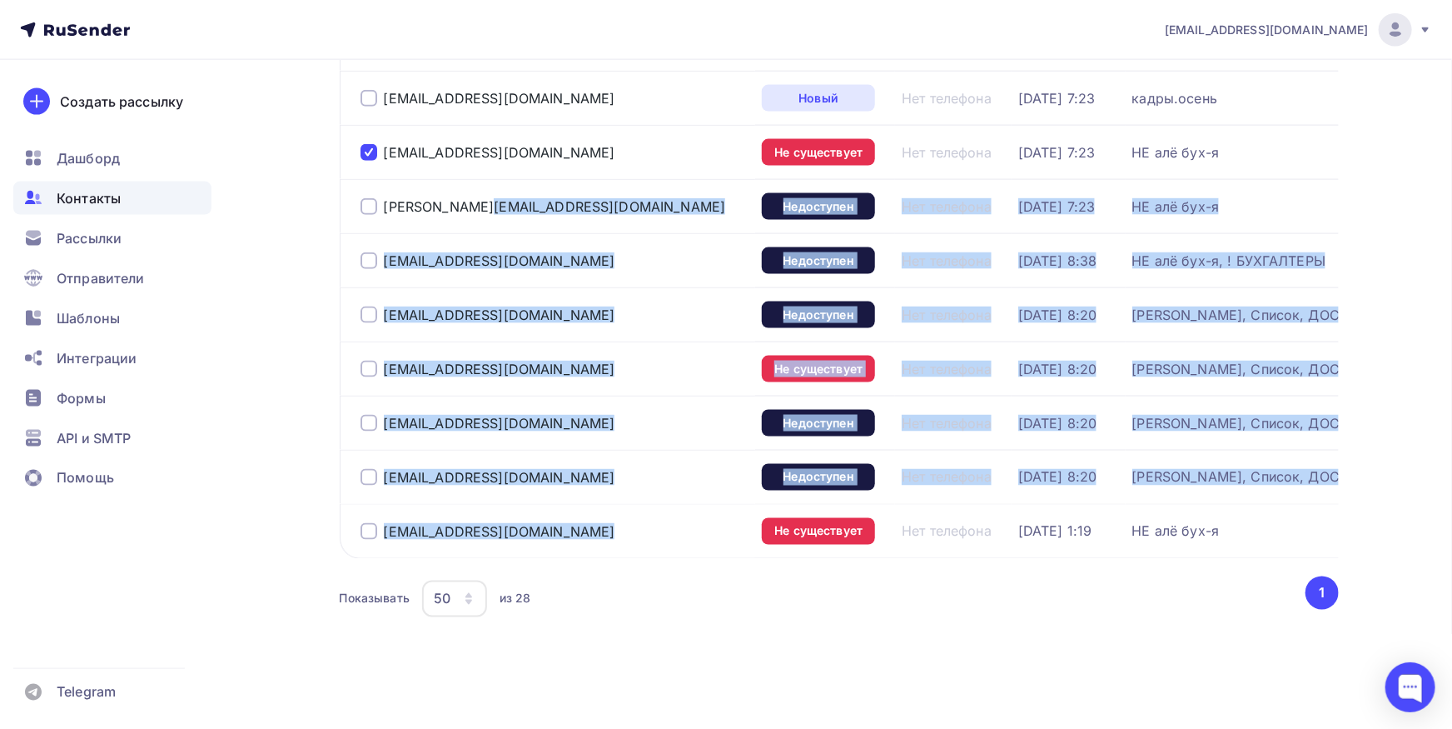
drag, startPoint x: 383, startPoint y: 179, endPoint x: 574, endPoint y: 514, distance: 385.3
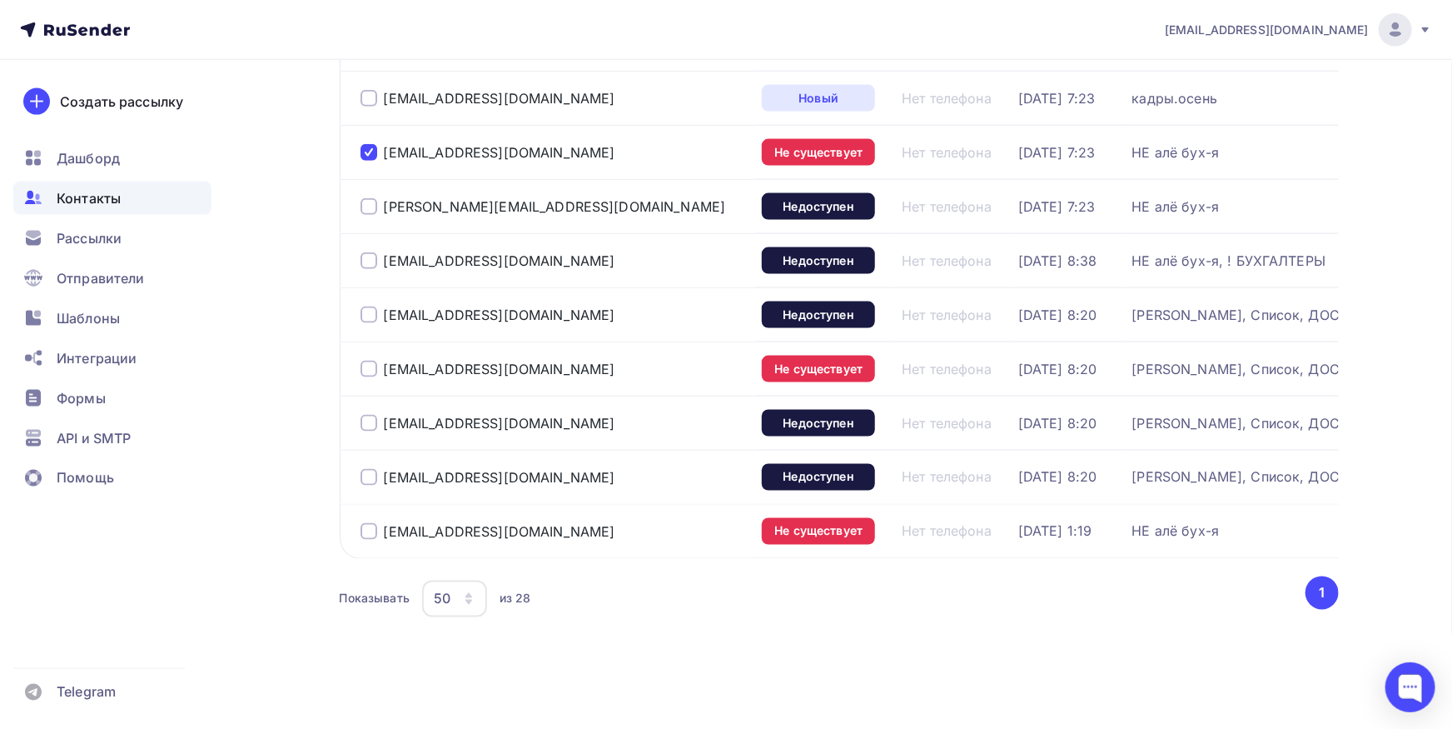
drag, startPoint x: 373, startPoint y: 192, endPoint x: 368, endPoint y: 234, distance: 42.8
click at [373, 198] on div at bounding box center [369, 206] width 17 height 17
drag, startPoint x: 368, startPoint y: 250, endPoint x: 371, endPoint y: 366, distance: 115.8
click at [368, 252] on div at bounding box center [369, 260] width 17 height 17
drag, startPoint x: 370, startPoint y: 298, endPoint x: 367, endPoint y: 364, distance: 65.8
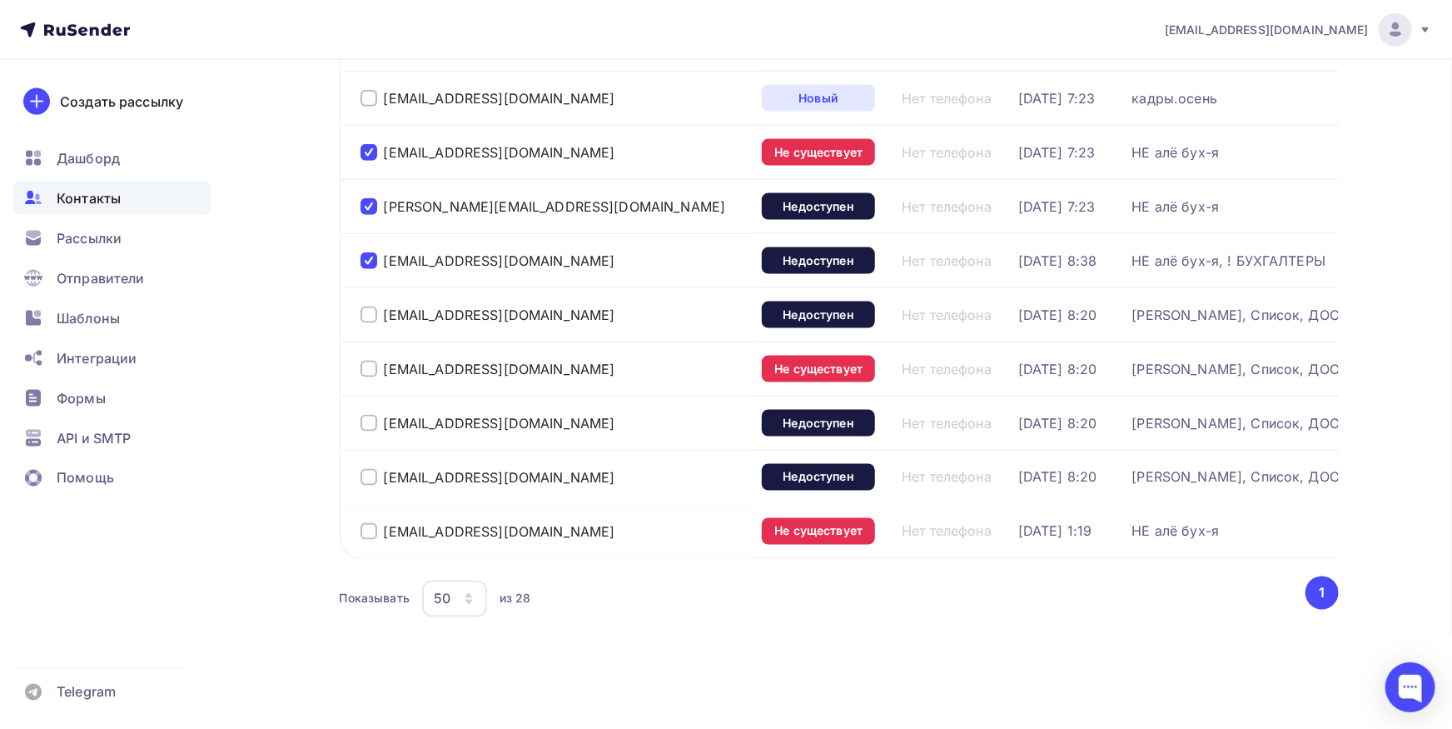
click at [370, 306] on div at bounding box center [369, 314] width 17 height 17
click at [367, 364] on div at bounding box center [369, 369] width 17 height 17
click at [368, 418] on div at bounding box center [369, 423] width 17 height 17
click at [364, 475] on div "[EMAIL_ADDRESS][DOMAIN_NAME]" at bounding box center [555, 477] width 389 height 27
drag, startPoint x: 368, startPoint y: 464, endPoint x: 363, endPoint y: 484, distance: 20.6
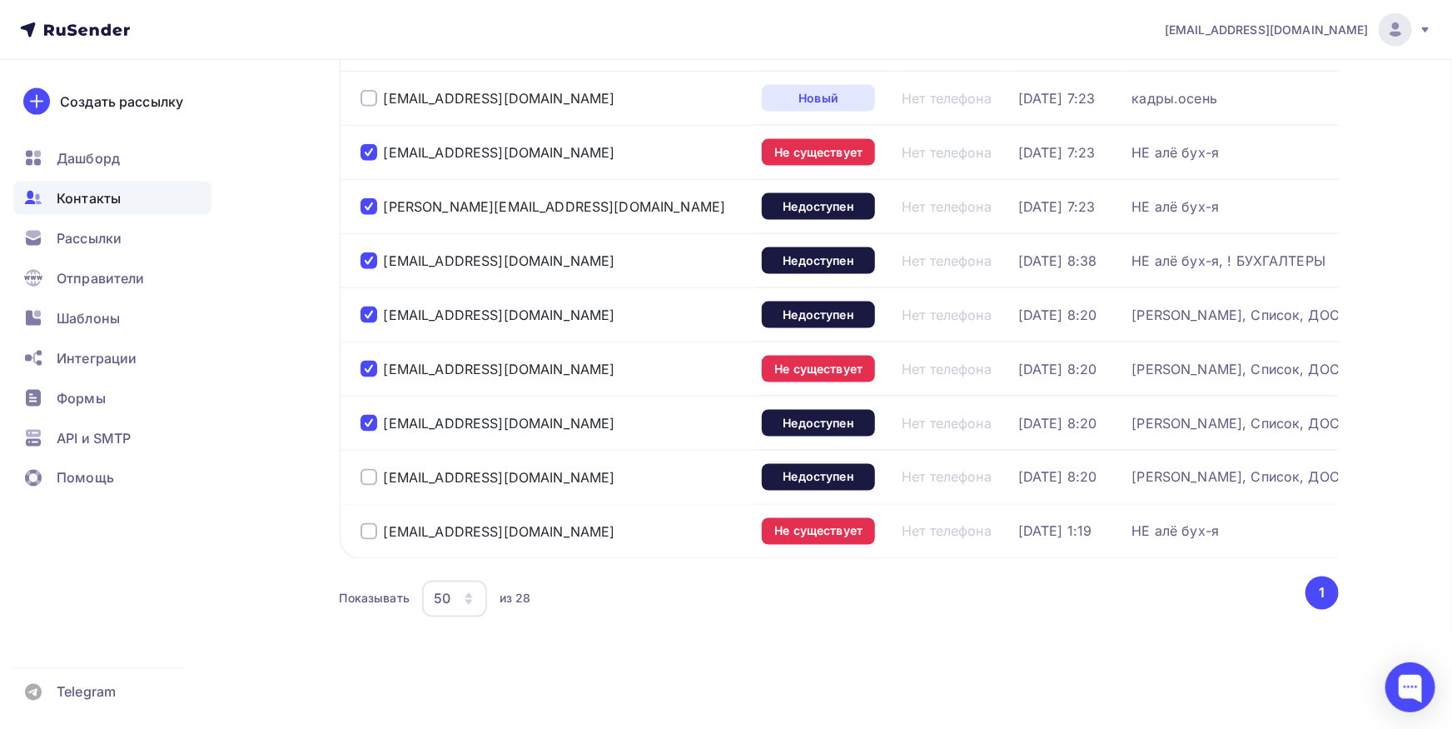
click at [368, 469] on div at bounding box center [369, 477] width 17 height 17
click at [362, 524] on div at bounding box center [369, 531] width 17 height 17
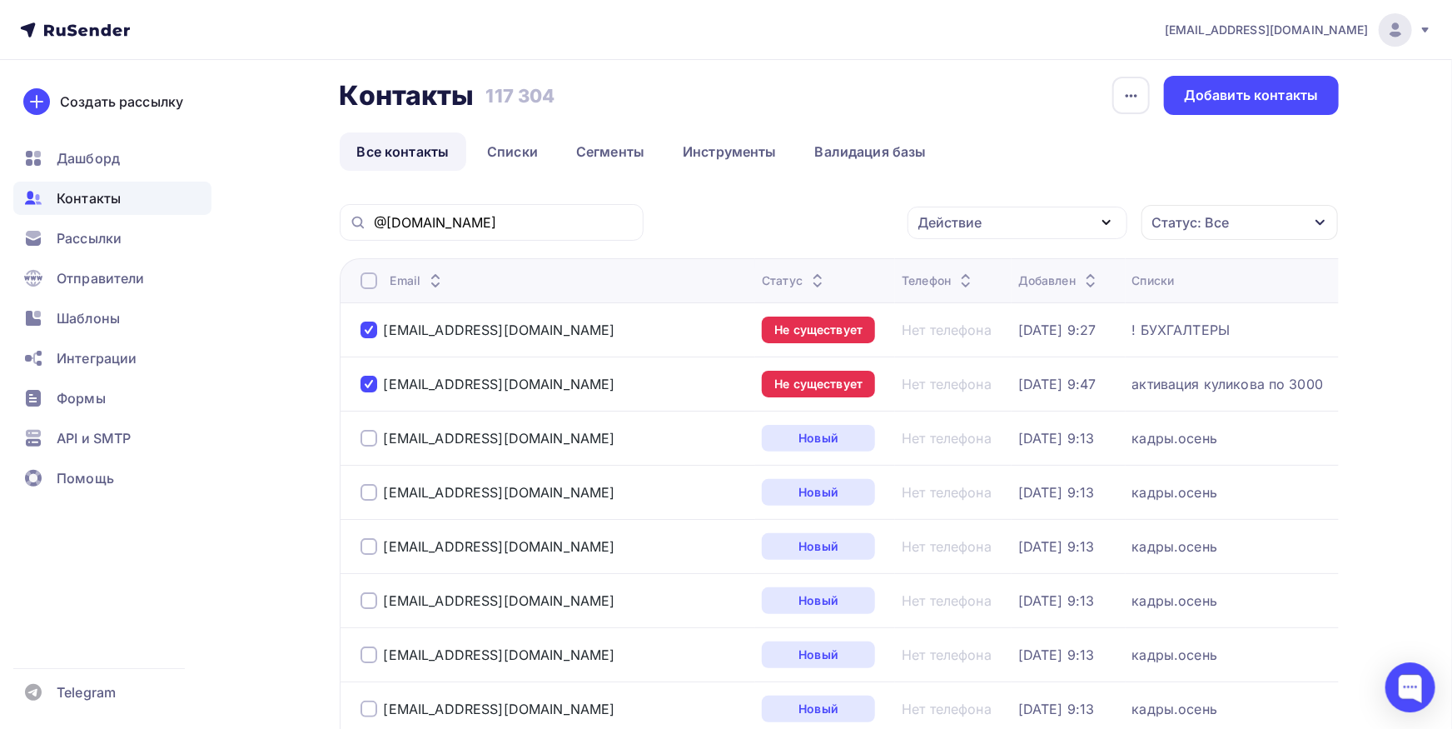
scroll to position [0, 0]
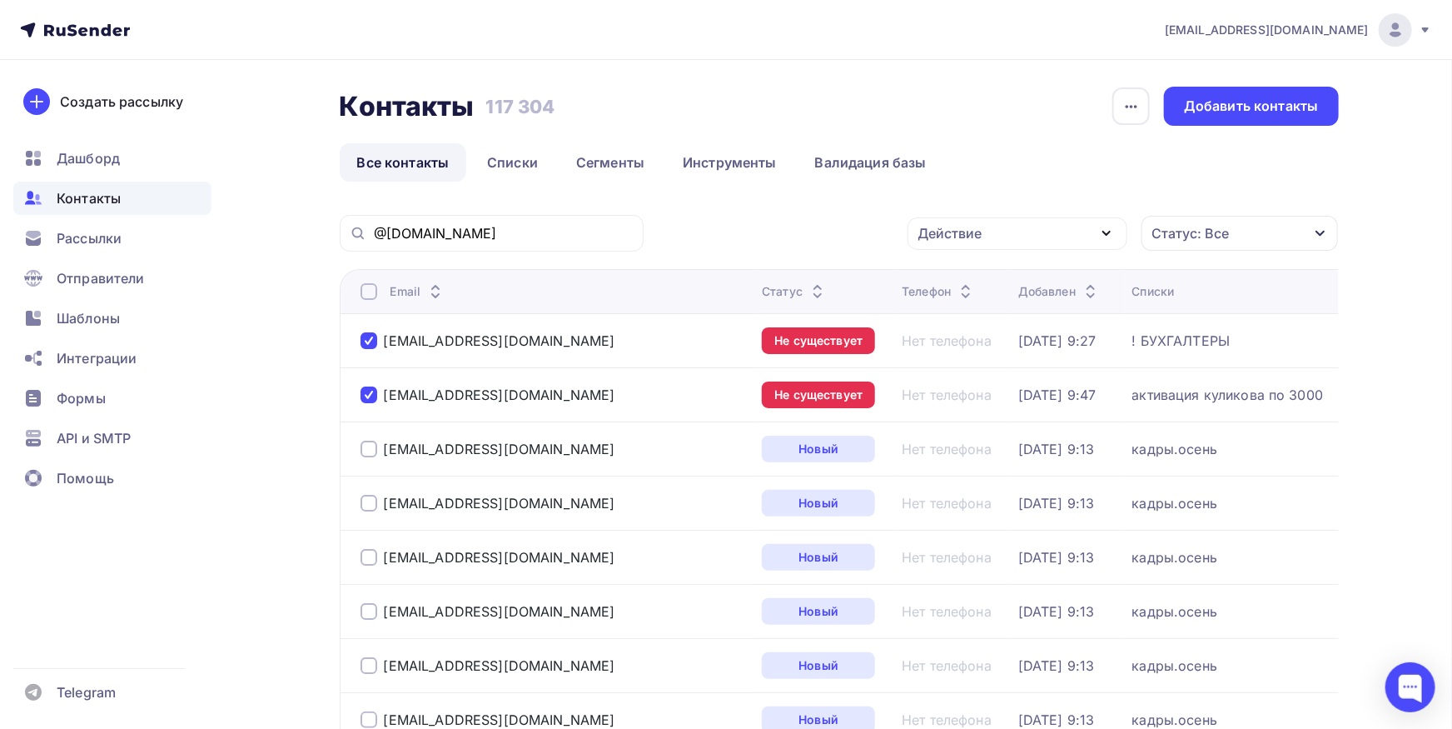
click at [963, 234] on div "Действие" at bounding box center [950, 233] width 64 height 20
drag, startPoint x: 963, startPoint y: 311, endPoint x: 920, endPoint y: 311, distance: 42.5
click at [962, 311] on div "Исключить из списка" at bounding box center [1000, 316] width 145 height 20
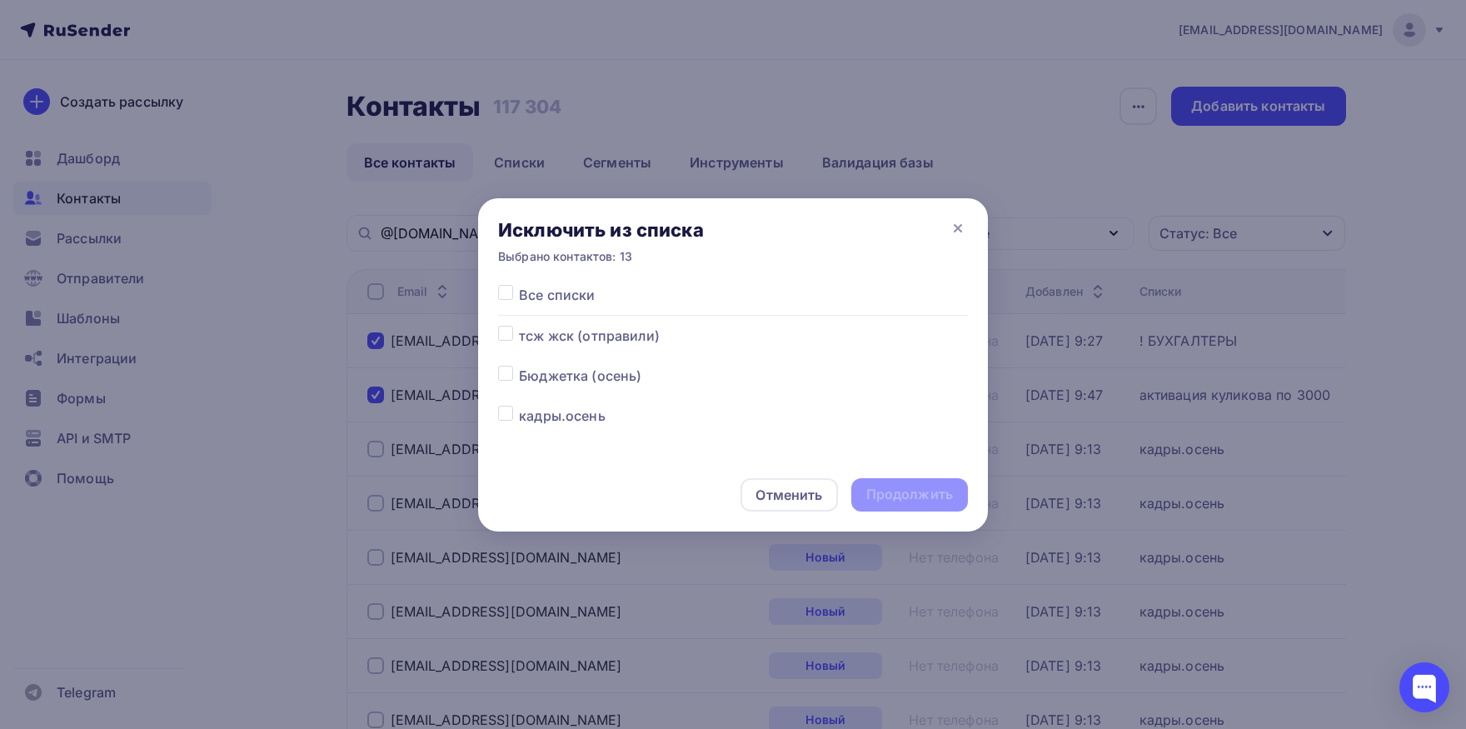
drag, startPoint x: 500, startPoint y: 297, endPoint x: 719, endPoint y: 381, distance: 233.8
click at [519, 285] on label at bounding box center [519, 285] width 0 height 0
click at [510, 293] on input "checkbox" at bounding box center [505, 292] width 15 height 15
click at [890, 481] on div "Продолжить" at bounding box center [909, 494] width 117 height 33
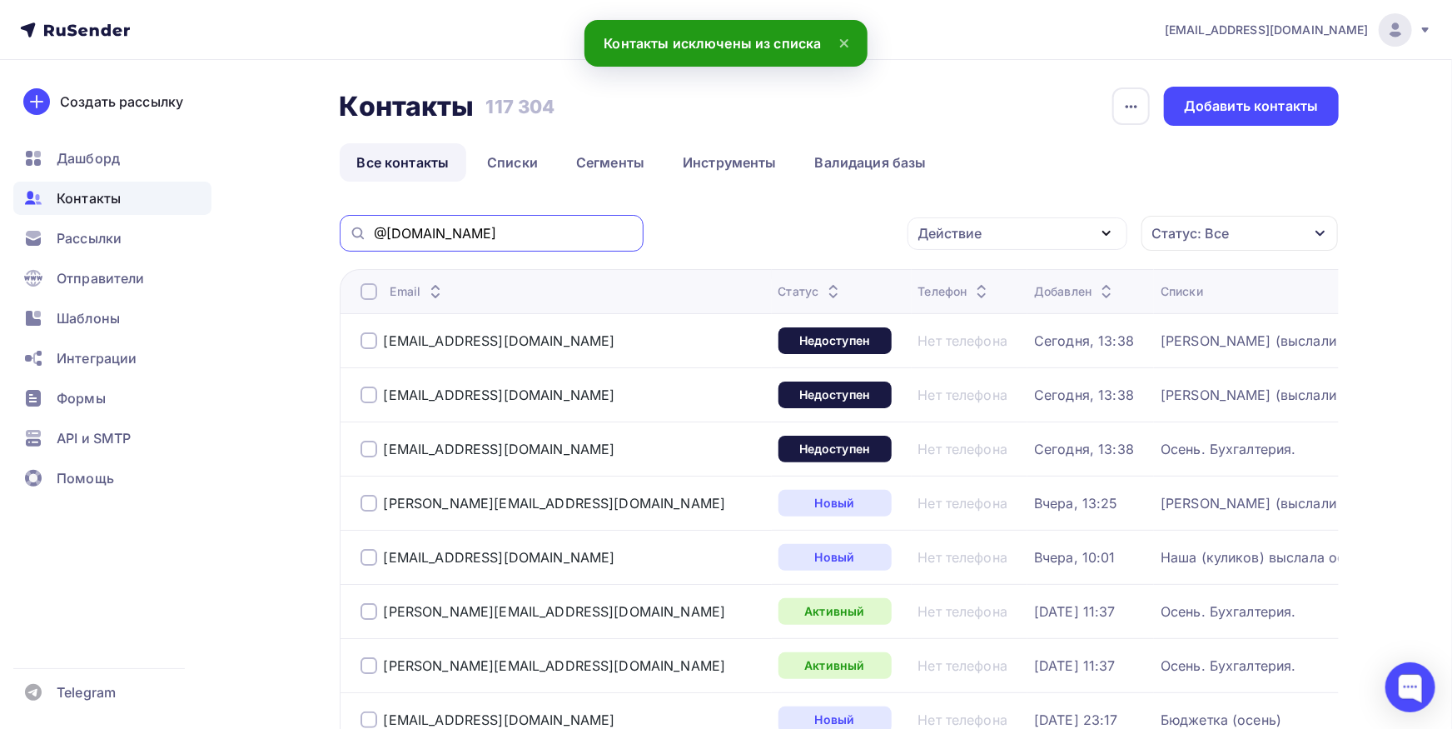
click at [535, 228] on input "@[DOMAIN_NAME]" at bounding box center [504, 233] width 260 height 18
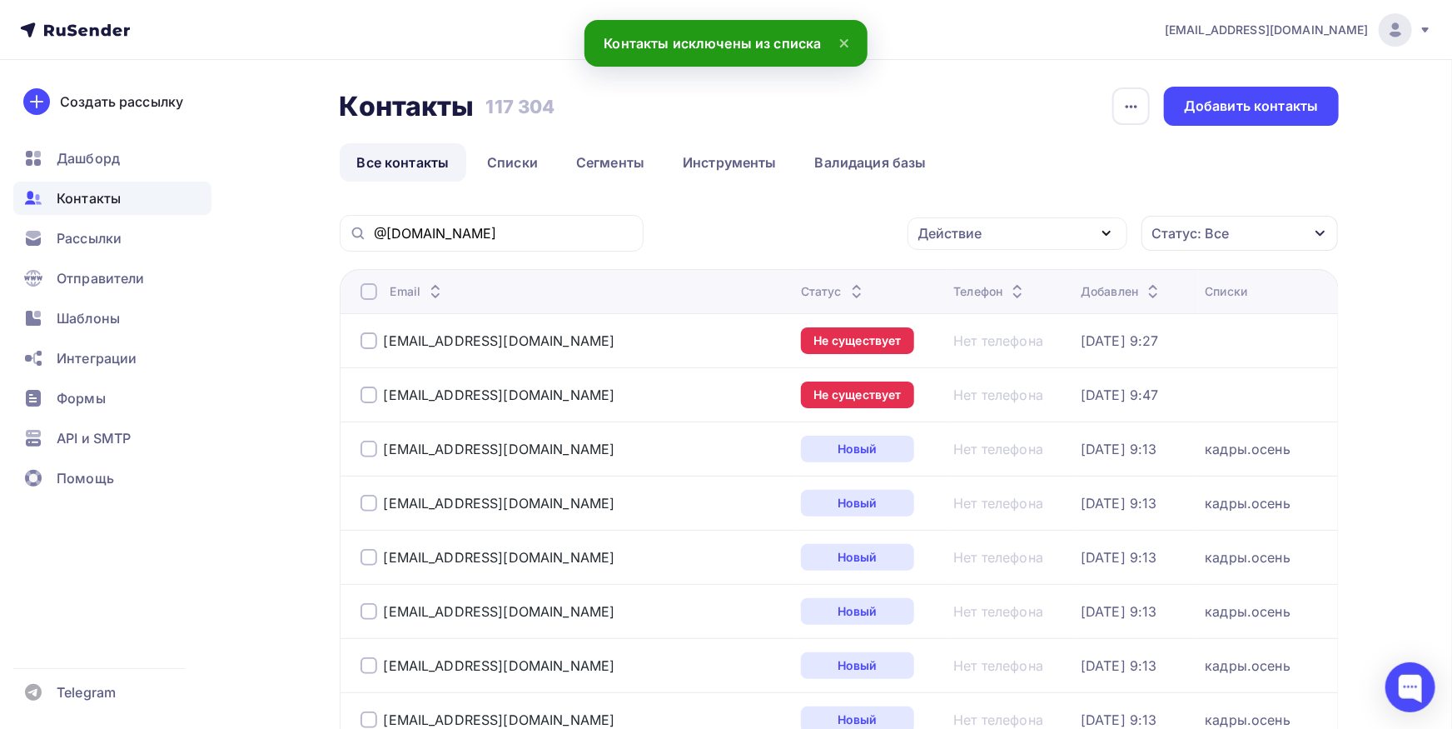
click at [371, 341] on div at bounding box center [369, 340] width 17 height 17
click at [374, 388] on div at bounding box center [369, 394] width 17 height 17
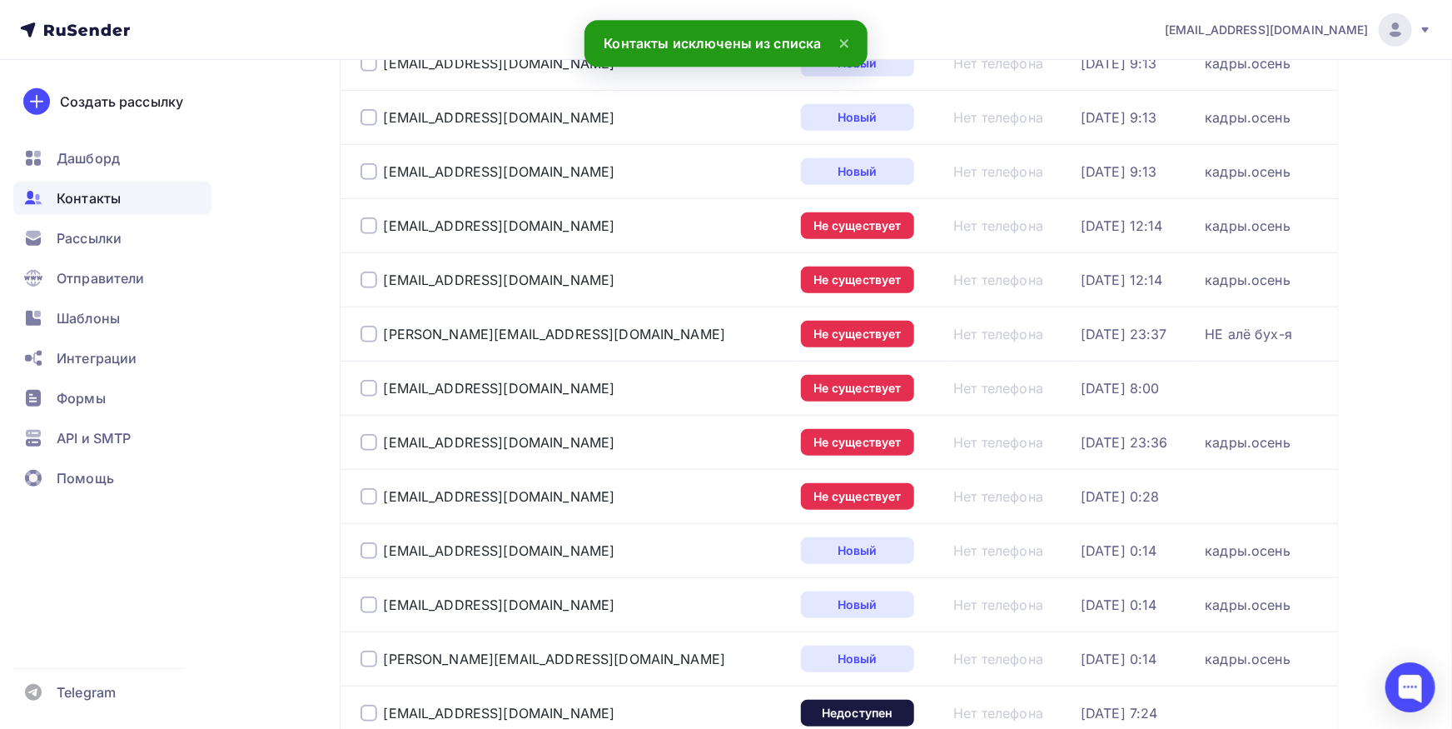
scroll to position [550, 0]
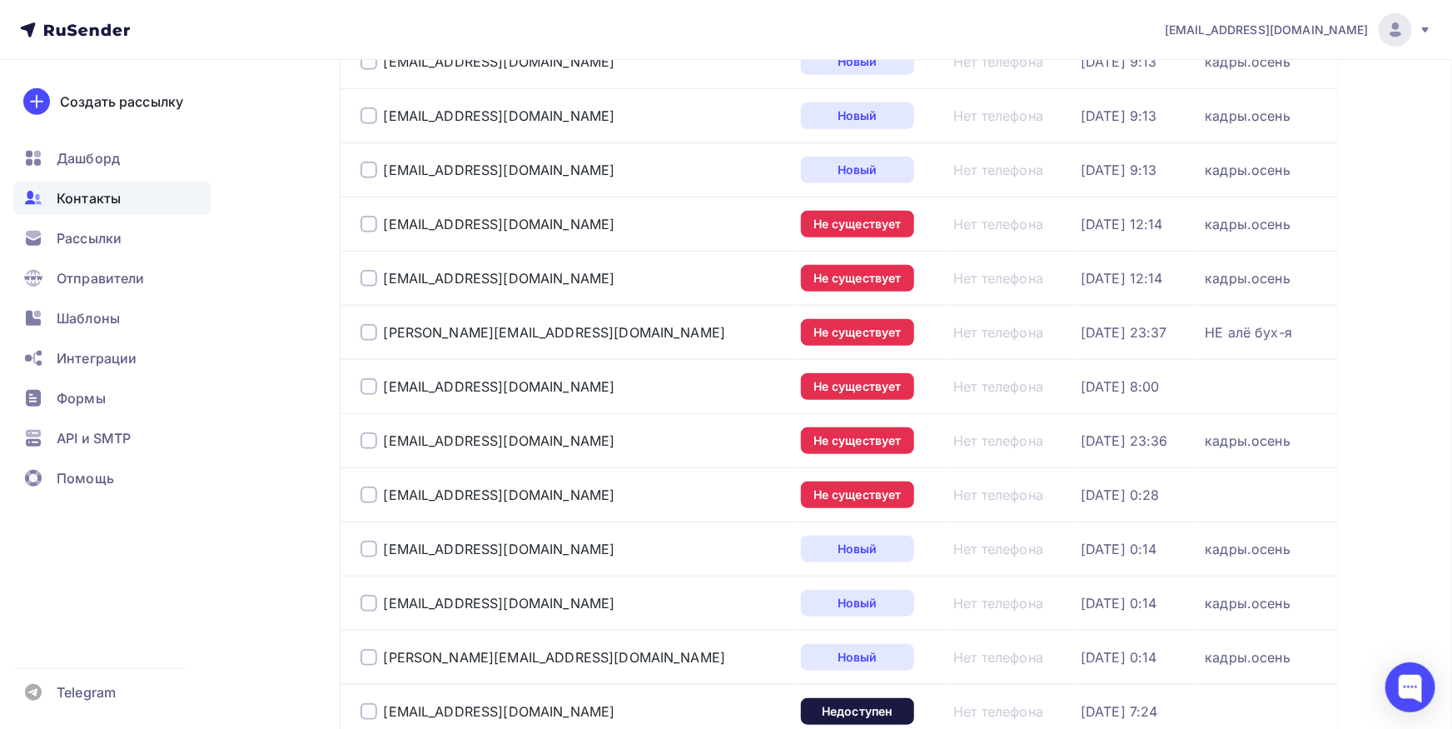
click at [372, 386] on div at bounding box center [369, 386] width 17 height 17
click at [366, 490] on div at bounding box center [369, 494] width 17 height 17
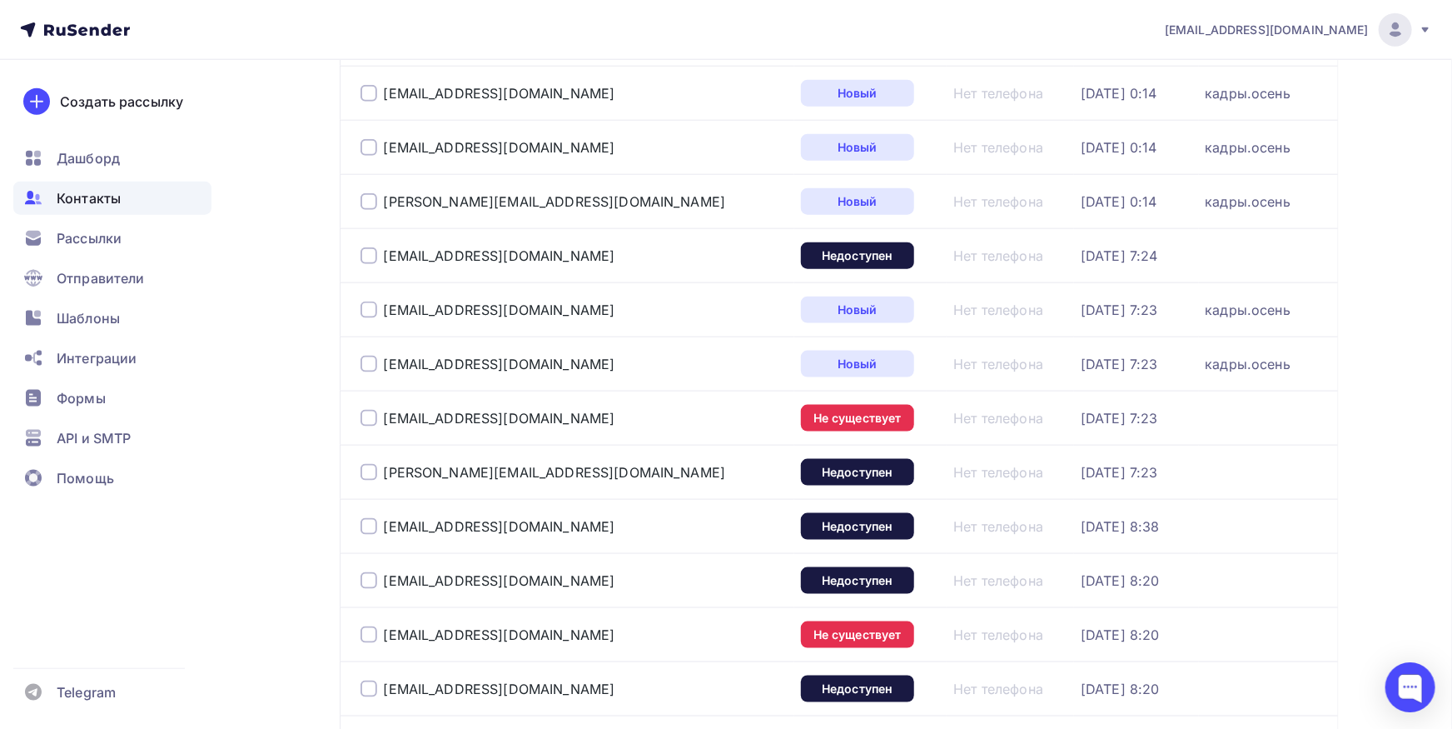
scroll to position [1008, 0]
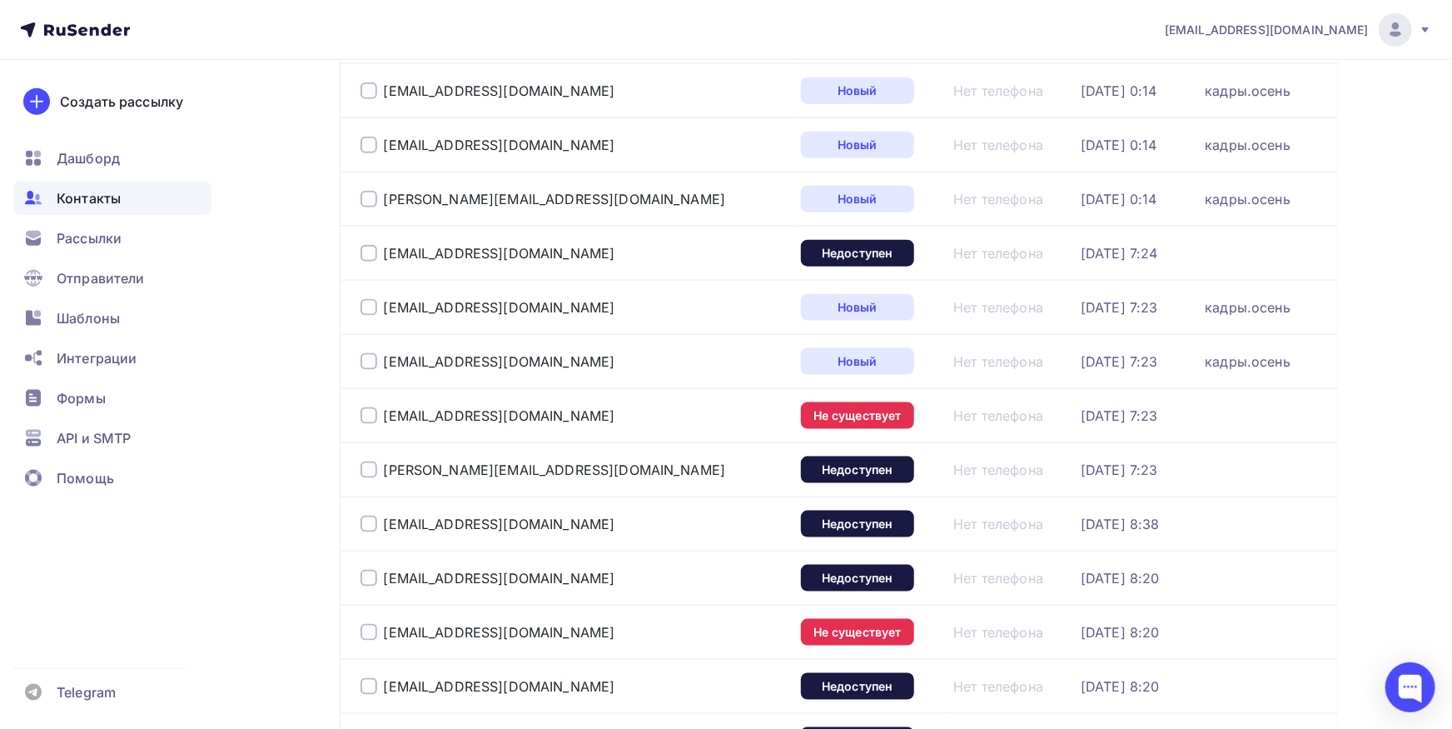
click at [362, 250] on div at bounding box center [369, 253] width 17 height 17
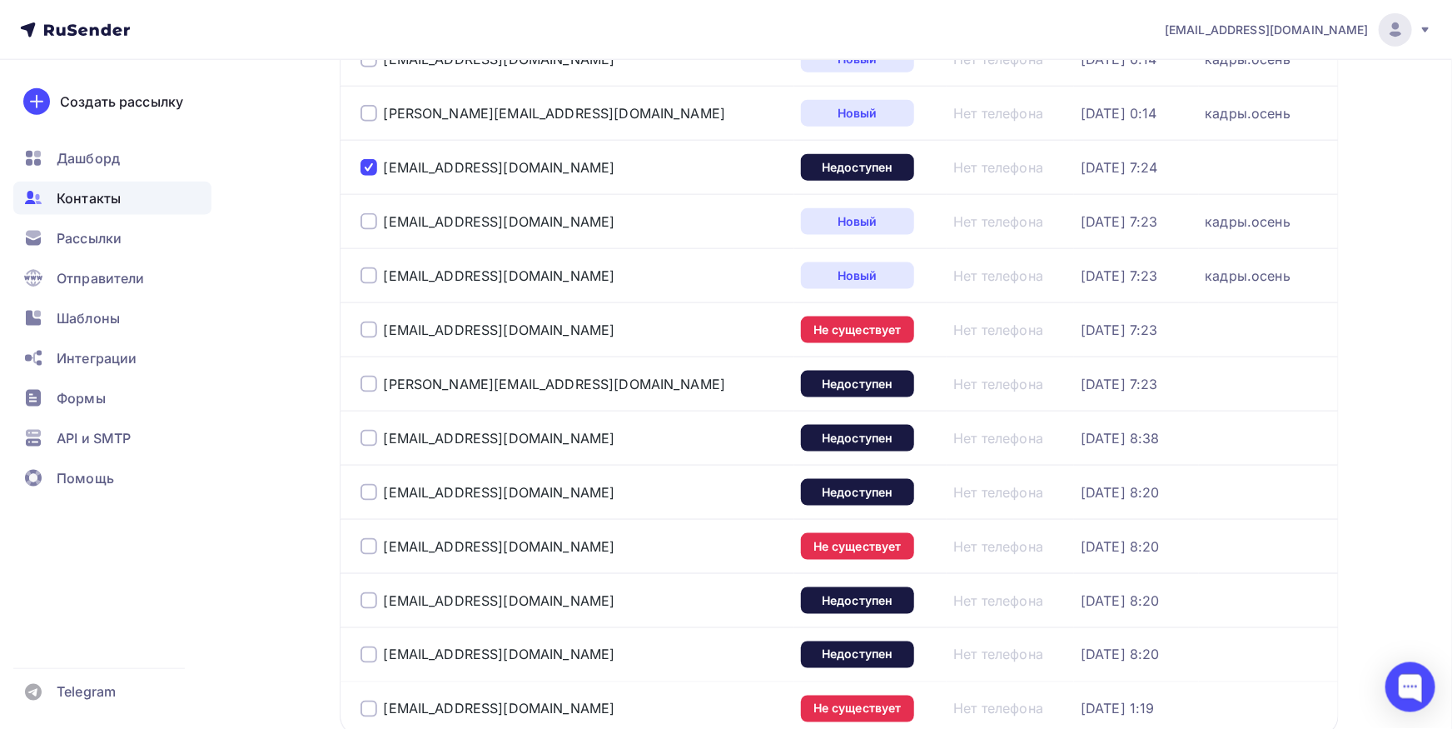
scroll to position [1099, 0]
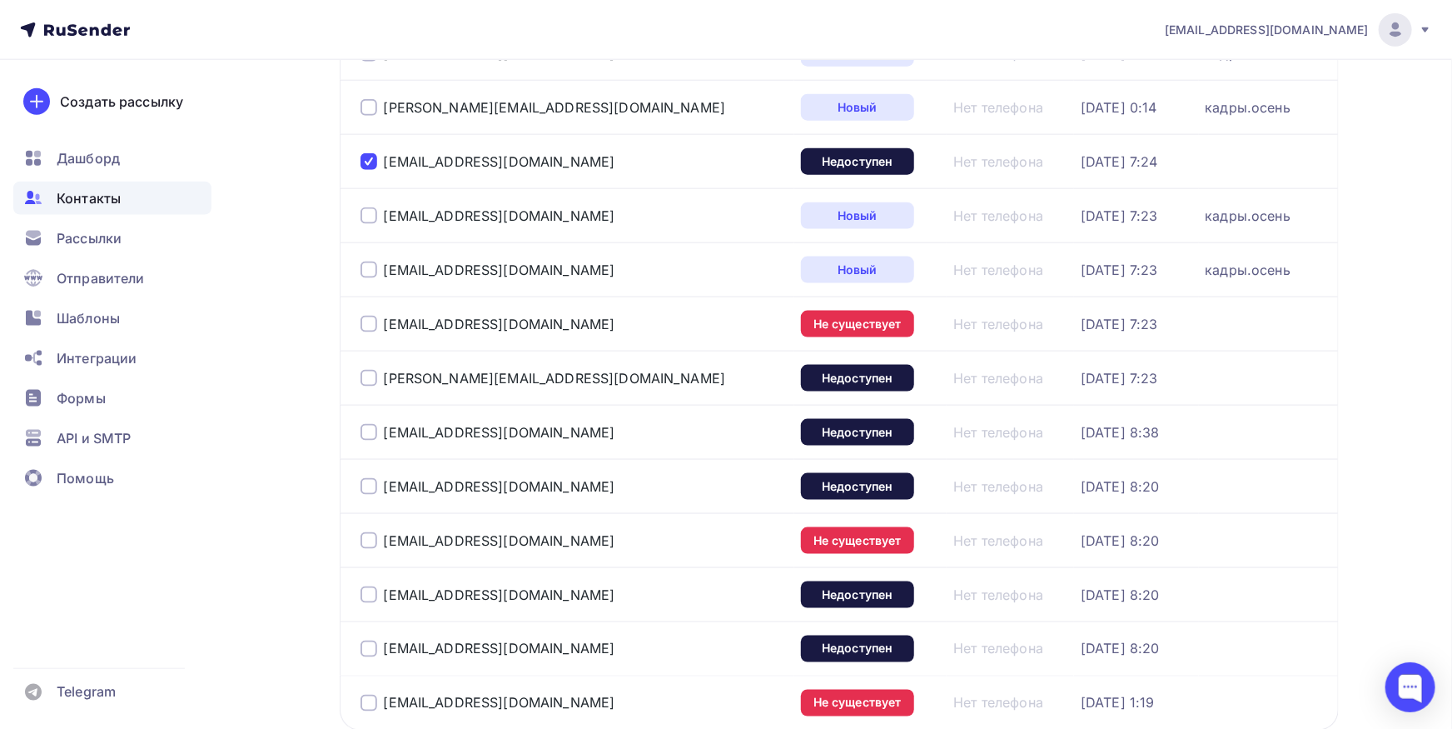
click at [372, 328] on div at bounding box center [369, 324] width 17 height 17
click at [362, 381] on div at bounding box center [369, 378] width 17 height 17
click at [372, 436] on div at bounding box center [369, 432] width 17 height 17
click at [366, 485] on div at bounding box center [369, 486] width 17 height 17
drag, startPoint x: 371, startPoint y: 536, endPoint x: 353, endPoint y: 618, distance: 83.6
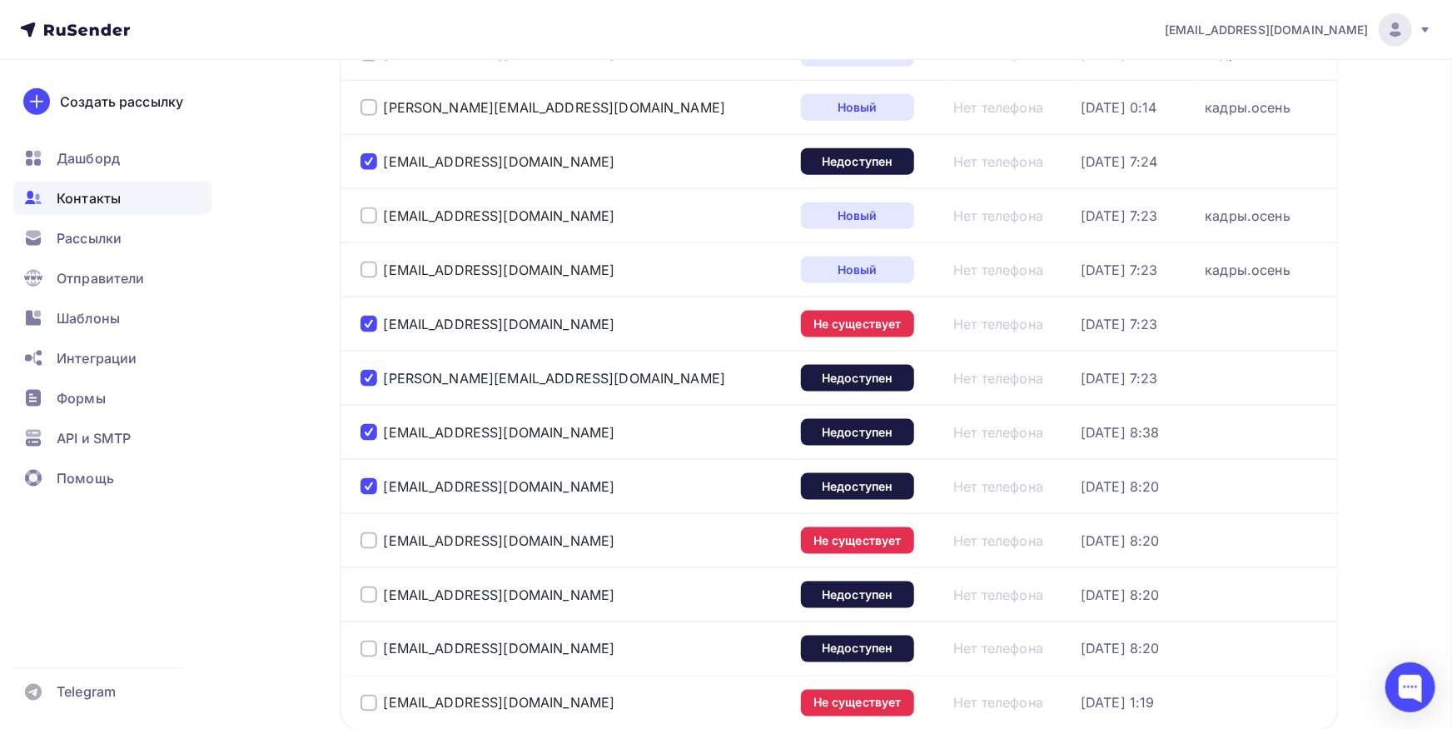
click at [370, 540] on div at bounding box center [369, 540] width 17 height 17
click at [369, 599] on div at bounding box center [369, 594] width 17 height 17
drag, startPoint x: 371, startPoint y: 642, endPoint x: 496, endPoint y: 425, distance: 250.7
click at [371, 647] on div at bounding box center [369, 648] width 17 height 17
click at [372, 697] on div at bounding box center [369, 702] width 17 height 17
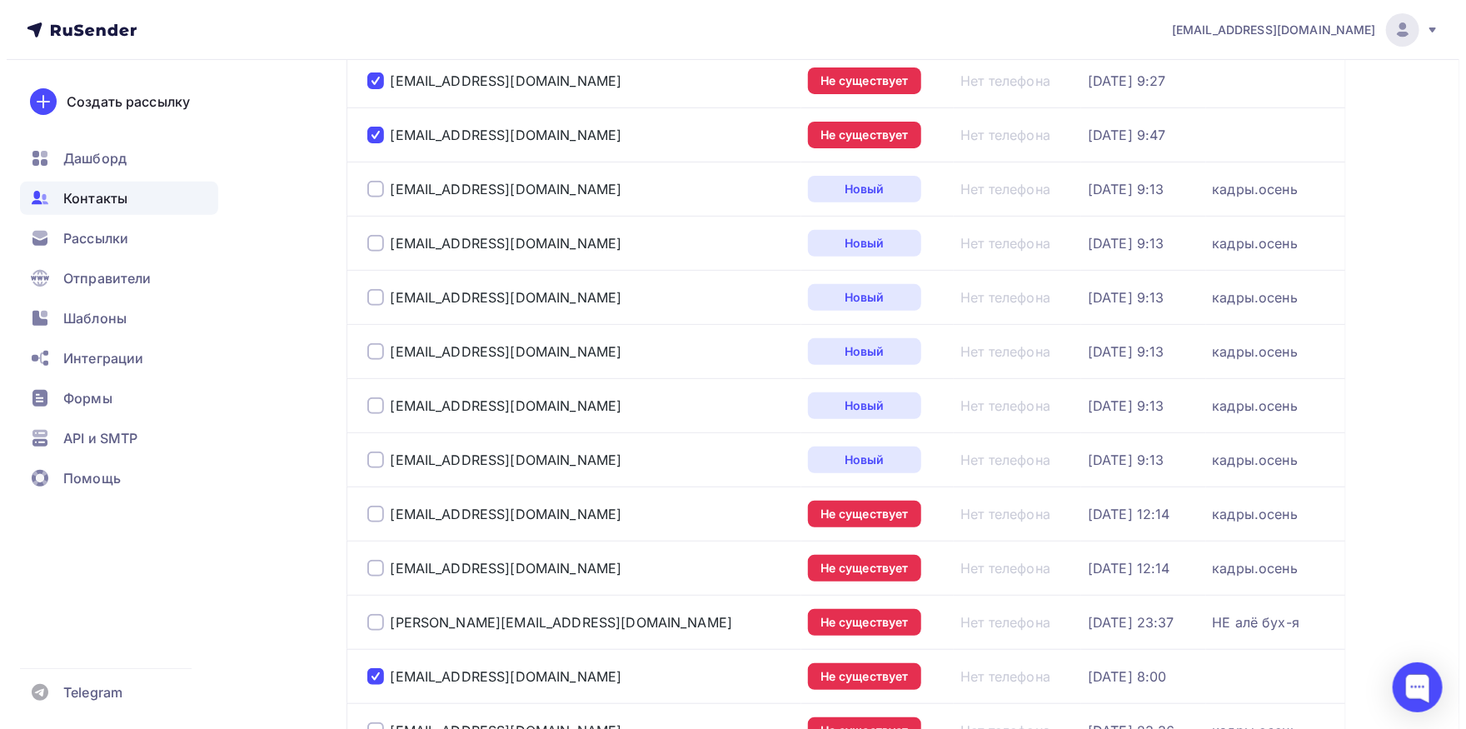
scroll to position [0, 0]
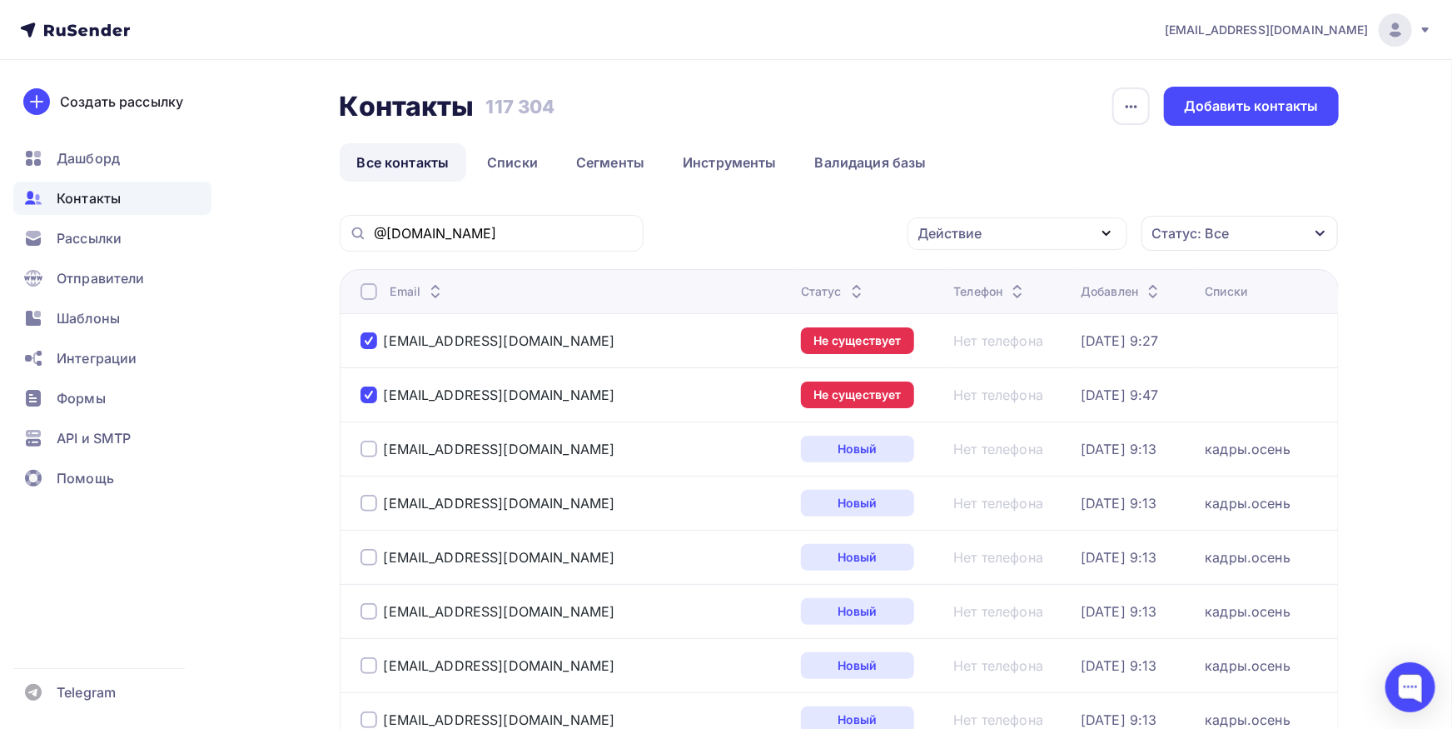
click at [1027, 232] on div "Действие" at bounding box center [1018, 233] width 220 height 32
click at [987, 280] on div "Добавить в списки" at bounding box center [992, 282] width 128 height 20
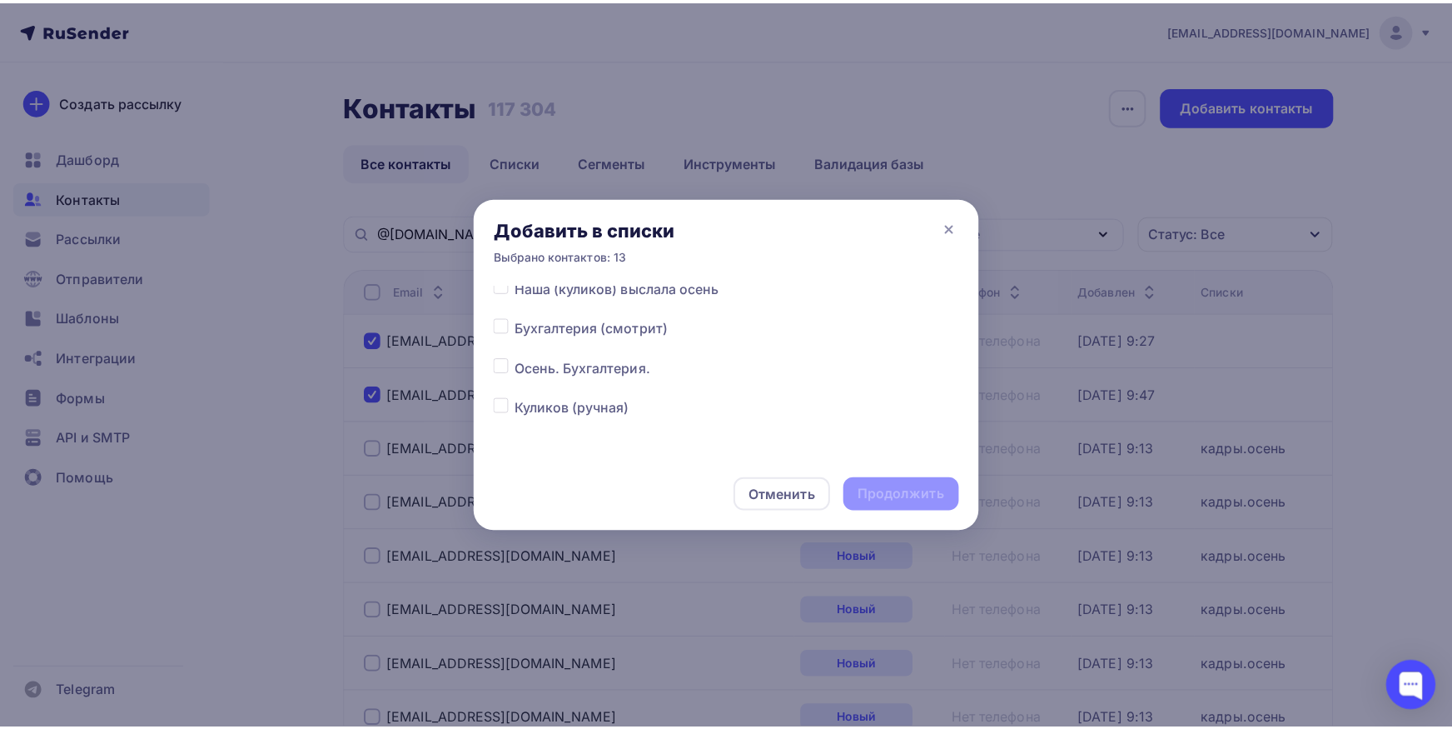
scroll to position [174, 0]
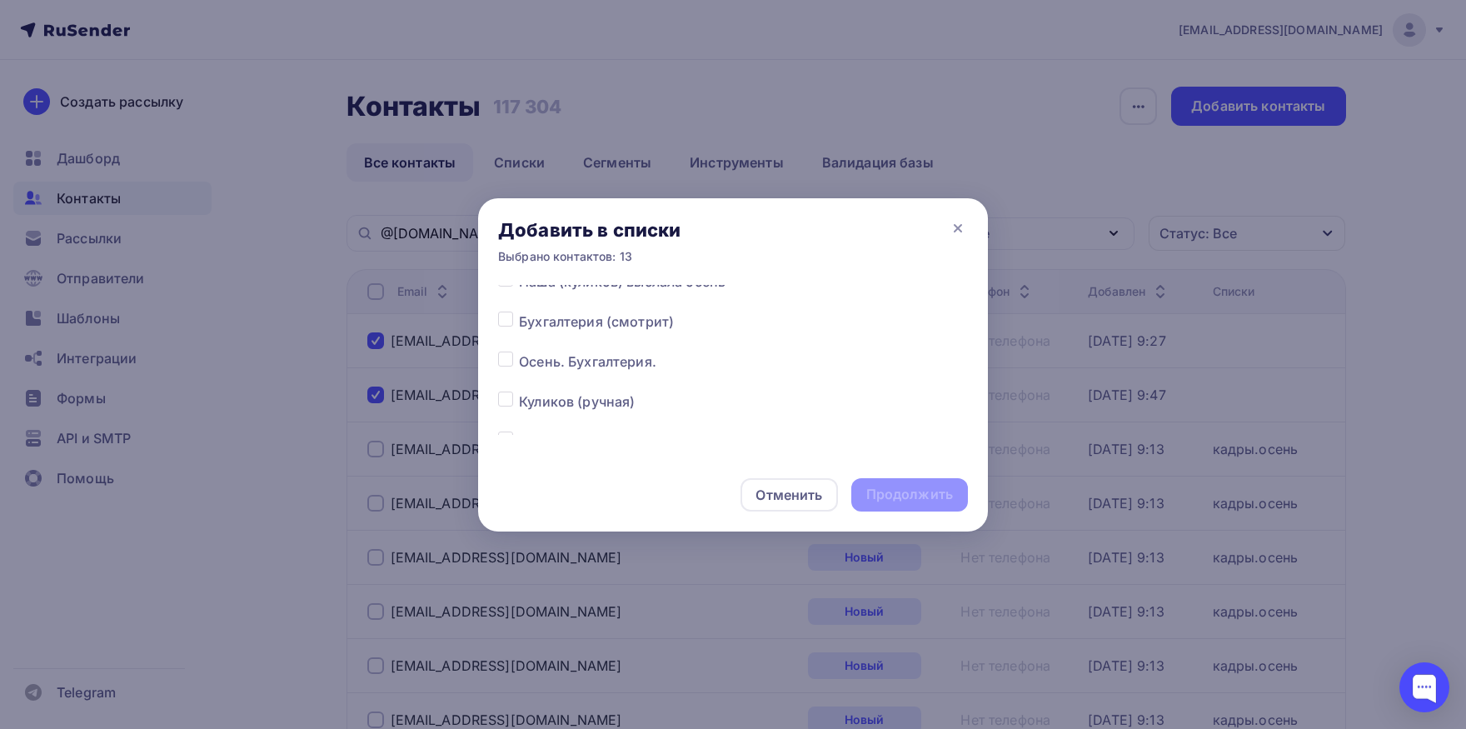
click at [506, 368] on div at bounding box center [508, 361] width 21 height 20
click at [519, 351] on label at bounding box center [519, 351] width 0 height 0
click at [504, 364] on input "checkbox" at bounding box center [505, 358] width 15 height 15
click at [898, 485] on div "Продолжить" at bounding box center [909, 494] width 117 height 33
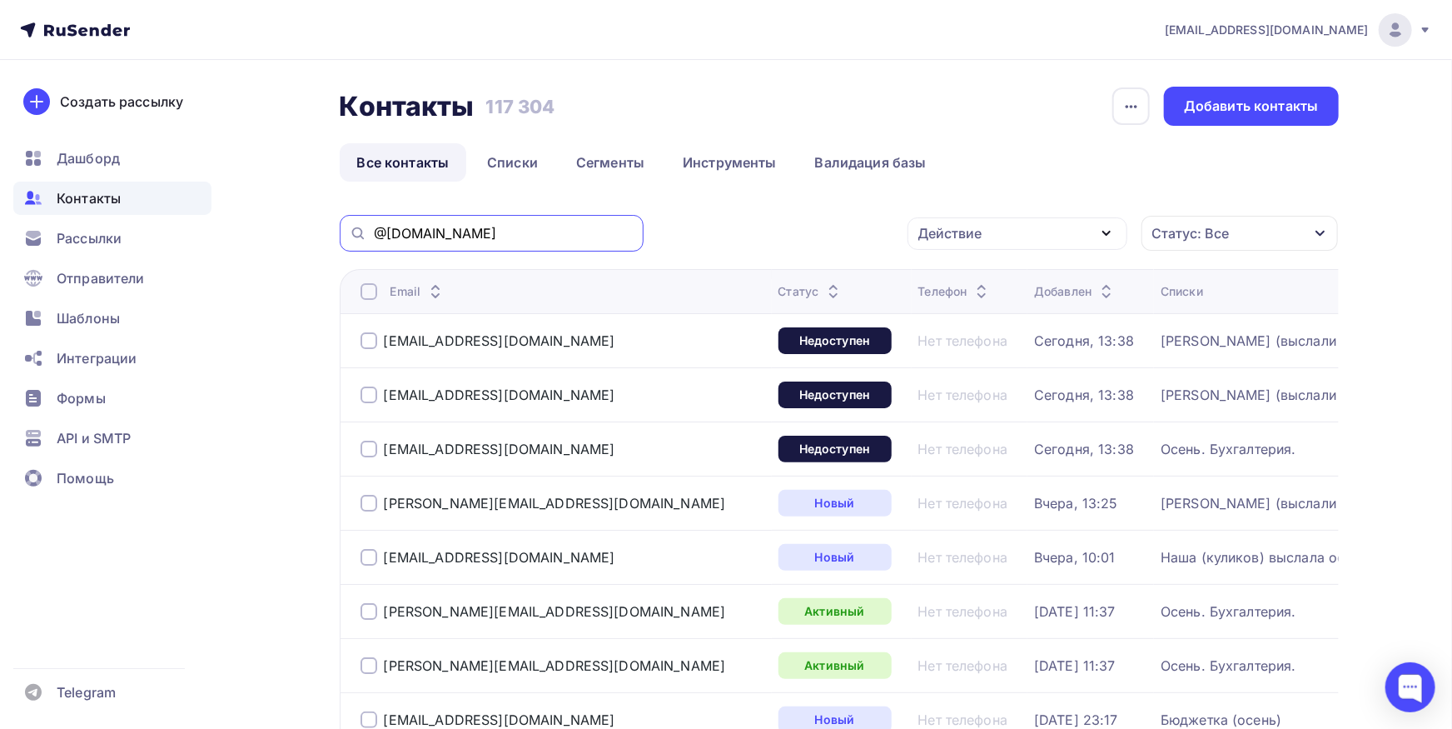
click at [524, 237] on input "@[DOMAIN_NAME]" at bounding box center [504, 233] width 260 height 18
paste input "setlgroup"
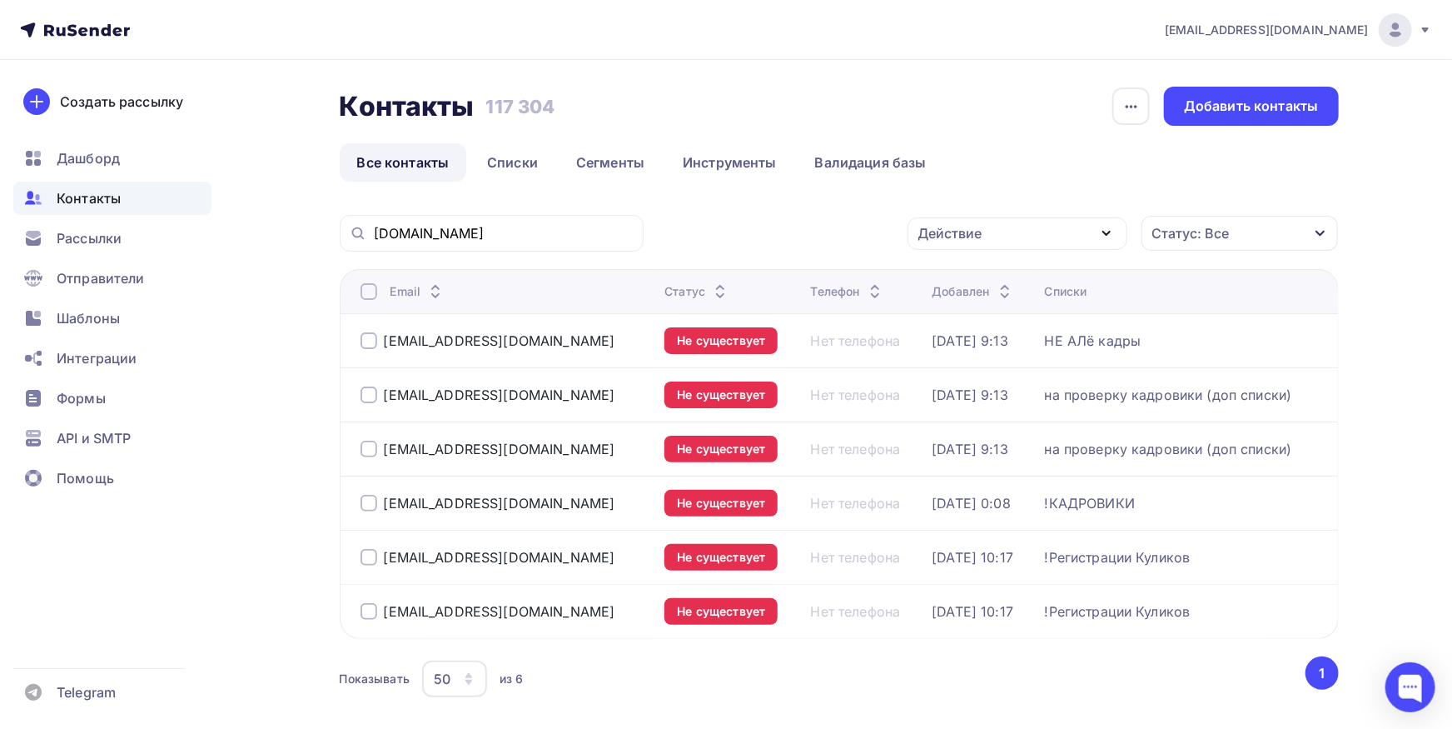
scroll to position [78, 0]
